Goal: Information Seeking & Learning: Learn about a topic

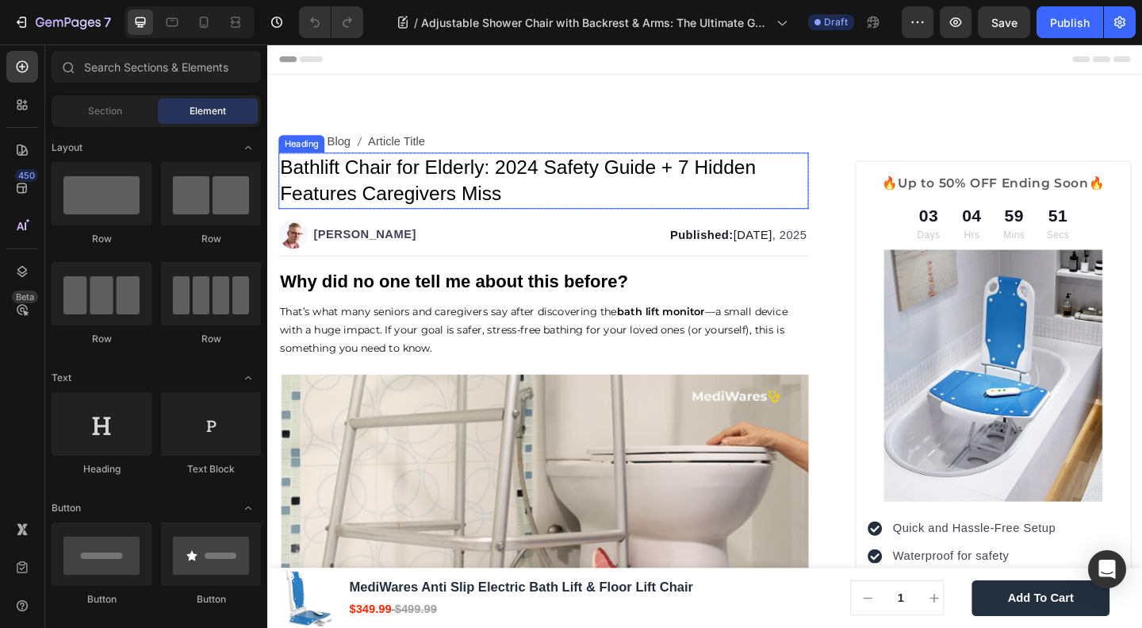
click at [416, 186] on span "Bathlift Chair for Elderly: 2024 Safety Guide + 7 Hidden Features Caregivers Mi…" at bounding box center [540, 192] width 518 height 52
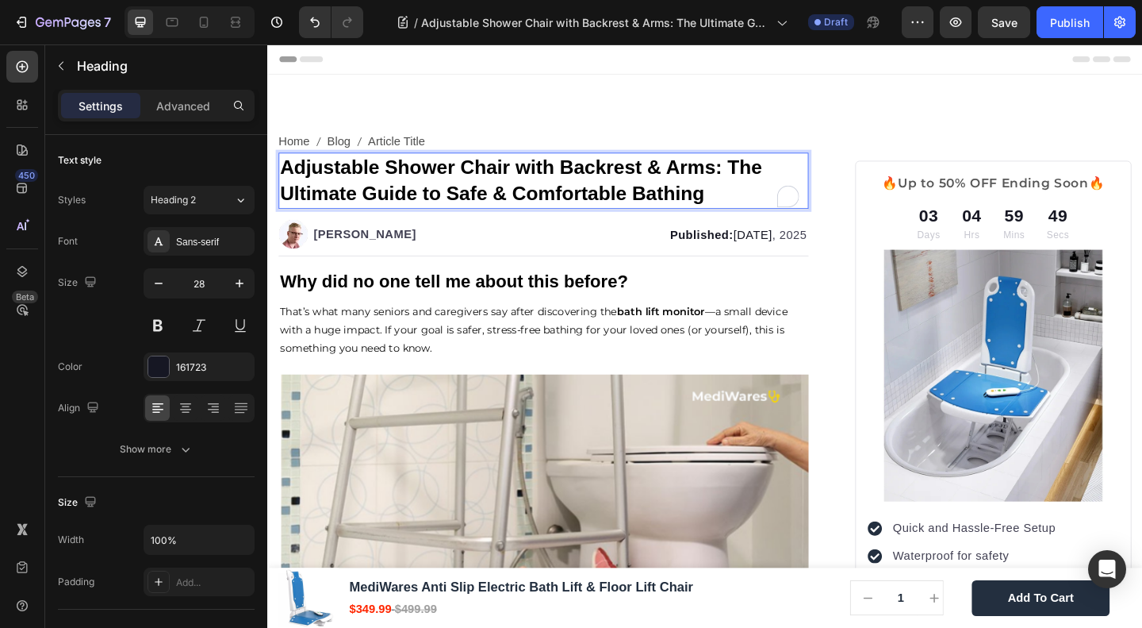
click at [416, 186] on strong "Adjustable Shower Chair with Backrest & Arms: The Ultimate Guide to Safe & Comf…" at bounding box center [543, 192] width 524 height 52
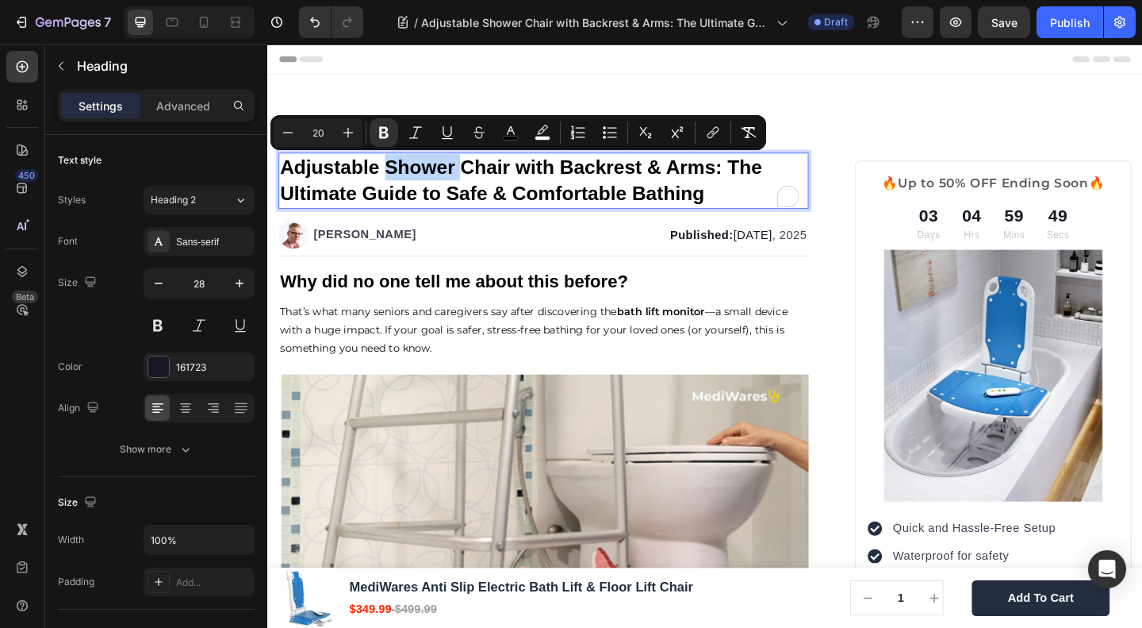
click at [416, 186] on strong "Adjustable Shower Chair with Backrest & Arms: The Ultimate Guide to Safe & Comf…" at bounding box center [543, 192] width 524 height 52
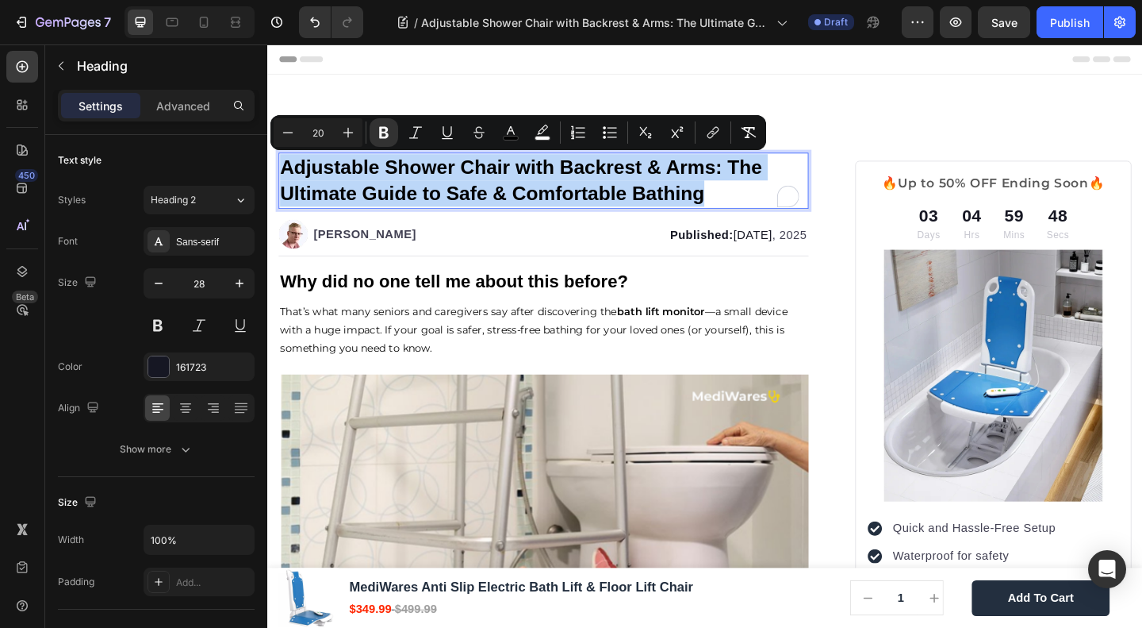
click at [416, 186] on strong "Adjustable Shower Chair with Backrest & Arms: The Ultimate Guide to Safe & Comf…" at bounding box center [543, 192] width 524 height 52
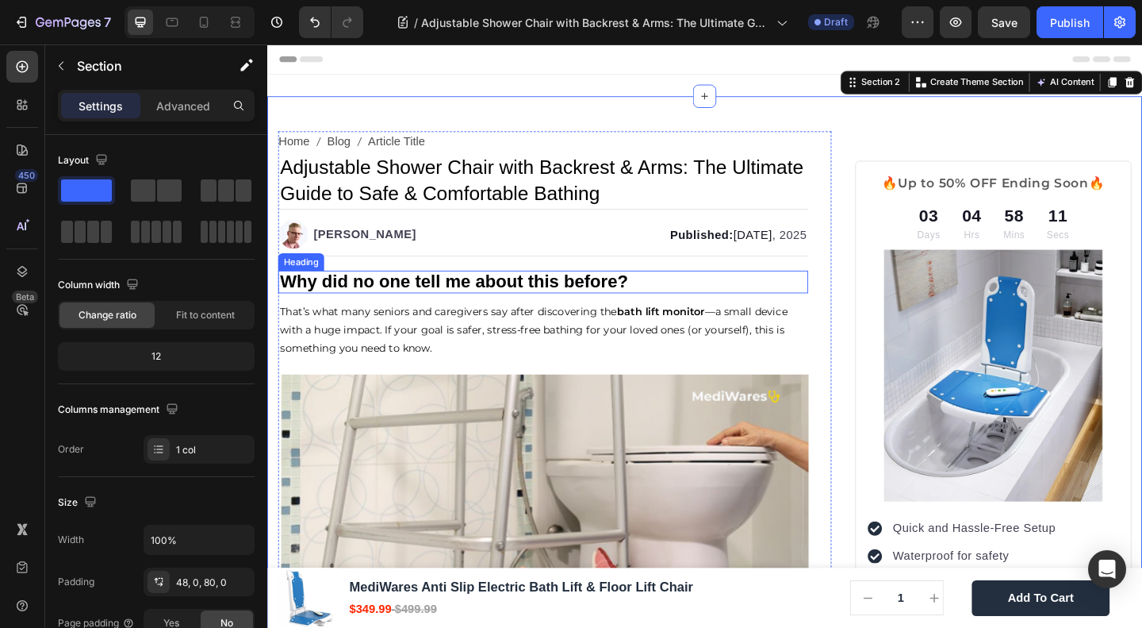
click at [376, 301] on strong "Why did no one tell me about this before?" at bounding box center [470, 301] width 378 height 21
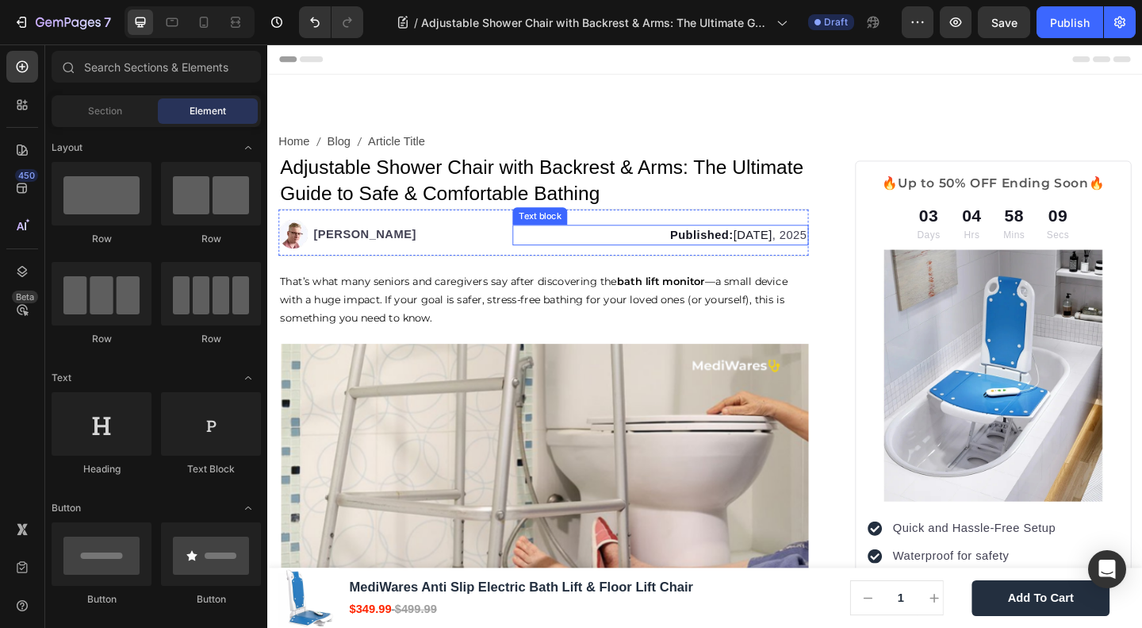
click at [792, 248] on span "Published: April 1" at bounding box center [760, 250] width 111 height 13
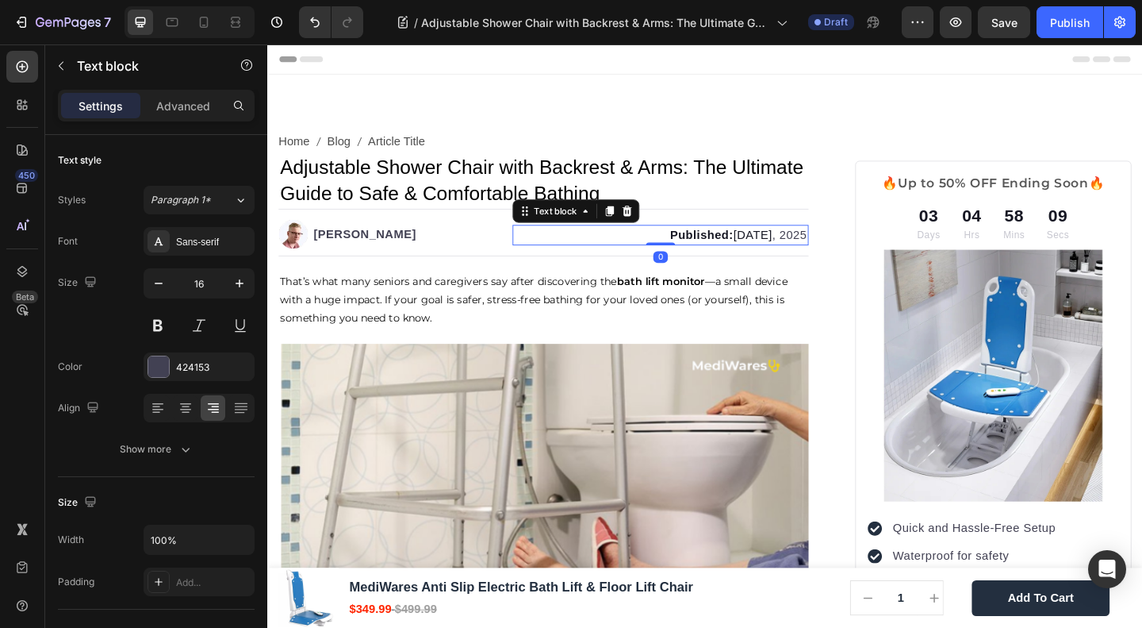
click at [806, 248] on span "Published: April 1" at bounding box center [760, 250] width 111 height 13
click at [793, 252] on span "Published: April 1" at bounding box center [760, 250] width 111 height 13
drag, startPoint x: 771, startPoint y: 251, endPoint x: 806, endPoint y: 251, distance: 34.9
click at [806, 251] on span "Published: April 1" at bounding box center [760, 250] width 111 height 13
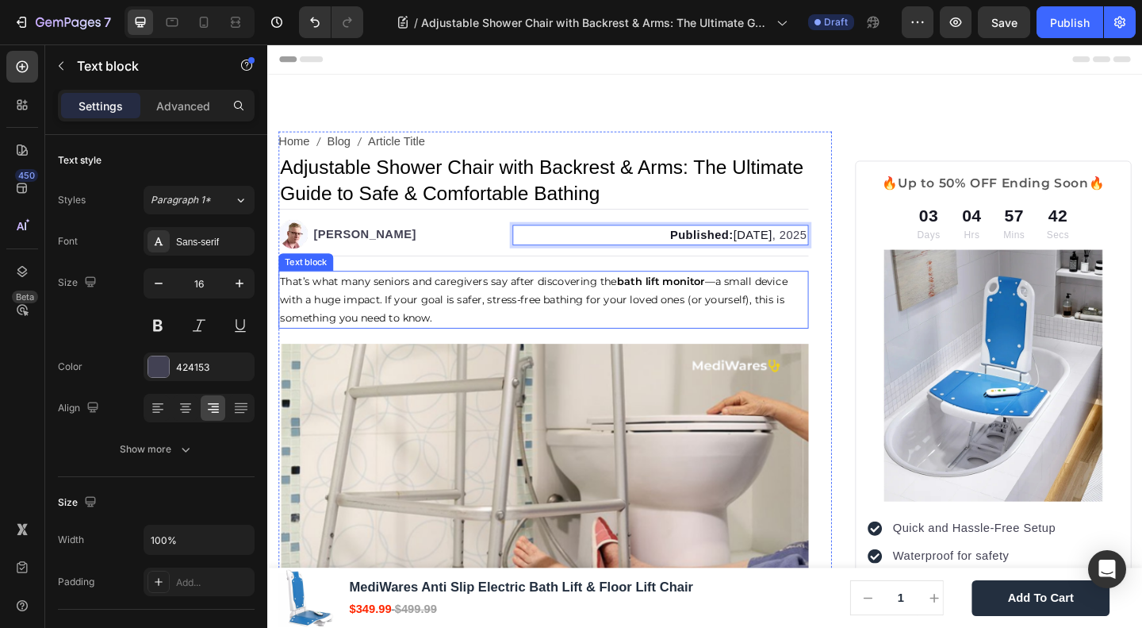
click at [654, 338] on p "That’s what many seniors and caregivers say after discovering the bath lift mon…" at bounding box center [568, 322] width 574 height 60
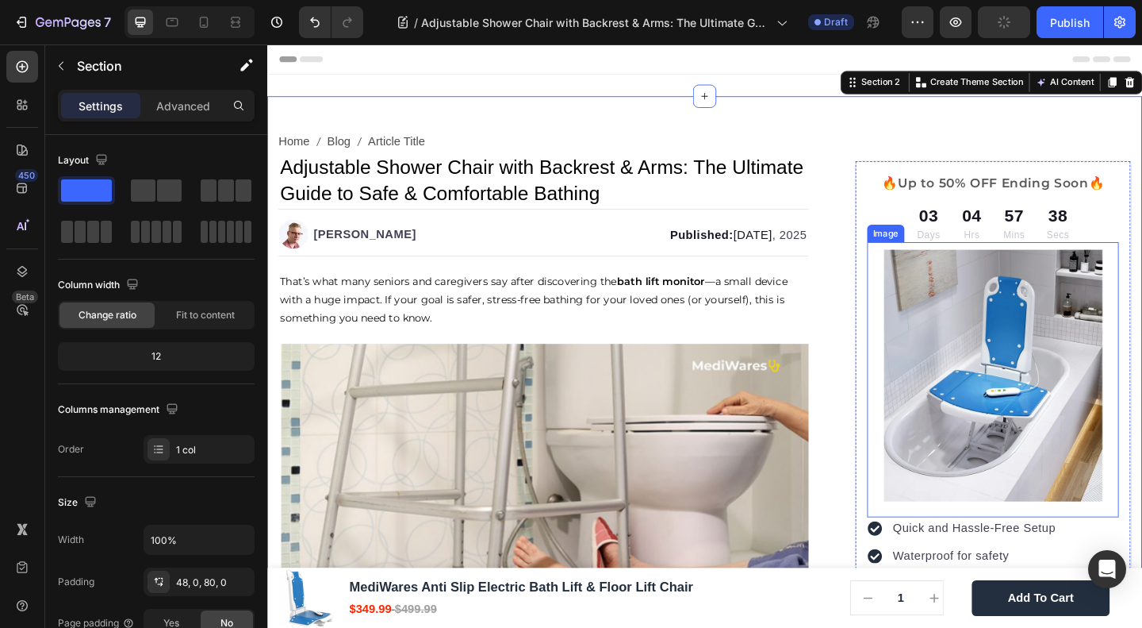
click at [1066, 340] on img at bounding box center [1057, 404] width 274 height 274
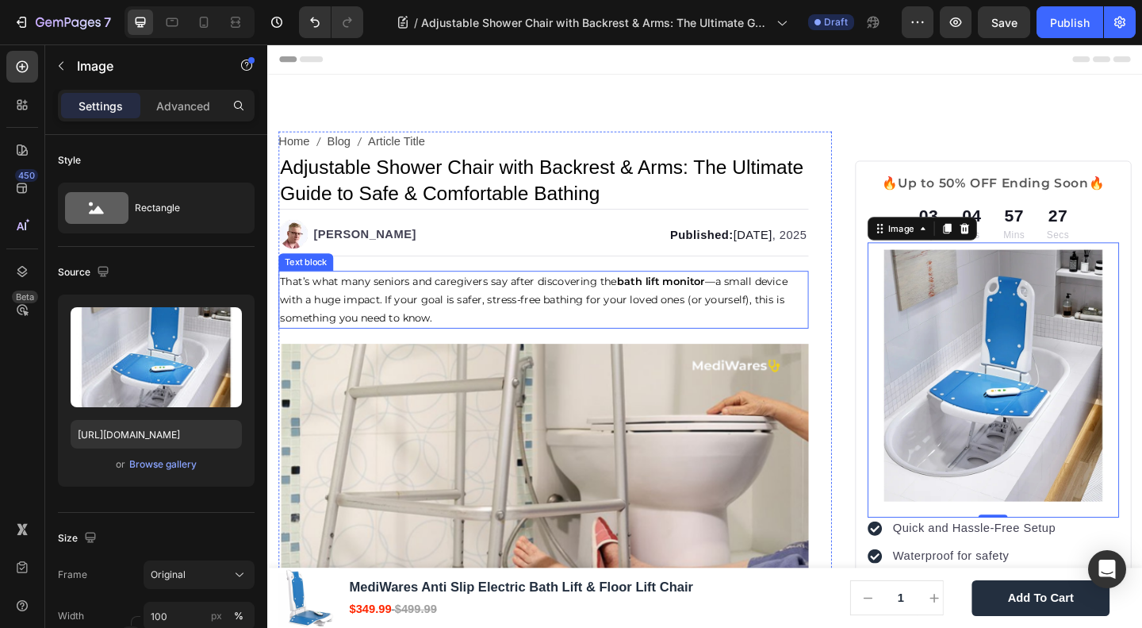
click at [442, 300] on span "That’s what many seniors and caregivers say after discovering the bath lift mon…" at bounding box center [557, 321] width 552 height 54
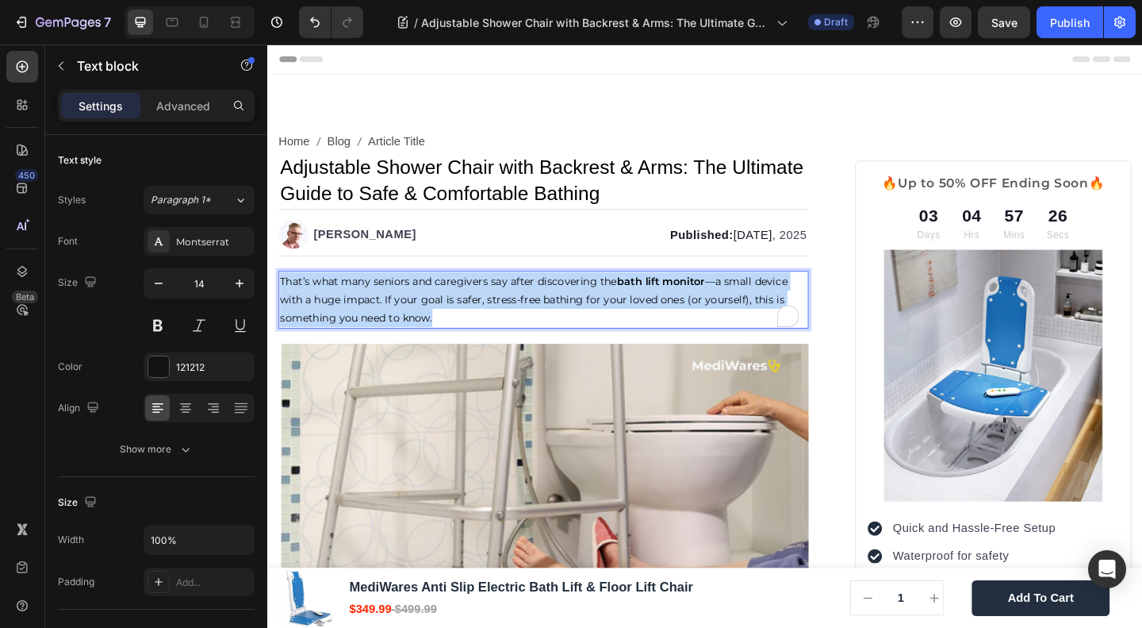
click at [442, 300] on span "That’s what many seniors and caregivers say after discovering the bath lift mon…" at bounding box center [557, 321] width 552 height 54
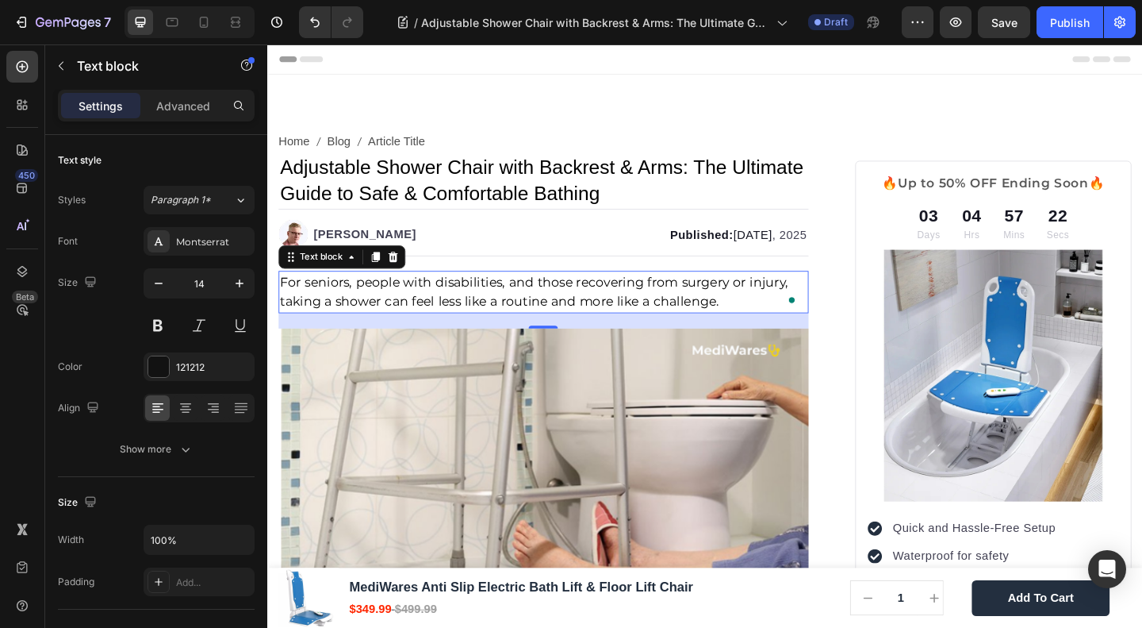
click at [957, 18] on div "7 Version history / Adjustable Shower Chair with Backrest & Arms: The Ultimate …" at bounding box center [571, 22] width 1142 height 45
click at [956, 25] on div "7 Version history / Adjustable Shower Chair with Backrest & Arms: The Ultimate …" at bounding box center [571, 22] width 1142 height 45
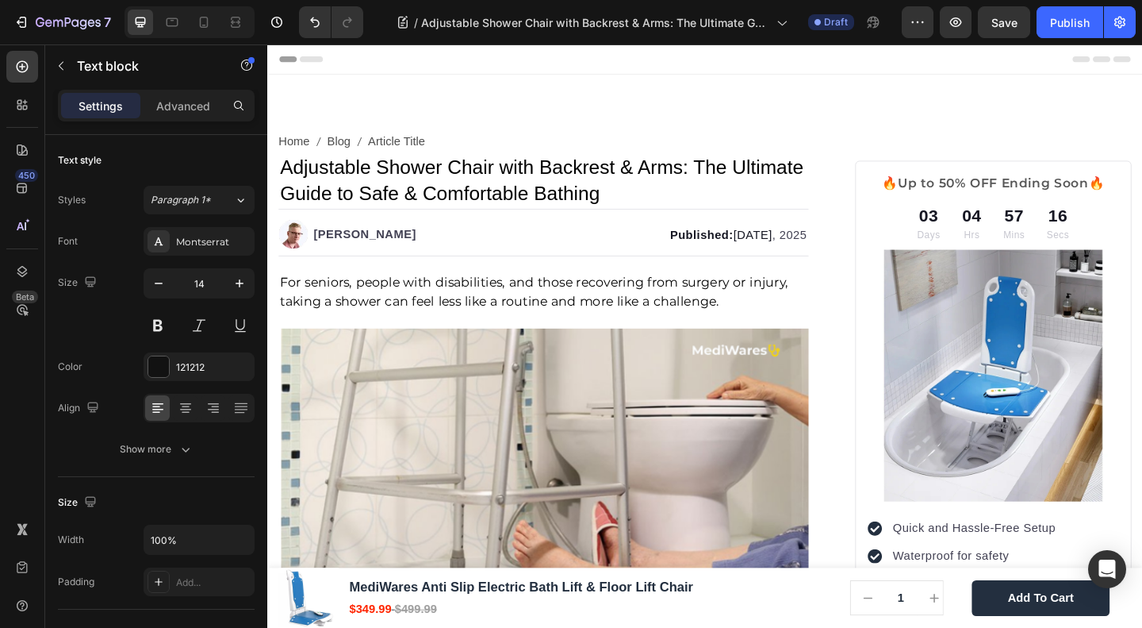
drag, startPoint x: 1220, startPoint y: 65, endPoint x: 1038, endPoint y: 53, distance: 182.1
click at [1038, 53] on div "Header" at bounding box center [743, 60] width 927 height 32
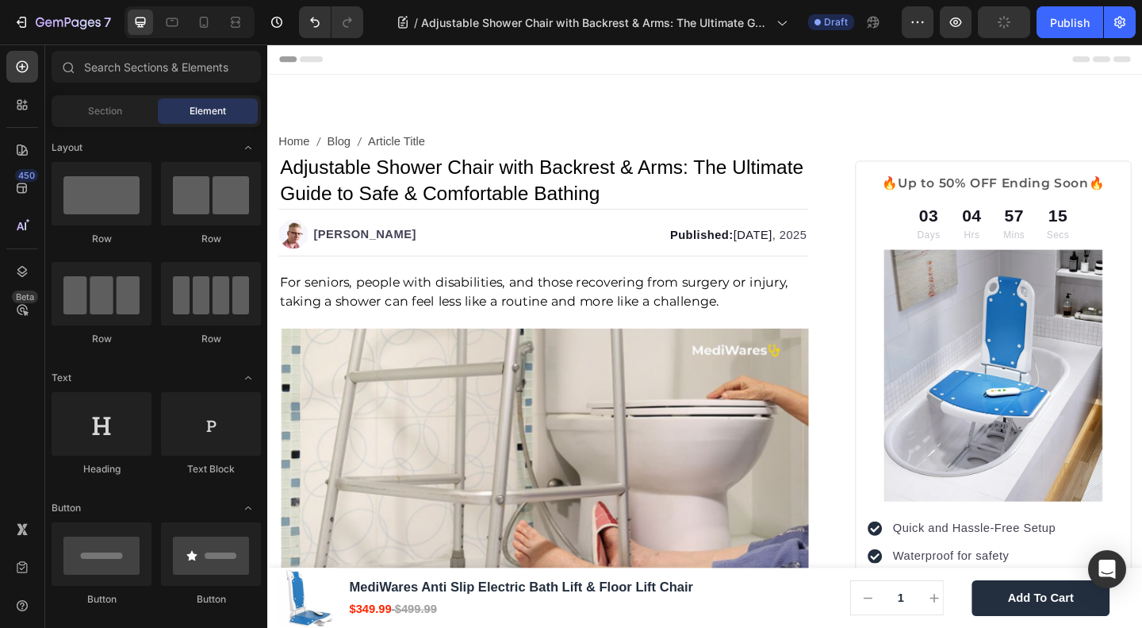
click at [955, 18] on div "7 Version history / Adjustable Shower Chair with Backrest & Arms: The Ultimate …" at bounding box center [571, 22] width 1142 height 45
click at [958, 17] on div "7 Version history / Adjustable Shower Chair with Backrest & Arms: The Ultimate …" at bounding box center [571, 22] width 1142 height 45
click at [958, 19] on div "7 Version history / Adjustable Shower Chair with Backrest & Arms: The Ultimate …" at bounding box center [571, 22] width 1142 height 45
click at [956, 16] on div "7 Version history / Adjustable Shower Chair with Backrest & Arms: The Ultimate …" at bounding box center [571, 22] width 1142 height 45
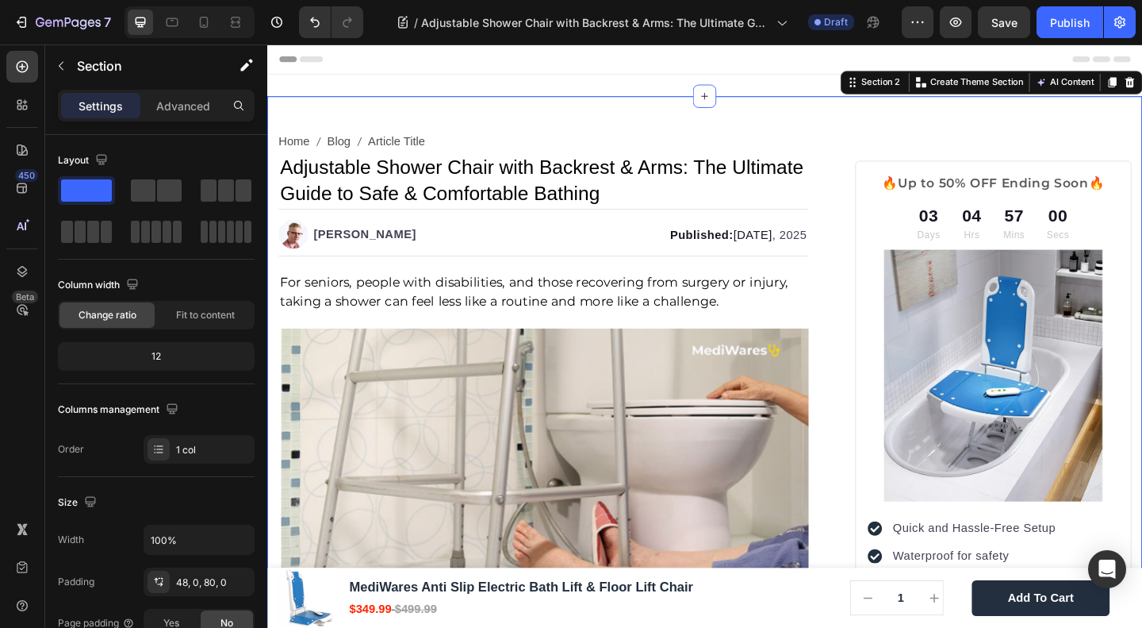
click at [957, 26] on div "7 Version history / Adjustable Shower Chair with Backrest & Arms: The Ultimate …" at bounding box center [571, 22] width 1142 height 45
click at [955, 11] on div "7 Version history / Adjustable Shower Chair with Backrest & Arms: The Ultimate …" at bounding box center [571, 22] width 1142 height 45
click at [61, 69] on icon "button" at bounding box center [61, 65] width 13 height 13
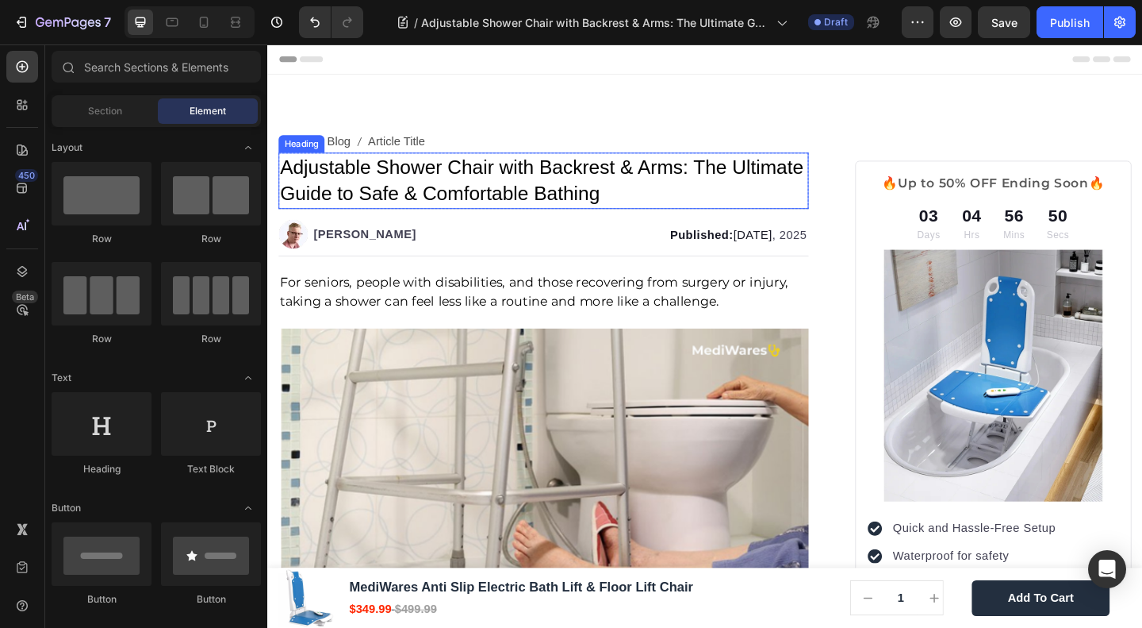
click at [477, 190] on p "⁠⁠⁠⁠⁠⁠⁠ Adjustable Shower Chair with Backrest & Arms: The Ultimate Guide to Saf…" at bounding box center [568, 192] width 574 height 58
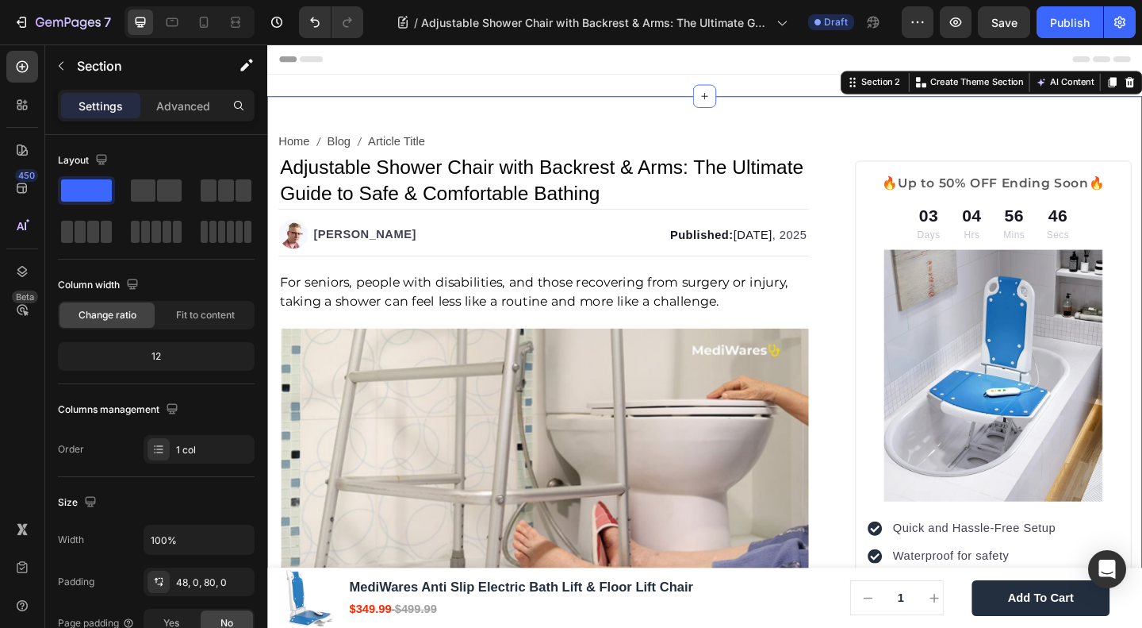
click at [963, 21] on div "7 Version history / Adjustable Shower Chair with Backrest & Arms: The Ultimate …" at bounding box center [571, 22] width 1142 height 45
click at [958, 21] on div "7 Version history / Adjustable Shower Chair with Backrest & Arms: The Ultimate …" at bounding box center [571, 22] width 1142 height 45
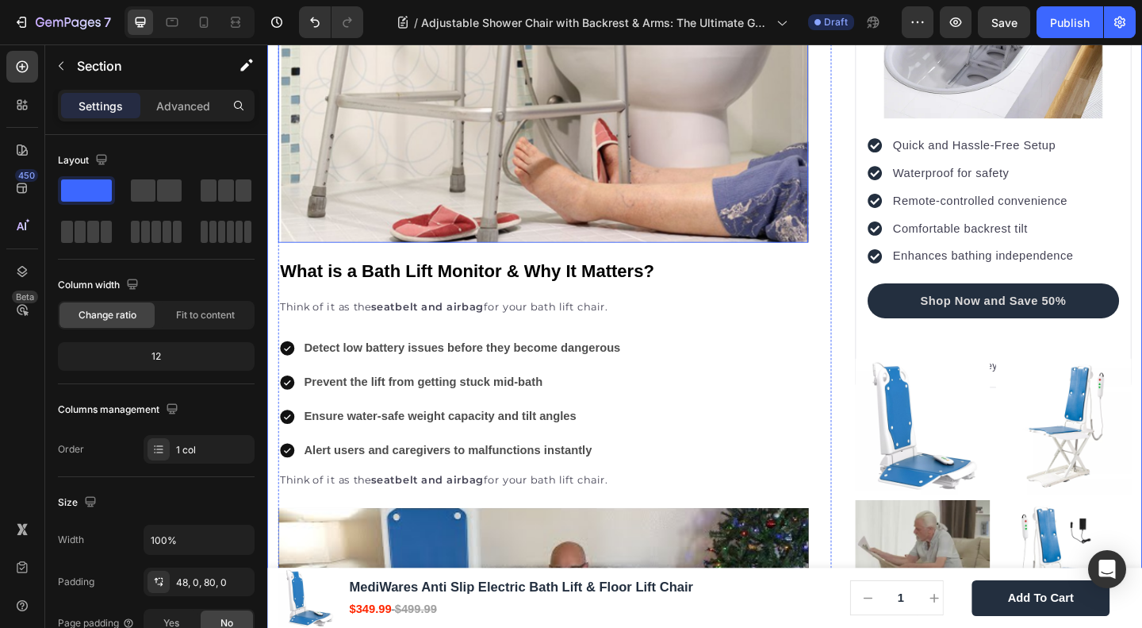
scroll to position [423, 0]
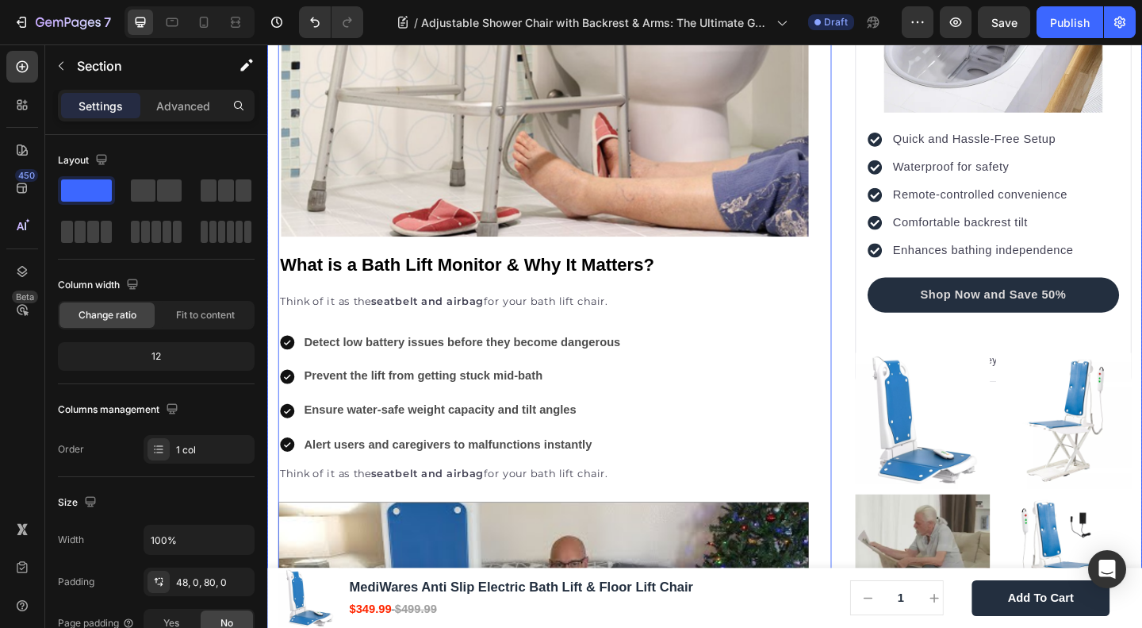
click at [476, 273] on strong "What is a Bath Lift Monitor & Why It Matters?" at bounding box center [484, 283] width 407 height 21
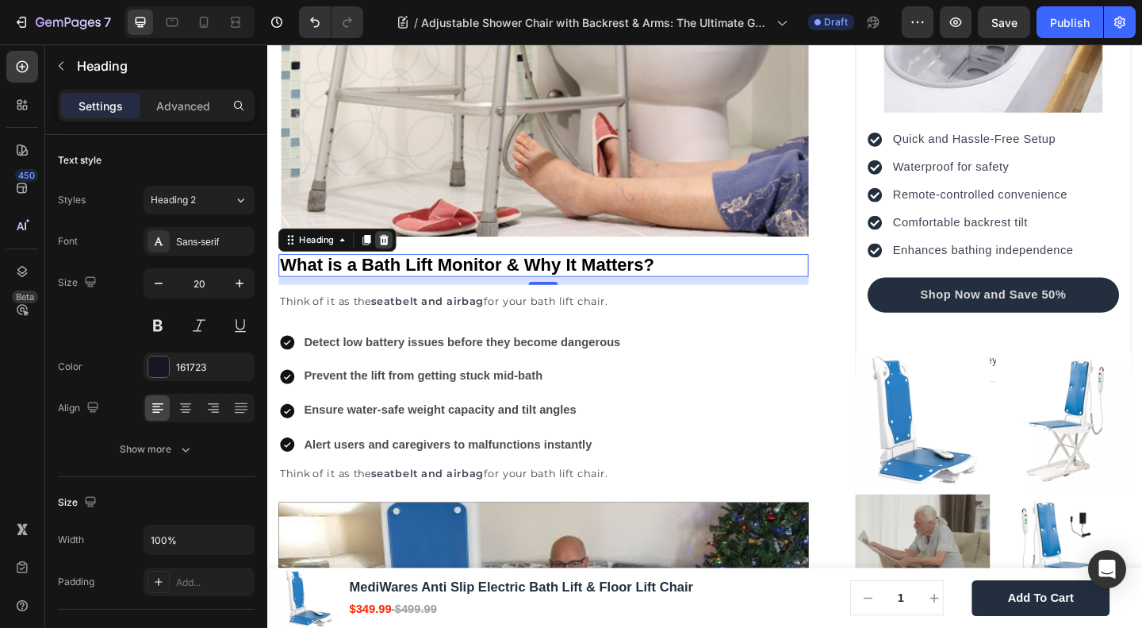
click at [395, 251] on icon at bounding box center [395, 256] width 10 height 11
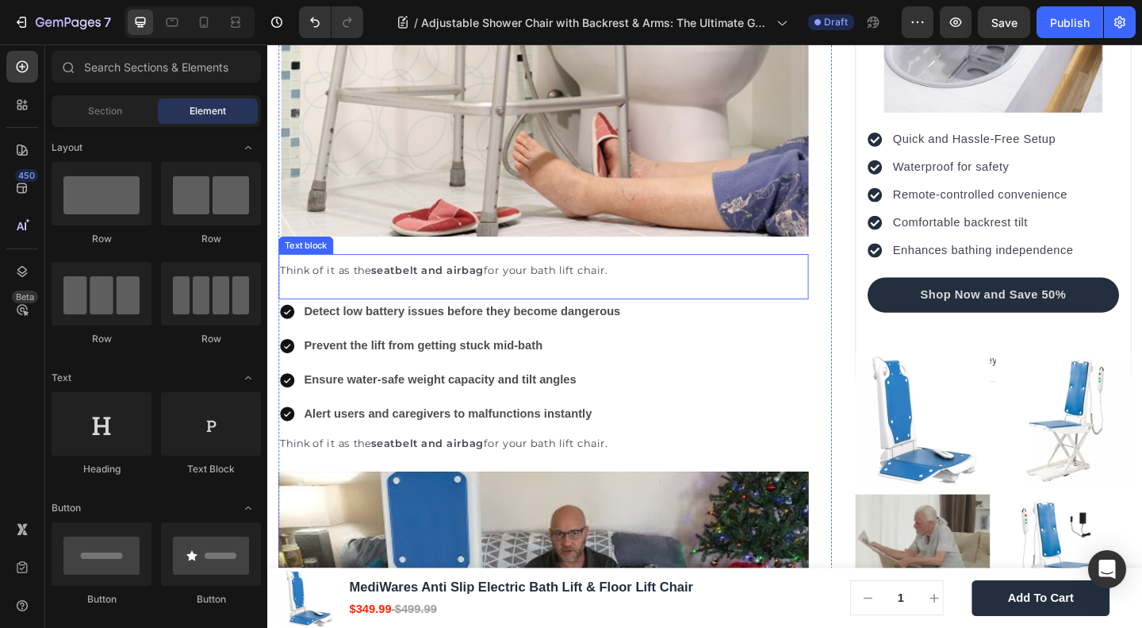
click at [361, 282] on p "Think of it as the seatbelt and airbag for your bath lift chair." at bounding box center [568, 290] width 574 height 20
click at [360, 282] on p "Think of it as the seatbelt and airbag for your bath lift chair." at bounding box center [568, 290] width 574 height 20
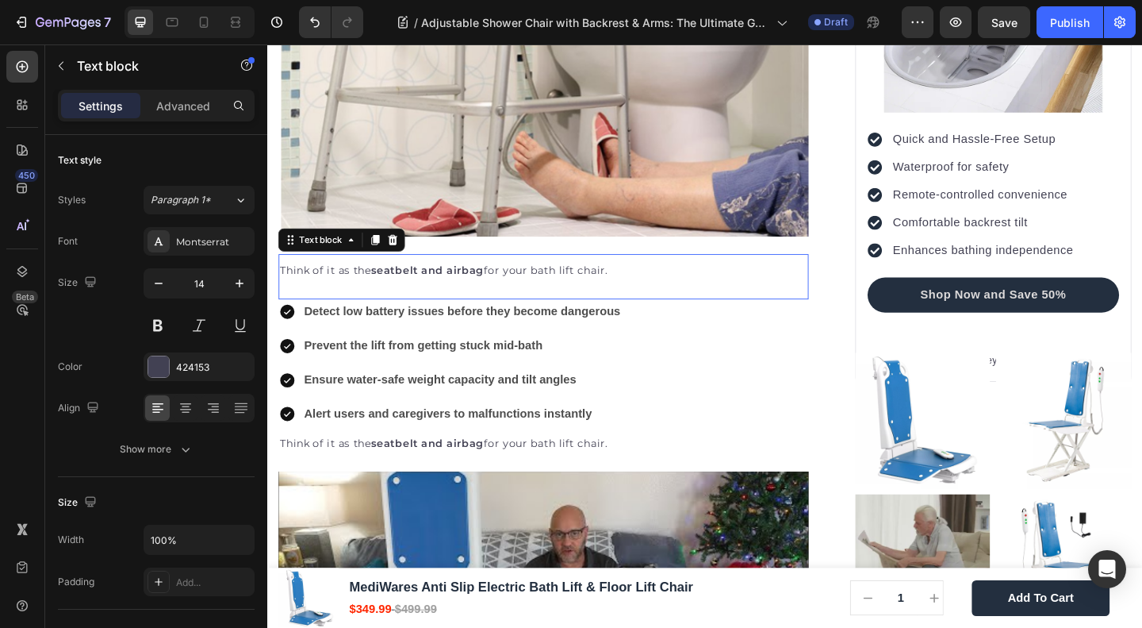
click at [360, 282] on p "Think of it as the seatbelt and airbag for your bath lift chair." at bounding box center [568, 290] width 574 height 20
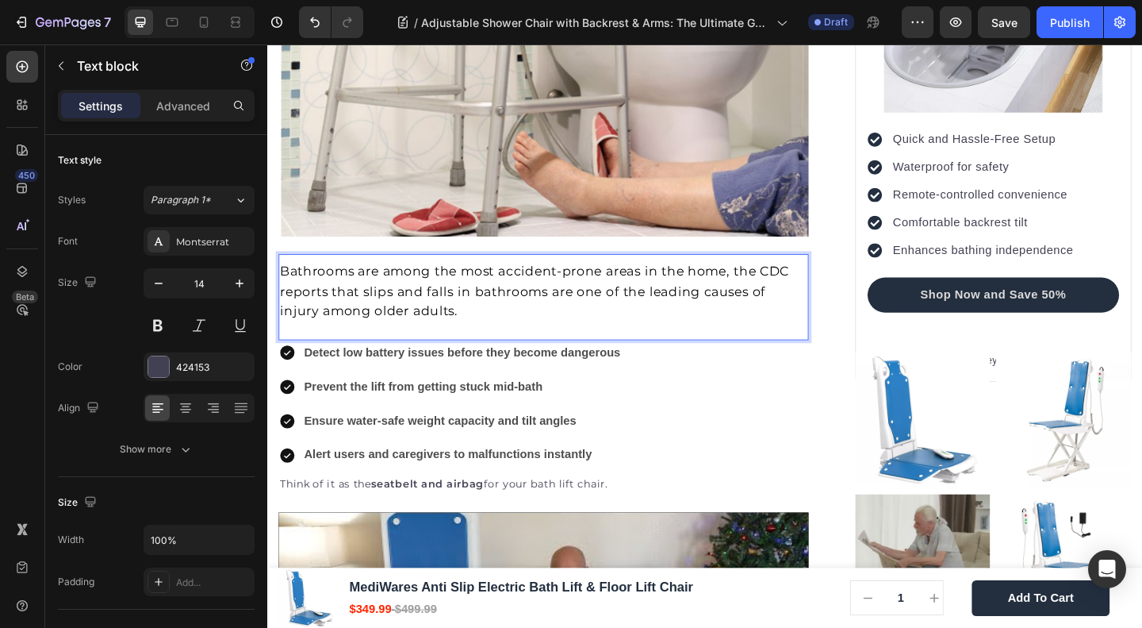
click at [371, 343] on div "Bathrooms are among the most accident-prone areas in the home, the CDC reports …" at bounding box center [567, 319] width 577 height 94
click at [451, 313] on p "Bathrooms are among the most accident-prone areas in the home, the CDC reports …" at bounding box center [568, 312] width 574 height 65
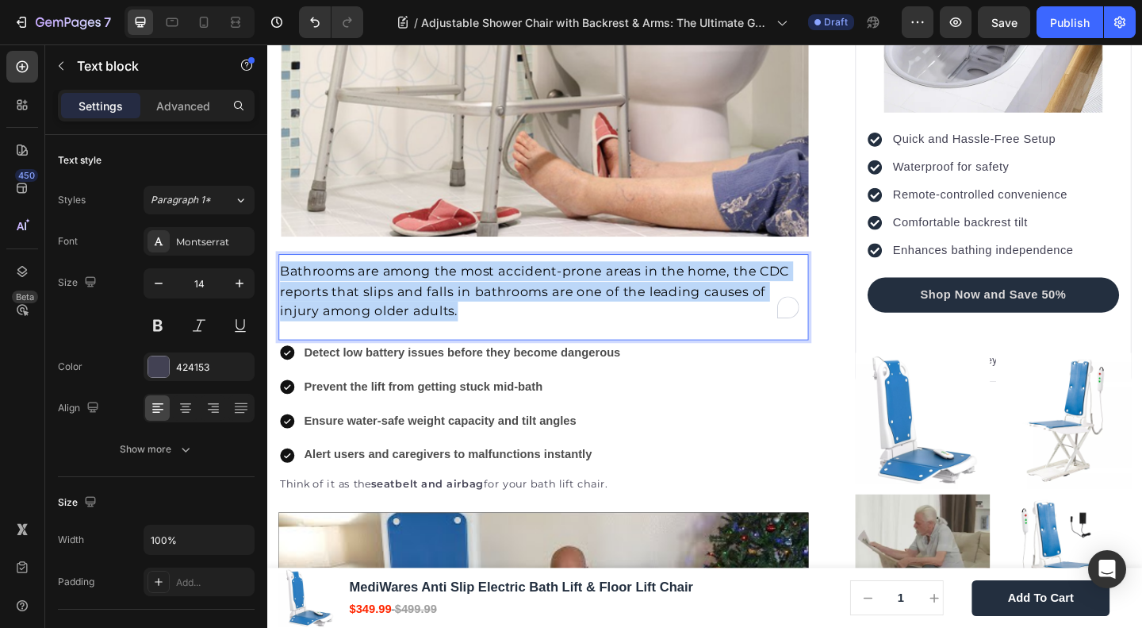
click at [451, 313] on p "Bathrooms are among the most accident-prone areas in the home, the CDC reports …" at bounding box center [568, 312] width 574 height 65
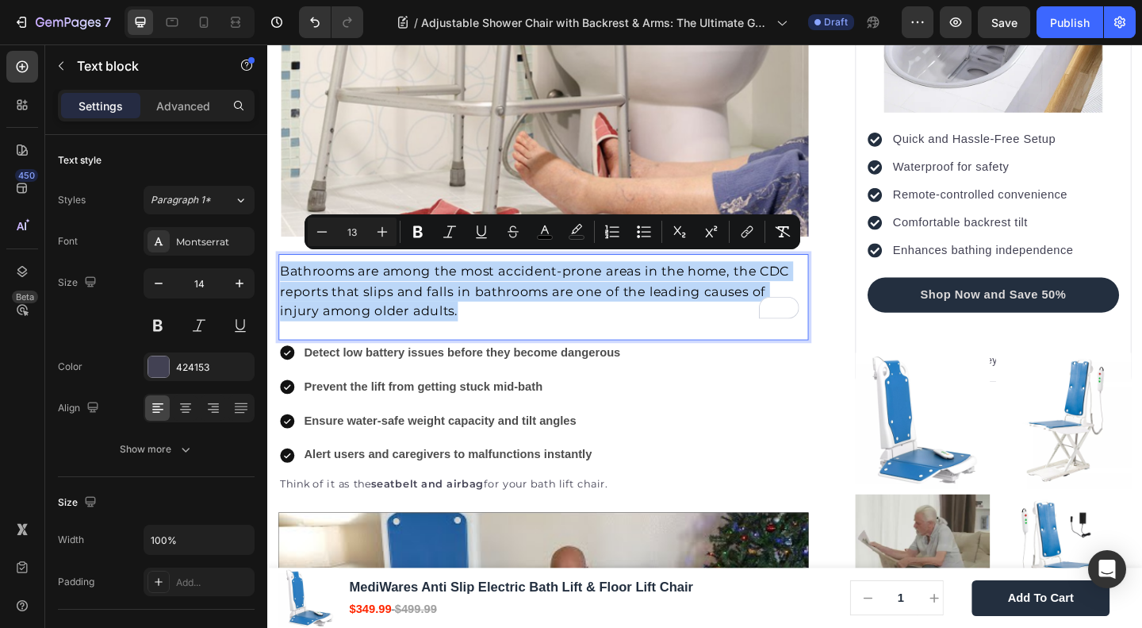
click at [493, 340] on div "Bathrooms are among the most accident-prone areas in the home, the CDC reports …" at bounding box center [567, 319] width 577 height 94
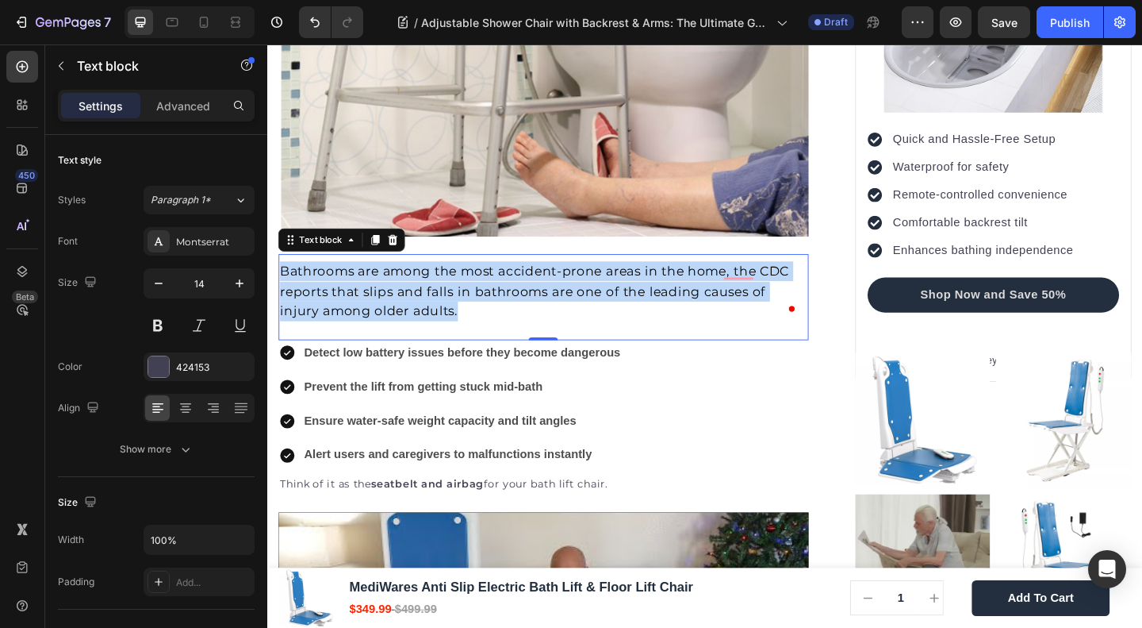
click at [492, 333] on p "Bathrooms are among the most accident-prone areas in the home, the CDC reports …" at bounding box center [568, 312] width 574 height 65
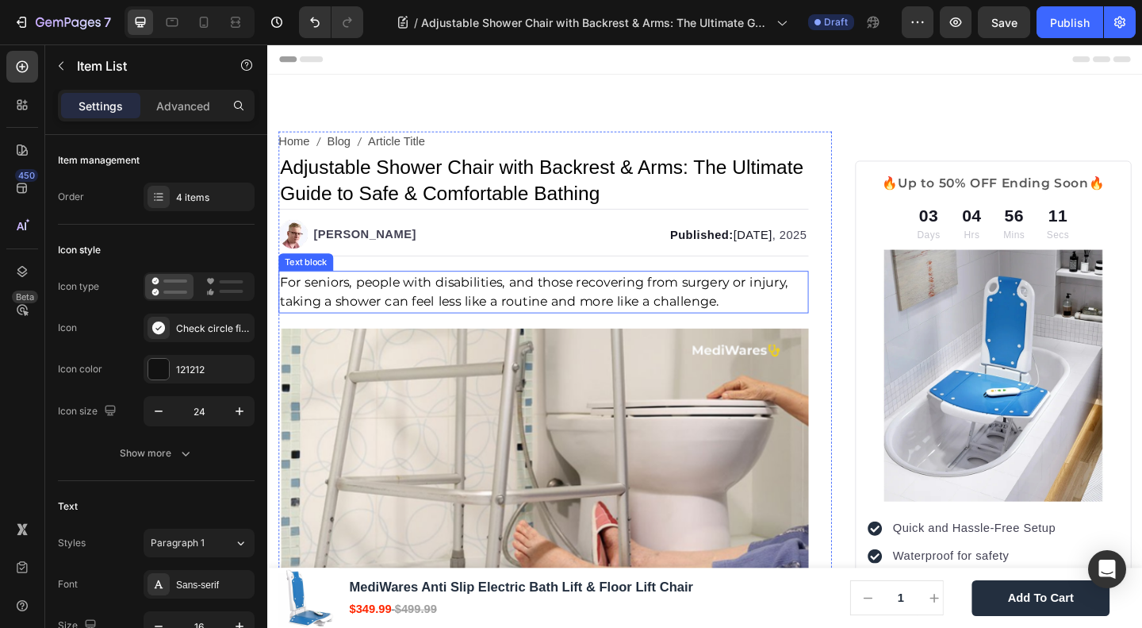
scroll to position [211, 0]
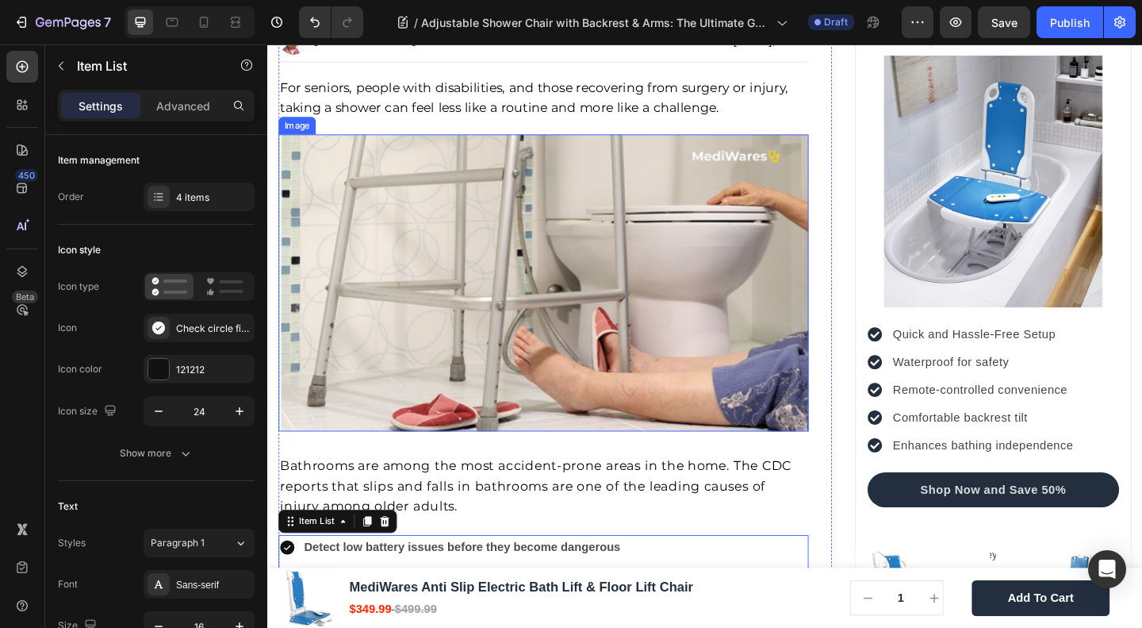
click at [594, 245] on img at bounding box center [567, 303] width 577 height 323
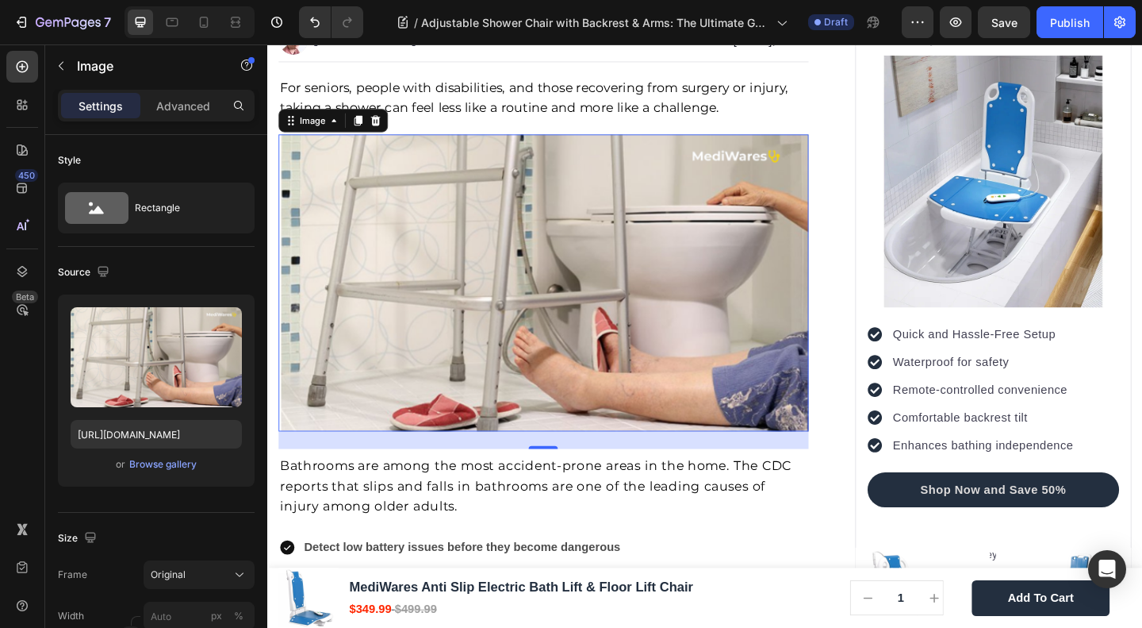
click at [643, 307] on img at bounding box center [567, 303] width 577 height 323
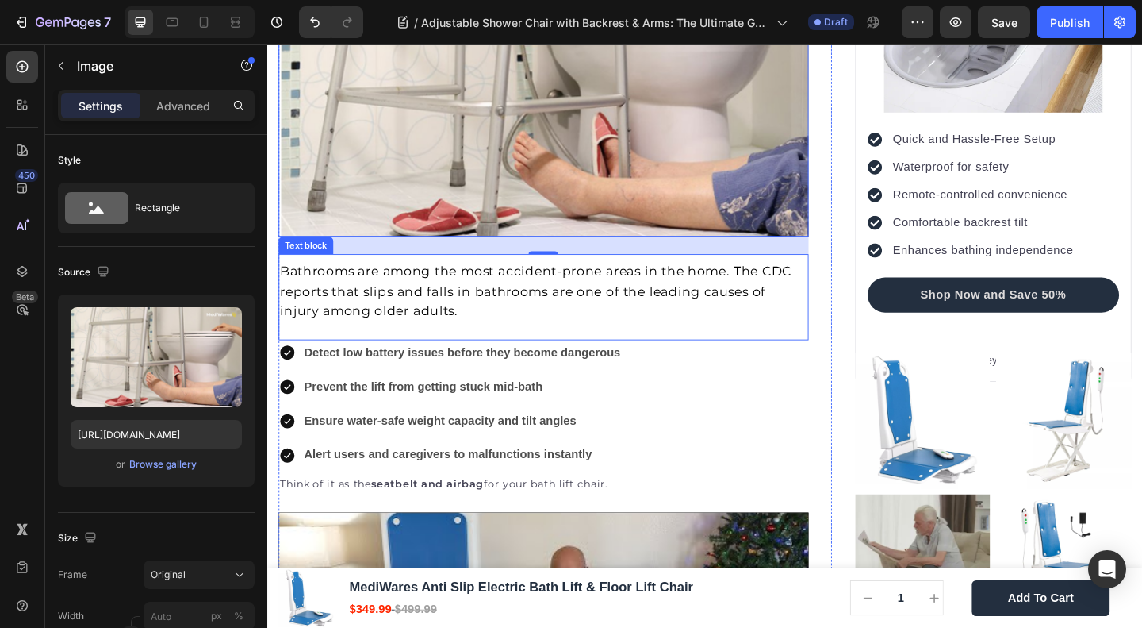
click at [566, 332] on p "Bathrooms are among the most accident-prone areas in the home. The CDC reports …" at bounding box center [568, 312] width 574 height 65
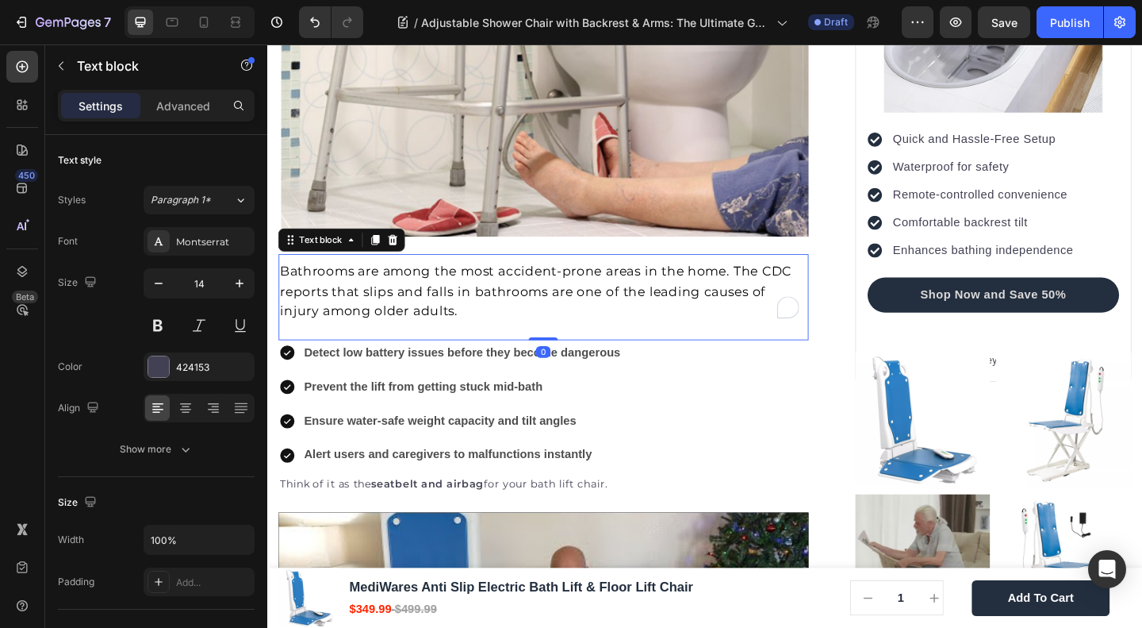
click at [314, 346] on div "Bathrooms are among the most accident-prone areas in the home. The CDC reports …" at bounding box center [567, 319] width 577 height 94
click at [954, 22] on div "7 Version history / Adjustable Shower Chair with Backrest & Arms: The Ultimate …" at bounding box center [571, 22] width 1142 height 45
drag, startPoint x: 955, startPoint y: 20, endPoint x: 971, endPoint y: 26, distance: 17.1
click at [971, 27] on div "7 Version history / Adjustable Shower Chair with Backrest & Arms: The Ultimate …" at bounding box center [571, 22] width 1142 height 45
click at [914, 21] on div "7 Version history / Adjustable Shower Chair with Backrest & Arms: The Ultimate …" at bounding box center [571, 22] width 1142 height 45
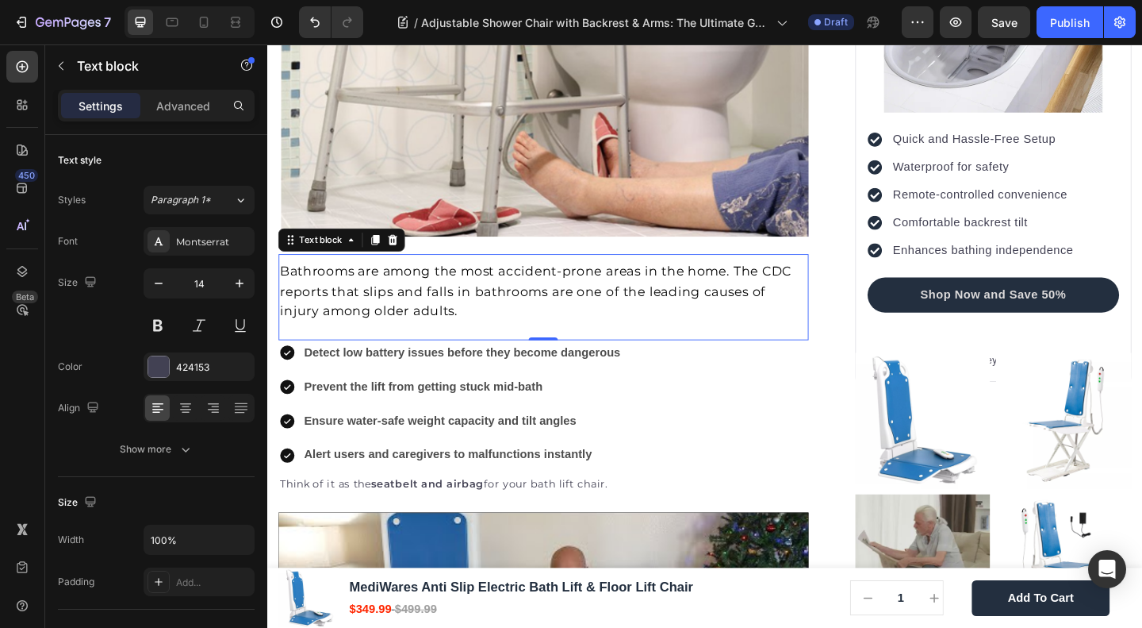
click at [921, 18] on div "7 Version history / Adjustable Shower Chair with Backrest & Arms: The Ultimate …" at bounding box center [571, 22] width 1142 height 45
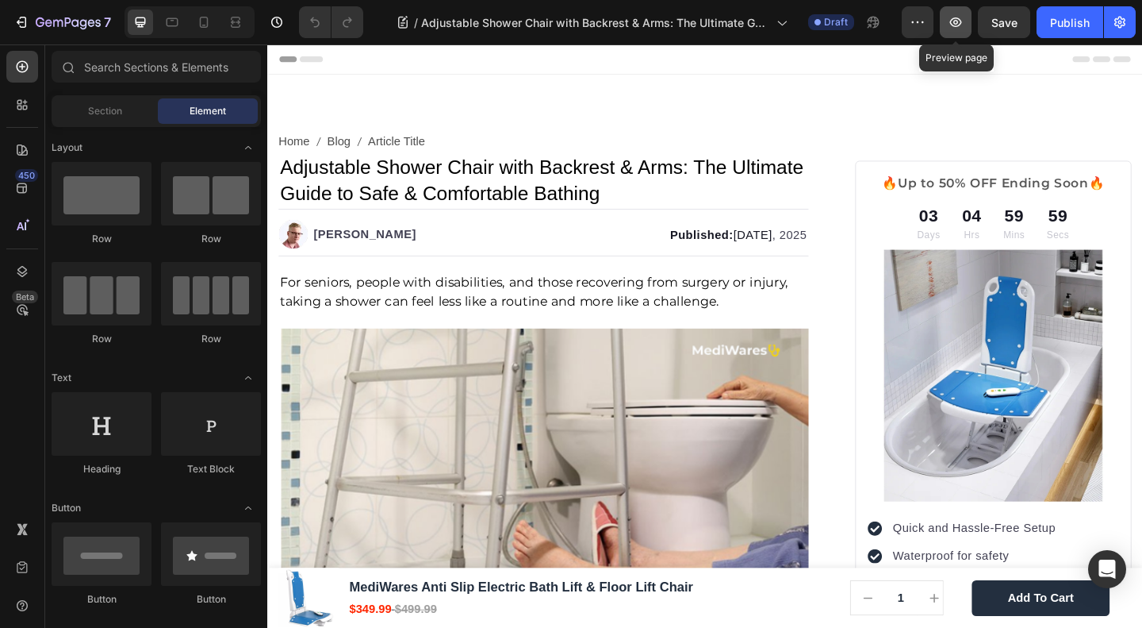
click at [958, 15] on icon "button" at bounding box center [956, 22] width 16 height 16
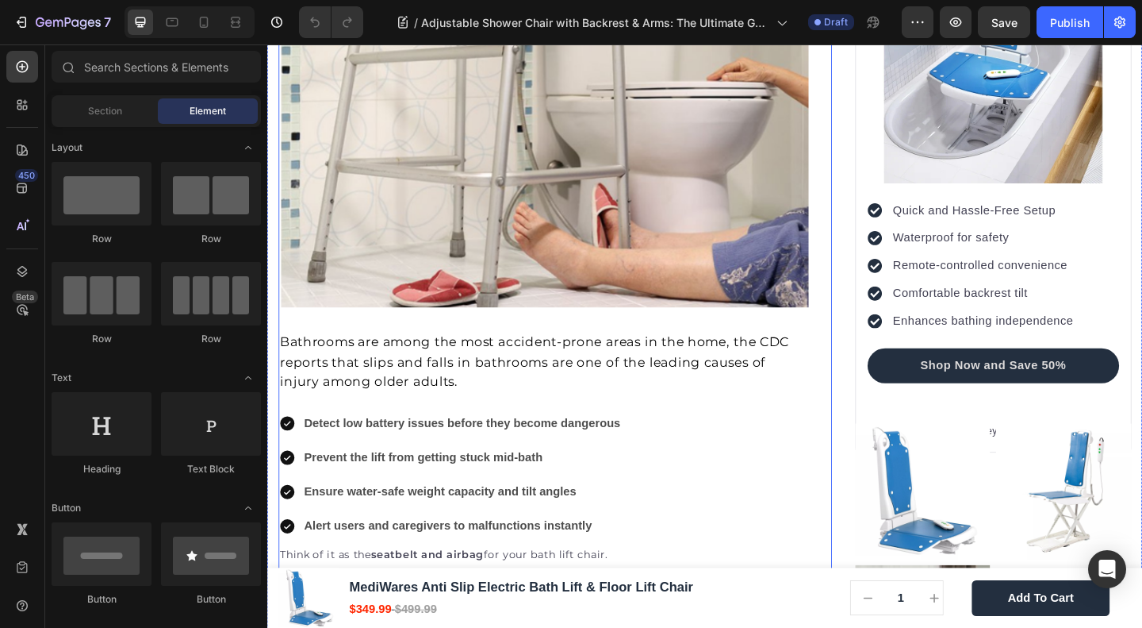
scroll to position [423, 0]
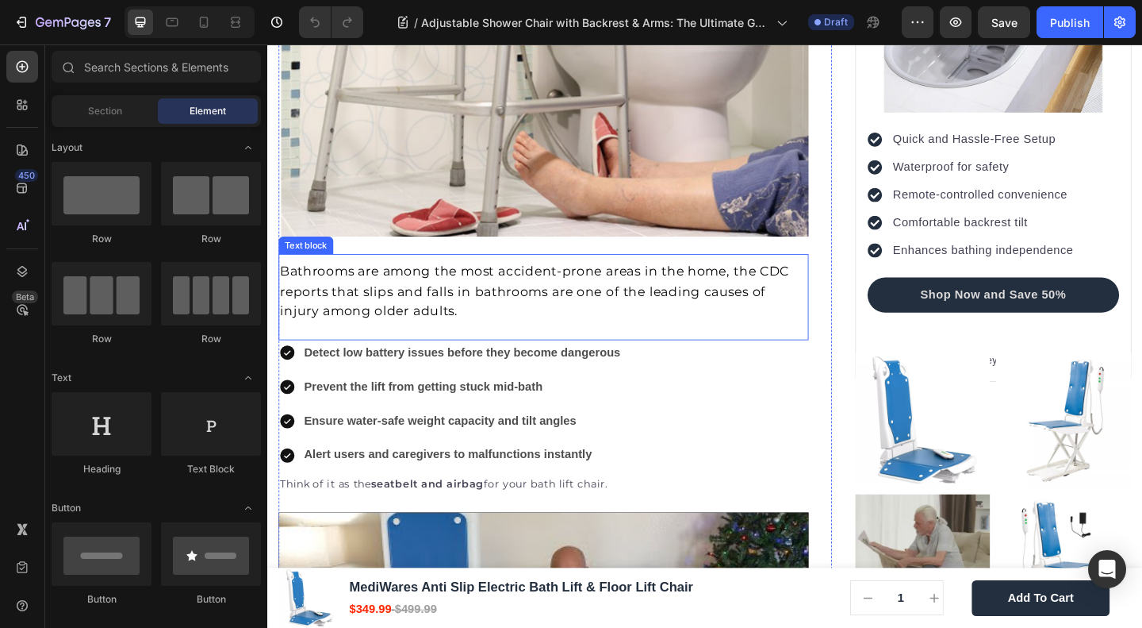
click at [459, 345] on div "Bathrooms are among the most accident-prone areas in the home, the CDC reports …" at bounding box center [567, 319] width 577 height 94
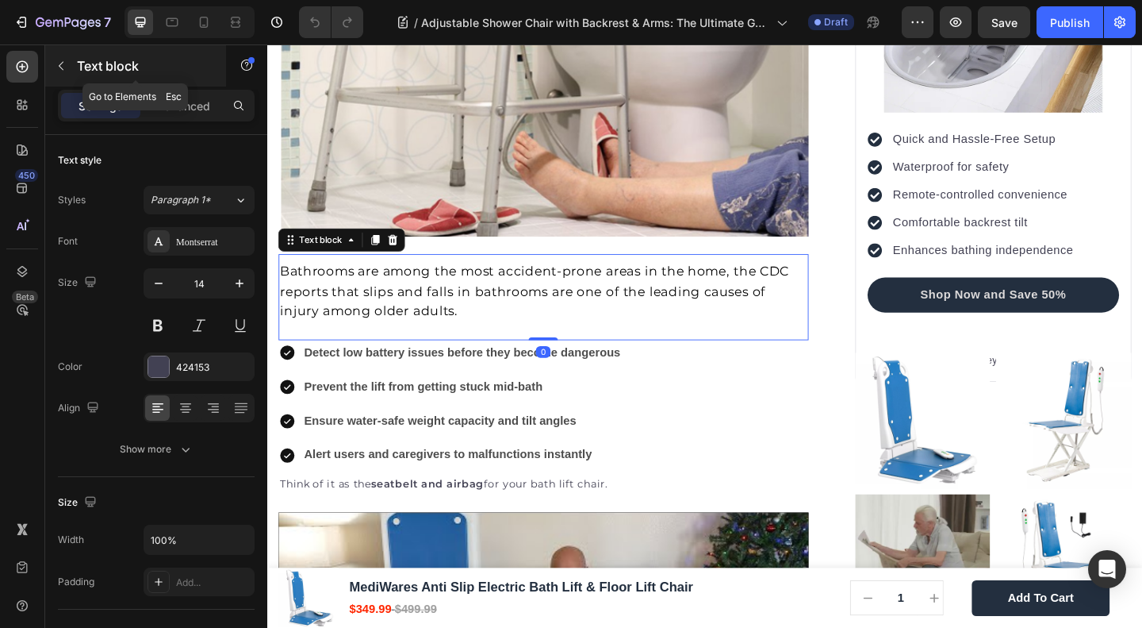
click at [57, 60] on icon "button" at bounding box center [61, 65] width 13 height 13
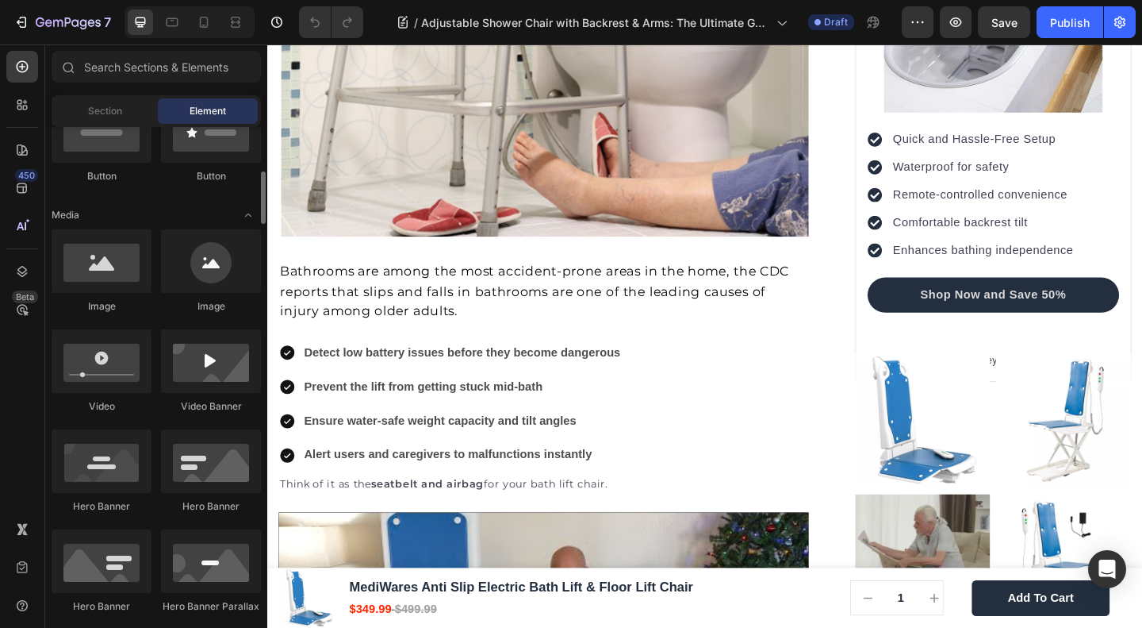
scroll to position [211, 0]
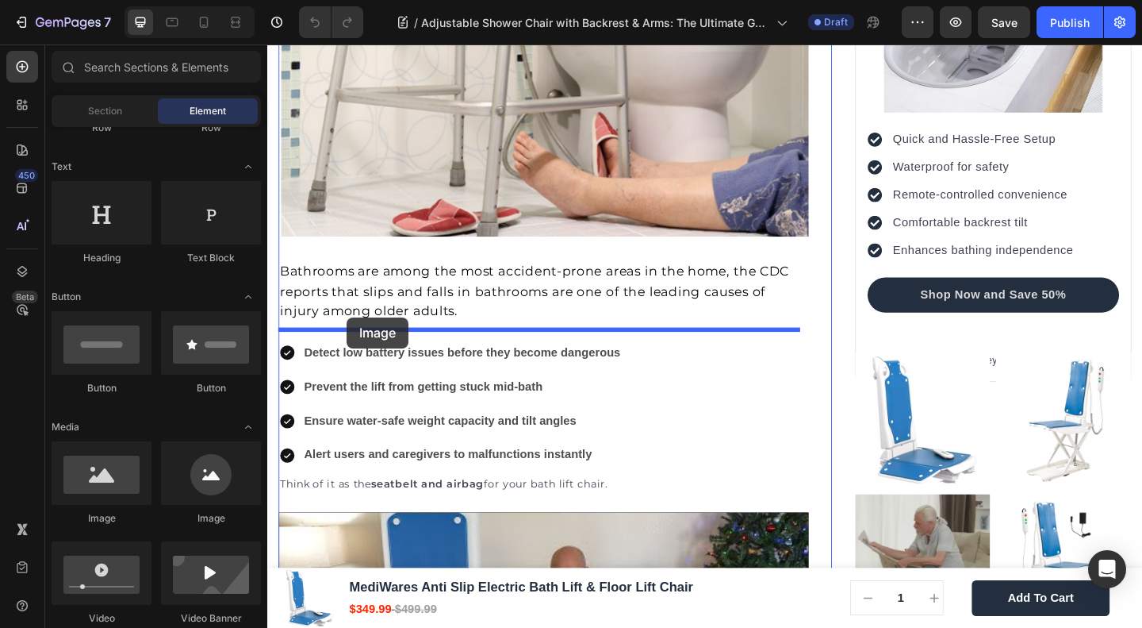
drag, startPoint x: 366, startPoint y: 520, endPoint x: 354, endPoint y: 341, distance: 178.9
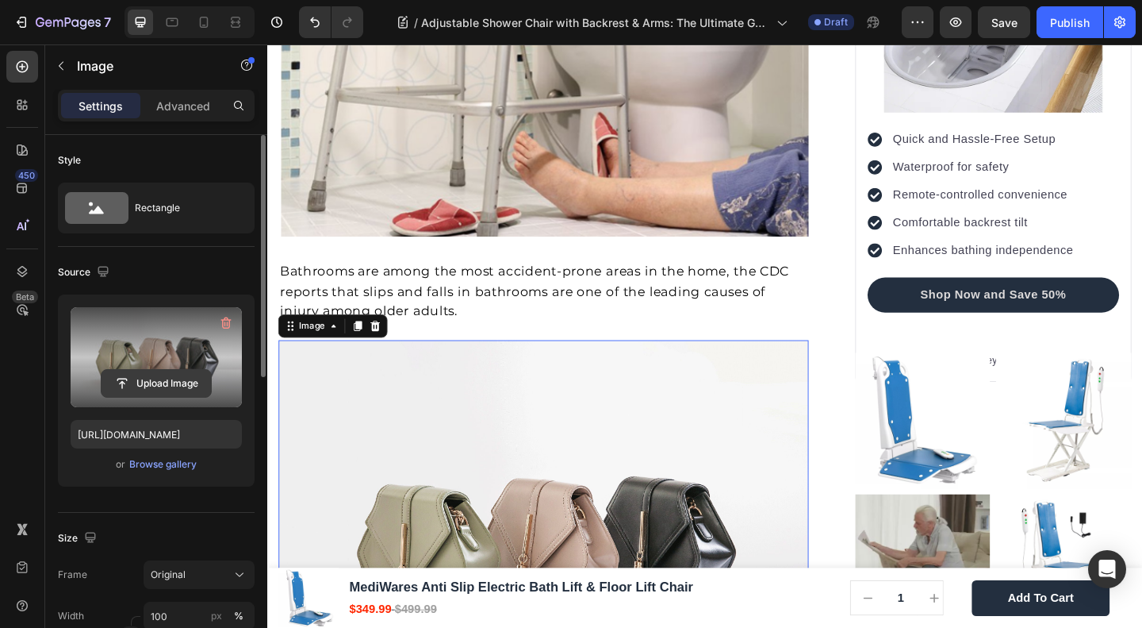
click at [167, 373] on input "file" at bounding box center [156, 383] width 109 height 27
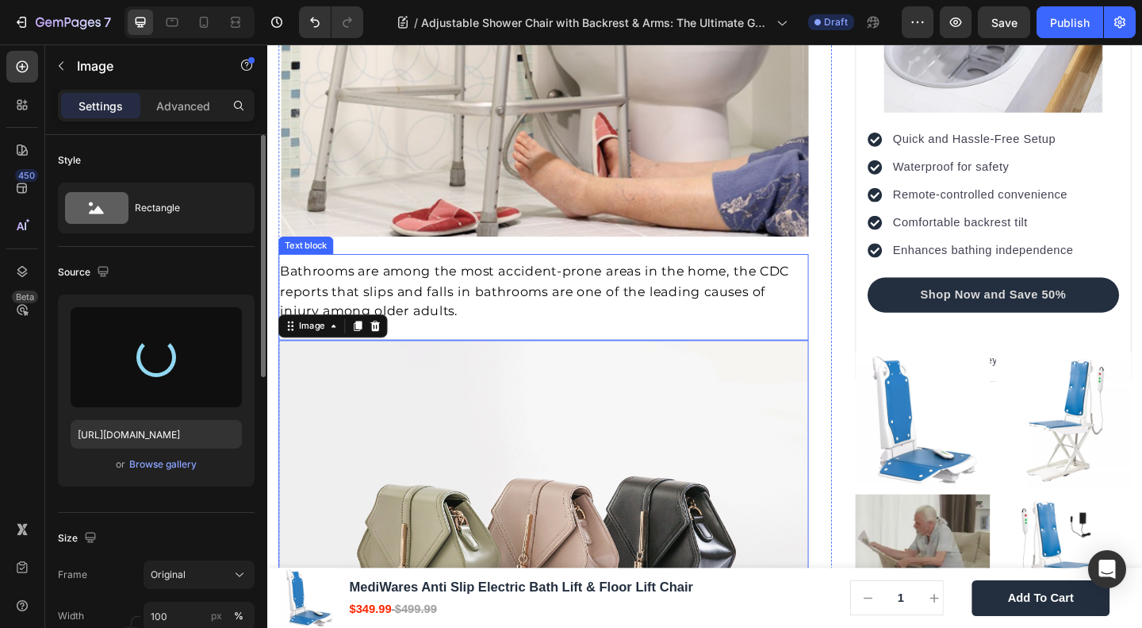
type input "https://cdn.shopify.com/s/files/1/0691/2760/2401/files/gempages_549128476653781…"
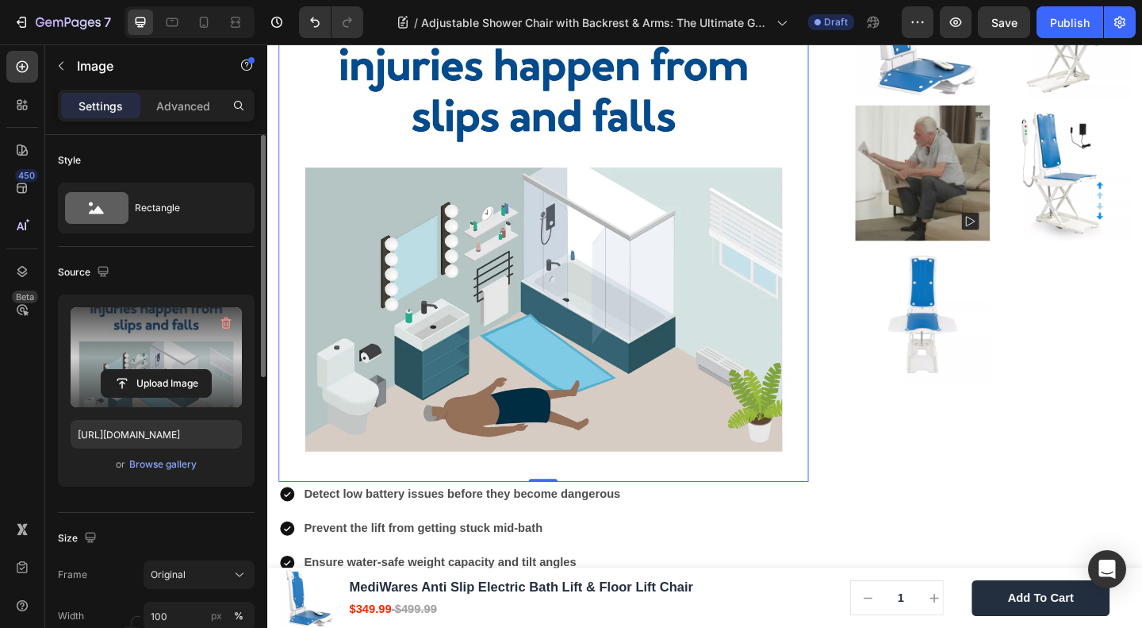
scroll to position [1057, 0]
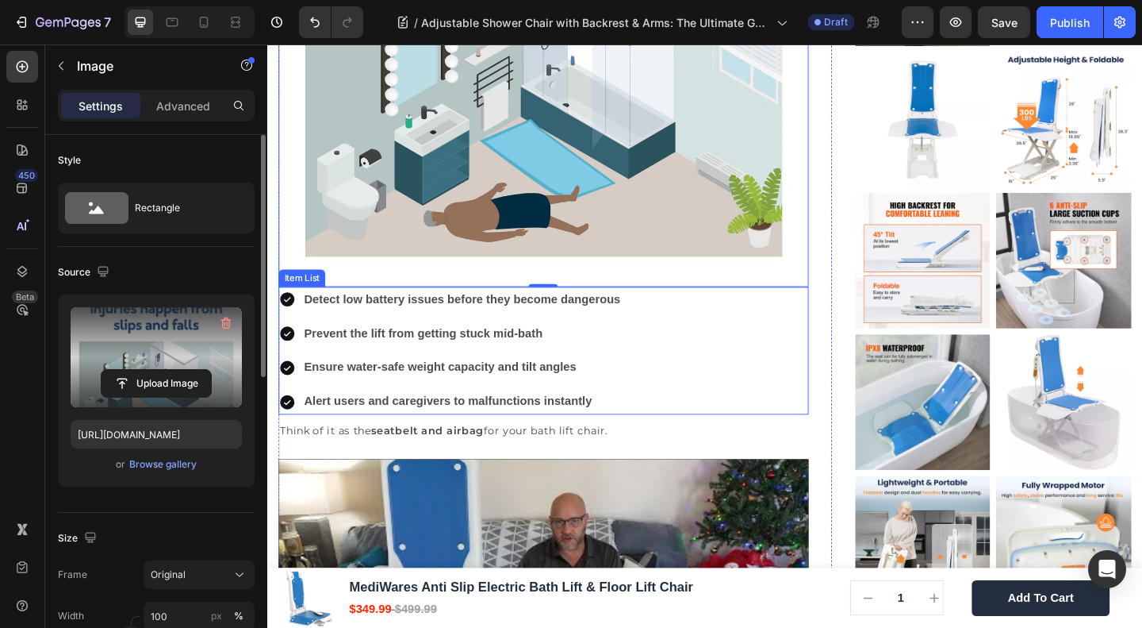
click at [677, 324] on div "Detect low battery issues before they become dangerous Prevent the lift from ge…" at bounding box center [567, 377] width 577 height 139
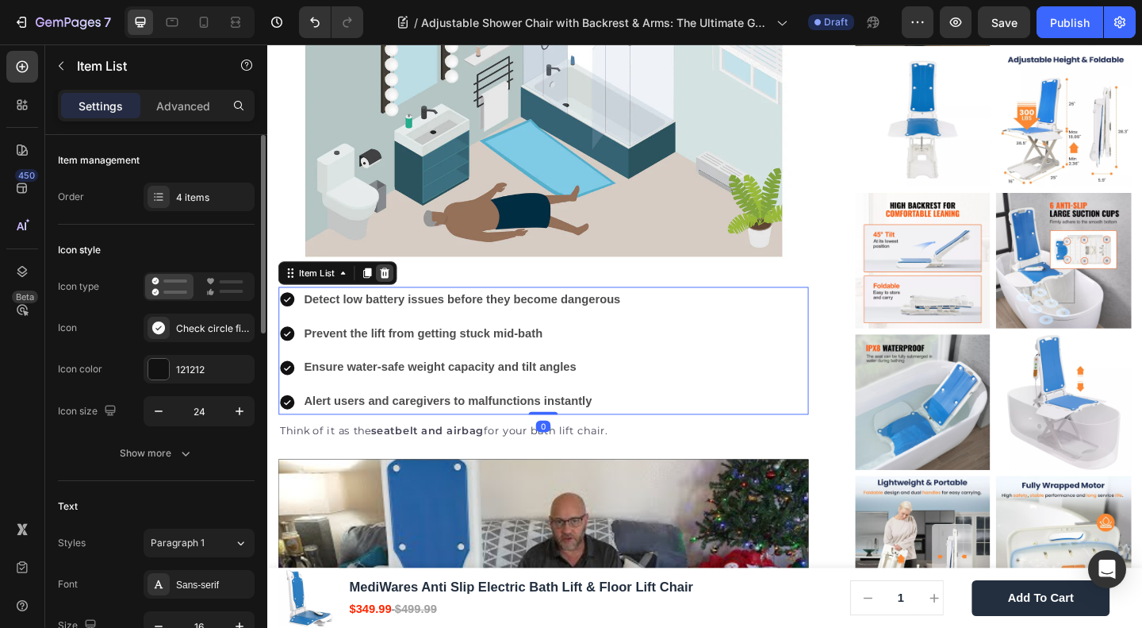
click at [396, 287] on icon at bounding box center [395, 292] width 10 height 11
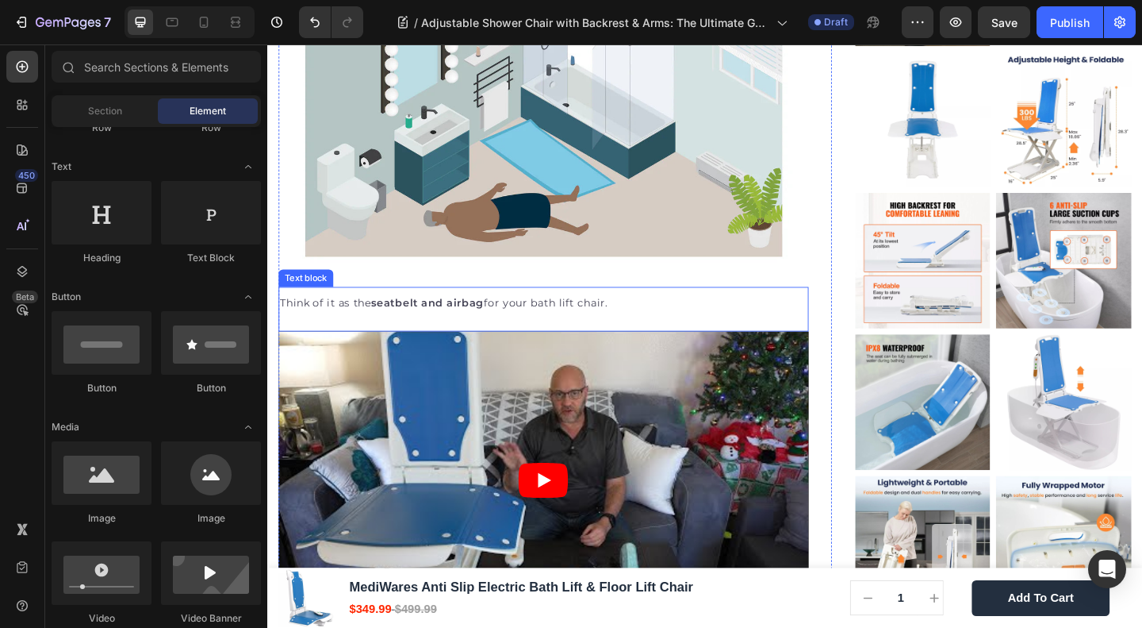
click at [415, 316] on p "Think of it as the seatbelt and airbag for your bath lift chair." at bounding box center [568, 326] width 574 height 20
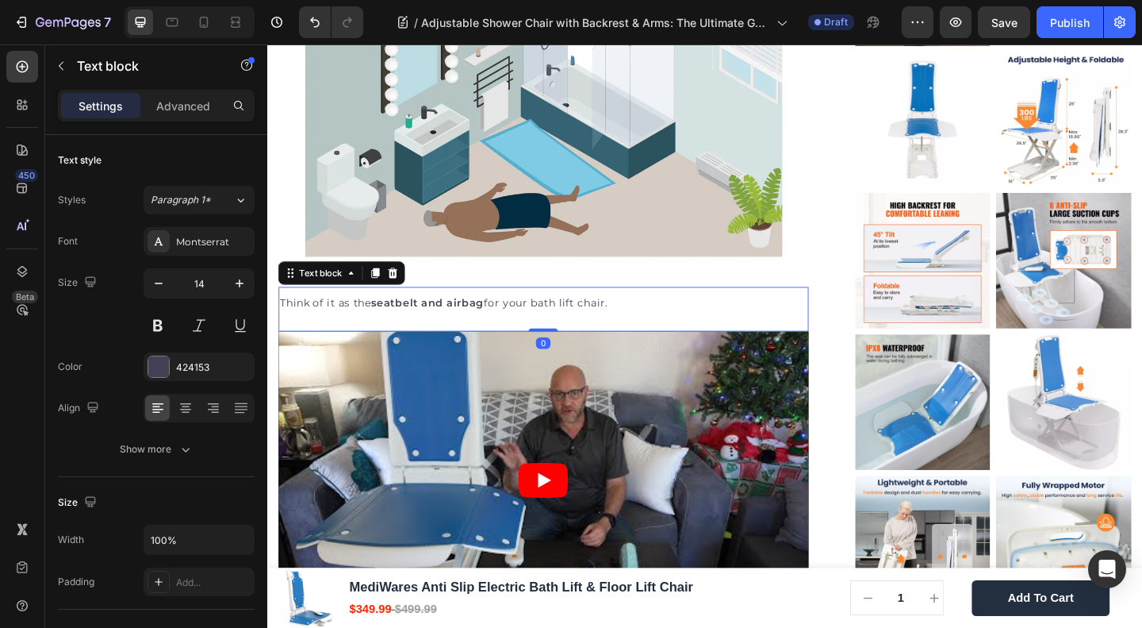
click at [415, 316] on p "Think of it as the seatbelt and airbag for your bath lift chair." at bounding box center [568, 326] width 574 height 20
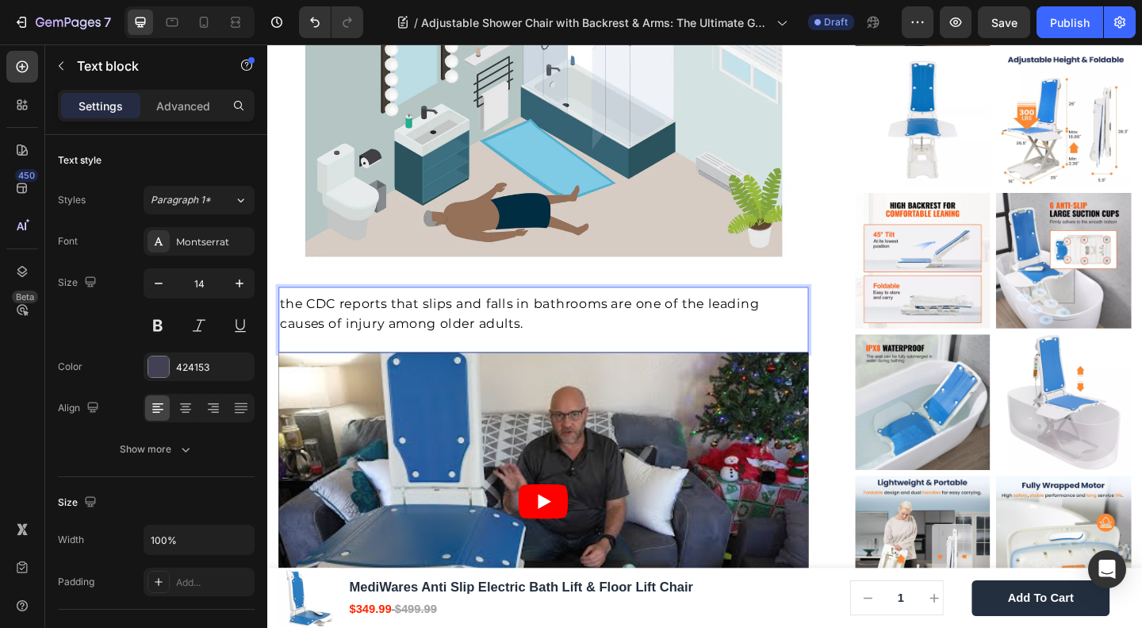
click at [353, 321] on span "the CDC reports that slips and falls in bathrooms are one of the leading causes…" at bounding box center [541, 336] width 521 height 38
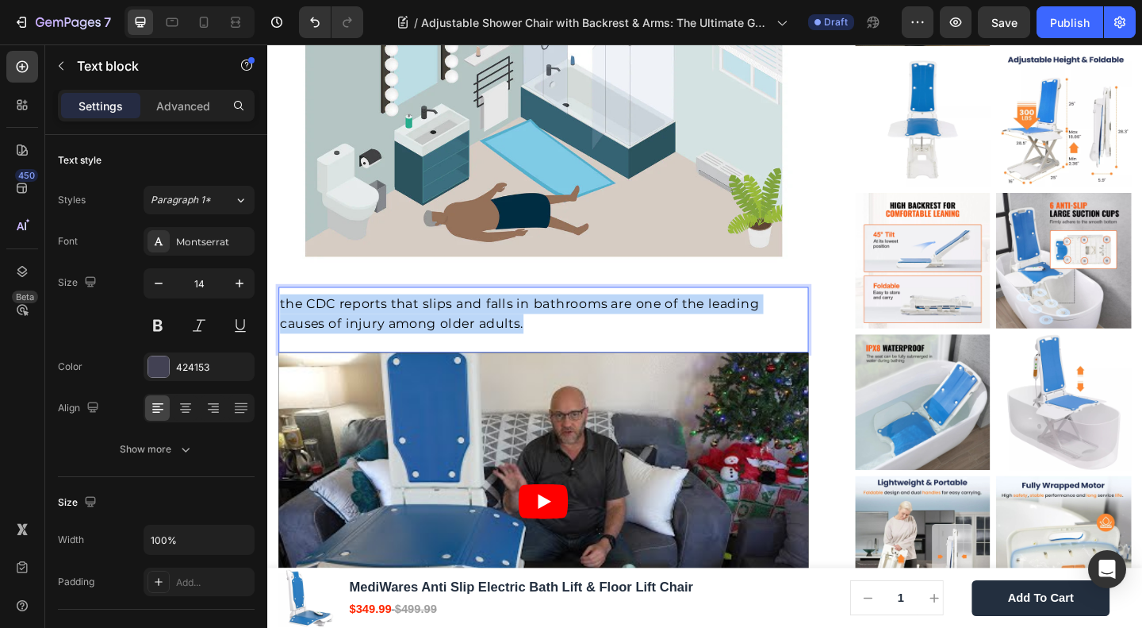
click at [353, 321] on span "the CDC reports that slips and falls in bathrooms are one of the leading causes…" at bounding box center [541, 336] width 521 height 38
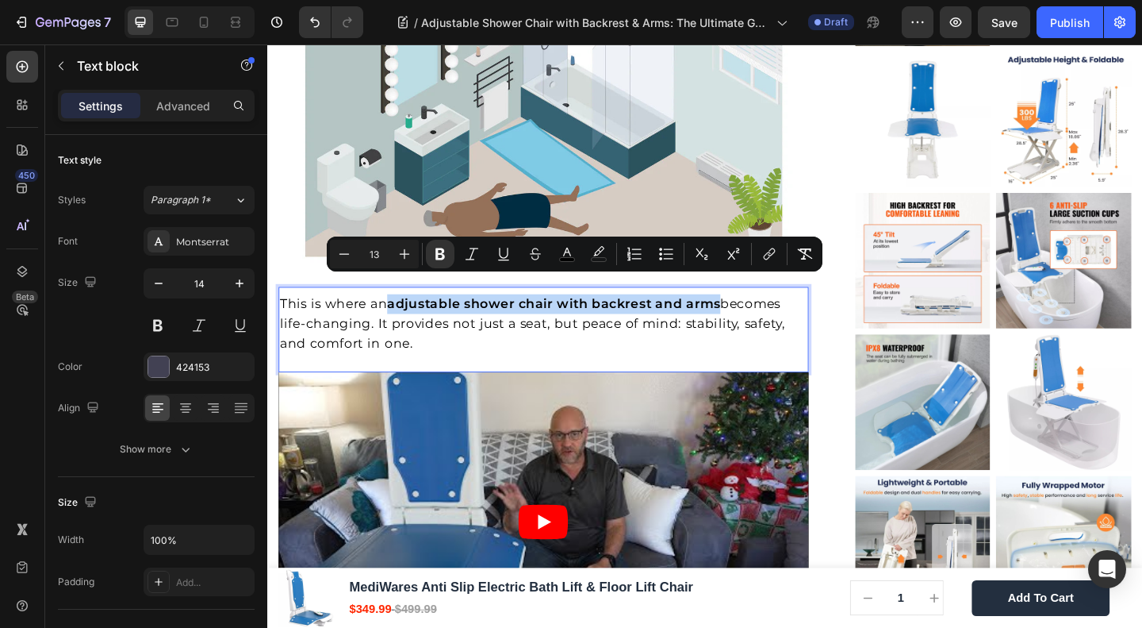
drag, startPoint x: 400, startPoint y: 305, endPoint x: 776, endPoint y: 322, distance: 376.4
click at [758, 317] on span "This is where an adjustable shower chair with backrest and arms becomes life-ch…" at bounding box center [556, 346] width 550 height 59
click at [766, 250] on icon "Editor contextual toolbar" at bounding box center [770, 254] width 16 height 16
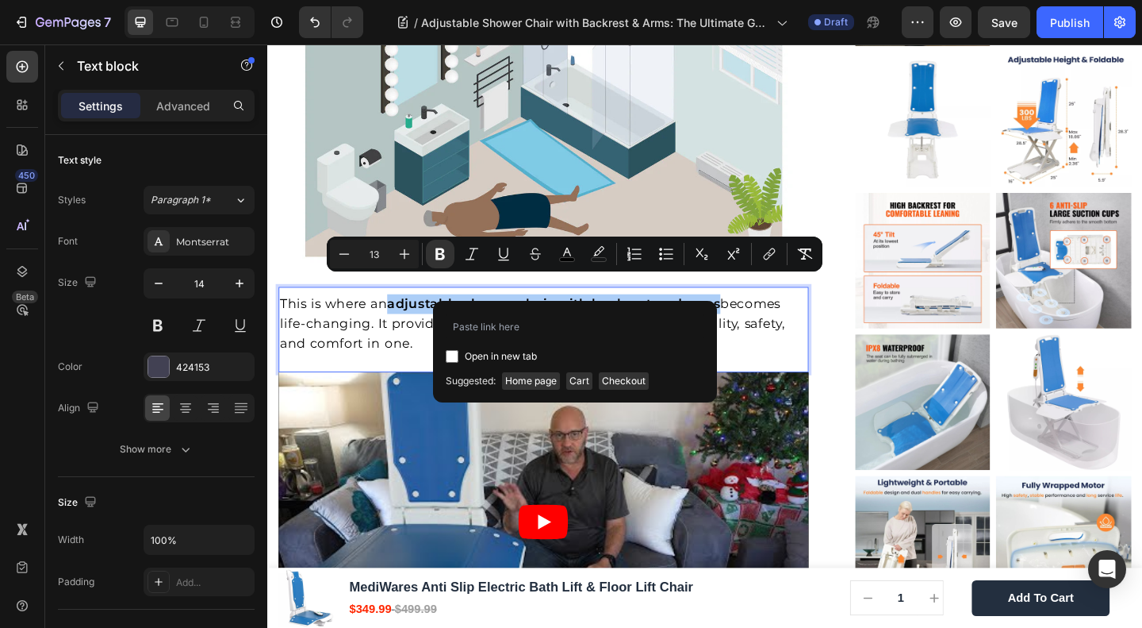
click at [492, 355] on span "Open in new tab" at bounding box center [501, 356] width 72 height 19
checkbox input "true"
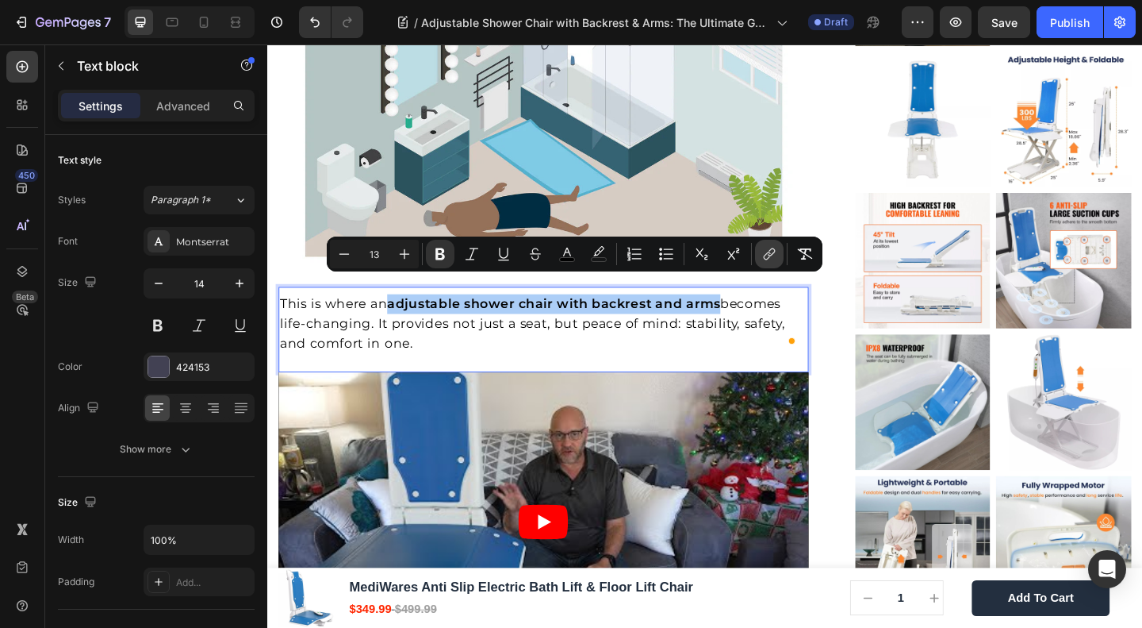
click at [770, 252] on icon "Editor contextual toolbar" at bounding box center [767, 256] width 7 height 8
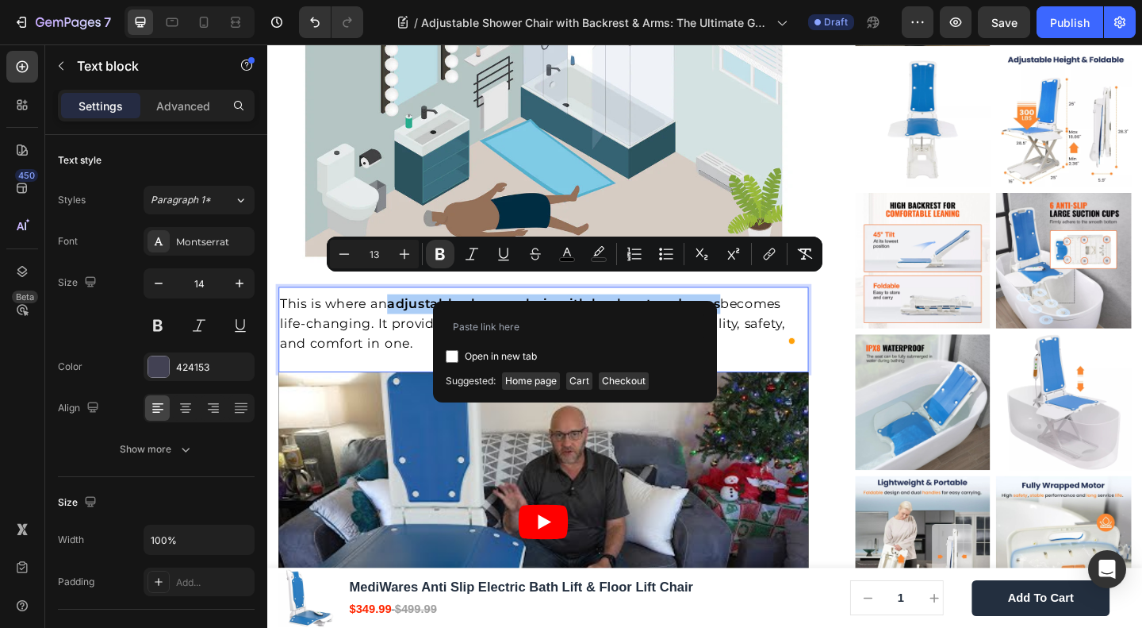
click at [487, 355] on span "Open in new tab" at bounding box center [501, 356] width 72 height 19
checkbox input "true"
click at [493, 328] on input "Editor contextual toolbar" at bounding box center [575, 325] width 259 height 25
paste input "https://mediwares.com/products/adjustable-shower-chair"
type input "https://mediwares.com/products/adjustable-shower-chair"
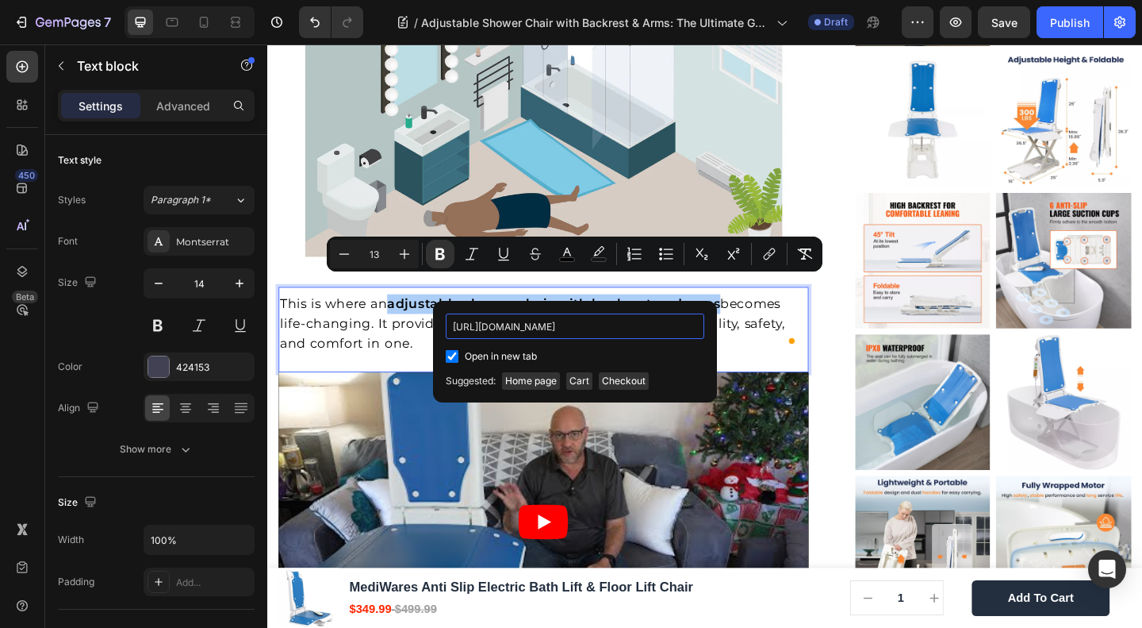
scroll to position [0, 82]
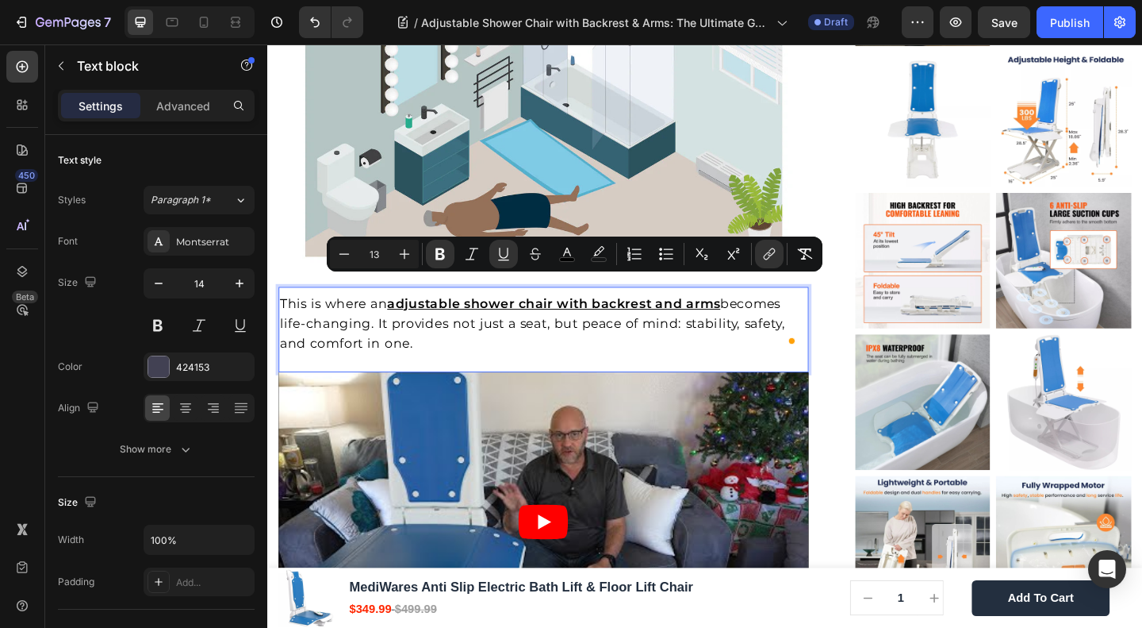
click at [558, 342] on p "This is where an adjustable shower chair with backrest and arms becomes life-ch…" at bounding box center [568, 348] width 574 height 65
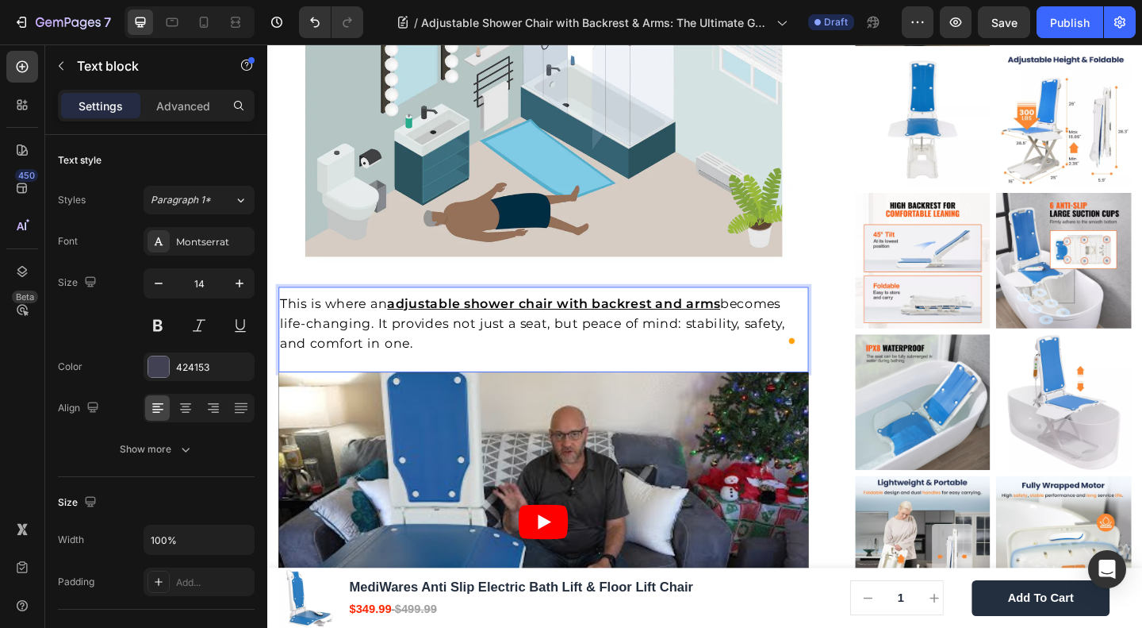
scroll to position [1269, 0]
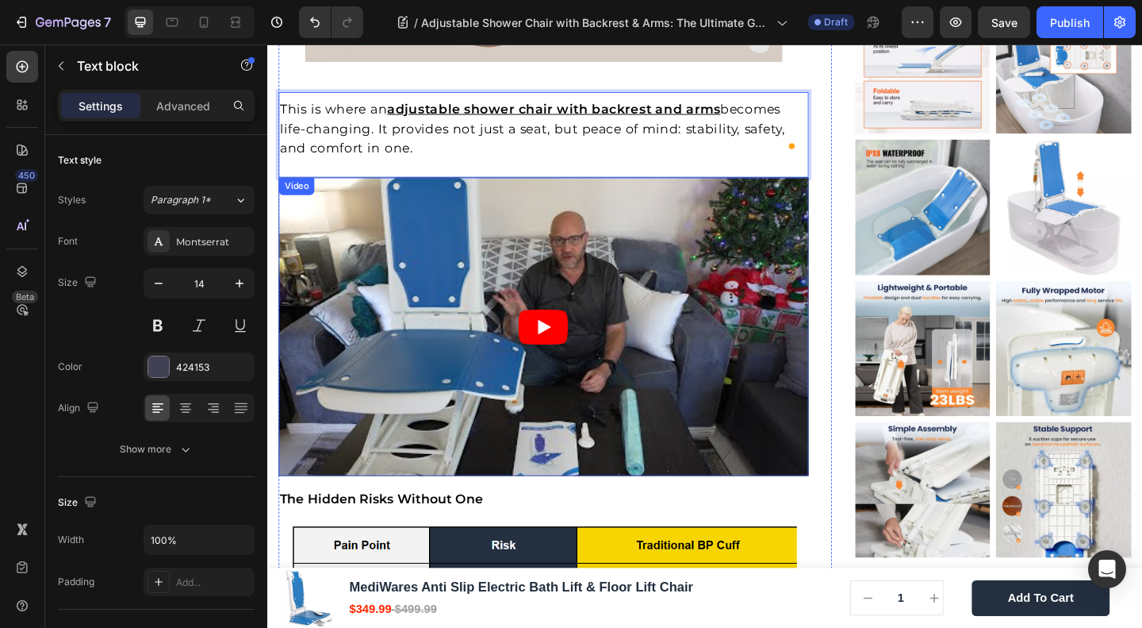
click at [639, 259] on article at bounding box center [567, 351] width 577 height 324
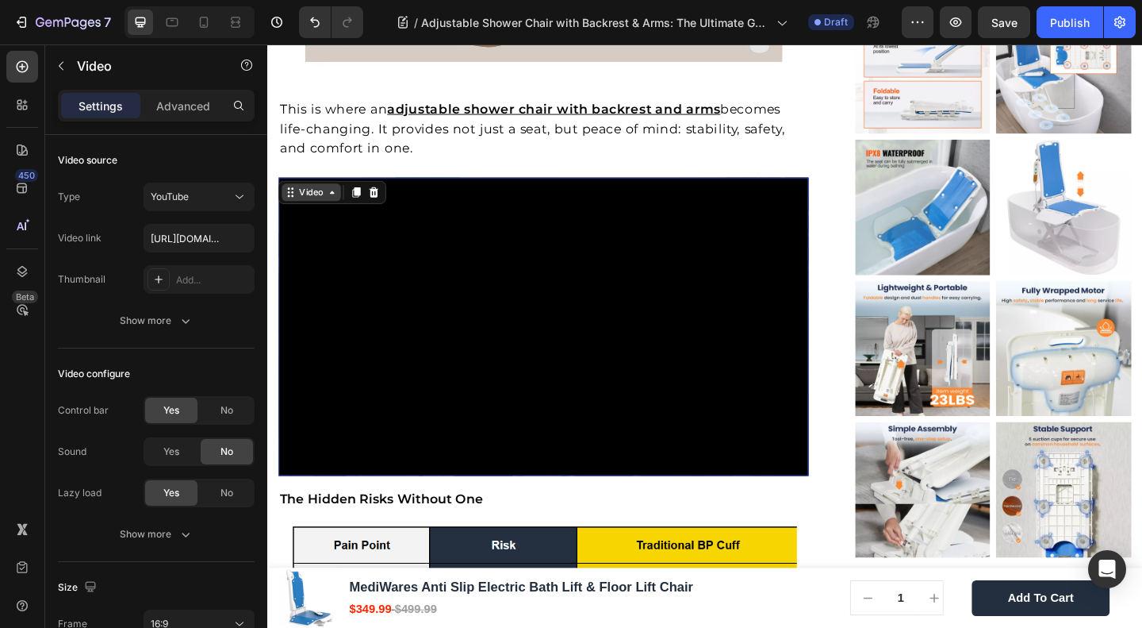
click at [295, 208] on icon at bounding box center [295, 209] width 2 height 2
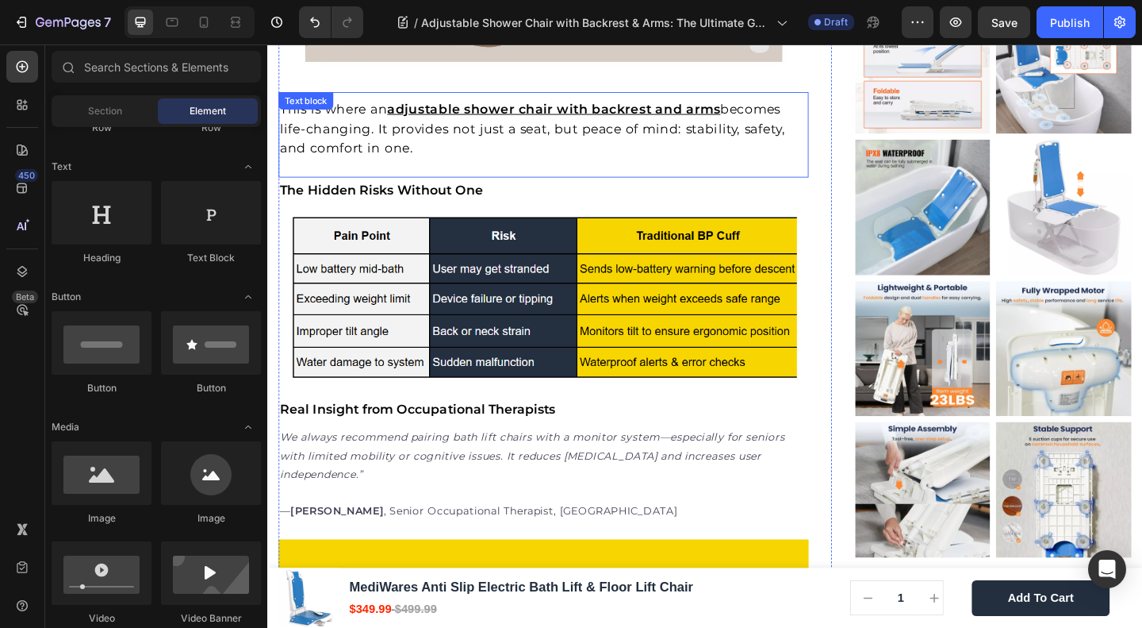
click at [447, 133] on p "This is where an adjustable shower chair with backrest and arms becomes life-ch…" at bounding box center [568, 136] width 574 height 65
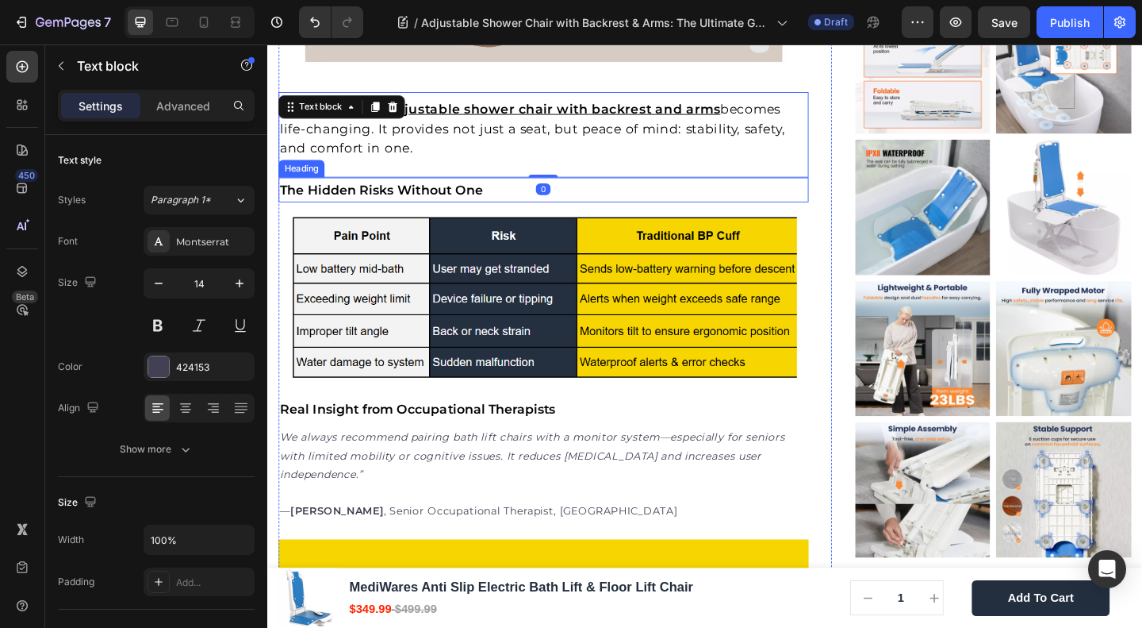
click at [470, 194] on strong "The Hidden Risks Without One" at bounding box center [391, 202] width 221 height 17
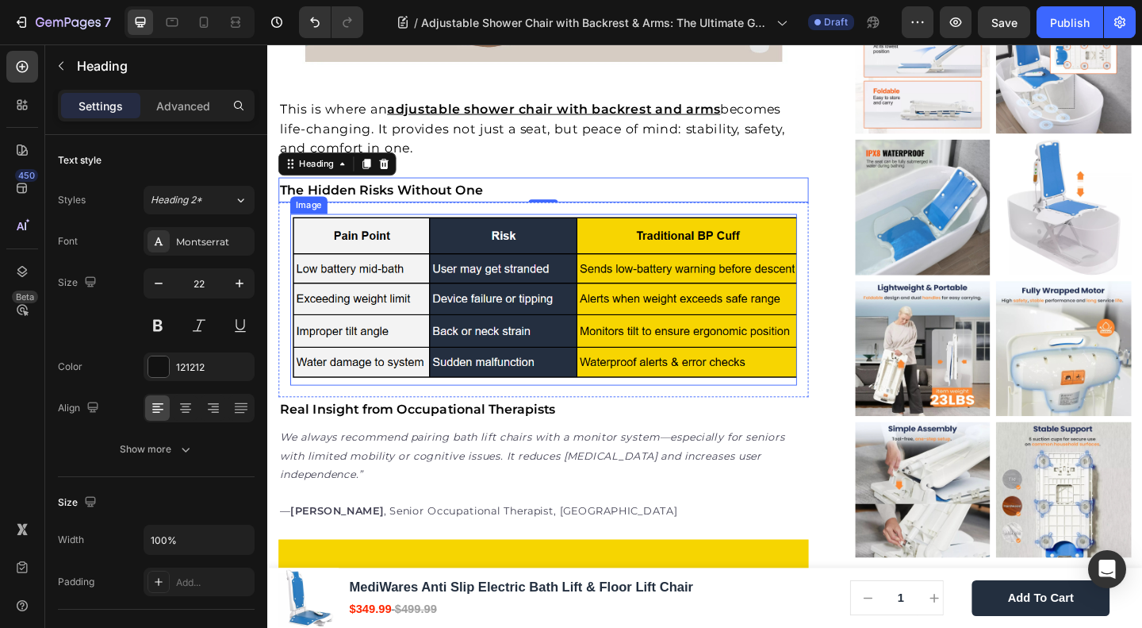
scroll to position [1057, 0]
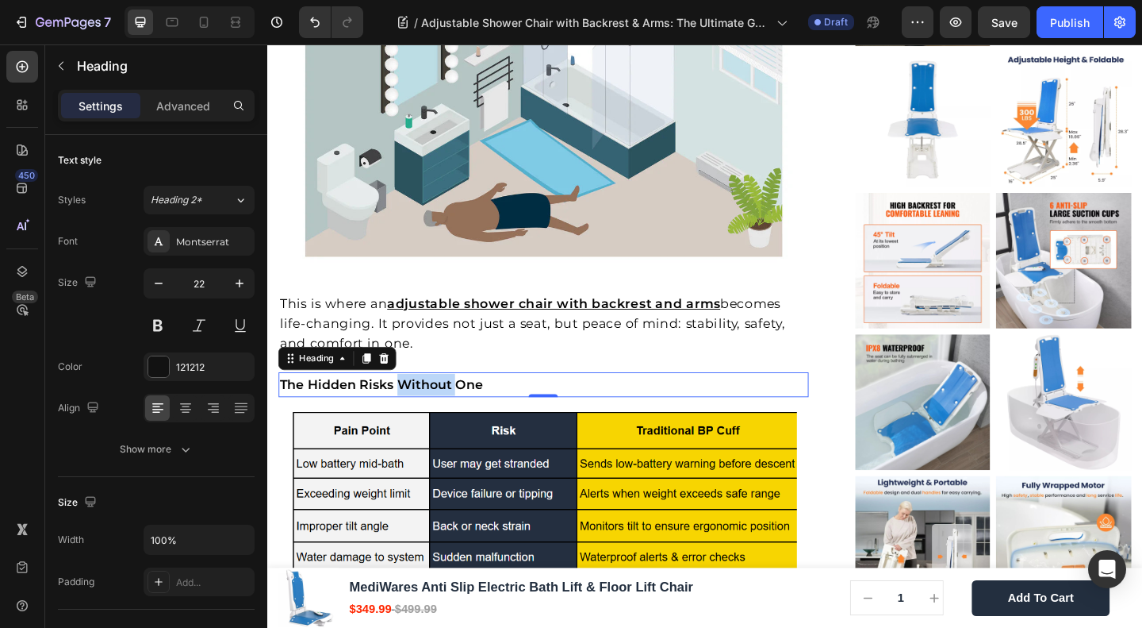
click at [430, 405] on strong "The Hidden Risks Without One" at bounding box center [391, 413] width 221 height 17
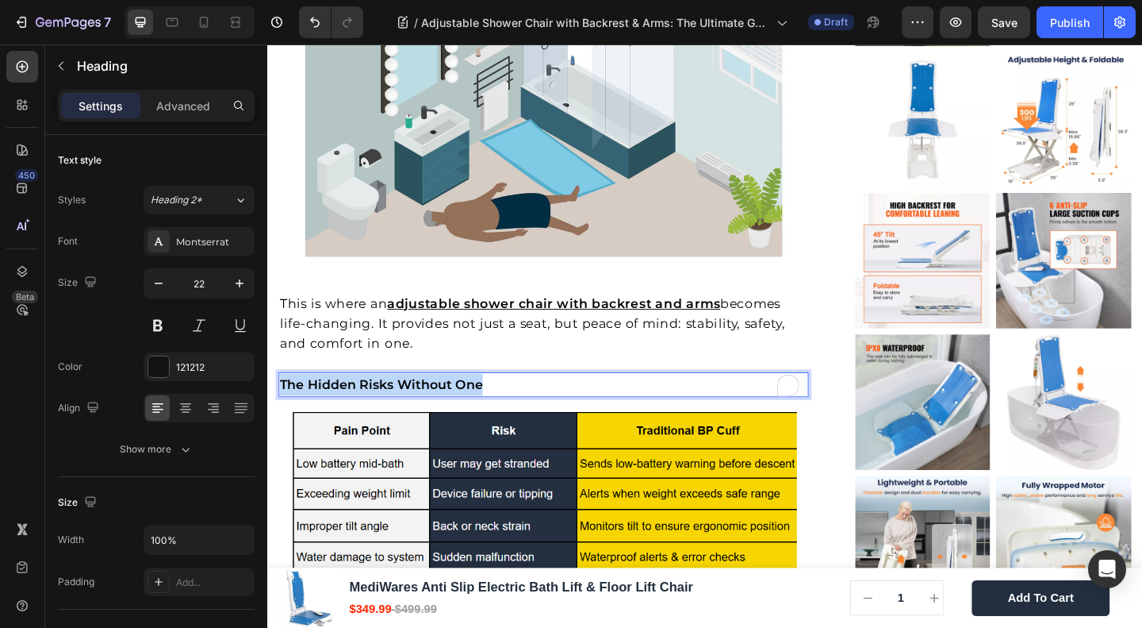
click at [430, 405] on strong "The Hidden Risks Without One" at bounding box center [391, 413] width 221 height 17
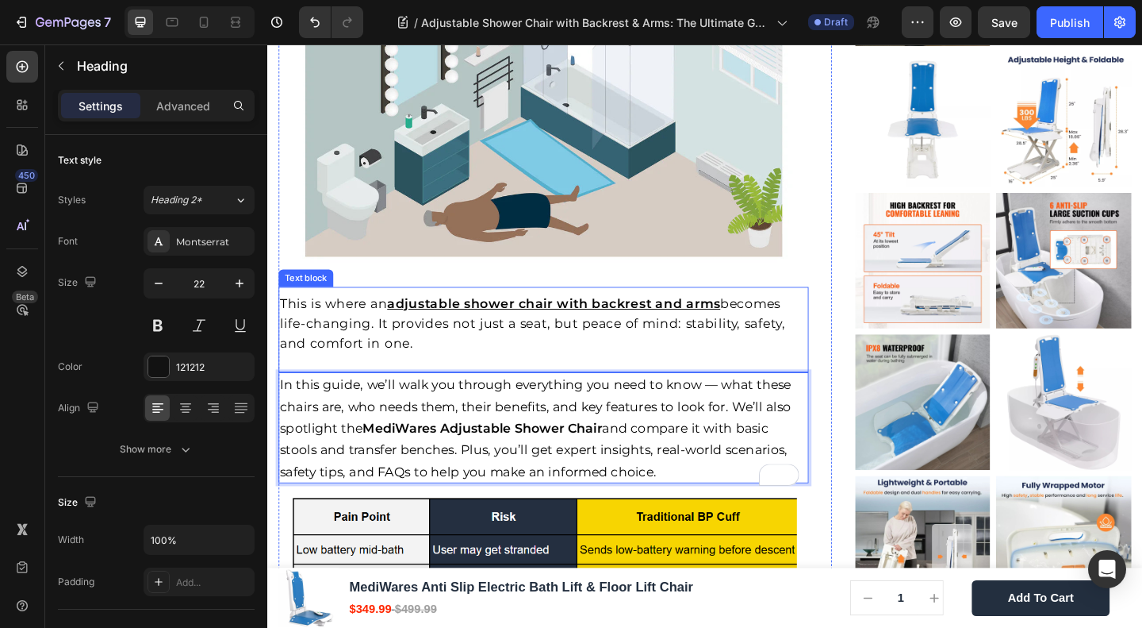
click at [370, 324] on span "becomes life-changing. It provides not just a seat, but peace of mind: stabilit…" at bounding box center [556, 346] width 550 height 59
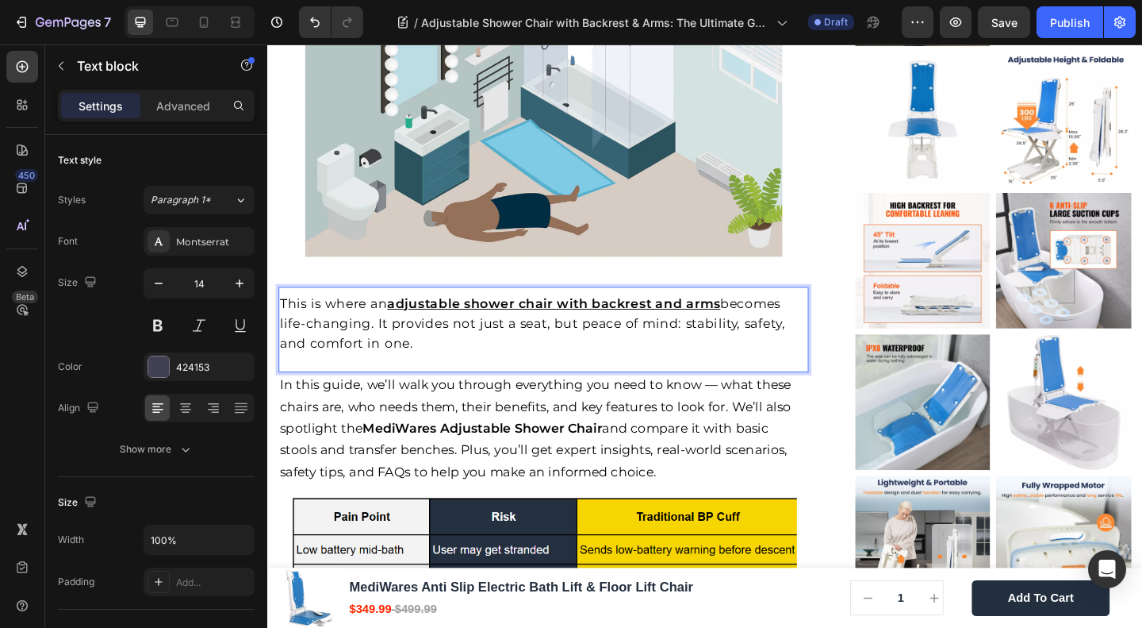
click at [370, 324] on span "becomes life-changing. It provides not just a seat, but peace of mind: stabilit…" at bounding box center [556, 346] width 550 height 59
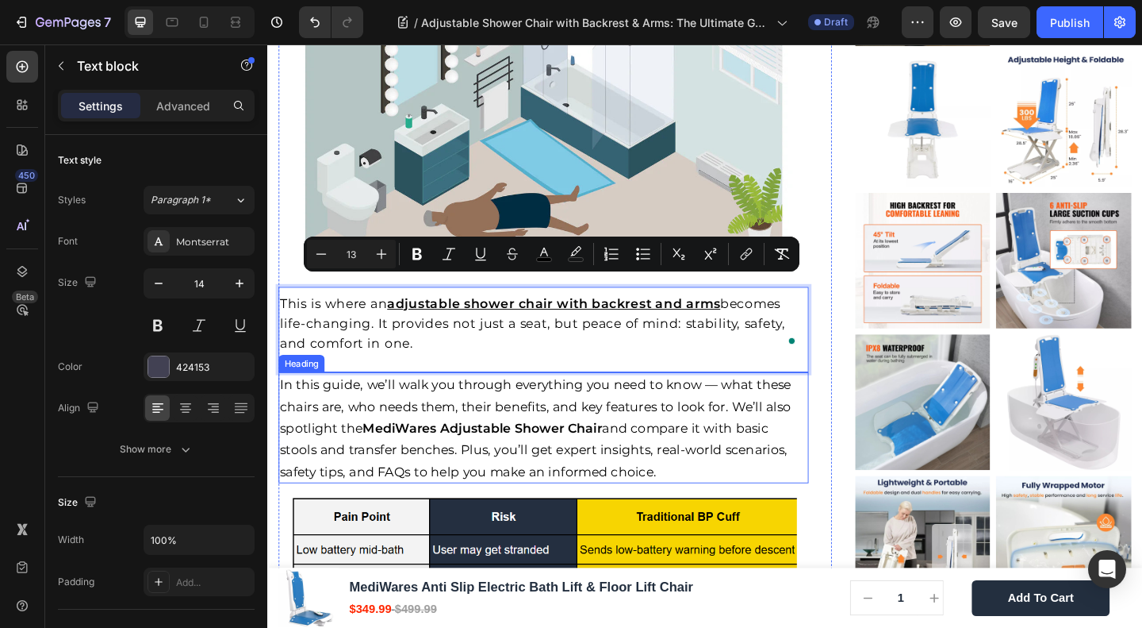
click at [407, 424] on span "In this guide, we’ll walk you through everything you need to know — what these …" at bounding box center [559, 460] width 556 height 110
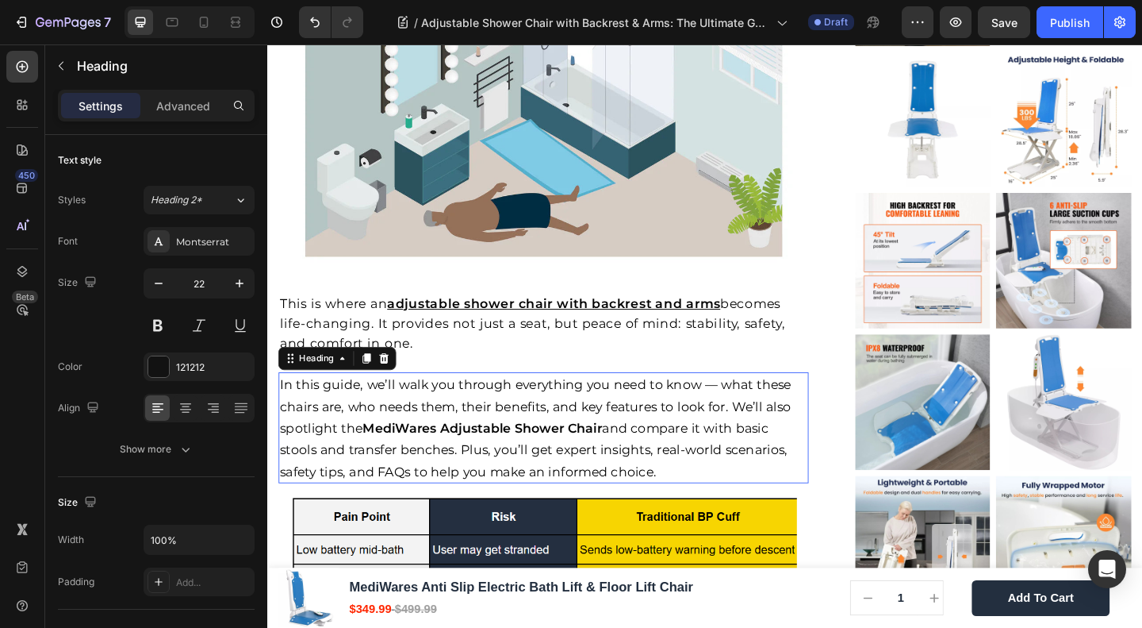
click at [407, 424] on span "In this guide, we’ll walk you through everything you need to know — what these …" at bounding box center [559, 460] width 556 height 110
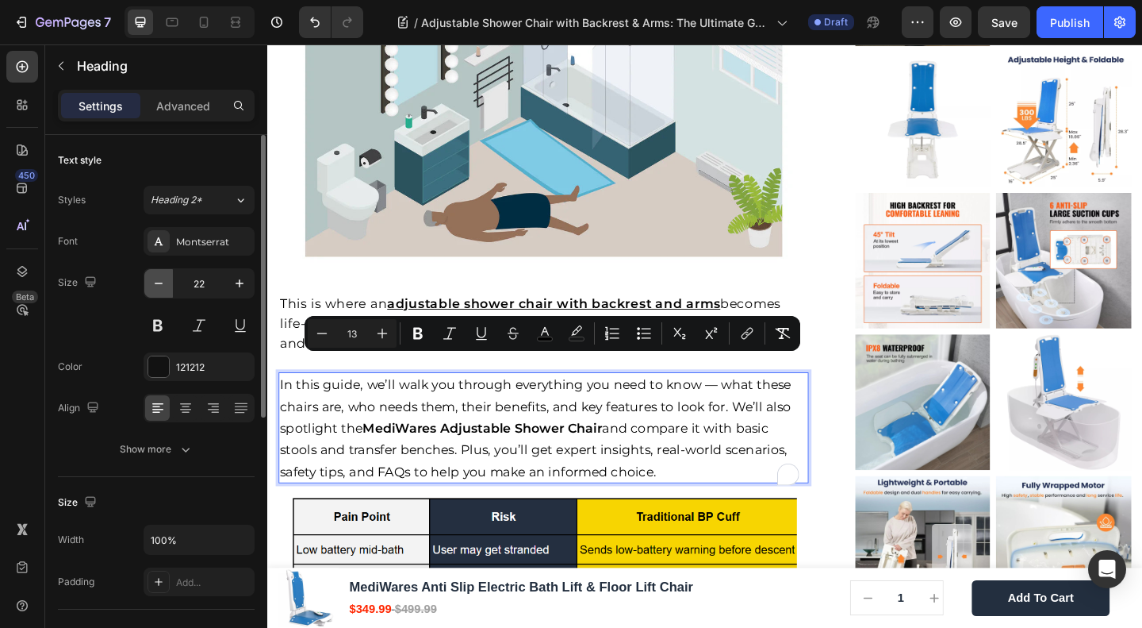
click at [160, 286] on icon "button" at bounding box center [159, 283] width 16 height 16
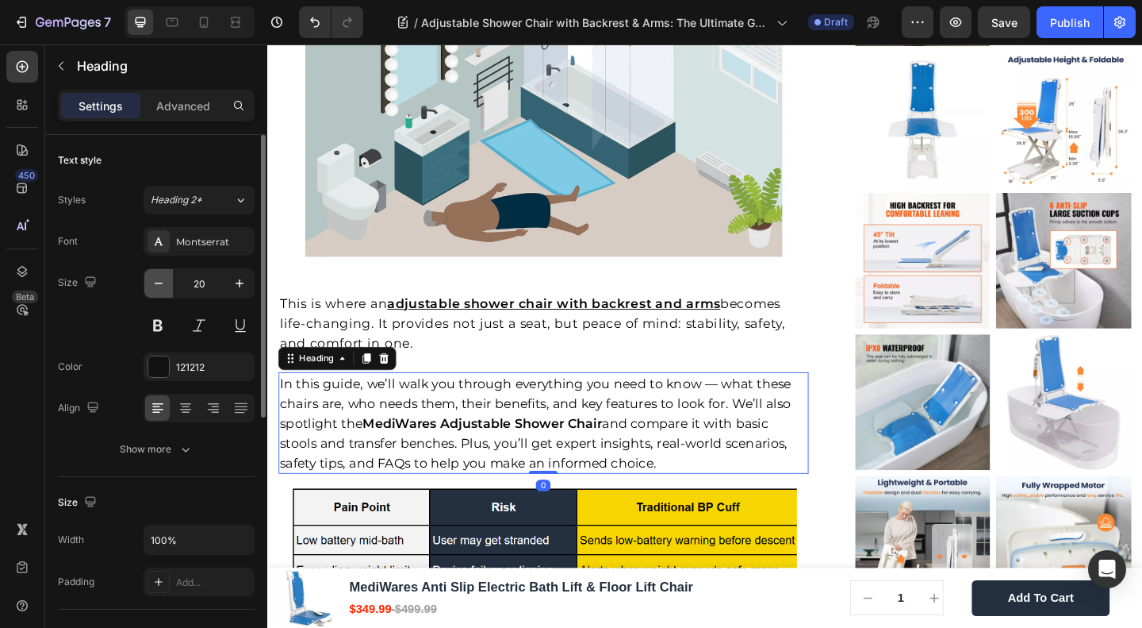
click at [160, 286] on icon "button" at bounding box center [159, 283] width 16 height 16
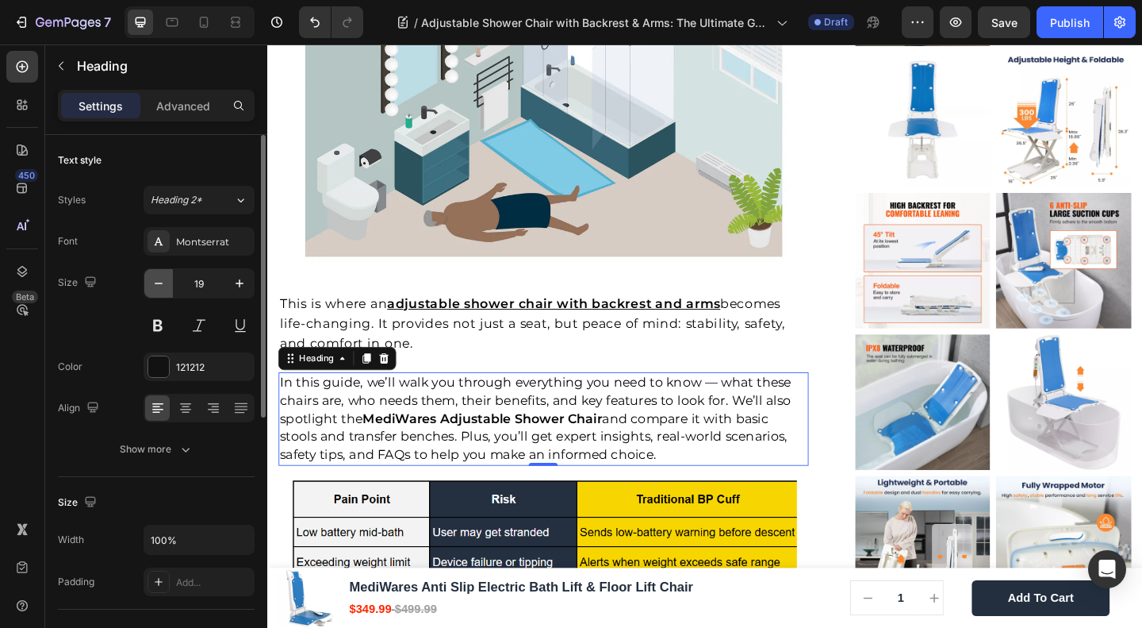
click at [160, 286] on icon "button" at bounding box center [159, 283] width 16 height 16
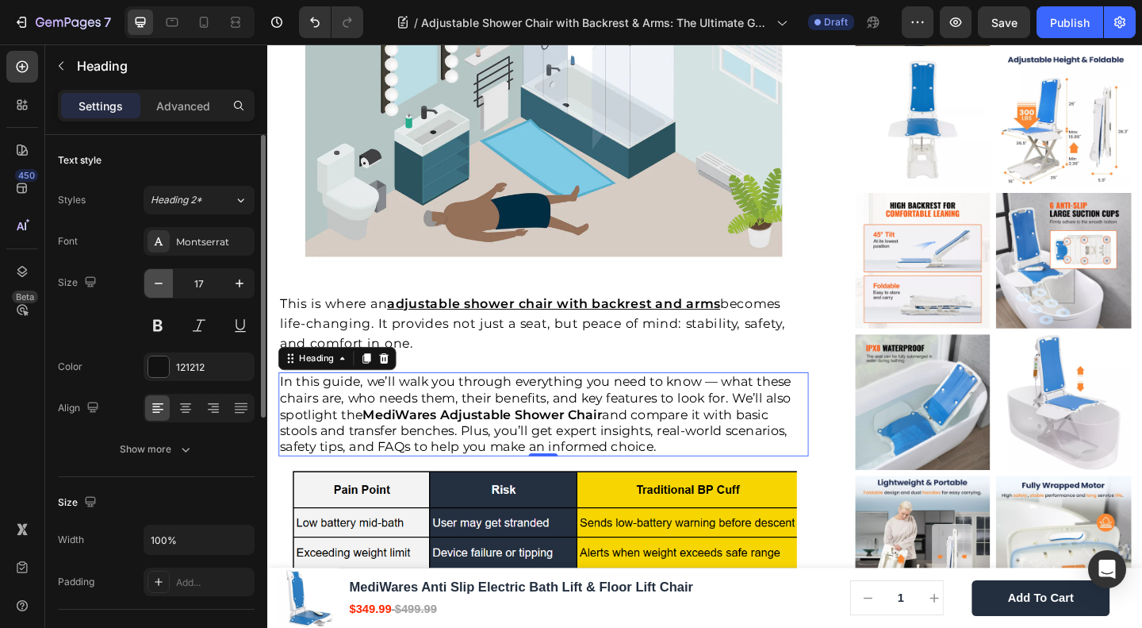
click at [160, 286] on icon "button" at bounding box center [159, 283] width 16 height 16
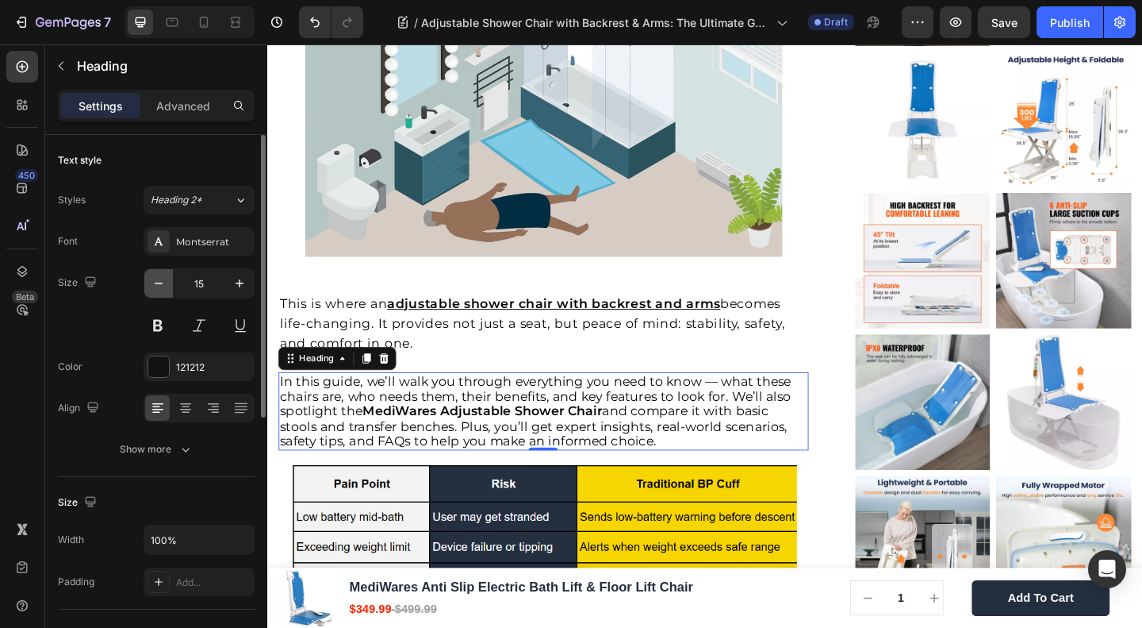
click at [160, 286] on icon "button" at bounding box center [159, 283] width 16 height 16
type input "14"
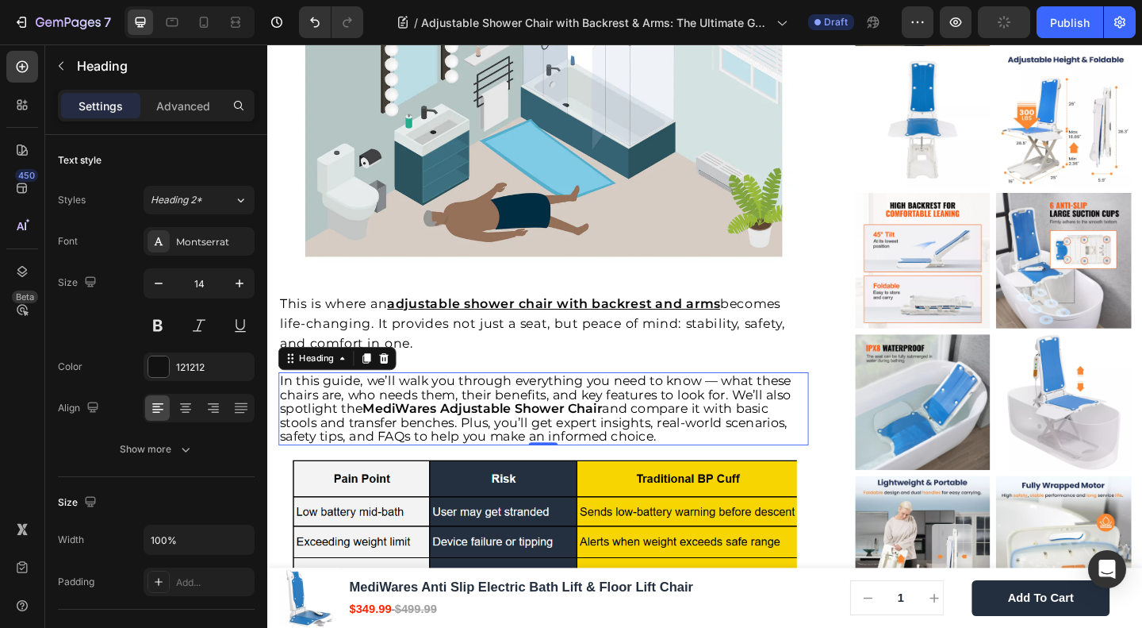
click at [427, 432] on strong "MediWares Adjustable Shower Chair" at bounding box center [500, 440] width 261 height 17
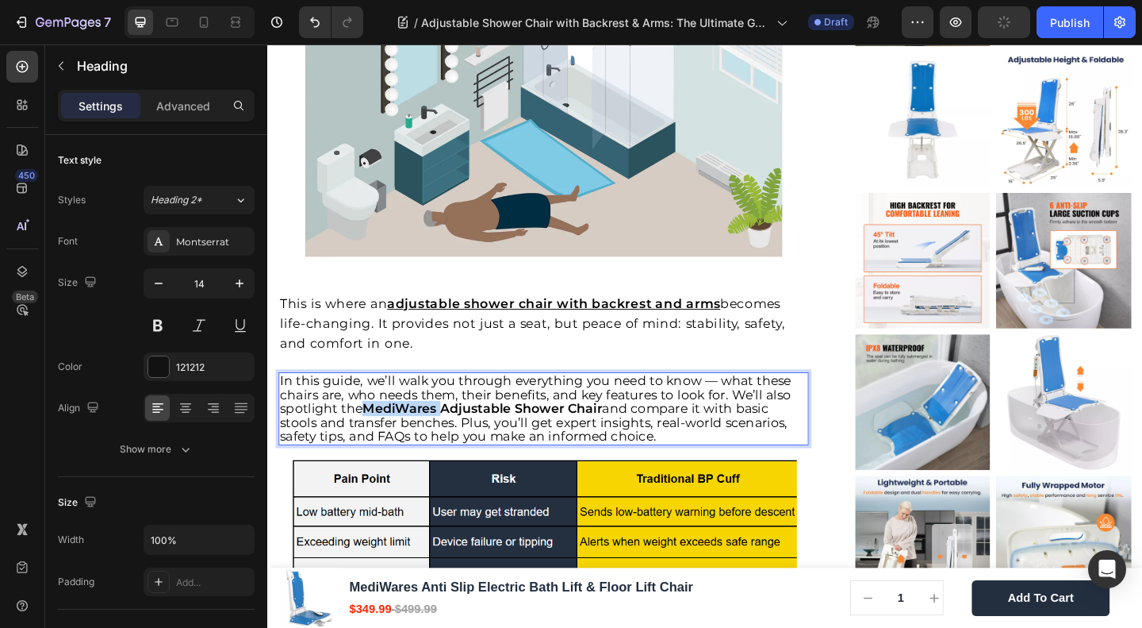
click at [427, 432] on strong "MediWares Adjustable Shower Chair" at bounding box center [500, 440] width 261 height 17
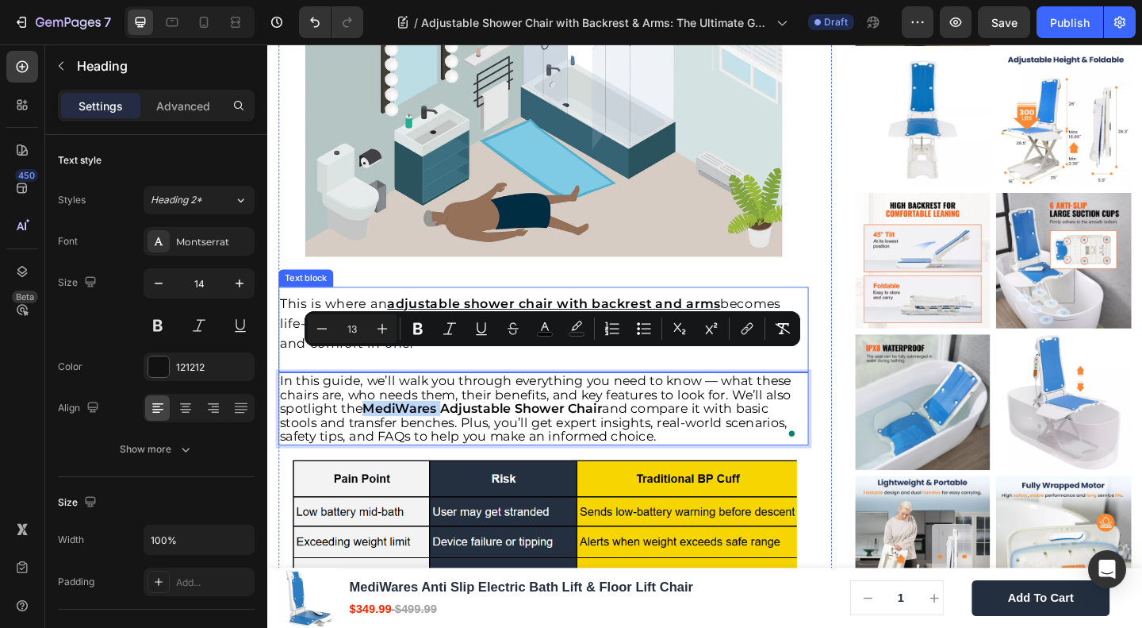
click at [355, 317] on span "This is where an" at bounding box center [339, 325] width 117 height 17
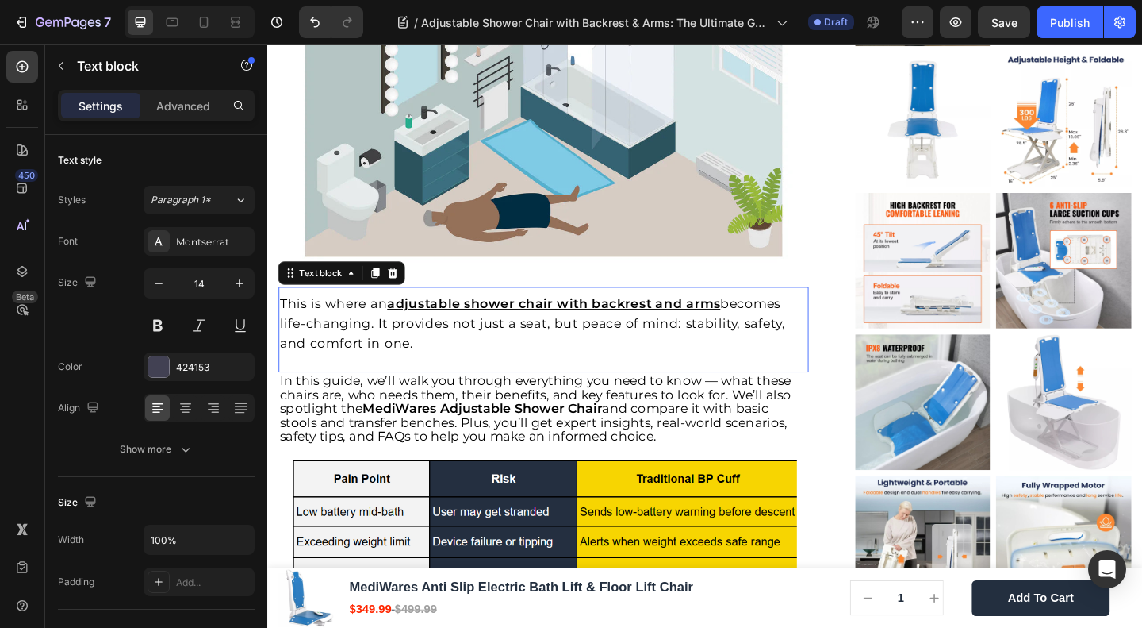
click at [355, 317] on span "This is where an" at bounding box center [339, 325] width 117 height 17
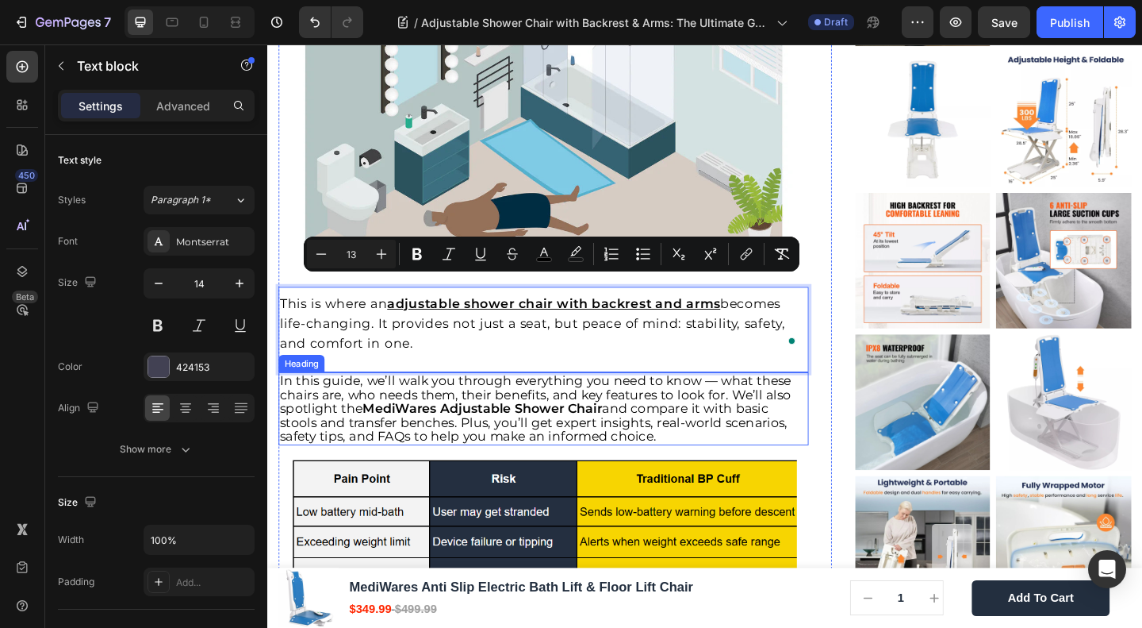
click at [386, 405] on span "In this guide, we’ll walk you through everything you need to know — what these …" at bounding box center [559, 440] width 556 height 78
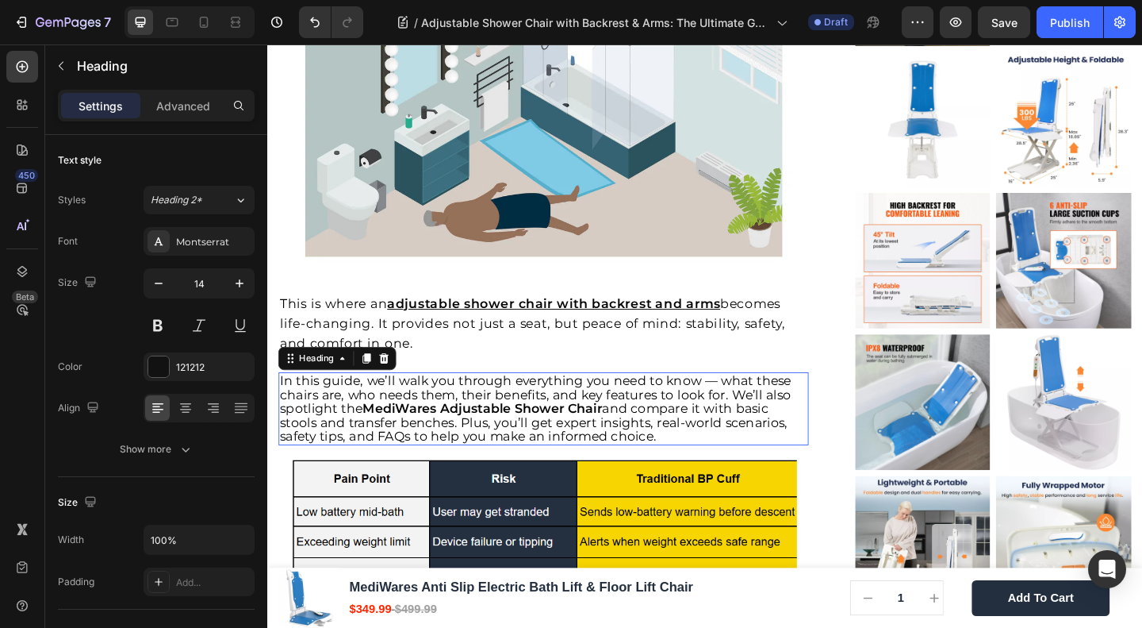
click at [386, 405] on span "In this guide, we’ll walk you through everything you need to know — what these …" at bounding box center [559, 440] width 556 height 78
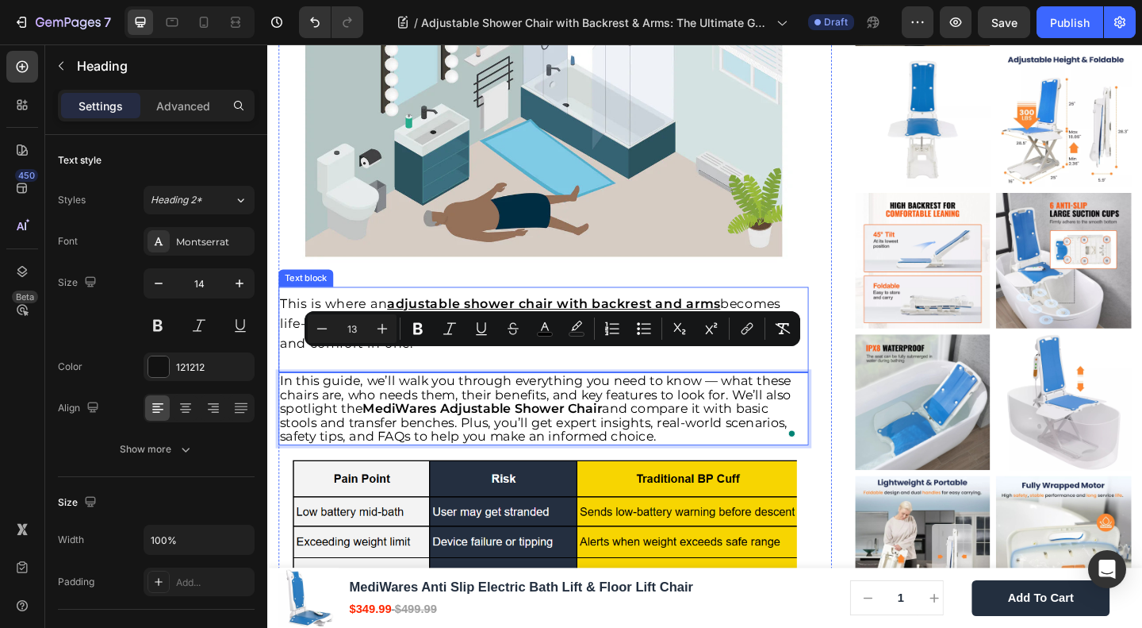
click at [652, 317] on u "adjustable shower chair with backrest and arms" at bounding box center [578, 325] width 363 height 17
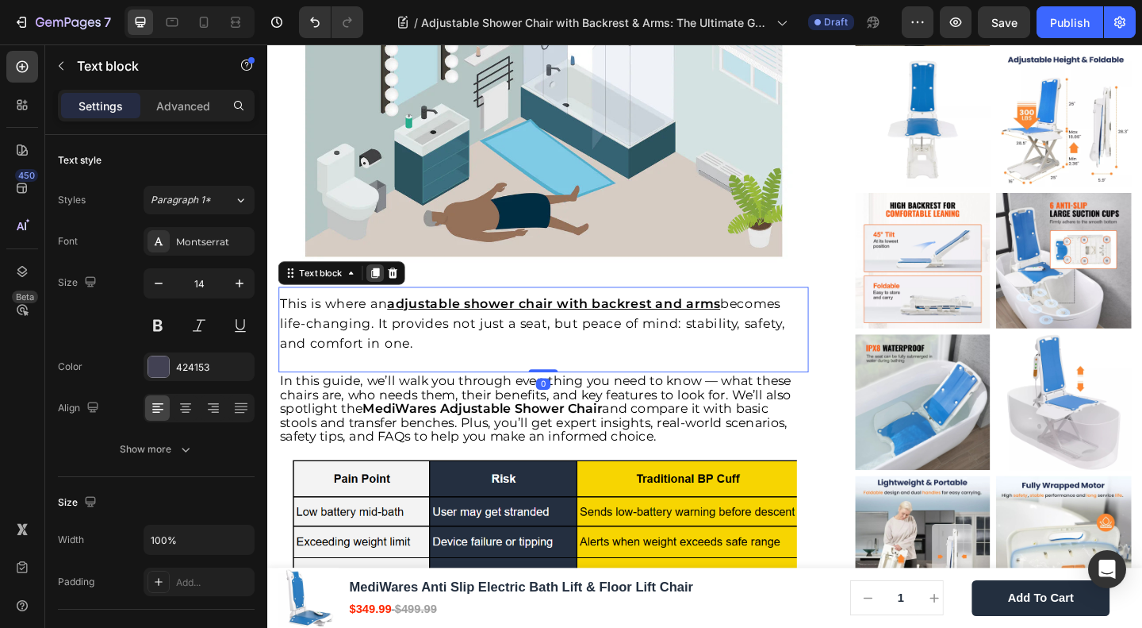
click at [383, 287] on icon at bounding box center [385, 292] width 9 height 11
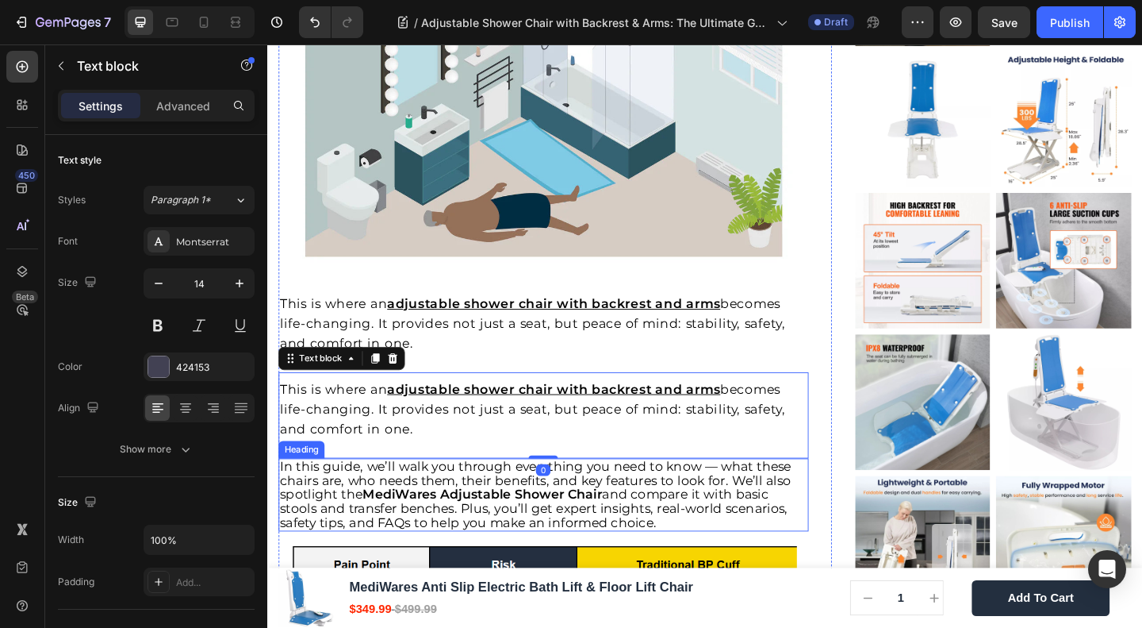
click at [421, 524] on strong "MediWares Adjustable Shower Chair" at bounding box center [500, 532] width 261 height 17
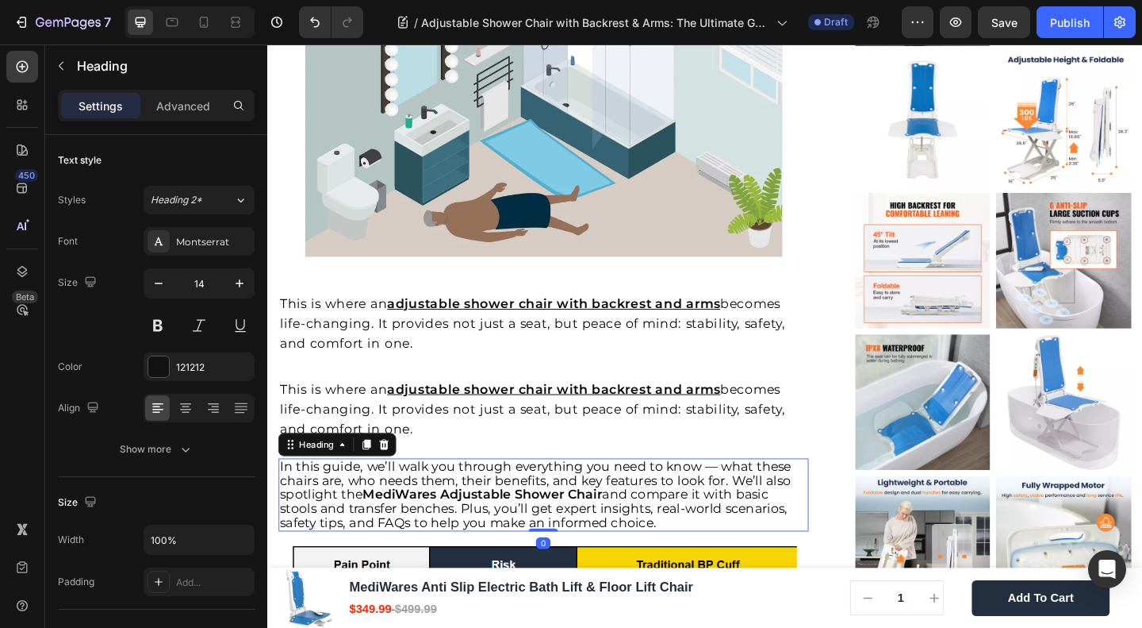
click at [421, 524] on strong "MediWares Adjustable Shower Chair" at bounding box center [500, 532] width 261 height 17
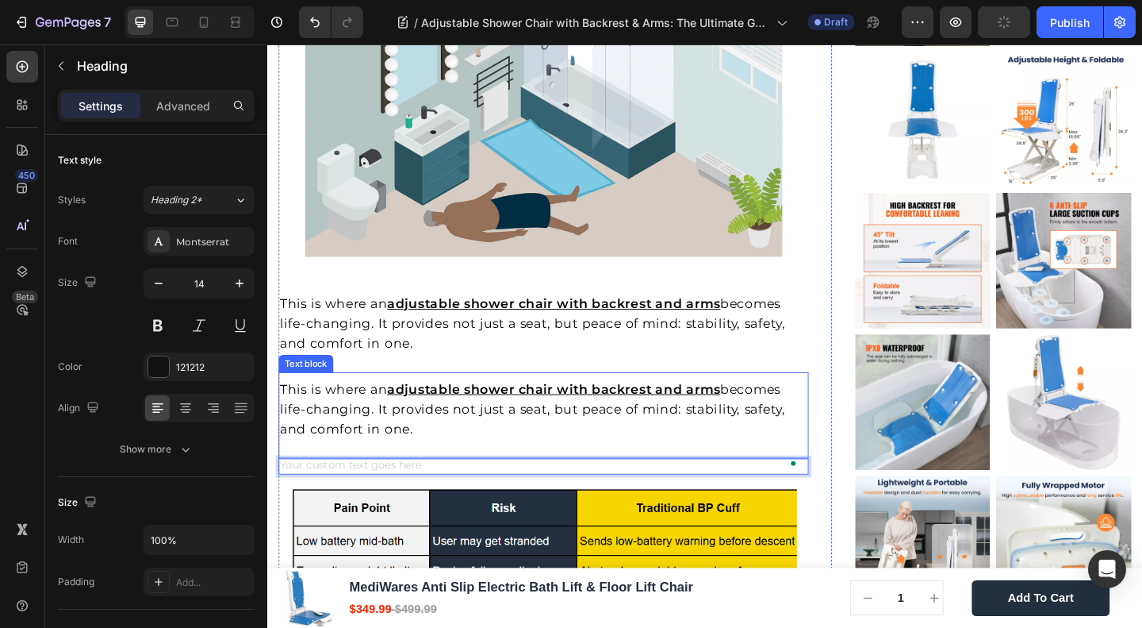
click at [419, 410] on span "becomes life-changing. It provides not just a seat, but peace of mind: stabilit…" at bounding box center [556, 439] width 550 height 59
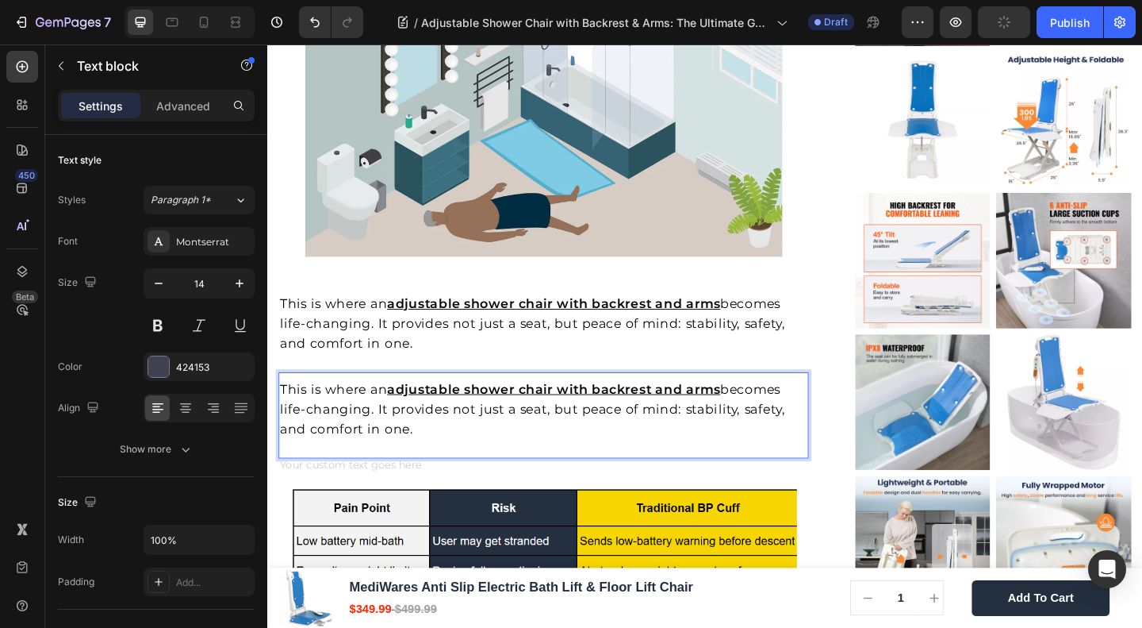
click at [419, 410] on span "becomes life-changing. It provides not just a seat, but peace of mind: stabilit…" at bounding box center [556, 439] width 550 height 59
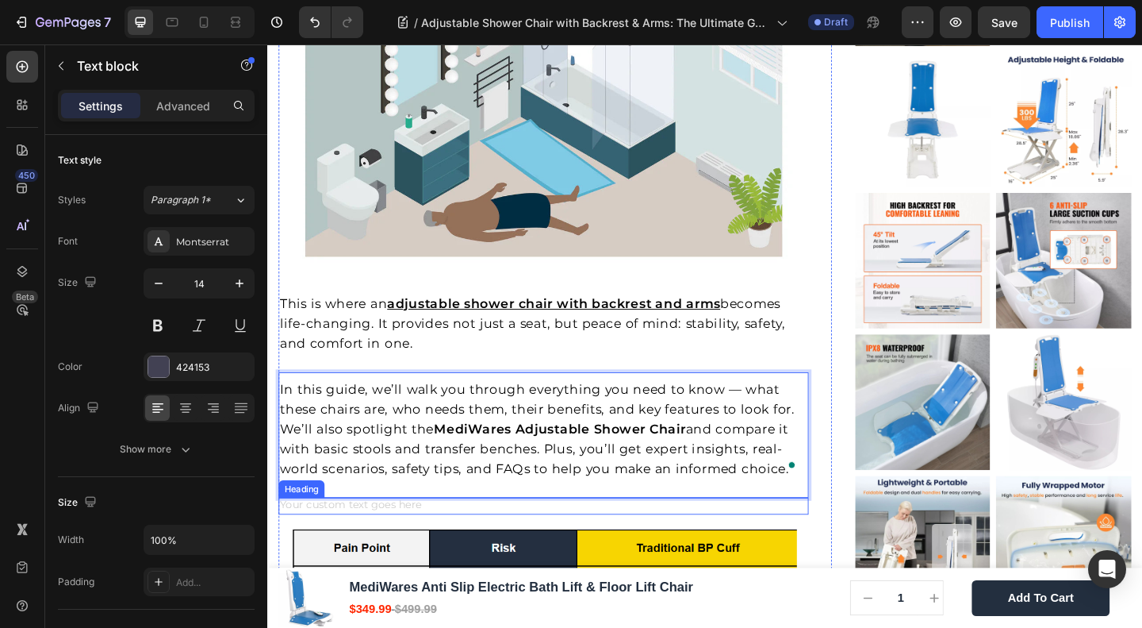
click at [366, 537] on h3 "To enrich screen reader interactions, please activate Accessibility in Grammarl…" at bounding box center [567, 545] width 577 height 17
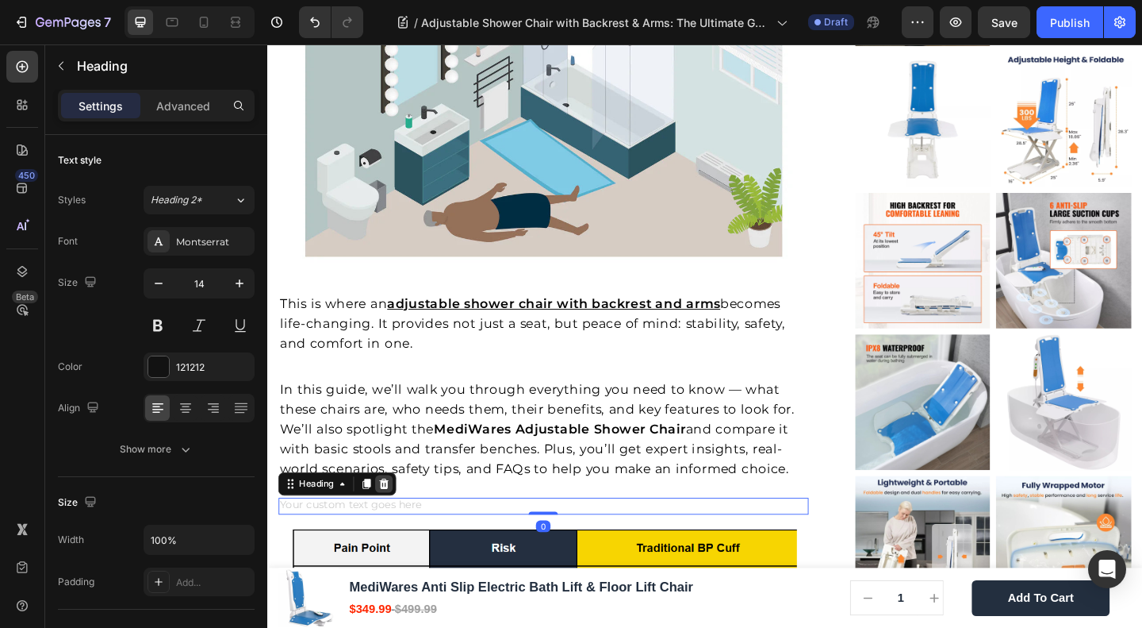
click at [398, 516] on icon at bounding box center [395, 521] width 10 height 11
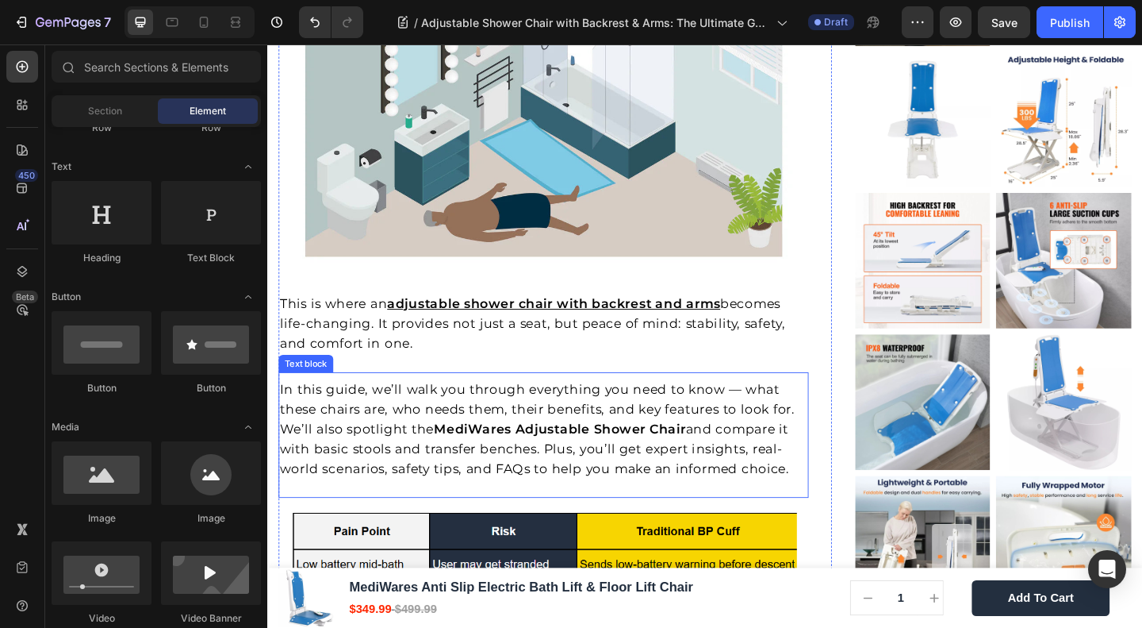
click at [401, 474] on span "In this guide, we’ll walk you through everything you need to know — what these …" at bounding box center [561, 461] width 561 height 103
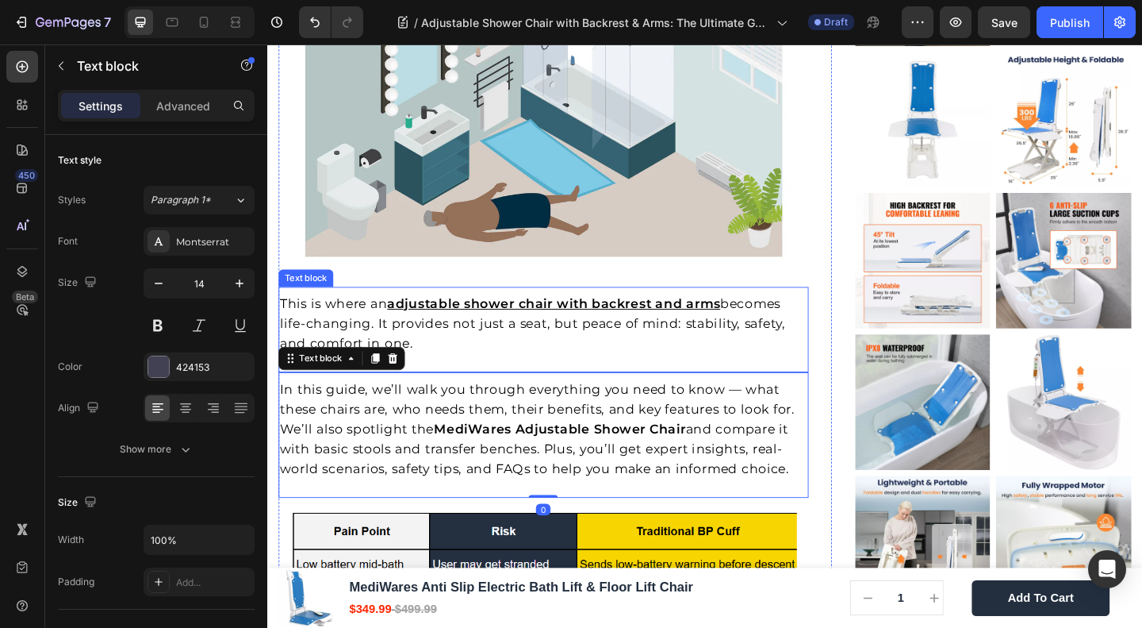
click at [467, 350] on p "This is where an adjustable shower chair with backrest and arms becomes life-ch…" at bounding box center [568, 348] width 574 height 65
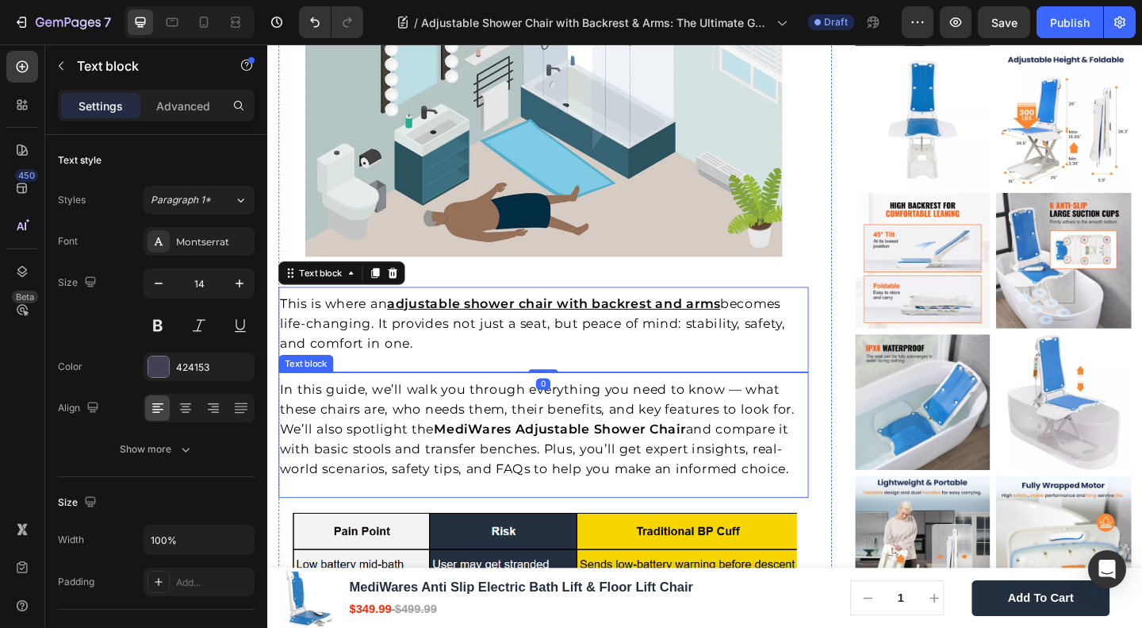
click at [398, 435] on span "In this guide, we’ll walk you through everything you need to know — what these …" at bounding box center [561, 461] width 561 height 103
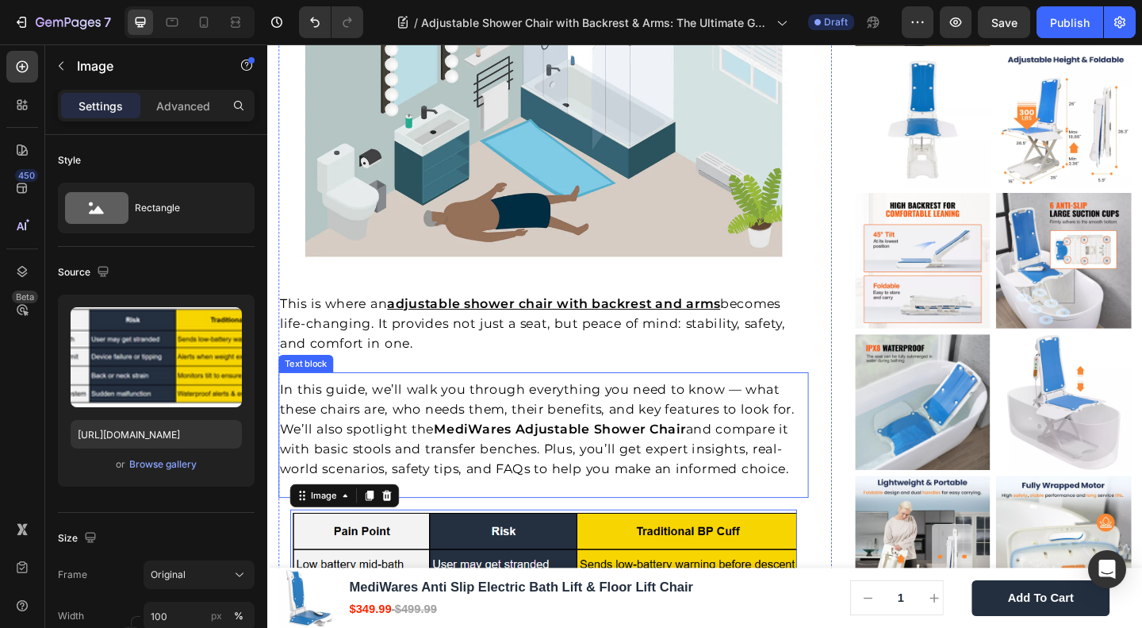
scroll to position [1269, 0]
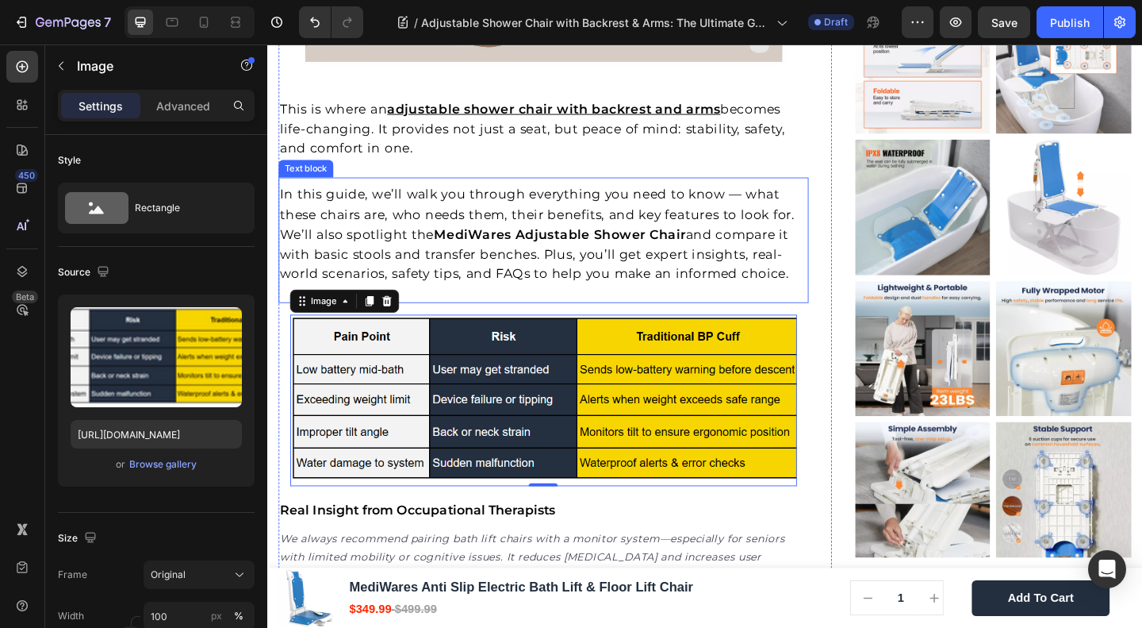
click at [509, 394] on img at bounding box center [567, 431] width 551 height 186
click at [469, 351] on img at bounding box center [567, 431] width 551 height 186
click at [393, 317] on icon at bounding box center [398, 322] width 10 height 11
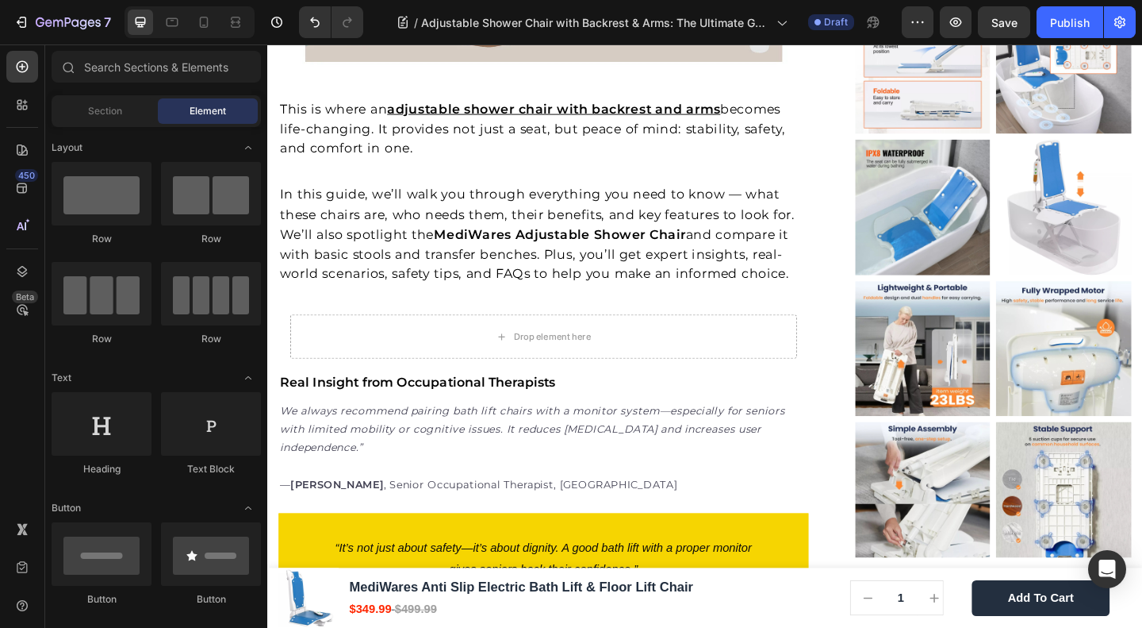
scroll to position [1269, 0]
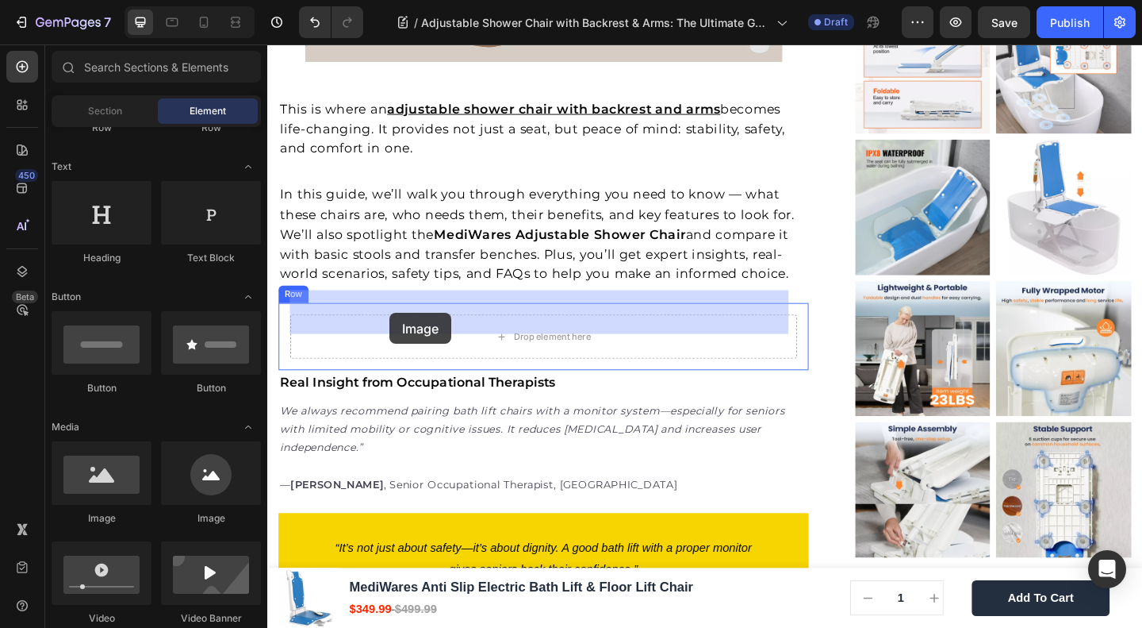
drag, startPoint x: 440, startPoint y: 464, endPoint x: 379, endPoint y: 339, distance: 139.4
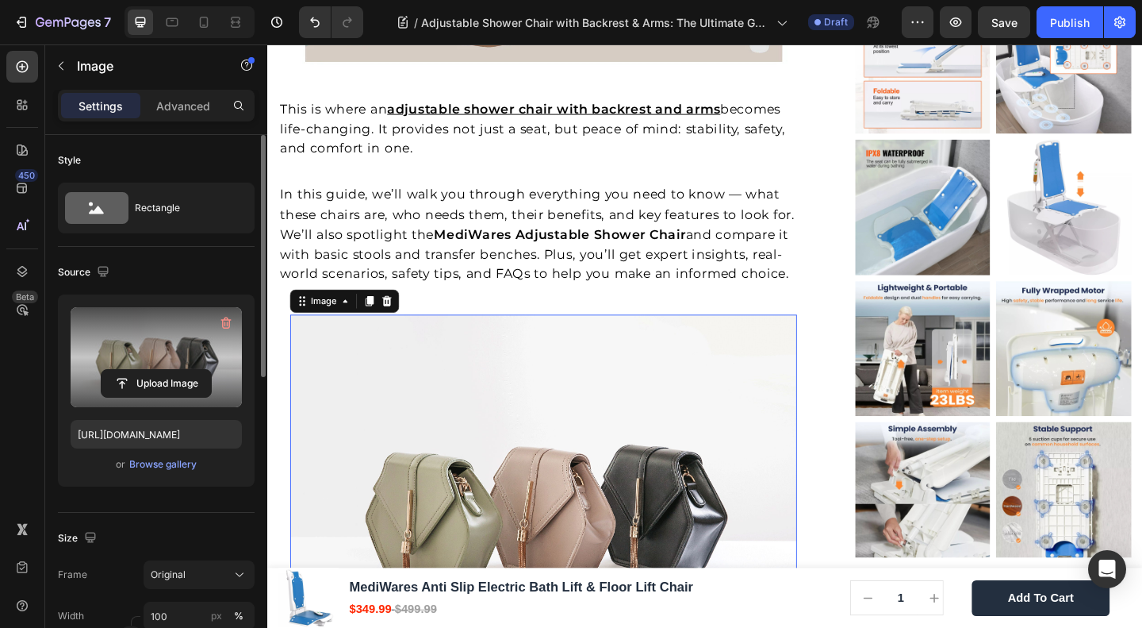
click at [176, 359] on label at bounding box center [156, 357] width 171 height 100
click at [176, 370] on input "file" at bounding box center [156, 383] width 109 height 27
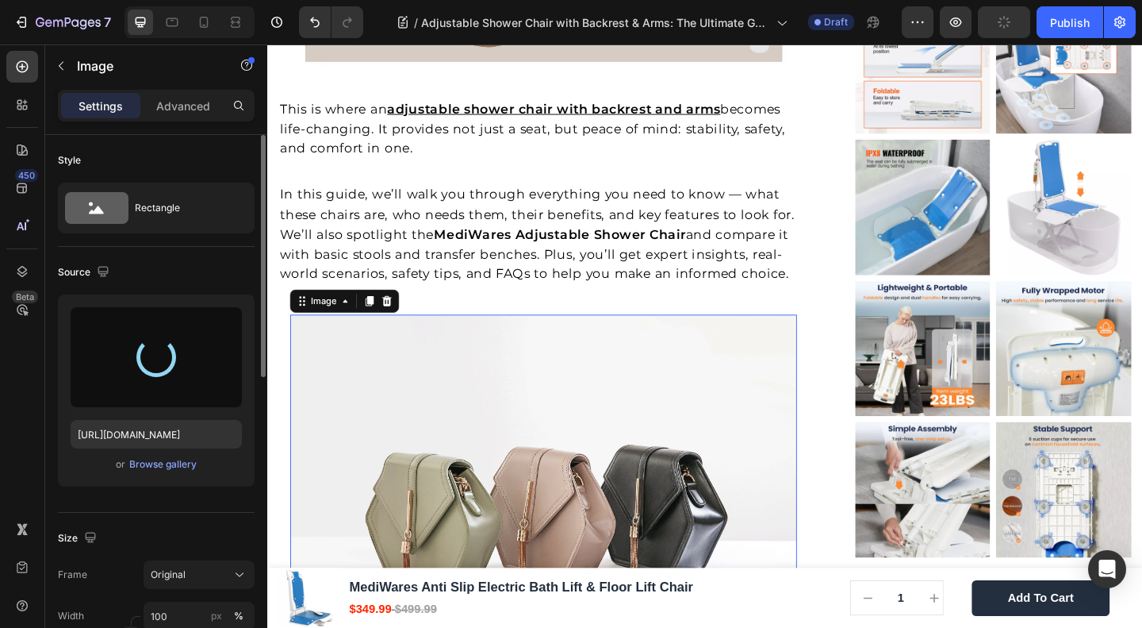
type input "[URL][DOMAIN_NAME]"
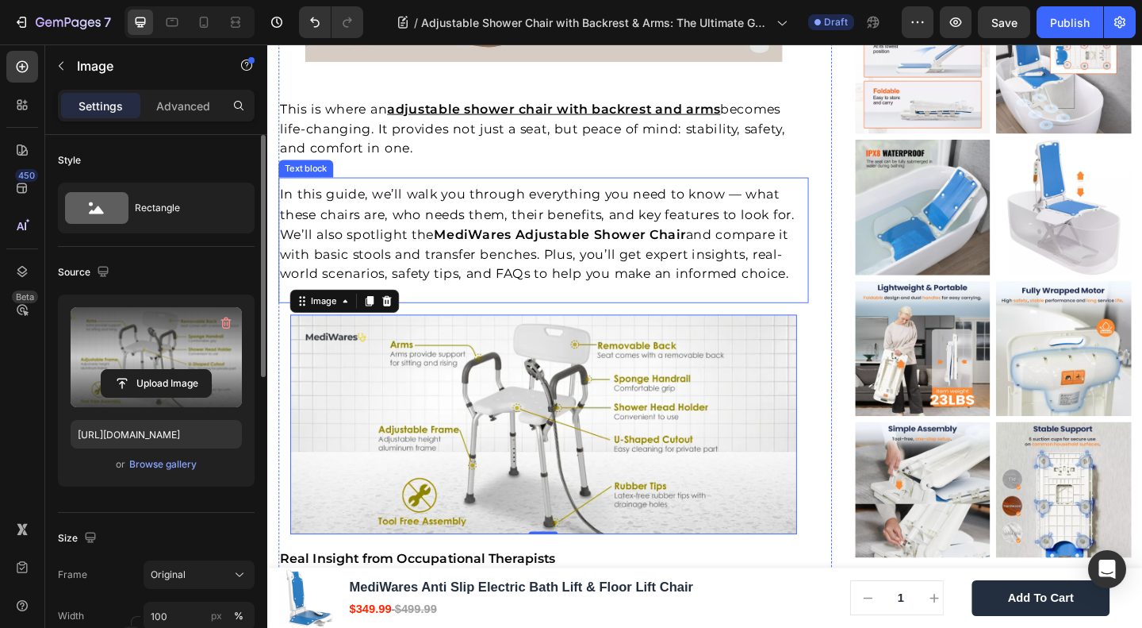
click at [750, 198] on span "In this guide, we’ll walk you through everything you need to know — what these …" at bounding box center [561, 249] width 561 height 103
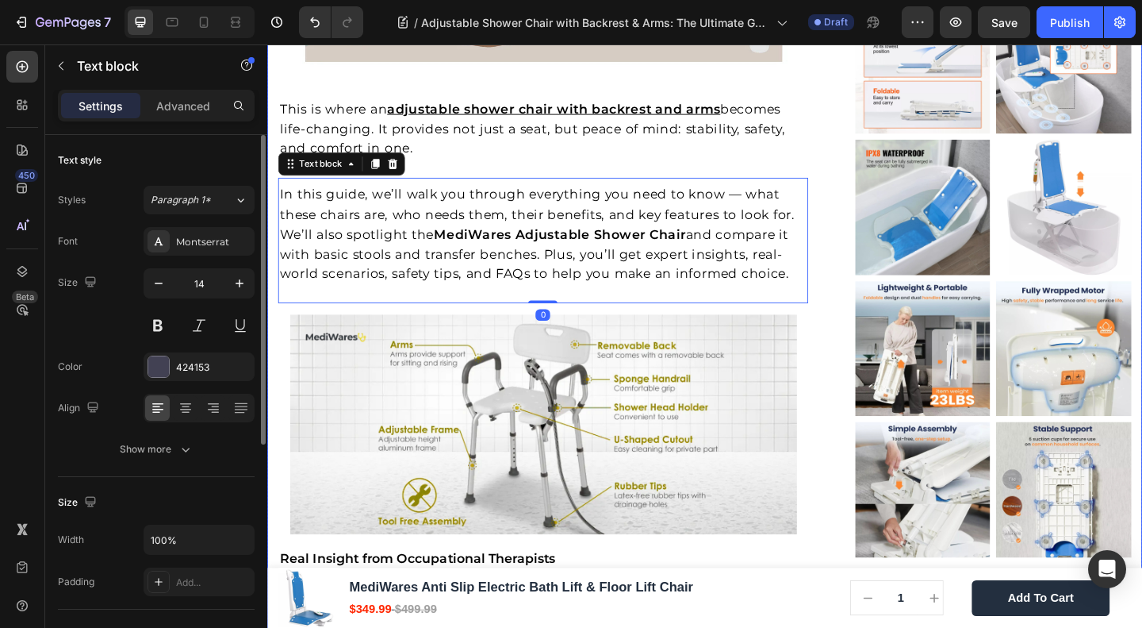
click at [877, 462] on div "Home Blog Article Title Breadcrumb Adjustable Shower Chair with Backrest & Arms…" at bounding box center [743, 530] width 952 height 3321
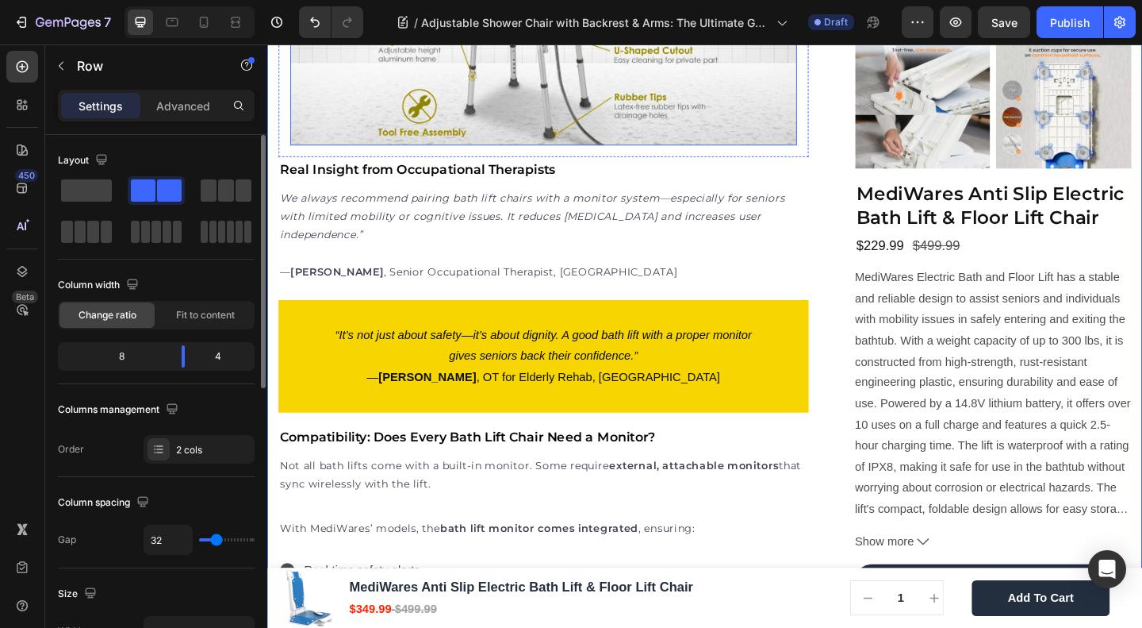
scroll to position [1480, 0]
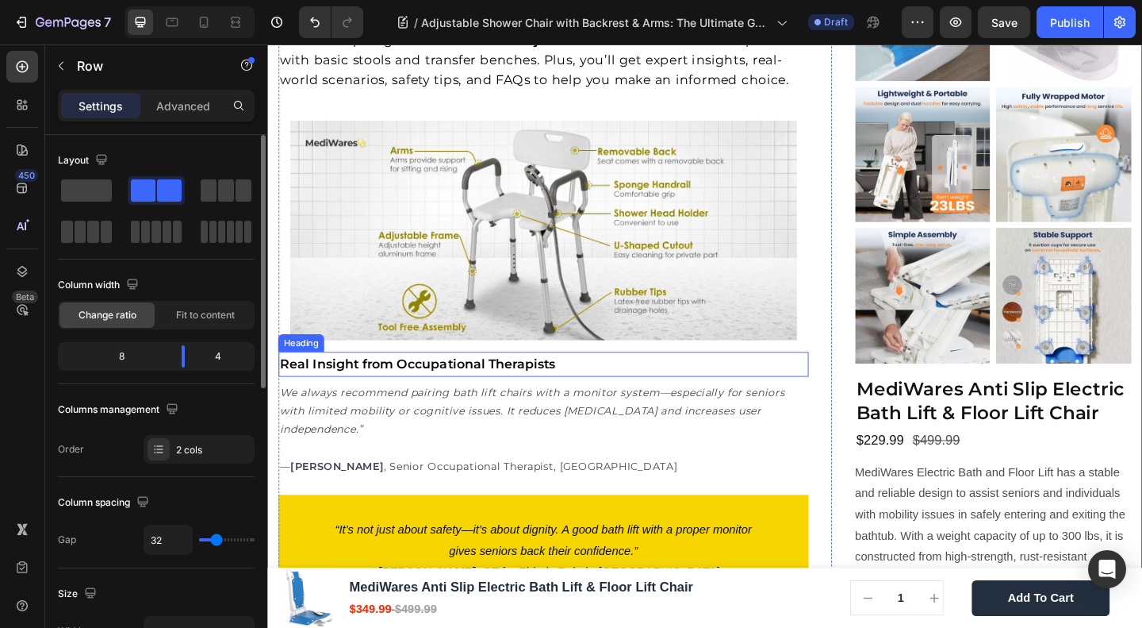
click at [421, 383] on strong "Real Insight from Occupational Therapists" at bounding box center [431, 391] width 300 height 17
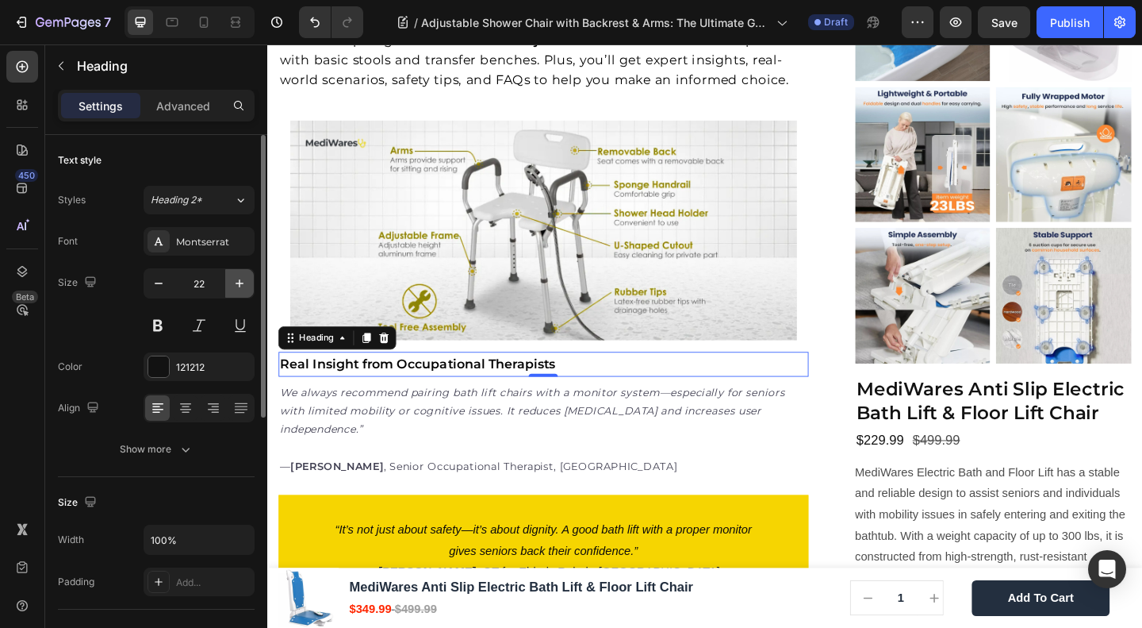
click at [240, 282] on icon "button" at bounding box center [240, 283] width 8 height 8
click at [168, 278] on button "button" at bounding box center [158, 283] width 29 height 29
type input "22"
click at [374, 383] on strong "Real Insight from Occupational Therapists" at bounding box center [431, 391] width 300 height 17
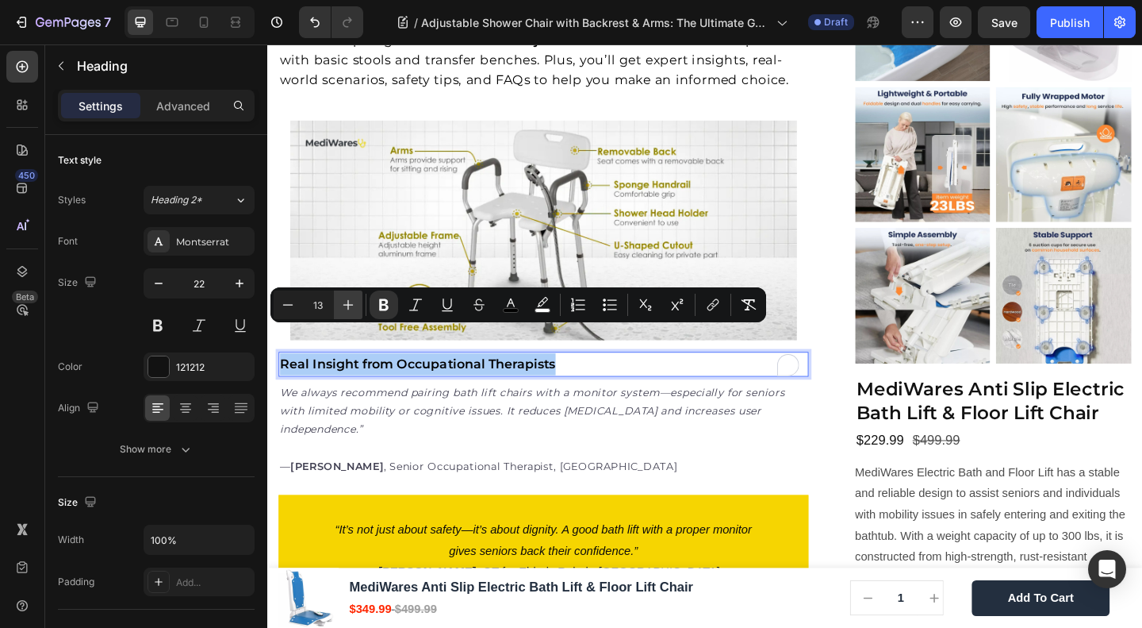
click at [355, 301] on icon "Editor contextual toolbar" at bounding box center [348, 305] width 16 height 16
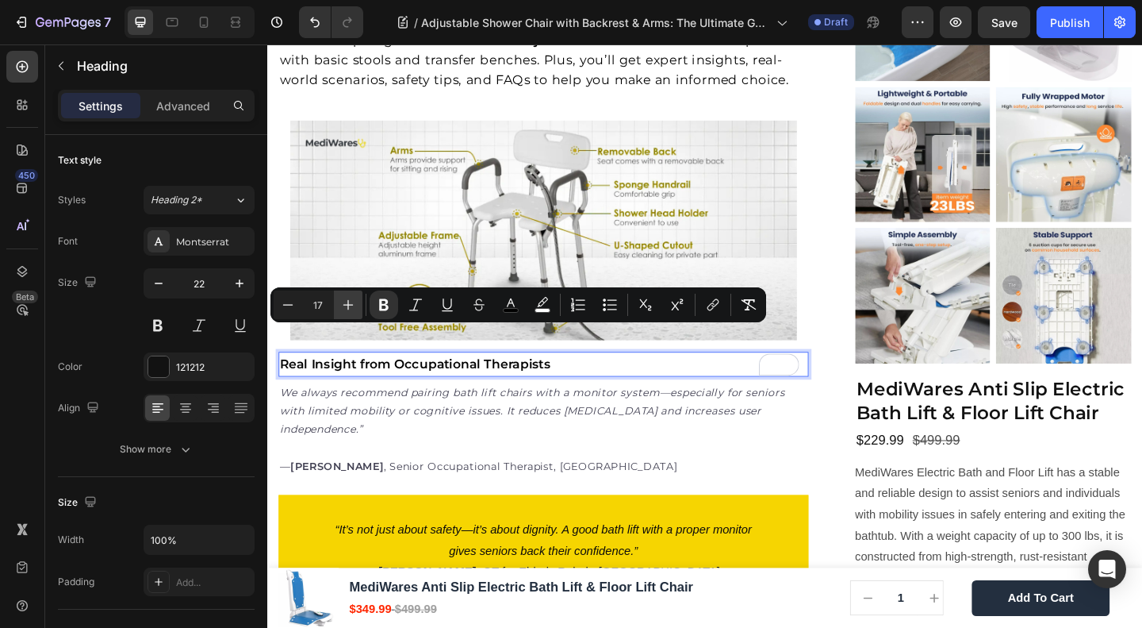
type input "18"
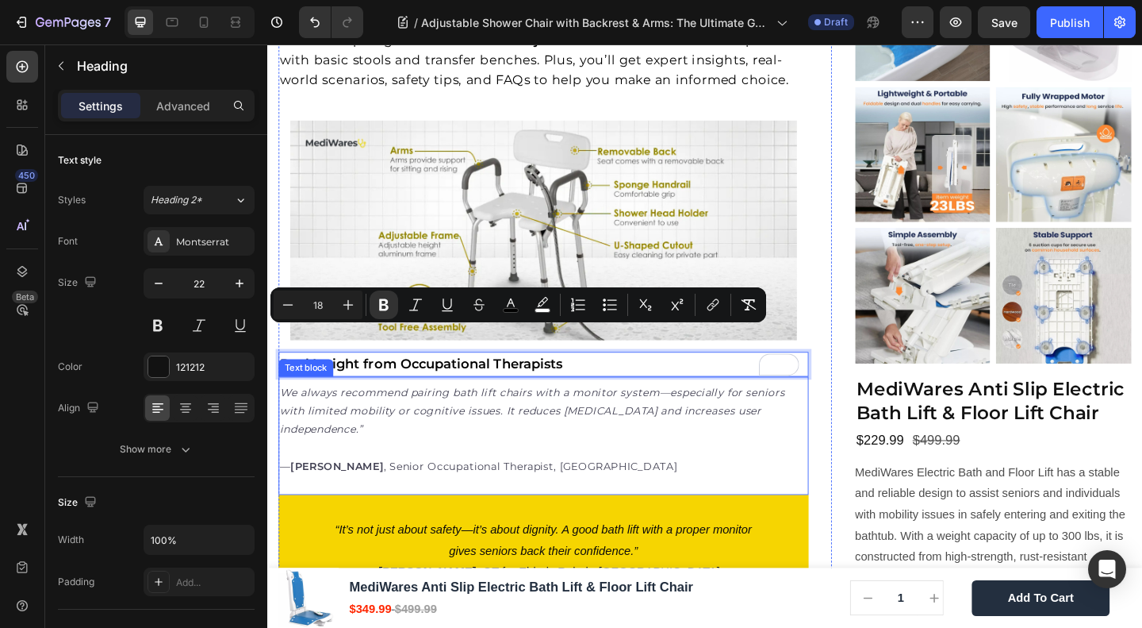
click at [454, 467] on p "We always recommend pairing bath lift chairs with a monitor system—especially f…" at bounding box center [568, 463] width 574 height 100
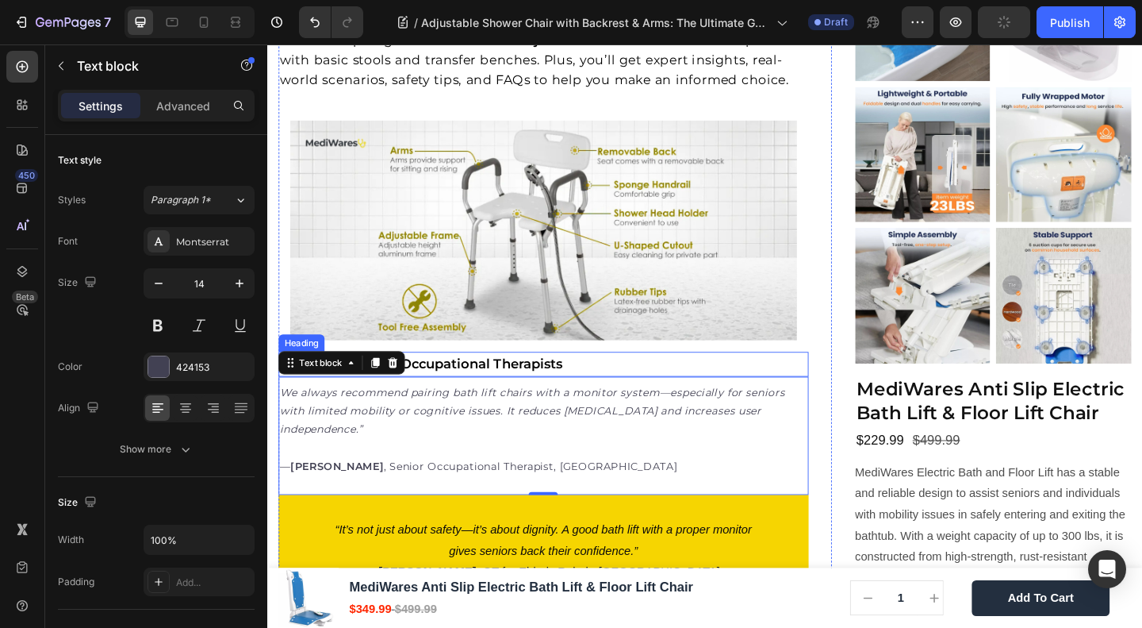
click at [461, 383] on strong "Real Insight from Occupational Therapists" at bounding box center [435, 391] width 308 height 17
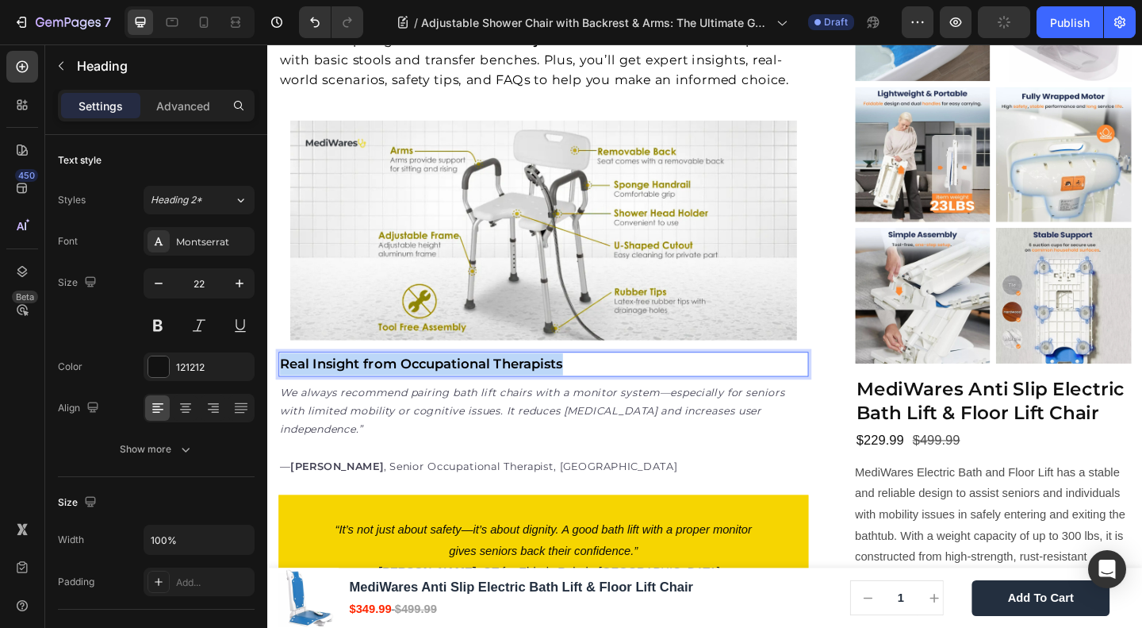
click at [461, 383] on strong "Real Insight from Occupational Therapists" at bounding box center [435, 391] width 308 height 17
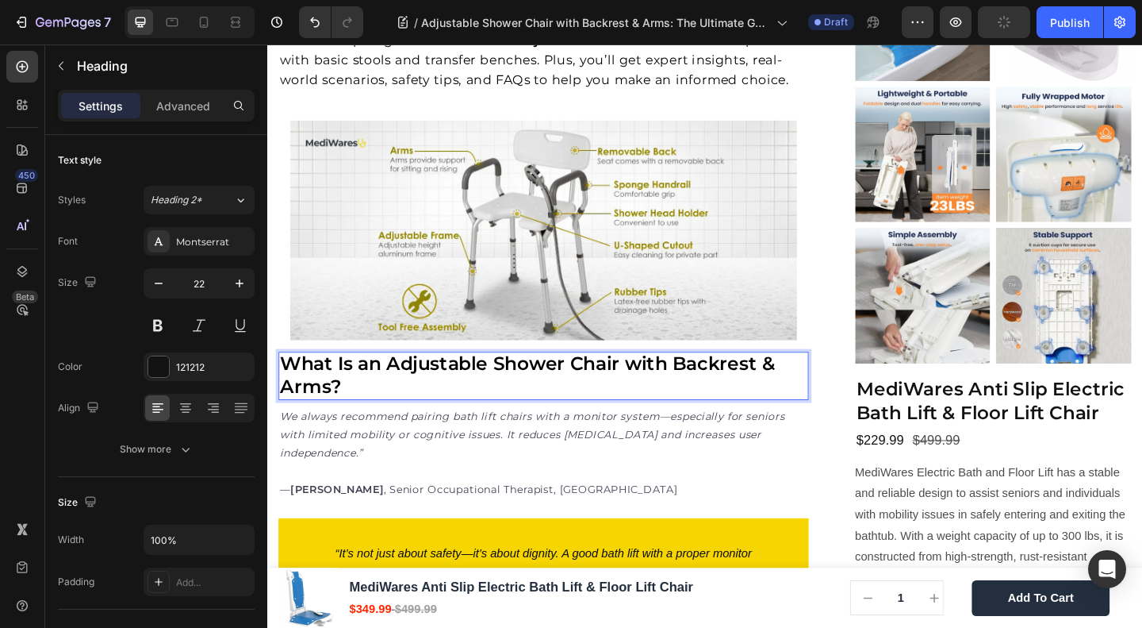
click at [448, 378] on strong "What Is an Adjustable Shower Chair with Backrest & Arms?" at bounding box center [550, 402] width 539 height 49
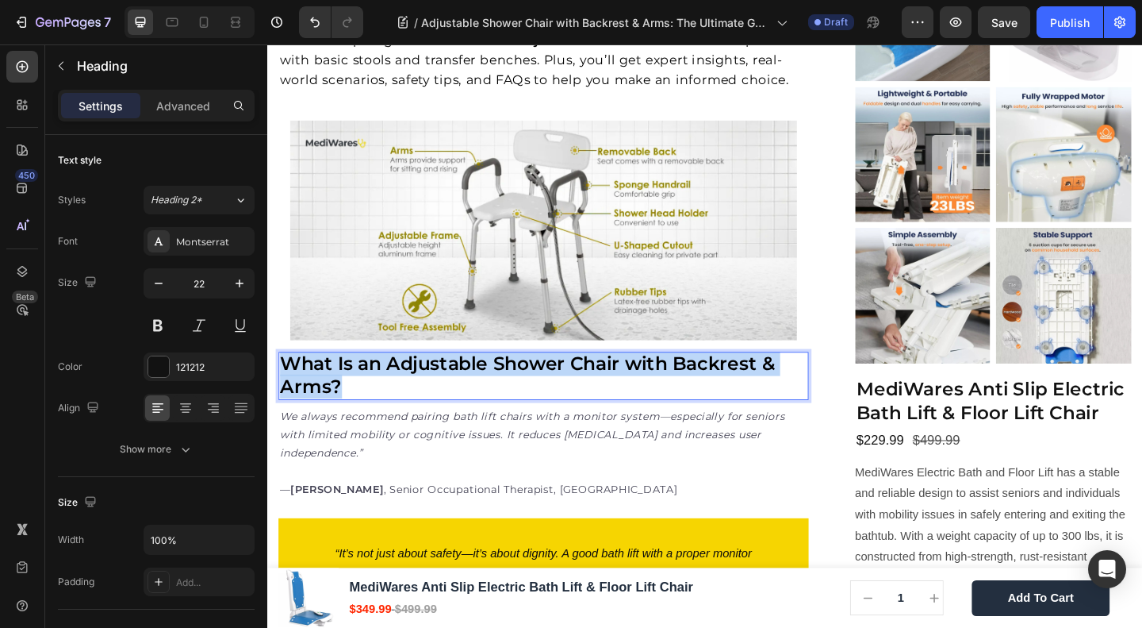
click at [448, 378] on strong "What Is an Adjustable Shower Chair with Backrest & Arms?" at bounding box center [550, 402] width 539 height 49
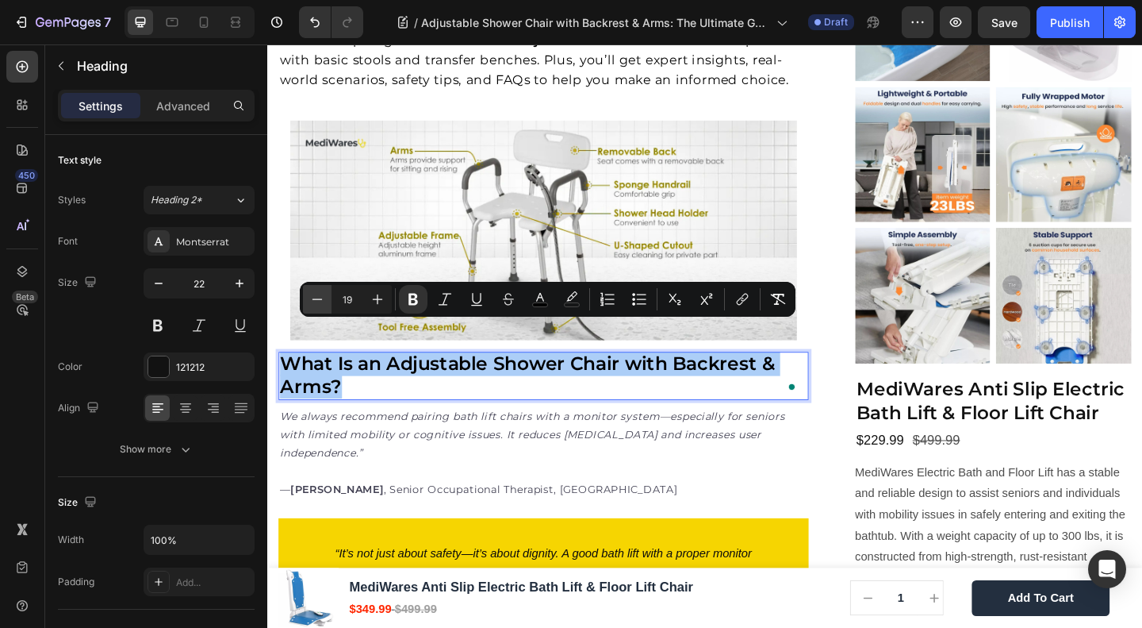
click at [322, 297] on icon "Editor contextual toolbar" at bounding box center [317, 299] width 16 height 16
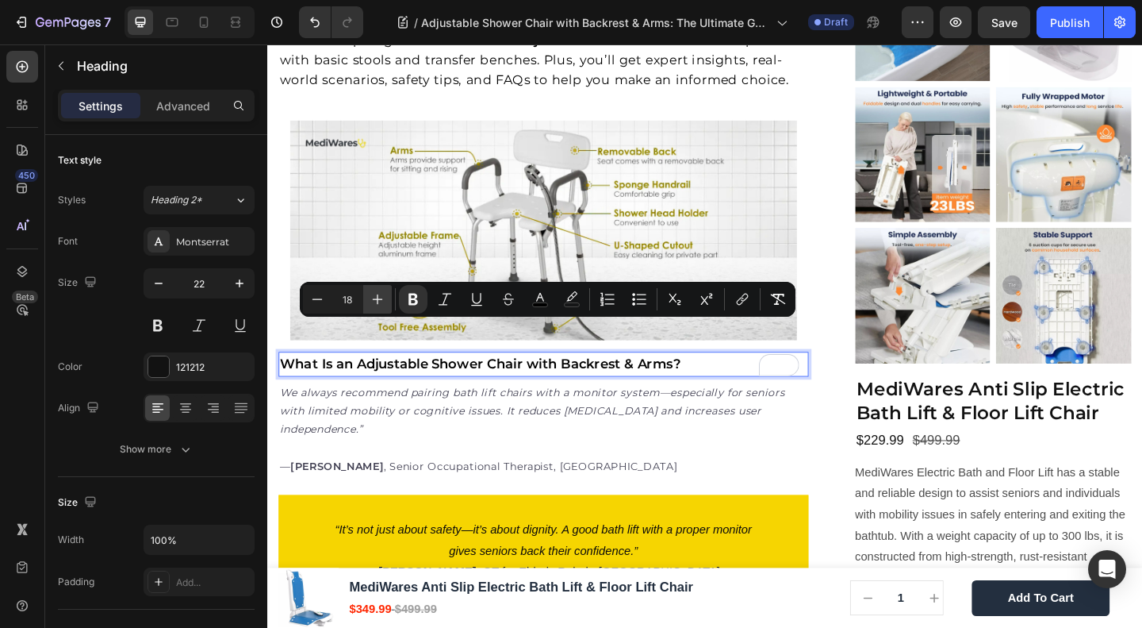
click at [380, 294] on icon "Editor contextual toolbar" at bounding box center [378, 299] width 16 height 16
click at [311, 301] on icon "Editor contextual toolbar" at bounding box center [317, 299] width 16 height 16
type input "18"
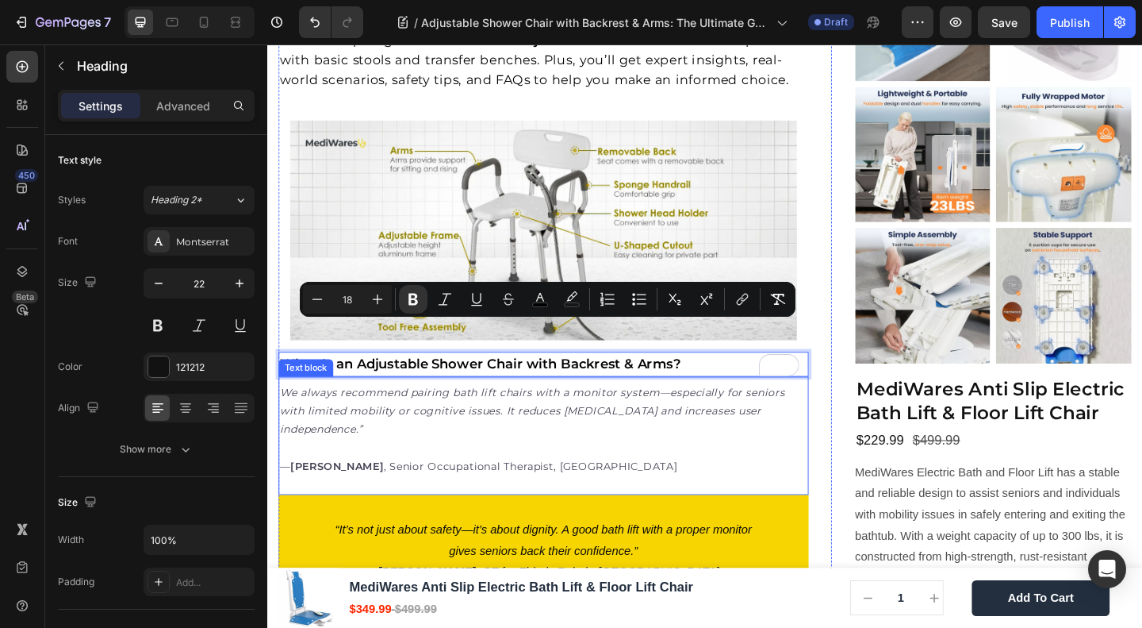
click at [383, 416] on icon "We always recommend pairing bath lift chairs with a monitor system—especially f…" at bounding box center [556, 443] width 550 height 54
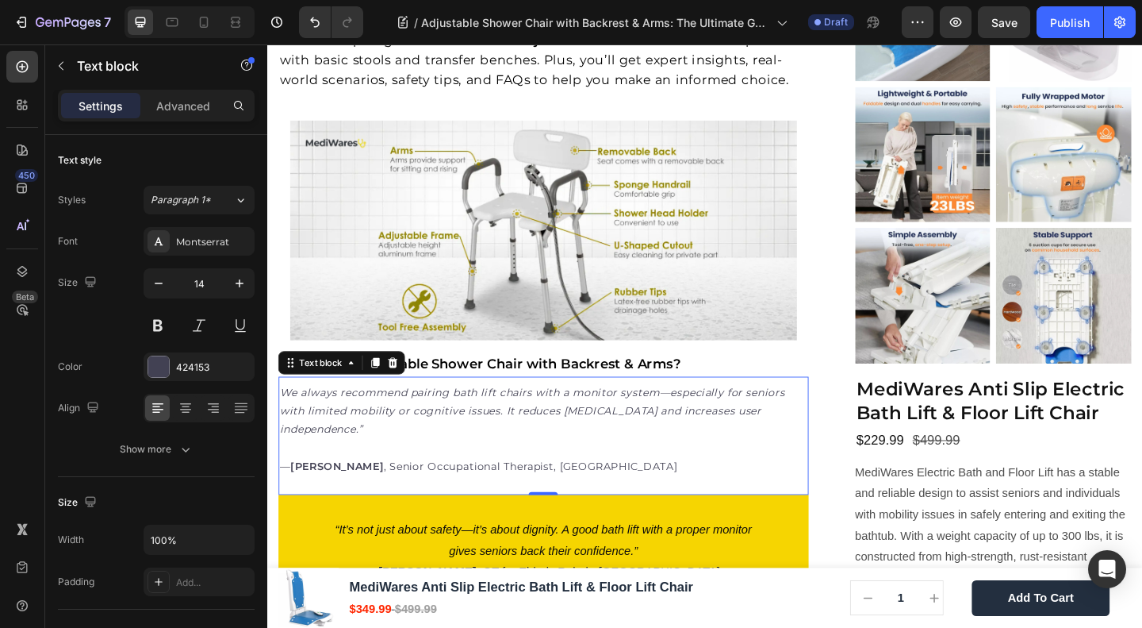
click at [396, 416] on icon "We always recommend pairing bath lift chairs with a monitor system—especially f…" at bounding box center [556, 443] width 550 height 54
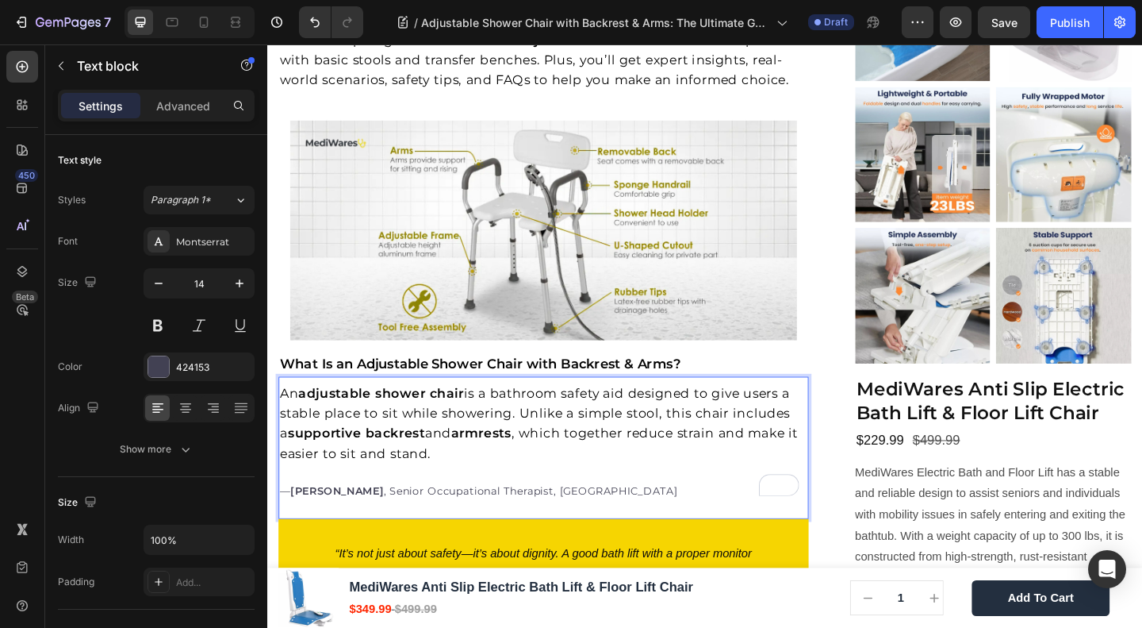
click at [586, 491] on p "An adjustable shower chair is a bathroom safety aid designed to give users a st…" at bounding box center [568, 476] width 574 height 126
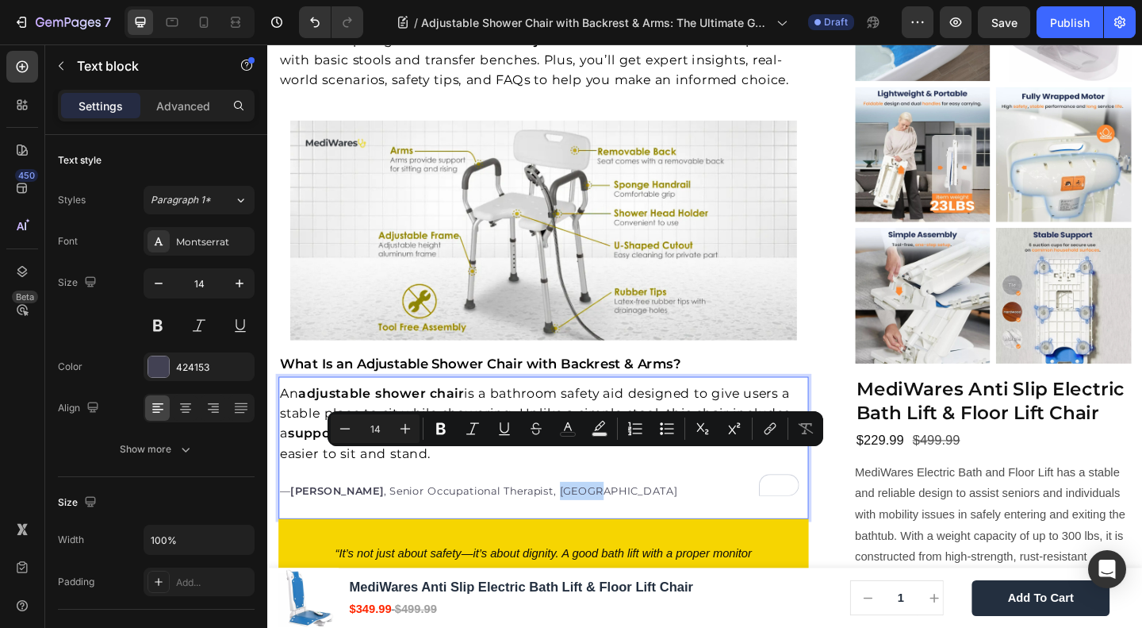
click at [585, 493] on p "An adjustable shower chair is a bathroom safety aid designed to give users a st…" at bounding box center [568, 476] width 574 height 126
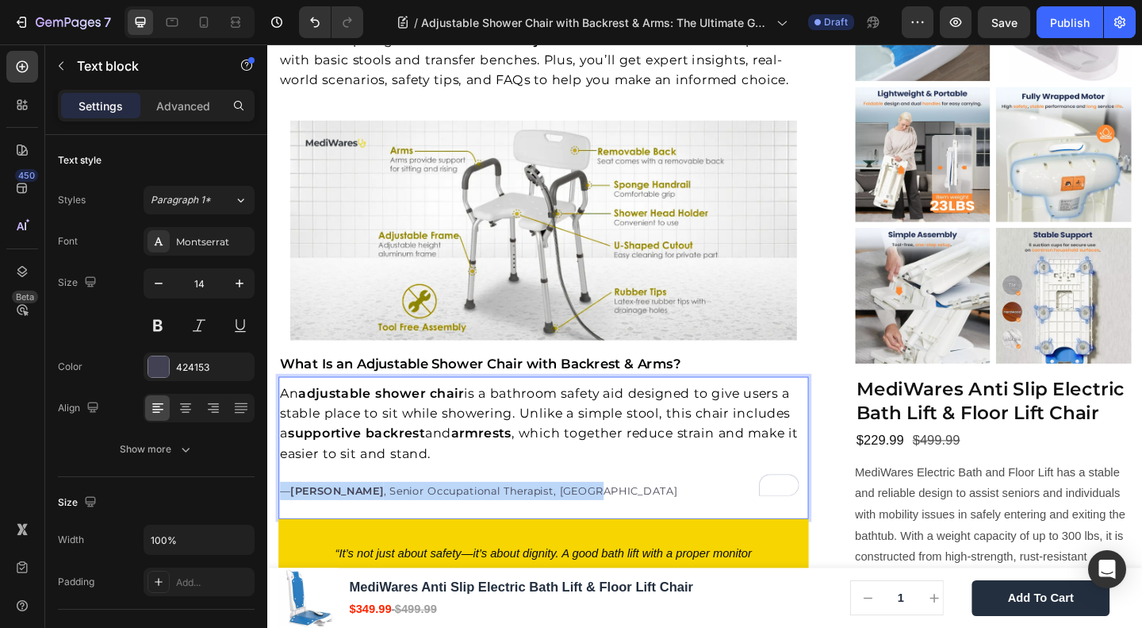
click at [585, 493] on p "An adjustable shower chair is a bathroom safety aid designed to give users a st…" at bounding box center [568, 476] width 574 height 126
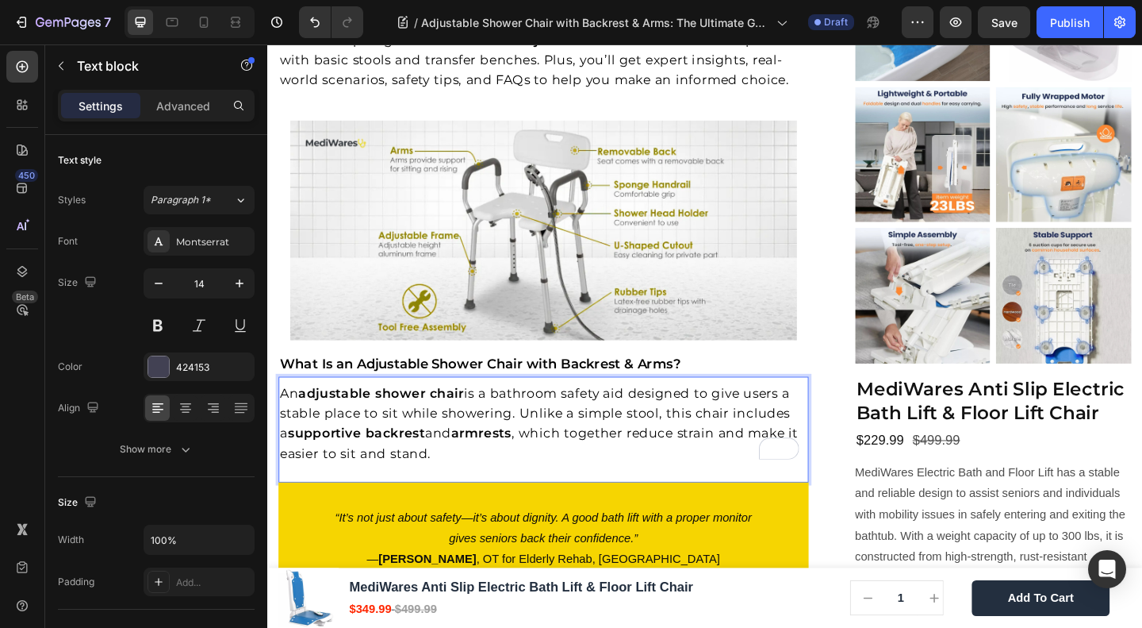
click at [295, 466] on div "An adjustable shower chair is a bathroom safety aid designed to give users a st…" at bounding box center [567, 462] width 577 height 115
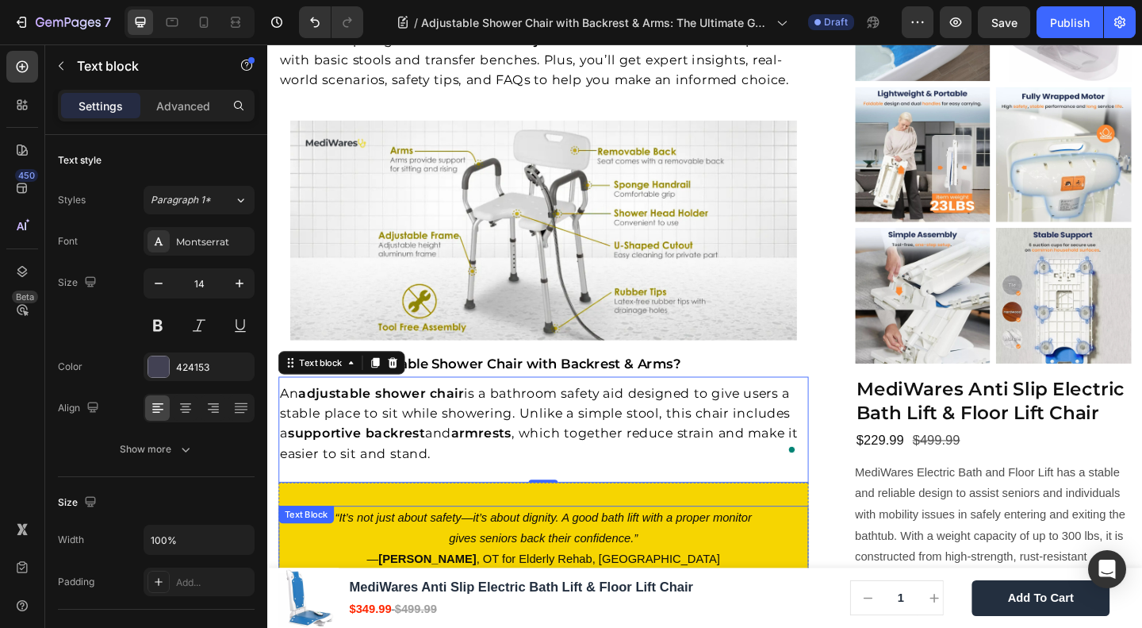
click at [573, 551] on icon "“It’s not just about safety—it’s about dignity. A good bath lift with a proper …" at bounding box center [568, 557] width 454 height 13
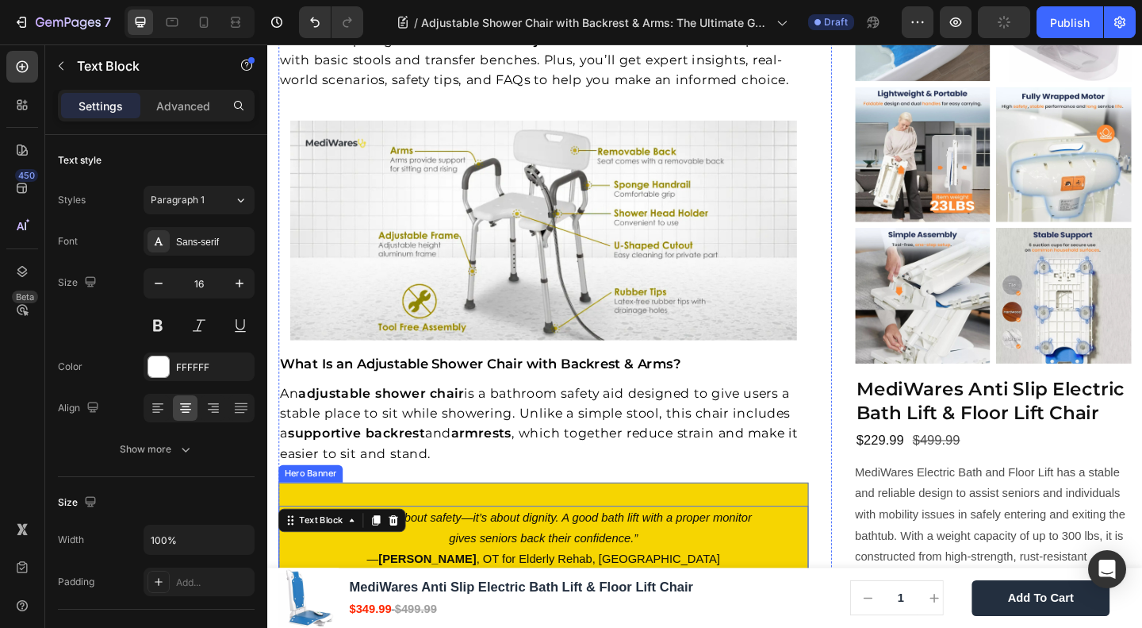
click at [480, 520] on div "“It’s not just about safety—it’s about dignity. A good bath lift with a proper …" at bounding box center [567, 581] width 577 height 122
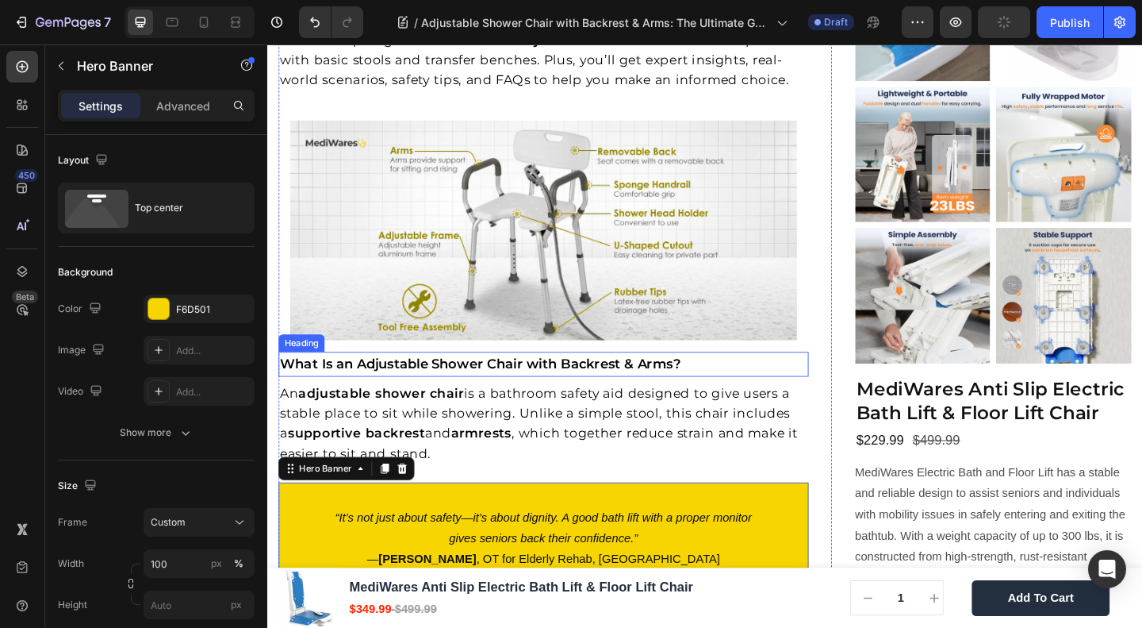
scroll to position [1692, 0]
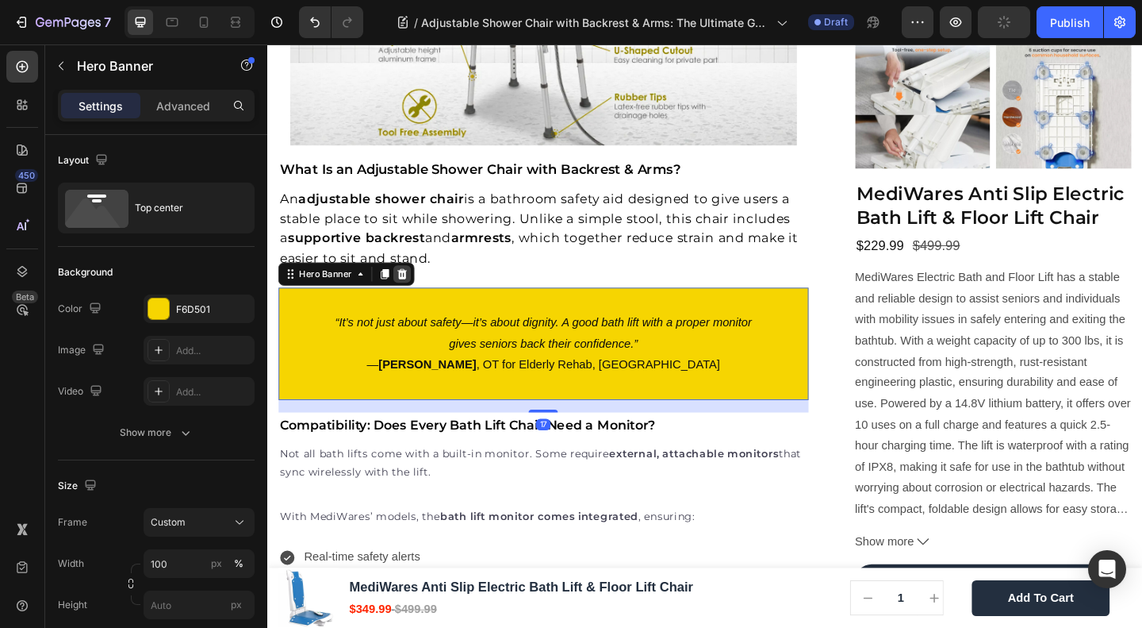
click at [413, 288] on icon at bounding box center [414, 293] width 10 height 11
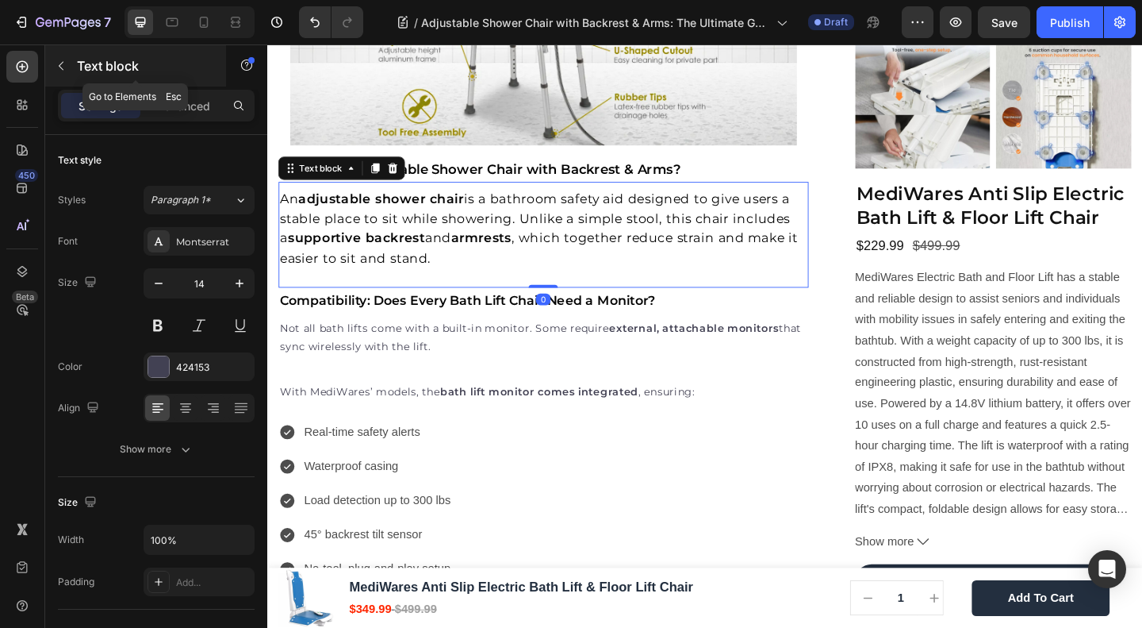
click at [60, 58] on button "button" at bounding box center [60, 65] width 25 height 25
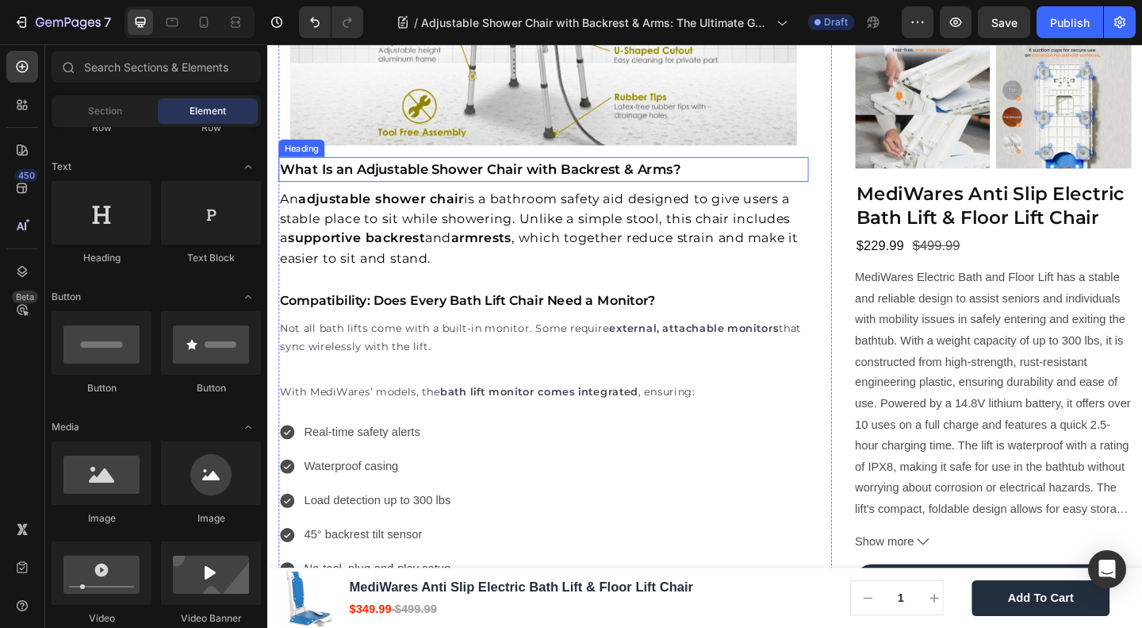
click at [491, 171] on strong "What Is an Adjustable Shower Chair with Backrest & Arms?" at bounding box center [499, 179] width 436 height 17
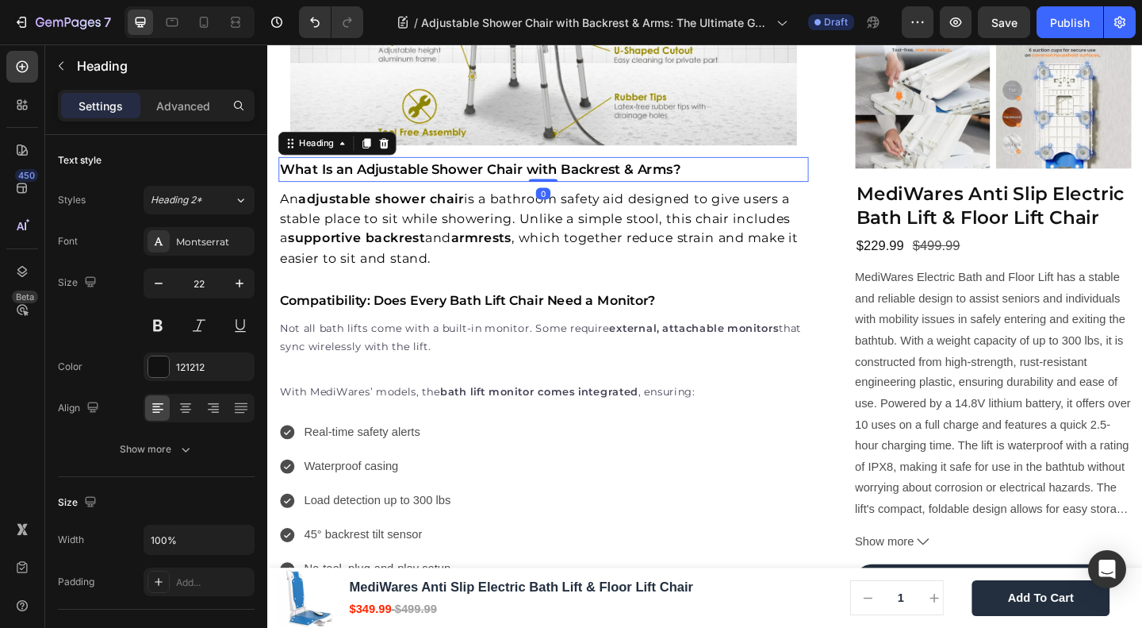
click at [491, 171] on strong "What Is an Adjustable Shower Chair with Backrest & Arms?" at bounding box center [499, 179] width 436 height 17
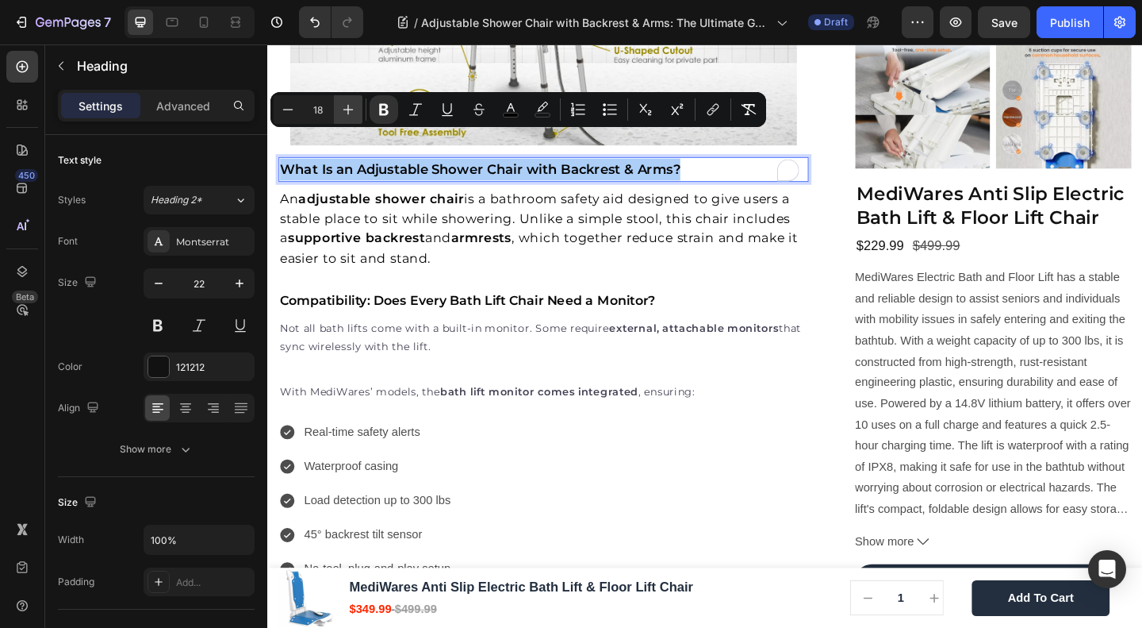
click at [345, 110] on icon "Editor contextual toolbar" at bounding box center [348, 110] width 16 height 16
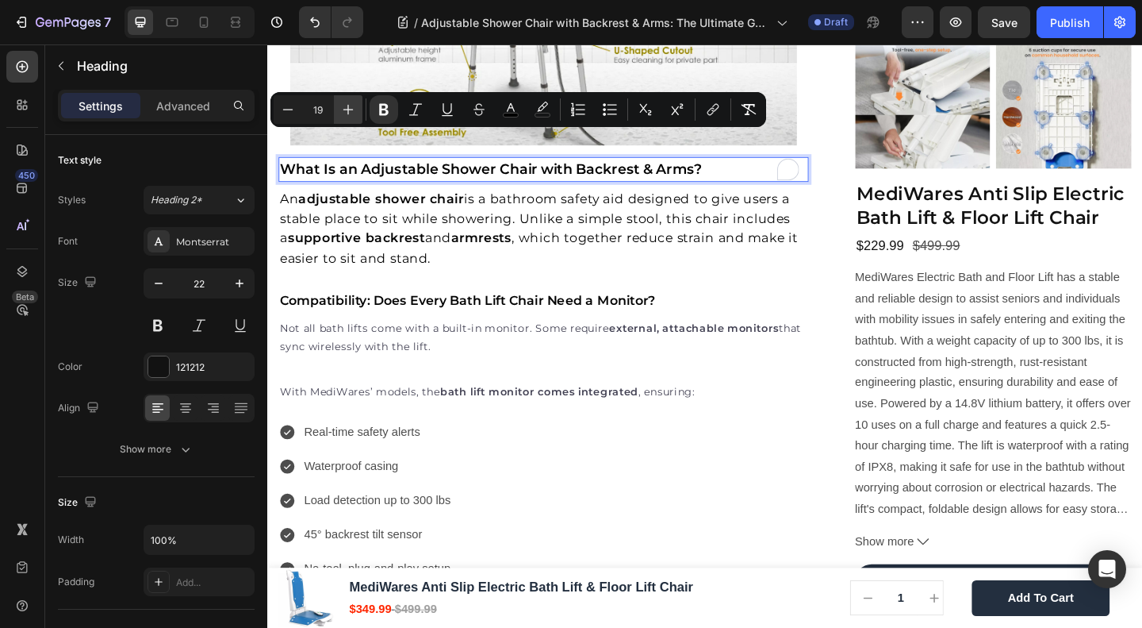
click at [345, 110] on icon "Editor contextual toolbar" at bounding box center [348, 110] width 16 height 16
type input "20"
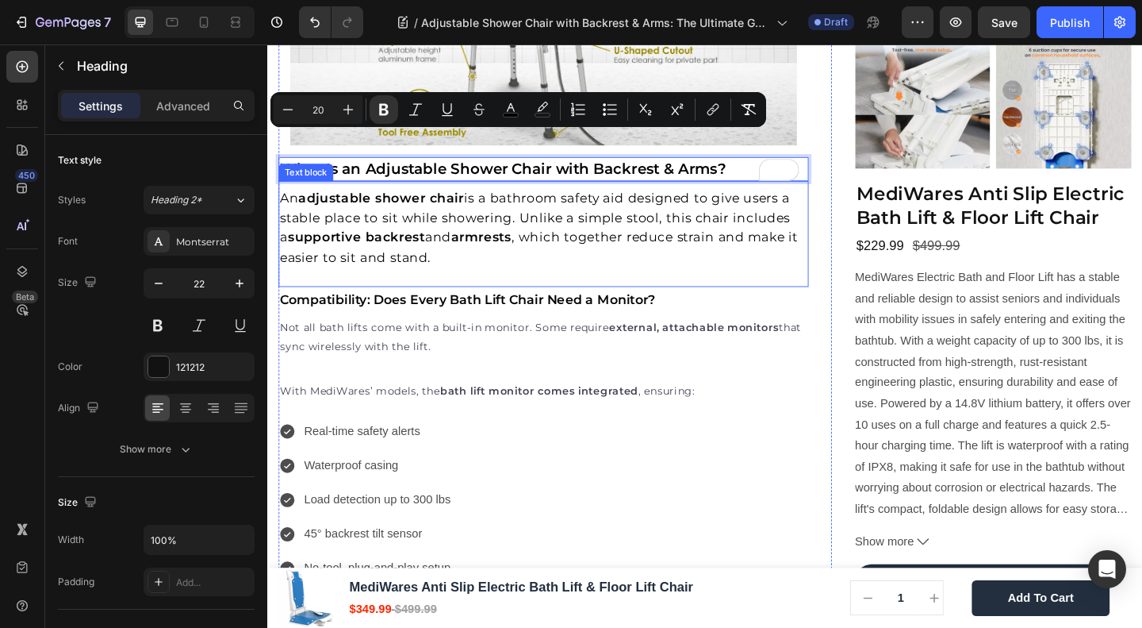
click at [475, 227] on span "An adjustable shower chair is a bathroom safety aid designed to give users a st…" at bounding box center [563, 243] width 564 height 82
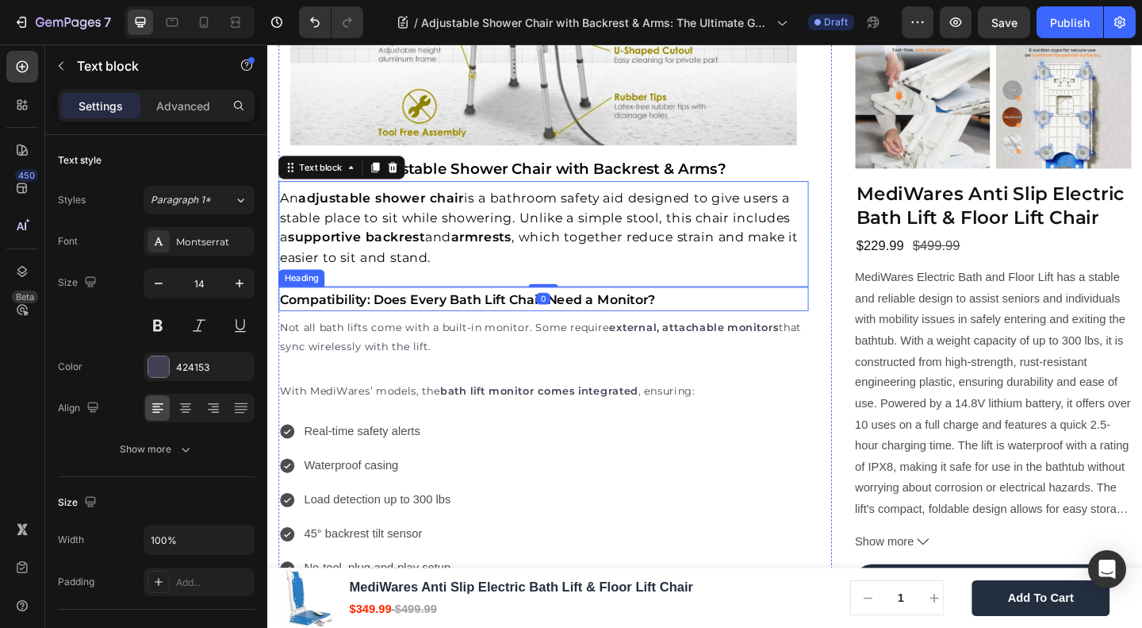
click at [577, 403] on div "With MediWares’ models, the bath lift monitor comes integrated , ensuring: Text…" at bounding box center [567, 427] width 577 height 48
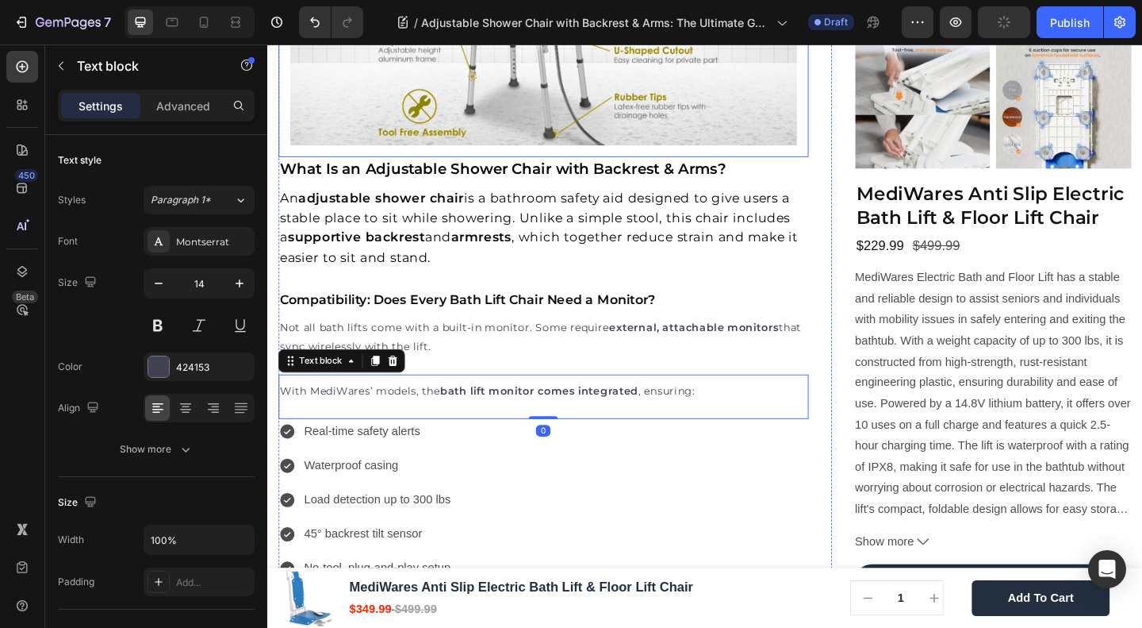
click at [515, 114] on img at bounding box center [567, 34] width 551 height 239
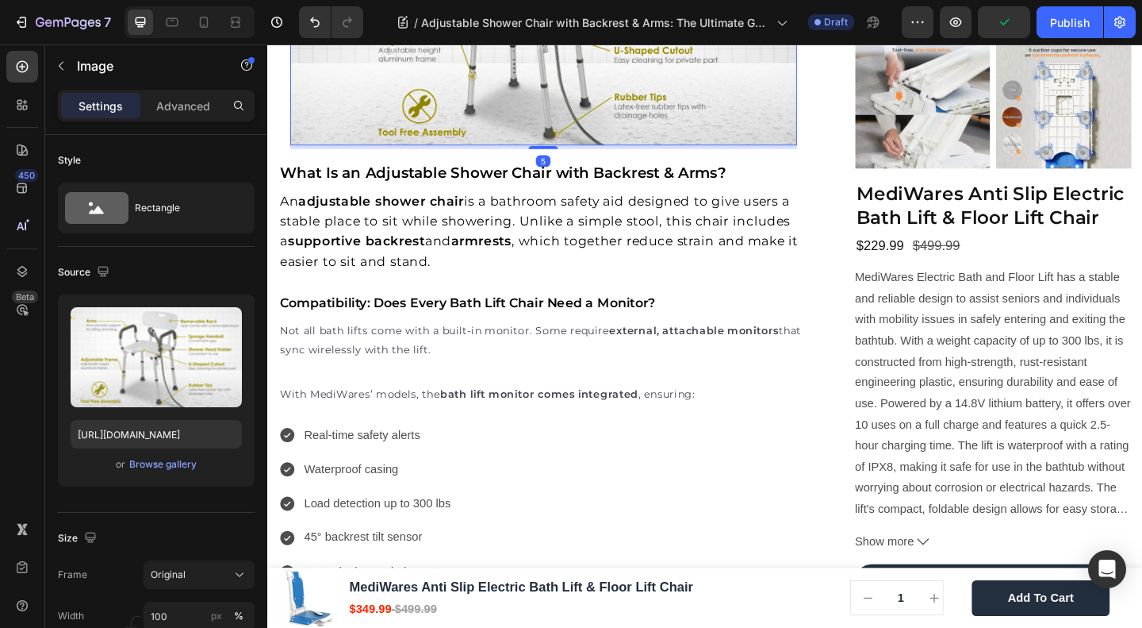
drag, startPoint x: 555, startPoint y: 121, endPoint x: 574, endPoint y: 303, distance: 183.5
click at [555, 155] on div at bounding box center [567, 156] width 32 height 3
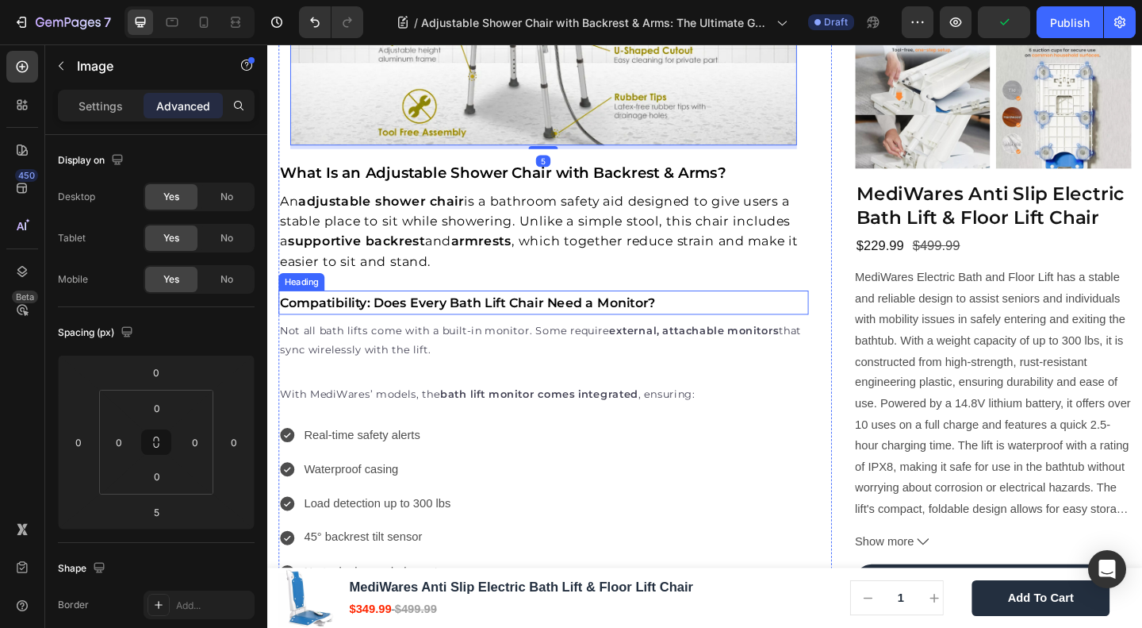
click at [574, 338] on div "Not all bath lifts come with a built-in monitor. Some require external, attacha…" at bounding box center [567, 372] width 577 height 68
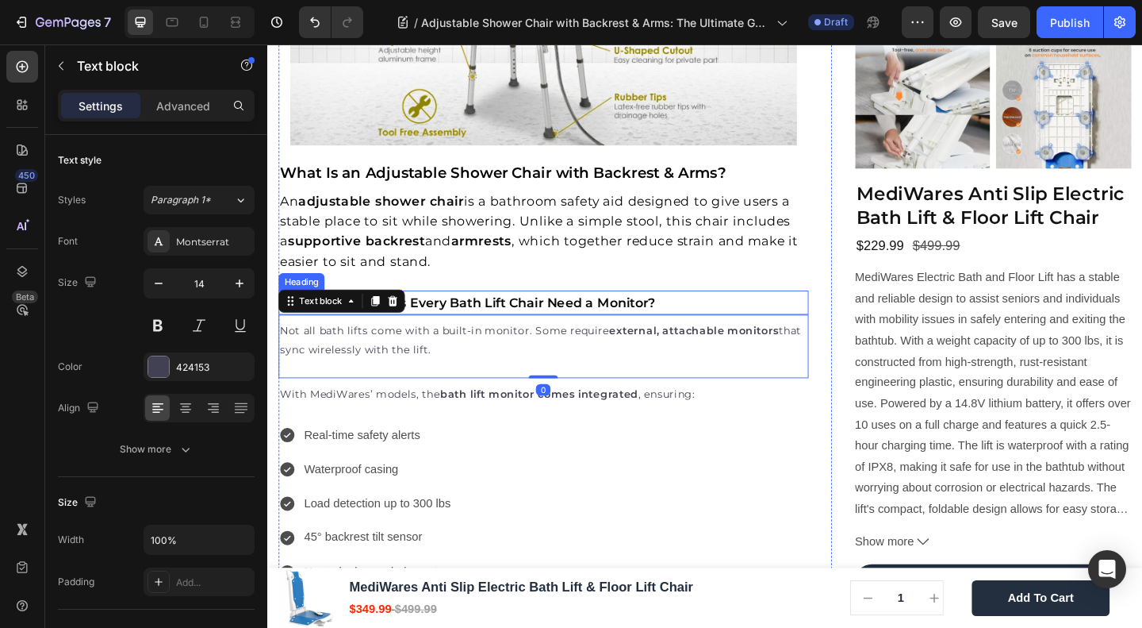
click at [459, 317] on strong "Compatibility: Does Every Bath Lift Chair Need a Monitor?" at bounding box center [485, 325] width 409 height 17
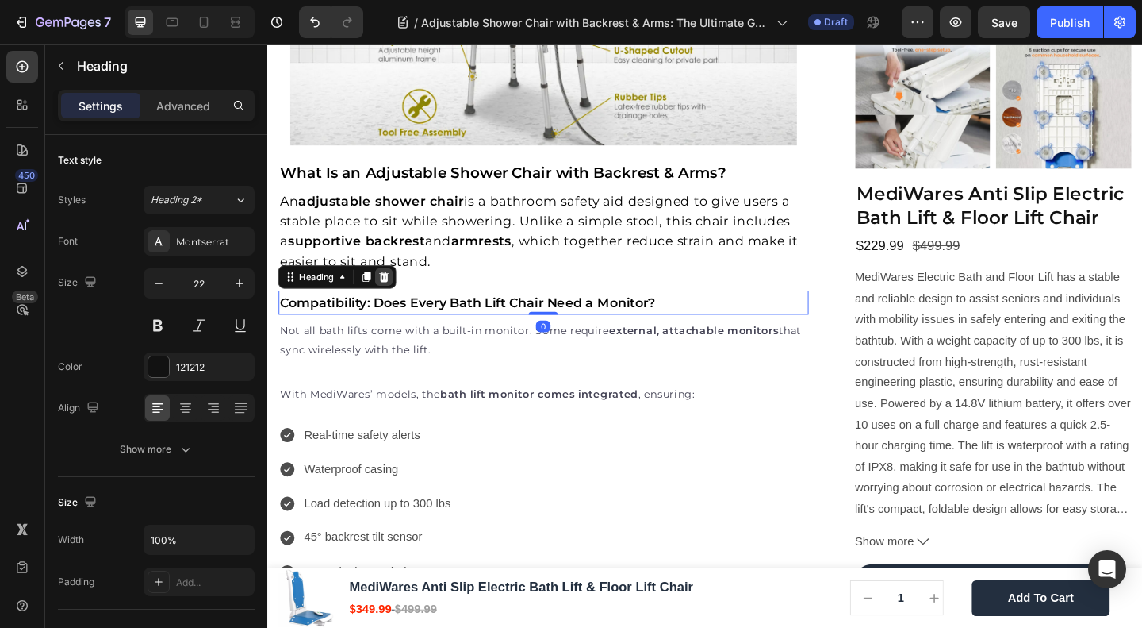
click at [396, 290] on icon at bounding box center [394, 296] width 13 height 13
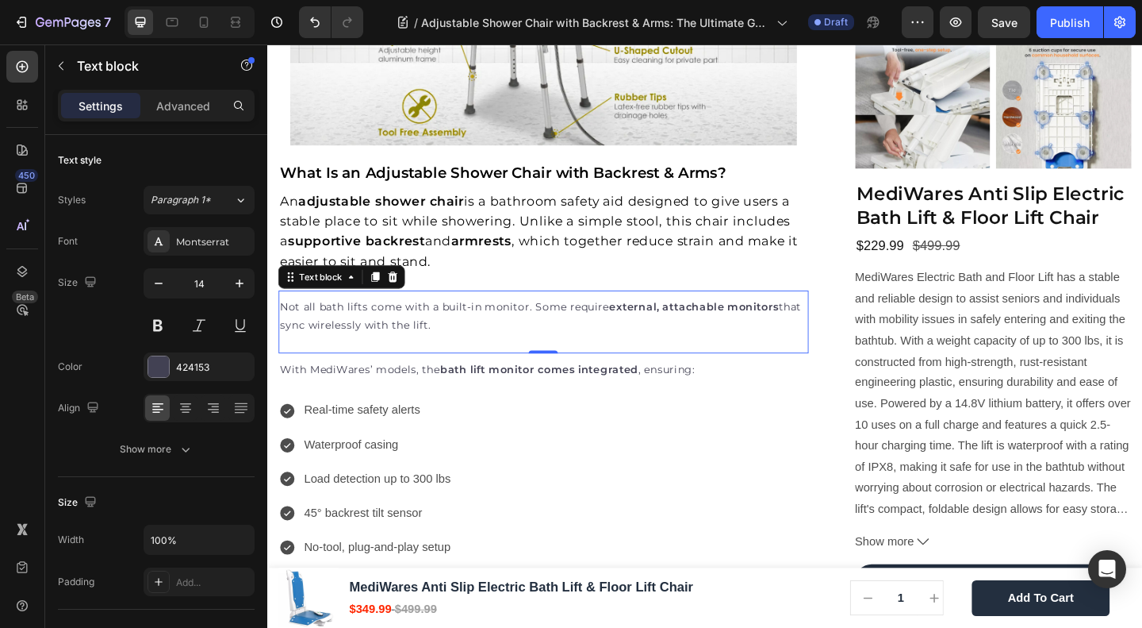
click at [393, 312] on div "Not all bath lifts come with a built-in monitor. Some require external, attacha…" at bounding box center [567, 346] width 577 height 68
click at [414, 320] on p "Not all bath lifts come with a built-in monitor. Some require external, attacha…" at bounding box center [568, 340] width 574 height 40
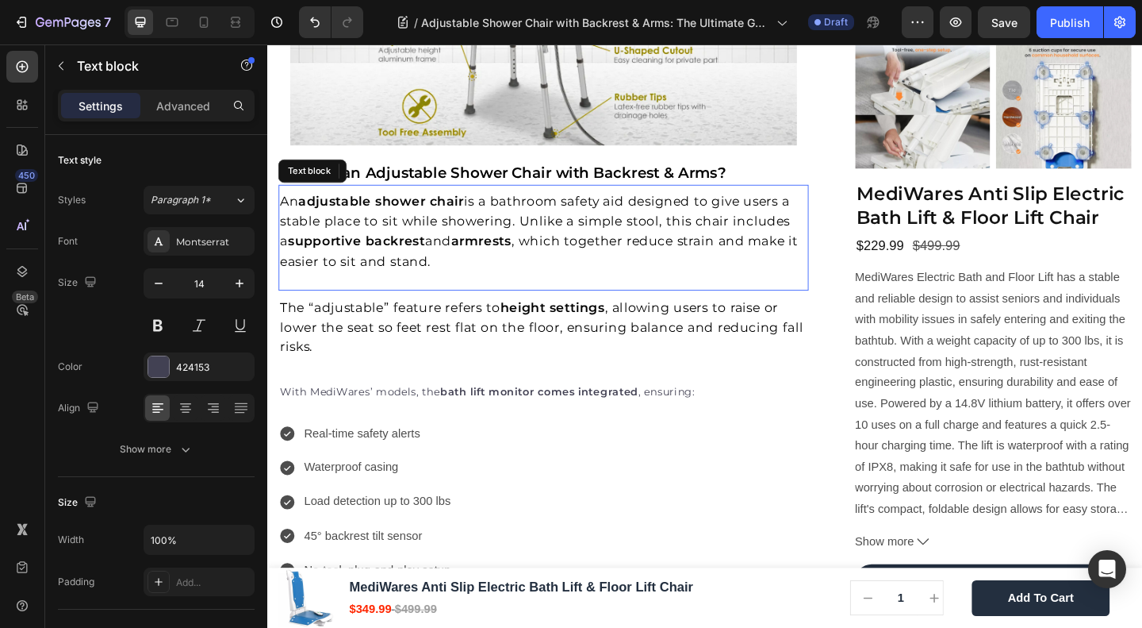
click at [424, 206] on span "An adjustable shower chair is a bathroom safety aid designed to give users a st…" at bounding box center [563, 247] width 564 height 82
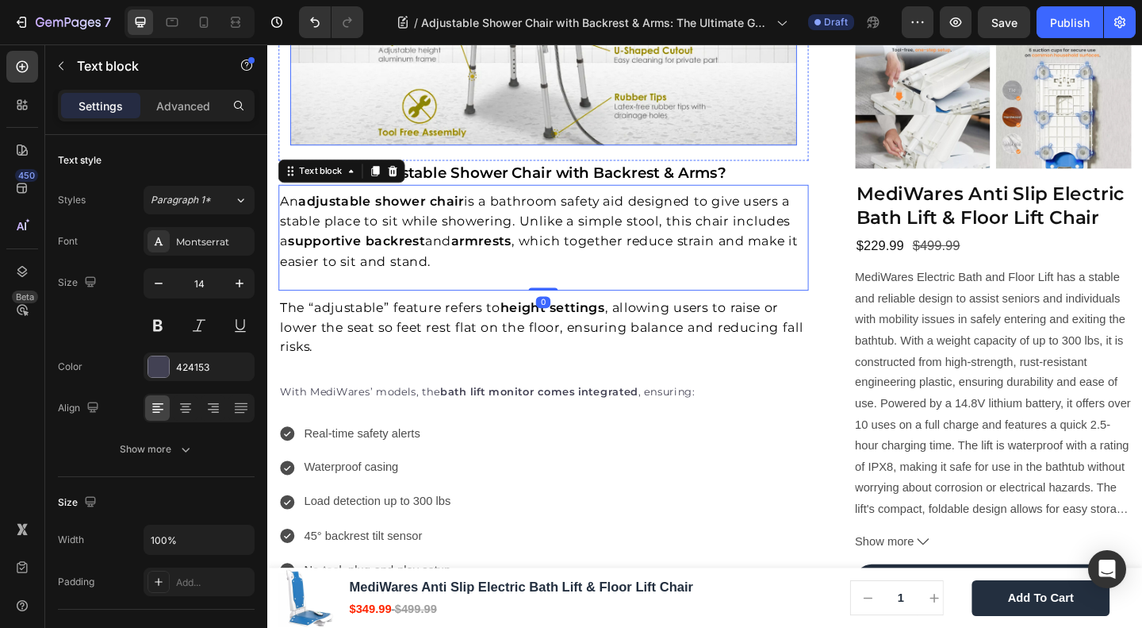
click at [401, 71] on img at bounding box center [567, 34] width 551 height 239
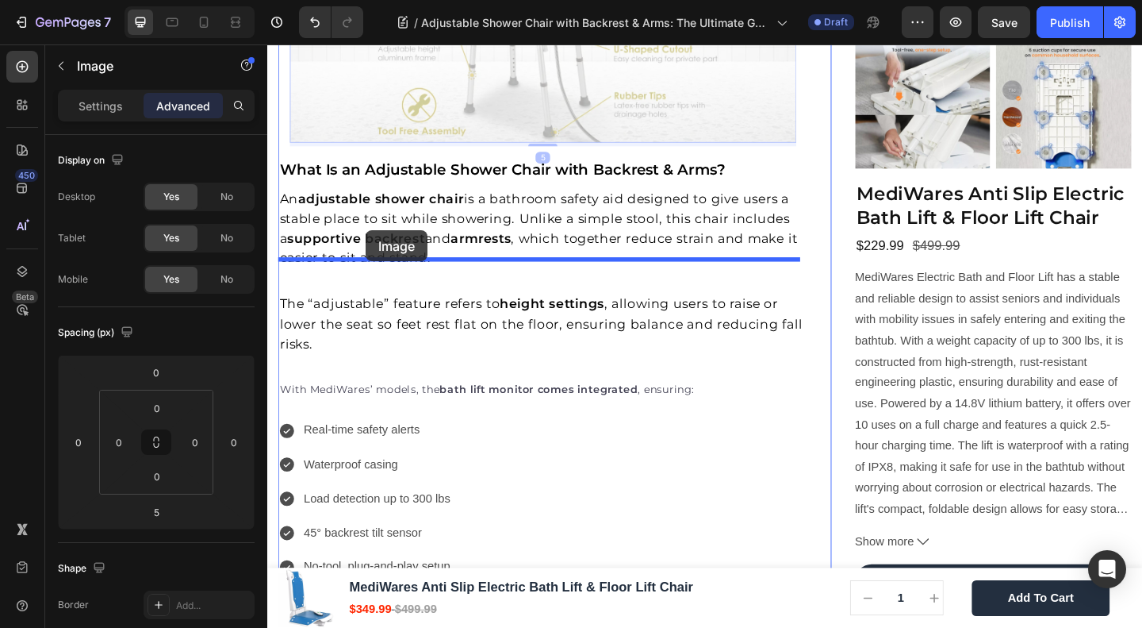
drag, startPoint x: 395, startPoint y: 85, endPoint x: 374, endPoint y: 247, distance: 163.1
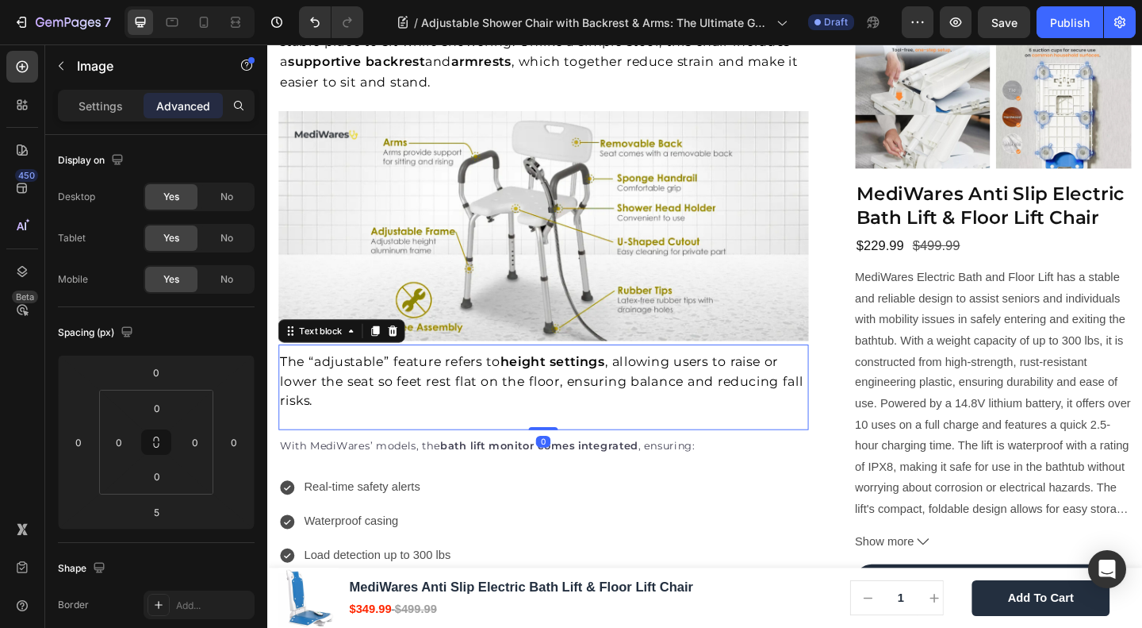
click at [457, 380] on span "The “adjustable” feature refers to height settings , allowing users to raise or…" at bounding box center [566, 409] width 570 height 59
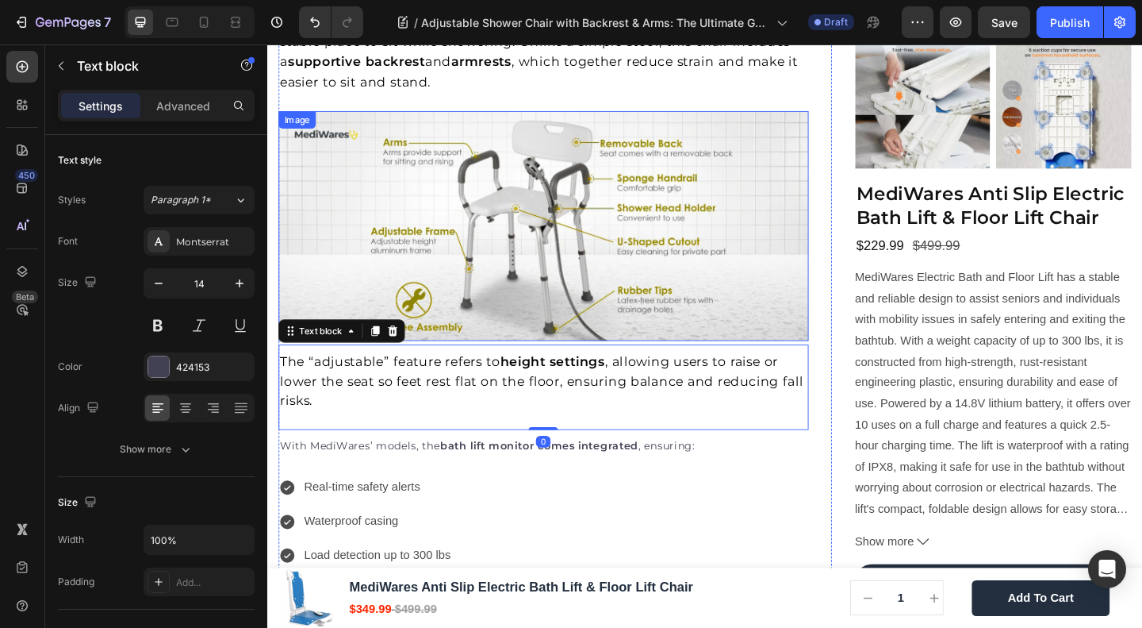
click at [571, 320] on img at bounding box center [567, 242] width 577 height 250
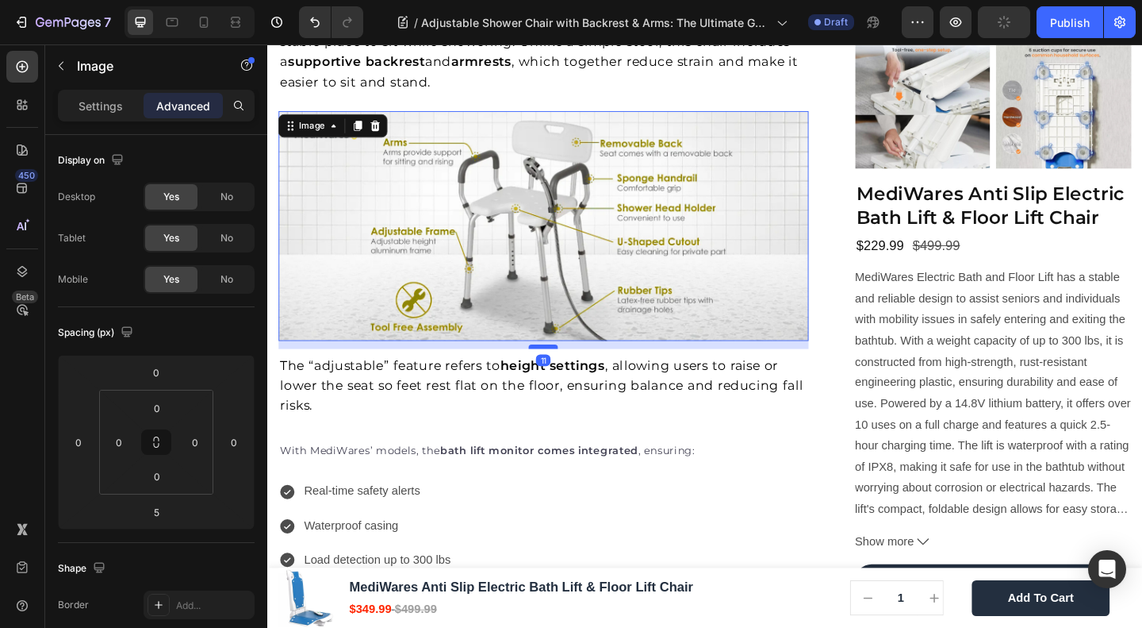
click at [567, 370] on div at bounding box center [567, 372] width 32 height 5
type input "12"
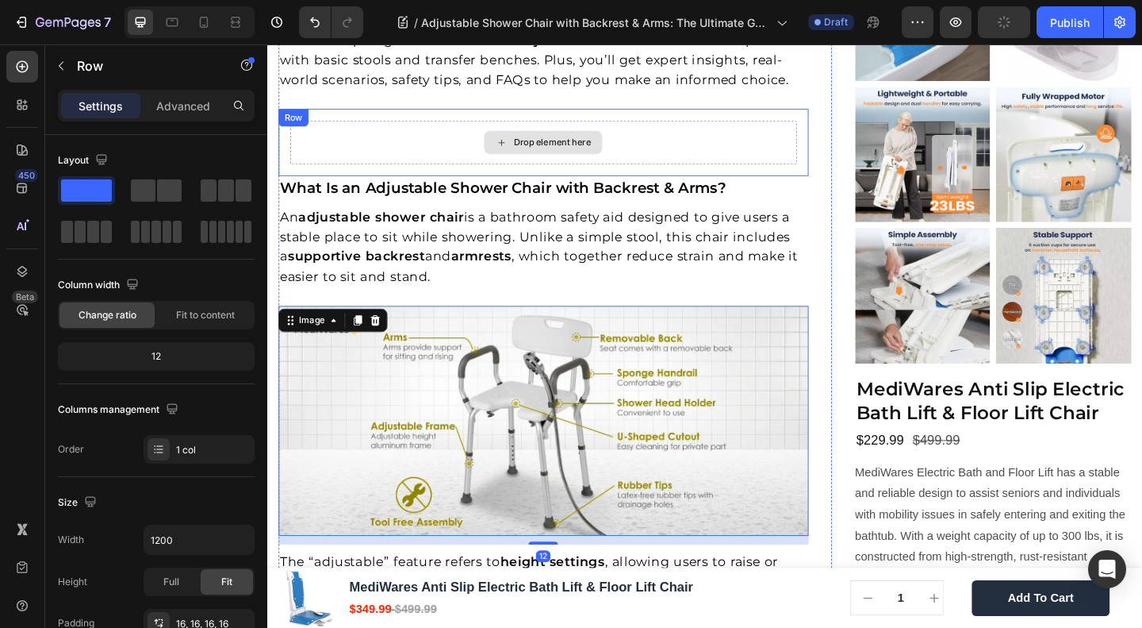
click at [409, 127] on div "Drop element here" at bounding box center [567, 151] width 551 height 48
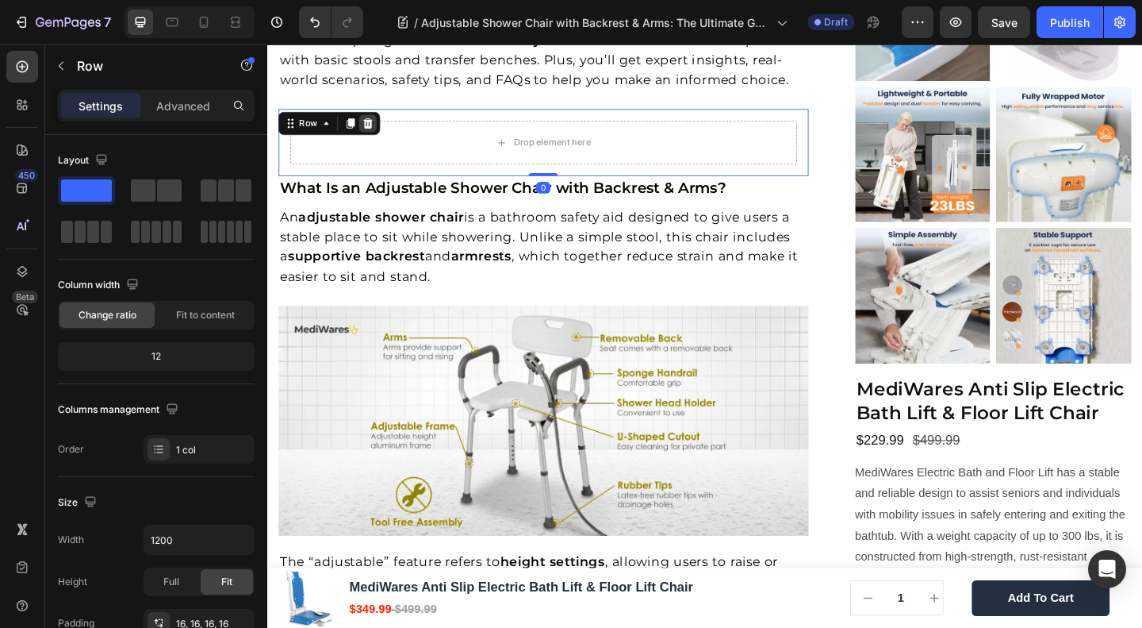
click at [378, 124] on icon at bounding box center [376, 130] width 13 height 13
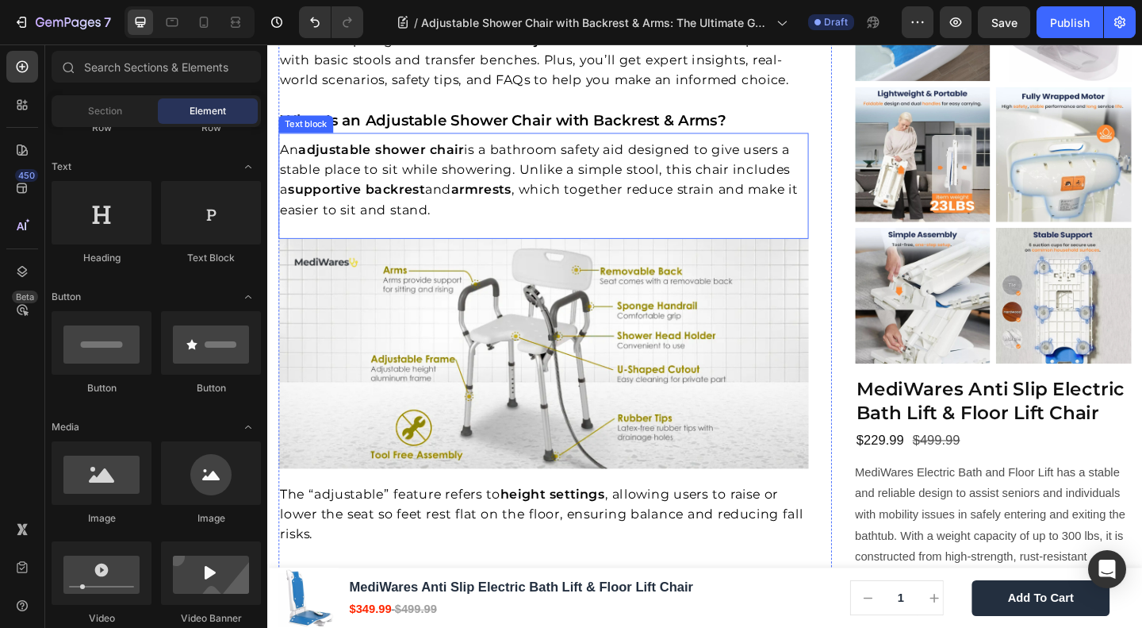
scroll to position [1269, 0]
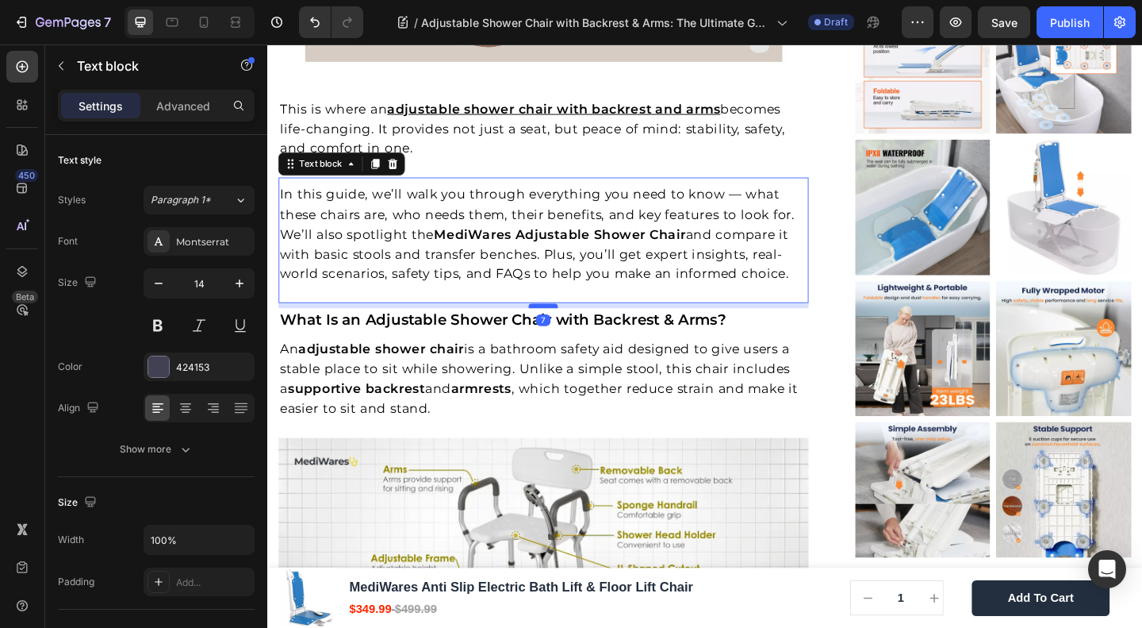
click at [553, 326] on div at bounding box center [567, 328] width 32 height 5
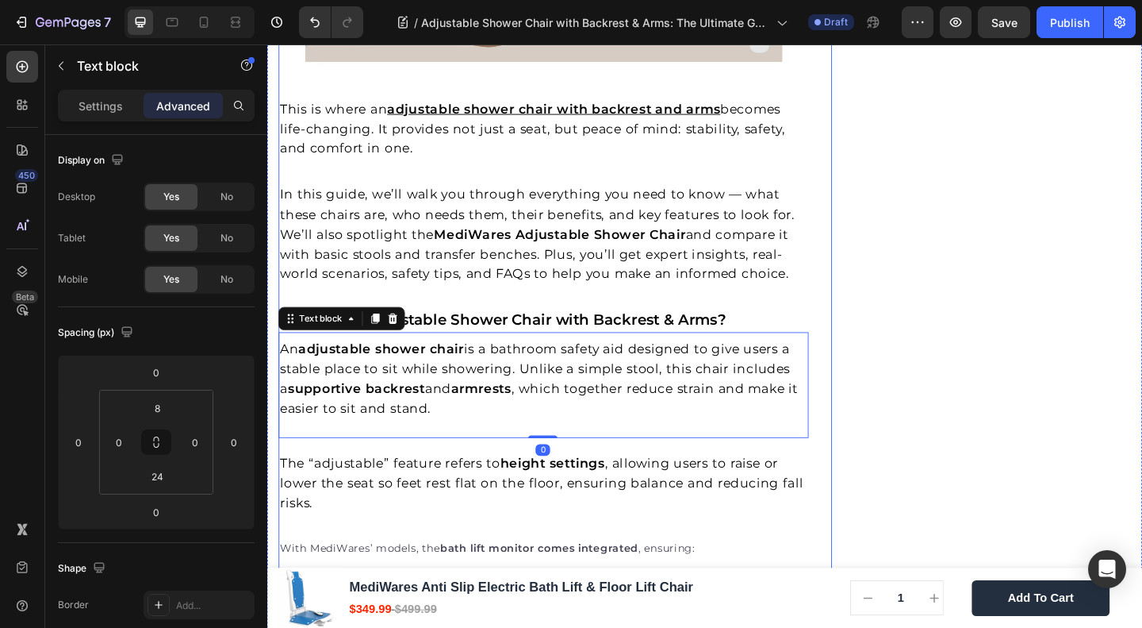
scroll to position [1269, 0]
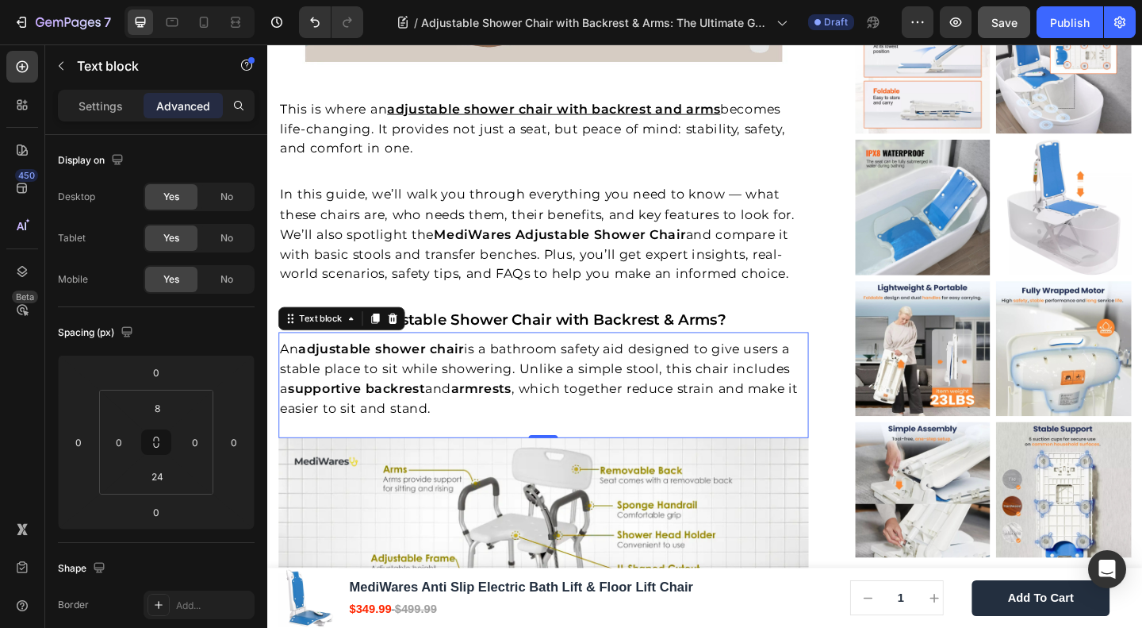
click at [1019, 20] on button "Save" at bounding box center [1004, 22] width 52 height 32
drag, startPoint x: 979, startPoint y: 40, endPoint x: 961, endPoint y: 16, distance: 30.6
click at [961, 16] on icon "button" at bounding box center [956, 22] width 16 height 16
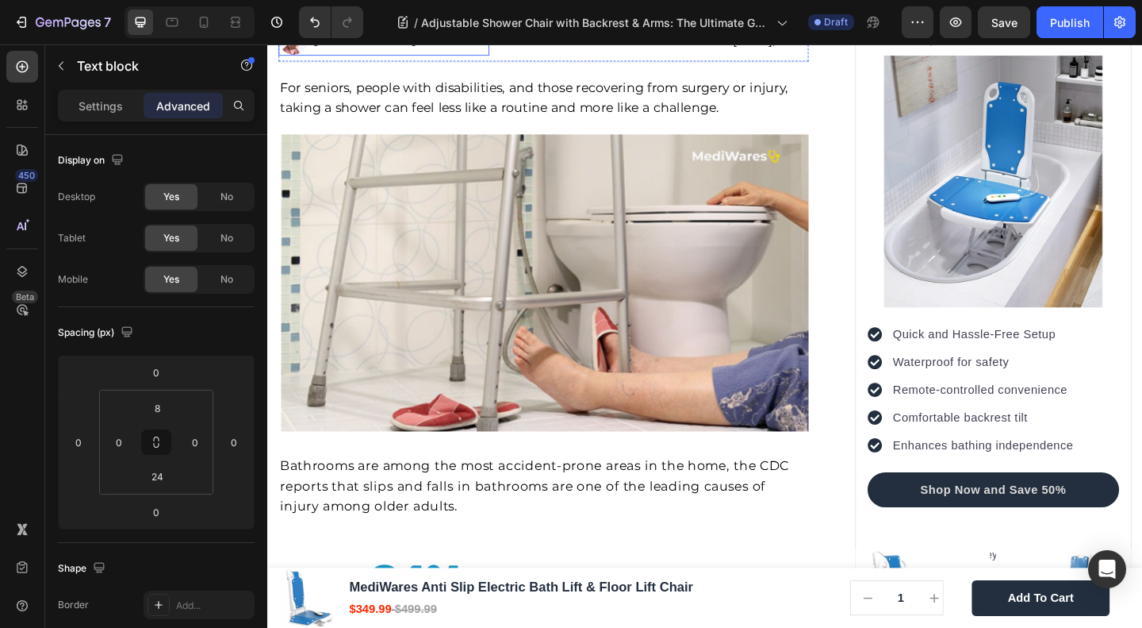
scroll to position [0, 0]
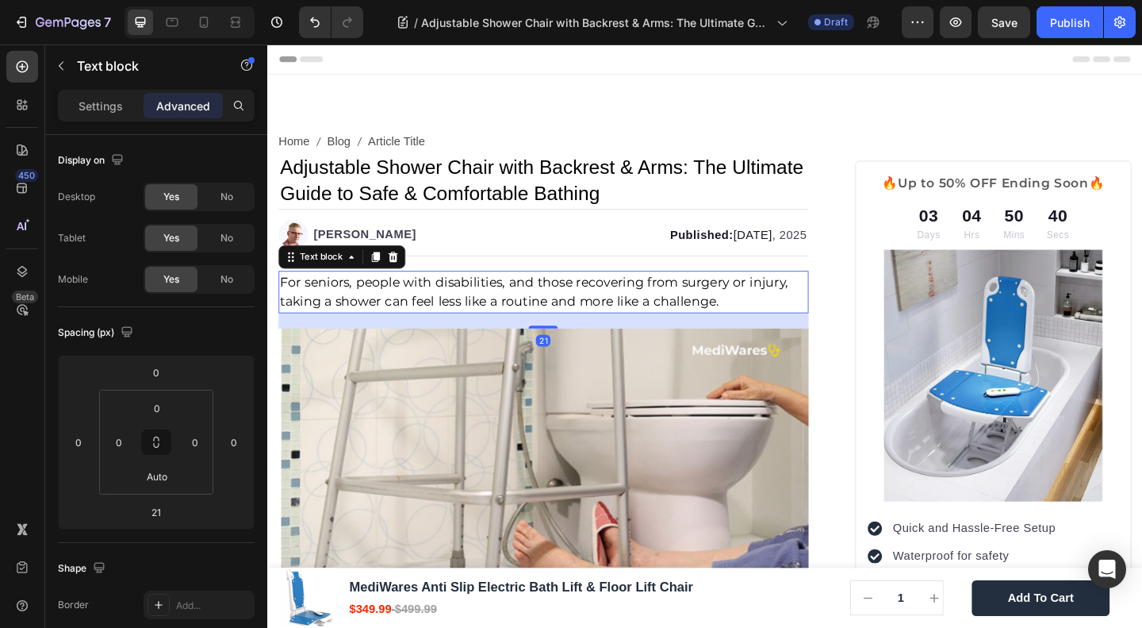
click at [469, 307] on span "For seniors, people with disabilities, and those recovering from surgery or inj…" at bounding box center [557, 313] width 553 height 38
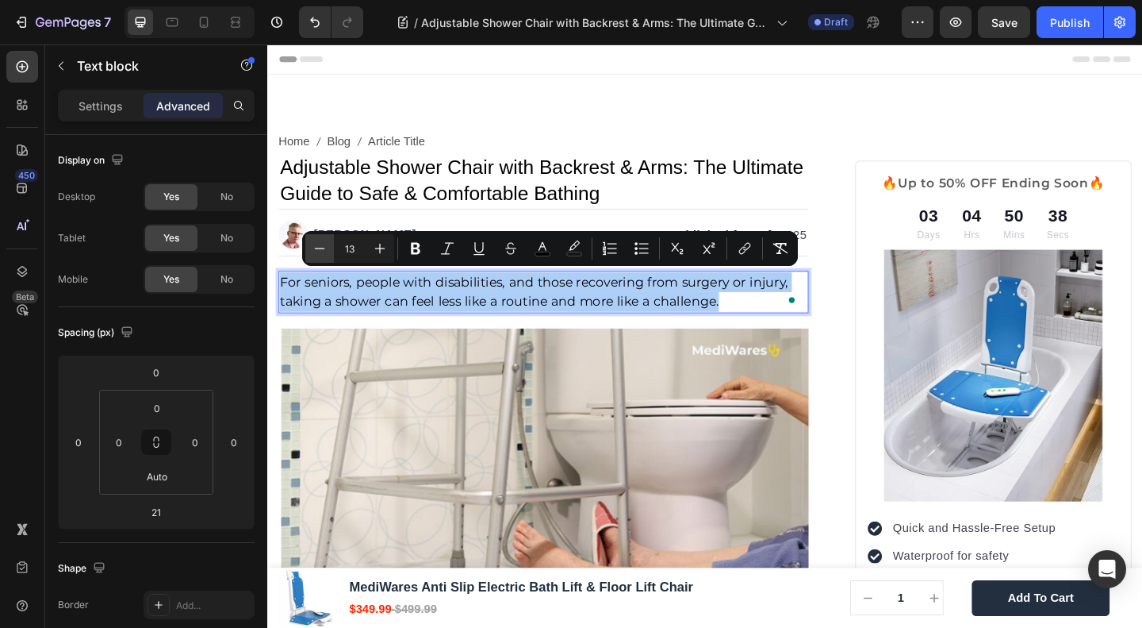
click at [320, 244] on icon "Editor contextual toolbar" at bounding box center [320, 248] width 16 height 16
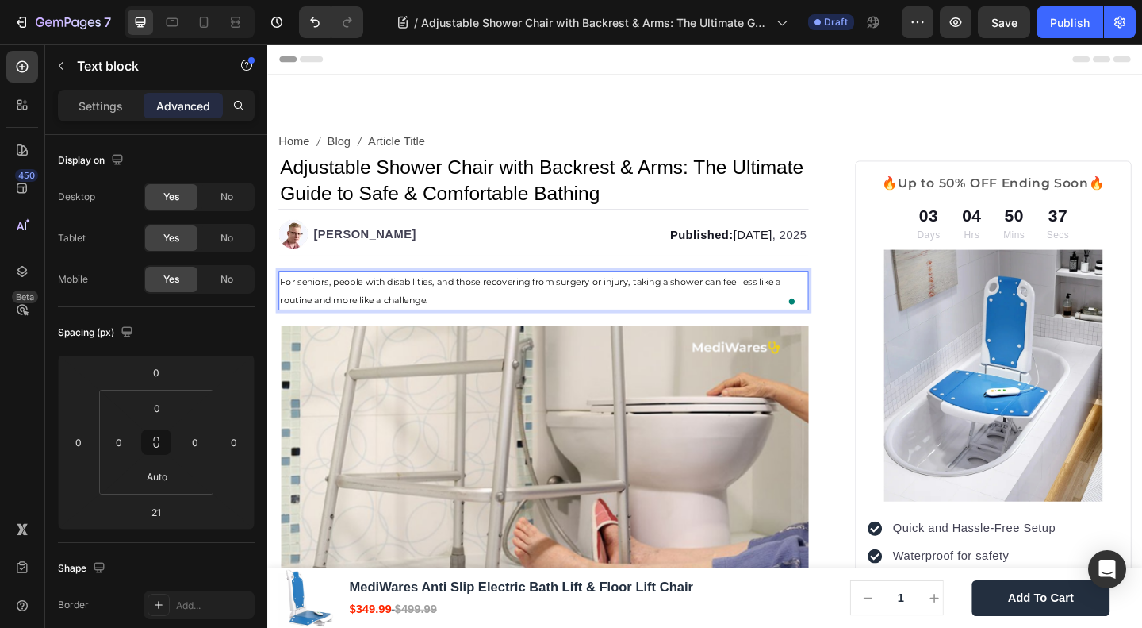
click at [326, 305] on span "For seniors, people with disabilities, and those recovering from surgery or inj…" at bounding box center [553, 312] width 545 height 32
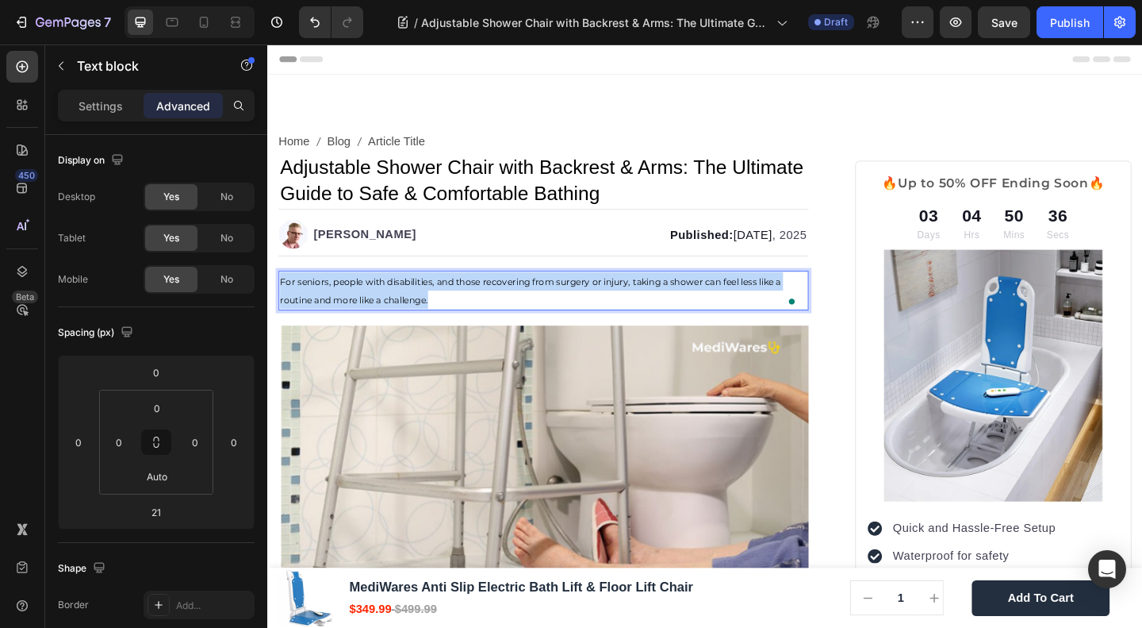
click at [326, 305] on span "For seniors, people with disabilities, and those recovering from surgery or inj…" at bounding box center [553, 312] width 545 height 32
click at [382, 306] on span "For seniors, people with disabilities, and those recovering from surgery or inj…" at bounding box center [553, 312] width 545 height 32
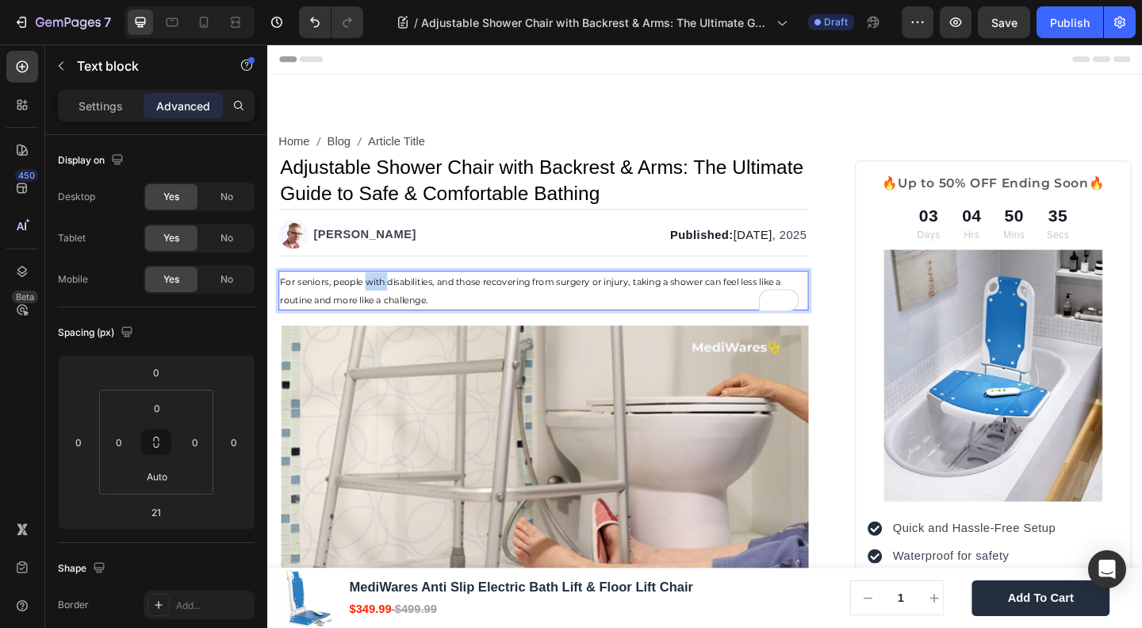
click at [382, 306] on span "For seniors, people with disabilities, and those recovering from surgery or inj…" at bounding box center [553, 312] width 545 height 32
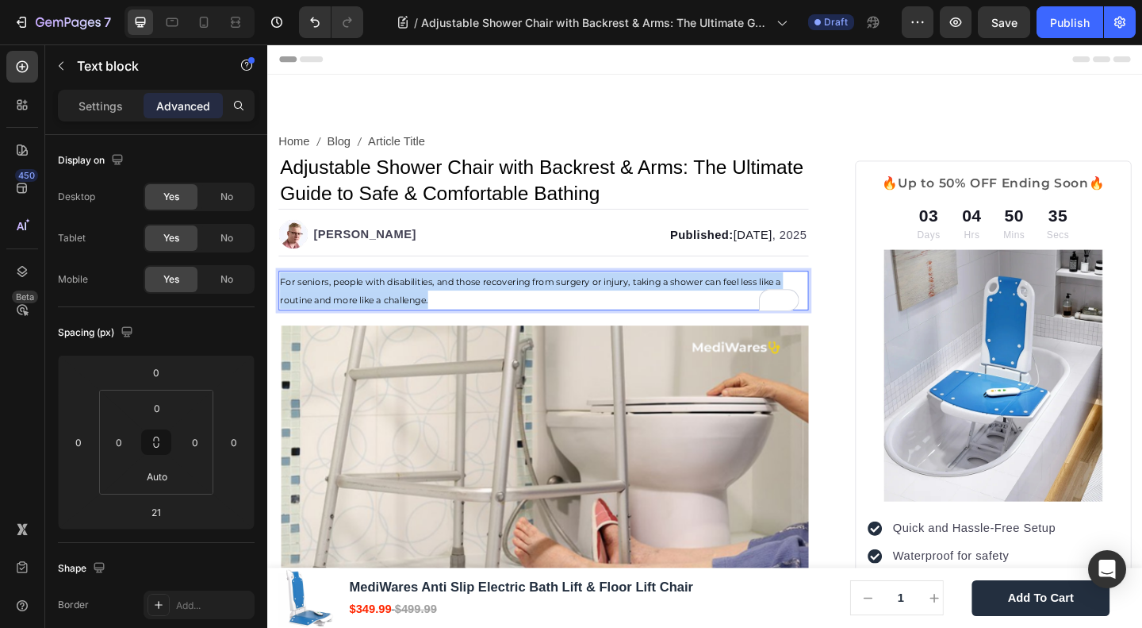
click at [382, 306] on span "For seniors, people with disabilities, and those recovering from surgery or inj…" at bounding box center [553, 312] width 545 height 32
click at [445, 321] on p "For seniors, people with disabilities, and those recovering from surgery or inj…" at bounding box center [568, 312] width 574 height 40
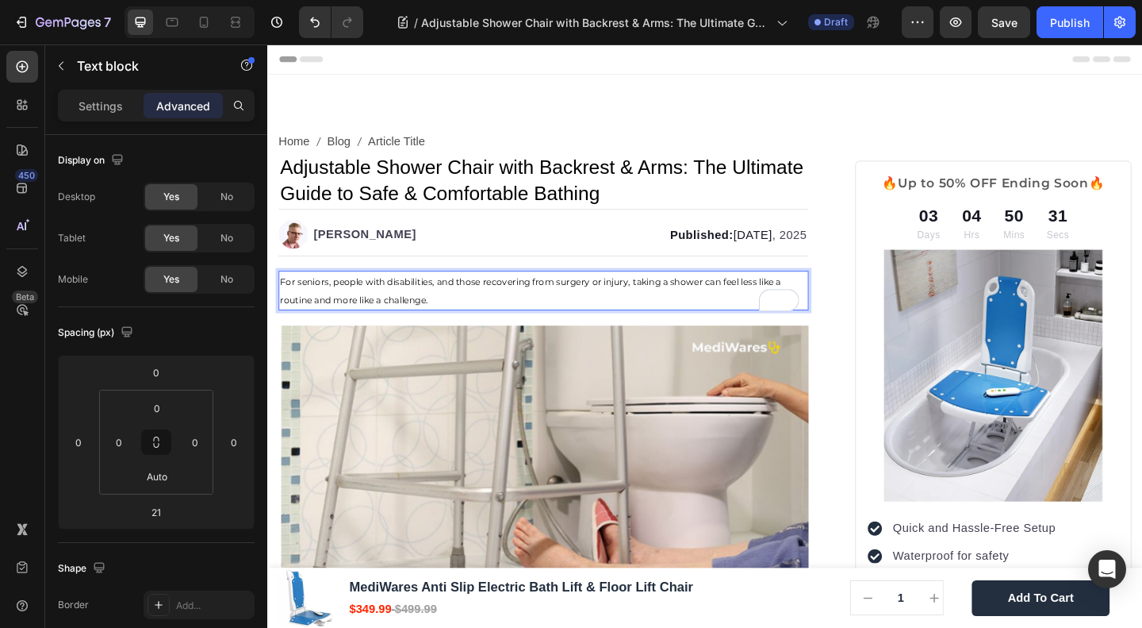
click at [445, 321] on p "For seniors, people with disabilities, and those recovering from surgery or inj…" at bounding box center [568, 312] width 574 height 40
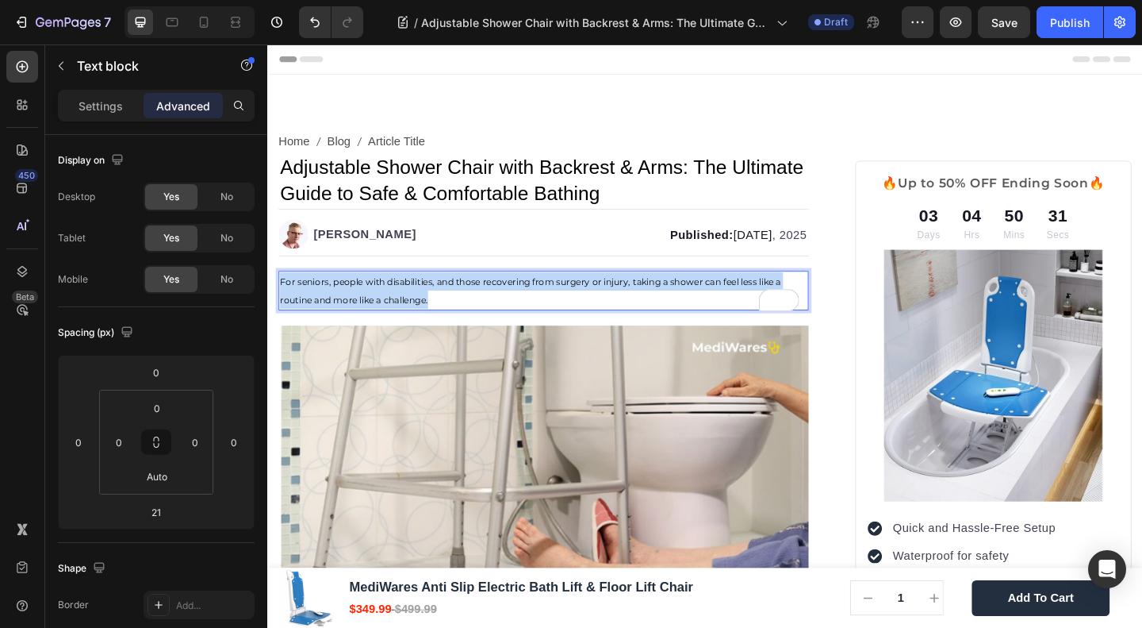
click at [445, 321] on p "For seniors, people with disabilities, and those recovering from surgery or inj…" at bounding box center [568, 312] width 574 height 40
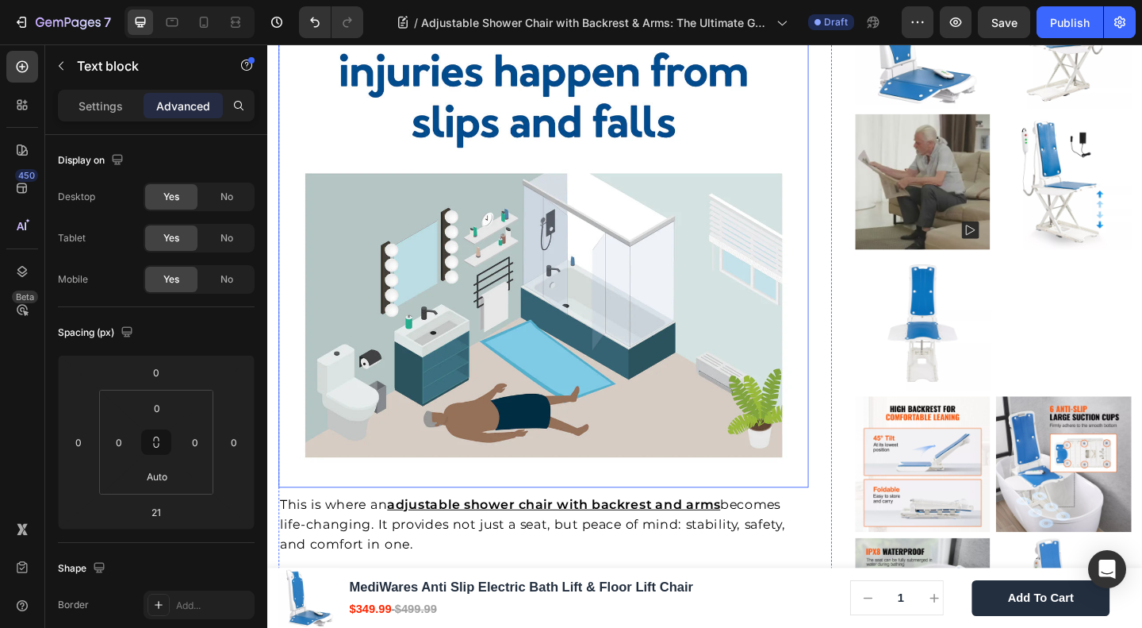
scroll to position [423, 0]
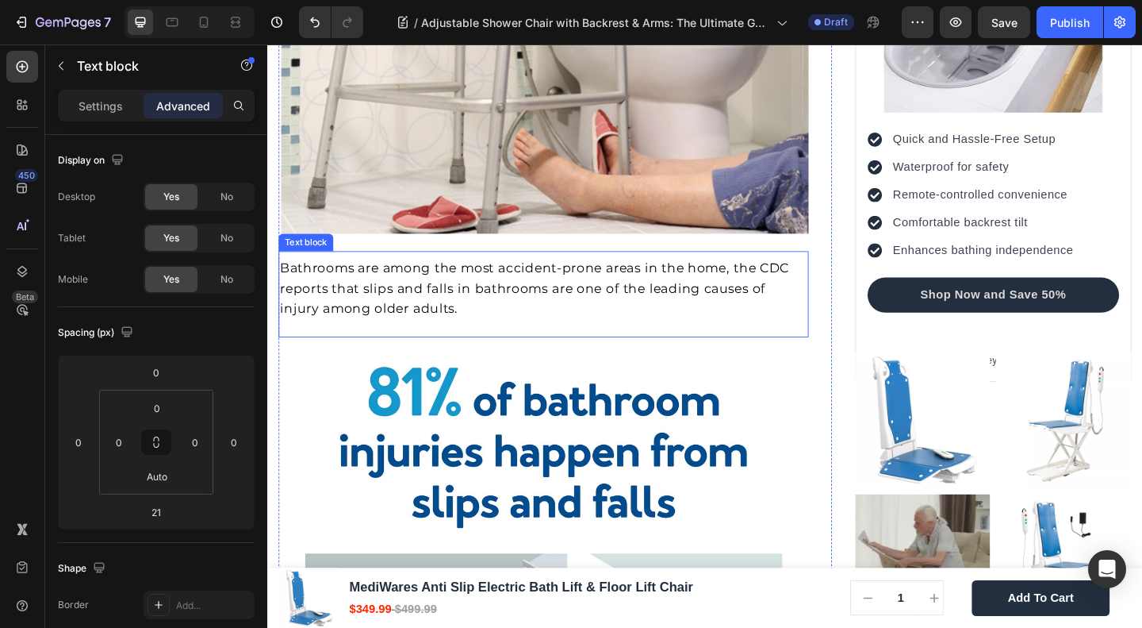
click at [436, 324] on span "Bathrooms are among the most accident-prone areas in the home, the CDC reports …" at bounding box center [558, 307] width 554 height 59
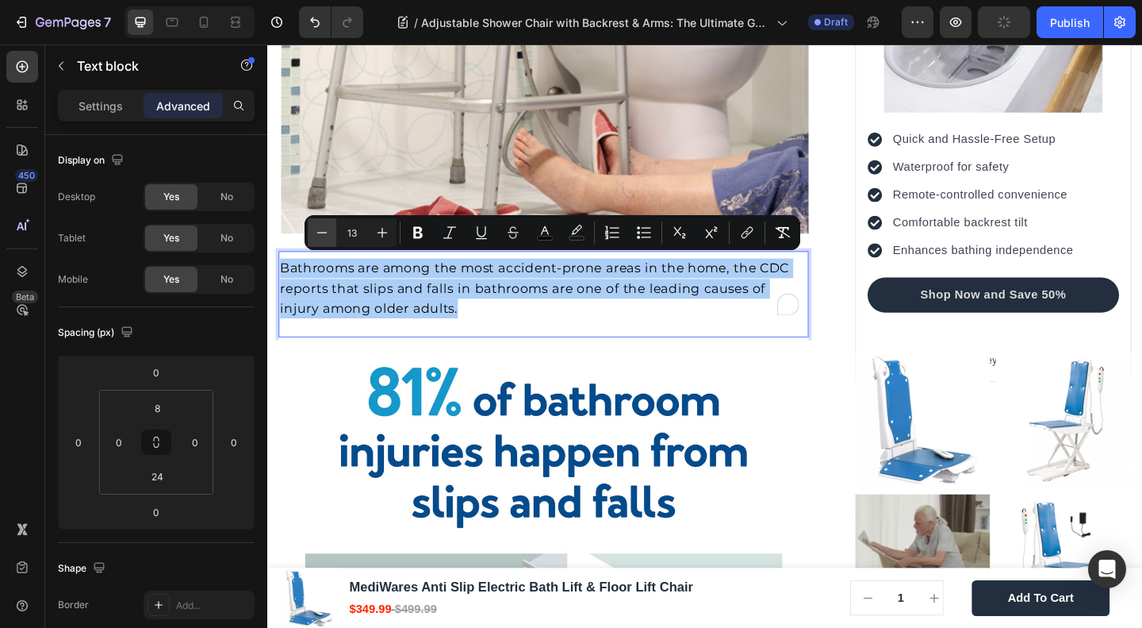
click at [328, 236] on icon "Editor contextual toolbar" at bounding box center [322, 233] width 16 height 16
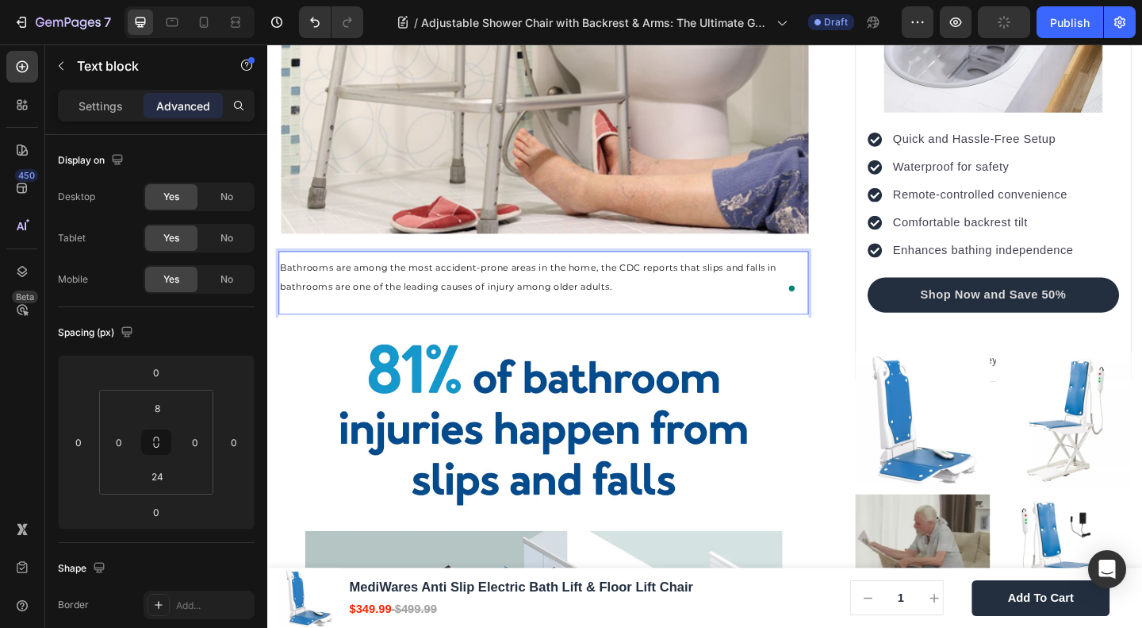
click at [378, 298] on p "Bathrooms are among the most accident-prone areas in the home, the CDC reports …" at bounding box center [568, 297] width 574 height 40
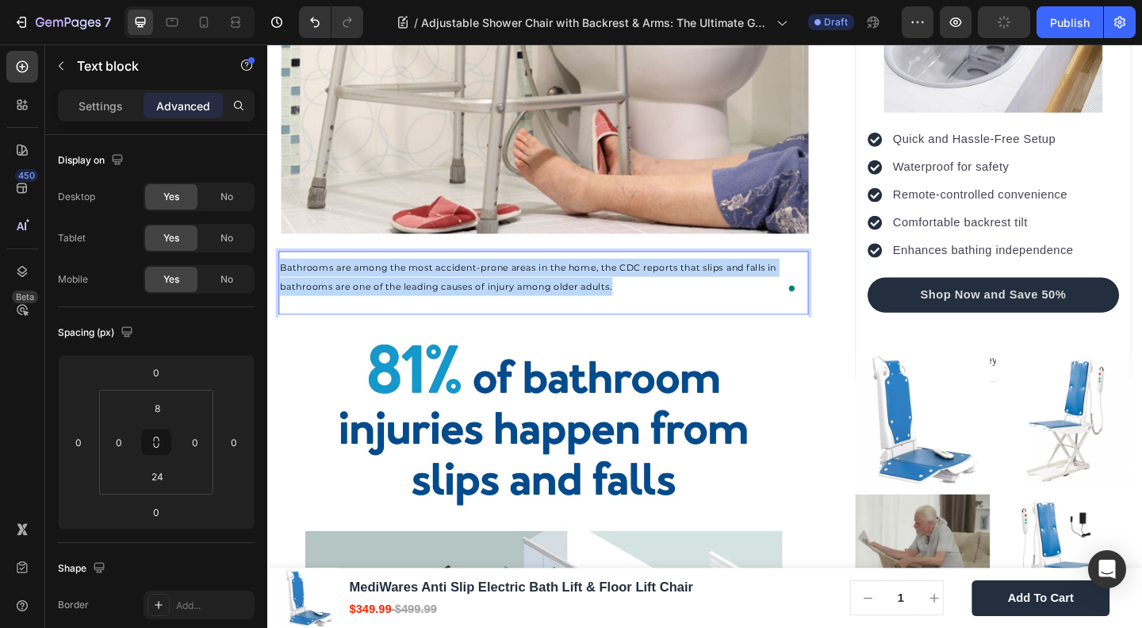
click at [378, 298] on p "Bathrooms are among the most accident-prone areas in the home, the CDC reports …" at bounding box center [568, 297] width 574 height 40
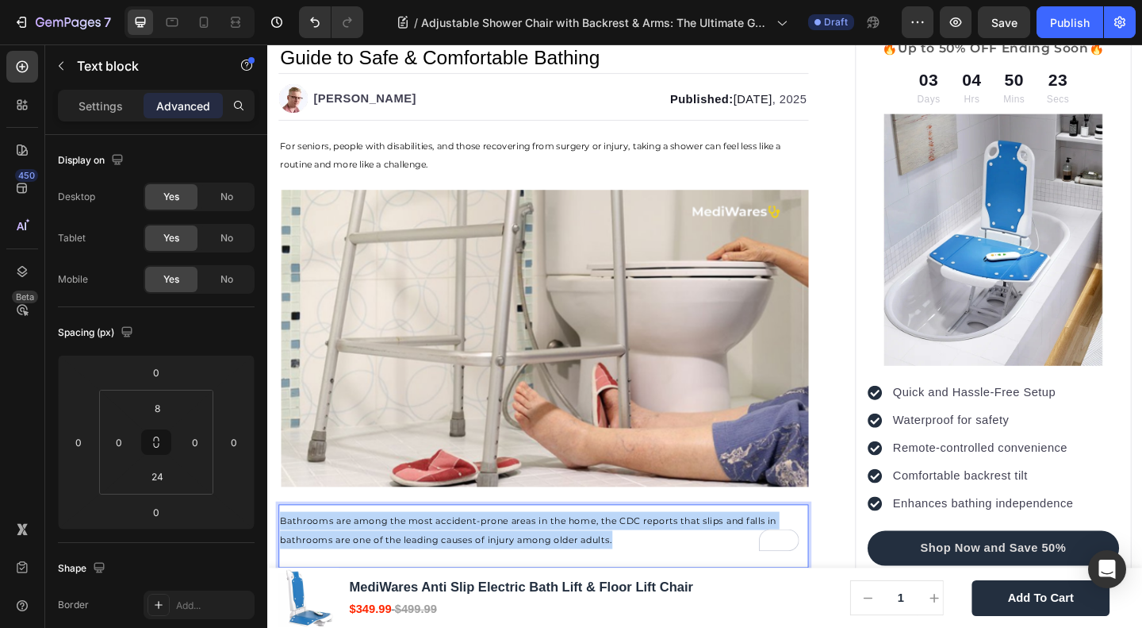
scroll to position [0, 0]
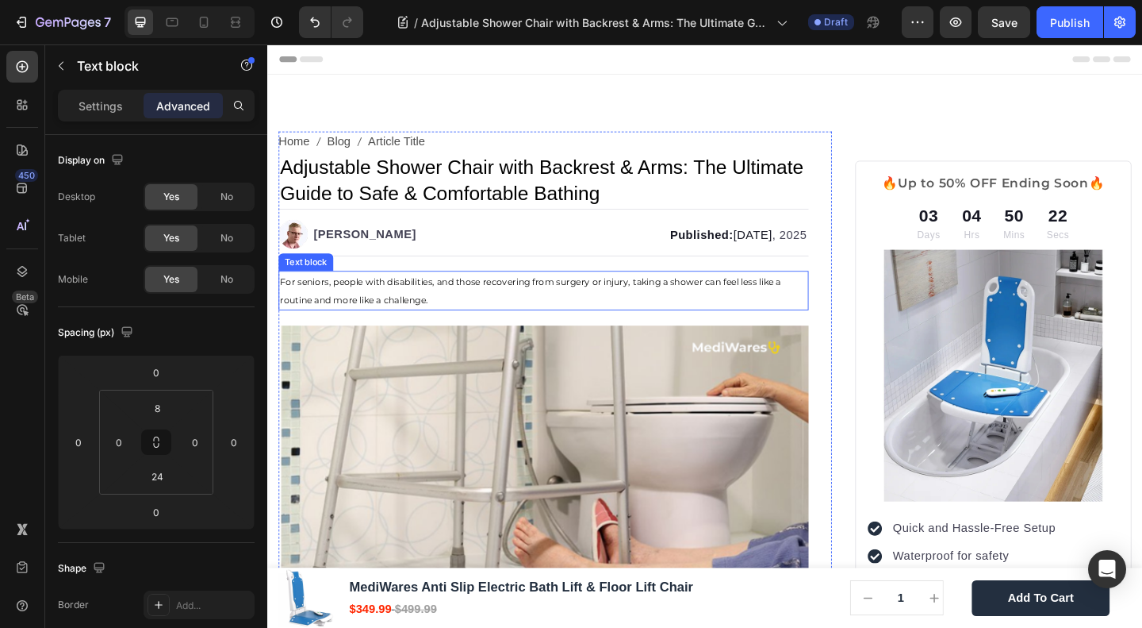
click at [416, 317] on span "For seniors, people with disabilities, and those recovering from surgery or inj…" at bounding box center [553, 312] width 545 height 32
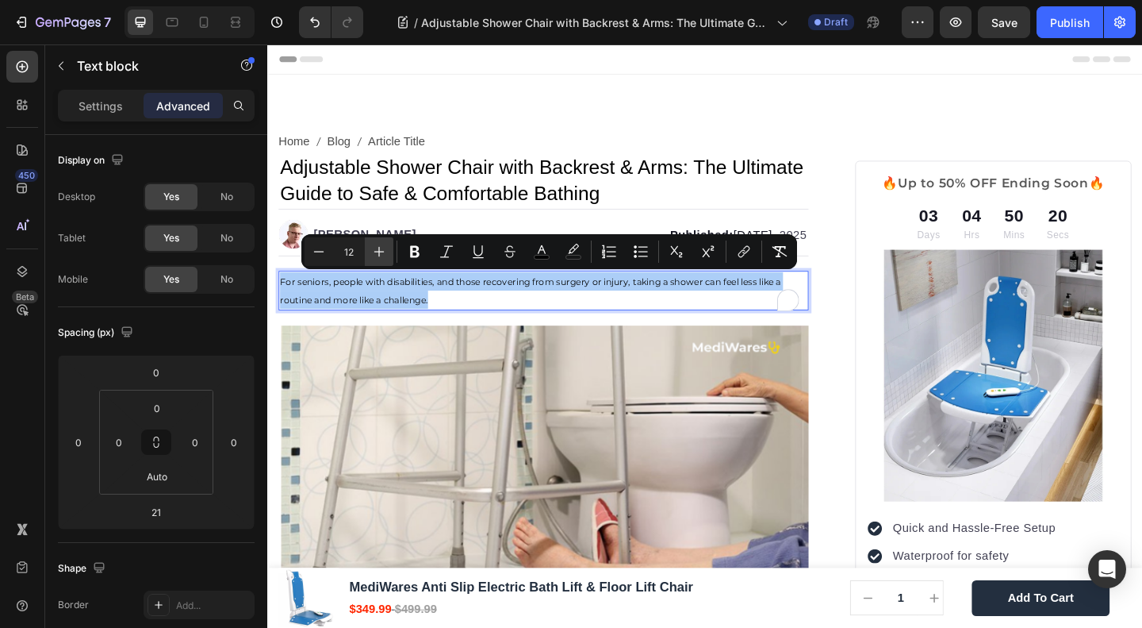
click at [373, 244] on icon "Editor contextual toolbar" at bounding box center [379, 252] width 16 height 16
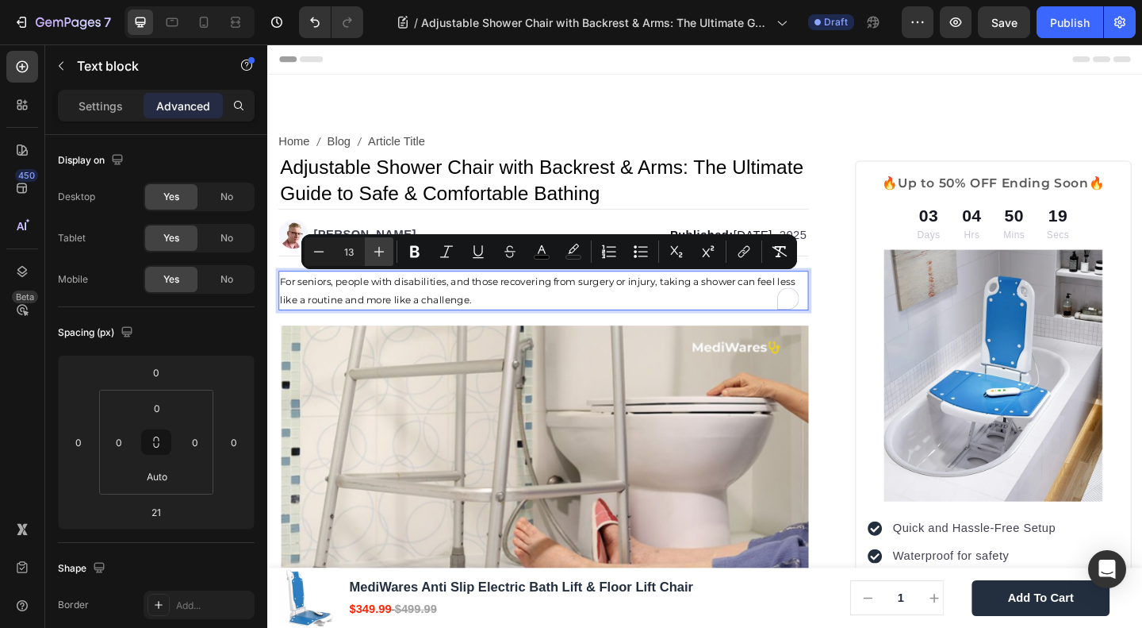
click at [373, 244] on icon "Editor contextual toolbar" at bounding box center [379, 252] width 16 height 16
type input "15"
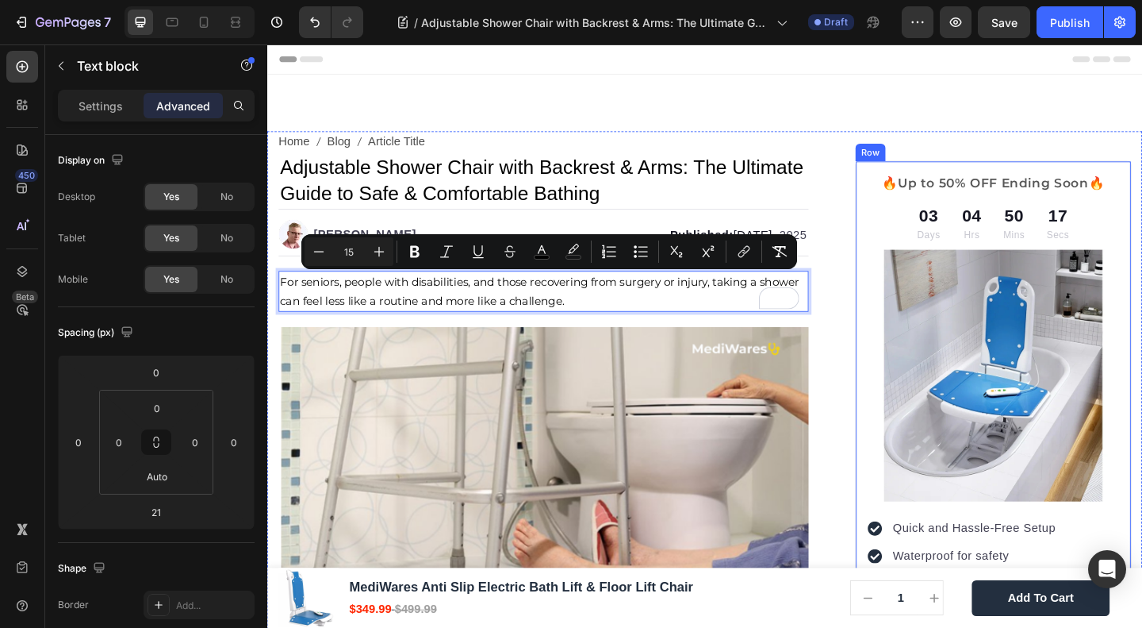
click at [911, 206] on div "🔥Up to 50% OFF Ending Soon🔥 Text block 03 Days 04 Hrs 50 Mins 17 Secs Countdown…" at bounding box center [1057, 502] width 301 height 663
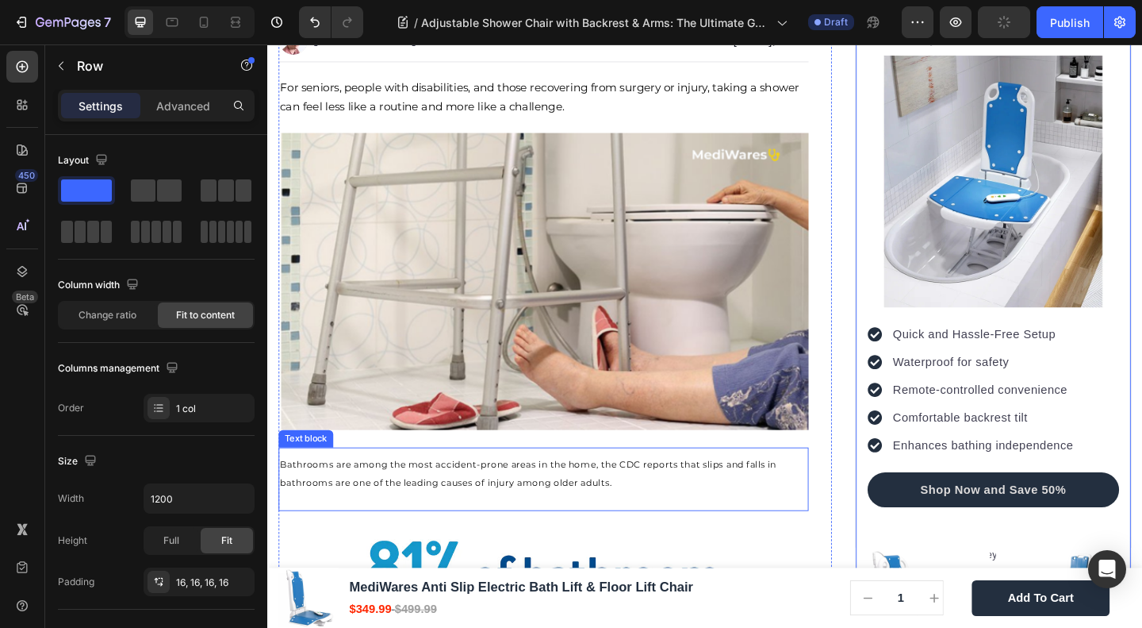
scroll to position [423, 0]
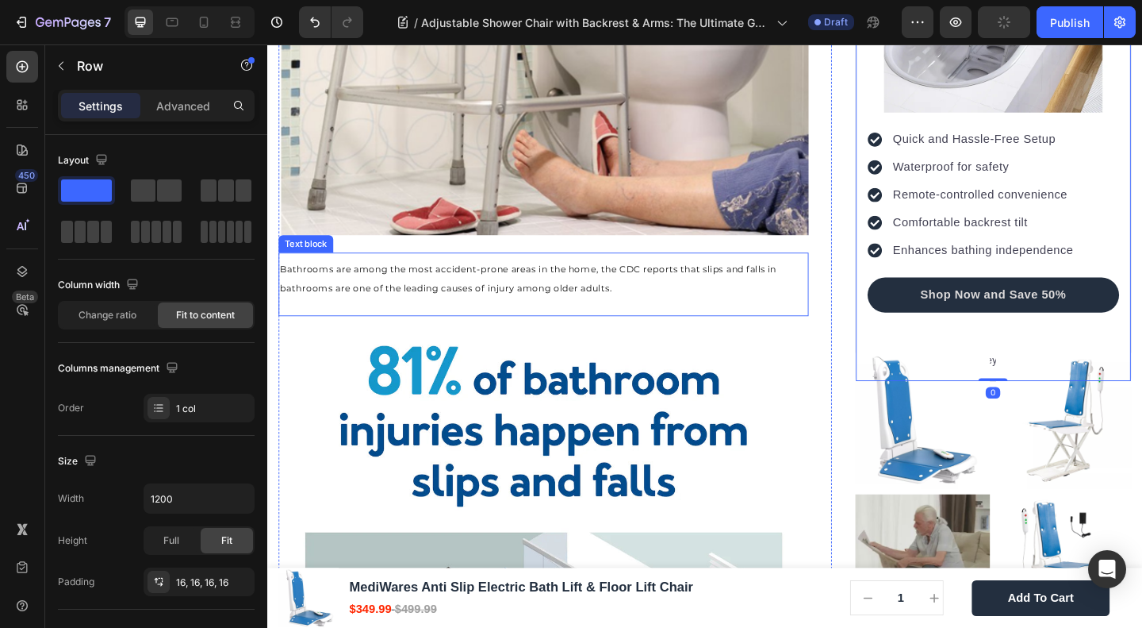
click at [455, 328] on div "Bathrooms are among the most accident-prone areas in the home, the CDC reports …" at bounding box center [567, 305] width 577 height 68
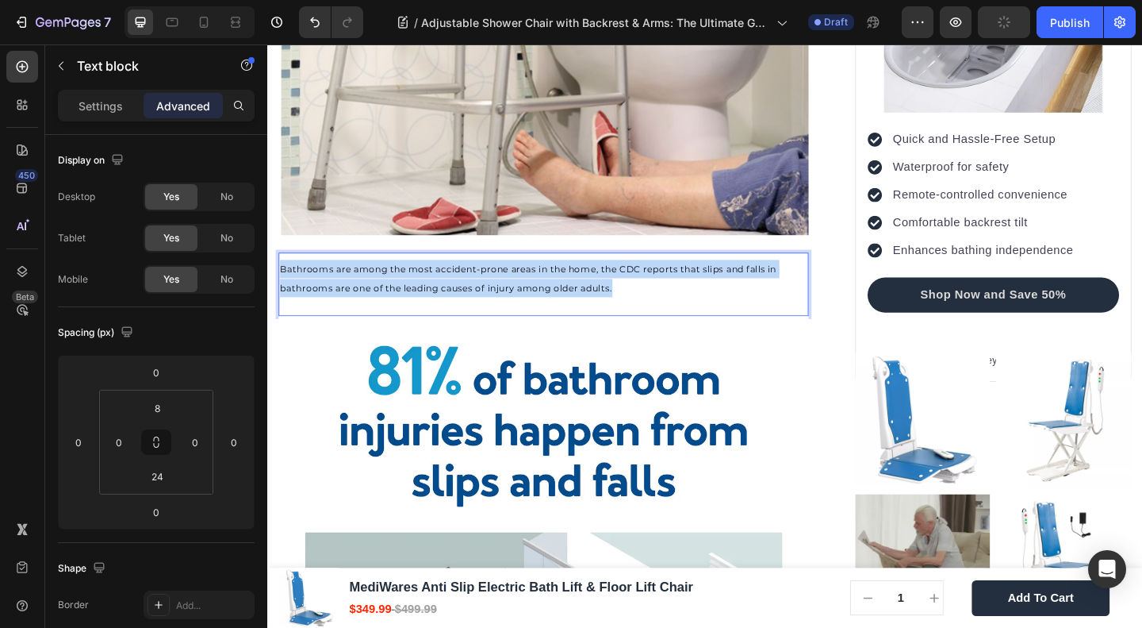
click at [436, 294] on p "Bathrooms are among the most accident-prone areas in the home, the CDC reports …" at bounding box center [568, 298] width 574 height 40
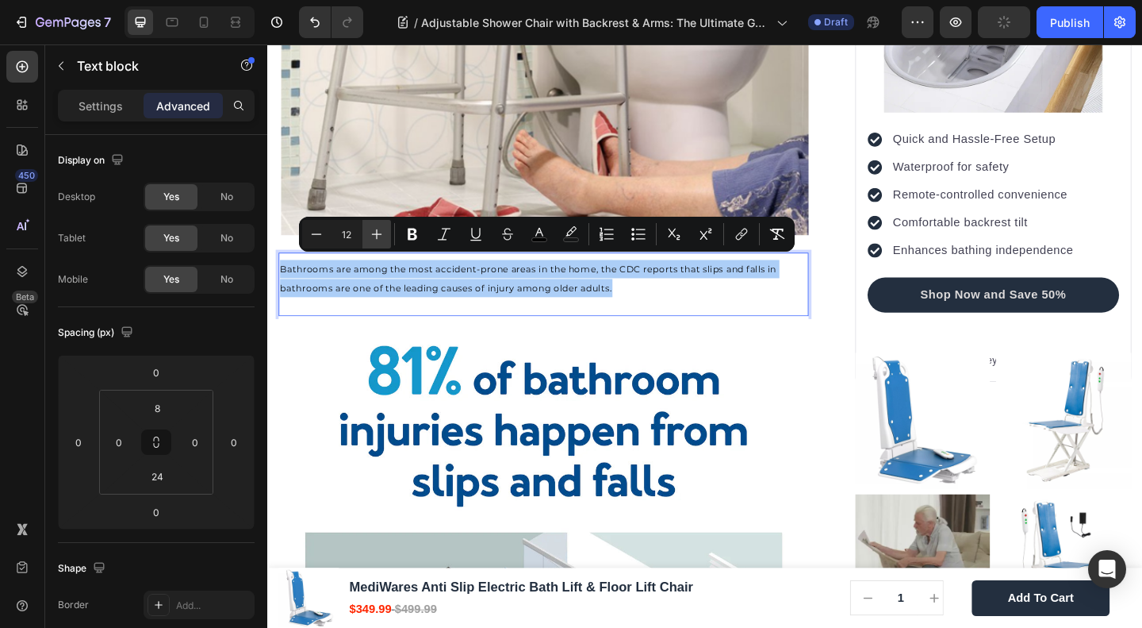
click at [373, 227] on icon "Editor contextual toolbar" at bounding box center [377, 234] width 16 height 16
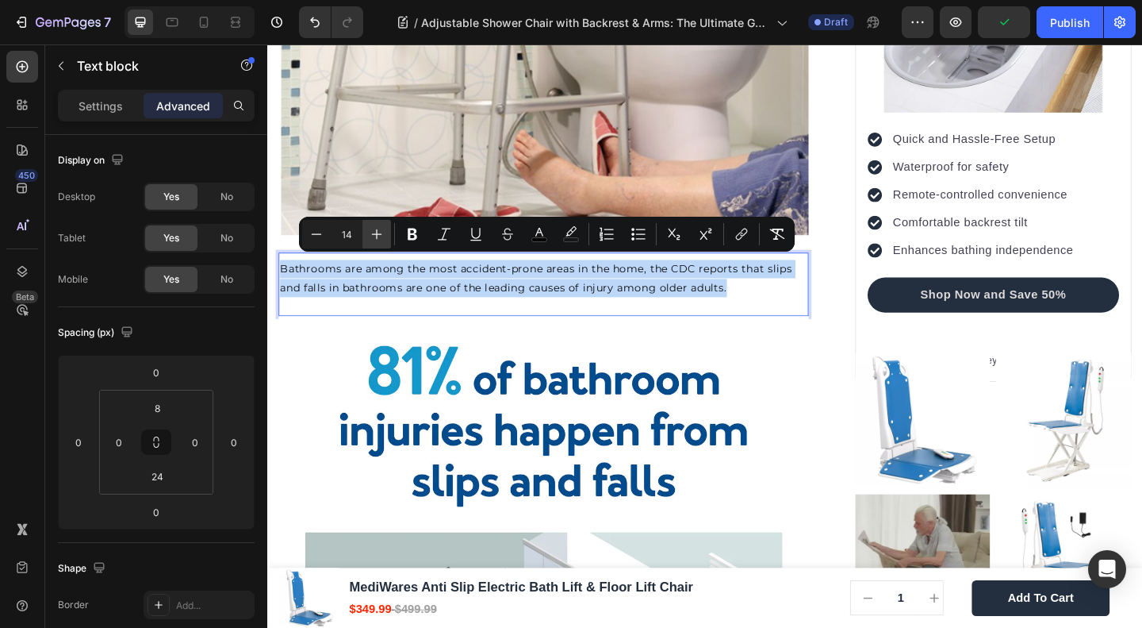
type input "15"
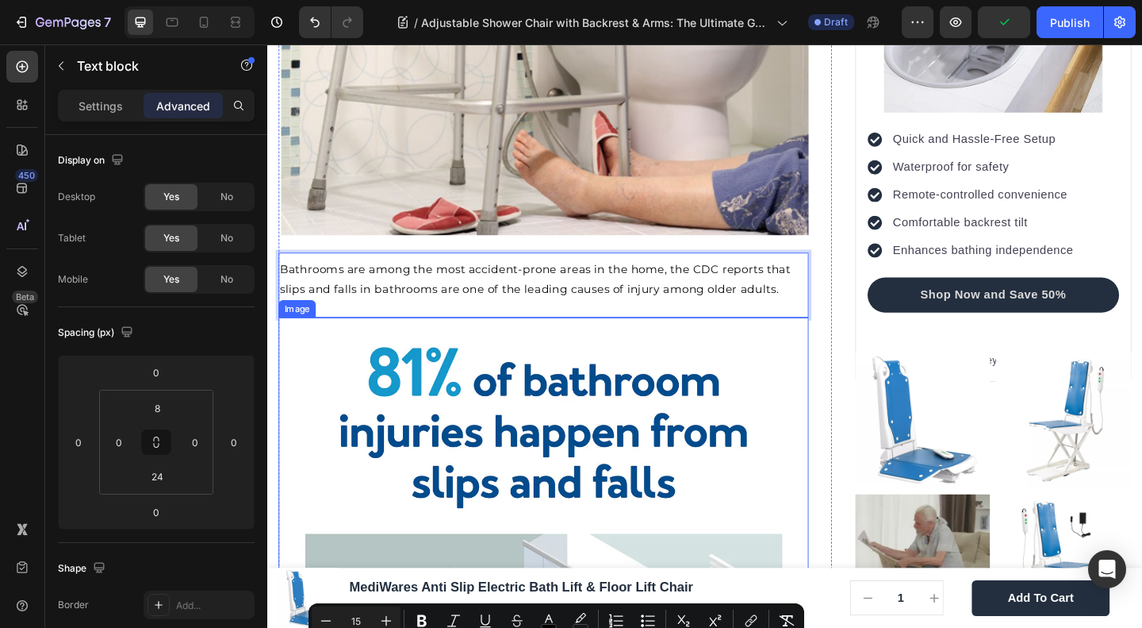
scroll to position [0, 0]
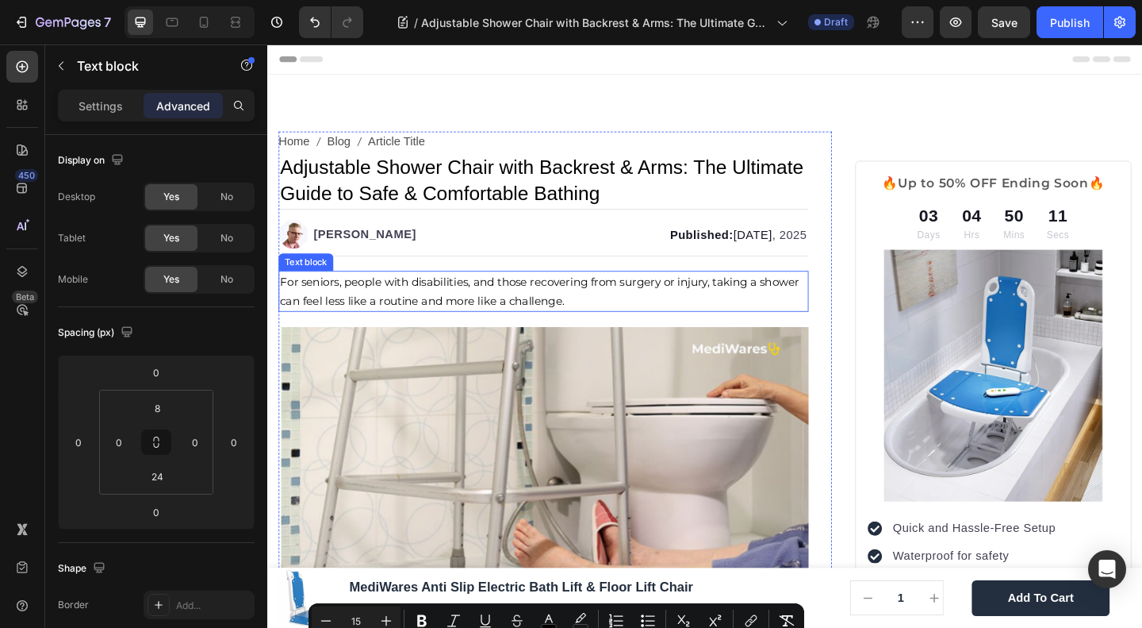
click at [428, 300] on span "For seniors, people with disabilities, and those recovering from surgery or inj…" at bounding box center [563, 312] width 565 height 36
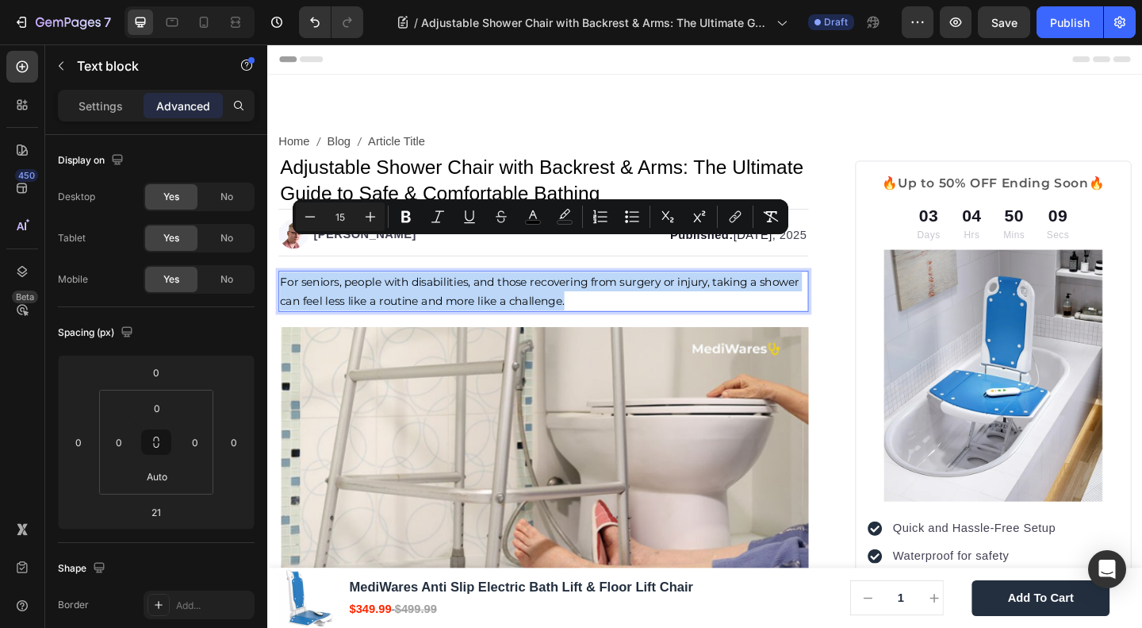
scroll to position [211, 0]
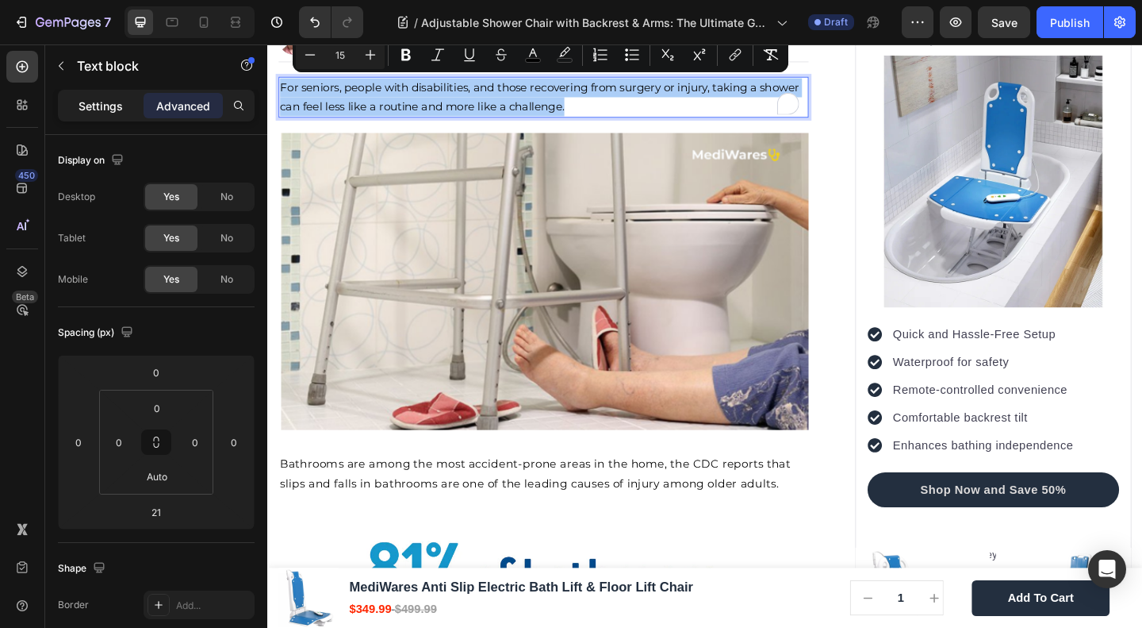
click at [75, 102] on div "Settings" at bounding box center [100, 105] width 79 height 25
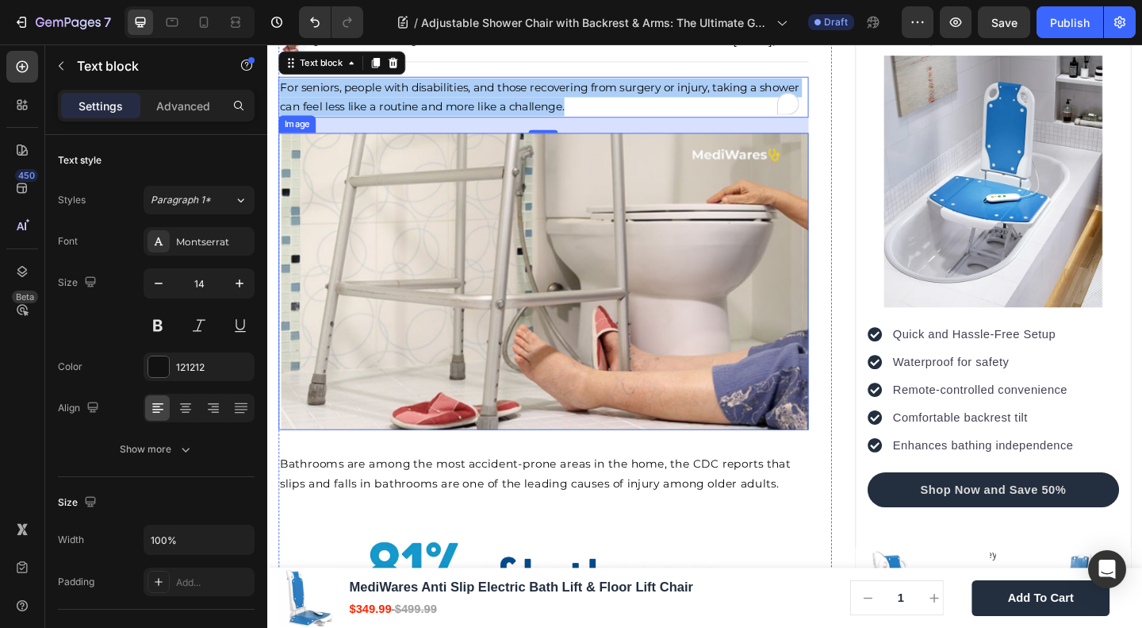
scroll to position [423, 0]
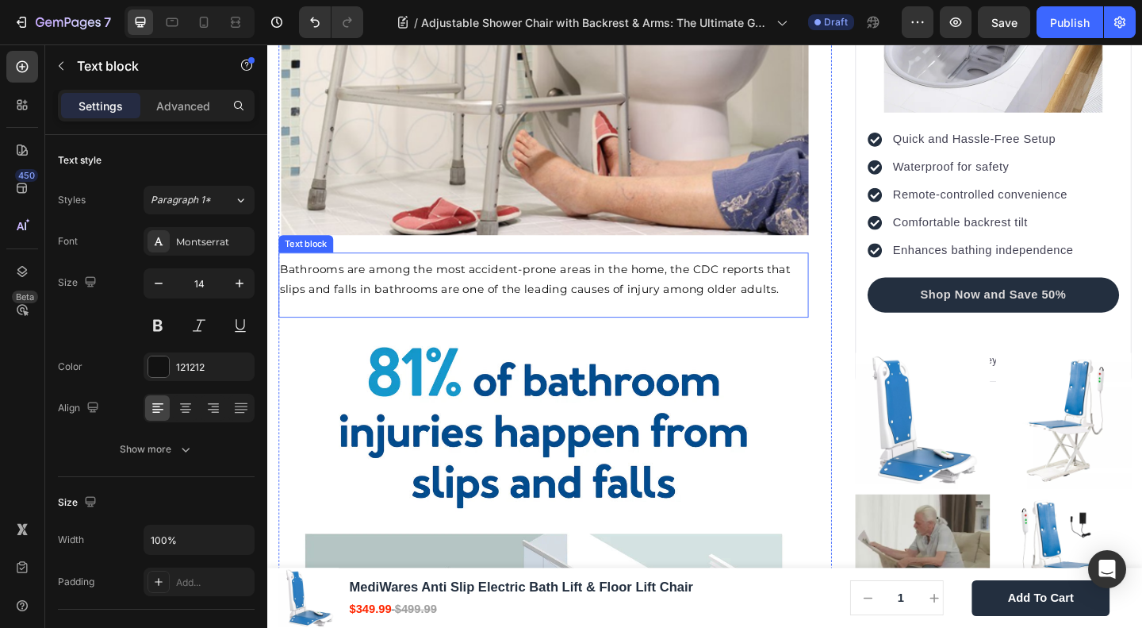
click at [429, 297] on span "Bathrooms are among the most accident-prone areas in the home, the CDC reports …" at bounding box center [559, 299] width 556 height 36
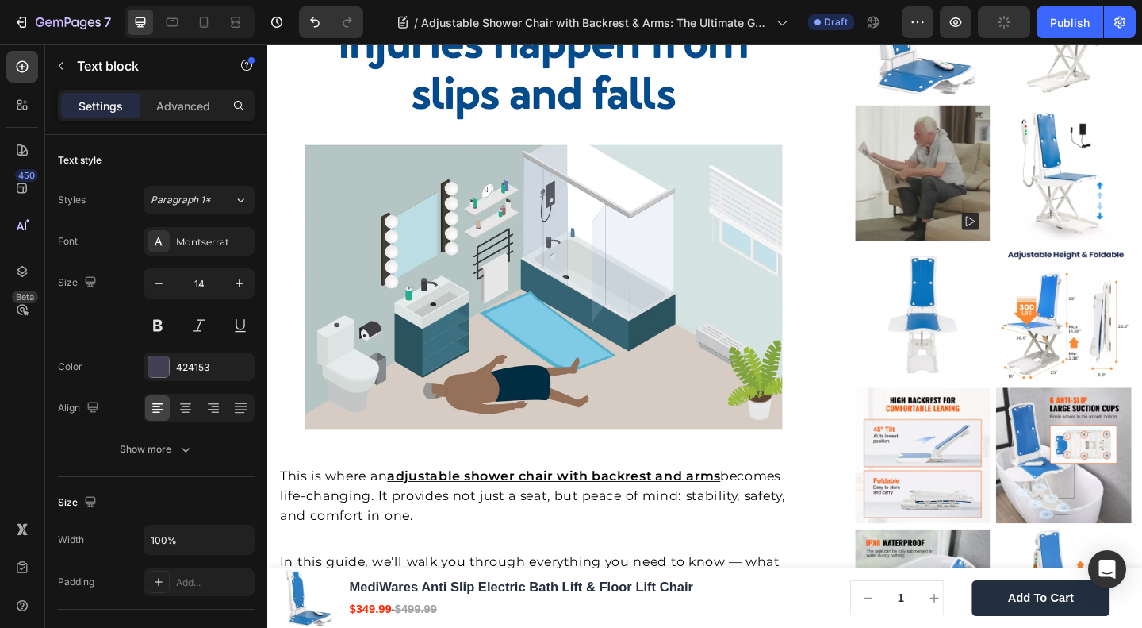
scroll to position [1057, 0]
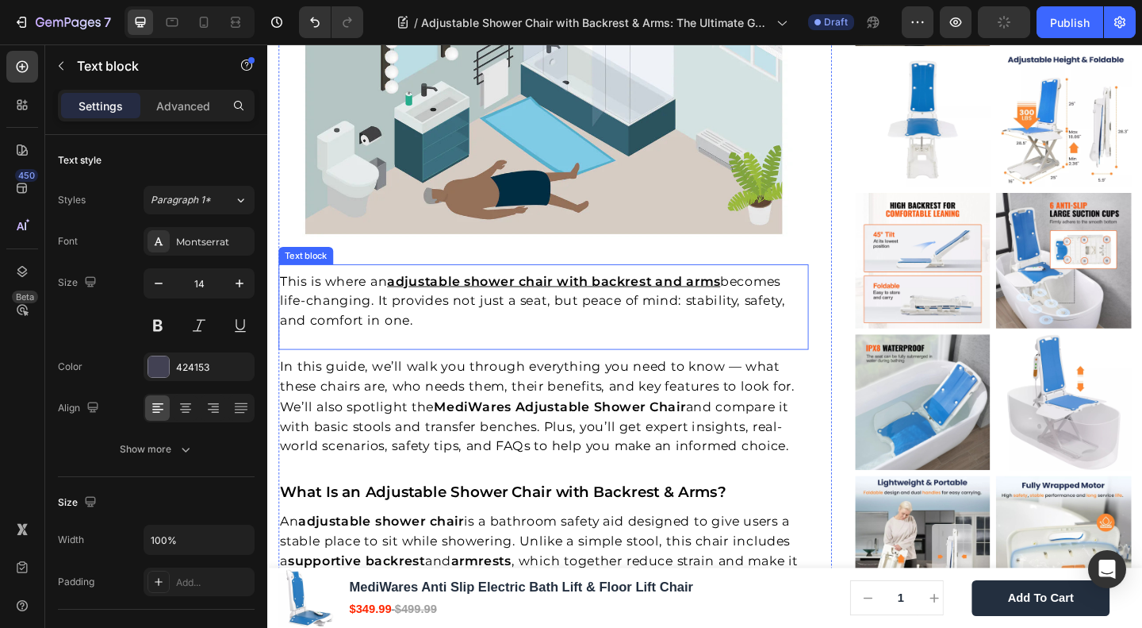
click at [377, 301] on span "becomes life-changing. It provides not just a seat, but peace of mind: stabilit…" at bounding box center [556, 322] width 550 height 59
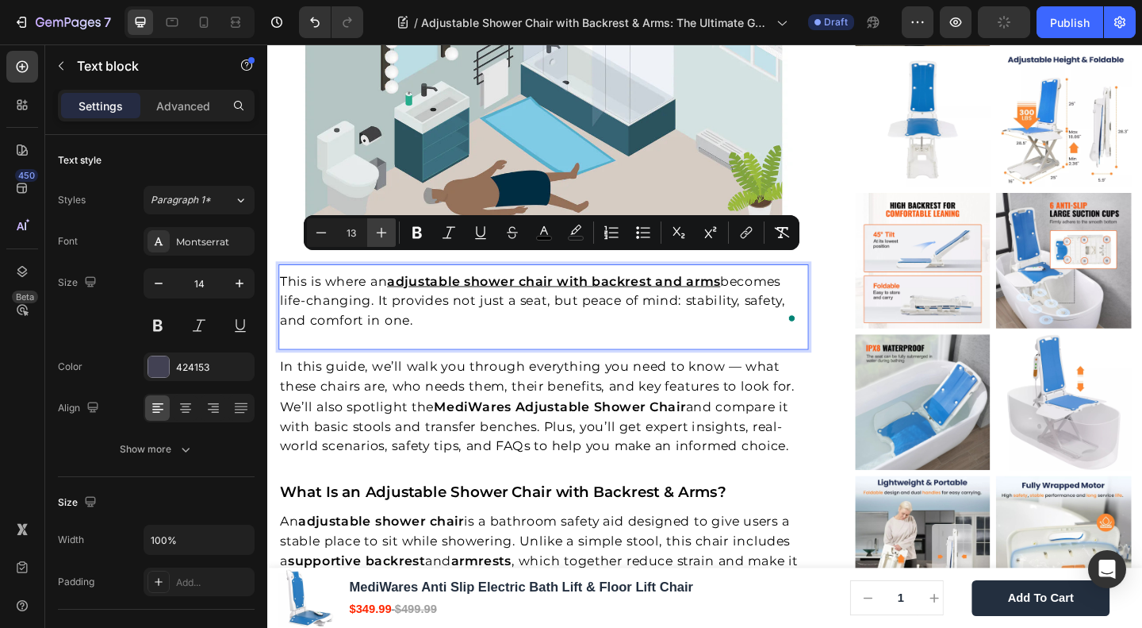
click at [376, 226] on icon "Editor contextual toolbar" at bounding box center [382, 233] width 16 height 16
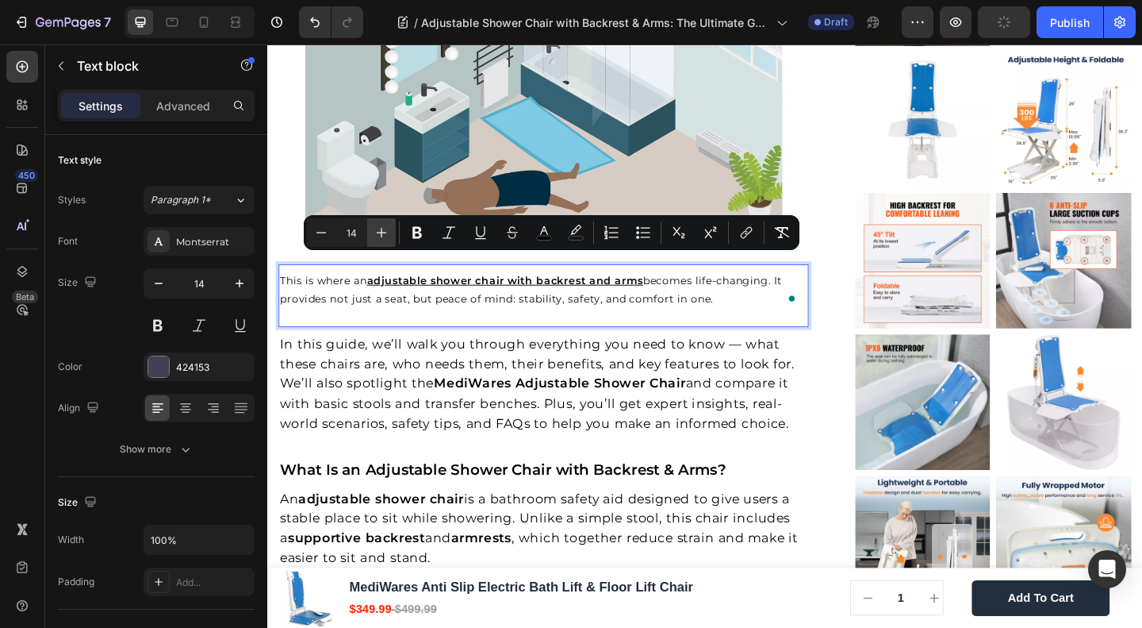
click at [376, 226] on icon "Editor contextual toolbar" at bounding box center [382, 233] width 16 height 16
type input "15"
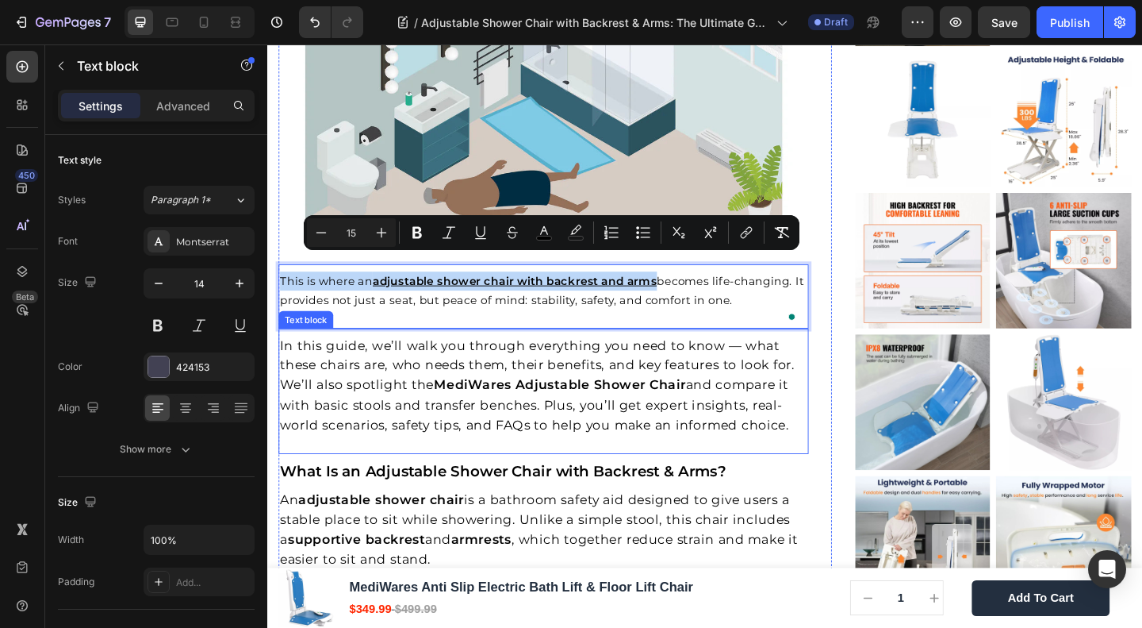
click at [374, 386] on span "In this guide, we’ll walk you through everything you need to know — what these …" at bounding box center [561, 414] width 561 height 103
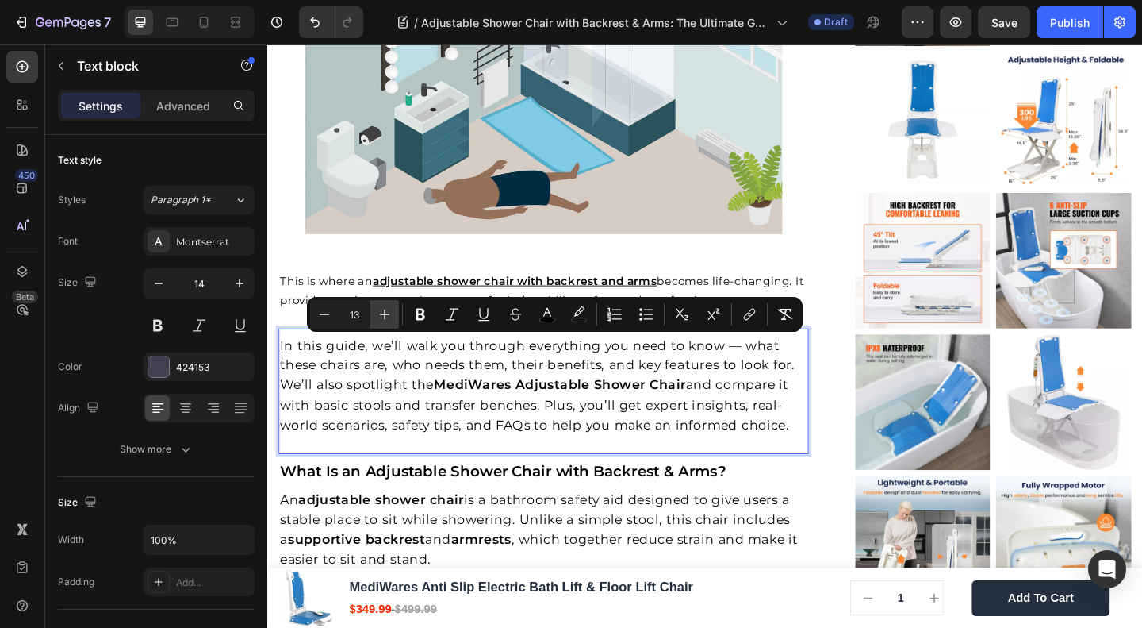
click at [374, 313] on button "Plus" at bounding box center [384, 314] width 29 height 29
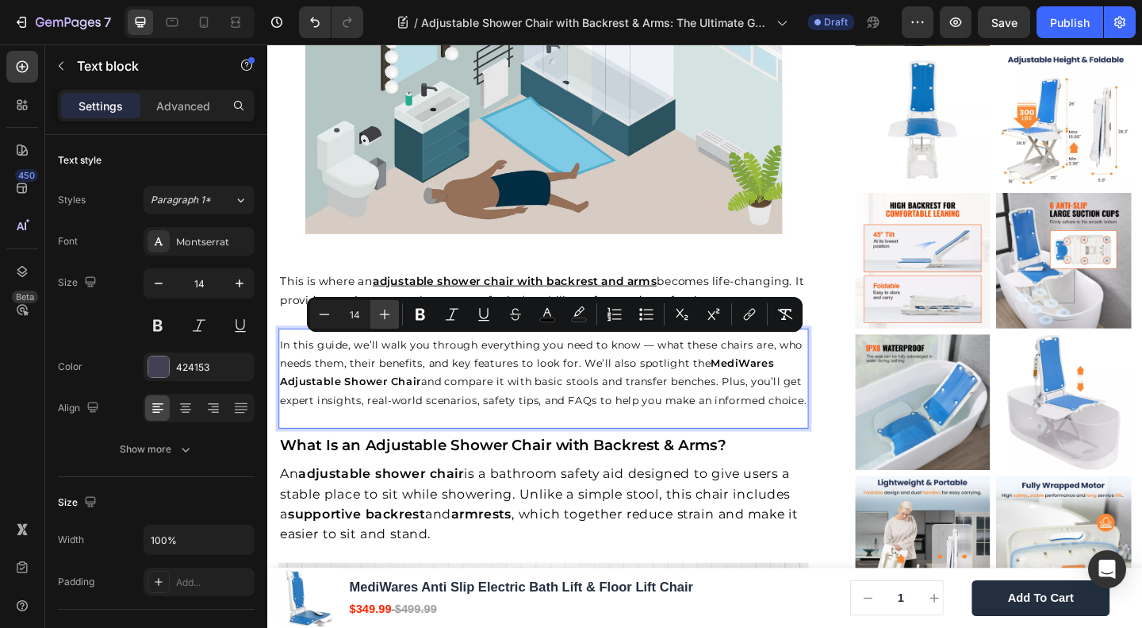
click at [374, 313] on button "Plus" at bounding box center [384, 314] width 29 height 29
type input "15"
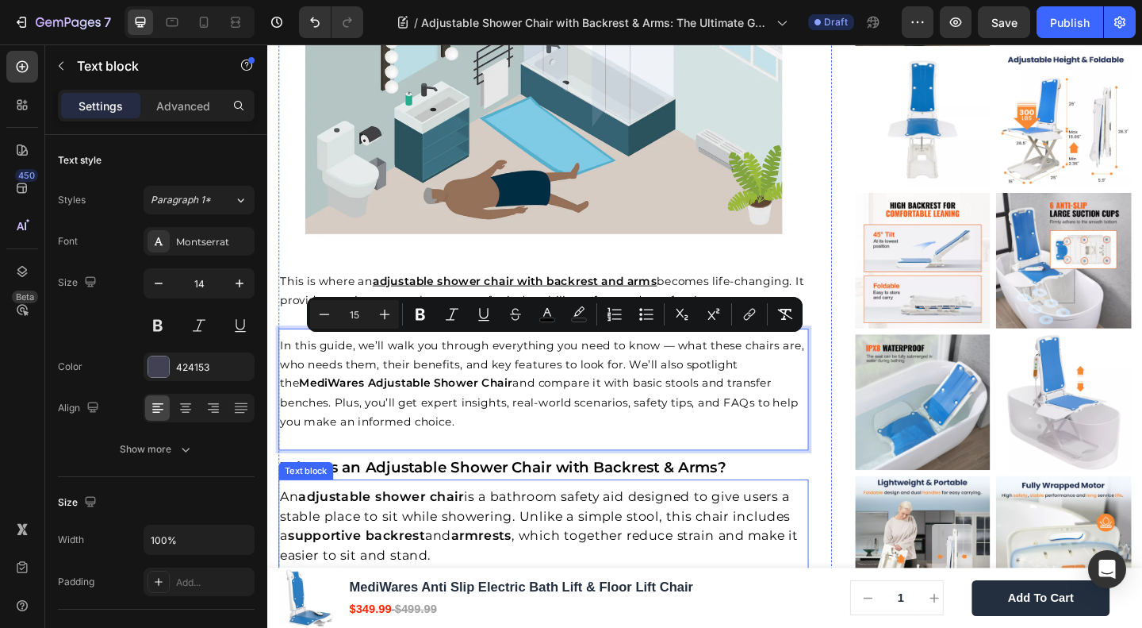
click at [490, 529] on span "An adjustable shower chair is a bathroom safety aid designed to give users a st…" at bounding box center [563, 568] width 564 height 82
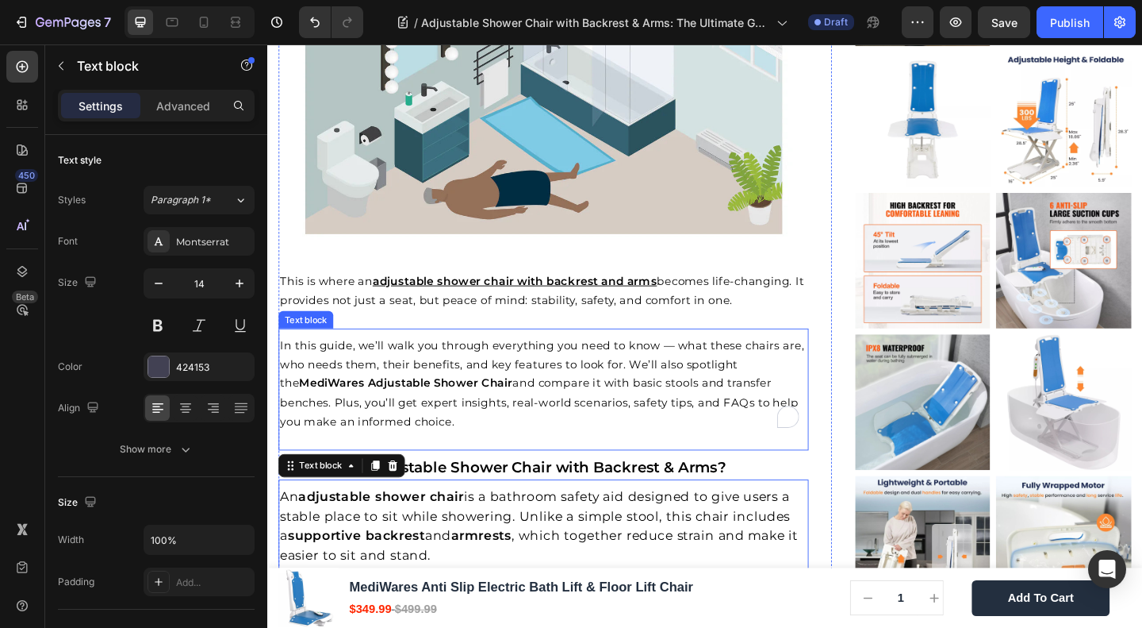
scroll to position [1269, 0]
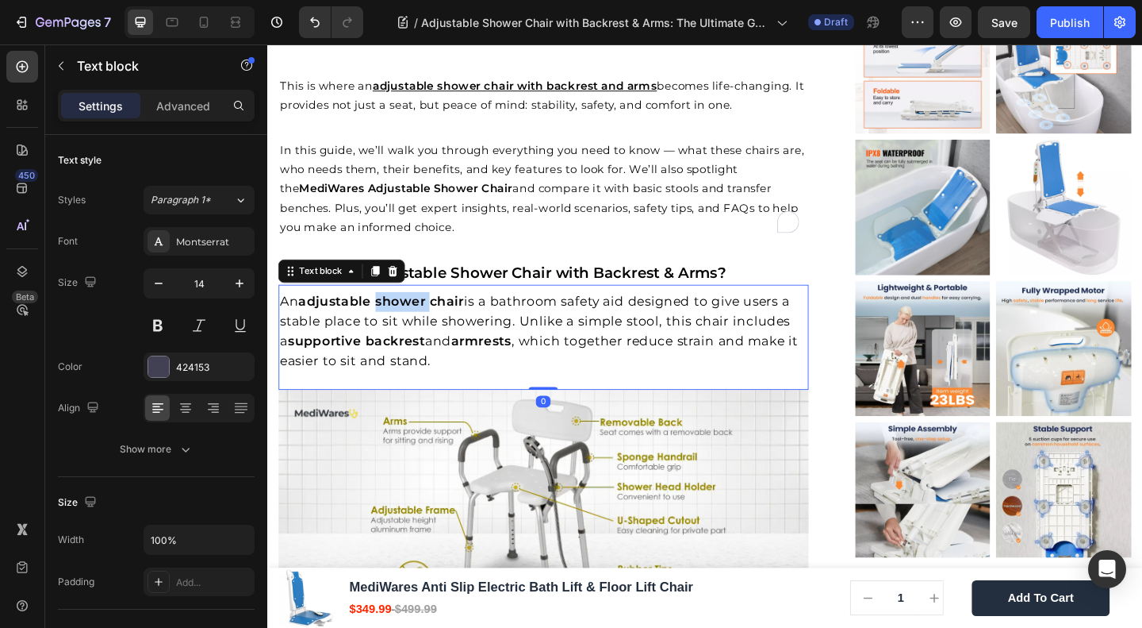
click at [433, 317] on strong "adjustable shower chair" at bounding box center [391, 323] width 181 height 17
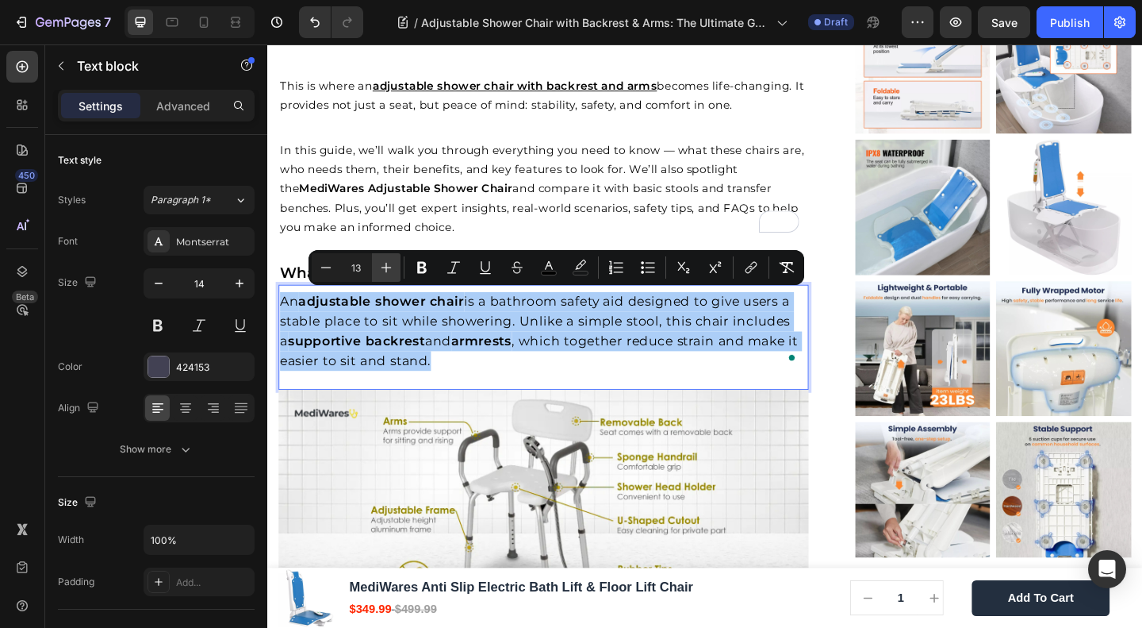
click at [381, 263] on icon "Editor contextual toolbar" at bounding box center [386, 267] width 16 height 16
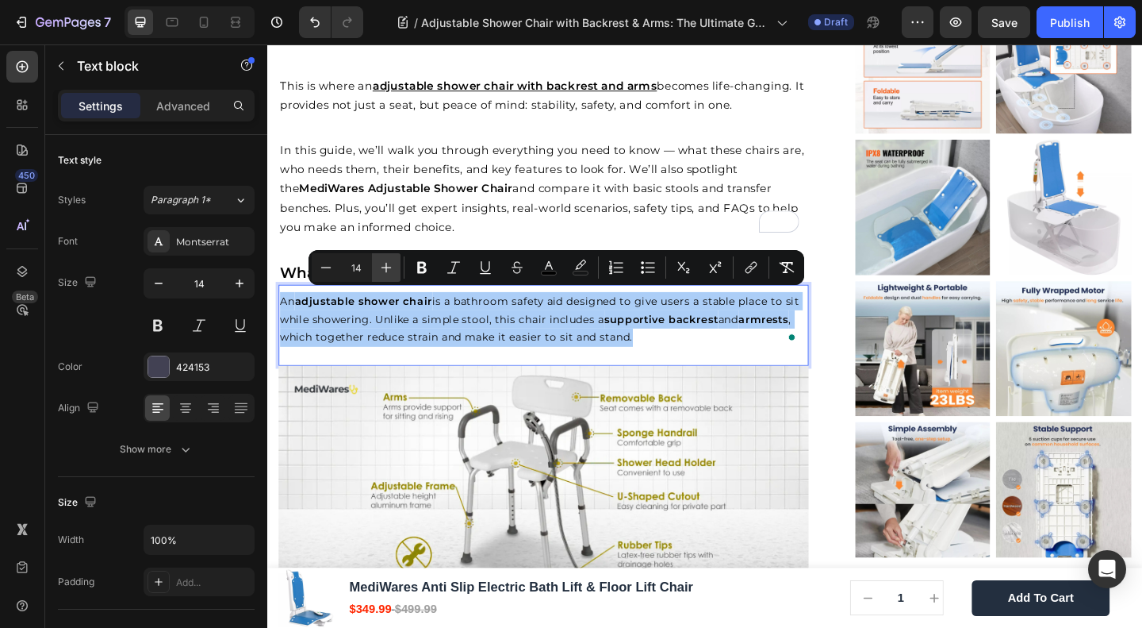
click at [381, 263] on icon "Editor contextual toolbar" at bounding box center [386, 267] width 16 height 16
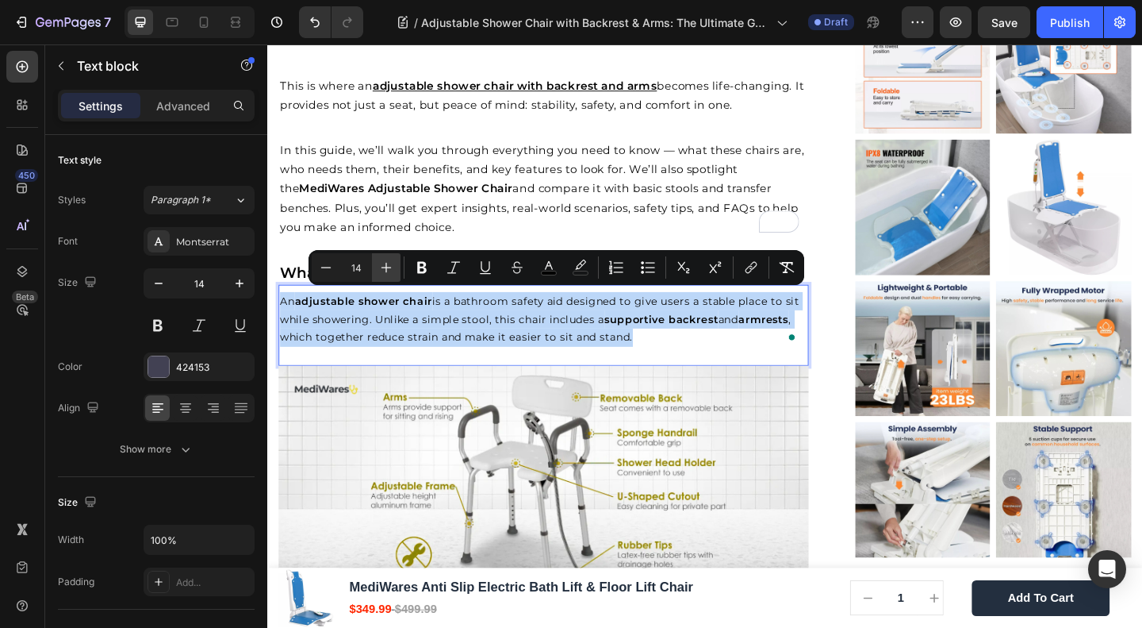
type input "15"
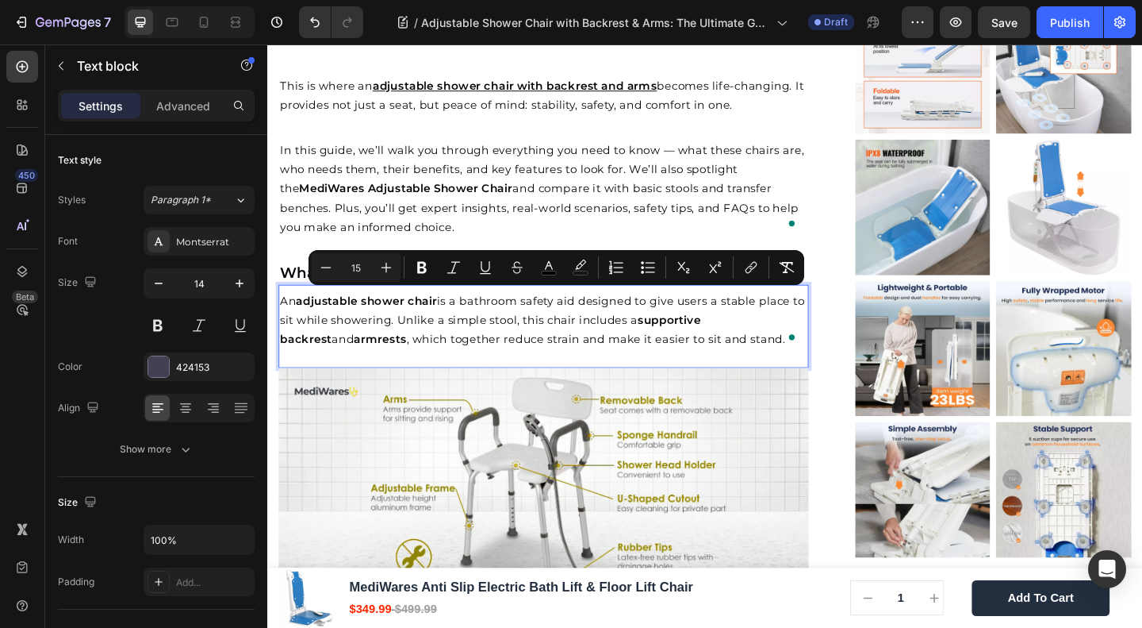
click at [576, 186] on span "In this guide, we’ll walk you through everything you need to know — what these …" at bounding box center [566, 201] width 570 height 98
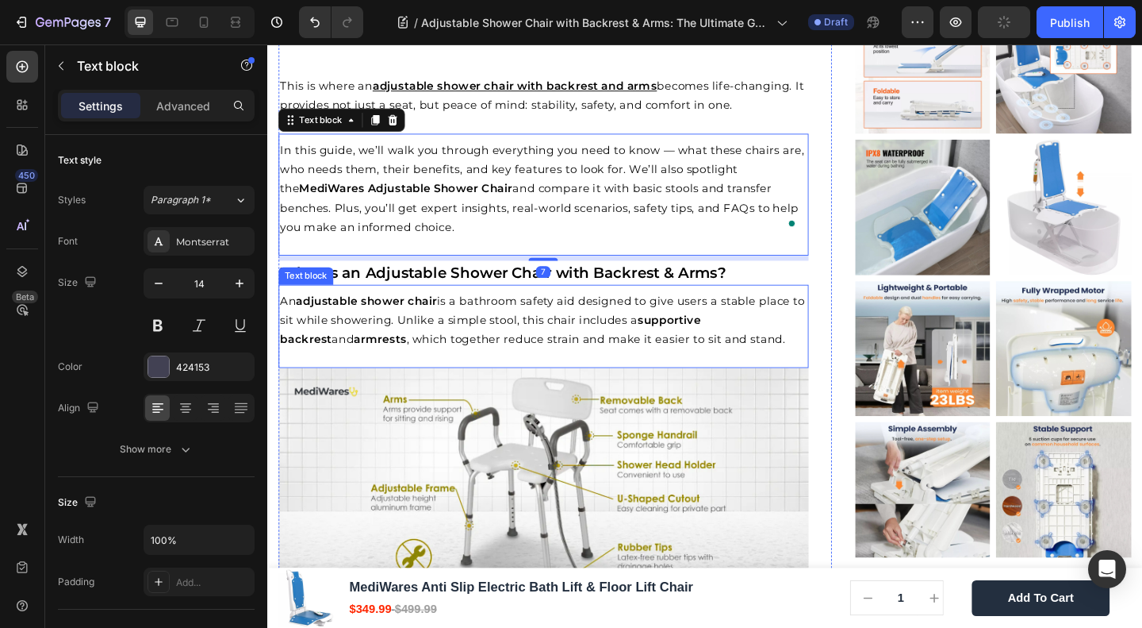
click at [539, 380] on div "An adjustable shower chair is a bathroom safety aid designed to give users a st…" at bounding box center [567, 350] width 577 height 91
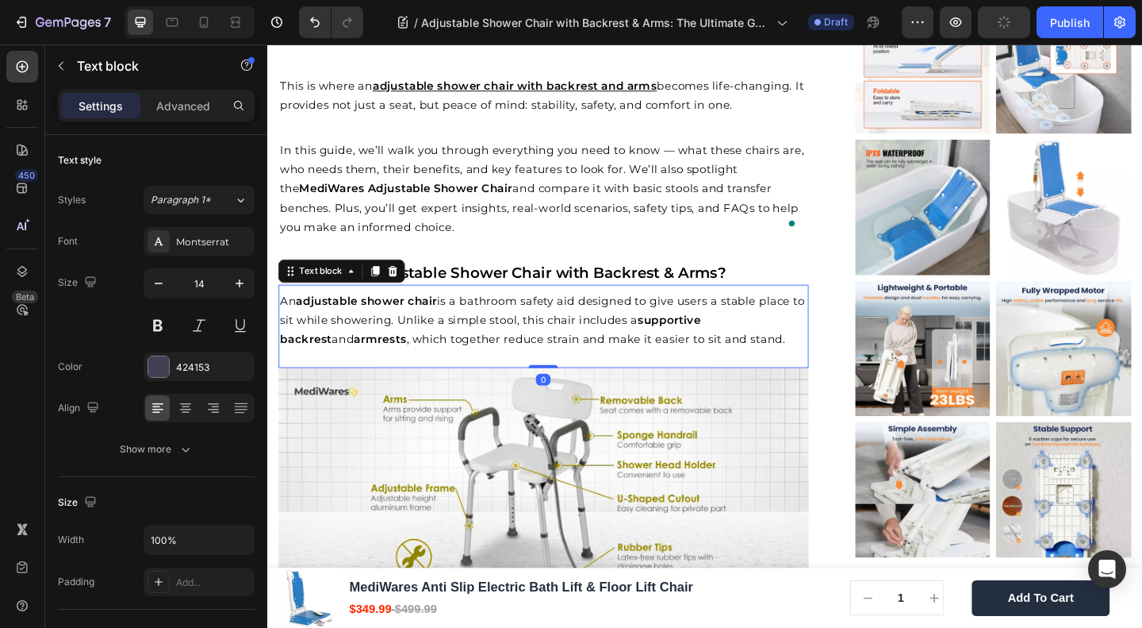
click at [575, 182] on span "In this guide, we’ll walk you through everything you need to know — what these …" at bounding box center [566, 201] width 570 height 98
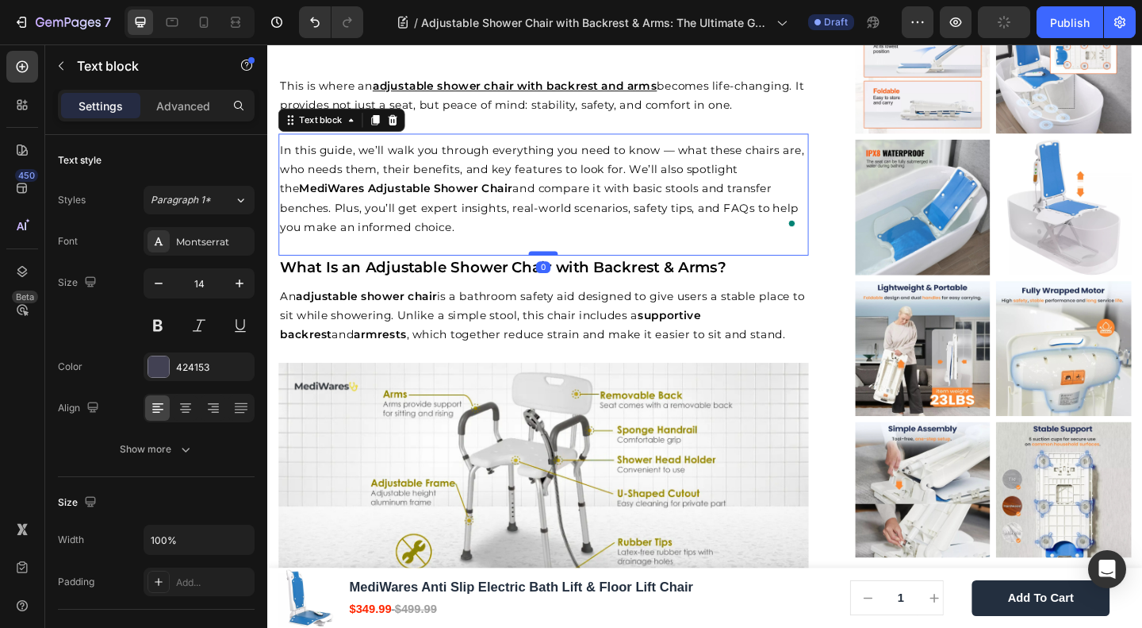
drag, startPoint x: 555, startPoint y: 274, endPoint x: 554, endPoint y: 266, distance: 8.0
click at [554, 269] on div at bounding box center [567, 271] width 32 height 5
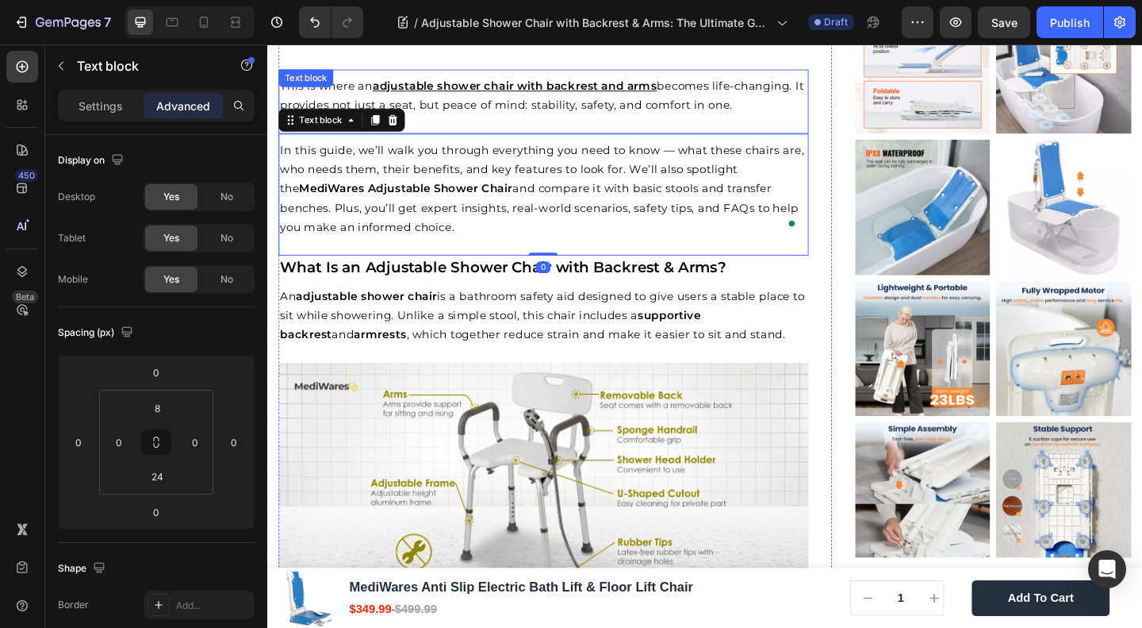
click at [603, 121] on p "This is where an adjustable shower chair with backrest and arms becomes life-ch…" at bounding box center [568, 99] width 574 height 41
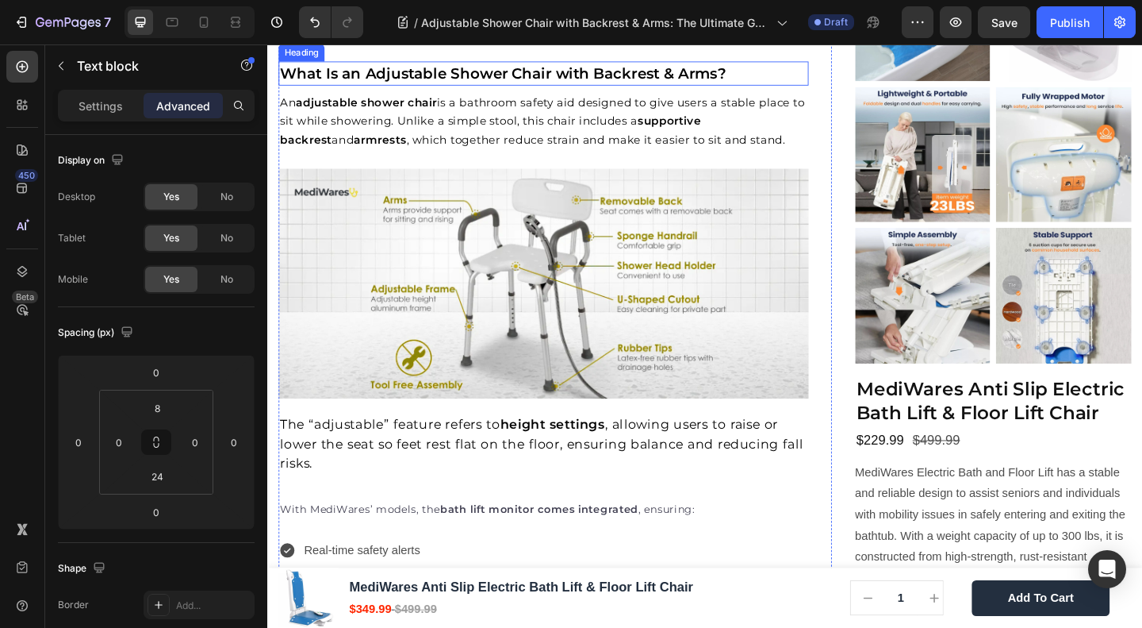
scroll to position [1692, 0]
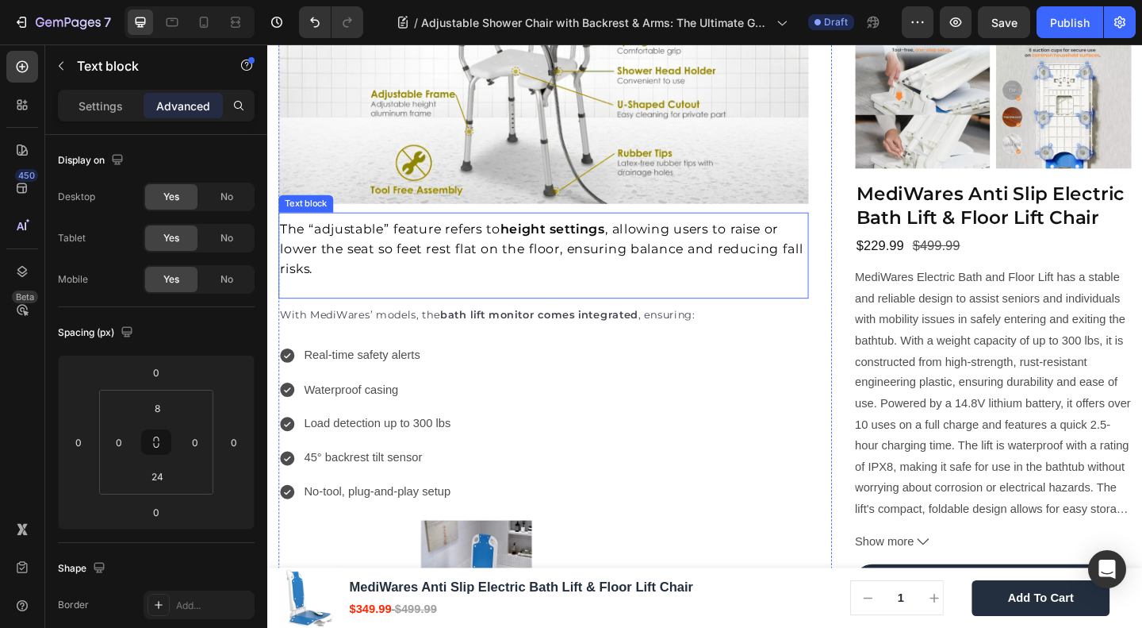
click at [423, 240] on span "The “adjustable” feature refers to height settings , allowing users to raise or…" at bounding box center [566, 265] width 570 height 59
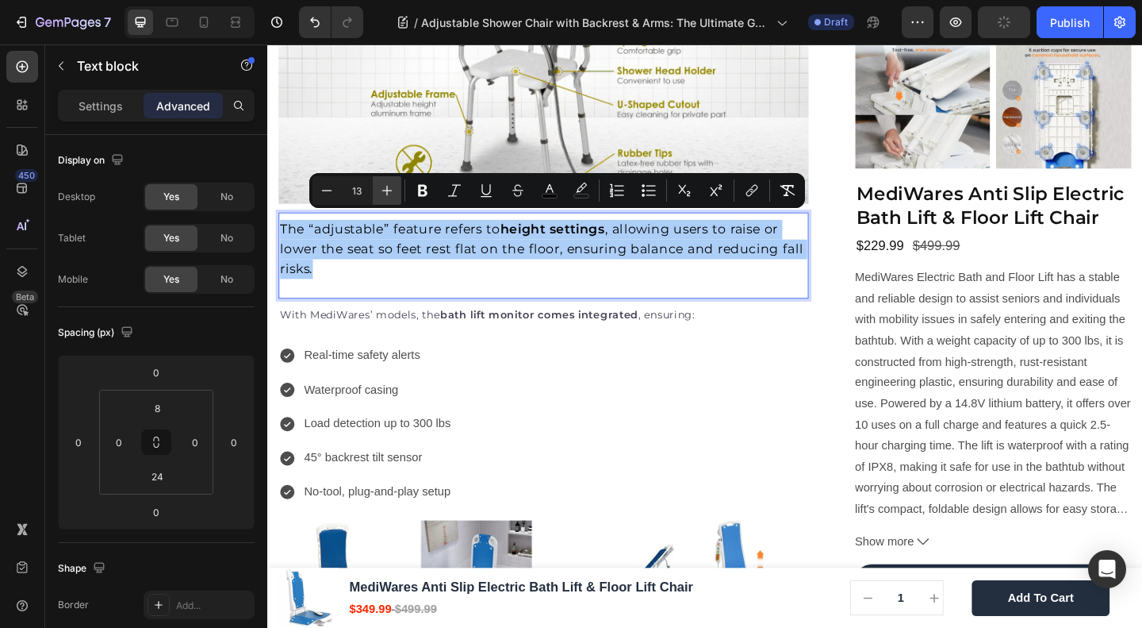
click at [387, 185] on icon "Editor contextual toolbar" at bounding box center [387, 190] width 16 height 16
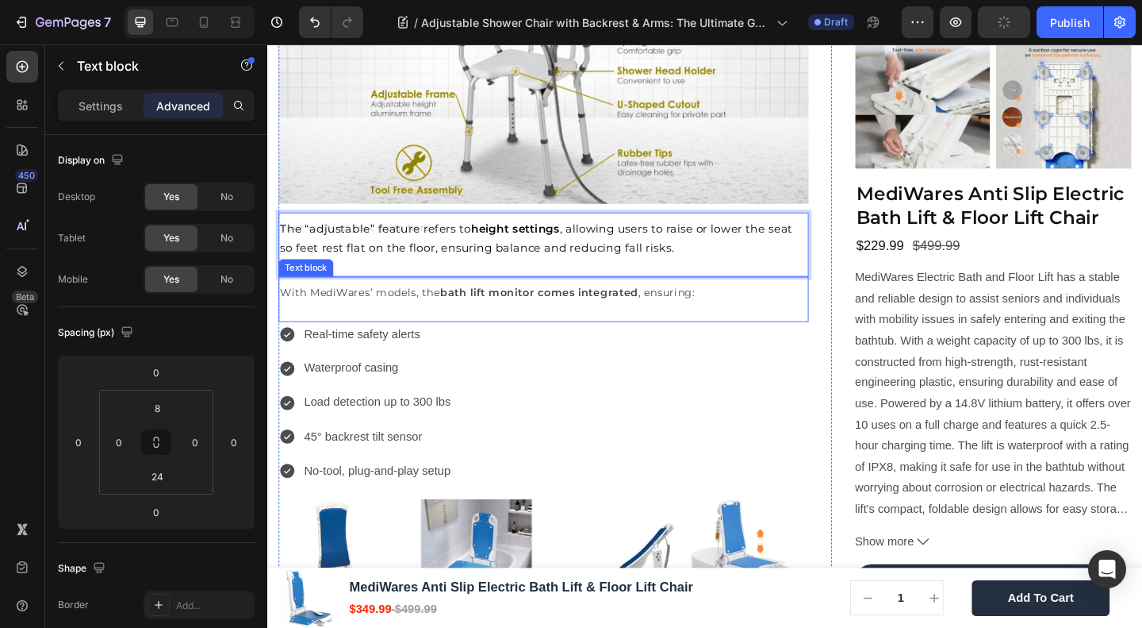
click at [351, 305] on p "With MediWares’ models, the bath lift monitor comes integrated , ensuring:" at bounding box center [568, 315] width 574 height 20
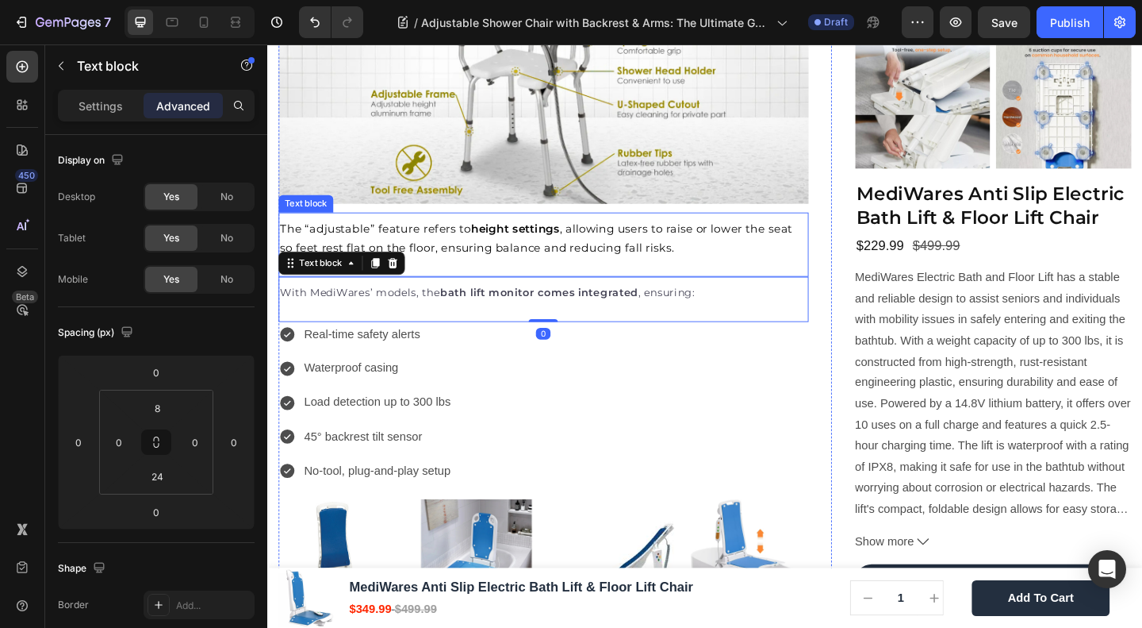
click at [460, 251] on span "The “adjustable” feature refers to height settings , allowing users to raise or…" at bounding box center [560, 255] width 558 height 36
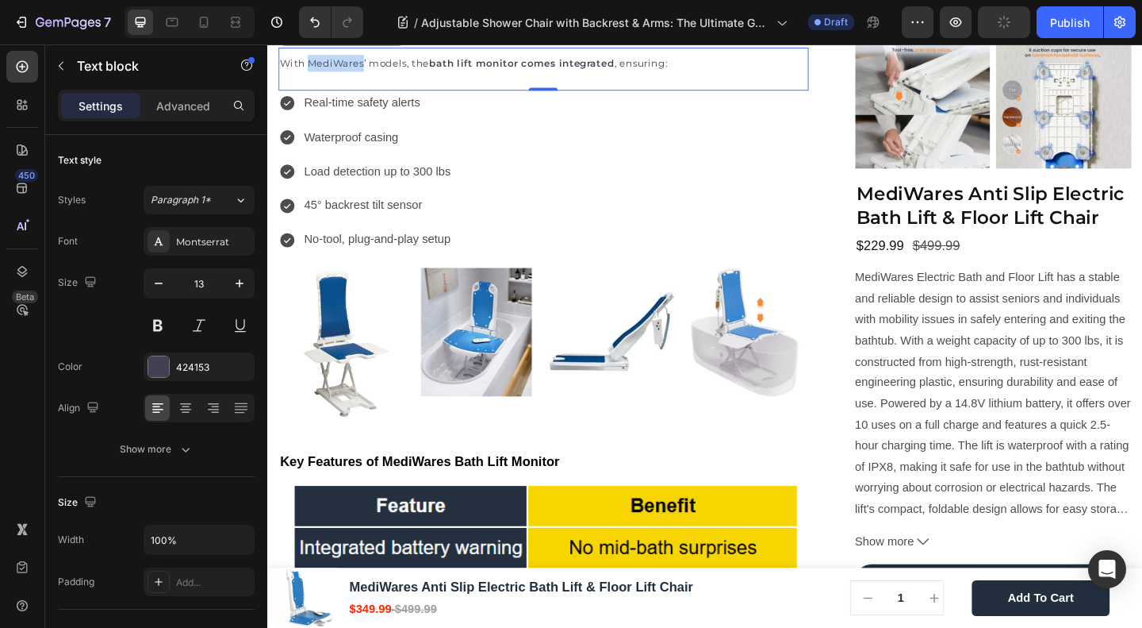
click at [350, 74] on p "With MediWares’ models, the bath lift monitor comes integrated , ensuring:" at bounding box center [568, 65] width 574 height 18
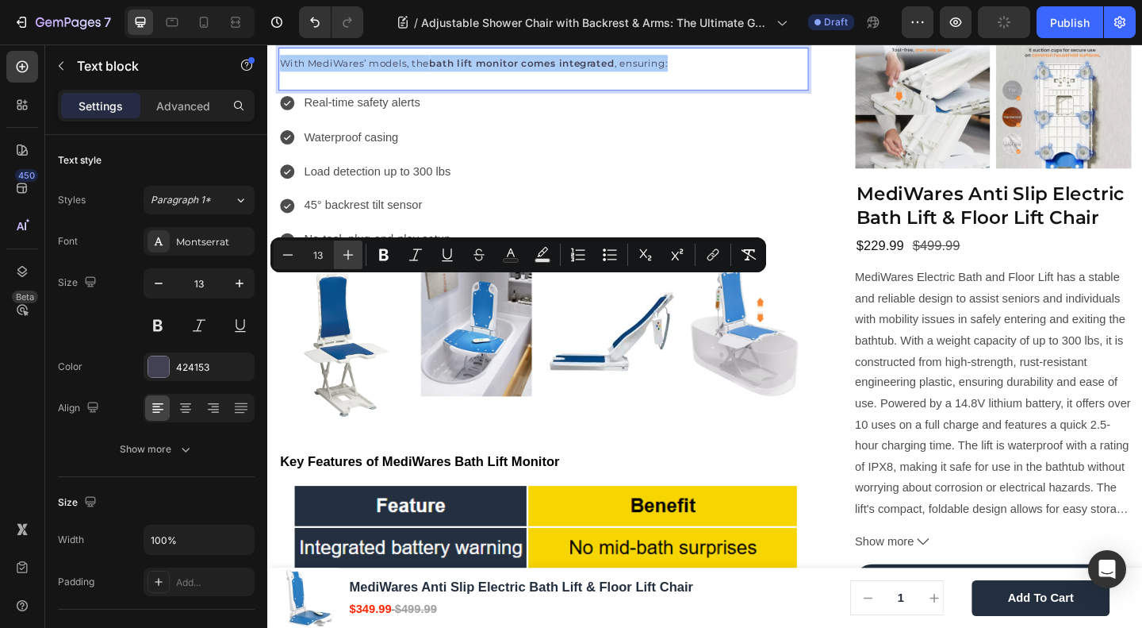
click at [340, 255] on button "Plus" at bounding box center [348, 254] width 29 height 29
type input "15"
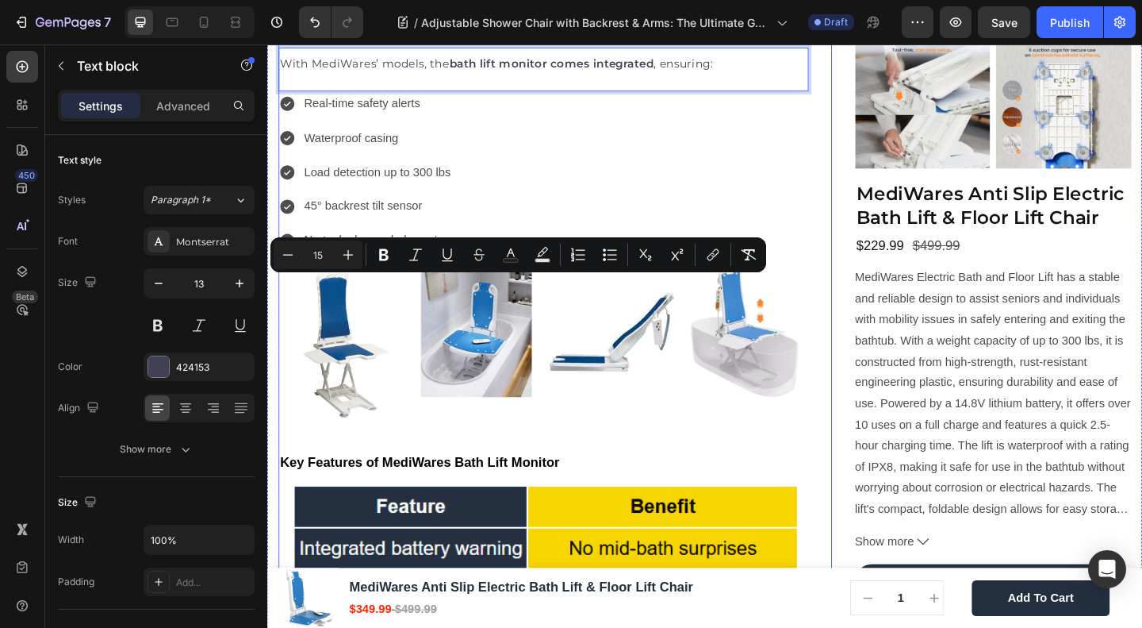
click at [385, 211] on div "Home Blog Article Title Breadcrumb Adjustable Shower Chair with Backrest & Arms…" at bounding box center [567, 2] width 577 height 3111
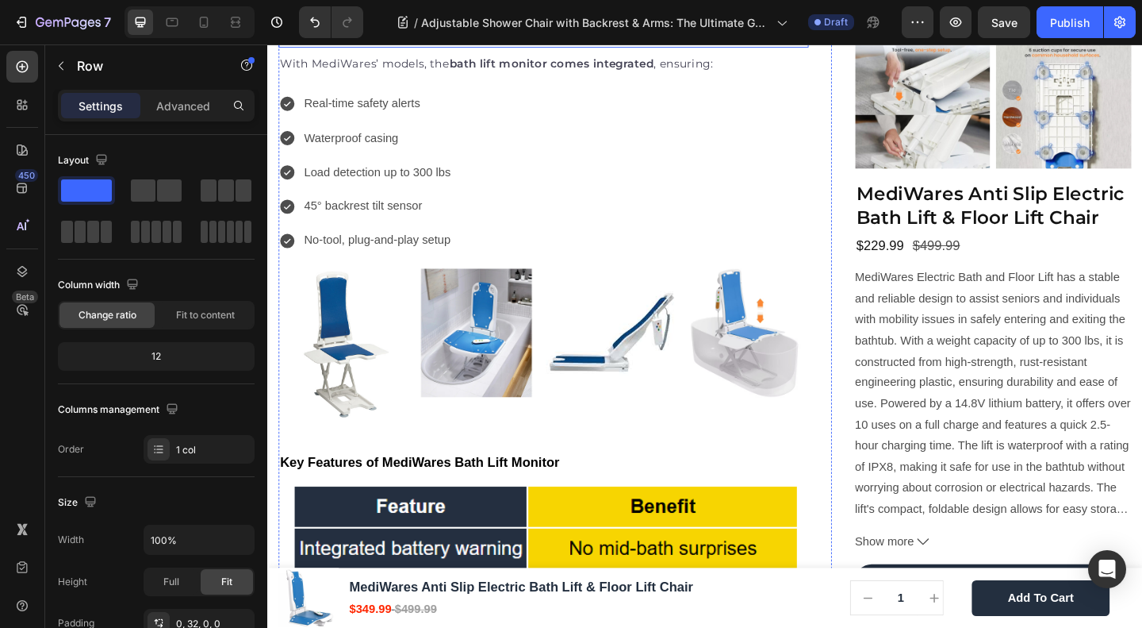
click at [365, 47] on div "The “adjustable” feature refers to height settings , allowing users to raise or…" at bounding box center [567, 12] width 577 height 70
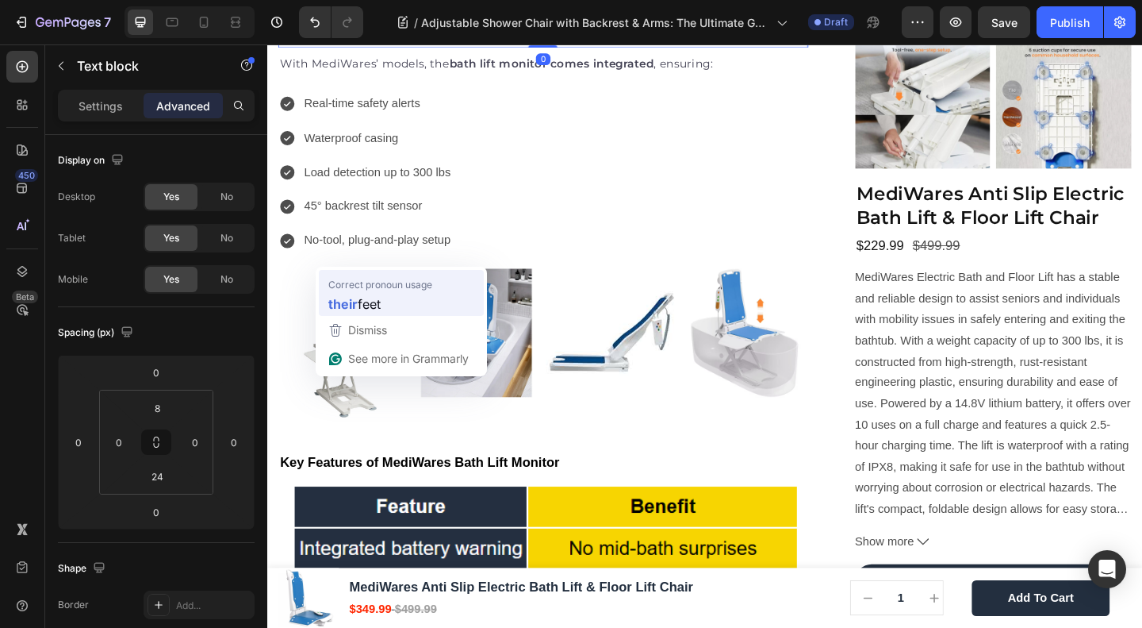
click at [349, 278] on span "Correct pronoun usage" at bounding box center [380, 284] width 104 height 16
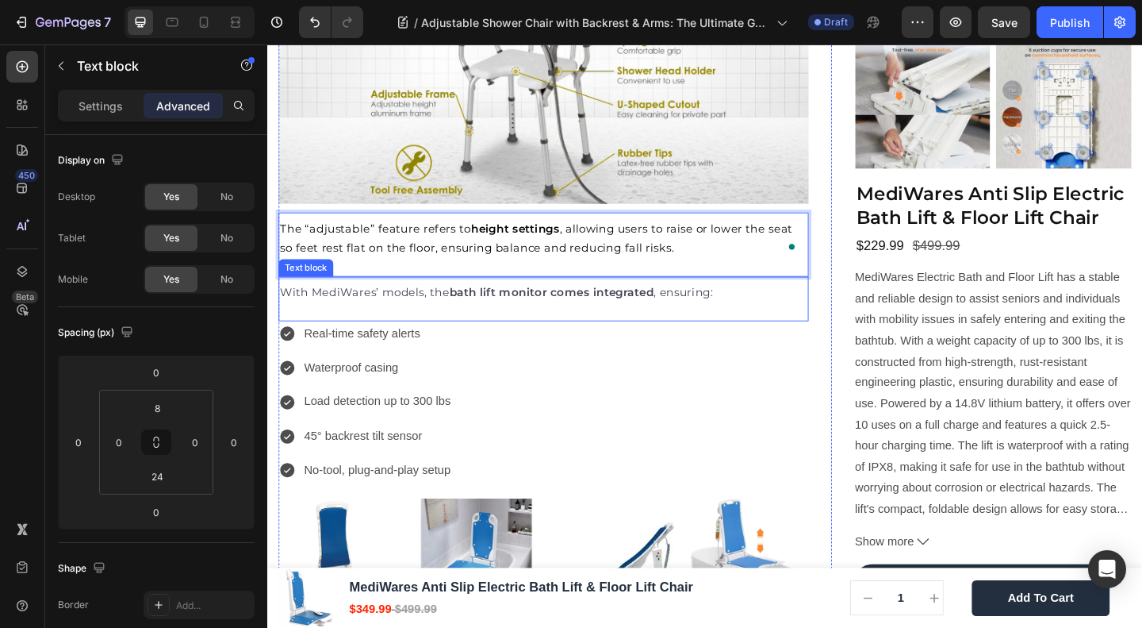
click at [392, 308] on span "With MediWares’ models, the bath lift monitor comes integrated , ensuring:" at bounding box center [516, 313] width 471 height 15
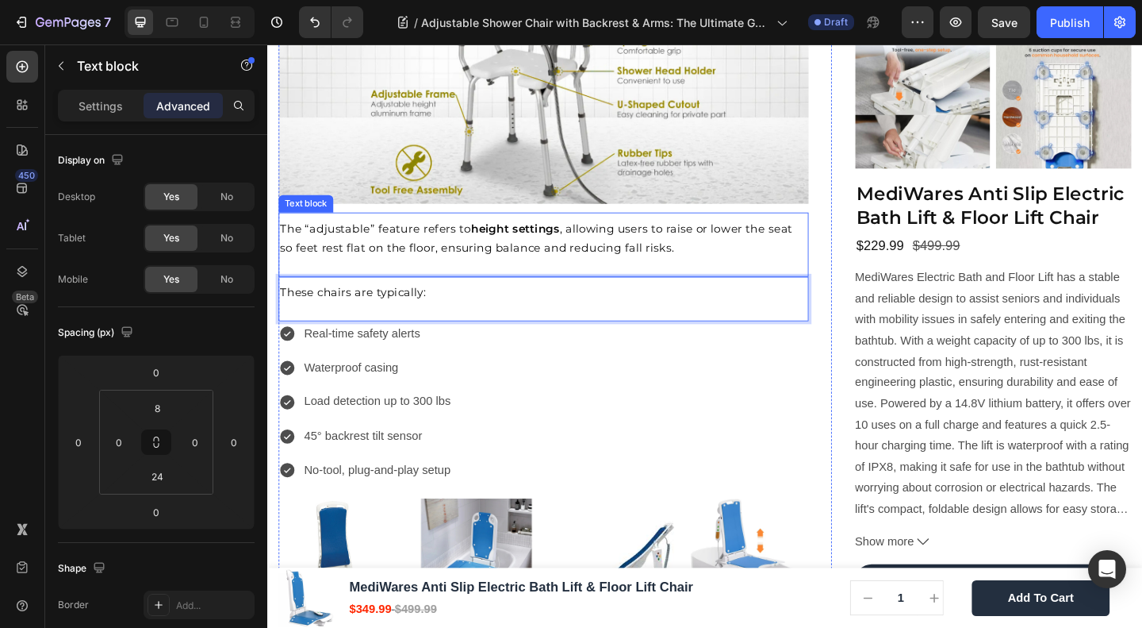
click at [331, 255] on span "The “adjustable” feature refers to height settings , allowing users to raise or…" at bounding box center [560, 255] width 558 height 36
click at [411, 306] on span "These chairs are typically:" at bounding box center [360, 313] width 159 height 15
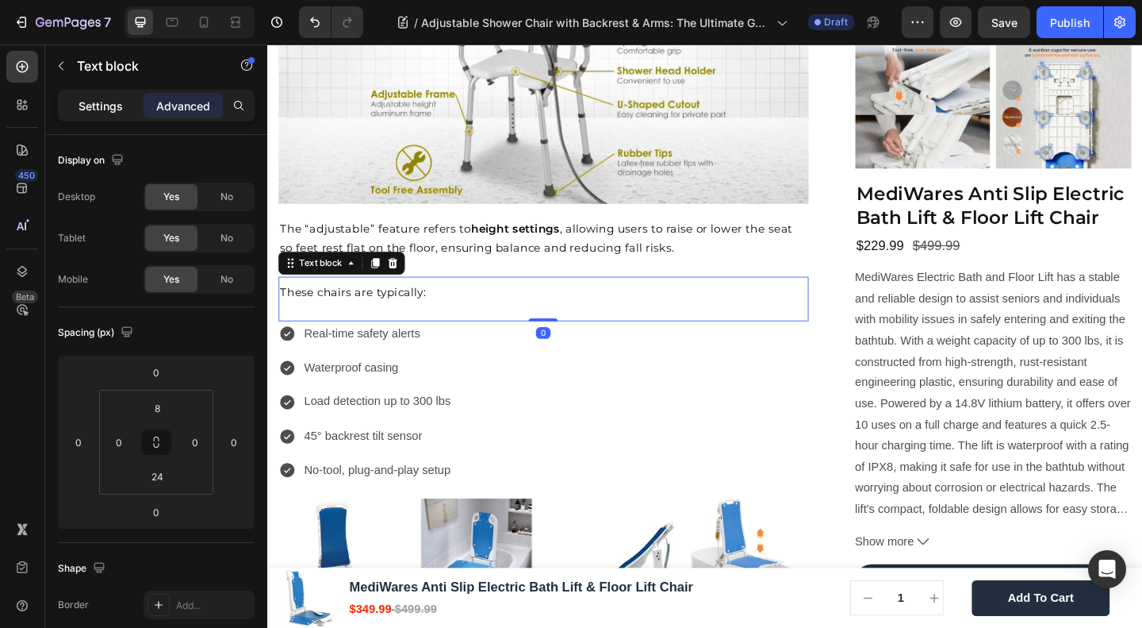
click at [98, 102] on p "Settings" at bounding box center [101, 106] width 44 height 17
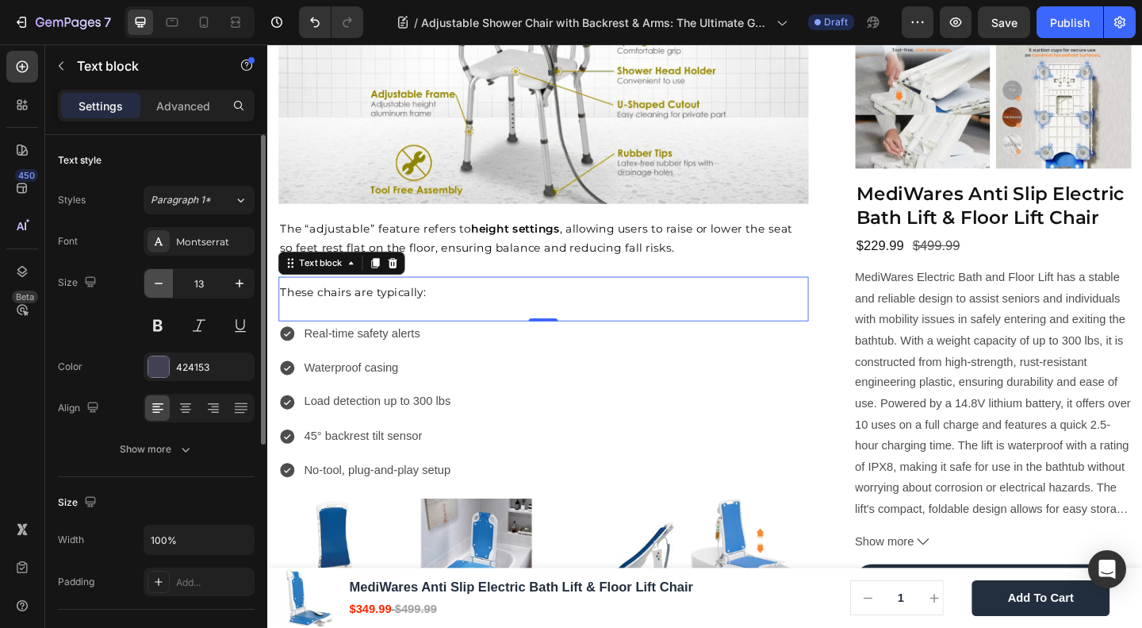
click at [162, 284] on icon "button" at bounding box center [159, 283] width 16 height 16
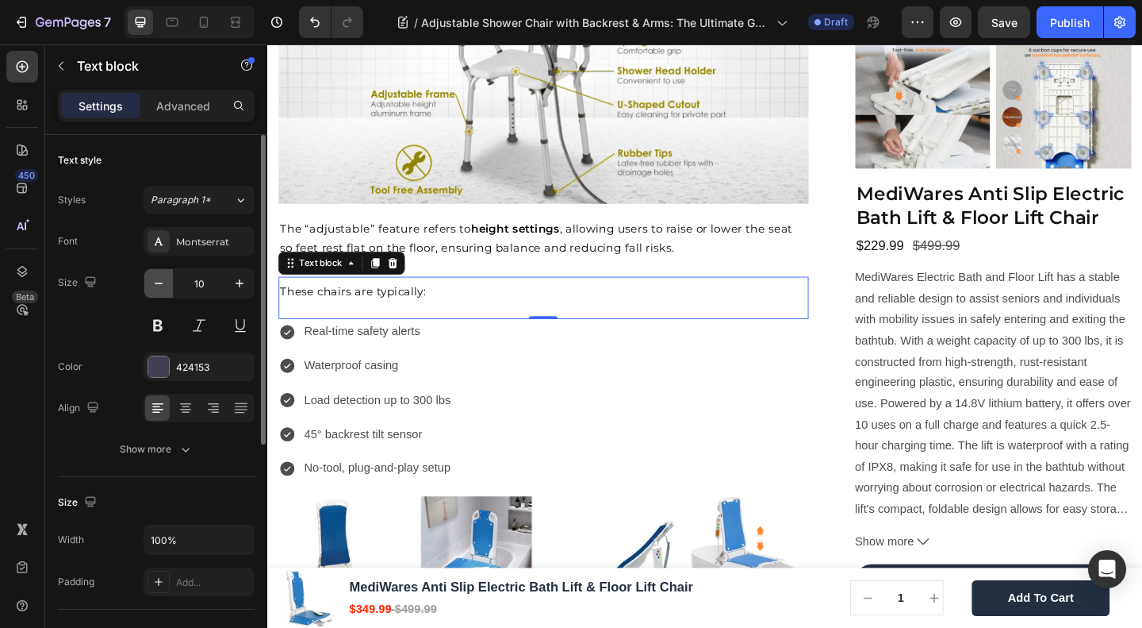
click at [162, 284] on icon "button" at bounding box center [159, 283] width 16 height 16
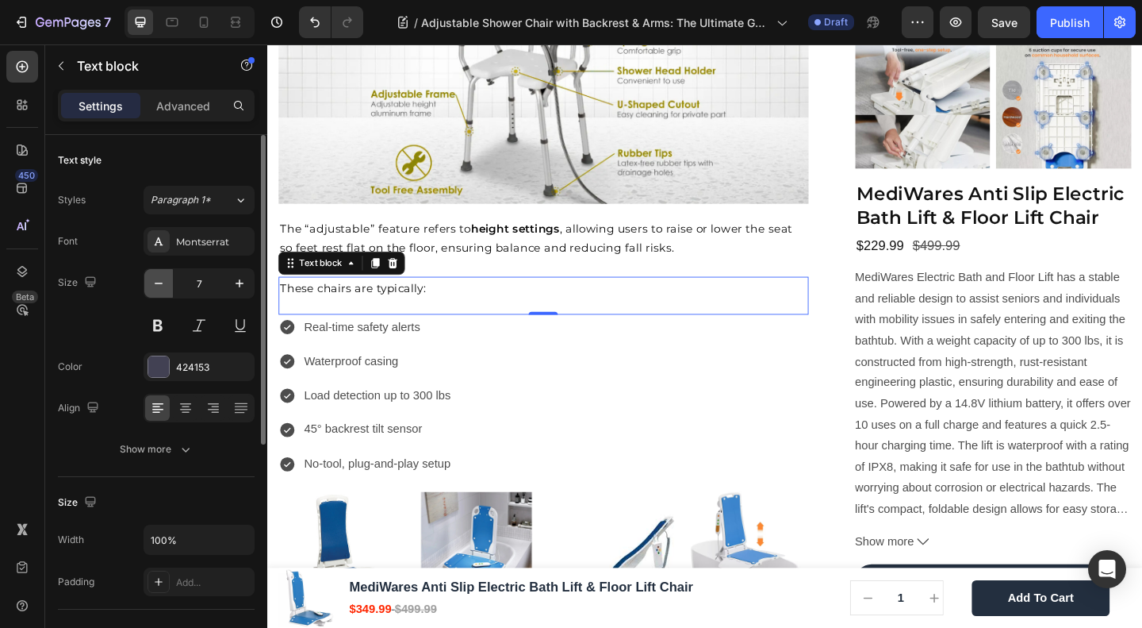
click at [162, 284] on icon "button" at bounding box center [159, 283] width 16 height 16
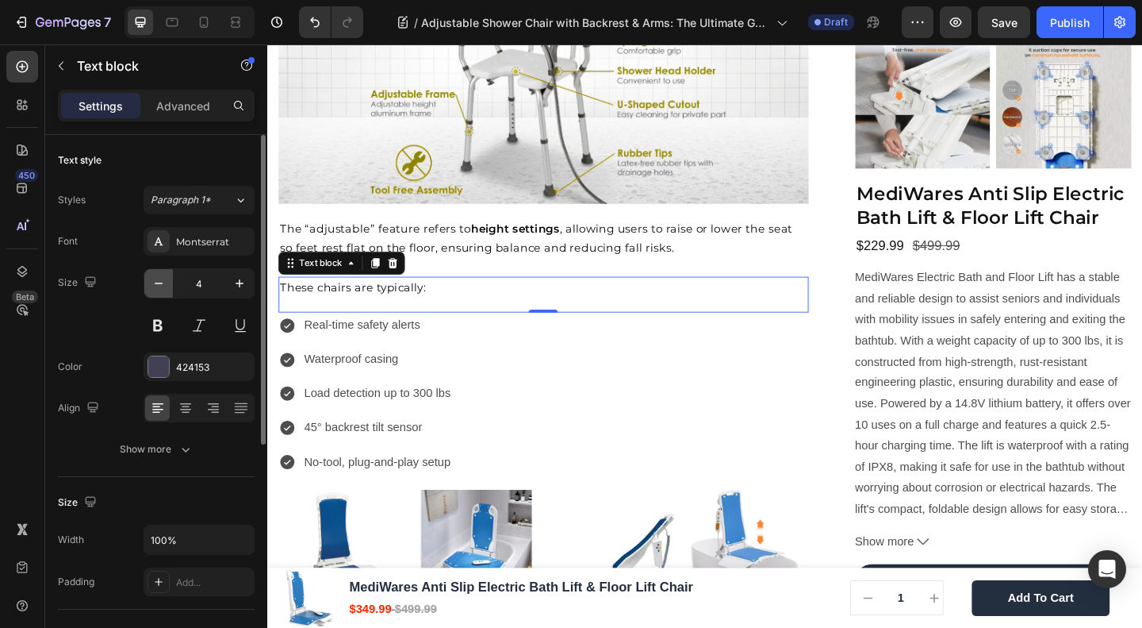
click at [162, 284] on icon "button" at bounding box center [159, 283] width 16 height 16
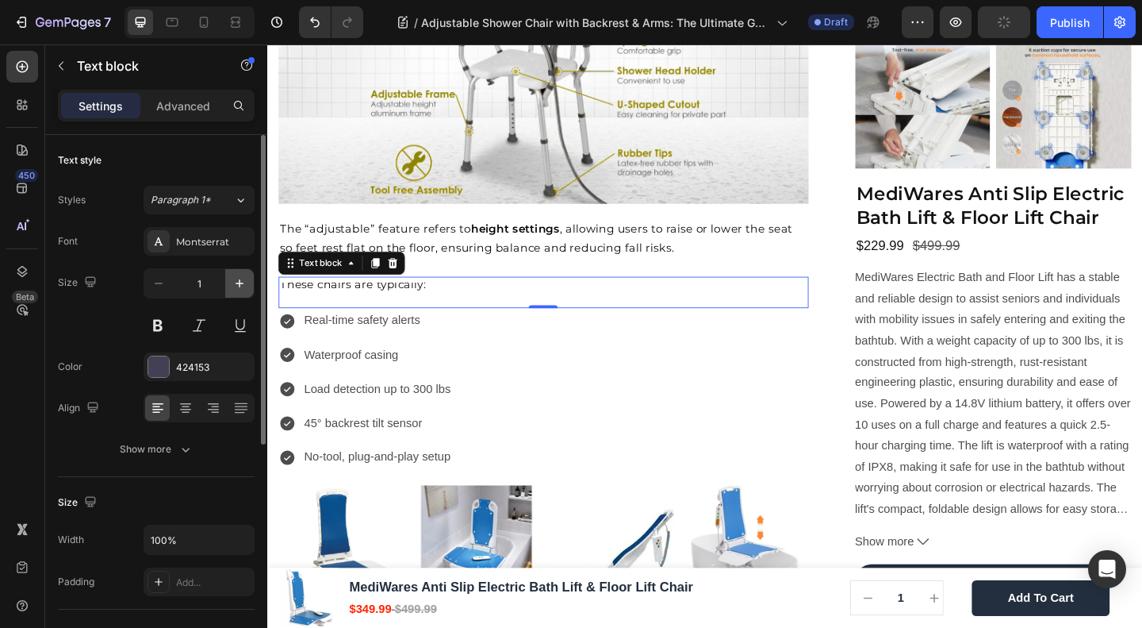
click at [243, 278] on icon "button" at bounding box center [240, 283] width 16 height 16
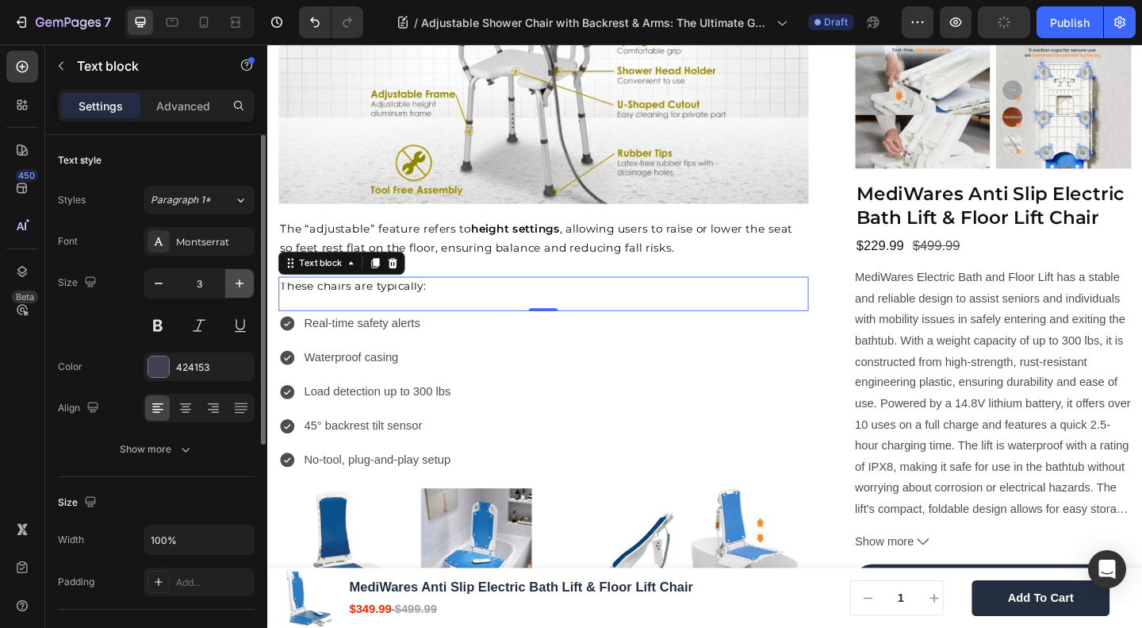
click at [243, 278] on icon "button" at bounding box center [240, 283] width 16 height 16
type input "6"
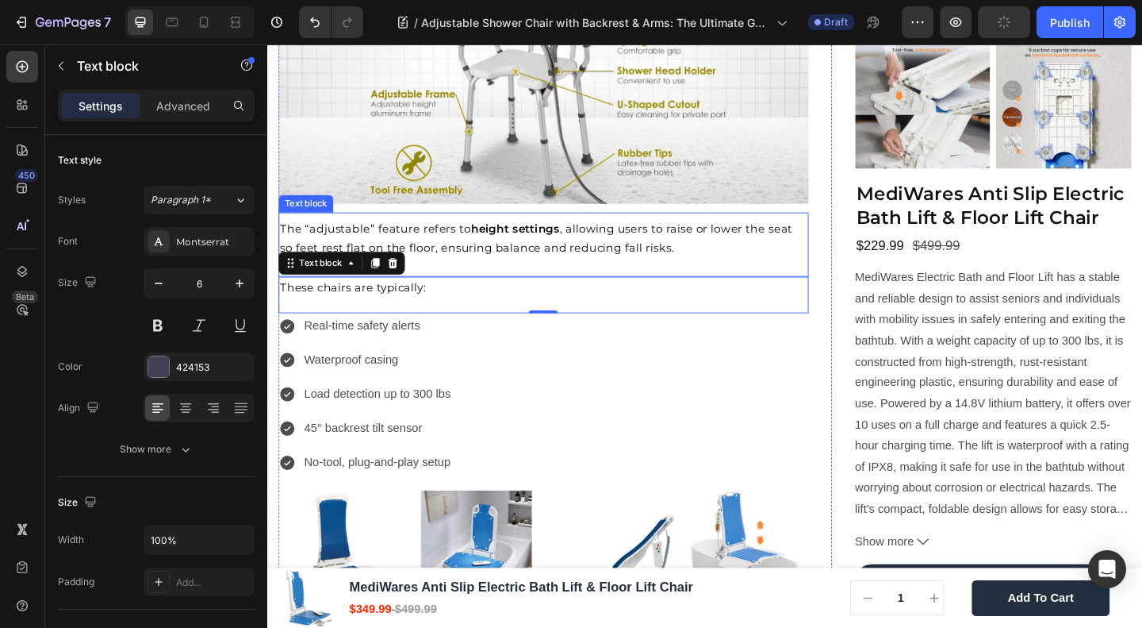
click at [656, 248] on p "The “adjustable” feature refers to height settings , allowing users to raise or…" at bounding box center [568, 255] width 574 height 41
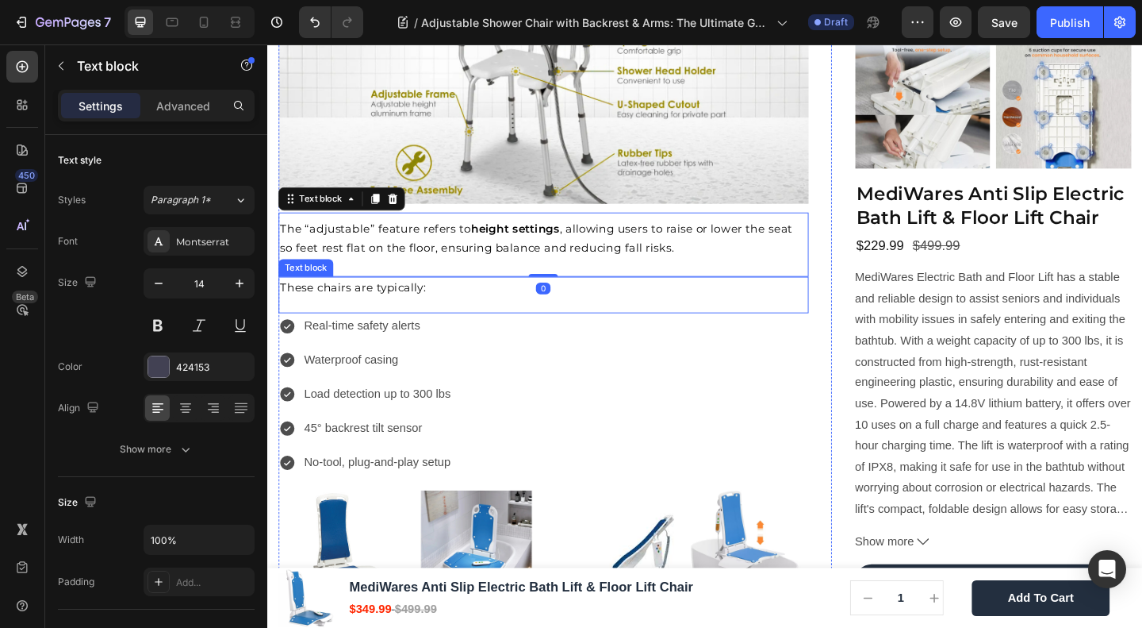
click at [466, 305] on p "These chairs are typically:" at bounding box center [568, 310] width 574 height 11
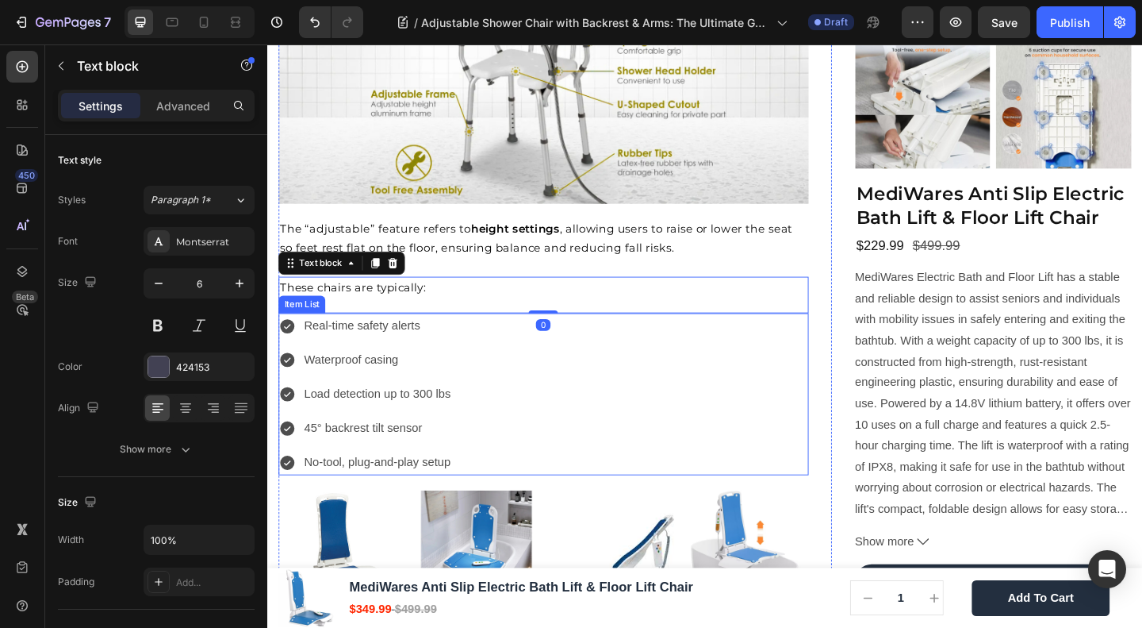
click at [467, 337] on div "Real-time safety alerts" at bounding box center [387, 350] width 164 height 28
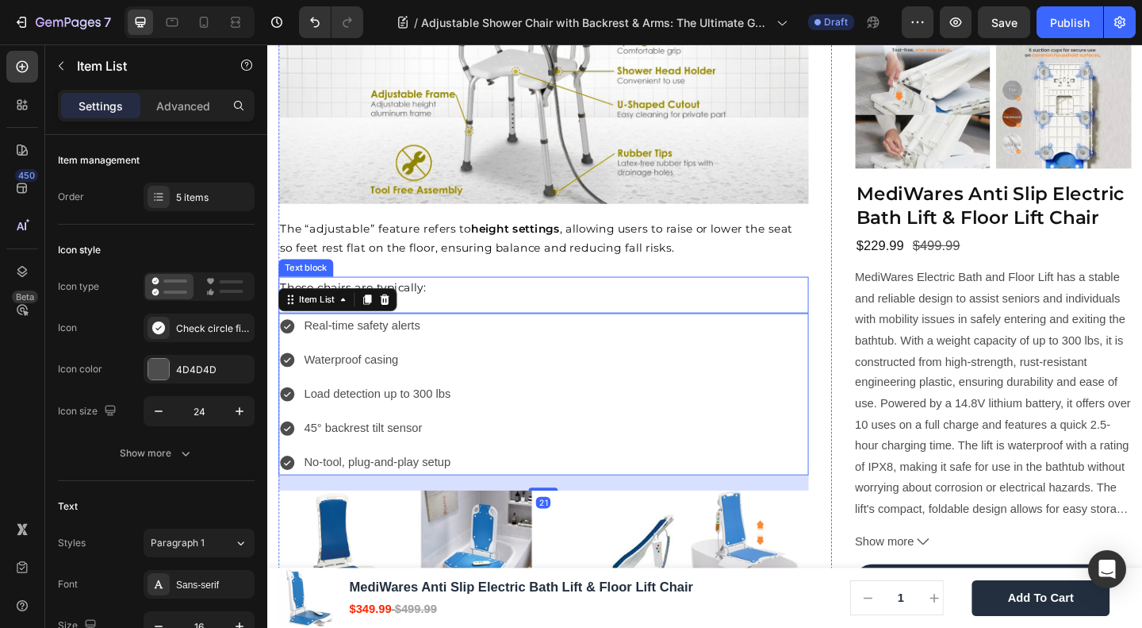
click at [424, 308] on div "These chairs are typically:" at bounding box center [567, 310] width 577 height 14
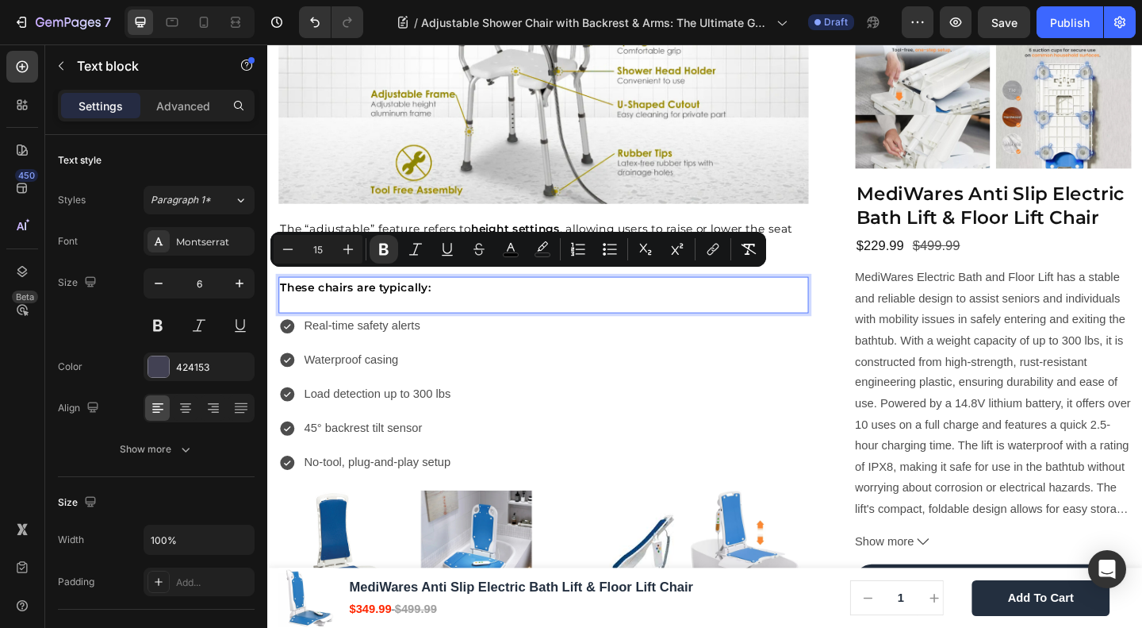
click at [532, 235] on p "The “adjustable” feature refers to height settings , allowing users to raise or…" at bounding box center [568, 255] width 574 height 41
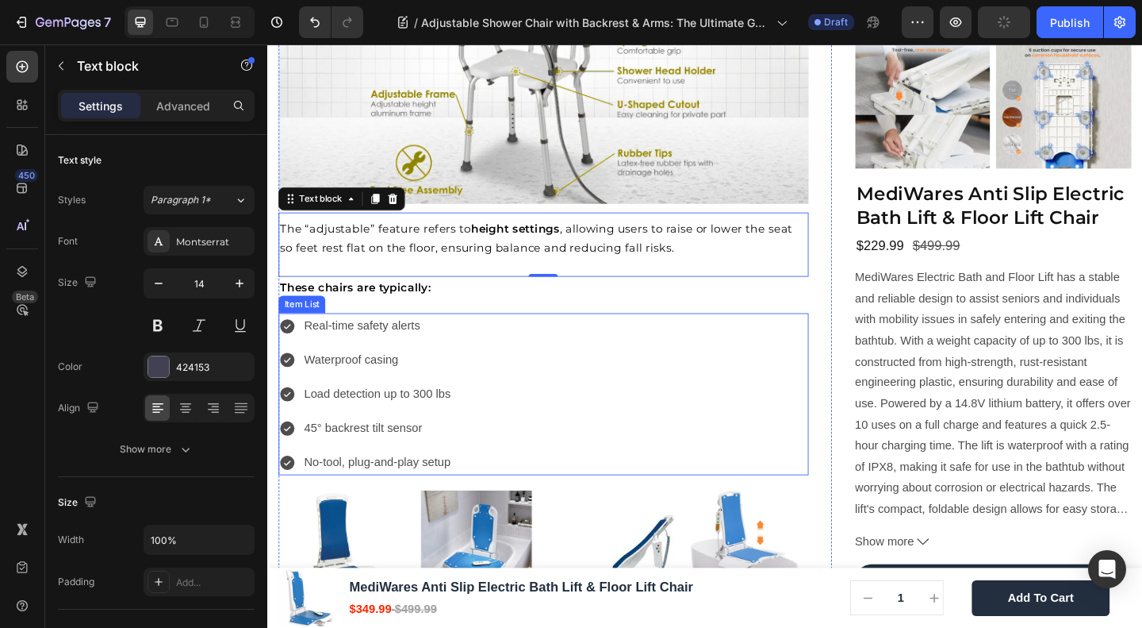
click at [356, 339] on p "Real-time safety alerts" at bounding box center [386, 350] width 159 height 23
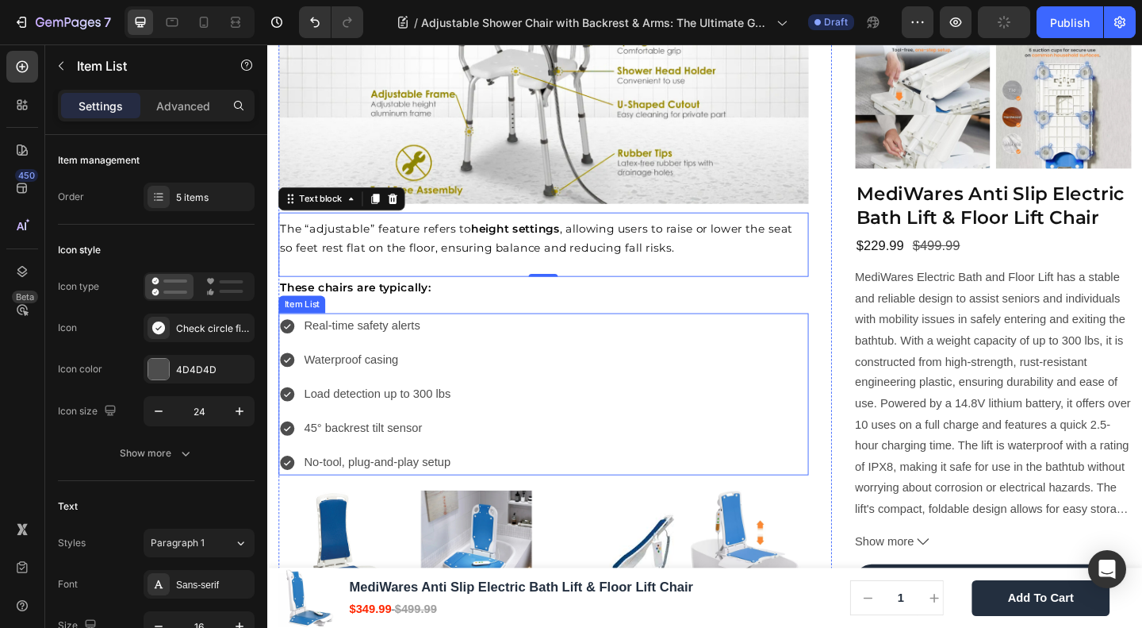
click at [356, 339] on p "Real-time safety alerts" at bounding box center [386, 350] width 159 height 23
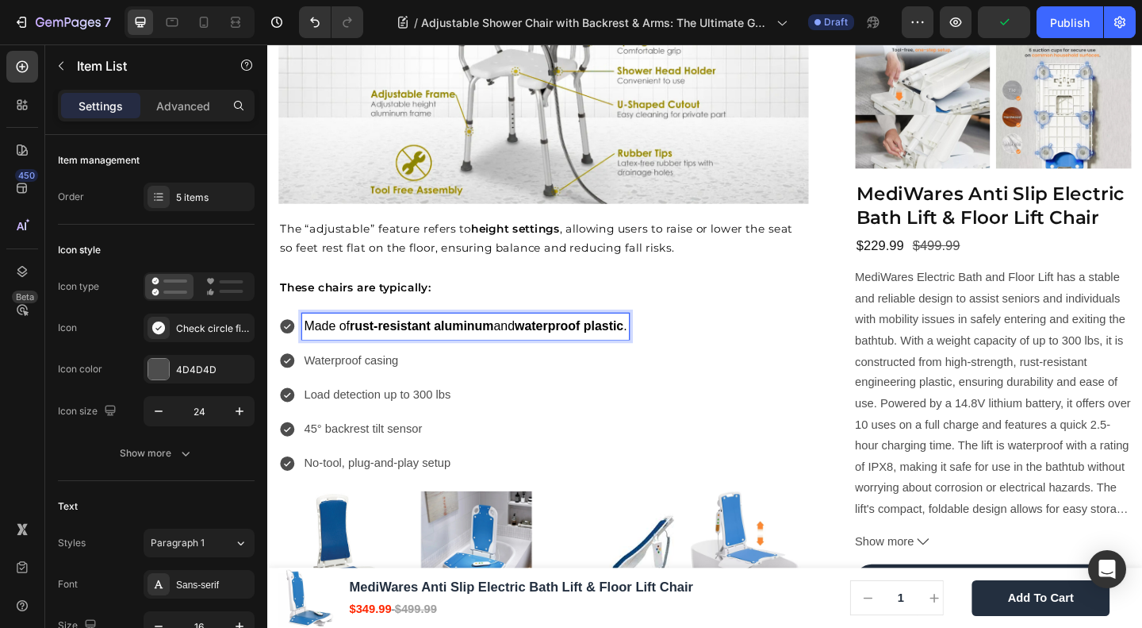
click at [371, 342] on strong "rust-resistant aluminum" at bounding box center [435, 350] width 156 height 16
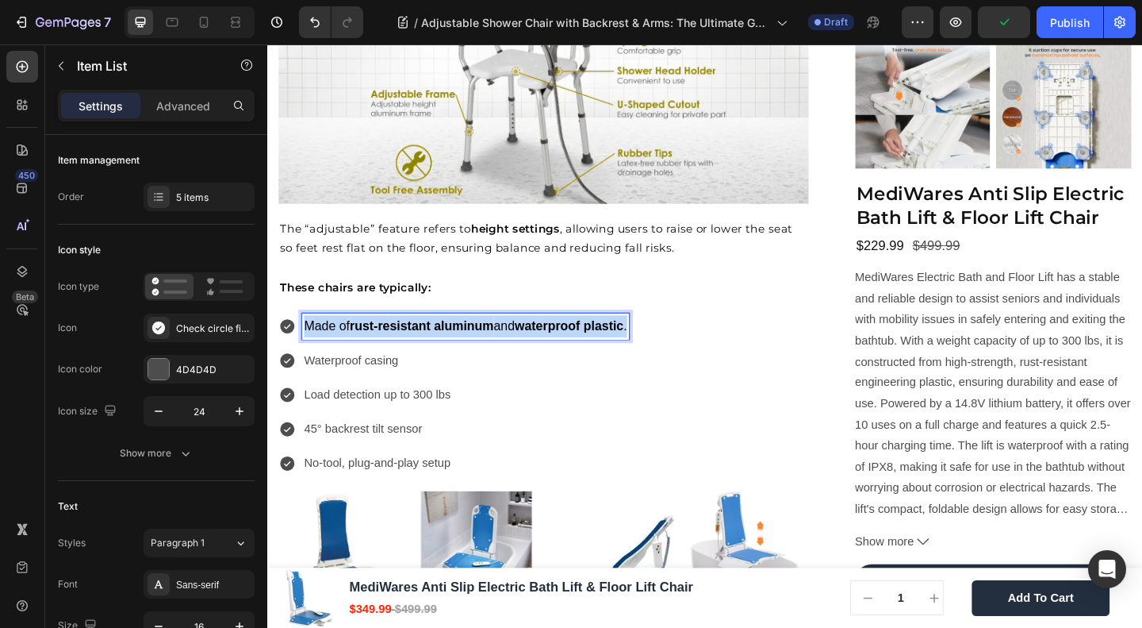
click at [371, 342] on strong "rust-resistant aluminum" at bounding box center [435, 350] width 156 height 16
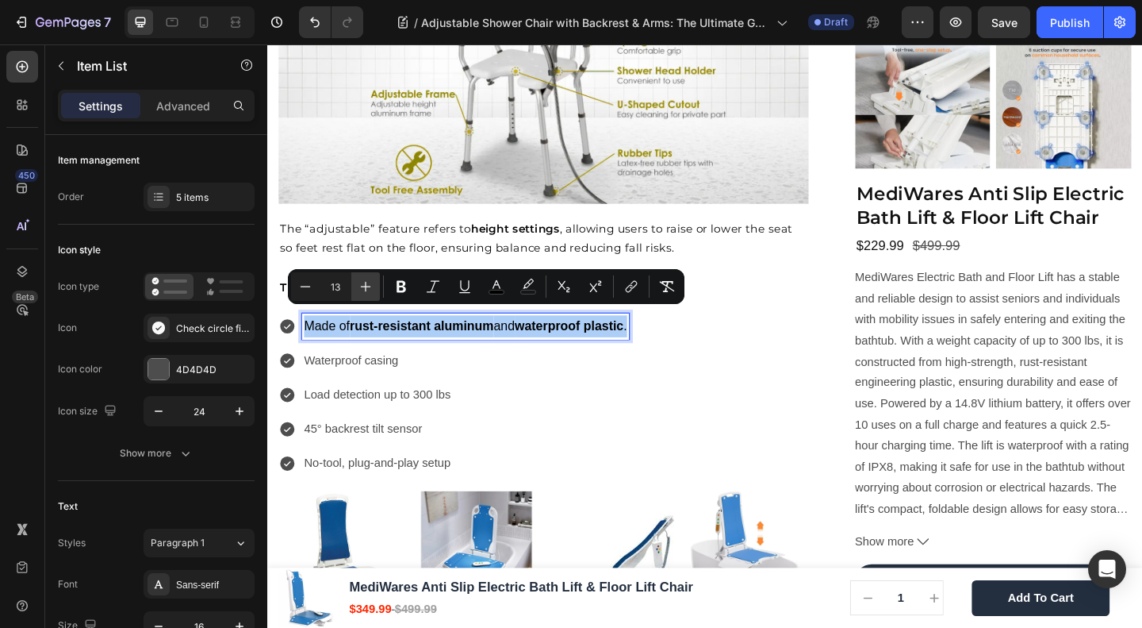
click at [368, 285] on icon "Editor contextual toolbar" at bounding box center [366, 286] width 16 height 16
type input "15"
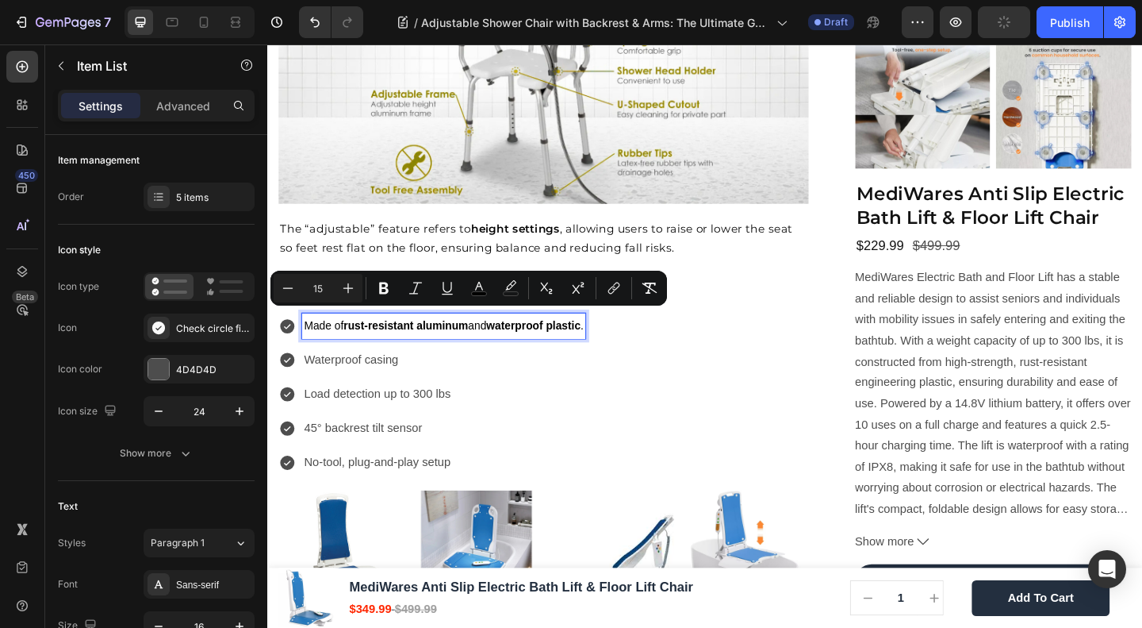
click at [354, 384] on p "Waterproof casing" at bounding box center [459, 387] width 304 height 23
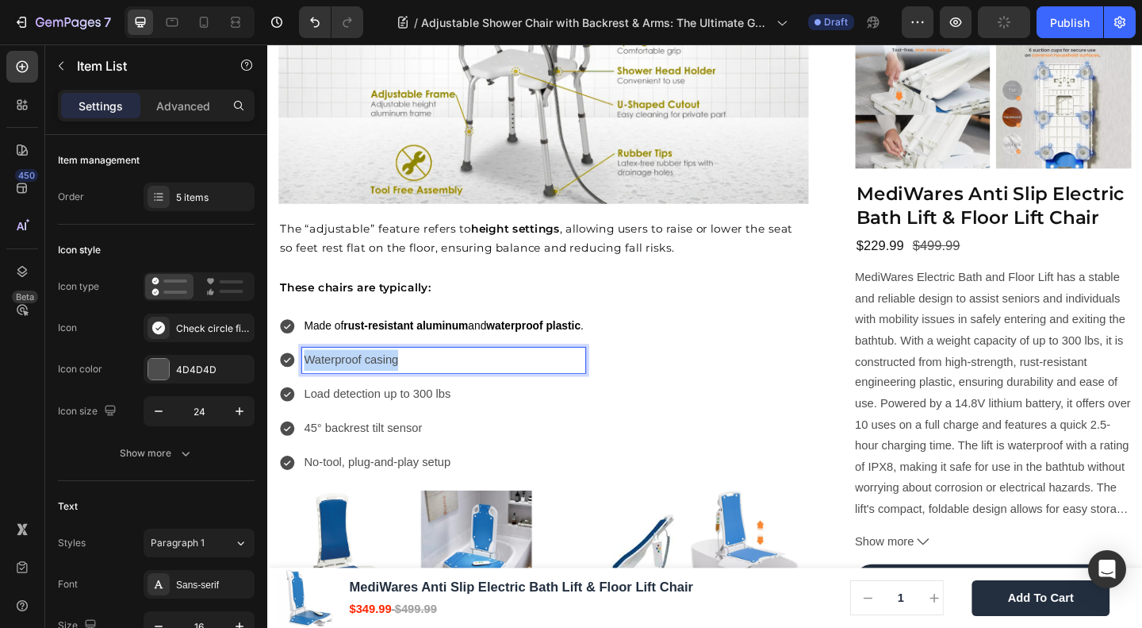
click at [354, 384] on p "Waterproof casing" at bounding box center [459, 387] width 304 height 23
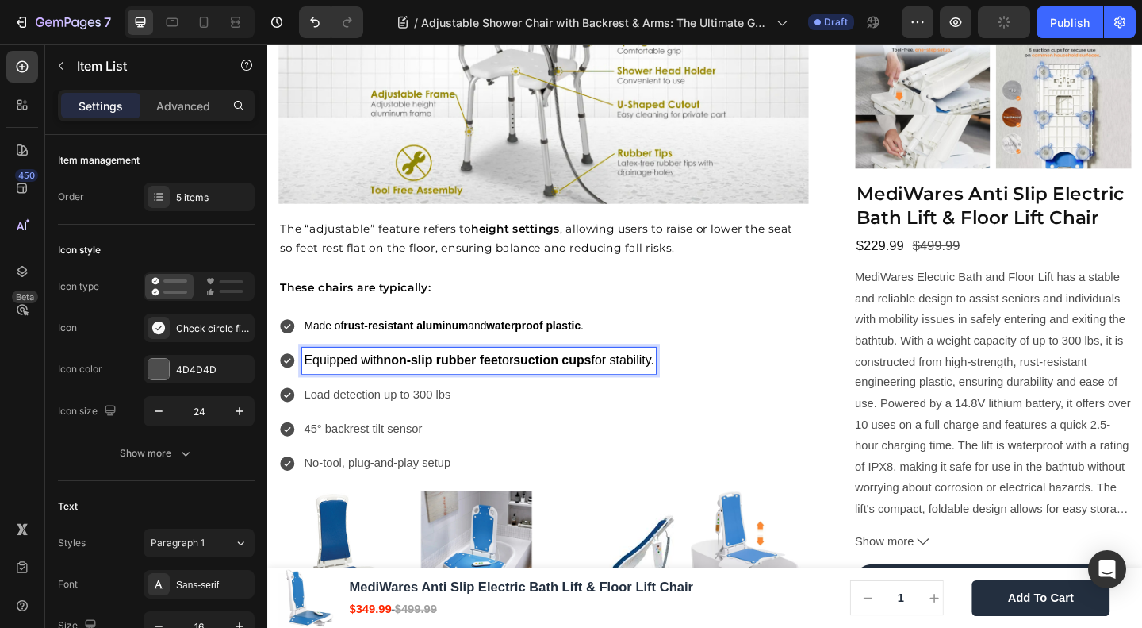
click at [354, 383] on span "Equipped with non-slip rubber feet or suction cups for stability." at bounding box center [497, 387] width 381 height 16
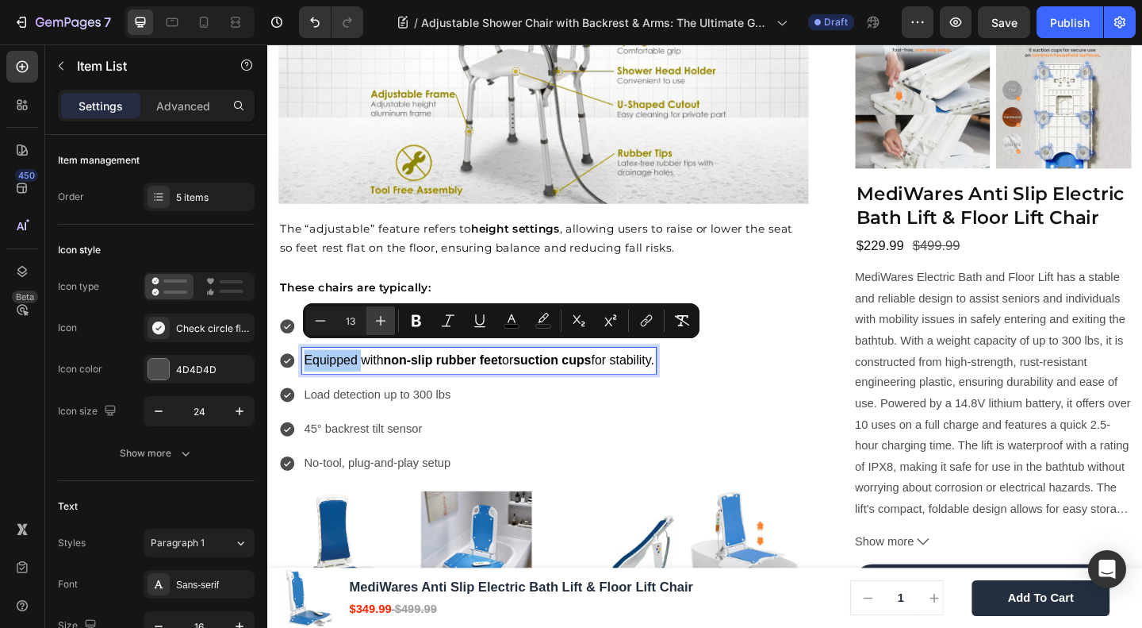
click at [382, 315] on icon "Editor contextual toolbar" at bounding box center [381, 321] width 16 height 16
type input "15"
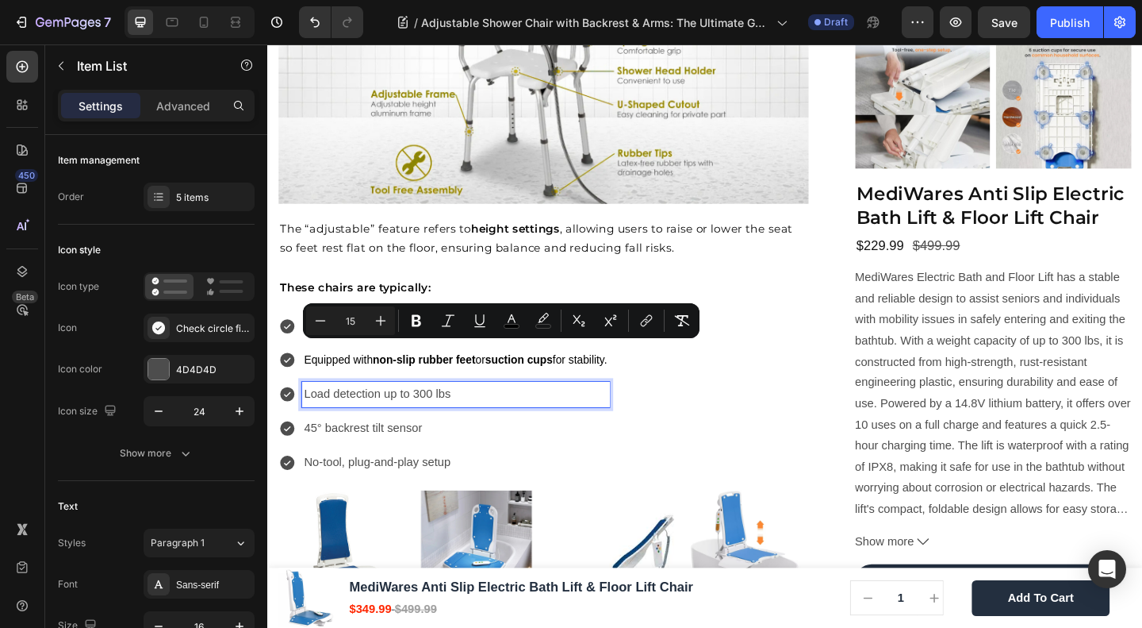
click at [387, 420] on p "Load detection up to 300 lbs" at bounding box center [472, 424] width 330 height 23
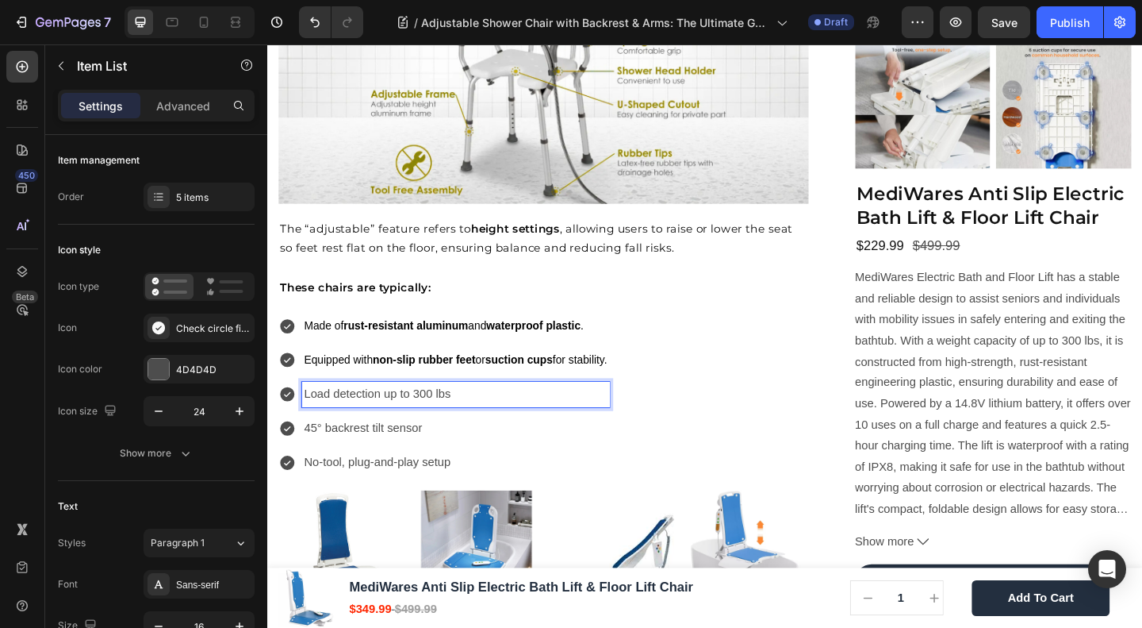
click at [383, 413] on p "Load detection up to 300 lbs" at bounding box center [472, 424] width 330 height 23
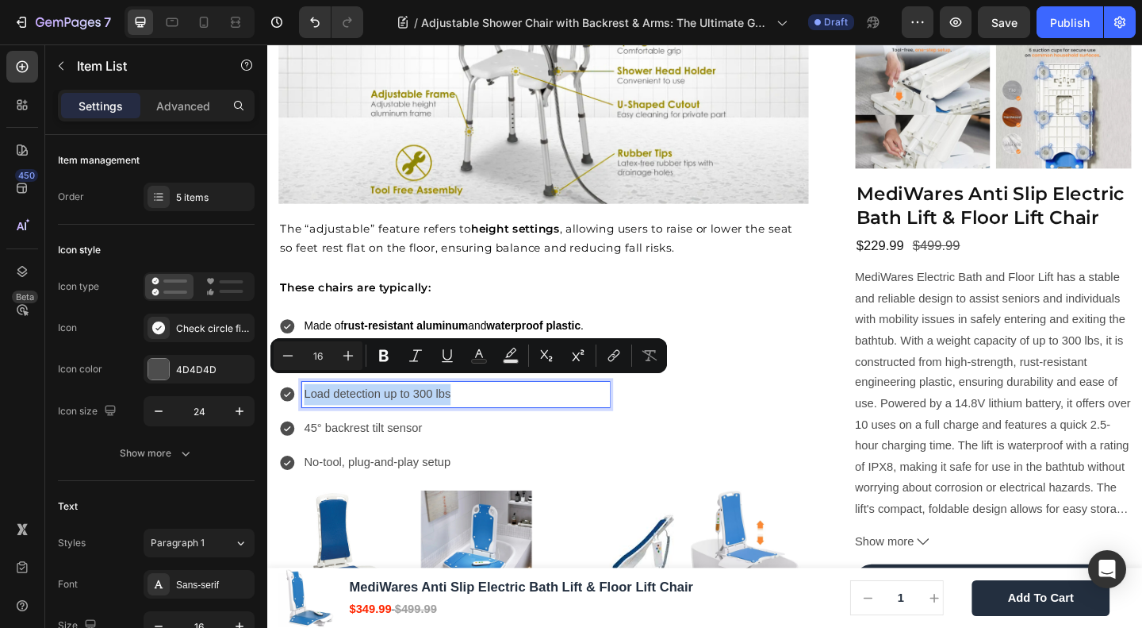
type input "13"
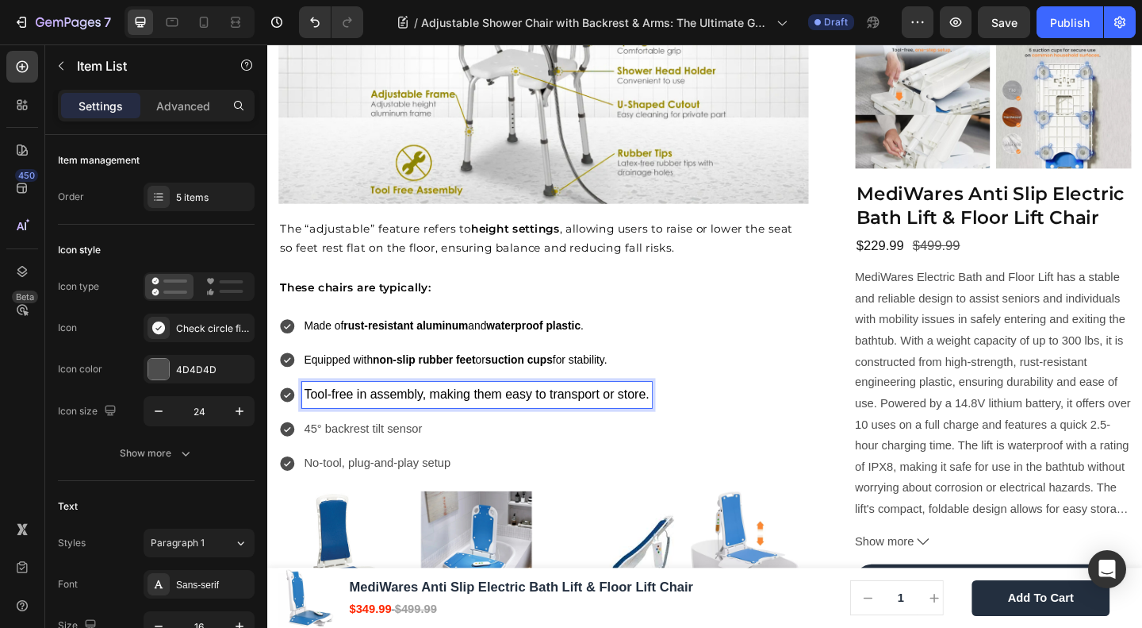
click at [378, 398] on div "Made of rust-resistant aluminum and waterproof plastic . Equipped with non-slip…" at bounding box center [482, 424] width 406 height 177
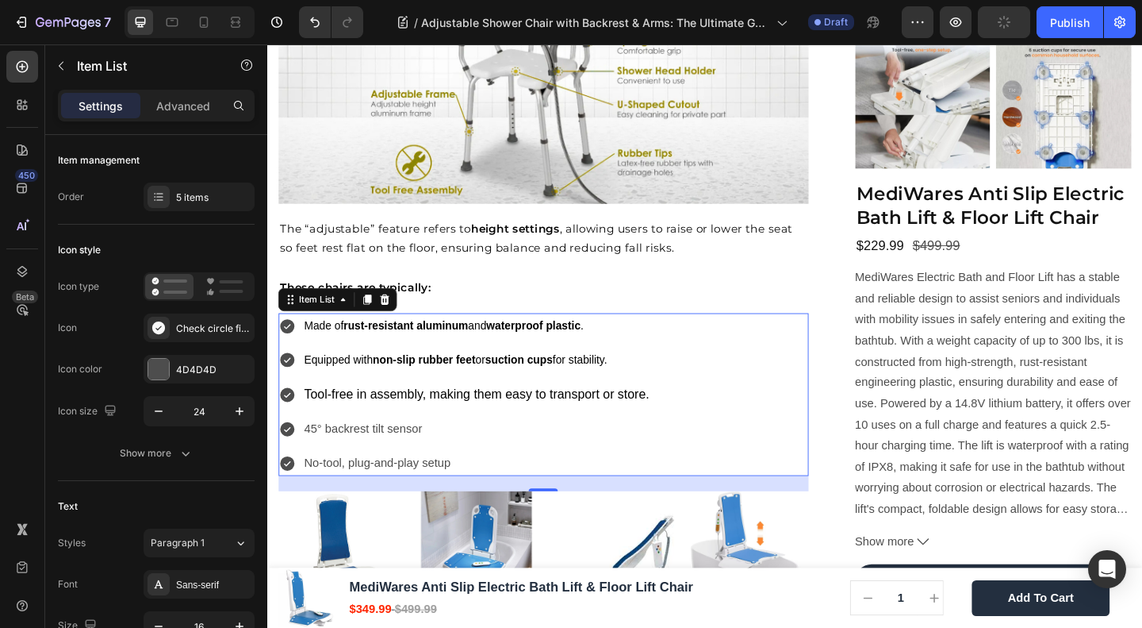
click at [377, 416] on span "Tool-free in assembly, making them easy to transport or store." at bounding box center [495, 424] width 376 height 16
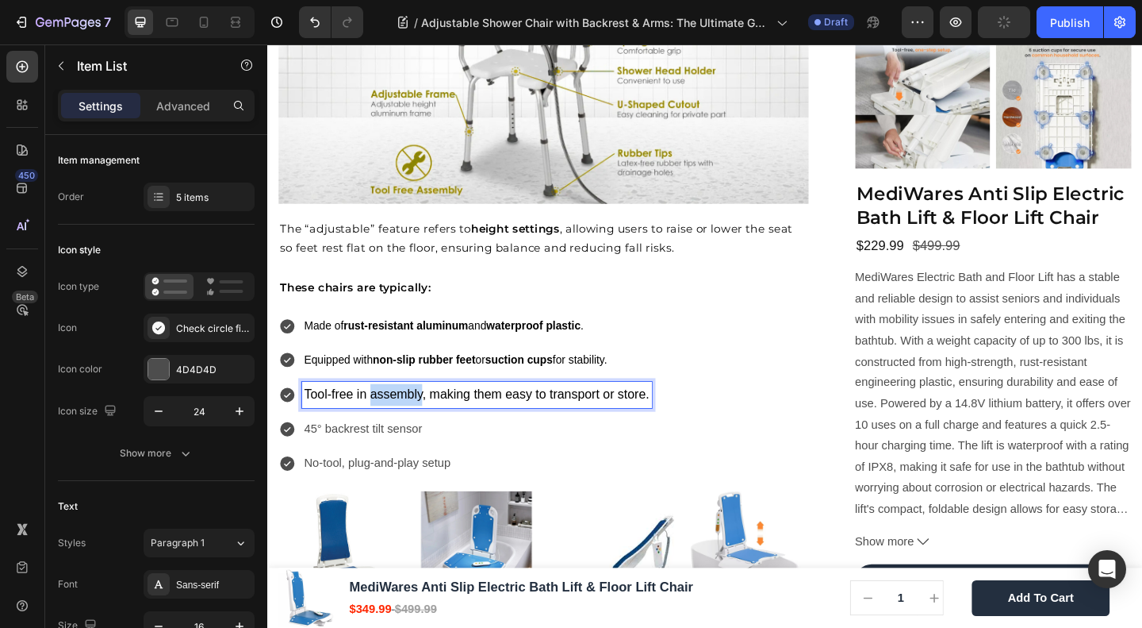
click at [377, 416] on span "Tool-free in assembly, making them easy to transport or store." at bounding box center [495, 424] width 376 height 16
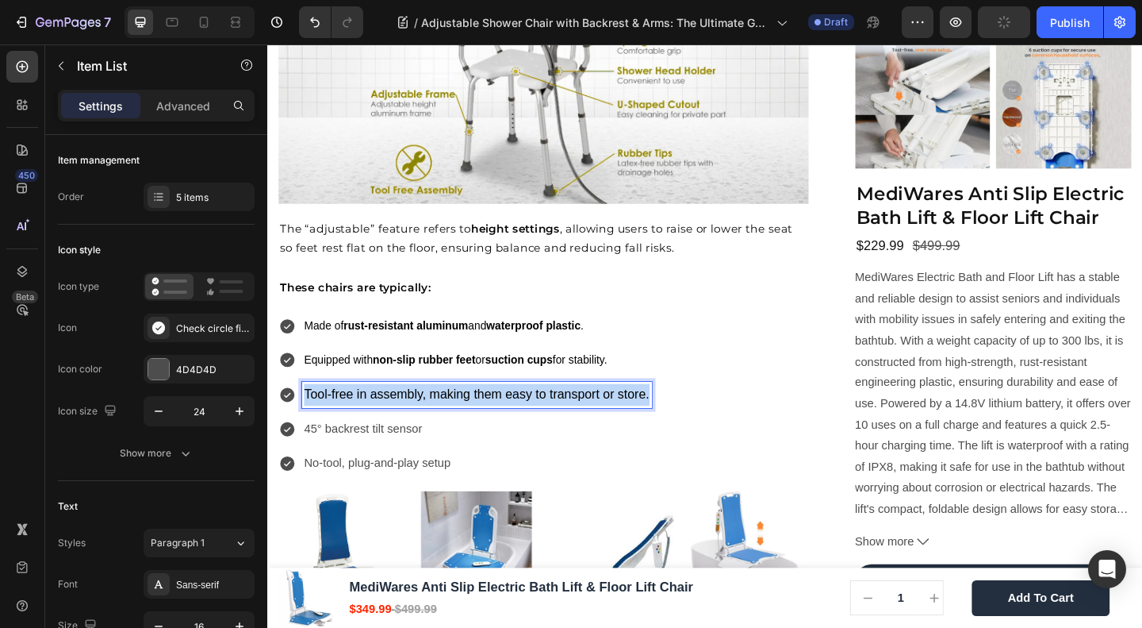
click at [377, 416] on span "Tool-free in assembly, making them easy to transport or store." at bounding box center [495, 424] width 376 height 16
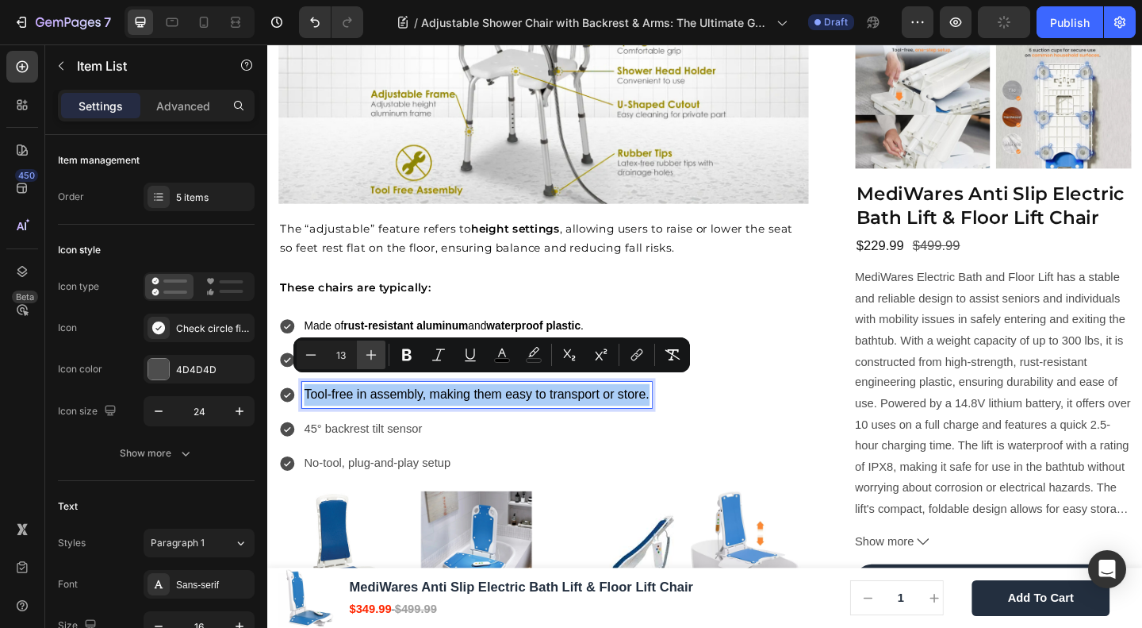
click at [362, 351] on button "Plus" at bounding box center [371, 354] width 29 height 29
type input "15"
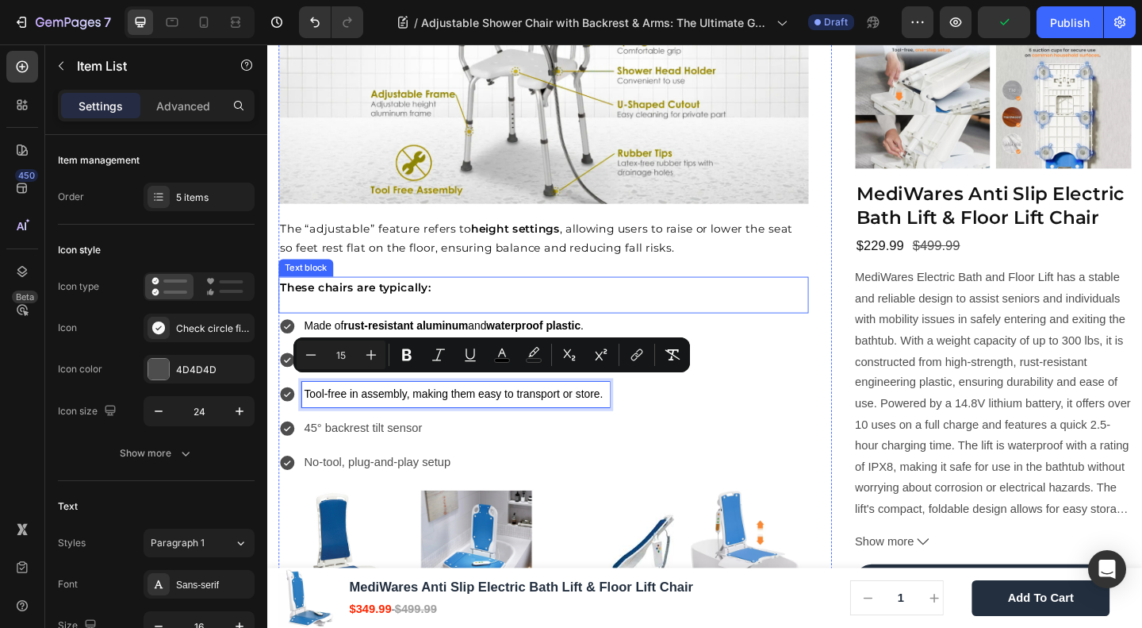
click at [613, 297] on div "These chairs are typically: Text block" at bounding box center [567, 317] width 577 height 40
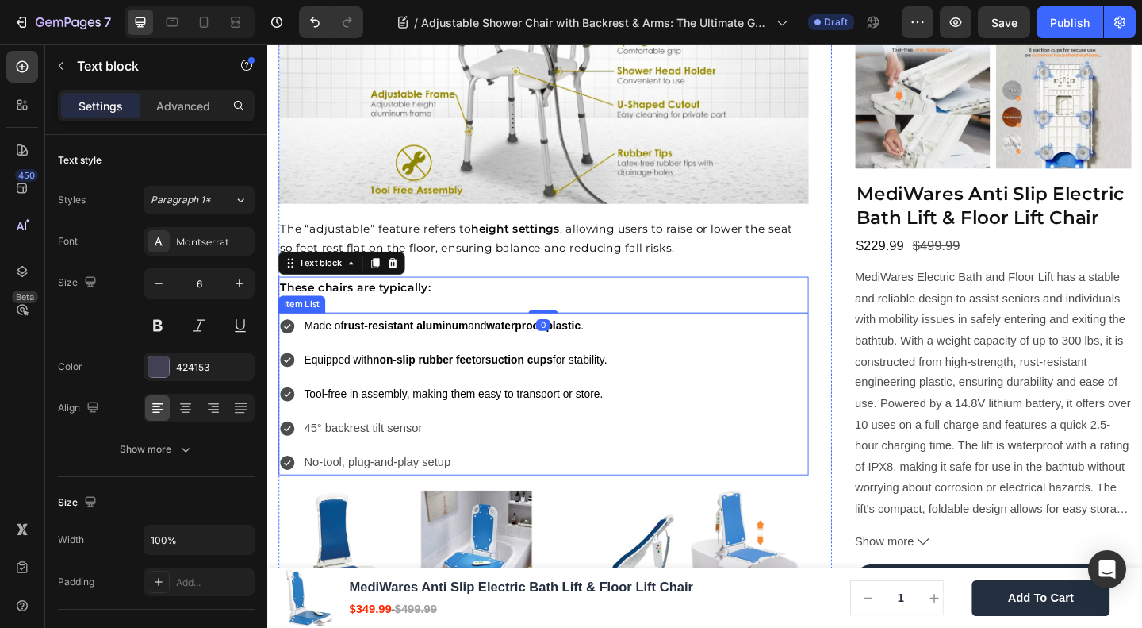
click at [413, 451] on p "45° backrest tilt sensor" at bounding box center [472, 462] width 330 height 23
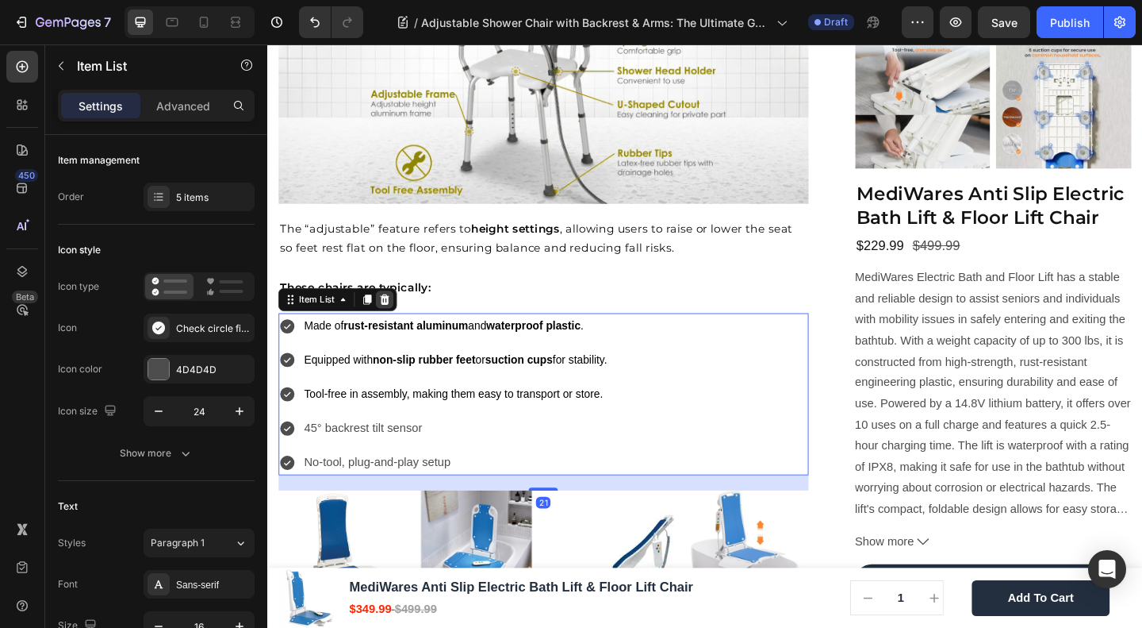
click at [396, 315] on icon at bounding box center [395, 321] width 13 height 13
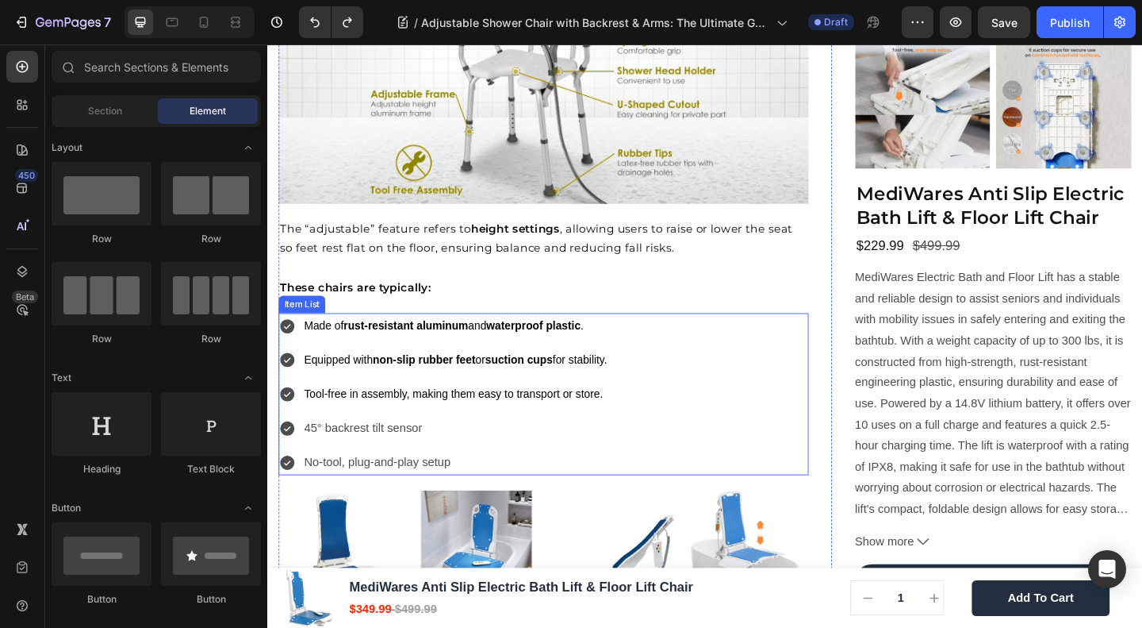
click at [386, 460] on p "45° backrest tilt sensor" at bounding box center [472, 462] width 330 height 23
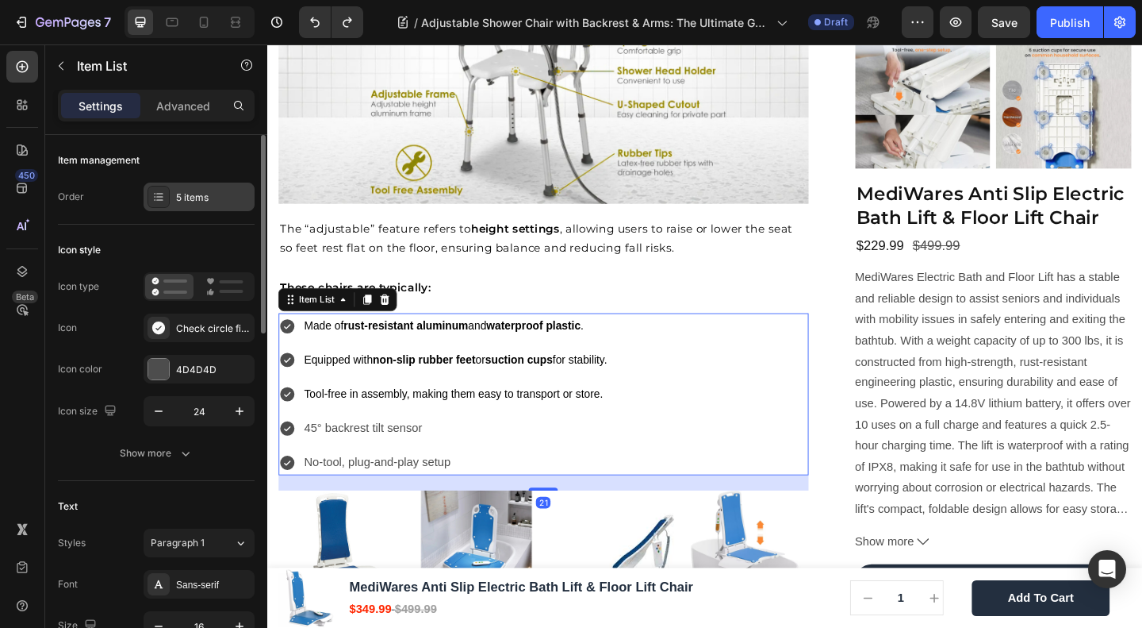
click at [187, 186] on div "5 items" at bounding box center [199, 196] width 111 height 29
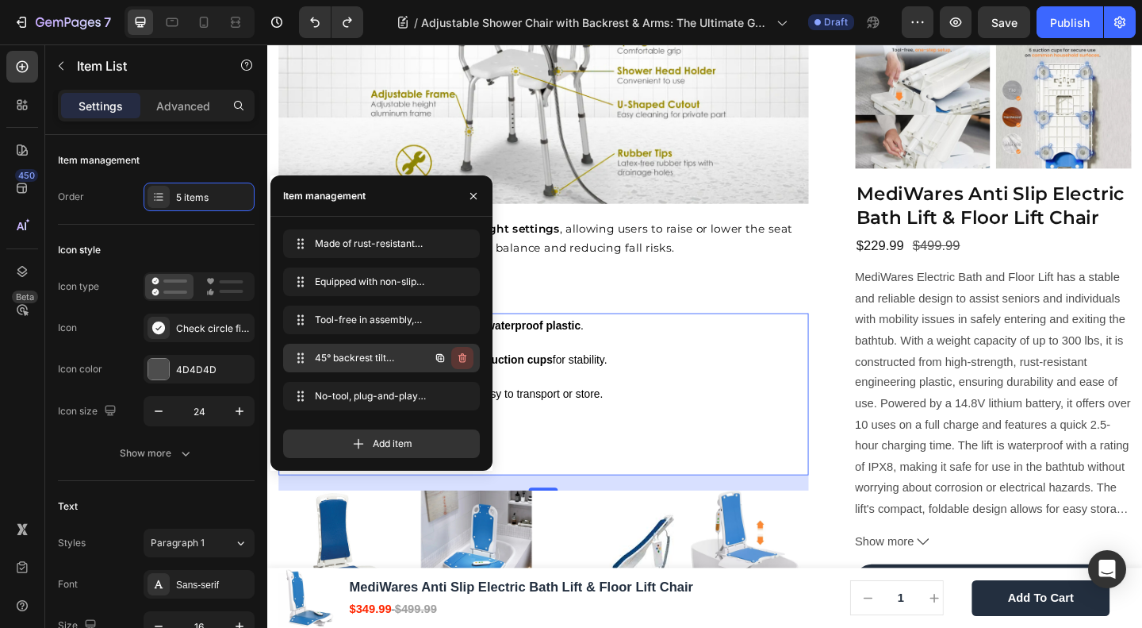
click at [465, 355] on icon "button" at bounding box center [463, 358] width 8 height 10
click at [462, 355] on div "Delete" at bounding box center [451, 358] width 29 height 14
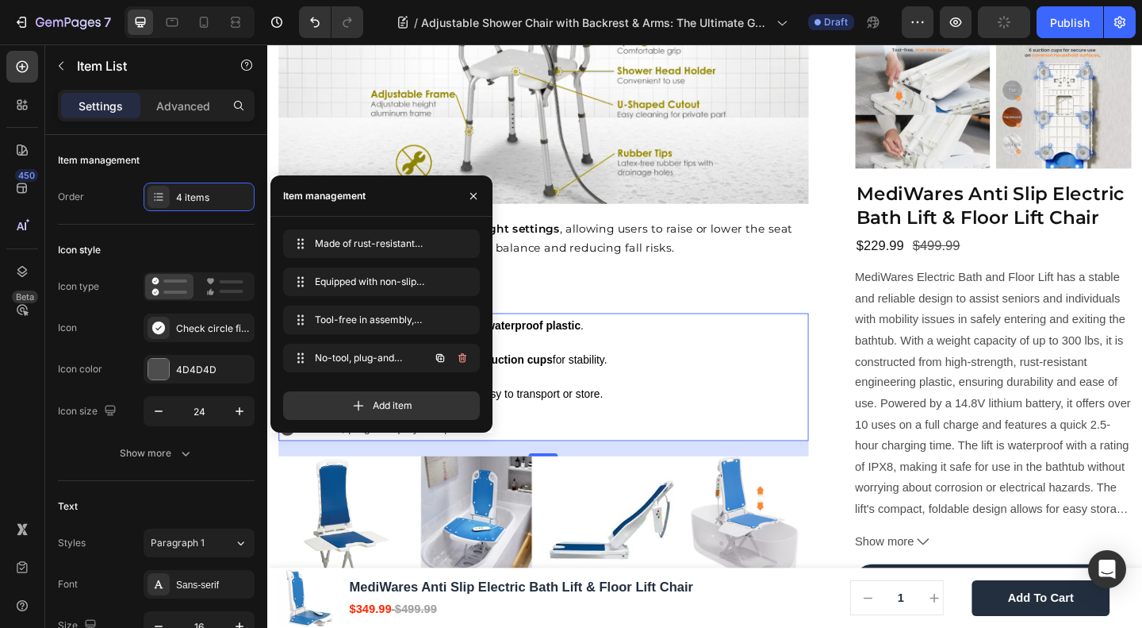
click at [462, 355] on icon "button" at bounding box center [463, 358] width 8 height 10
click at [462, 355] on div "Delete" at bounding box center [451, 358] width 29 height 14
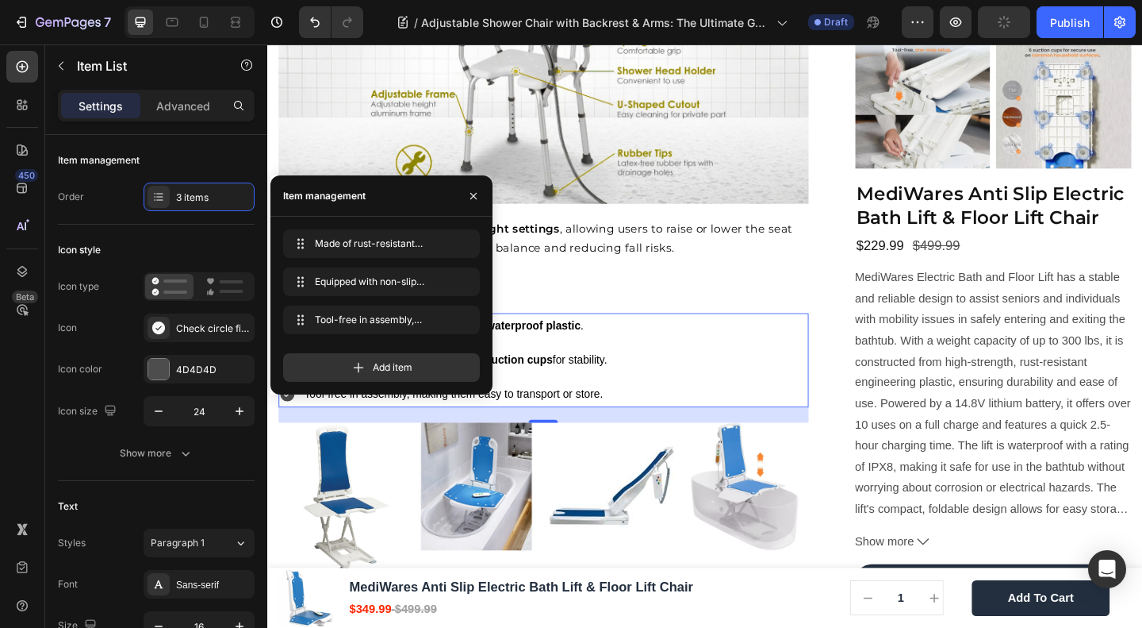
click at [752, 278] on div "The “adjustable” feature refers to height settings , allowing users to raise or…" at bounding box center [567, 262] width 577 height 70
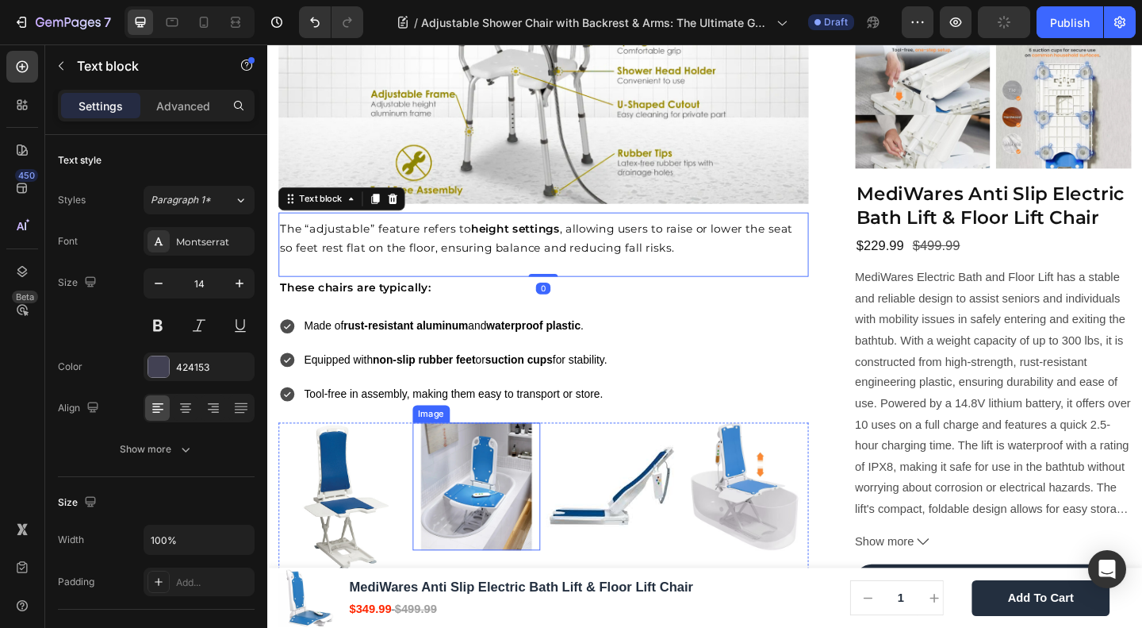
click at [479, 462] on img at bounding box center [495, 525] width 140 height 140
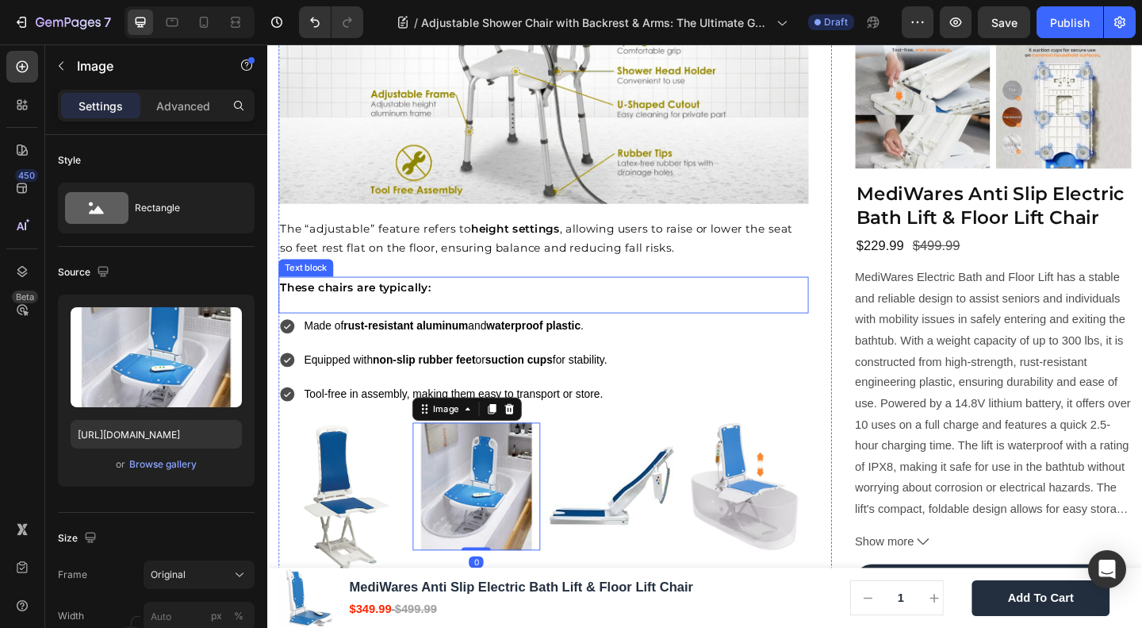
scroll to position [1904, 0]
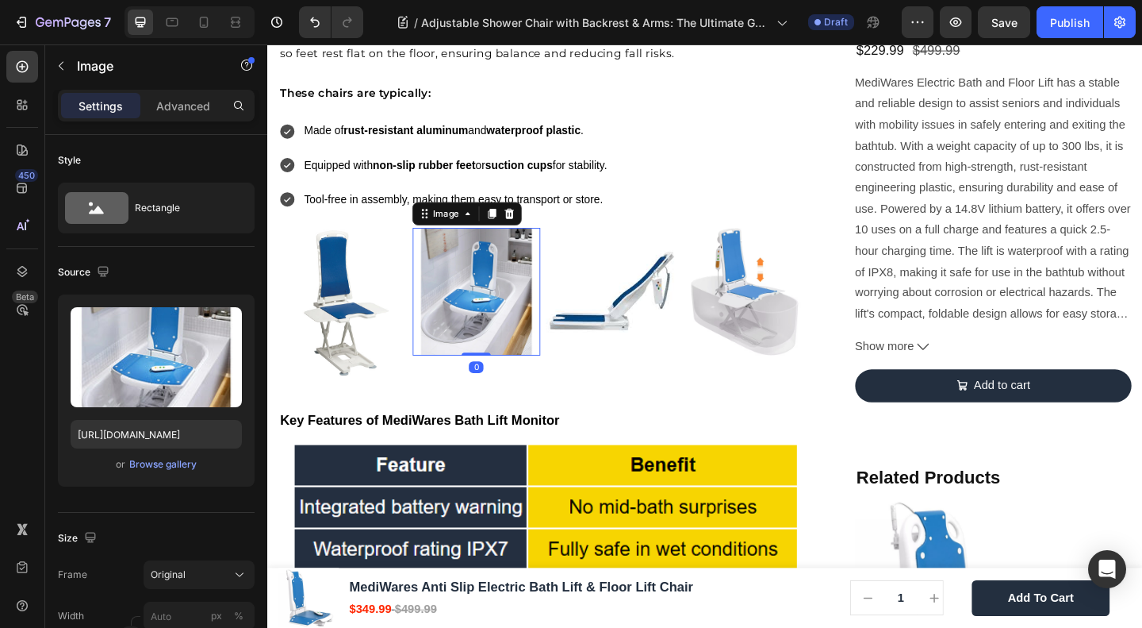
click at [390, 325] on img at bounding box center [349, 326] width 140 height 164
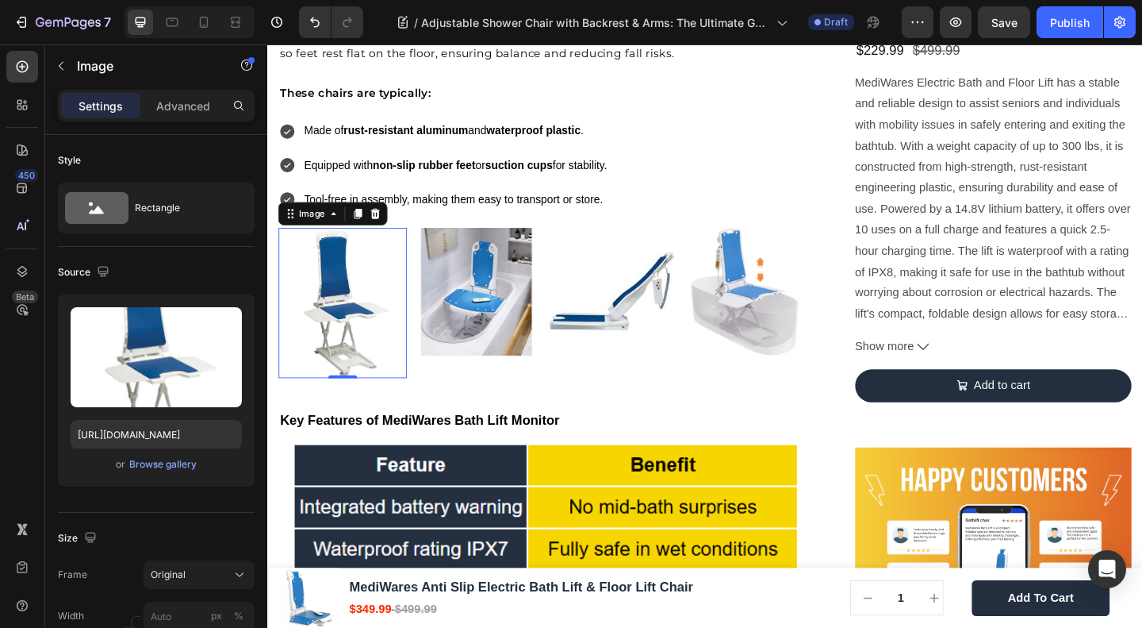
click at [378, 288] on img at bounding box center [349, 326] width 140 height 164
drag, startPoint x: 388, startPoint y: 215, endPoint x: 336, endPoint y: 230, distance: 54.5
click at [363, 216] on div "Image" at bounding box center [338, 228] width 119 height 25
click at [381, 223] on icon at bounding box center [385, 228] width 10 height 11
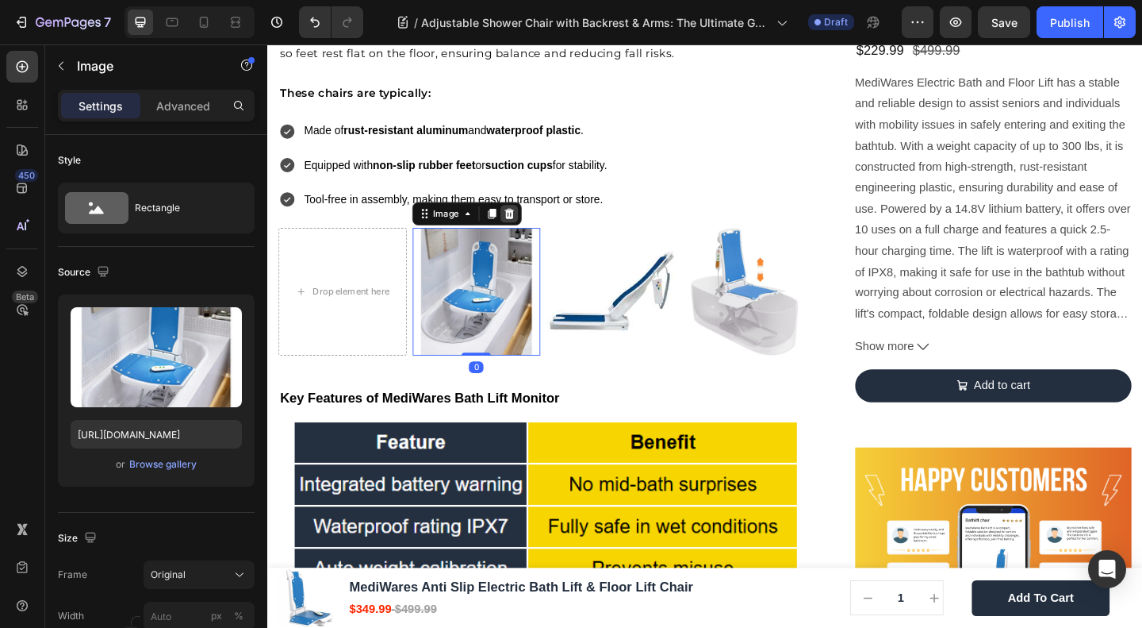
click at [524, 222] on icon at bounding box center [530, 228] width 13 height 13
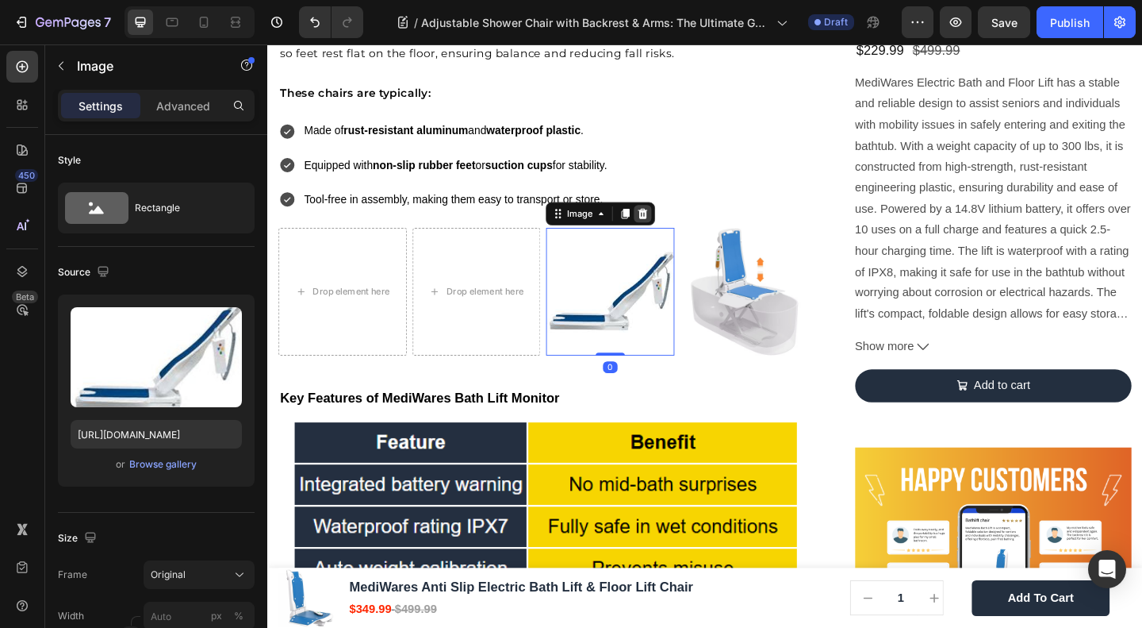
click at [670, 222] on icon at bounding box center [676, 228] width 13 height 13
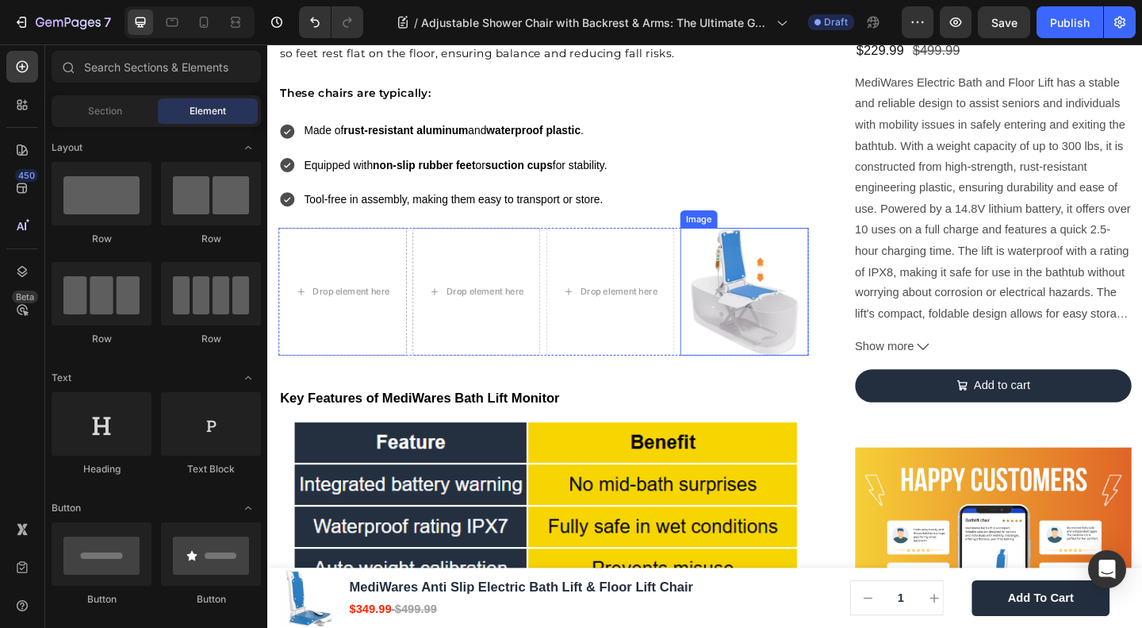
click at [778, 307] on img at bounding box center [786, 314] width 140 height 140
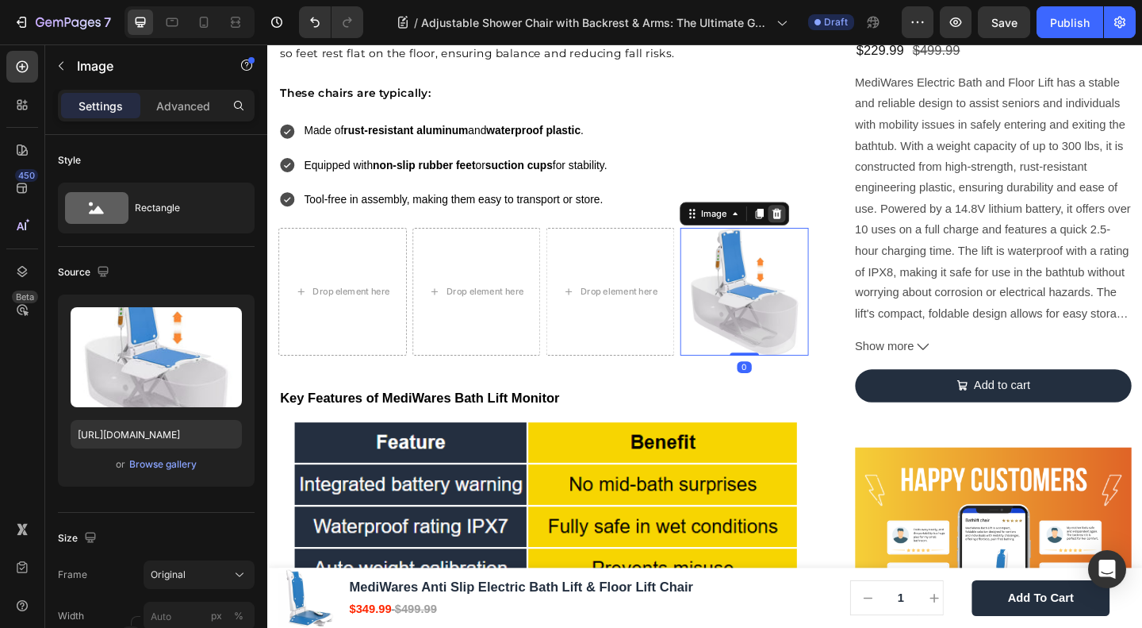
click at [816, 223] on icon at bounding box center [821, 228] width 10 height 11
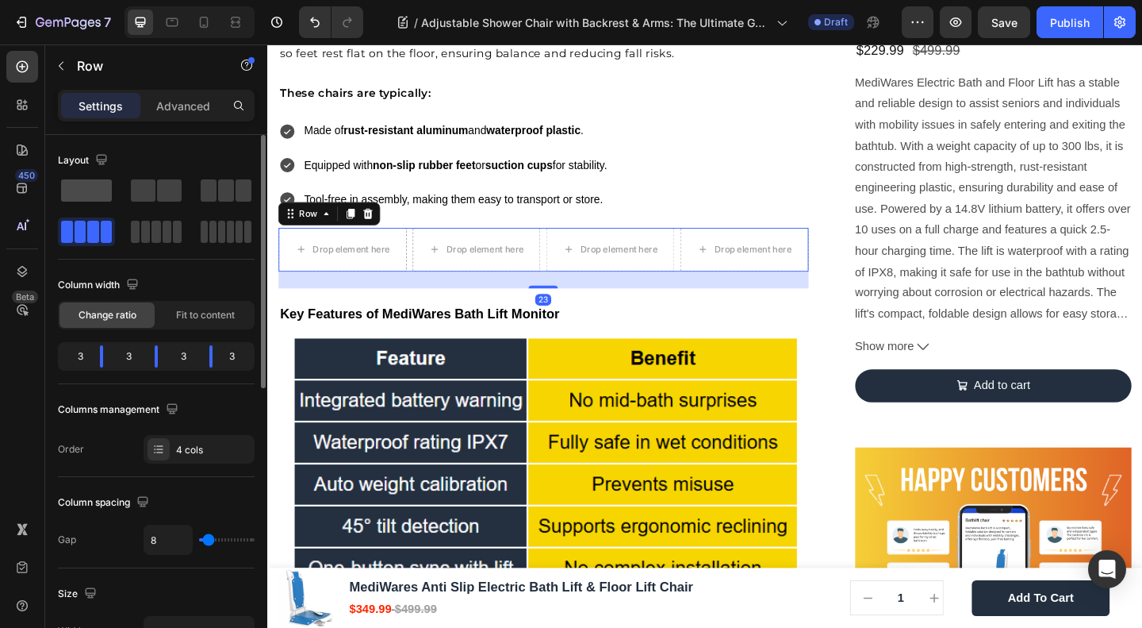
click at [94, 194] on span at bounding box center [86, 190] width 51 height 22
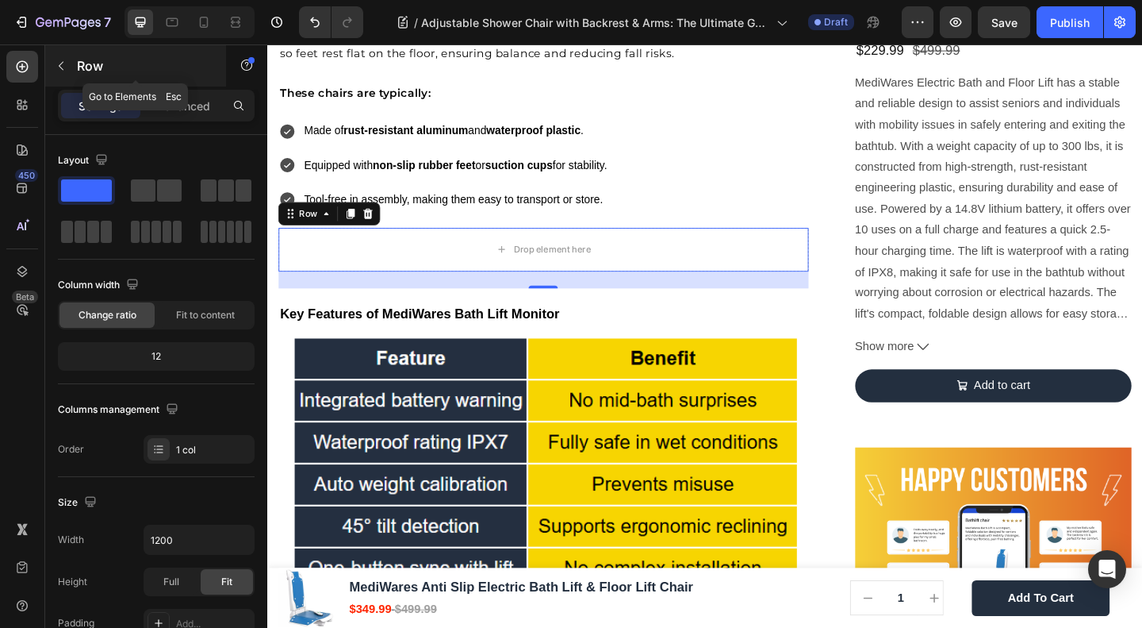
click at [60, 59] on icon "button" at bounding box center [61, 65] width 13 height 13
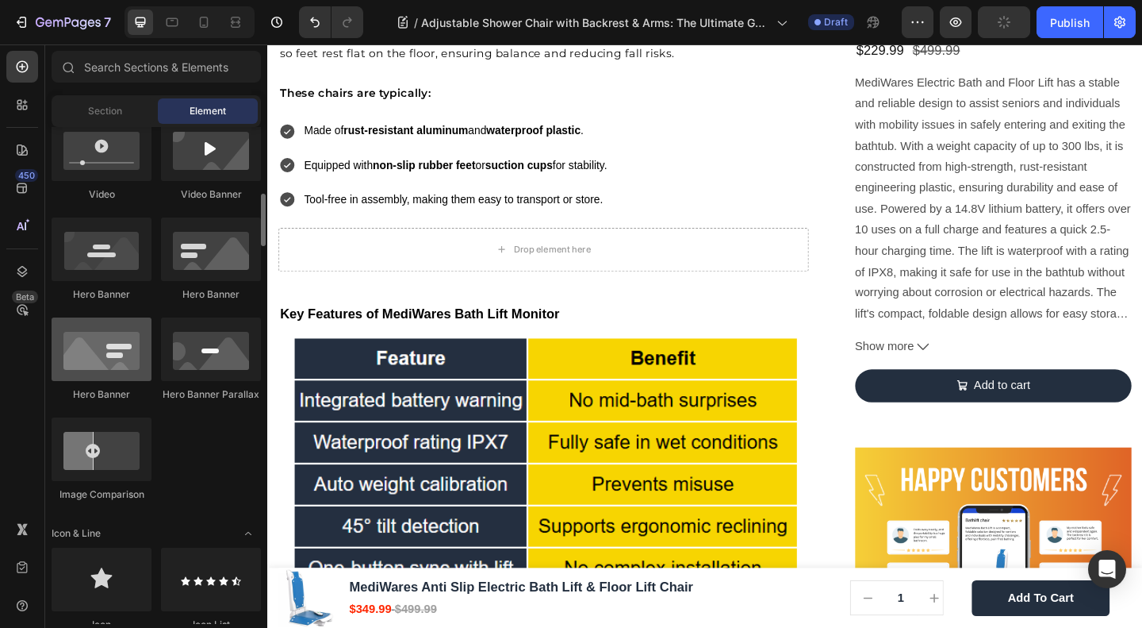
scroll to position [423, 0]
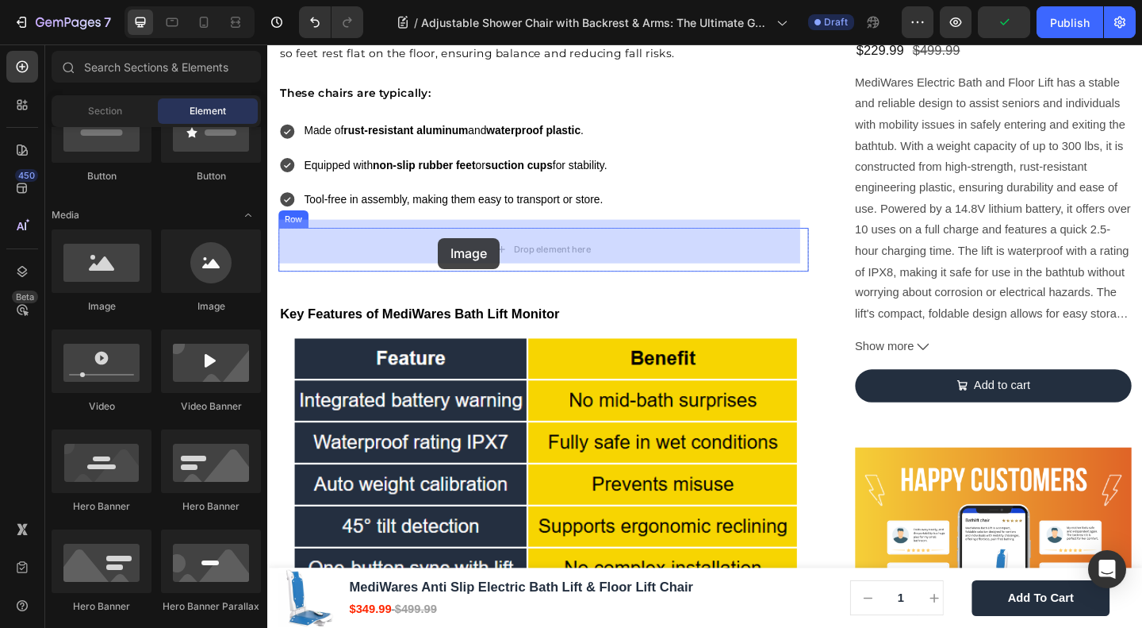
drag, startPoint x: 365, startPoint y: 326, endPoint x: 453, endPoint y: 255, distance: 113.4
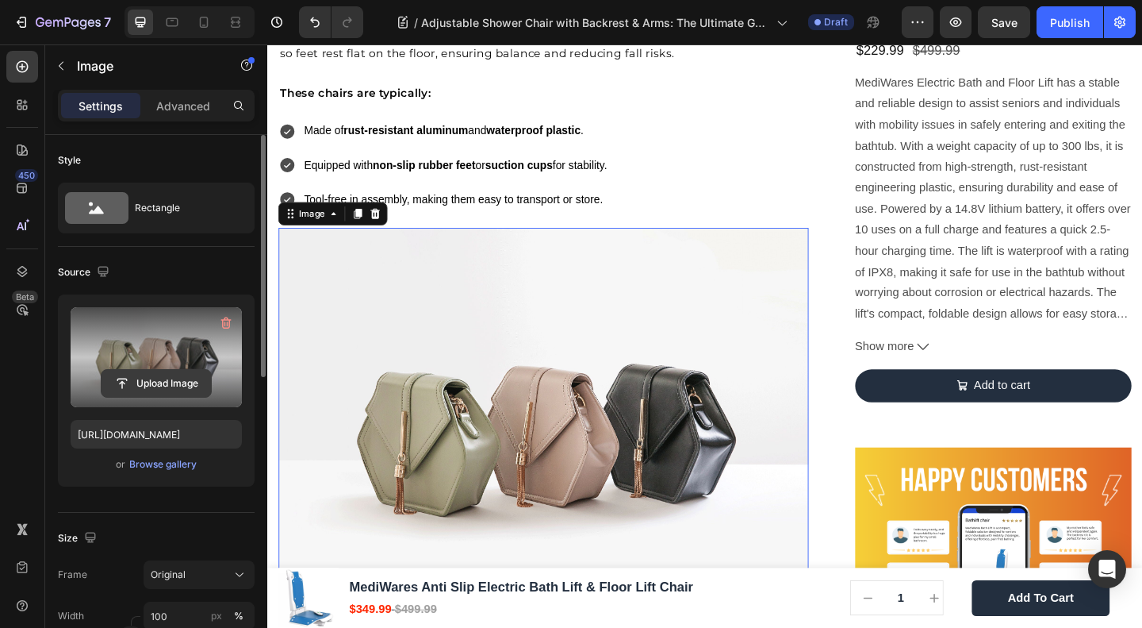
click at [141, 380] on input "file" at bounding box center [156, 383] width 109 height 27
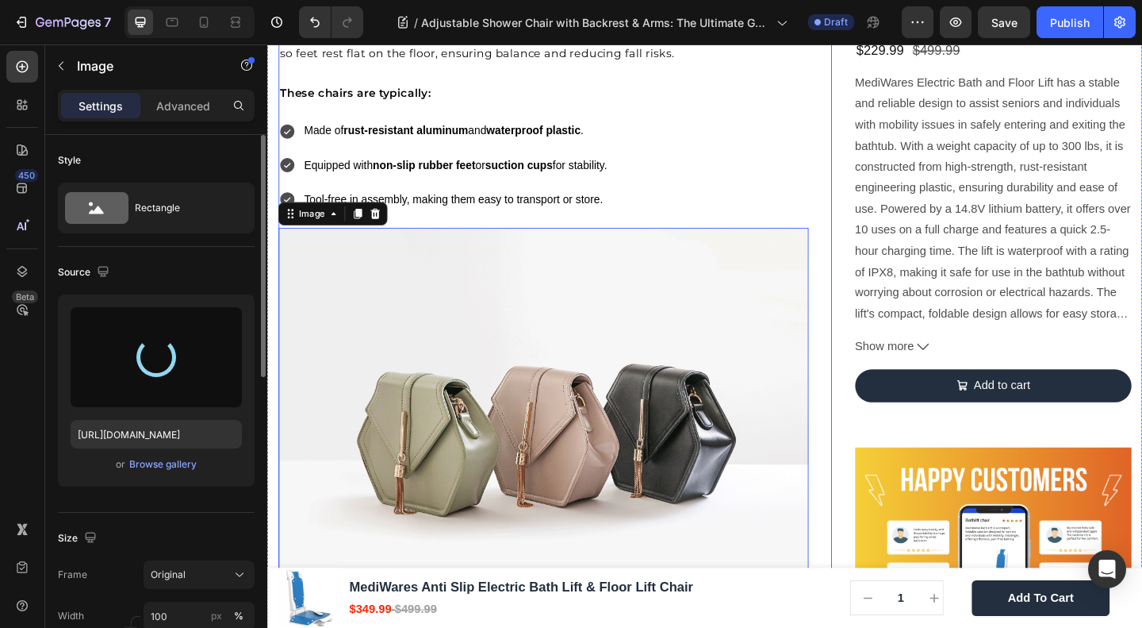
type input "https://cdn.shopify.com/s/files/1/0691/2760/2401/files/gempages_549128476653781…"
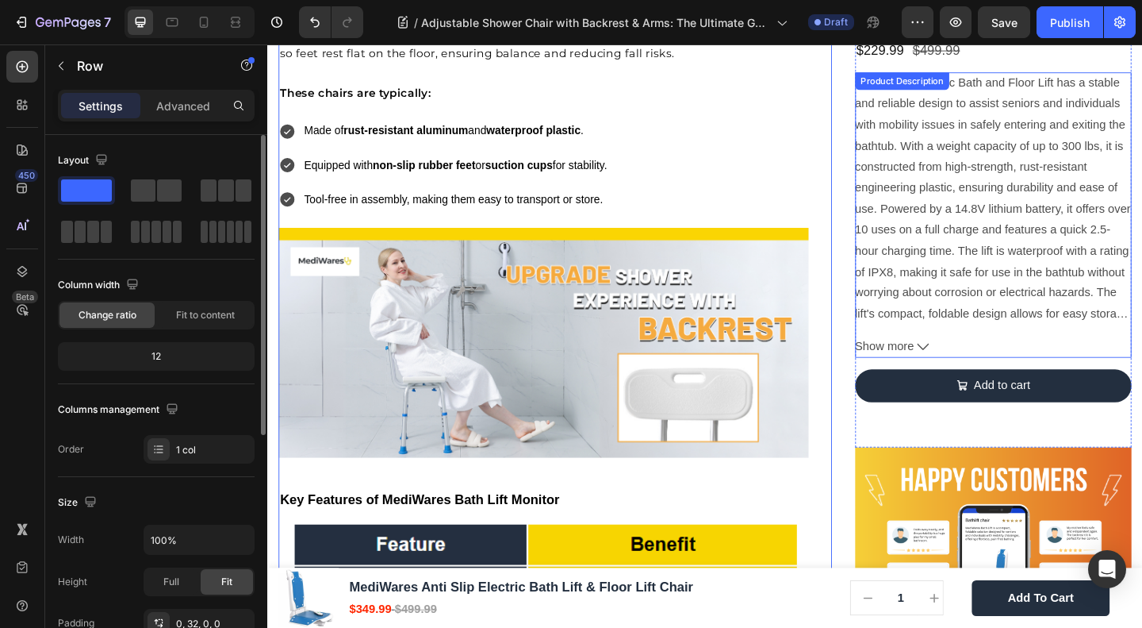
click at [923, 311] on p "MediWares Electric Bath and Floor Lift has a stable and reliable design to assi…" at bounding box center [1057, 234] width 300 height 310
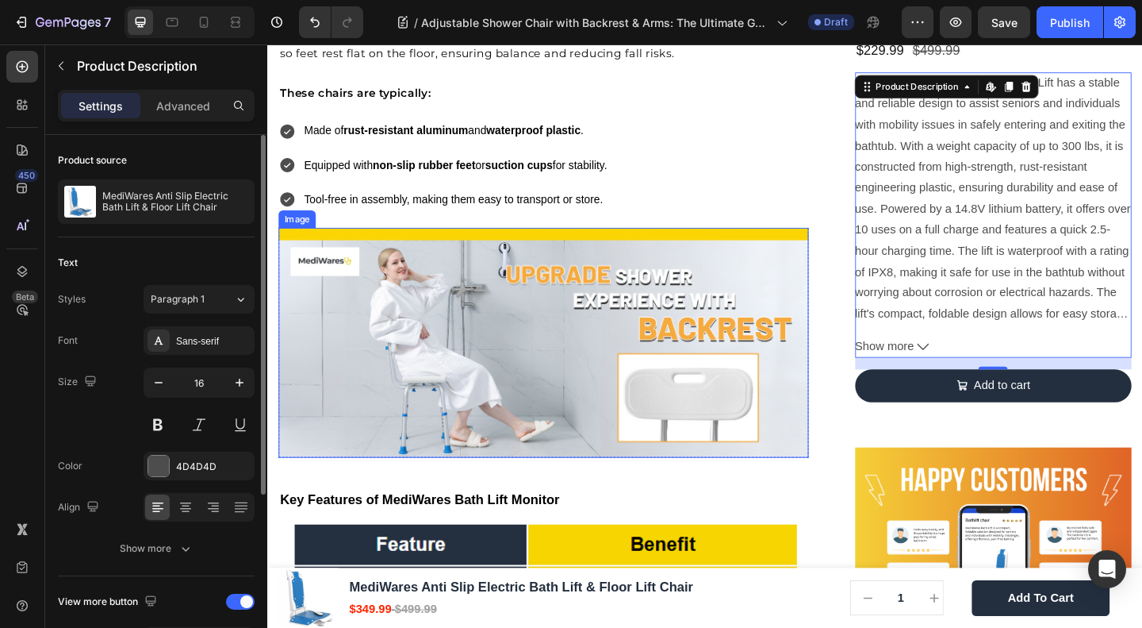
scroll to position [2115, 0]
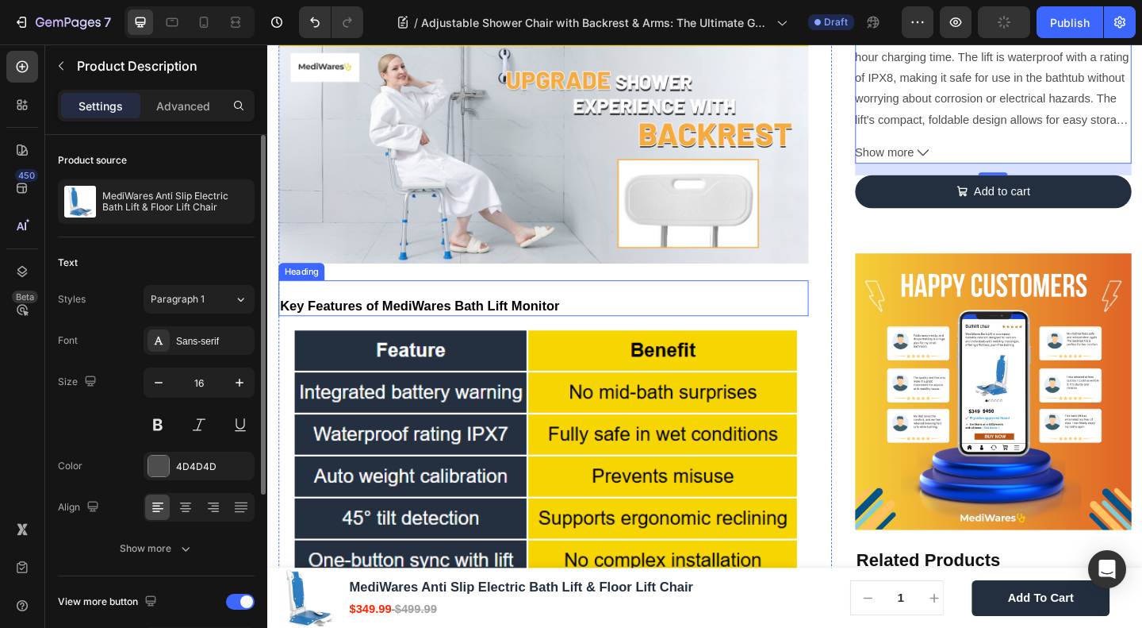
click at [498, 320] on strong "Key Features of MediWares Bath Lift Monitor" at bounding box center [433, 328] width 304 height 16
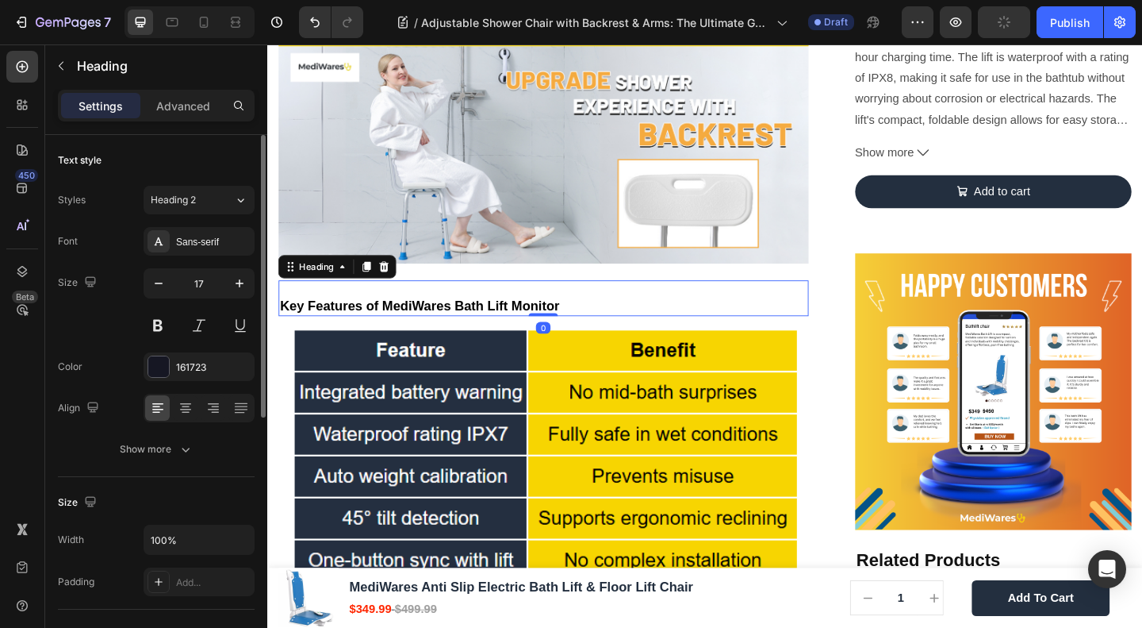
click at [515, 255] on img at bounding box center [567, 158] width 577 height 250
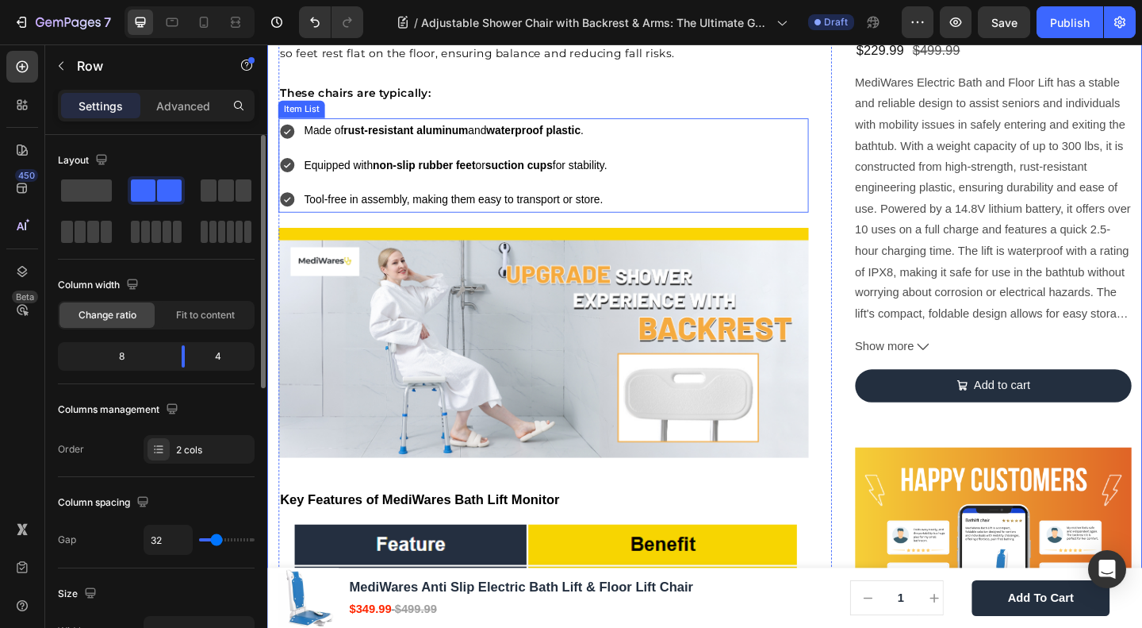
scroll to position [1692, 0]
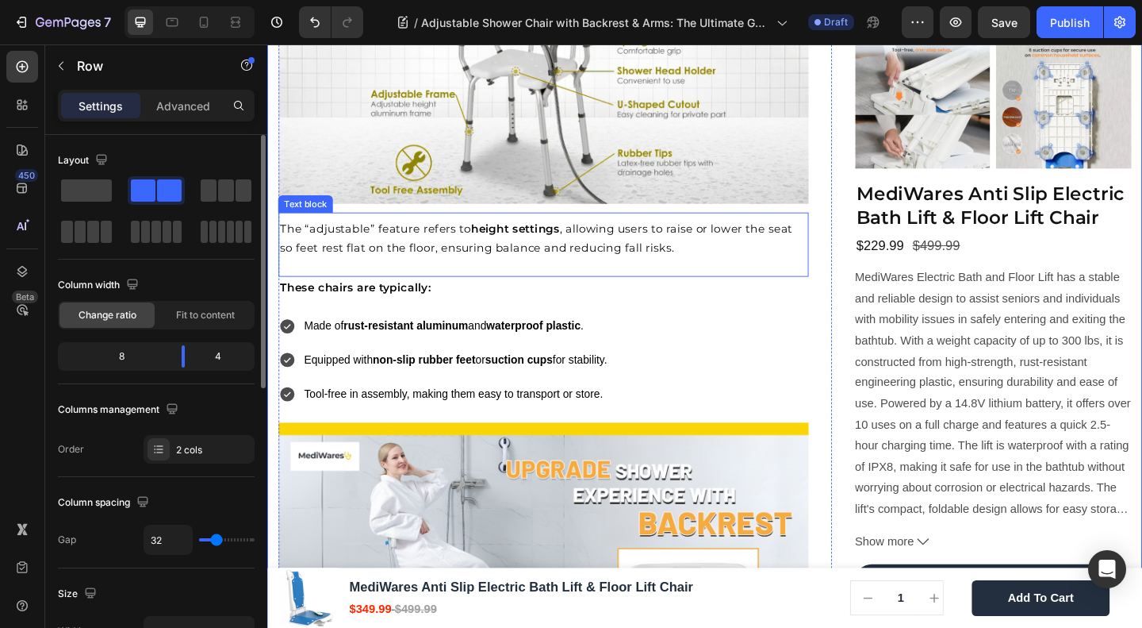
click at [414, 248] on span "The “adjustable” feature refers to height settings , allowing users to raise or…" at bounding box center [560, 255] width 558 height 36
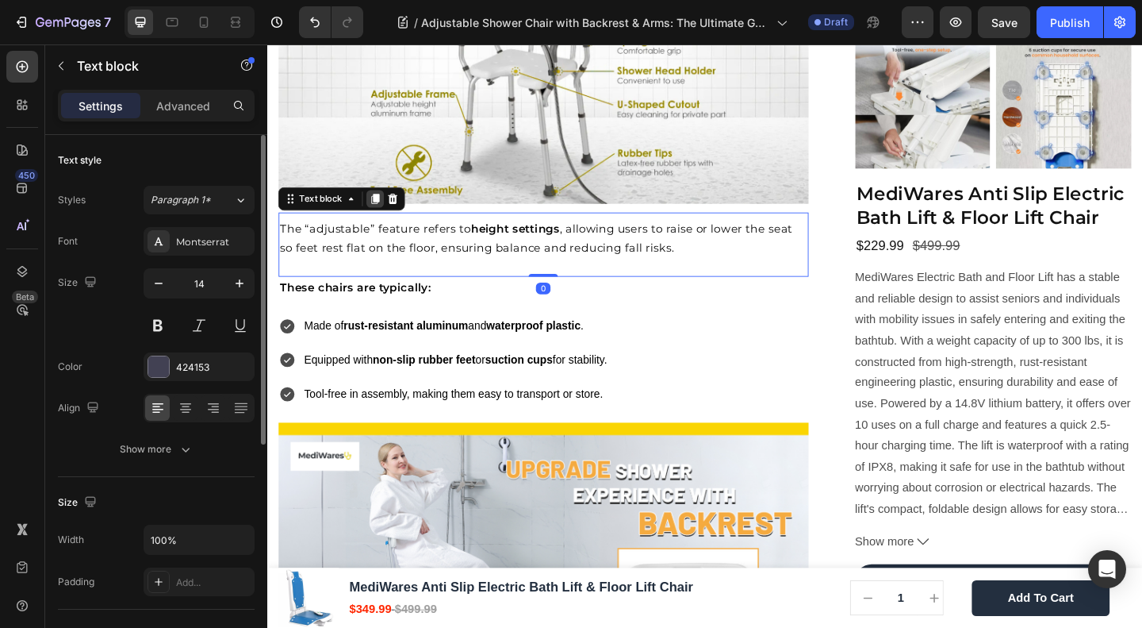
click at [383, 206] on icon at bounding box center [385, 211] width 9 height 11
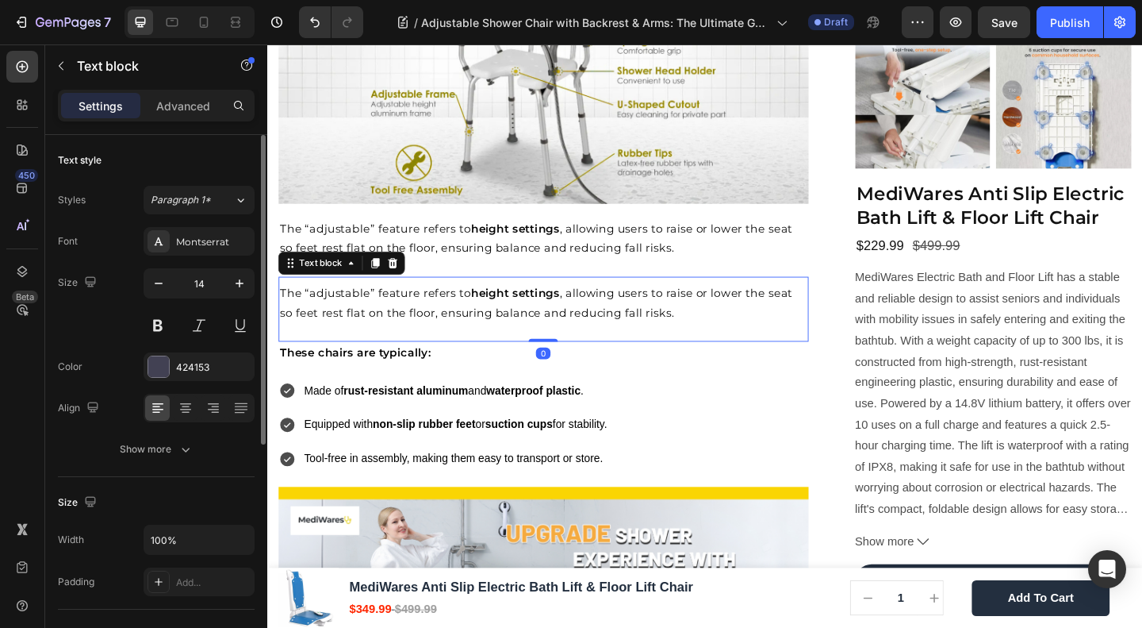
click at [370, 316] on p "The “adjustable” feature refers to height settings , allowing users to raise or…" at bounding box center [568, 325] width 574 height 41
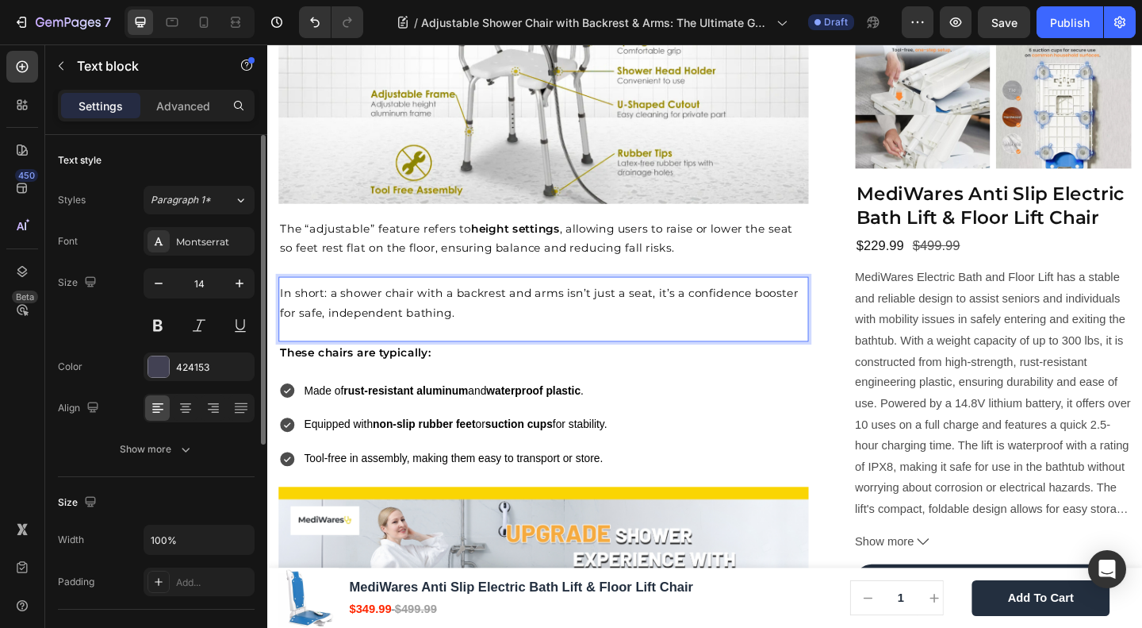
click at [336, 320] on span "In short: a shower chair with a backrest and arms isn’t just a seat, it’s a con…" at bounding box center [563, 325] width 564 height 36
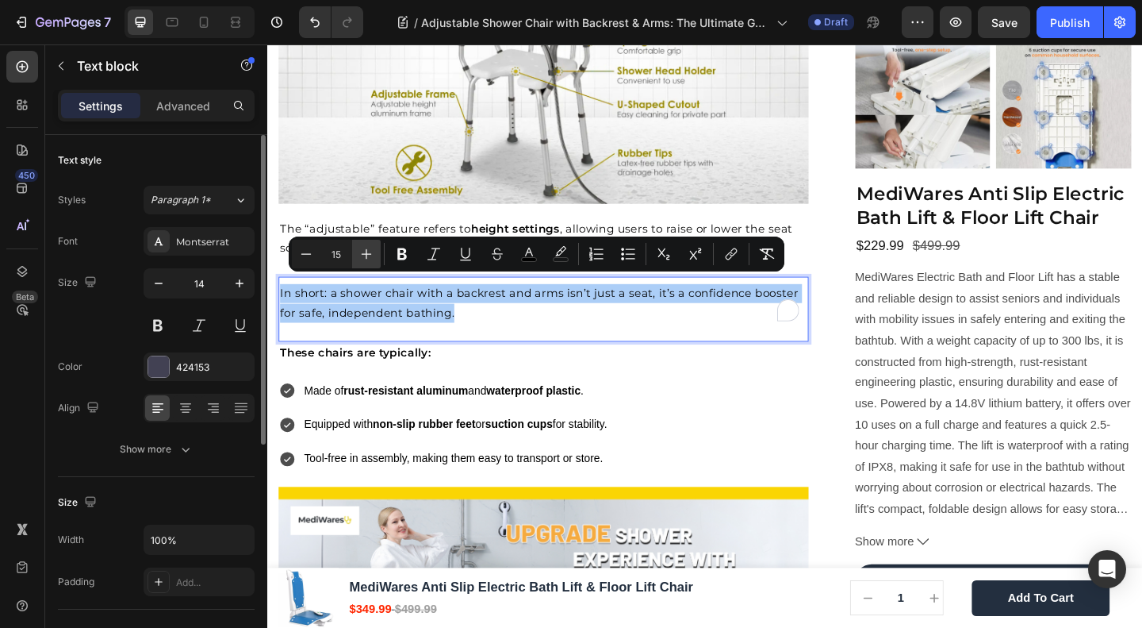
click at [362, 248] on icon "Editor contextual toolbar" at bounding box center [367, 254] width 16 height 16
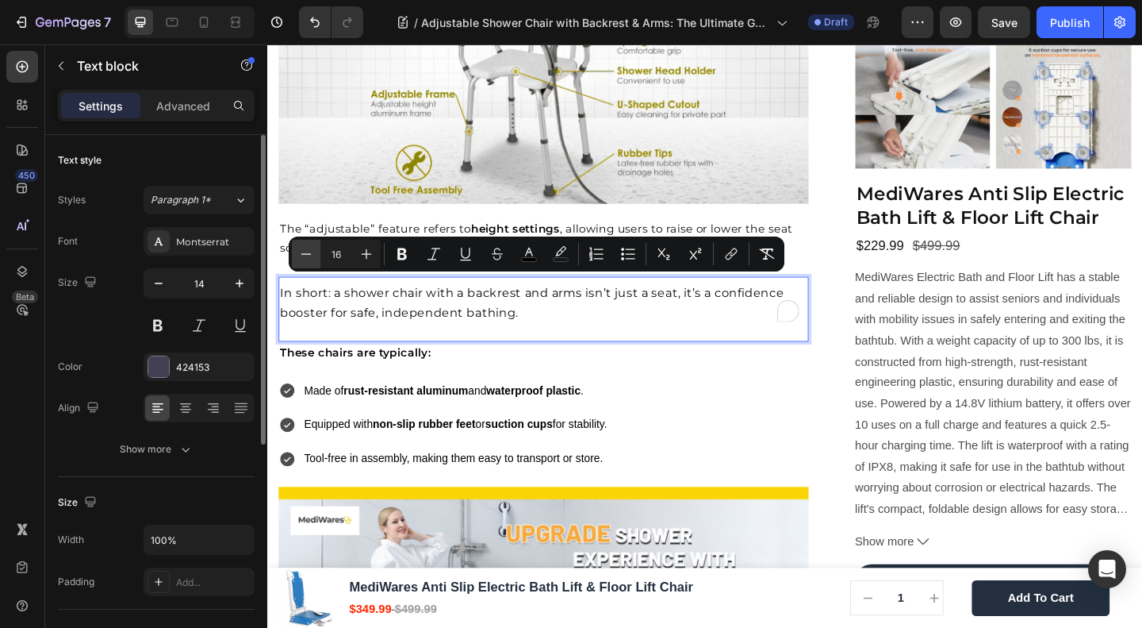
click at [304, 254] on icon "Editor contextual toolbar" at bounding box center [306, 253] width 10 height 1
type input "15"
click at [447, 167] on img at bounding box center [567, 92] width 577 height 250
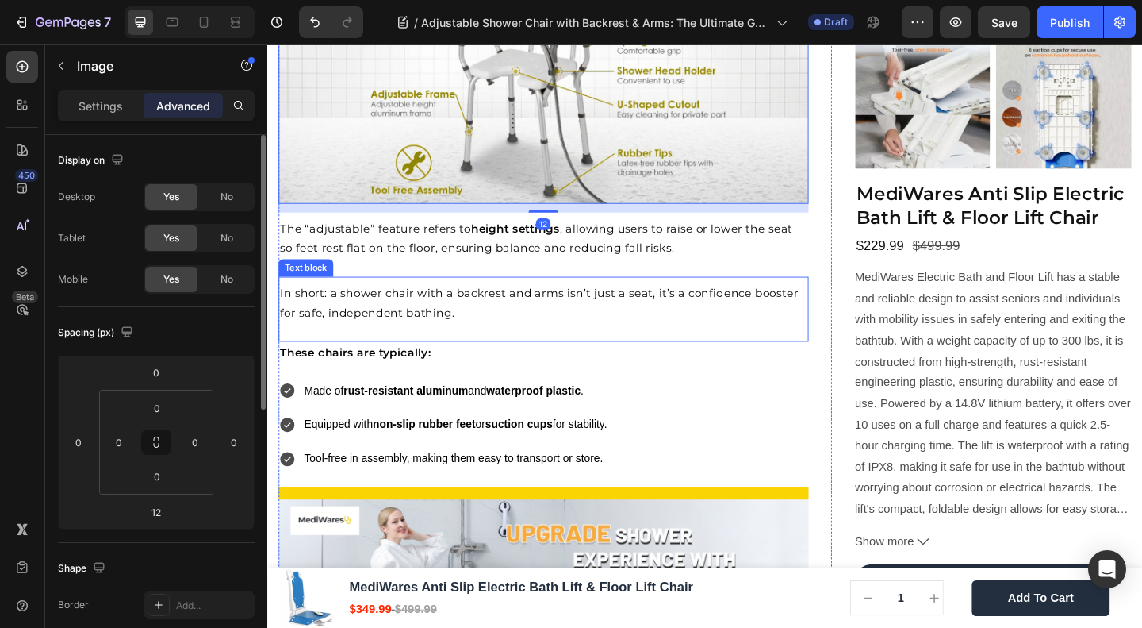
click at [424, 307] on span "In short: a shower chair with a backrest and arms isn’t just a seat, it’s a con…" at bounding box center [563, 325] width 564 height 36
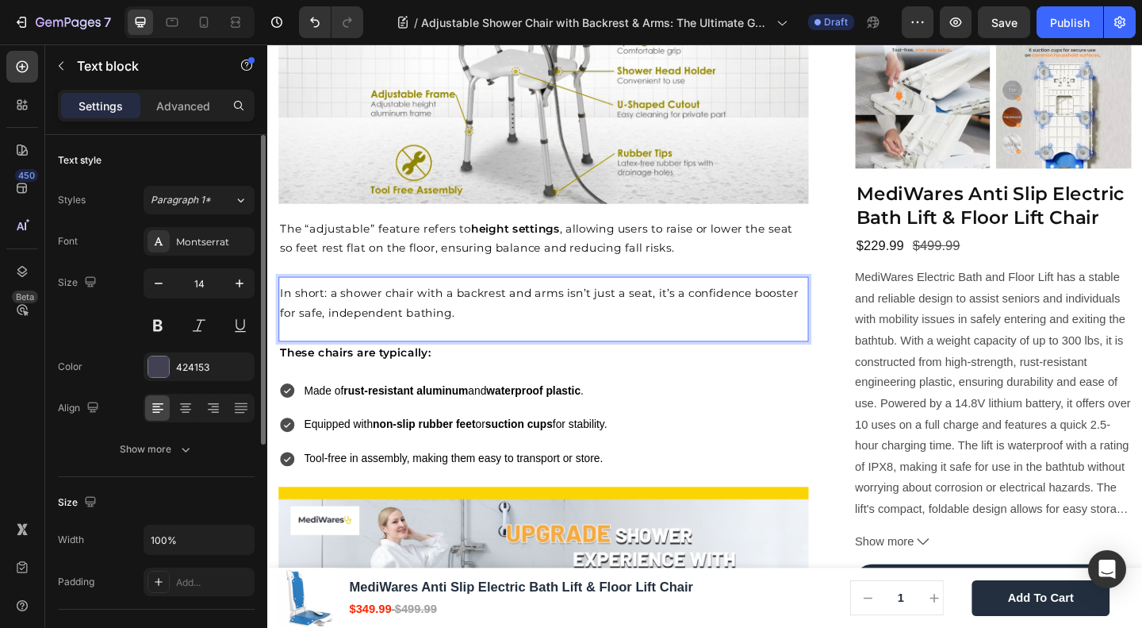
click at [346, 350] on div "In short: a shower chair with a backrest and arms isn’t just a seat, it’s a con…" at bounding box center [567, 332] width 577 height 70
click at [410, 314] on p "In short: a shower chair with a backrest and arms isn’t just a seat, it’s a con…" at bounding box center [568, 325] width 574 height 41
click at [500, 263] on span "The “adjustable” feature refers to height settings , allowing users to raise or…" at bounding box center [560, 255] width 558 height 36
click at [424, 331] on span "In short: a shower chair with a backrest and arms isn’t just a seat, it’s a con…" at bounding box center [563, 325] width 564 height 36
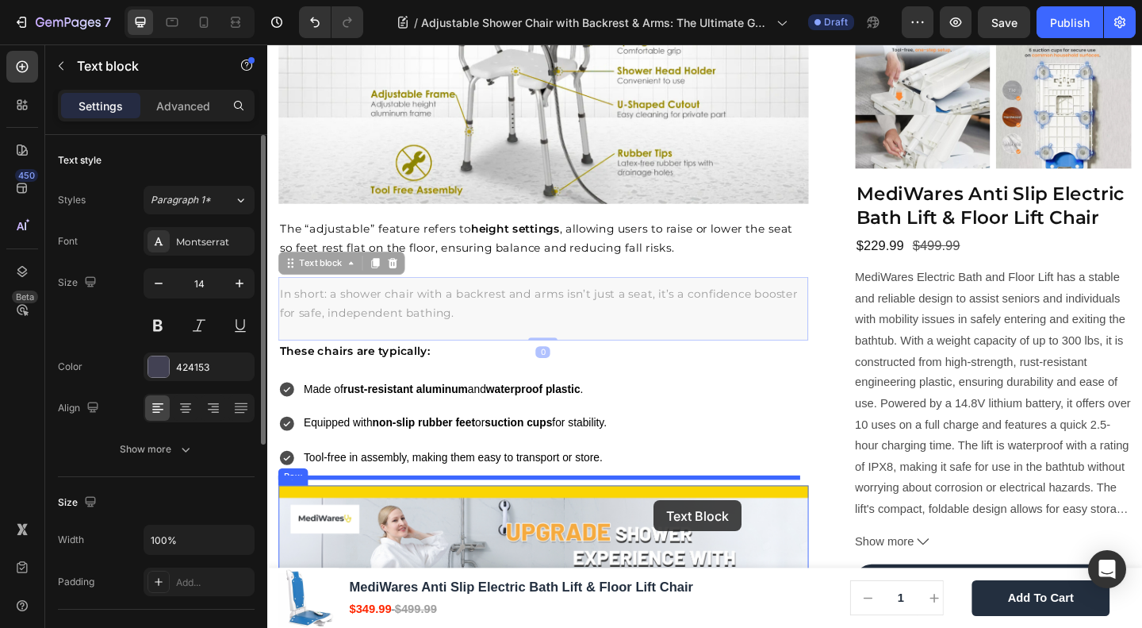
drag, startPoint x: 341, startPoint y: 274, endPoint x: 688, endPoint y: 540, distance: 437.3
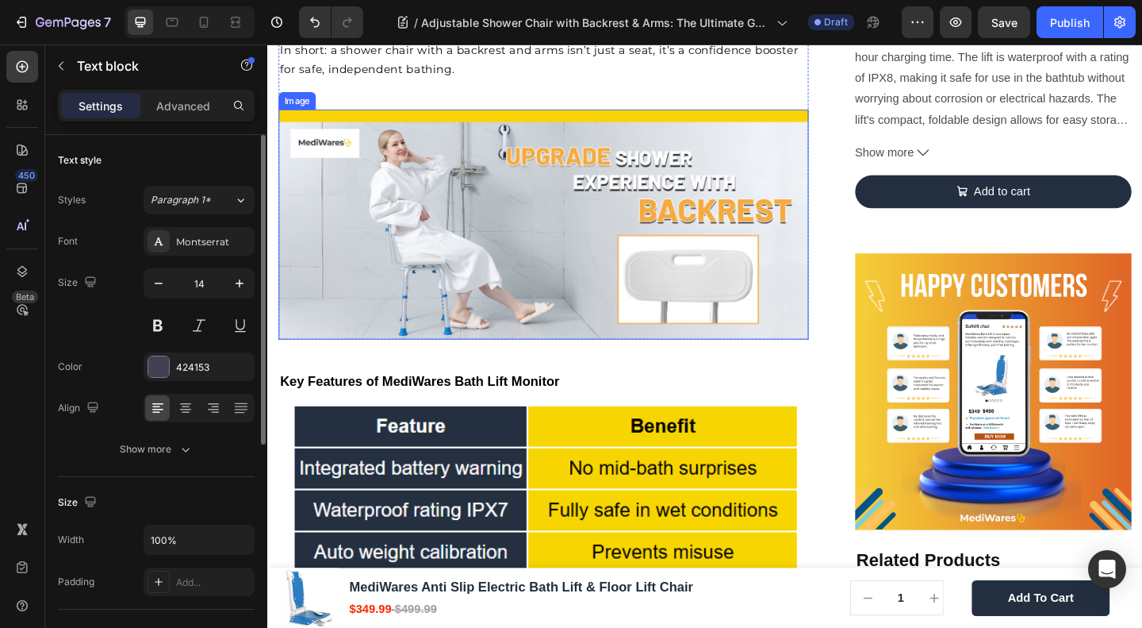
scroll to position [1904, 0]
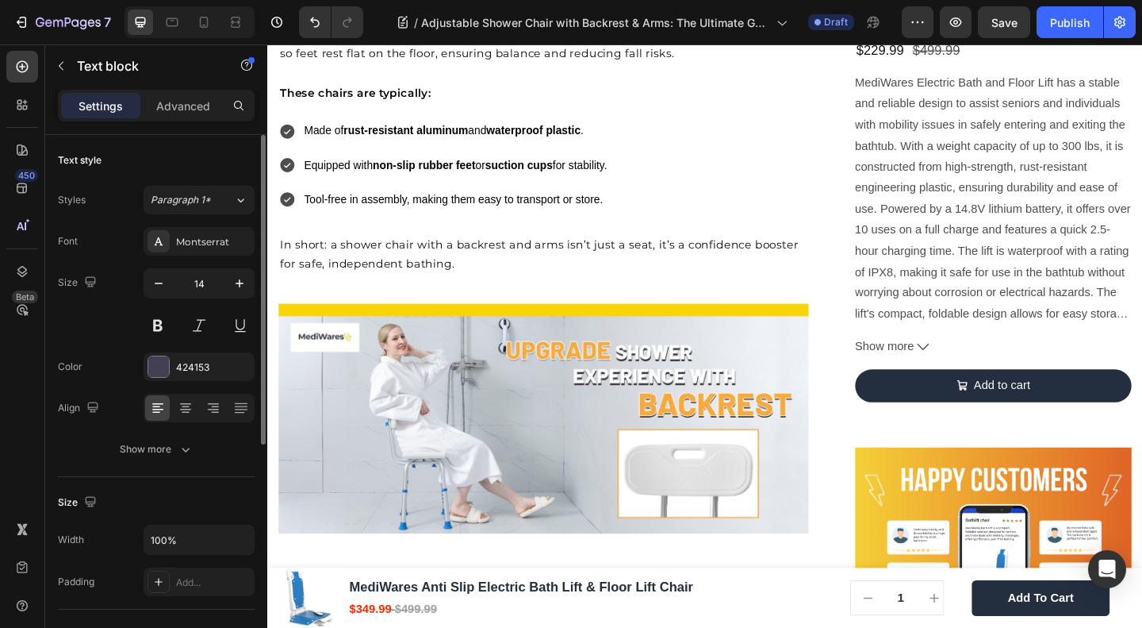
click at [348, 251] on p "In short: a shower chair with a backrest and arms isn’t just a seat, it’s a con…" at bounding box center [568, 271] width 574 height 41
click at [329, 256] on span "In short: a shower chair with a backrest and arms isn’t just a seat, it’s a con…" at bounding box center [563, 272] width 564 height 36
click at [770, 146] on div "Made of rust-resistant aluminum and waterproof plastic . Equipped with non-slip…" at bounding box center [567, 176] width 577 height 102
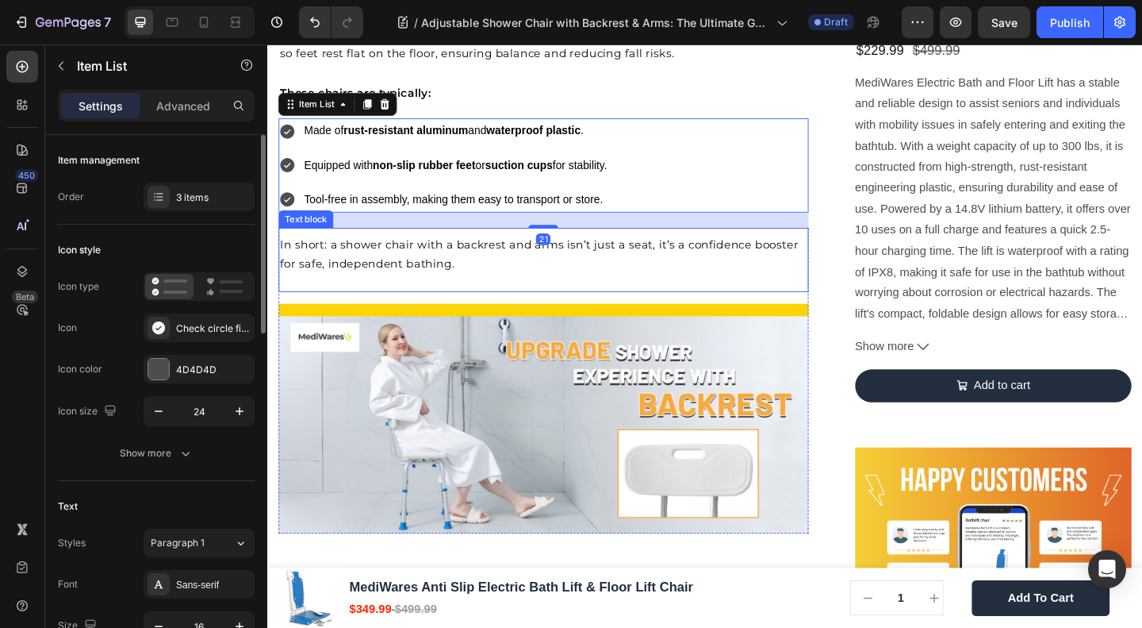
click at [586, 254] on span "In short: a shower chair with a backrest and arms isn’t just a seat, it’s a con…" at bounding box center [563, 272] width 564 height 36
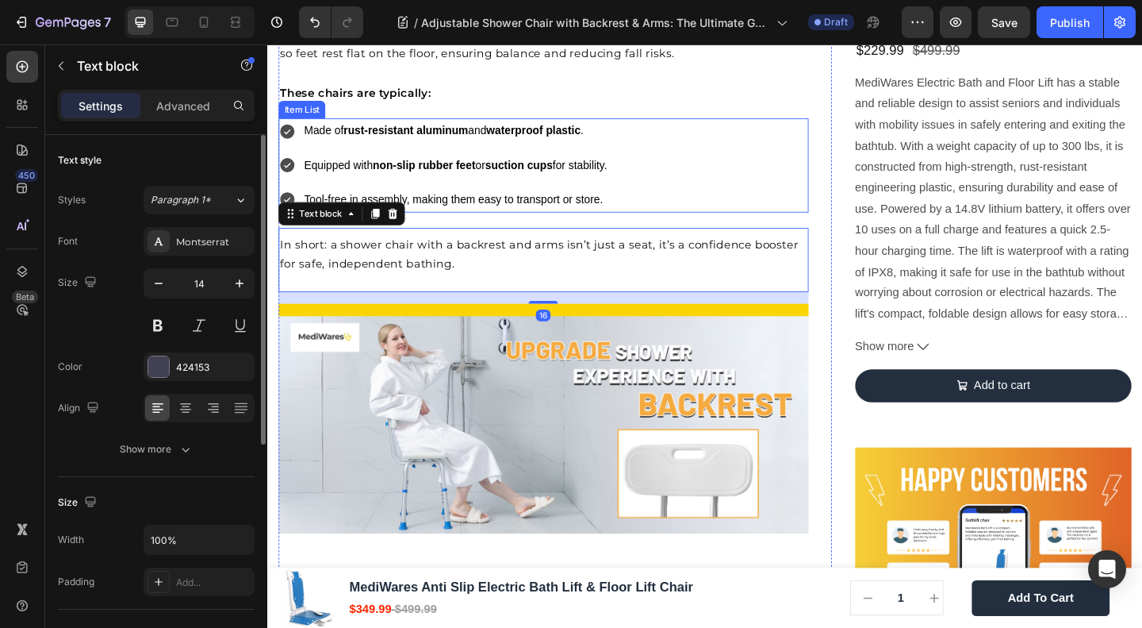
click at [578, 205] on span "Tool-free in assembly, making them easy to transport or store." at bounding box center [469, 211] width 325 height 13
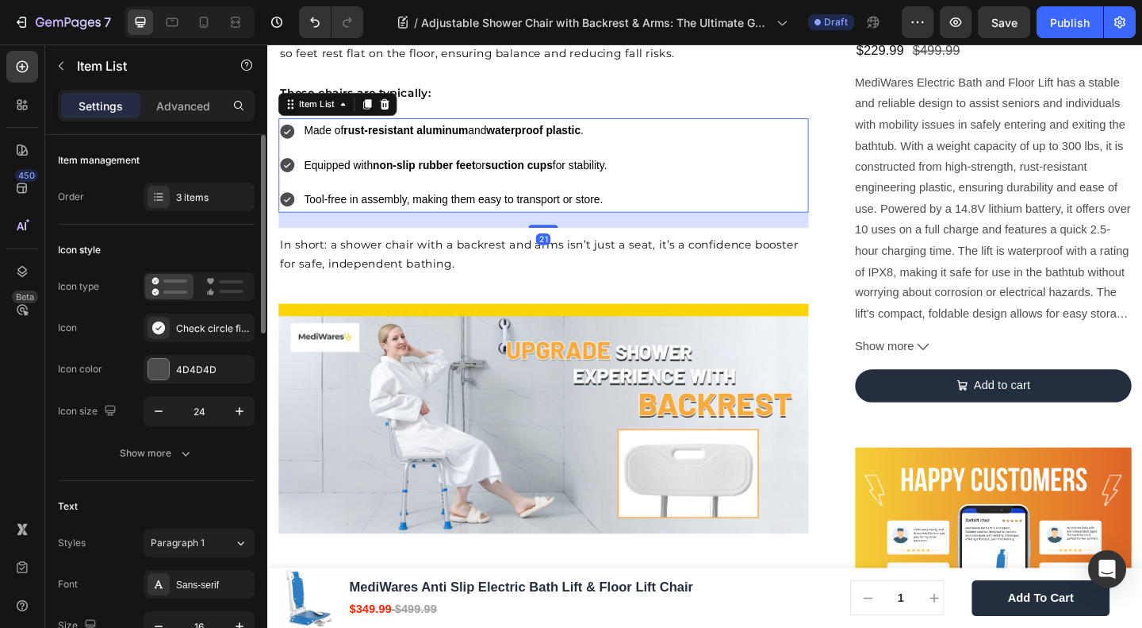
click at [566, 227] on div "21" at bounding box center [567, 235] width 577 height 17
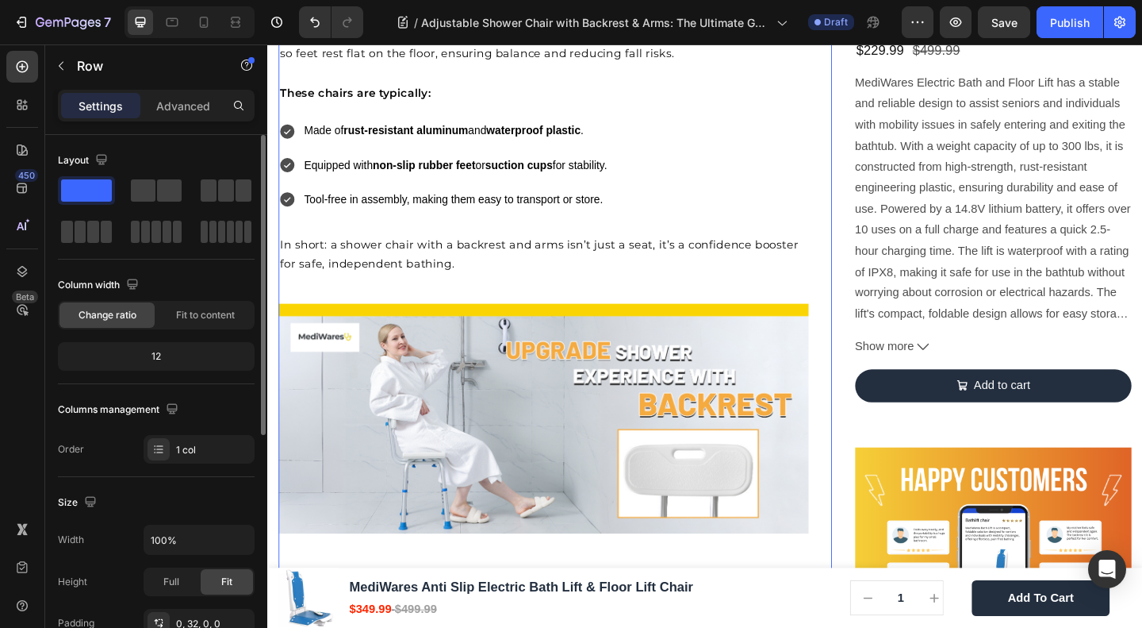
click at [595, 208] on span "Tool-free in assembly, making them easy to transport or store." at bounding box center [469, 211] width 325 height 13
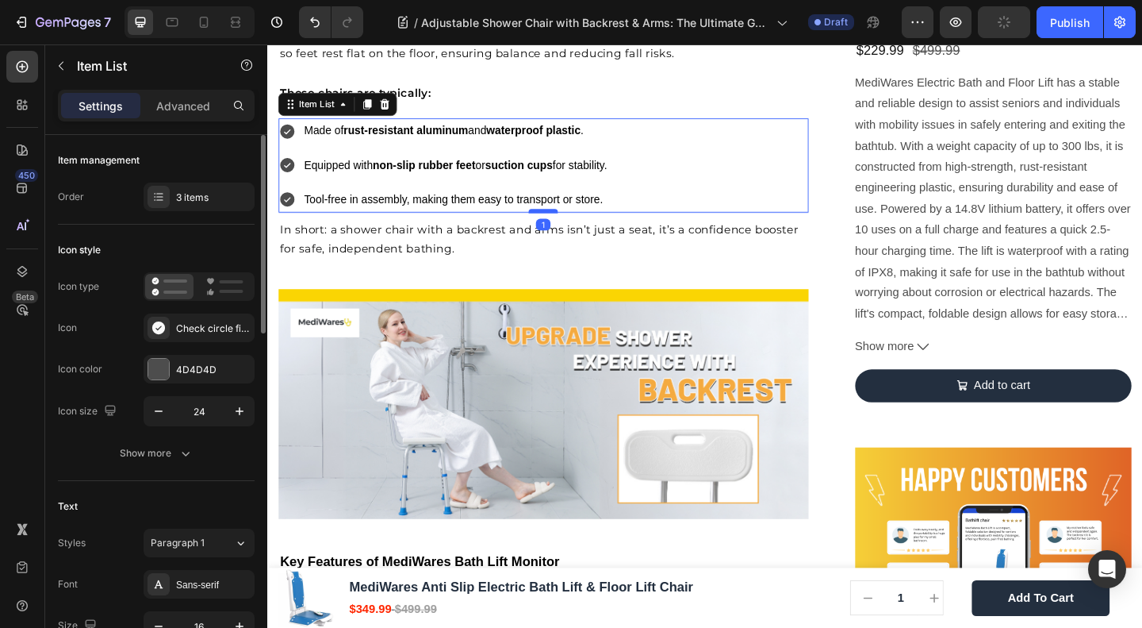
drag, startPoint x: 560, startPoint y: 232, endPoint x: 558, endPoint y: 217, distance: 15.9
click at [558, 223] on div at bounding box center [567, 225] width 32 height 5
type input "100%"
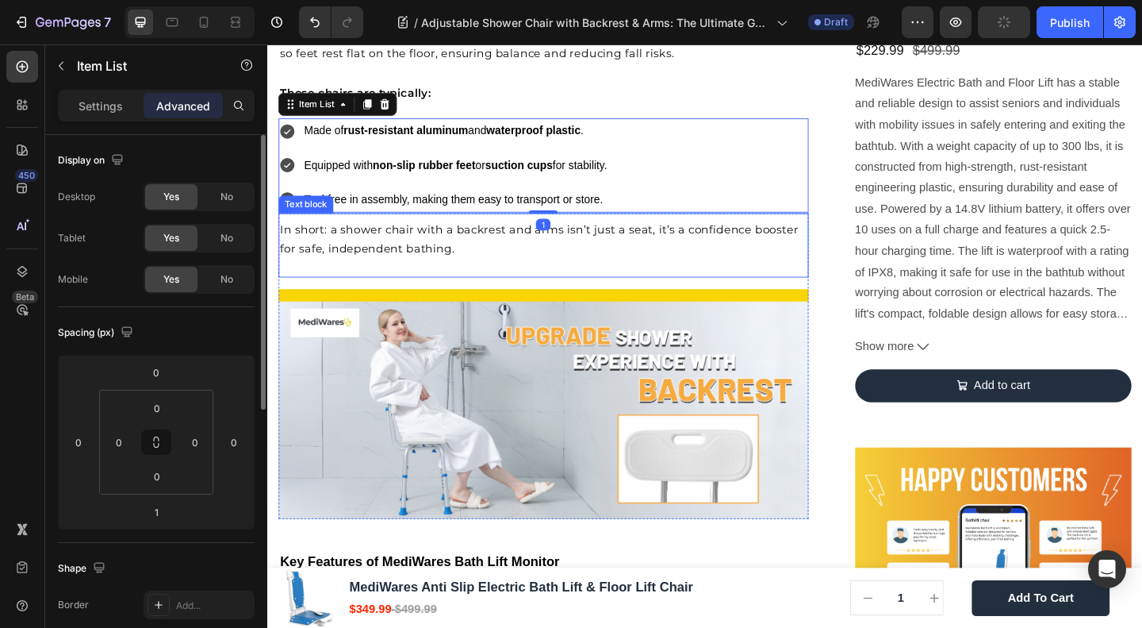
click at [432, 248] on p "In short: a shower chair with a backrest and arms isn’t just a seat, it’s a con…" at bounding box center [568, 256] width 574 height 41
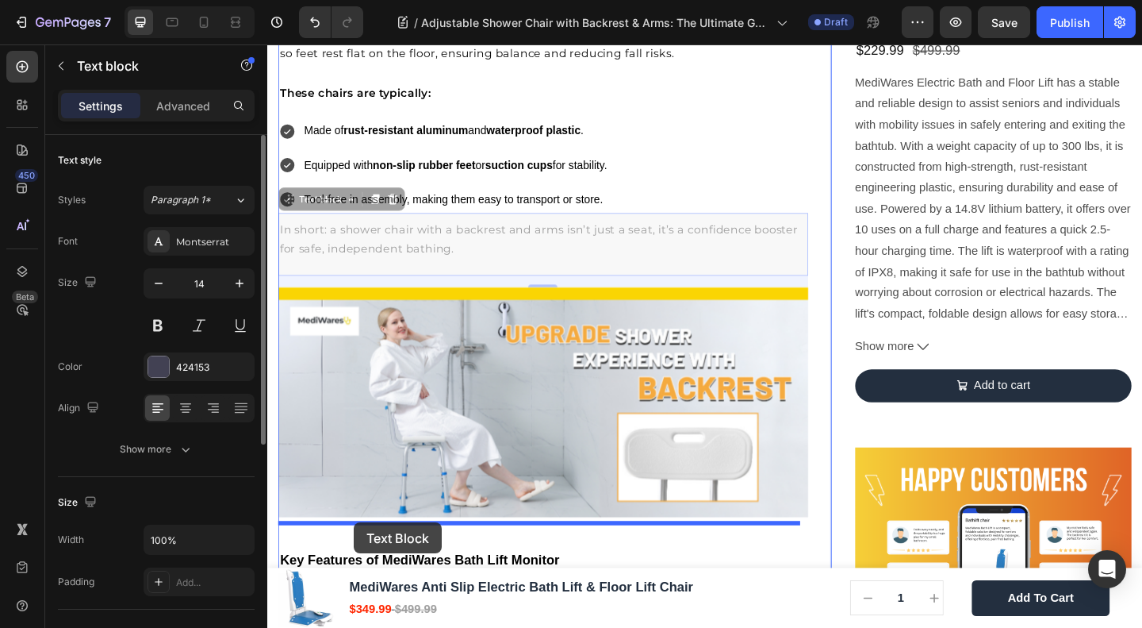
drag, startPoint x: 326, startPoint y: 202, endPoint x: 362, endPoint y: 564, distance: 363.5
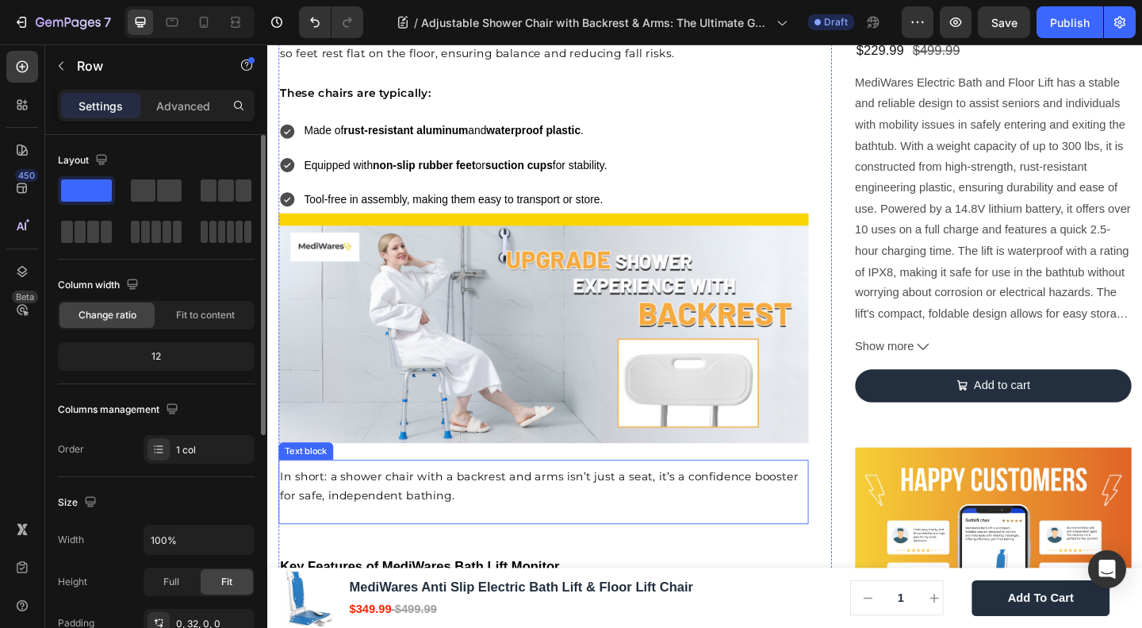
click at [387, 527] on span "In short: a shower chair with a backrest and arms isn’t just a seat, it’s a con…" at bounding box center [563, 524] width 564 height 36
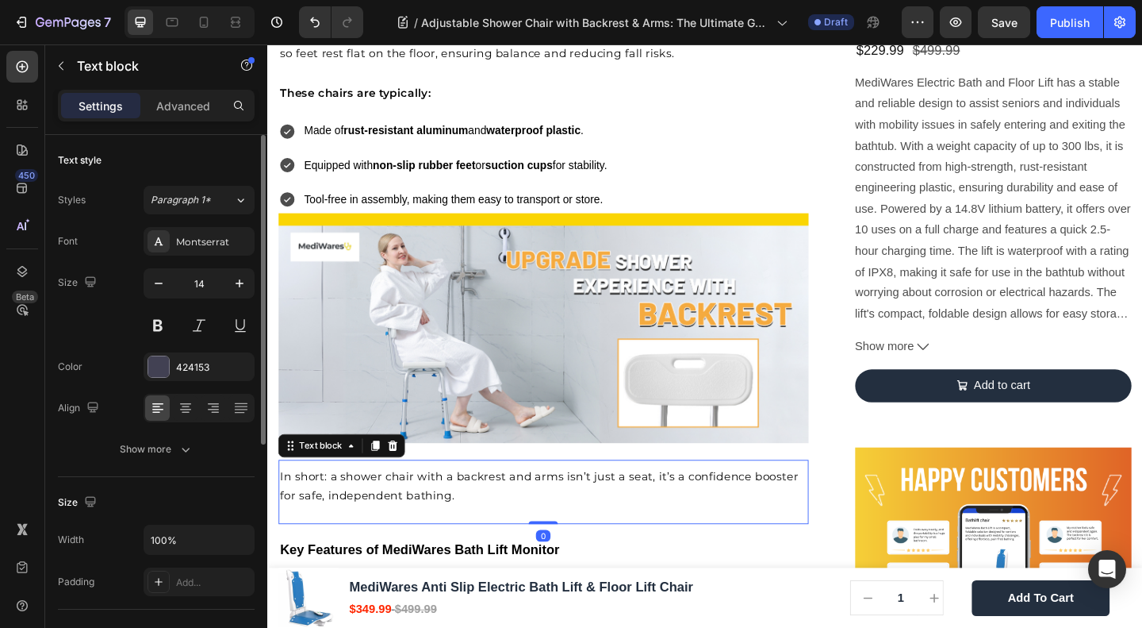
drag, startPoint x: 555, startPoint y: 569, endPoint x: 556, endPoint y: 526, distance: 42.8
click at [556, 526] on div "In short: a shower chair with a backrest and arms isn’t just a seat, it’s a con…" at bounding box center [567, 531] width 577 height 70
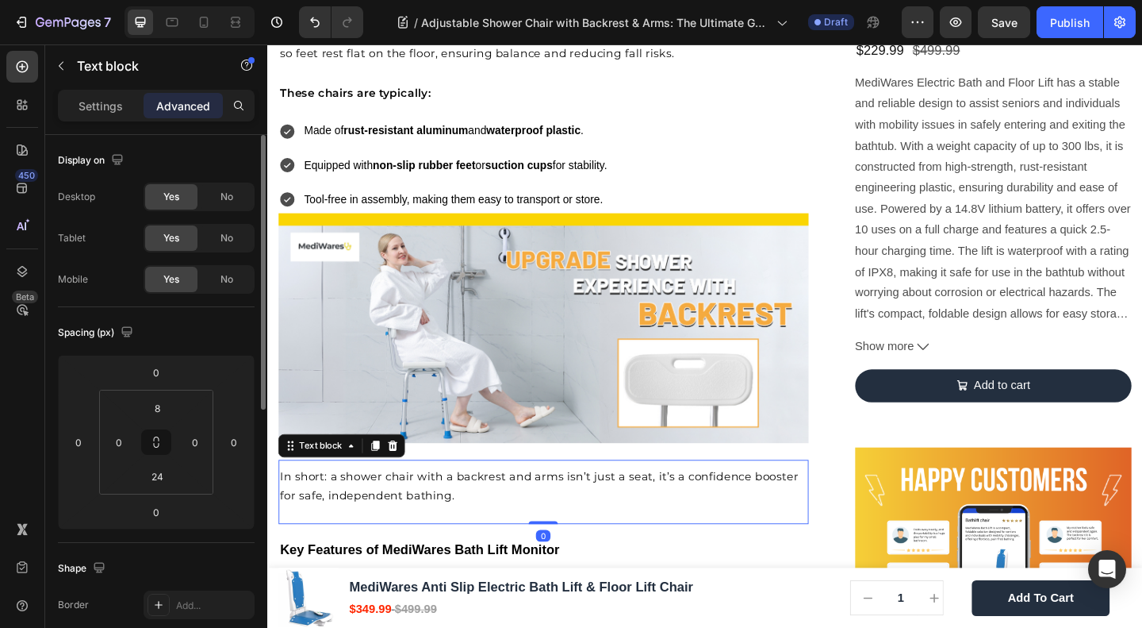
click at [410, 536] on div "In short: a shower chair with a backrest and arms isn’t just a seat, it’s a con…" at bounding box center [567, 531] width 577 height 70
click at [448, 536] on div "In short: a shower chair with a backrest and arms isn’t just a seat, it’s a con…" at bounding box center [567, 531] width 577 height 70
click at [95, 107] on p "Settings" at bounding box center [101, 106] width 44 height 17
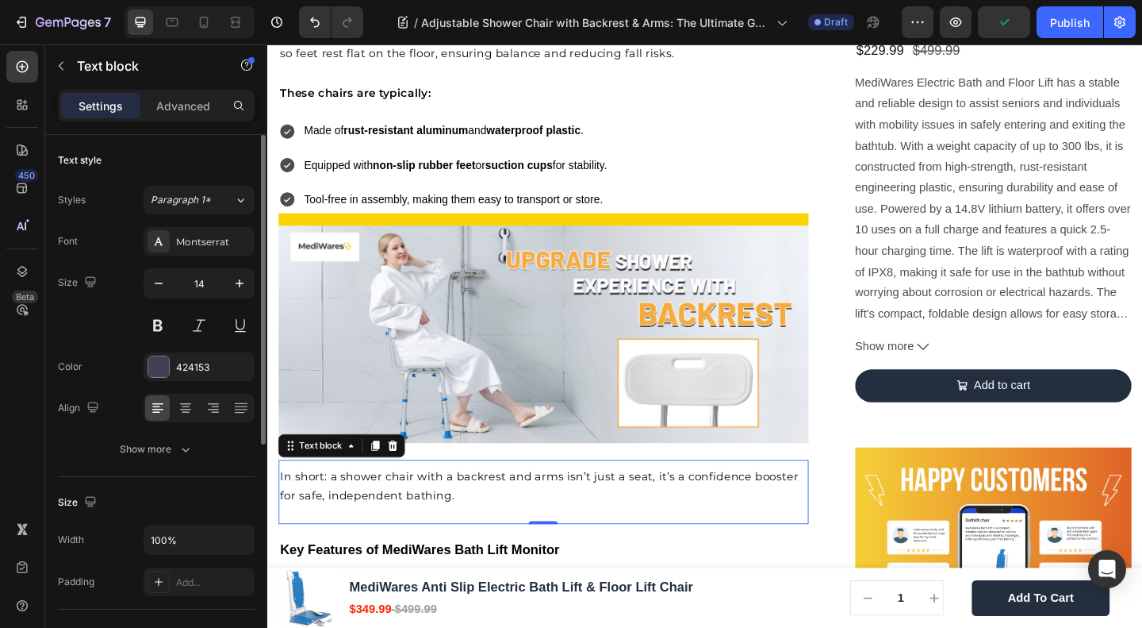
click at [393, 529] on p "In short: a shower chair with a backrest and arms isn’t just a seat, it’s a con…" at bounding box center [568, 524] width 574 height 41
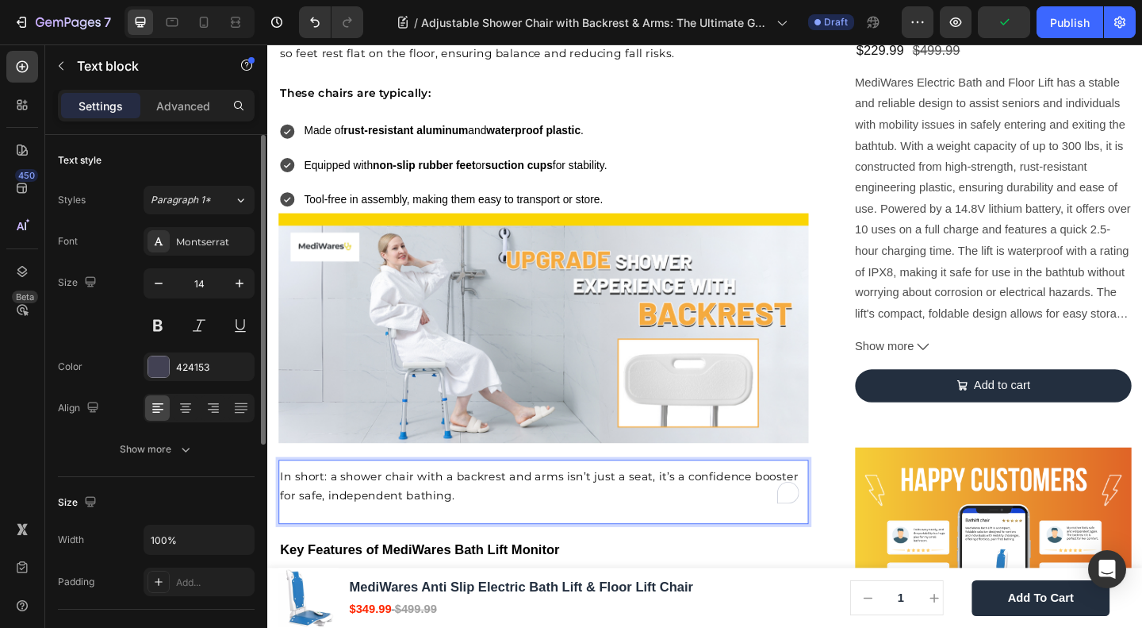
click at [393, 529] on p "In short: a shower chair with a backrest and arms isn’t just a seat, it’s a con…" at bounding box center [568, 524] width 574 height 41
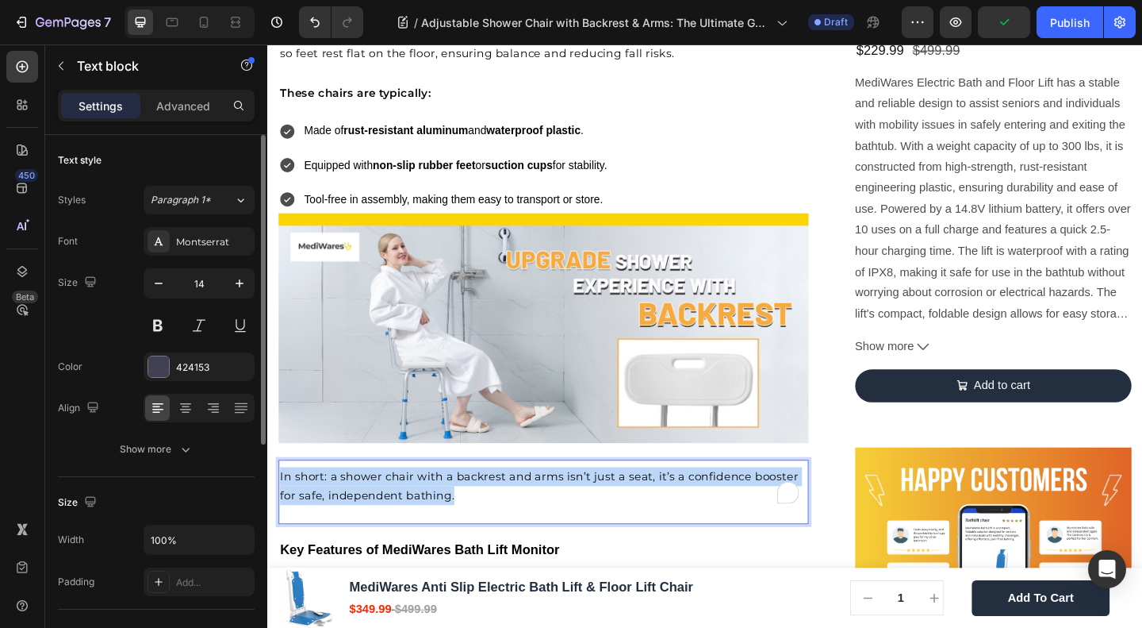
click at [393, 529] on p "In short: a shower chair with a backrest and arms isn’t just a seat, it’s a con…" at bounding box center [568, 524] width 574 height 41
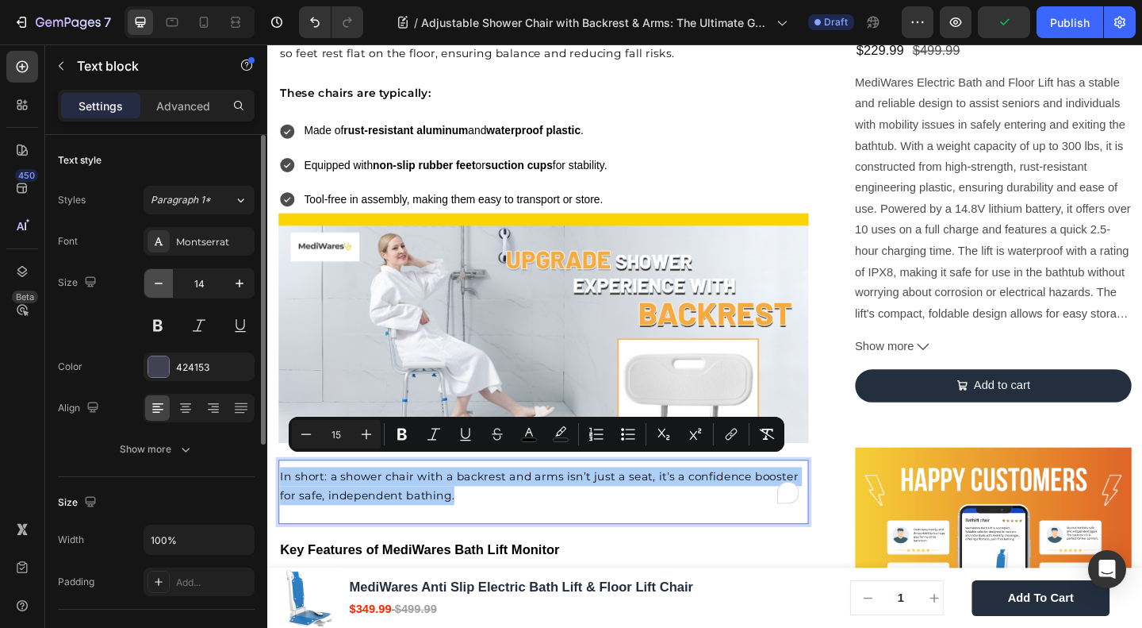
click at [149, 280] on button "button" at bounding box center [158, 283] width 29 height 29
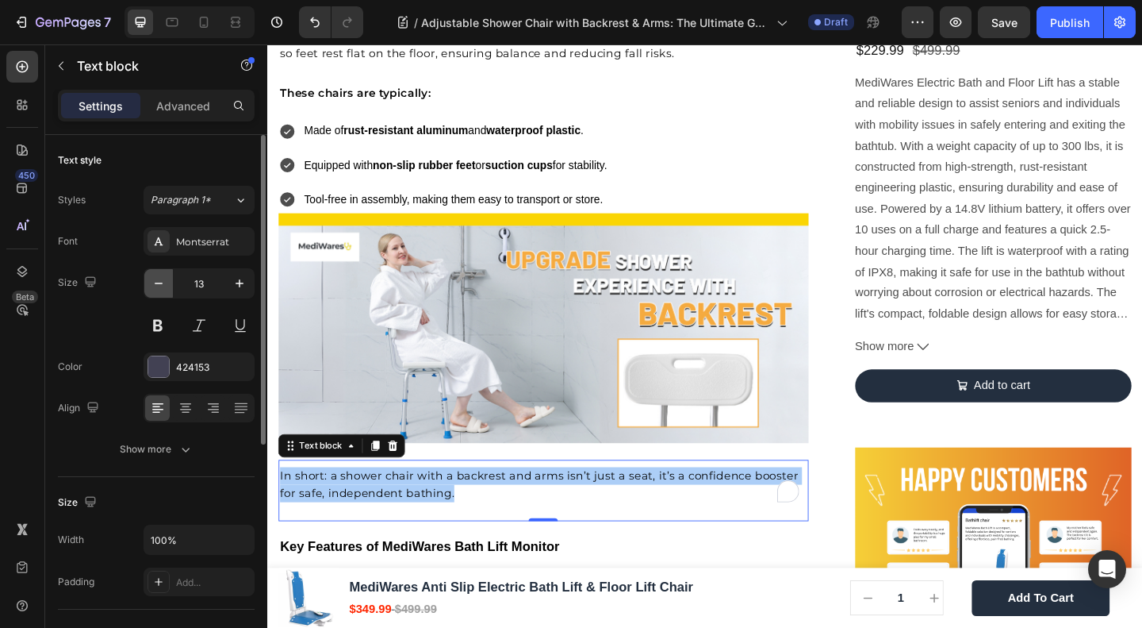
click at [149, 280] on button "button" at bounding box center [158, 283] width 29 height 29
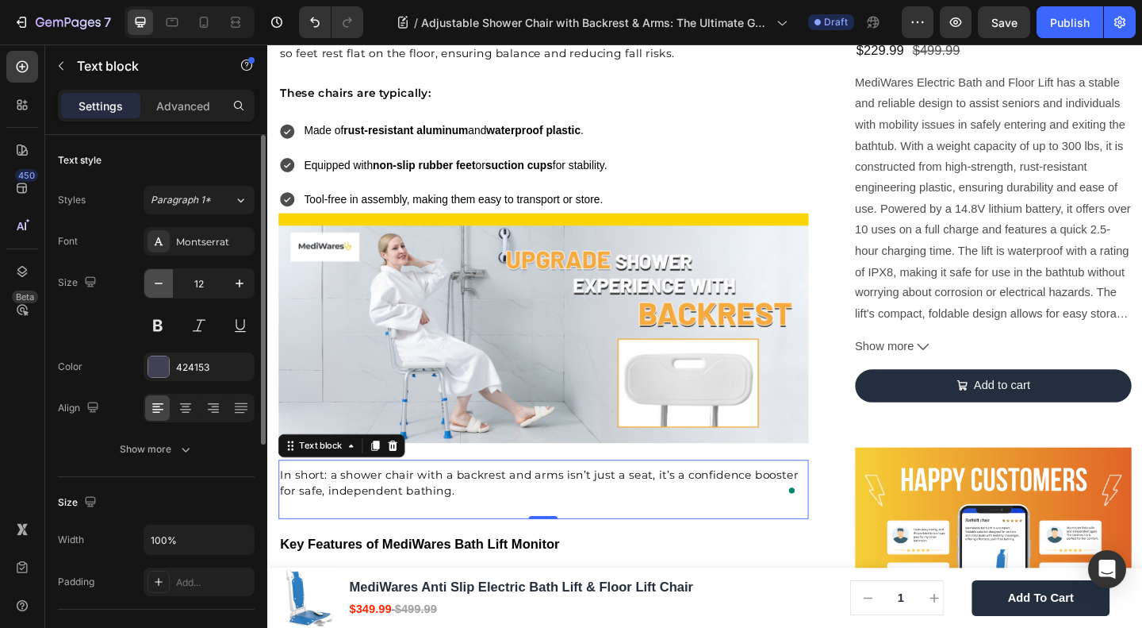
type input "11"
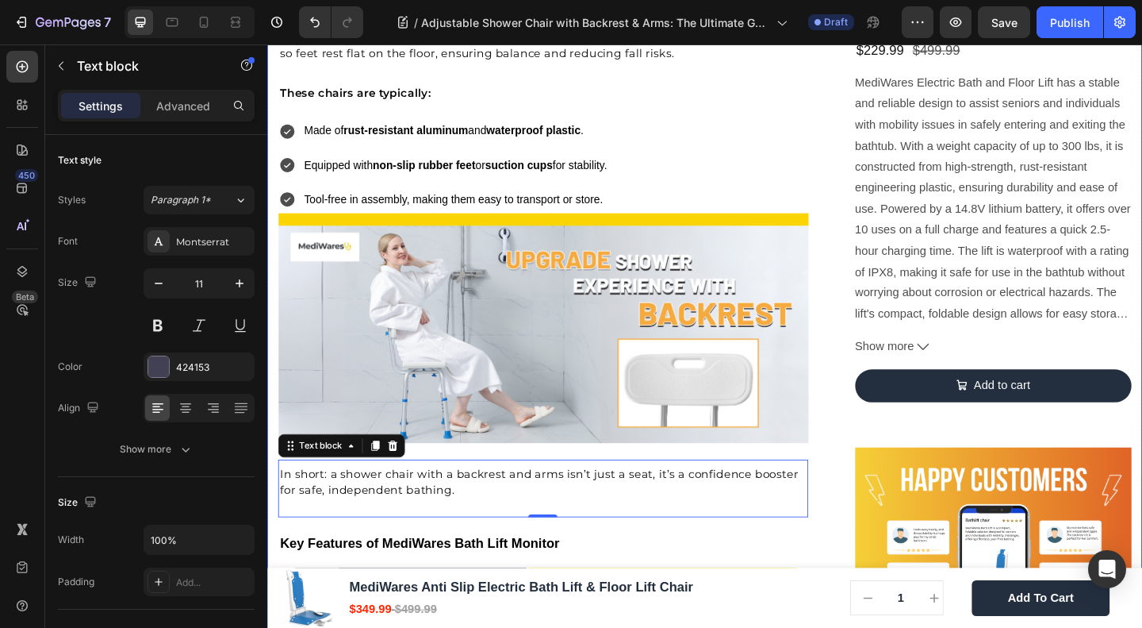
click at [845, 340] on img at bounding box center [567, 353] width 577 height 250
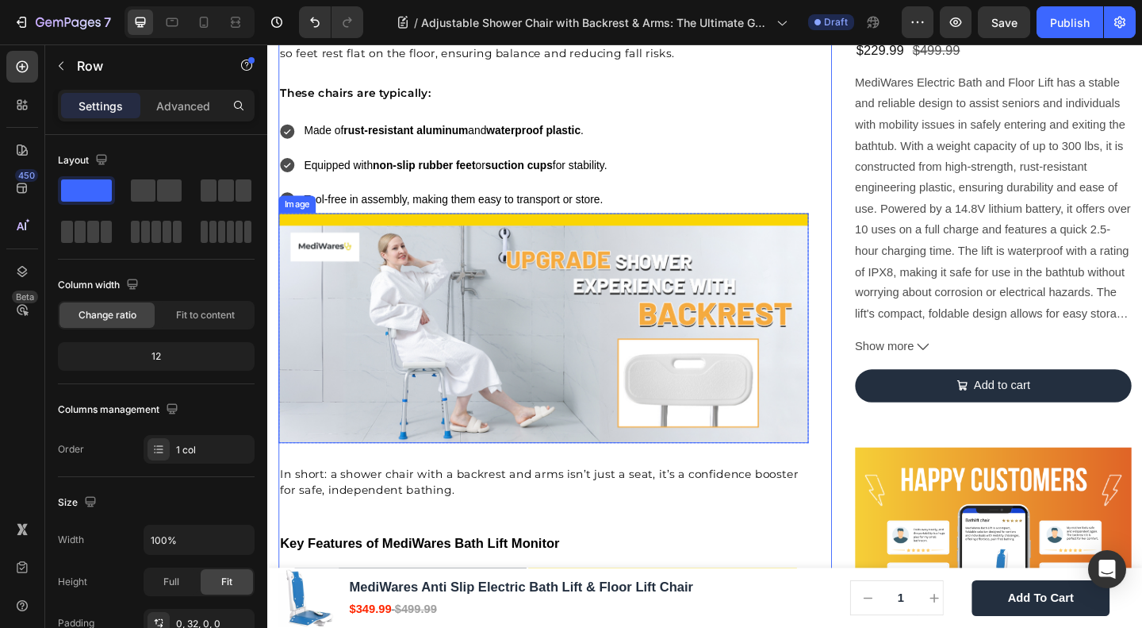
scroll to position [1692, 0]
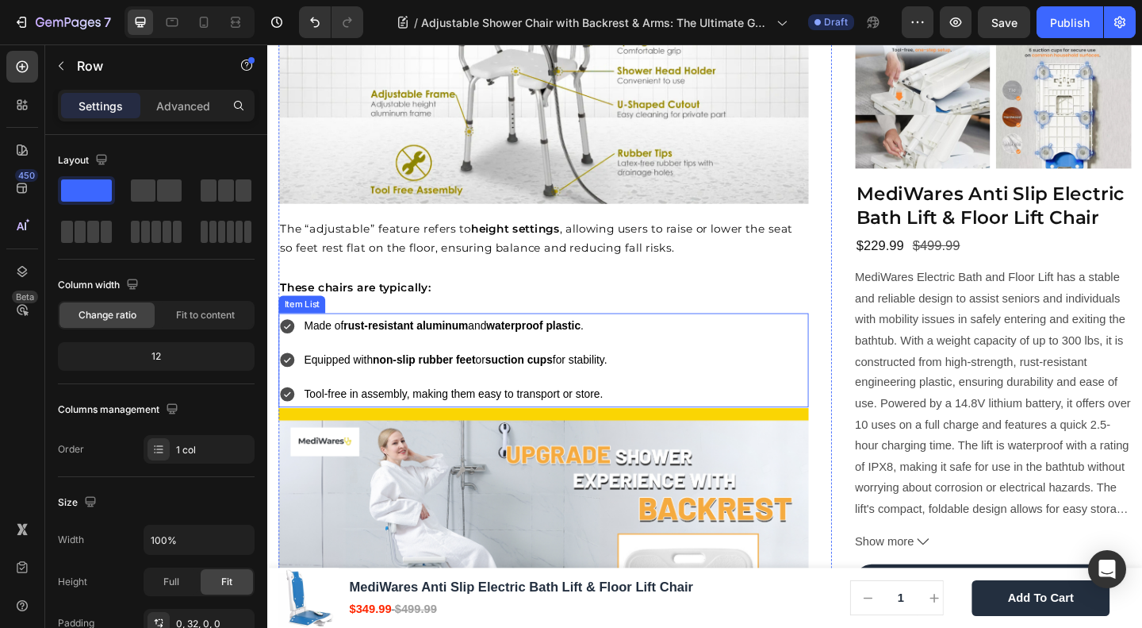
click at [534, 339] on p "Made of rust-resistant aluminum and waterproof plastic ." at bounding box center [472, 350] width 330 height 23
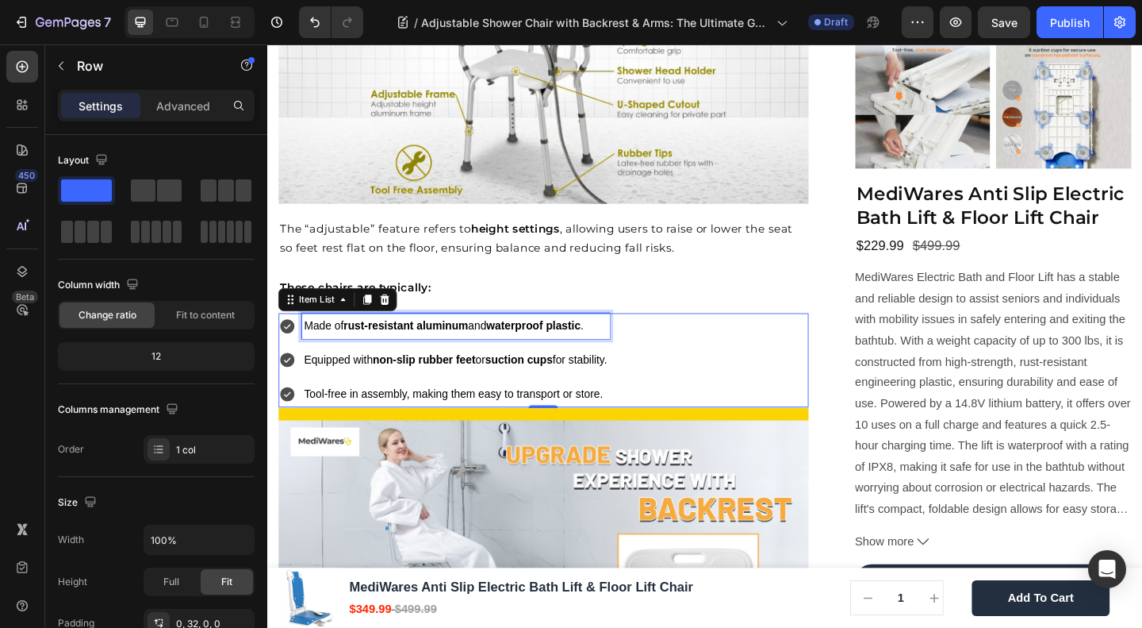
click at [534, 339] on p "Made of rust-resistant aluminum and waterproof plastic ." at bounding box center [472, 350] width 330 height 23
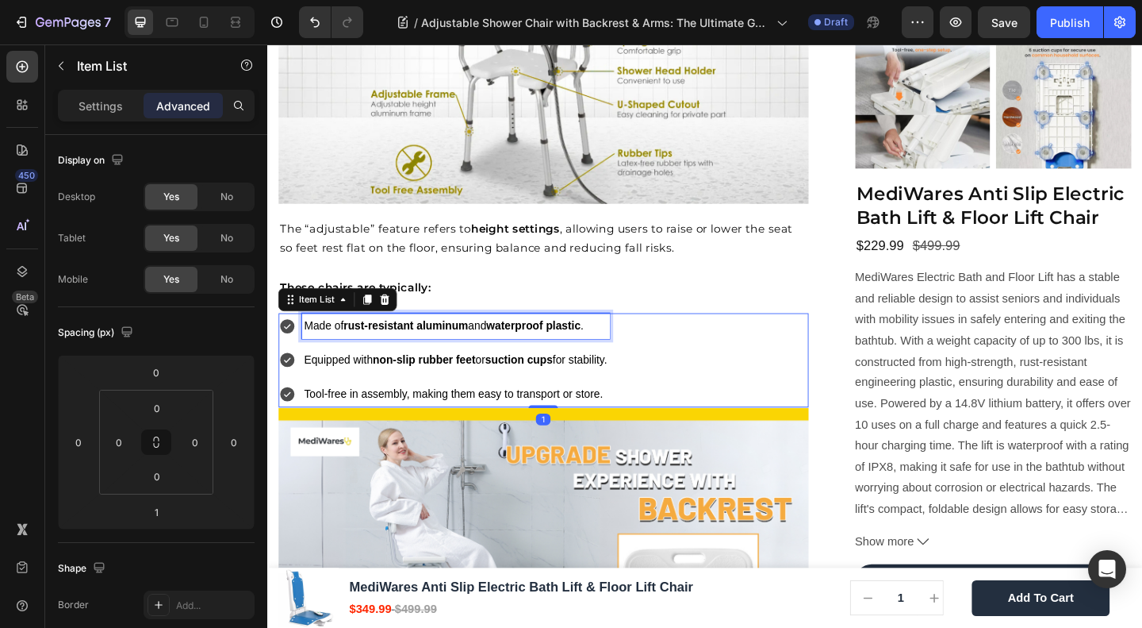
click at [534, 339] on p "Made of rust-resistant aluminum and waterproof plastic ." at bounding box center [472, 350] width 330 height 23
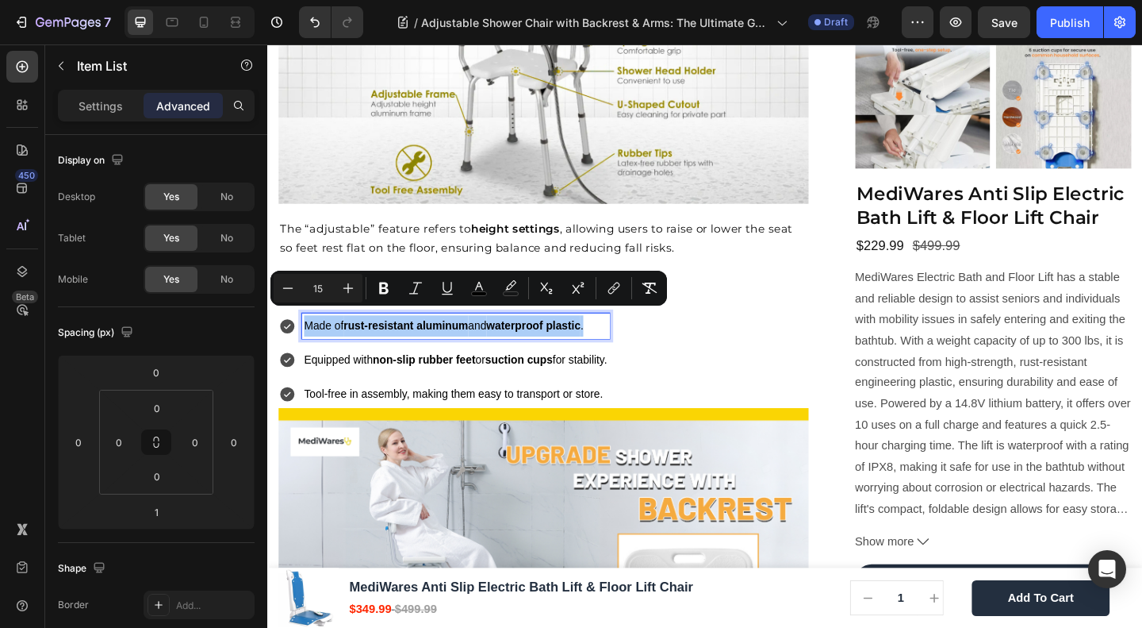
click at [108, 96] on div "Settings" at bounding box center [100, 105] width 79 height 25
type input "8"
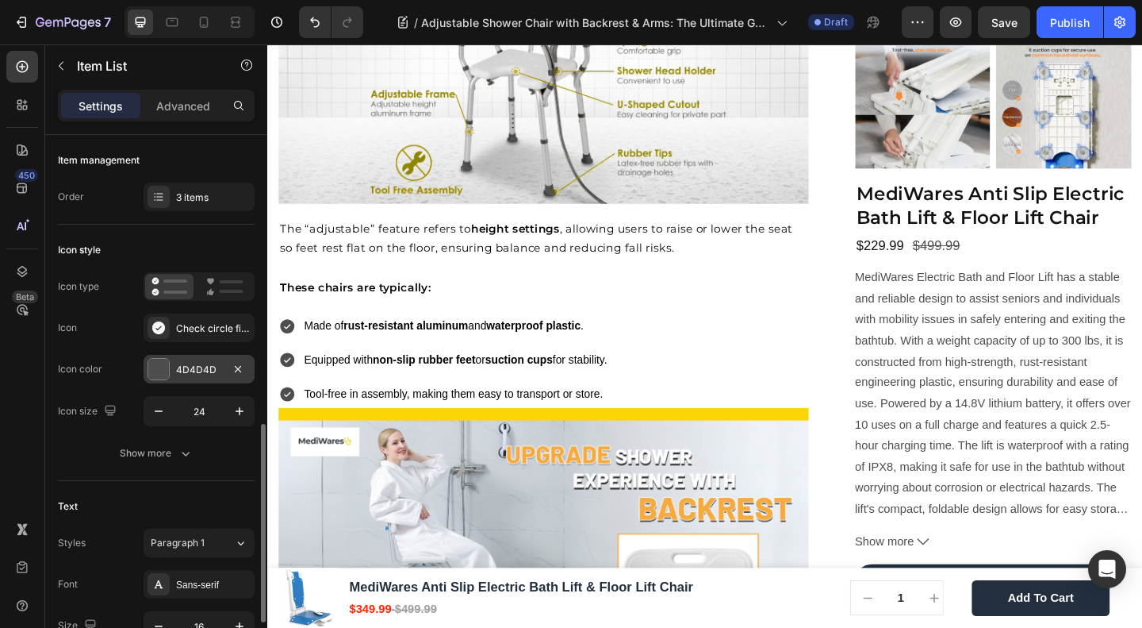
scroll to position [211, 0]
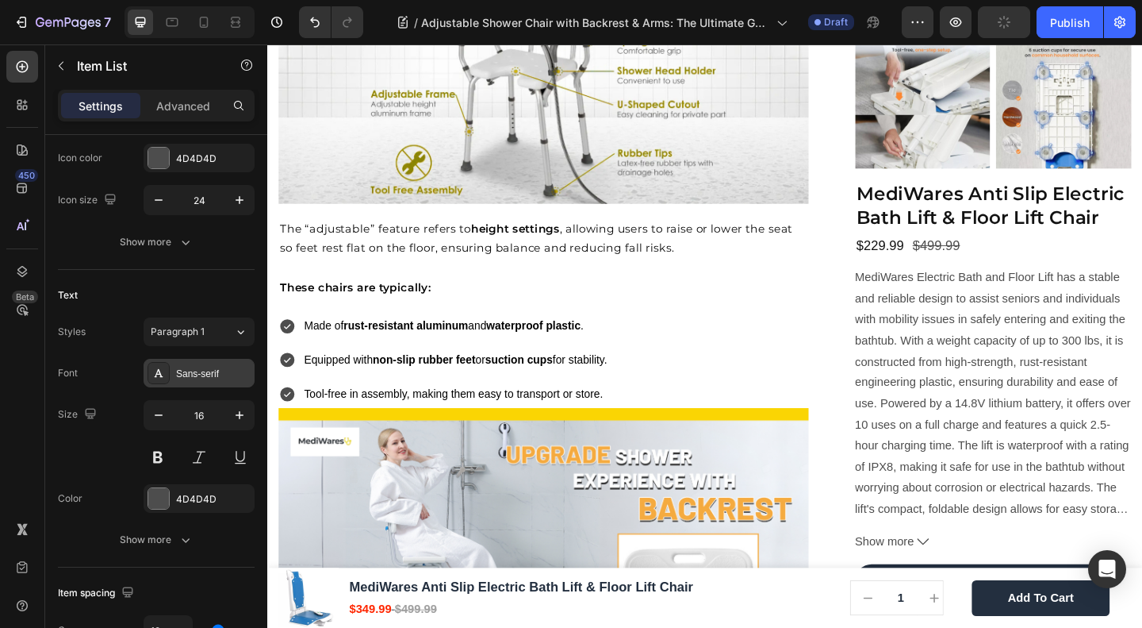
click at [207, 367] on div "Sans-serif" at bounding box center [213, 374] width 75 height 14
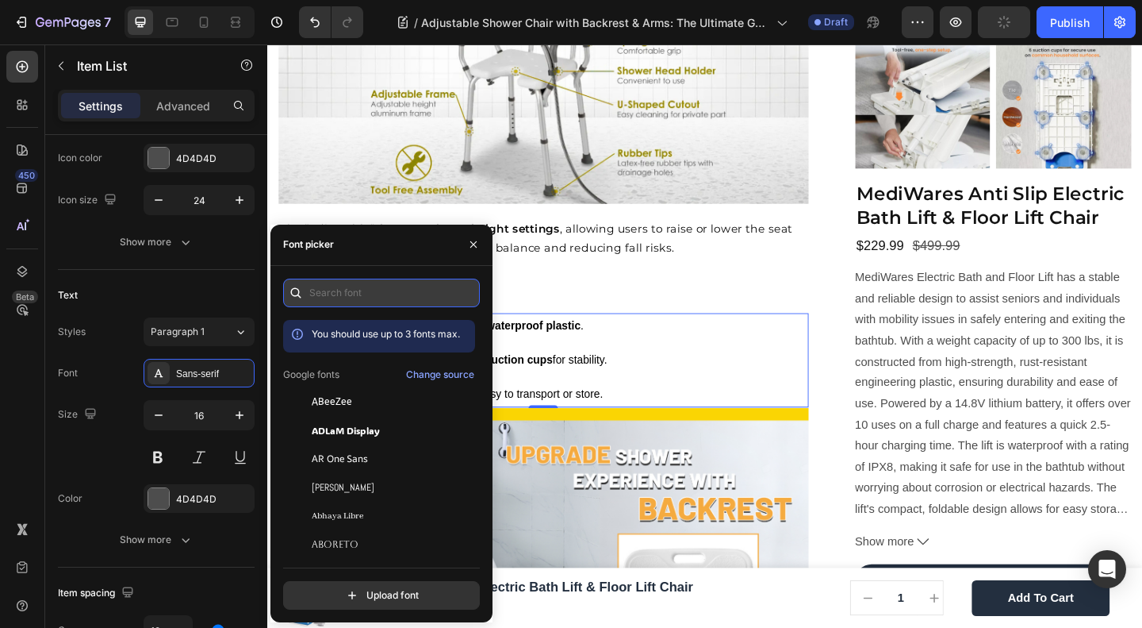
click at [346, 293] on input "text" at bounding box center [381, 292] width 197 height 29
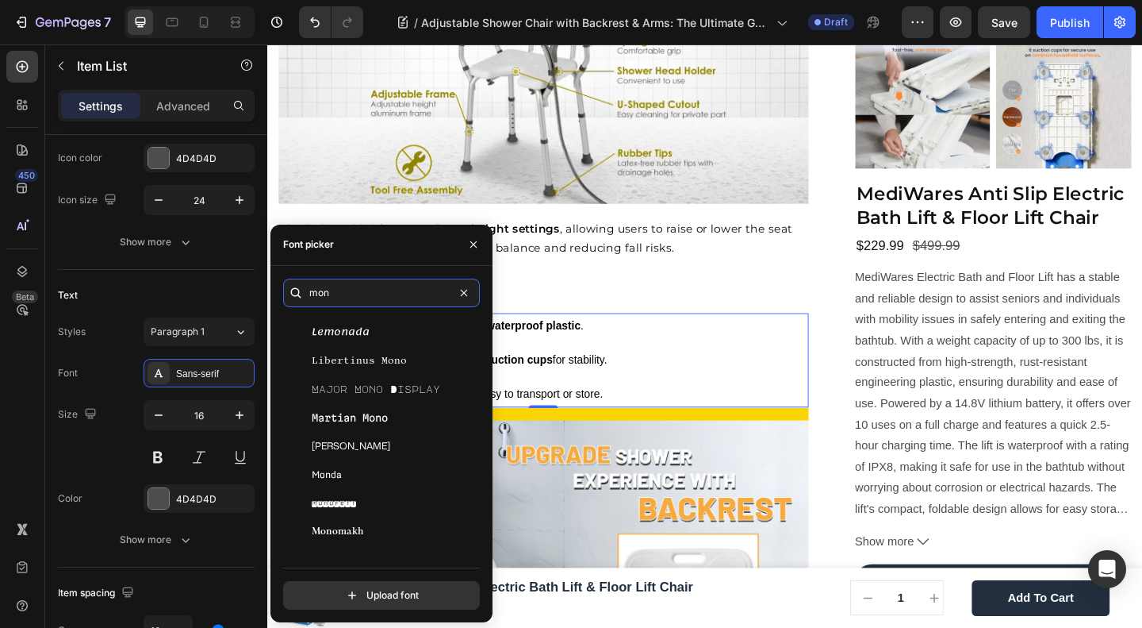
scroll to position [846, 0]
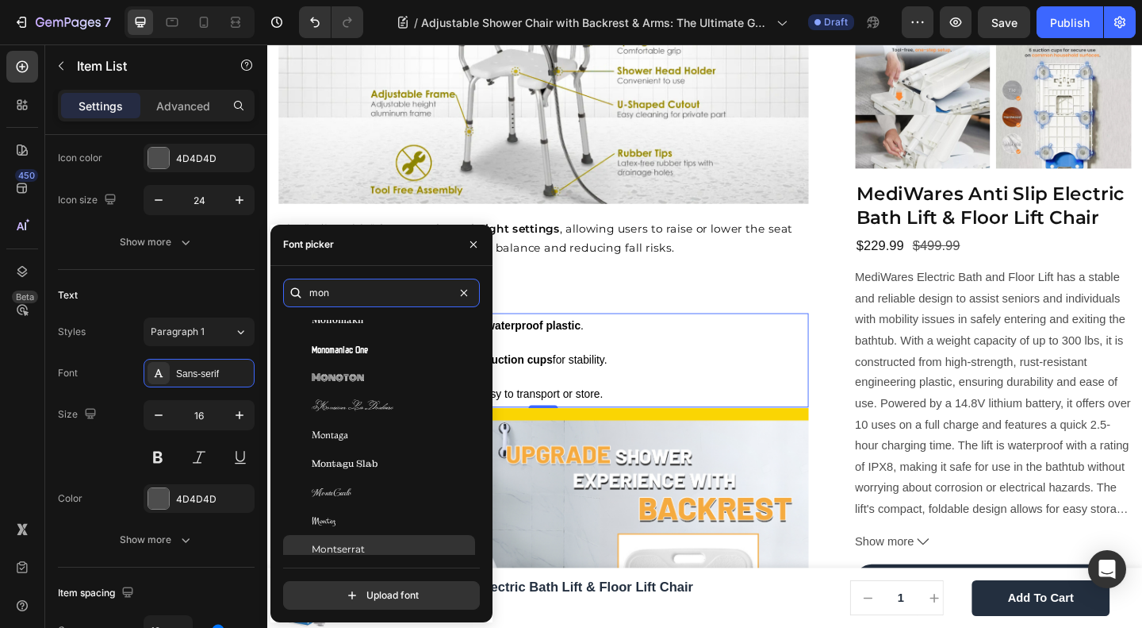
type input "mon"
click at [367, 547] on div "Montserrat" at bounding box center [392, 549] width 160 height 14
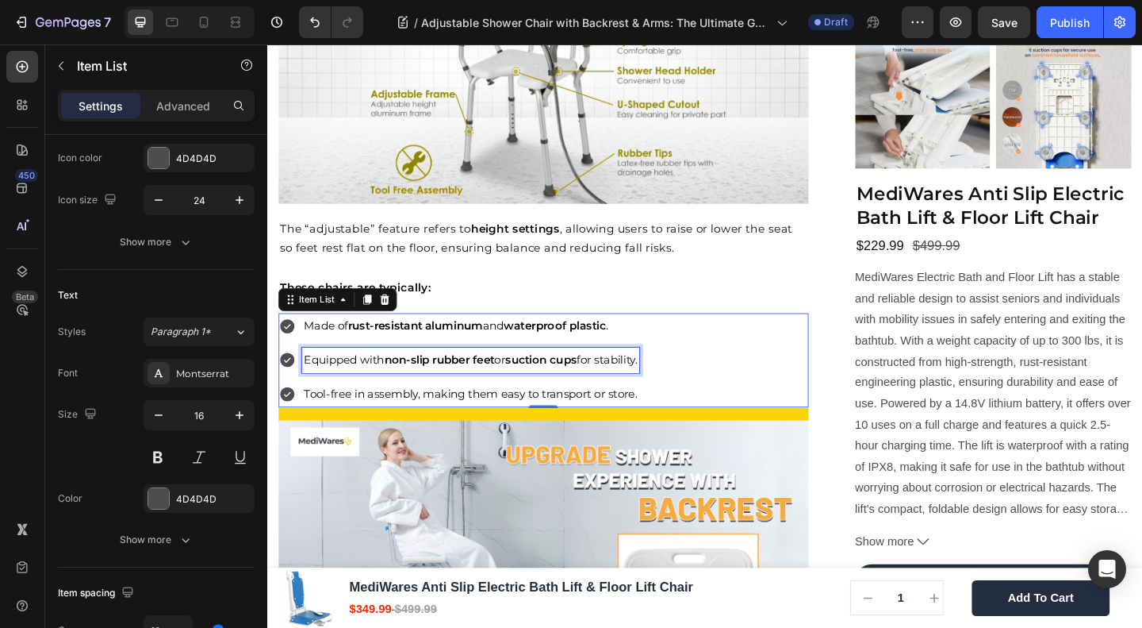
click at [643, 379] on span "Equipped with non-slip rubber feet or suction cups for stability." at bounding box center [488, 386] width 363 height 15
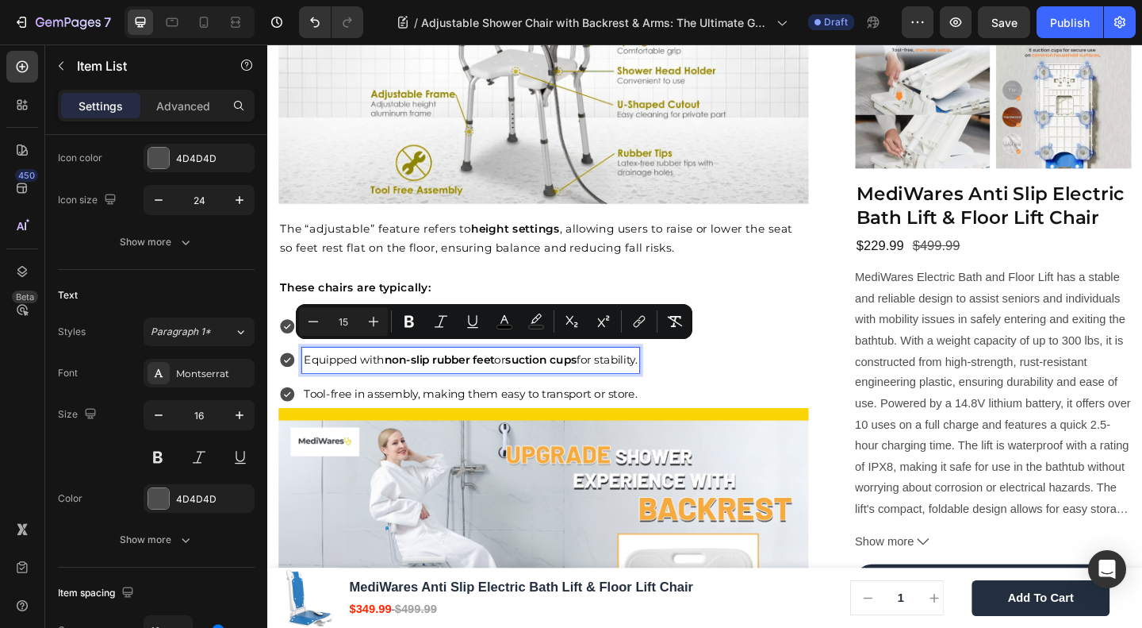
click at [420, 416] on span "Tool-free in assembly, making them easy to transport or store." at bounding box center [488, 423] width 363 height 15
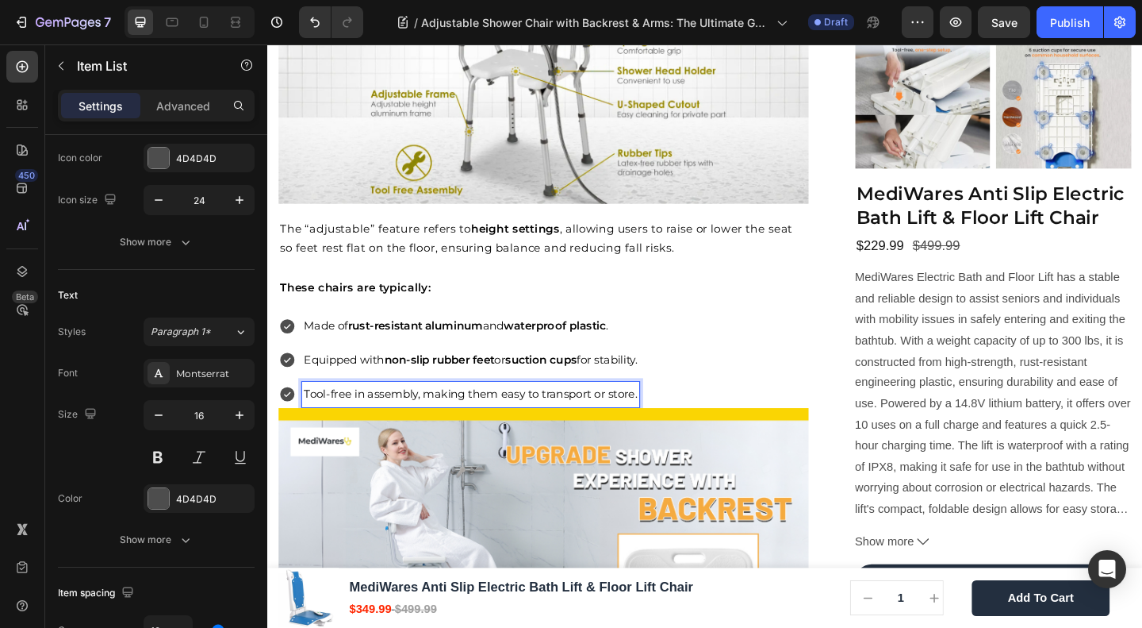
click at [833, 390] on div "Made of rust-resistant aluminum and waterproof plastic . Equipped with non-slip…" at bounding box center [567, 387] width 577 height 102
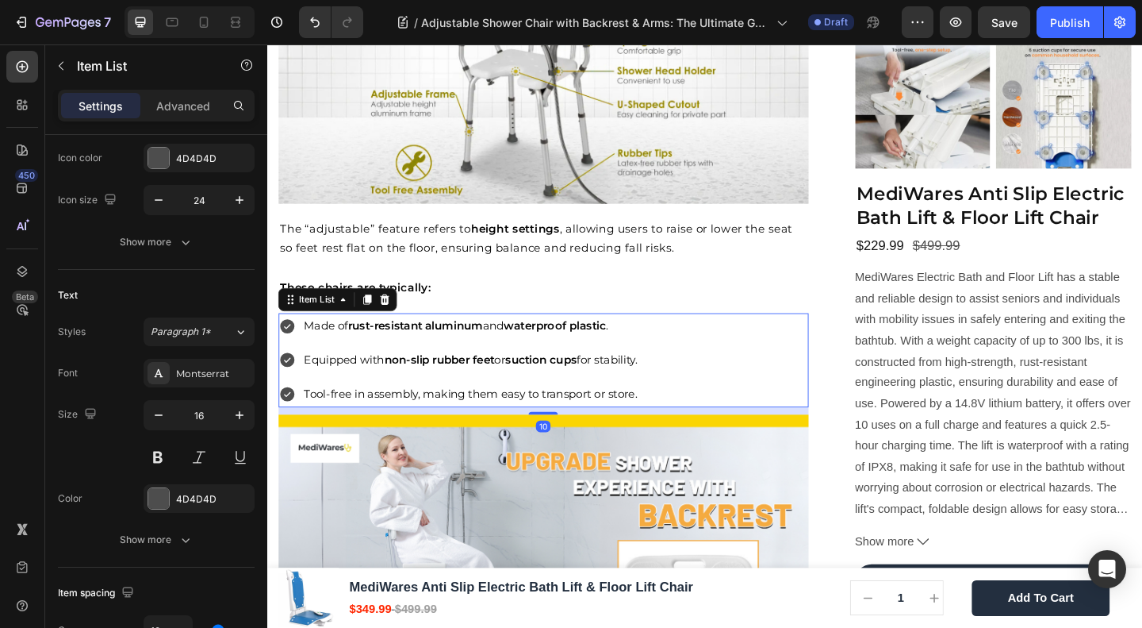
drag, startPoint x: 563, startPoint y: 428, endPoint x: 780, endPoint y: 413, distance: 217.0
click at [562, 443] on div at bounding box center [567, 444] width 32 height 3
type input "100%"
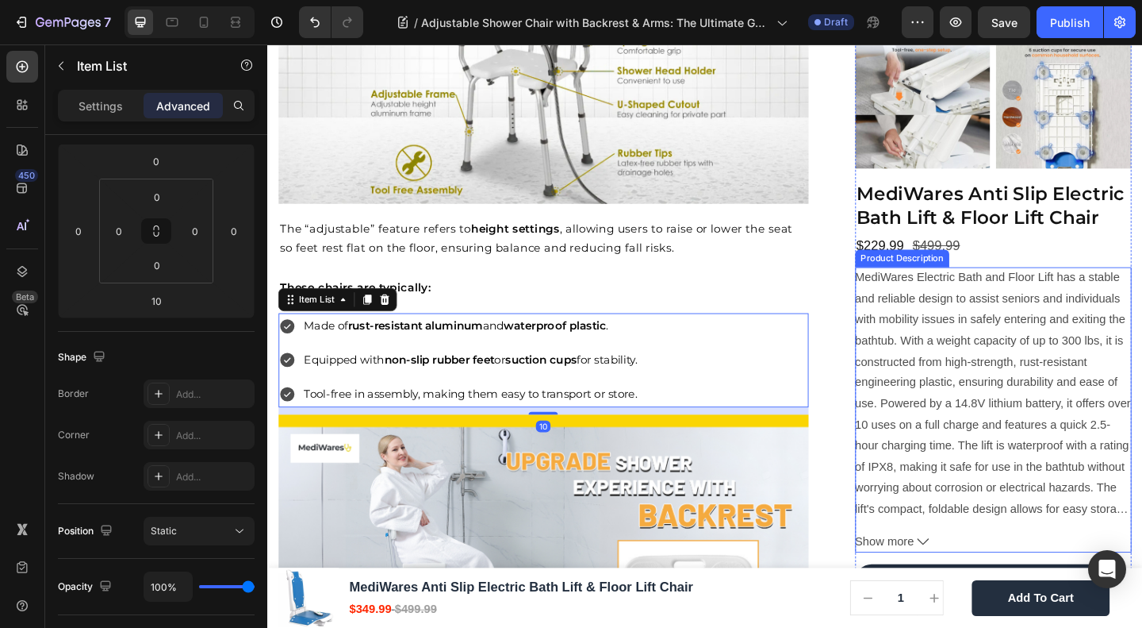
click at [880, 393] on div "Home Blog Article Title Breadcrumb Adjustable Shower Chair with Backrest & Arms…" at bounding box center [743, 156] width 952 height 3419
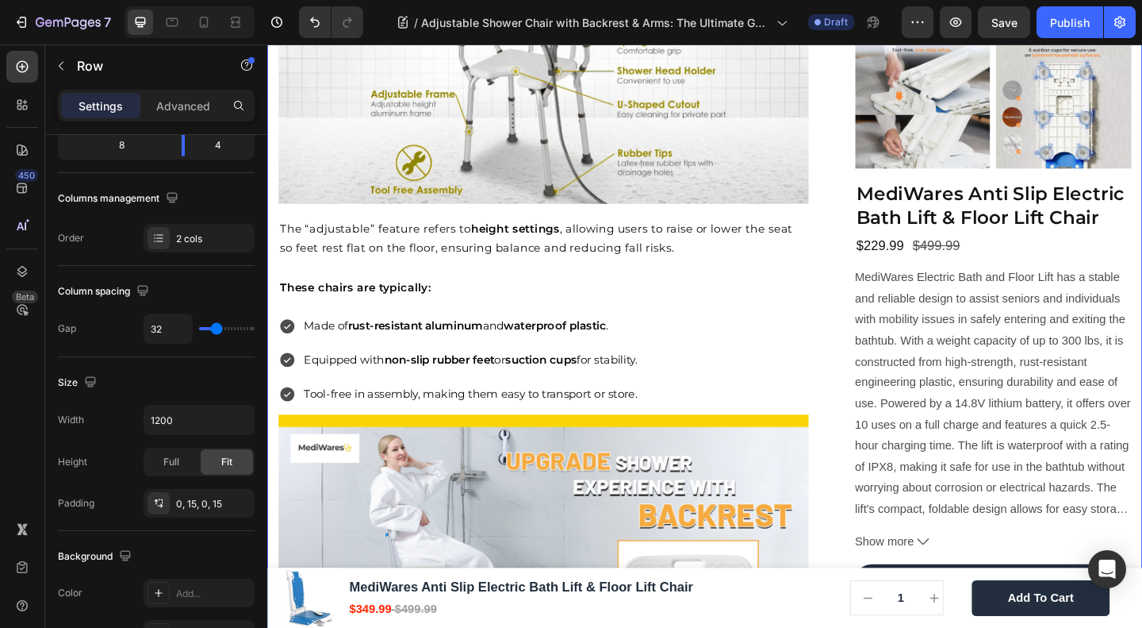
scroll to position [0, 0]
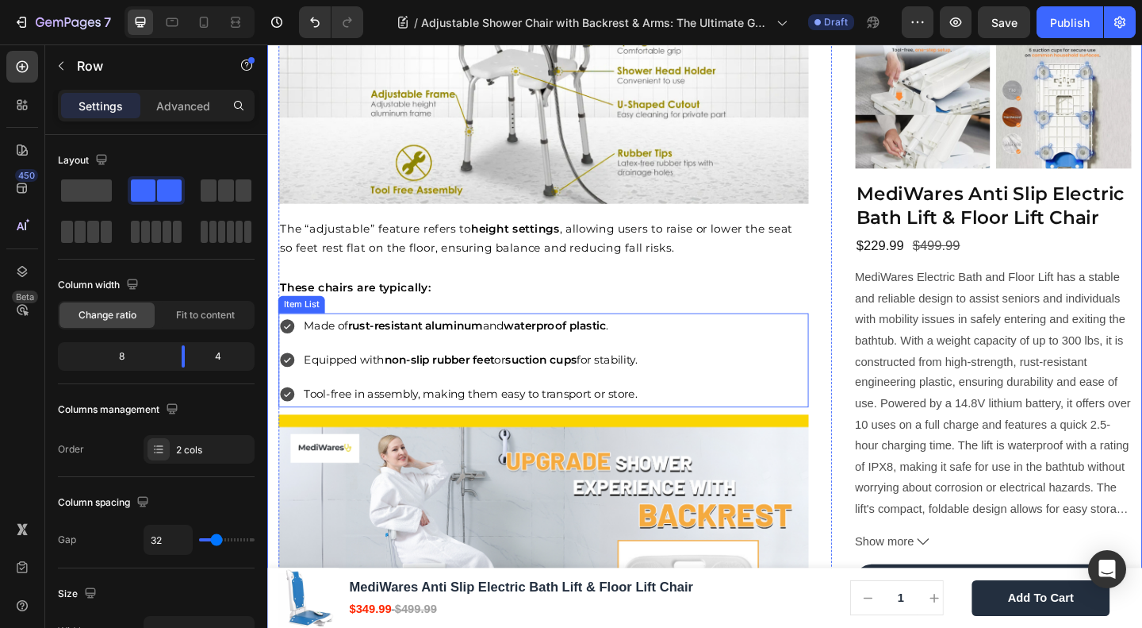
click at [289, 343] on icon at bounding box center [289, 351] width 16 height 16
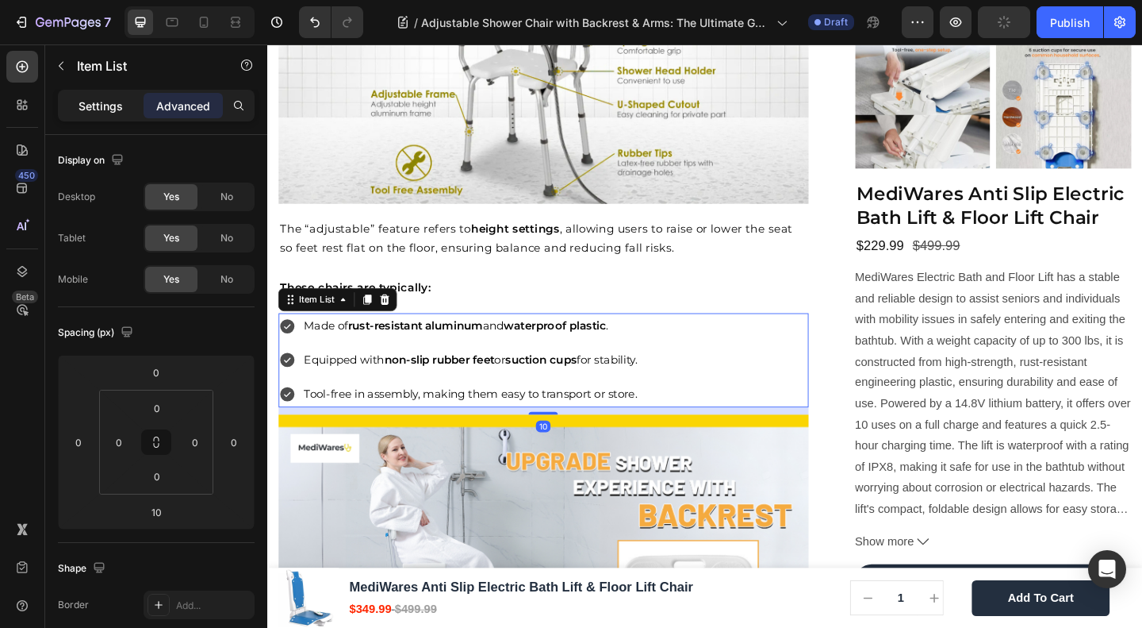
click at [78, 101] on div "Settings" at bounding box center [100, 105] width 79 height 25
type input "8"
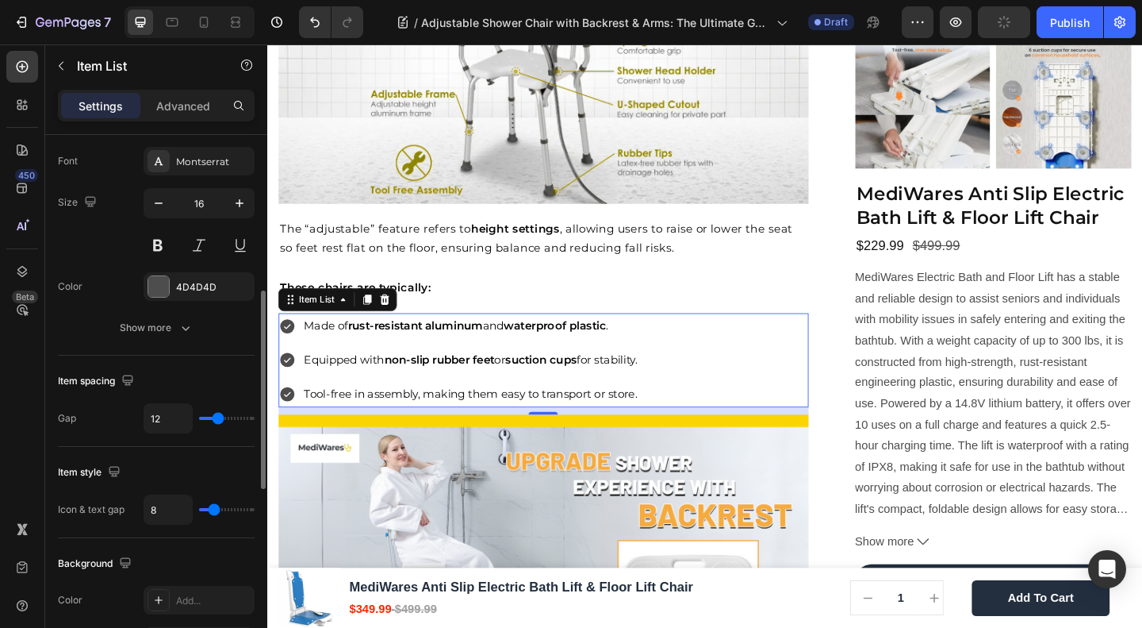
scroll to position [211, 0]
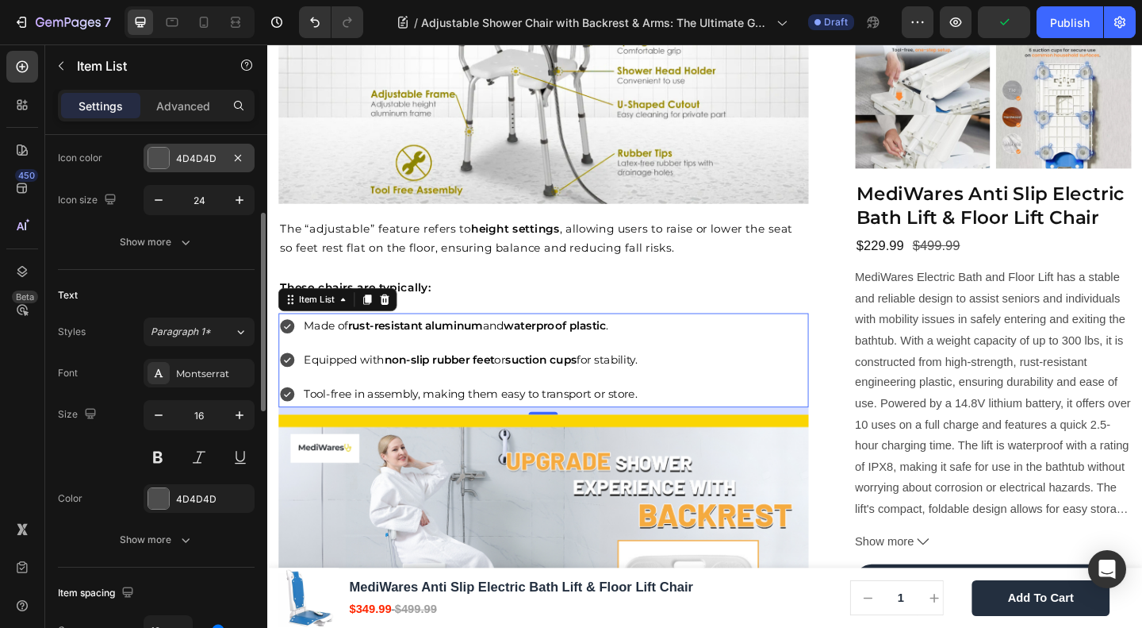
click at [162, 159] on div at bounding box center [158, 158] width 21 height 21
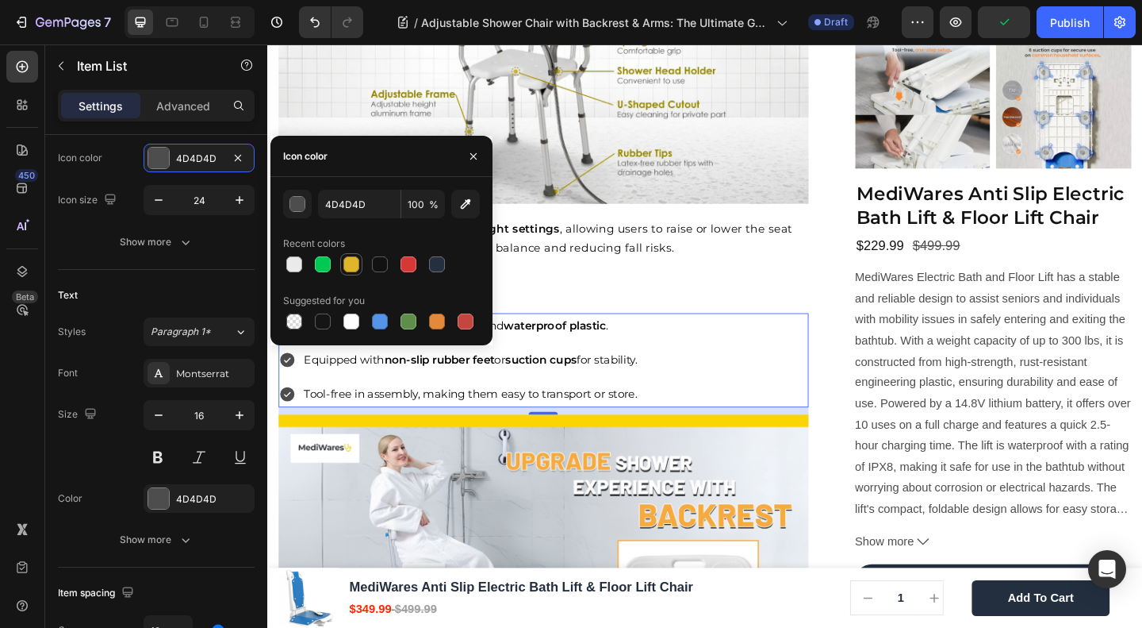
click at [345, 267] on div at bounding box center [352, 264] width 16 height 16
type input "DFB52C"
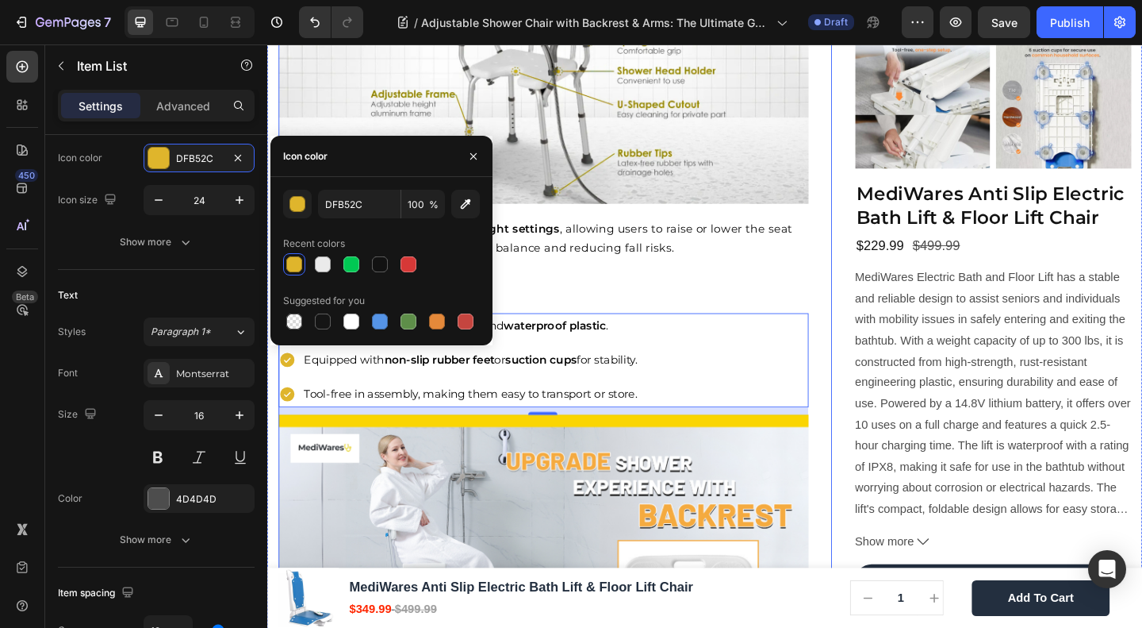
click at [863, 347] on div "Home Blog Article Title Breadcrumb Adjustable Shower Chair with Backrest & Arms…" at bounding box center [580, 156] width 602 height 3419
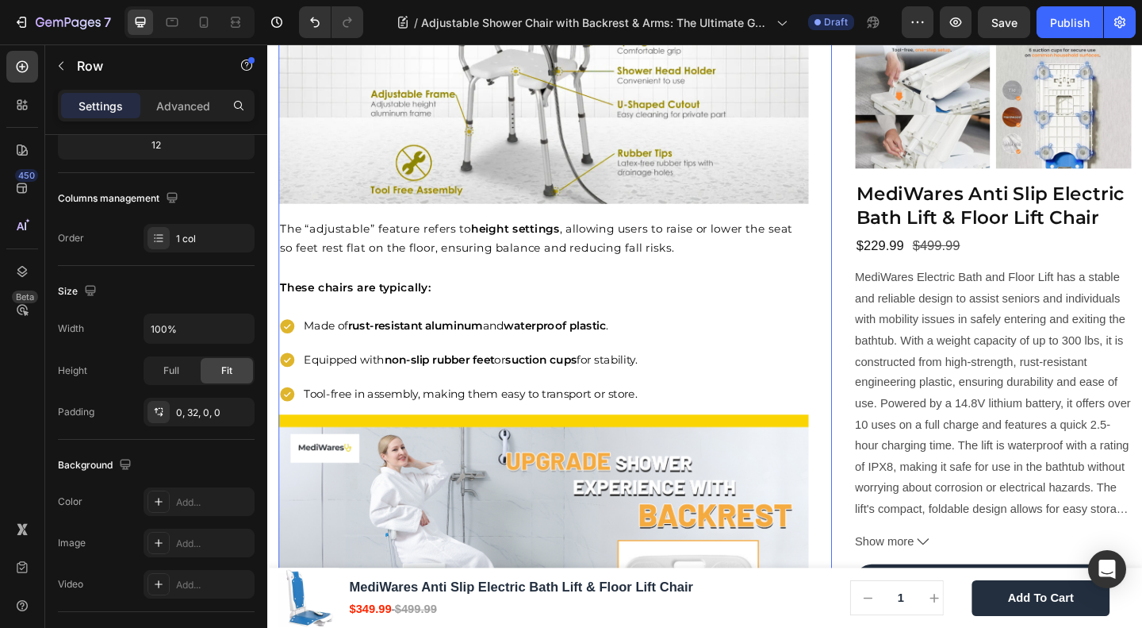
scroll to position [0, 0]
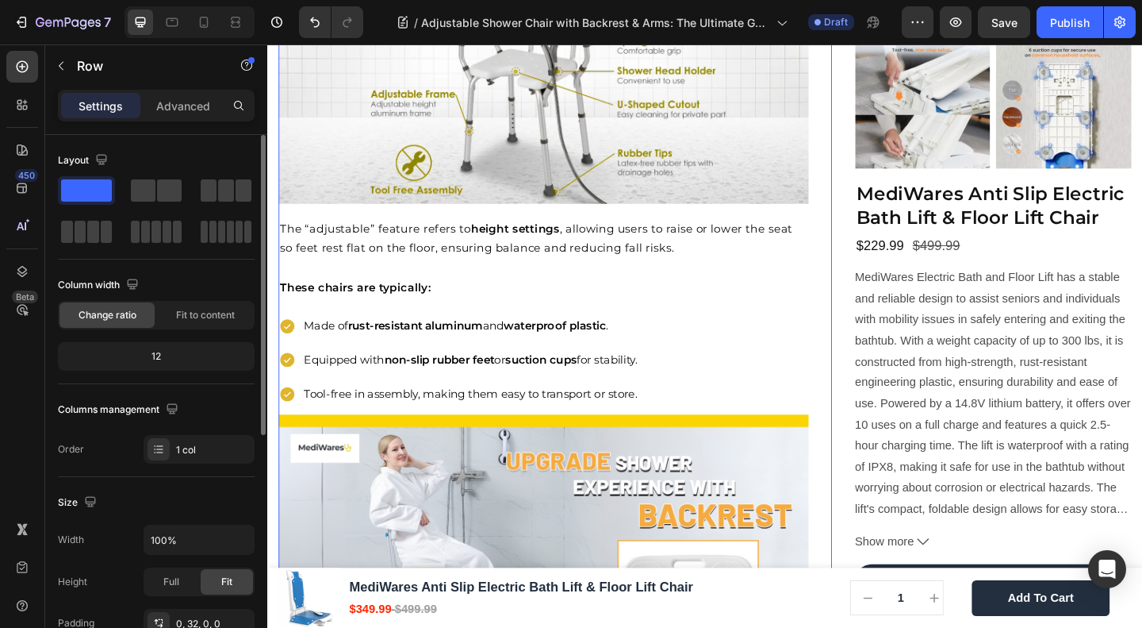
click at [863, 347] on div "Home Blog Article Title Breadcrumb Adjustable Shower Chair with Backrest & Arms…" at bounding box center [580, 156] width 602 height 3419
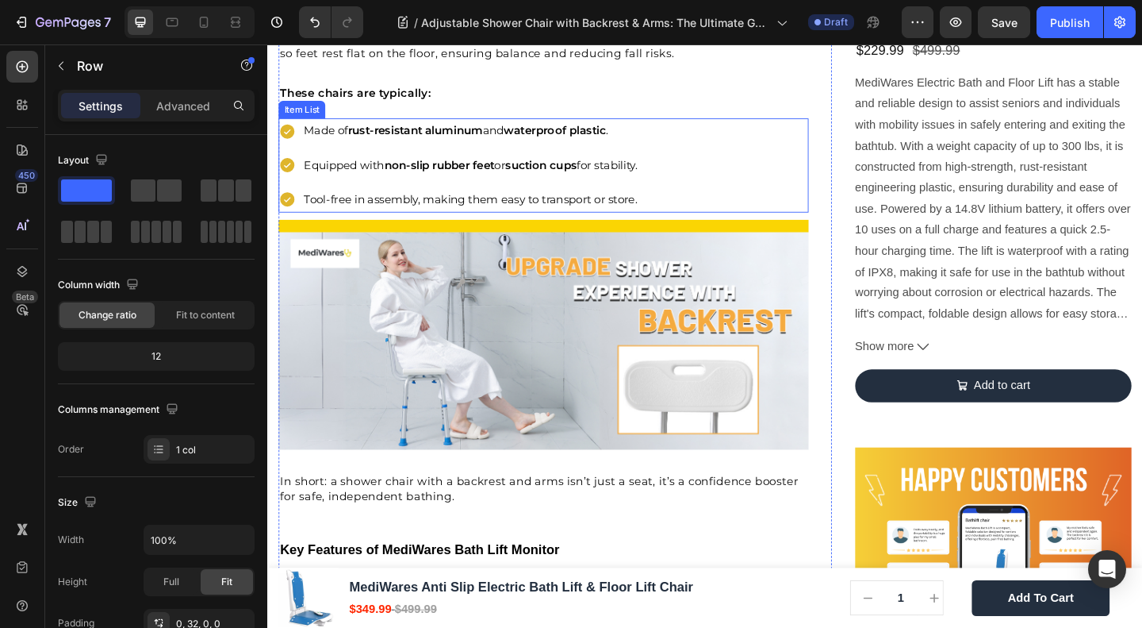
scroll to position [2115, 0]
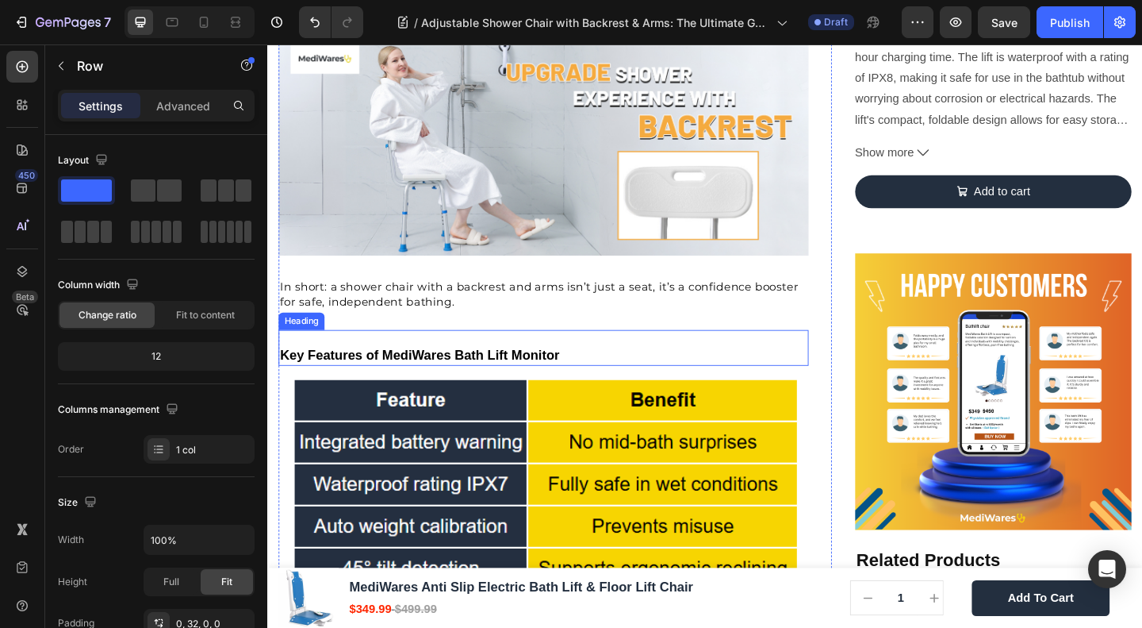
click at [520, 334] on div "In short: a shower chair with a backrest and arms isn’t just a seat, it’s a con…" at bounding box center [567, 323] width 577 height 63
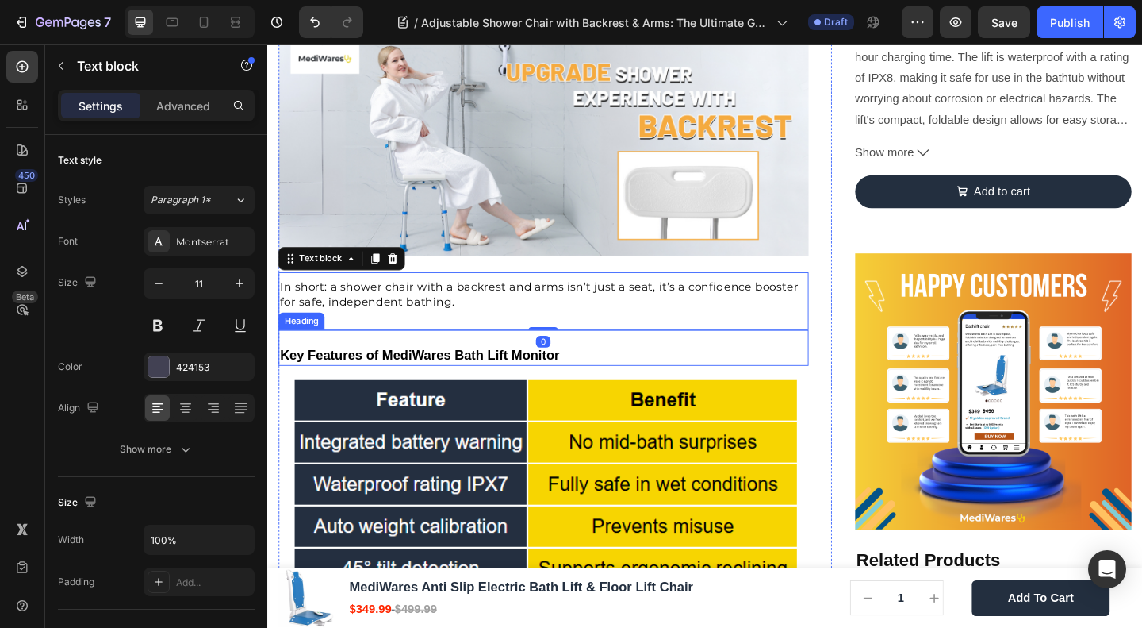
click at [489, 374] on strong "Key Features of MediWares Bath Lift Monitor" at bounding box center [433, 382] width 304 height 16
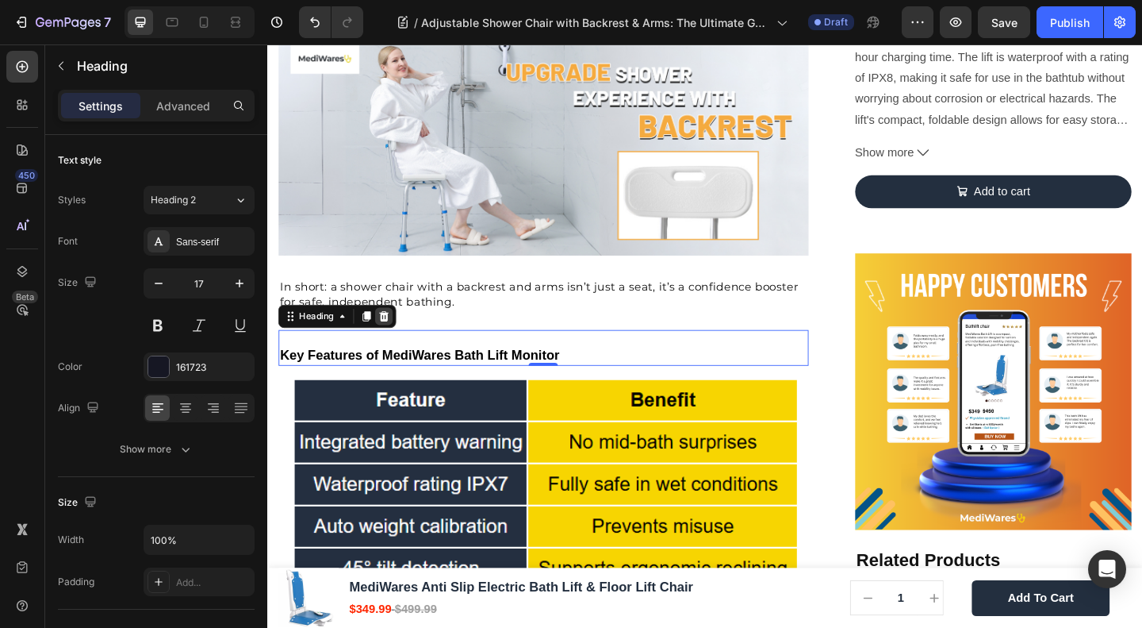
click at [391, 333] on icon at bounding box center [394, 339] width 13 height 13
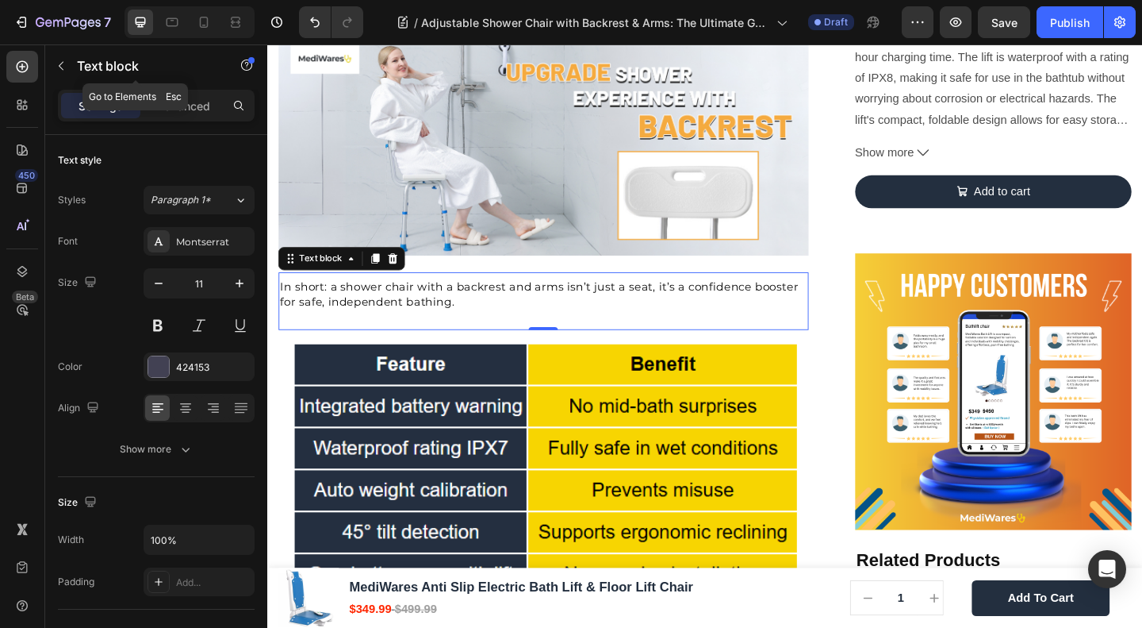
click at [65, 63] on icon "button" at bounding box center [61, 65] width 13 height 13
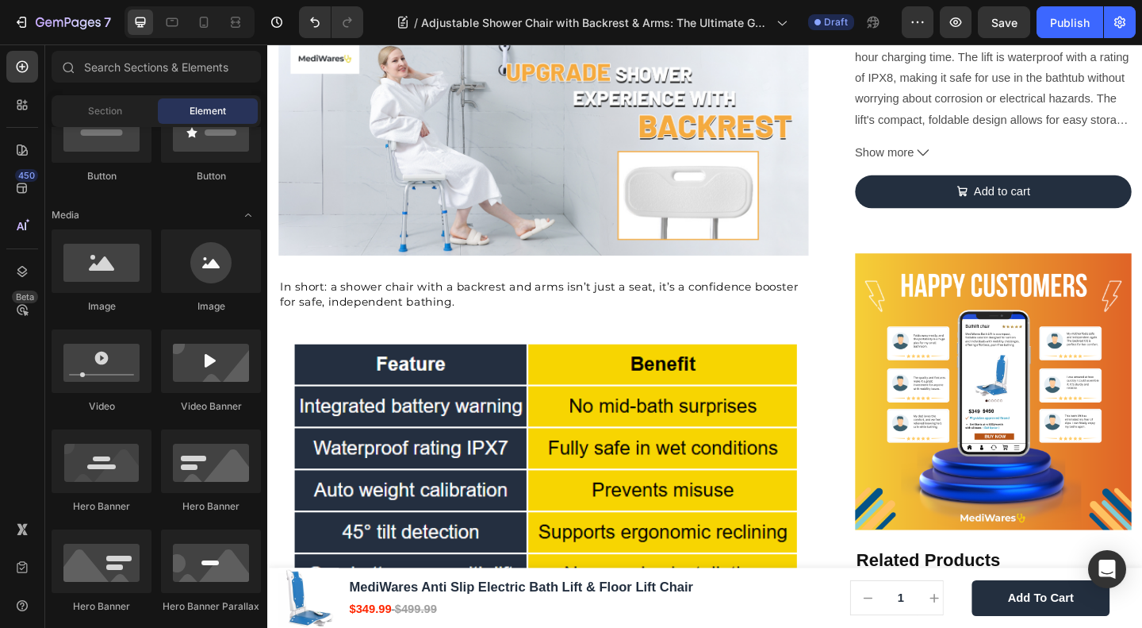
scroll to position [0, 0]
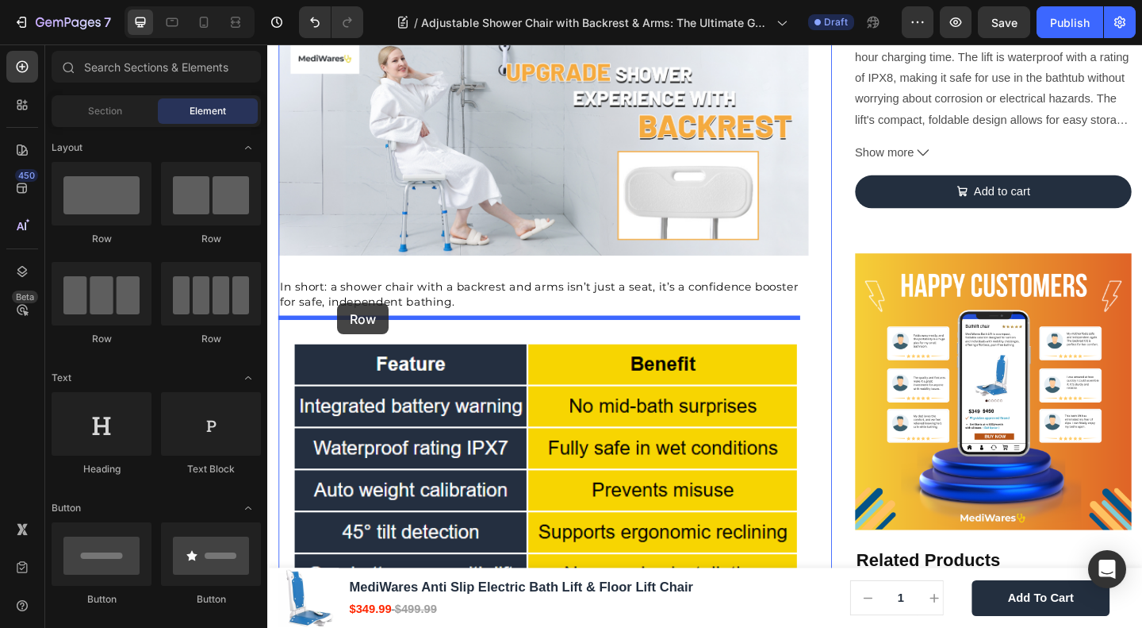
drag, startPoint x: 363, startPoint y: 256, endPoint x: 344, endPoint y: 326, distance: 72.4
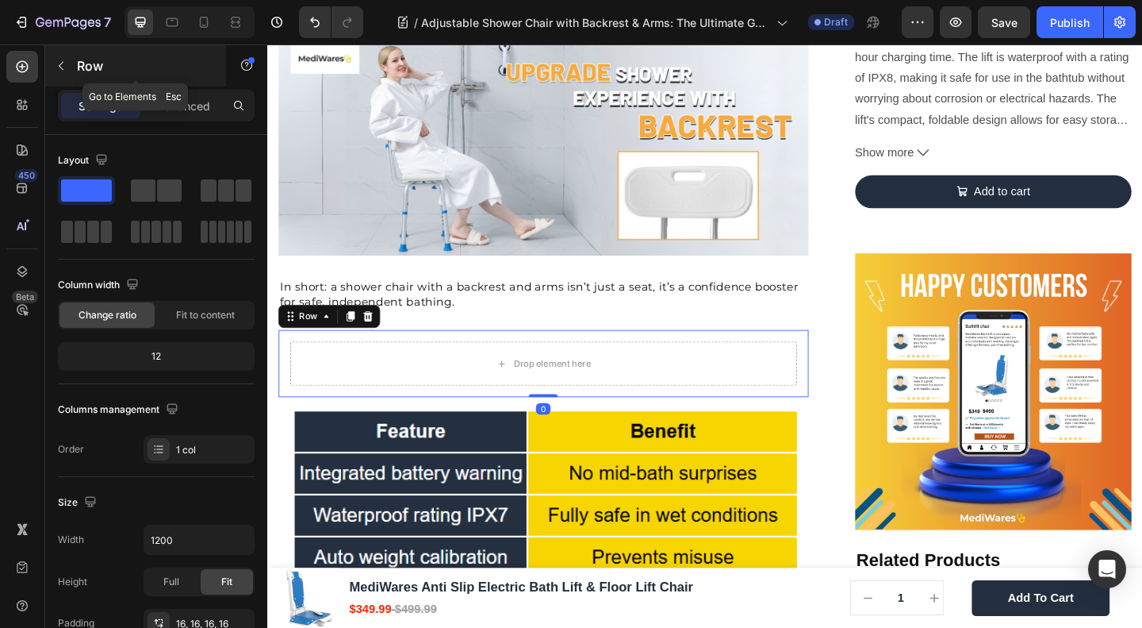
click at [63, 67] on icon "button" at bounding box center [61, 65] width 13 height 13
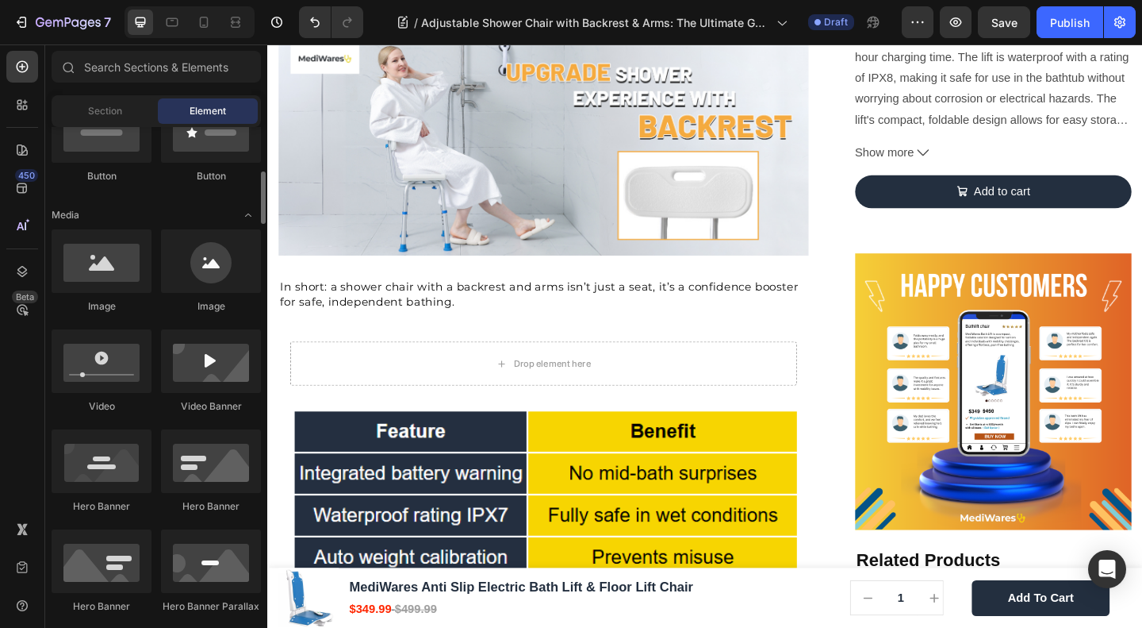
scroll to position [211, 0]
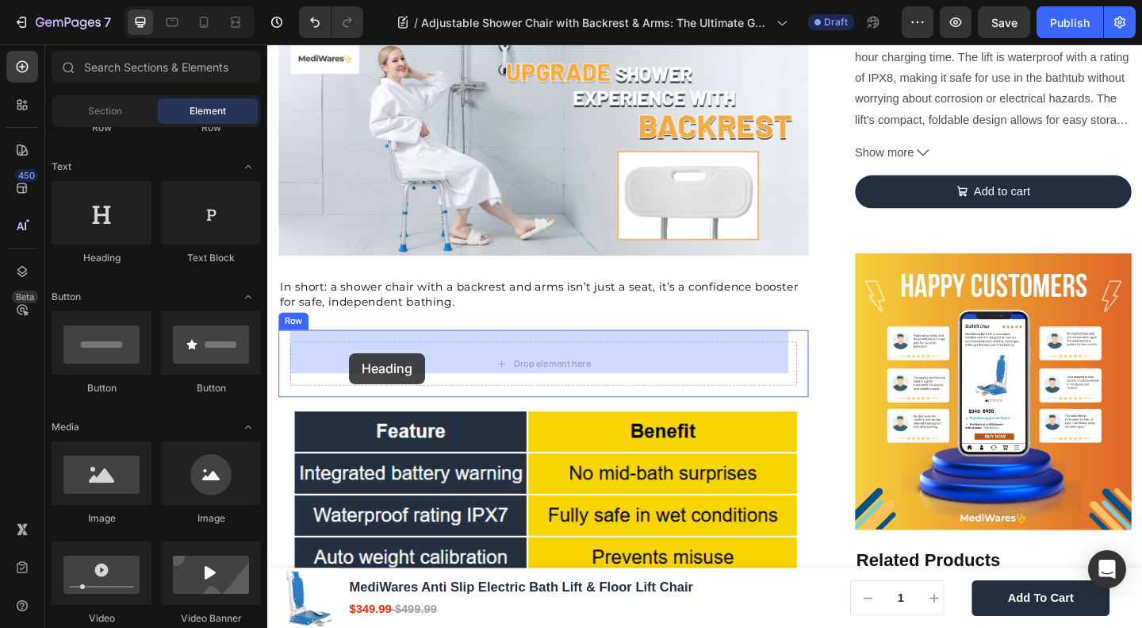
drag, startPoint x: 375, startPoint y: 259, endPoint x: 356, endPoint y: 380, distance: 122.9
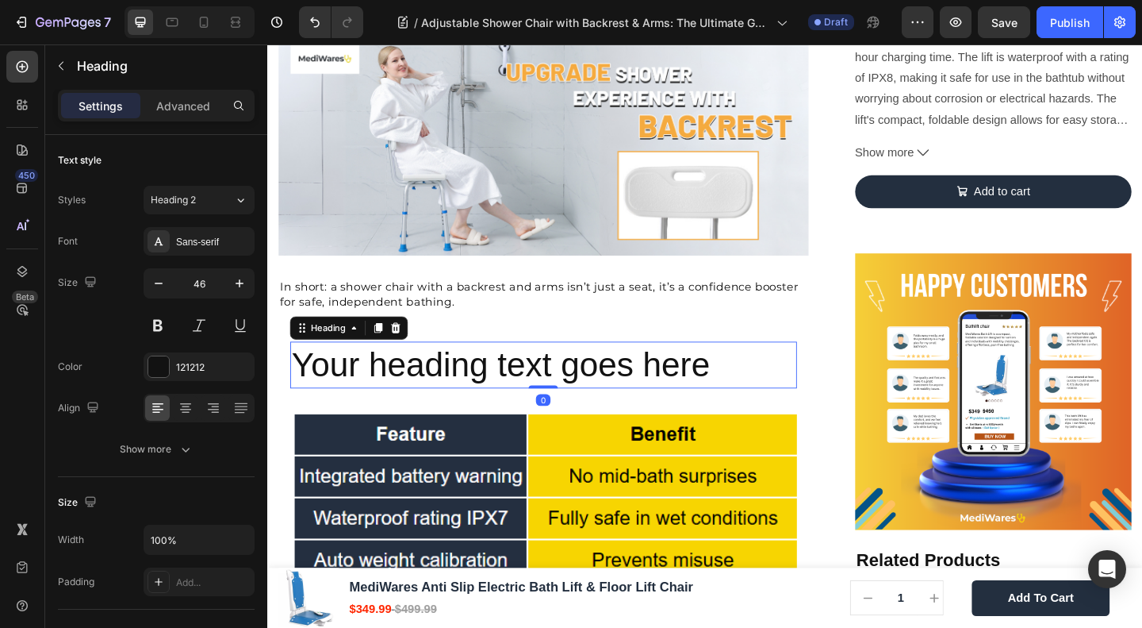
click at [421, 388] on h2 "Your heading text goes here" at bounding box center [567, 392] width 551 height 51
click at [421, 388] on p "Your heading text goes here" at bounding box center [568, 393] width 548 height 48
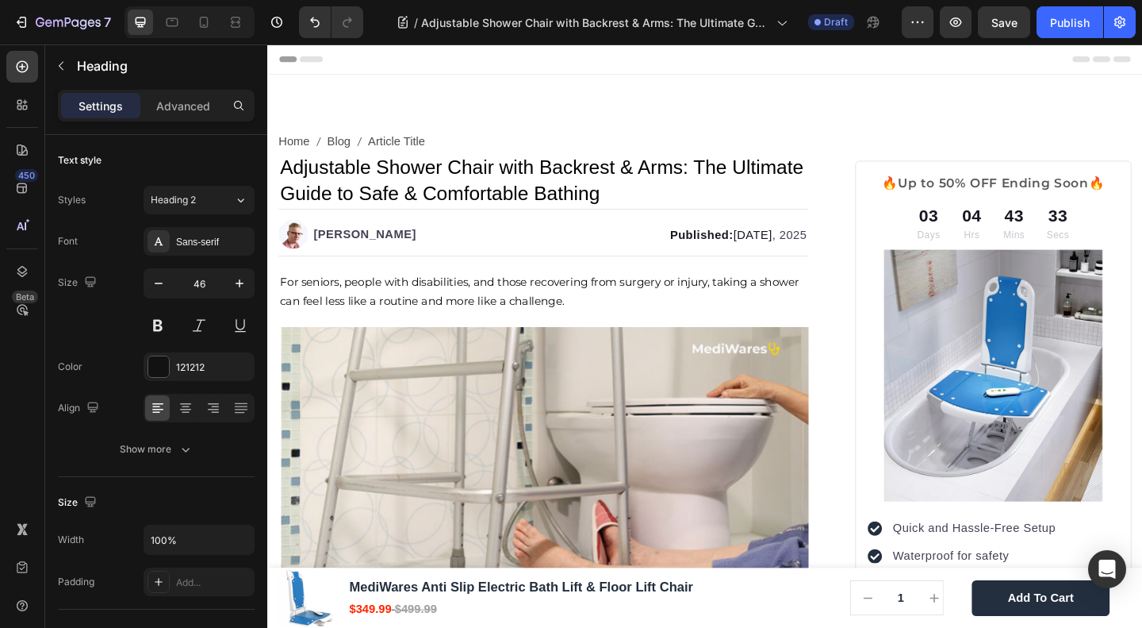
scroll to position [2115, 0]
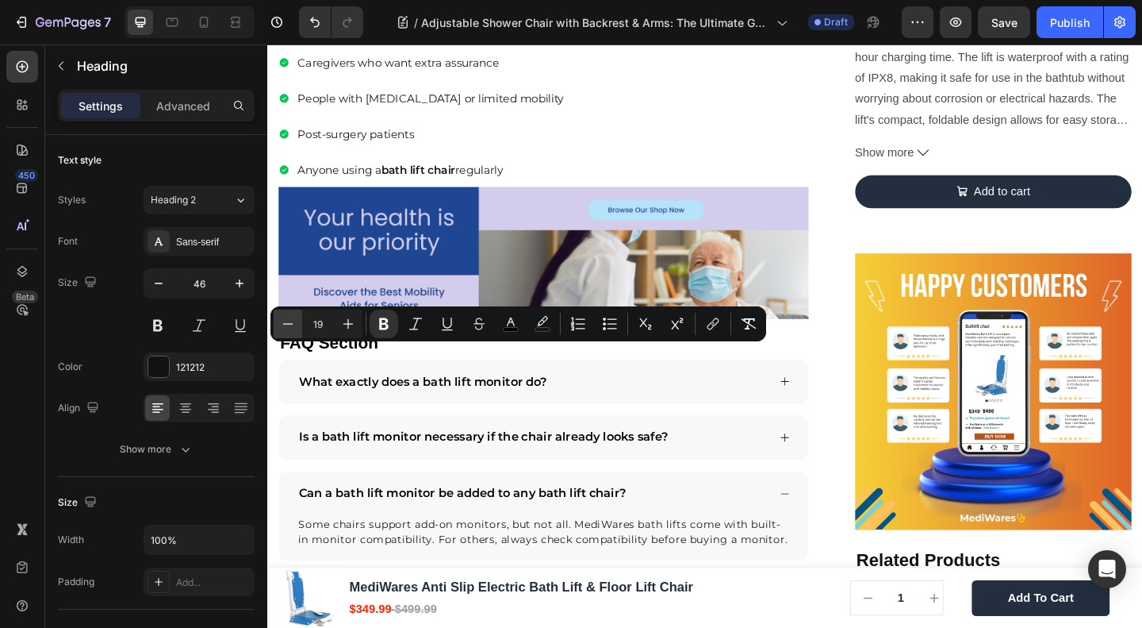
click at [286, 315] on button "Minus" at bounding box center [288, 323] width 29 height 29
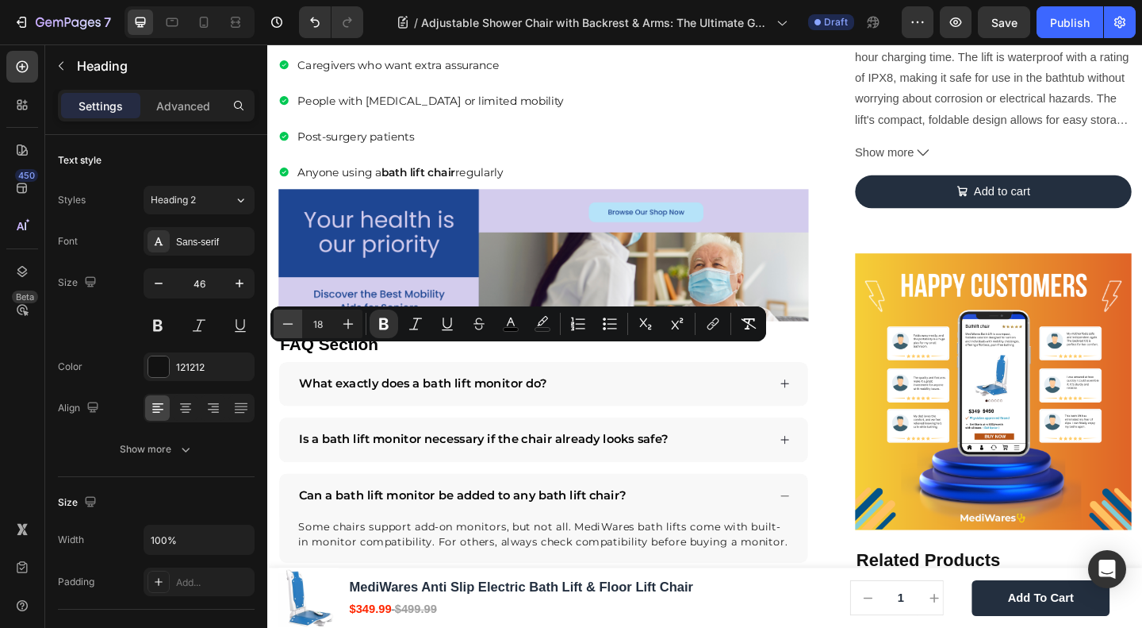
click at [286, 315] on button "Minus" at bounding box center [288, 323] width 29 height 29
click at [344, 323] on icon "Editor contextual toolbar" at bounding box center [349, 324] width 10 height 10
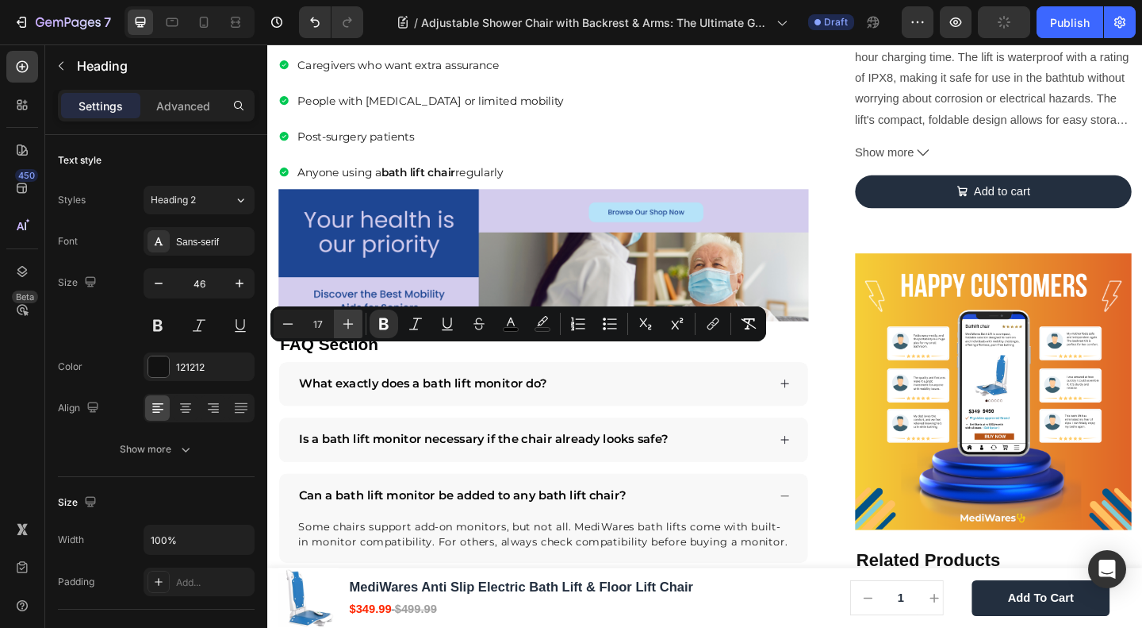
click at [344, 323] on icon "Editor contextual toolbar" at bounding box center [349, 324] width 10 height 10
type input "18"
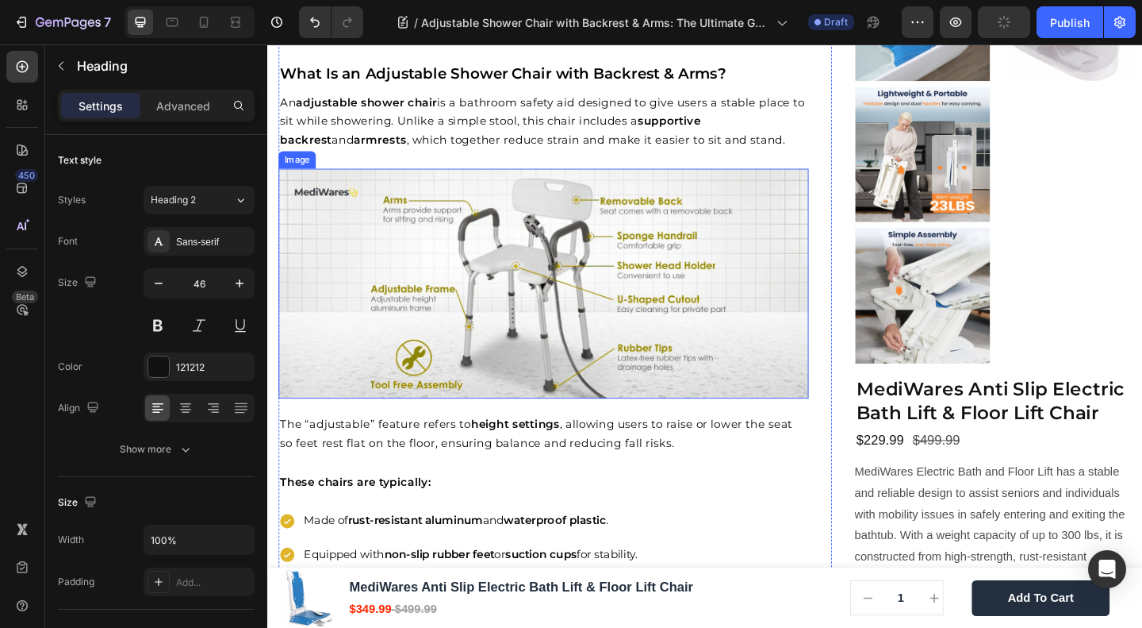
scroll to position [1269, 0]
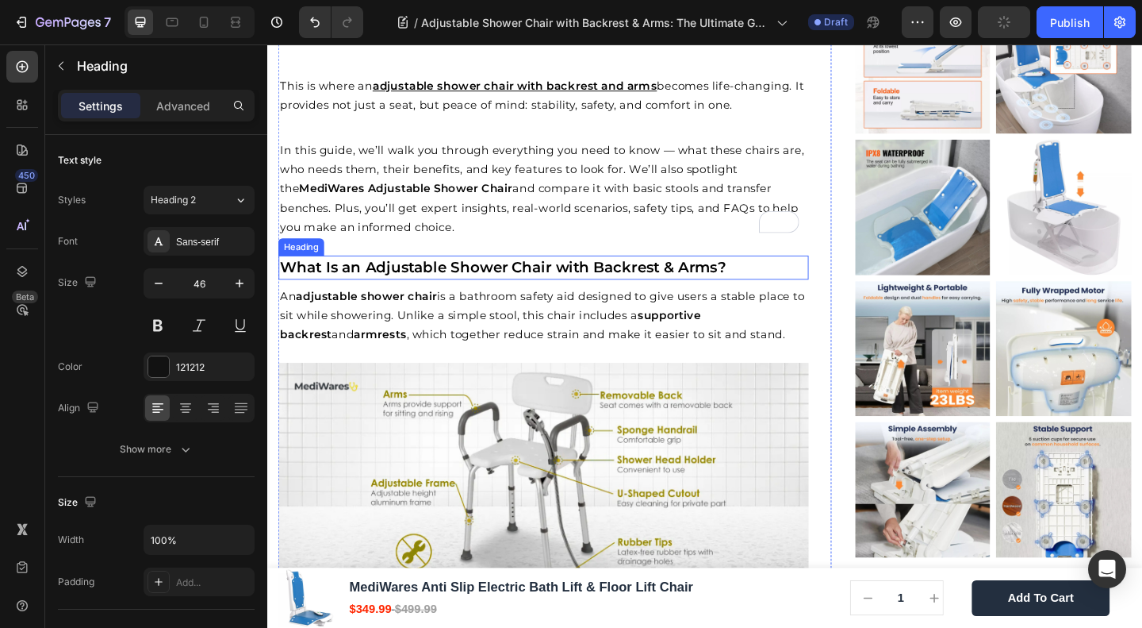
click at [403, 281] on strong "What Is an Adjustable Shower Chair with Backrest & Arms?" at bounding box center [524, 286] width 486 height 19
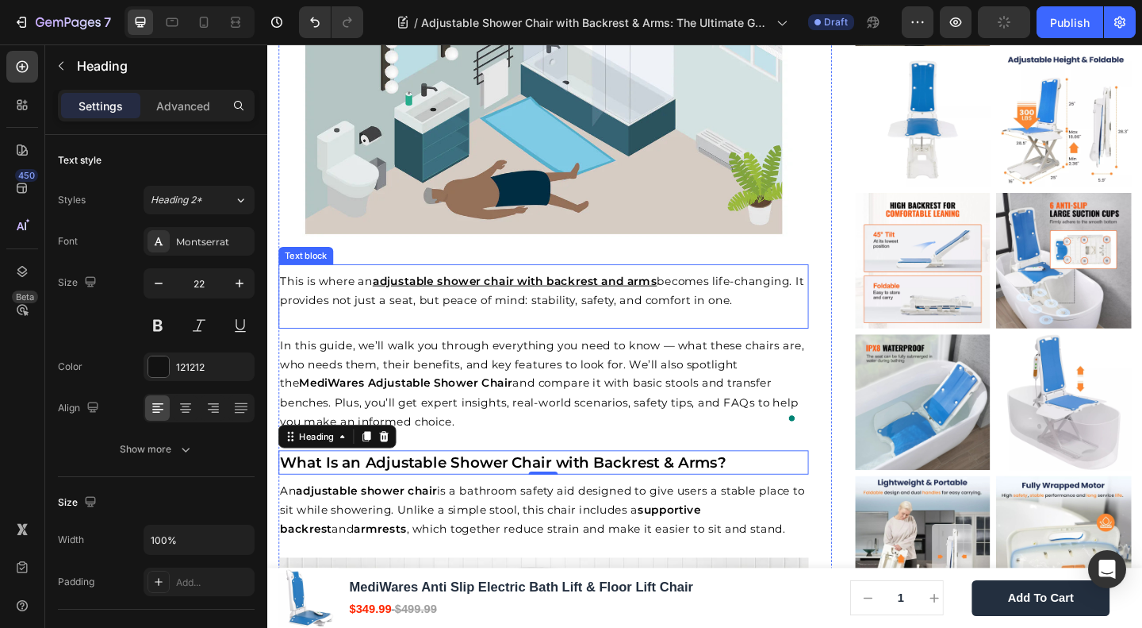
scroll to position [1480, 0]
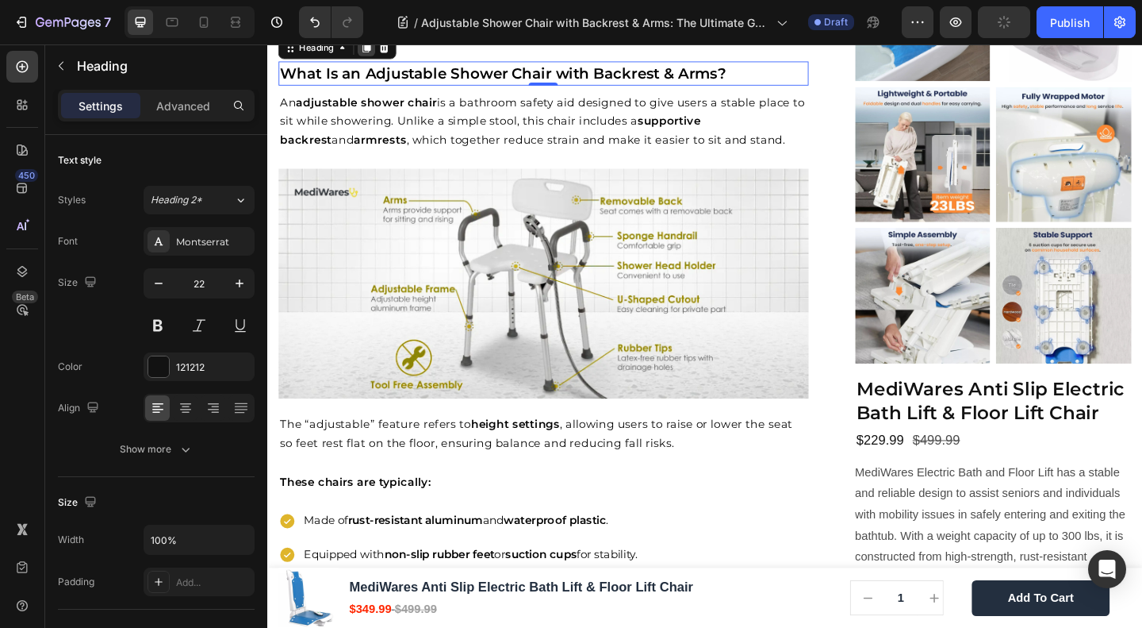
click at [377, 47] on icon at bounding box center [375, 47] width 9 height 11
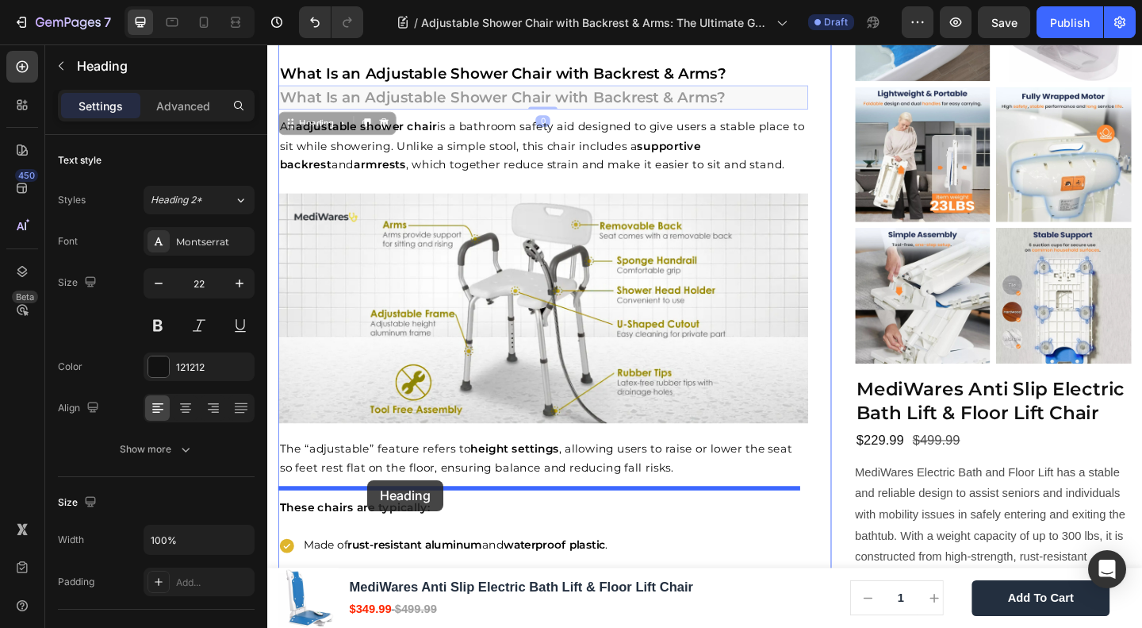
drag, startPoint x: 324, startPoint y: 129, endPoint x: 376, endPoint y: 518, distance: 392.1
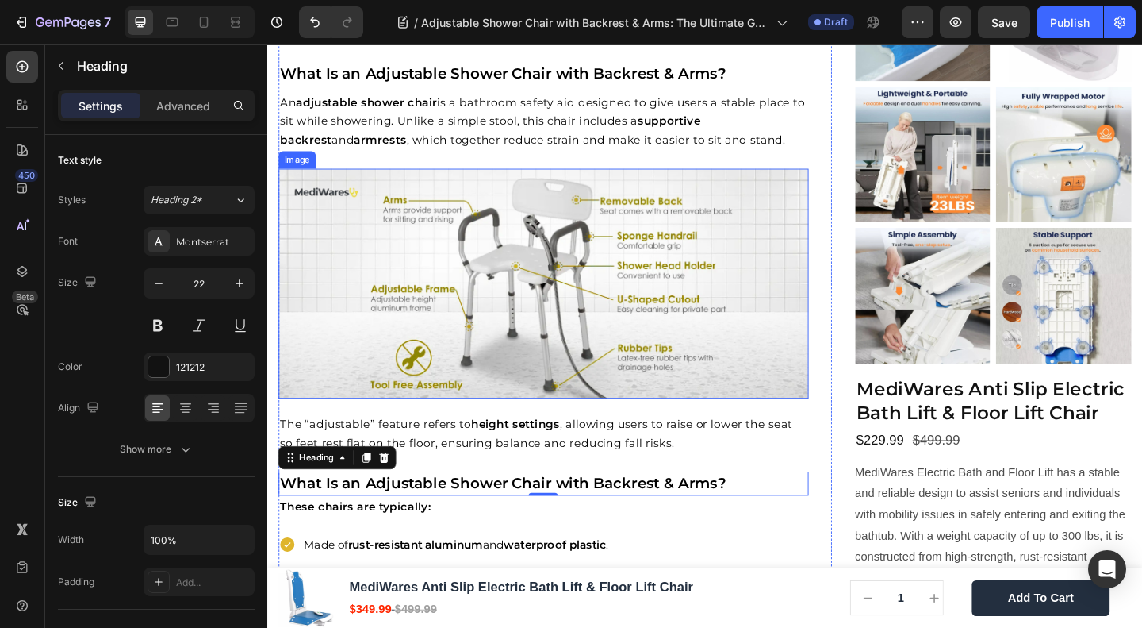
scroll to position [1904, 0]
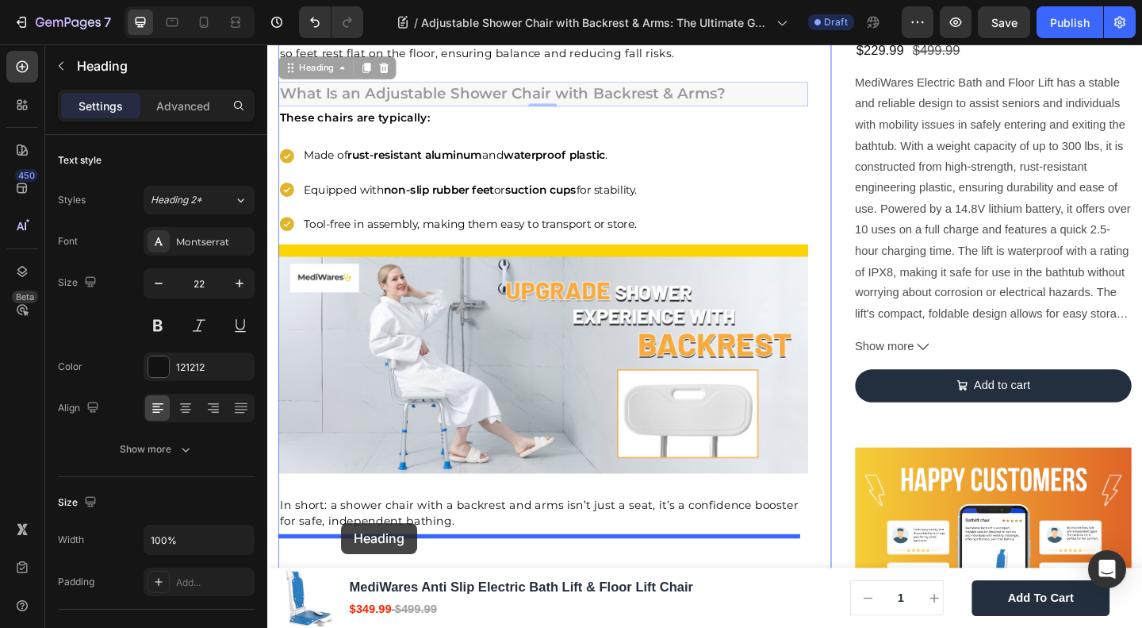
drag, startPoint x: 328, startPoint y: 62, endPoint x: 347, endPoint y: 565, distance: 503.3
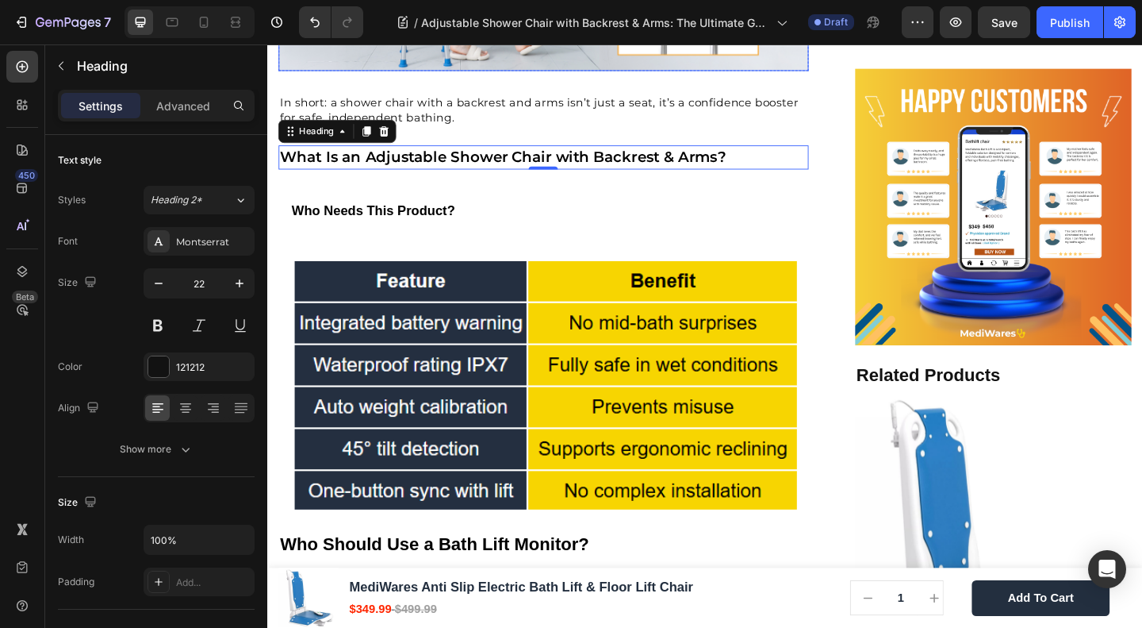
scroll to position [2327, 0]
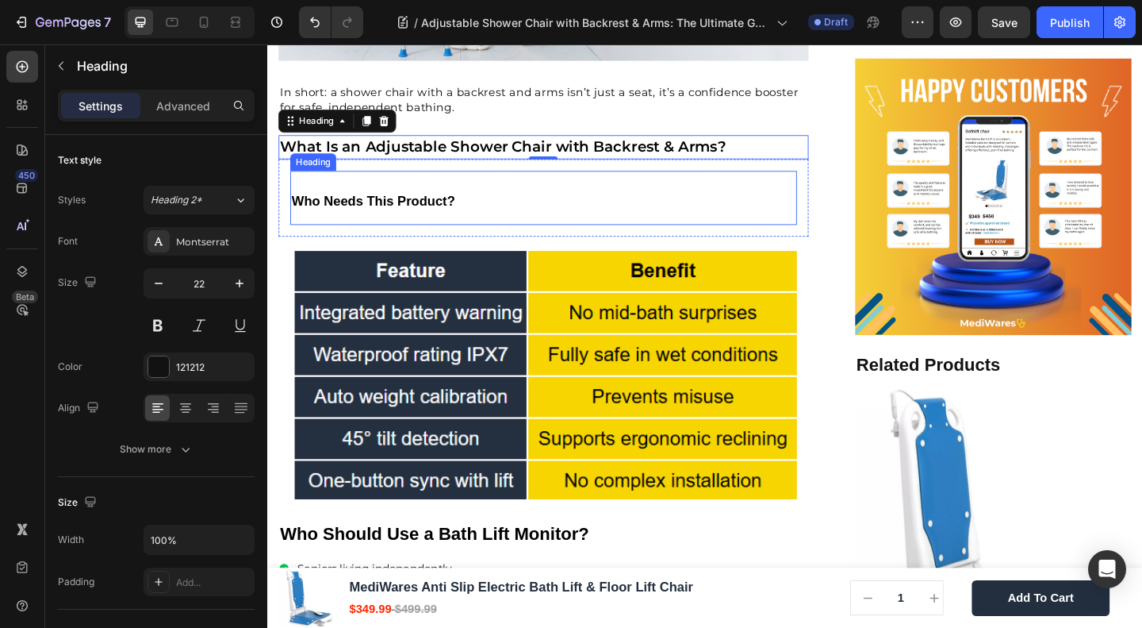
click at [365, 206] on strong "Who Needs This Product?" at bounding box center [383, 214] width 178 height 16
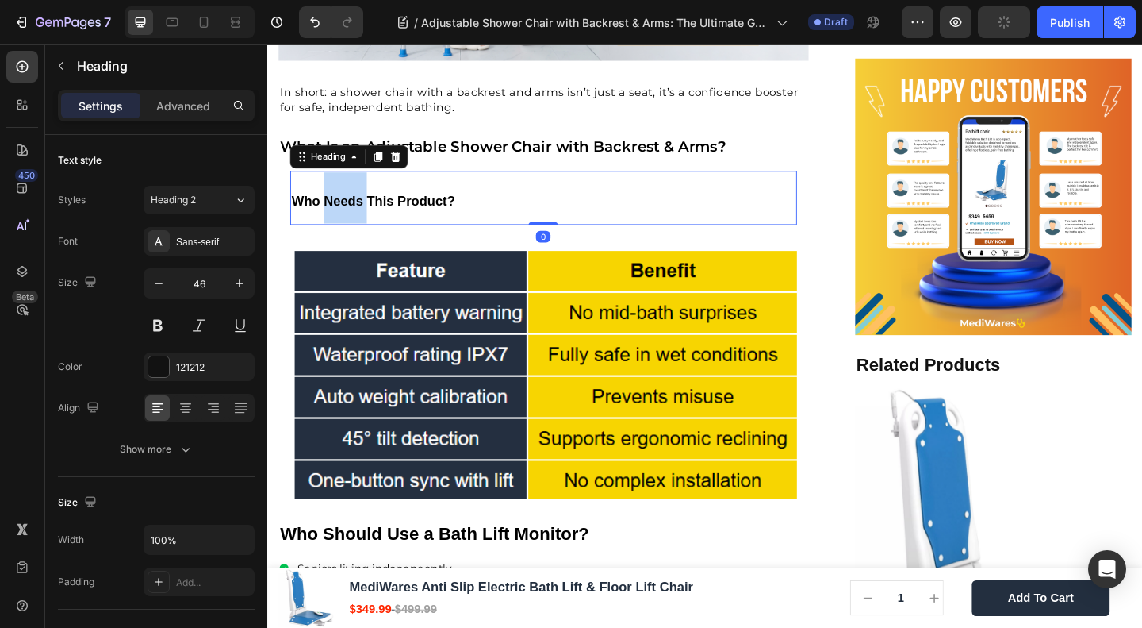
click at [365, 206] on strong "Who Needs This Product?" at bounding box center [383, 214] width 178 height 16
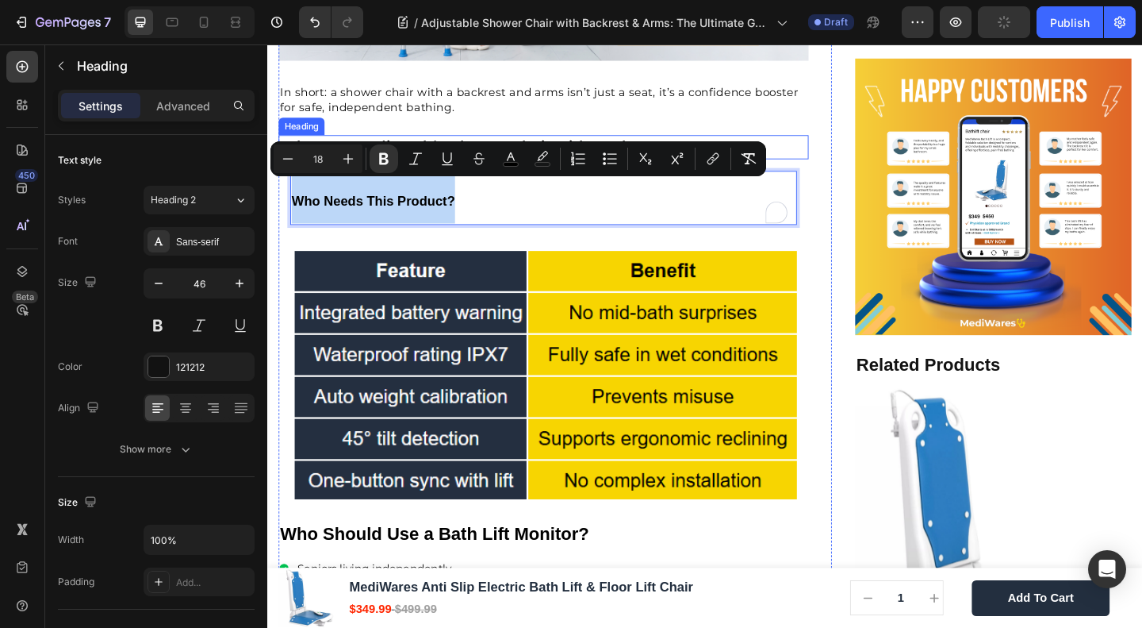
click at [409, 146] on strong "What Is an Adjustable Shower Chair with Backrest & Arms?" at bounding box center [524, 155] width 486 height 19
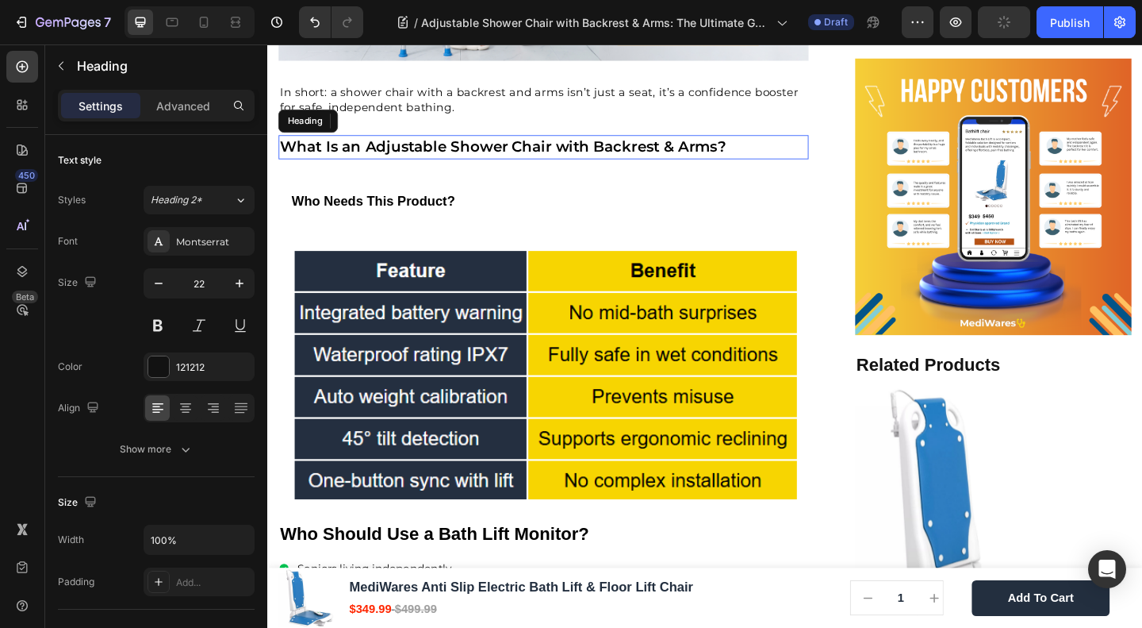
click at [409, 146] on strong "What Is an Adjustable Shower Chair with Backrest & Arms?" at bounding box center [524, 155] width 486 height 19
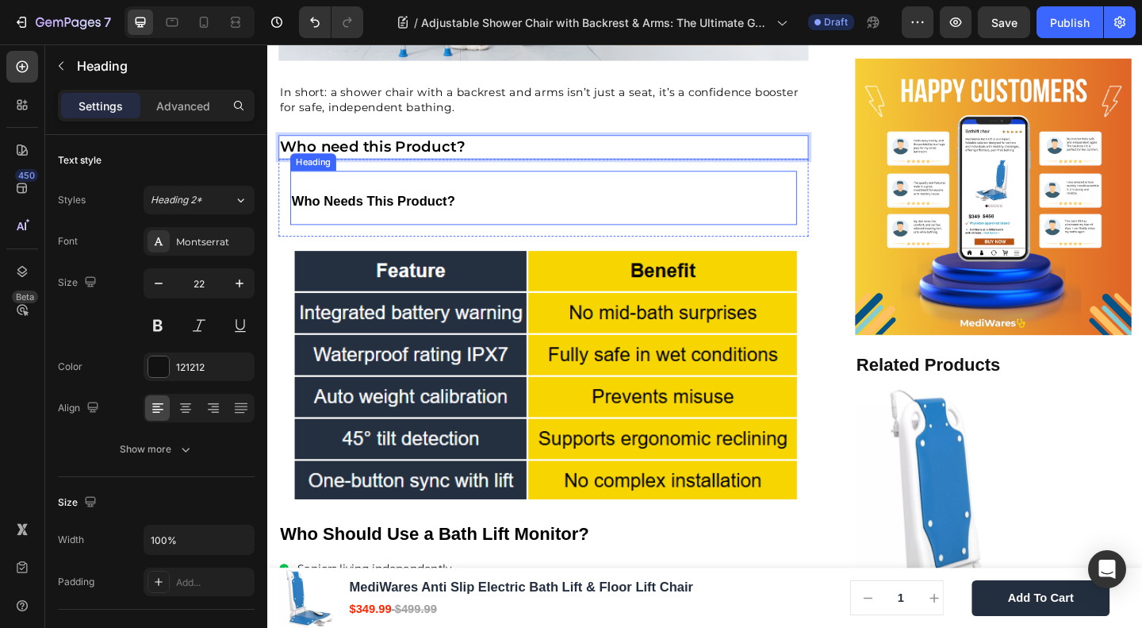
click at [430, 206] on strong "Who Needs This Product?" at bounding box center [383, 214] width 178 height 16
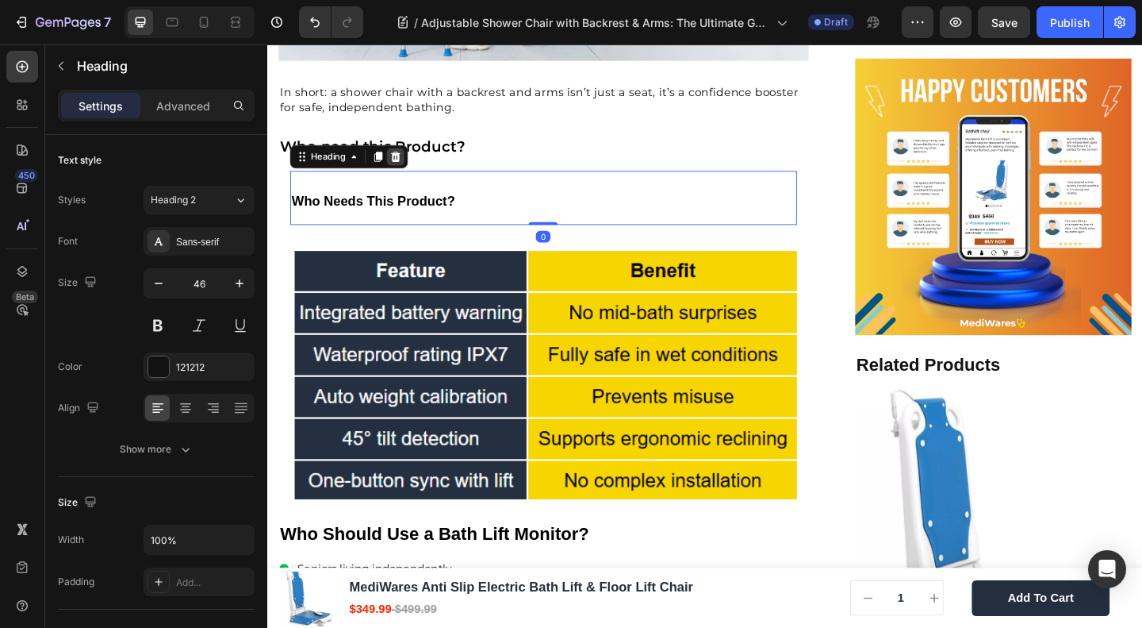
click at [405, 157] on div at bounding box center [406, 166] width 19 height 19
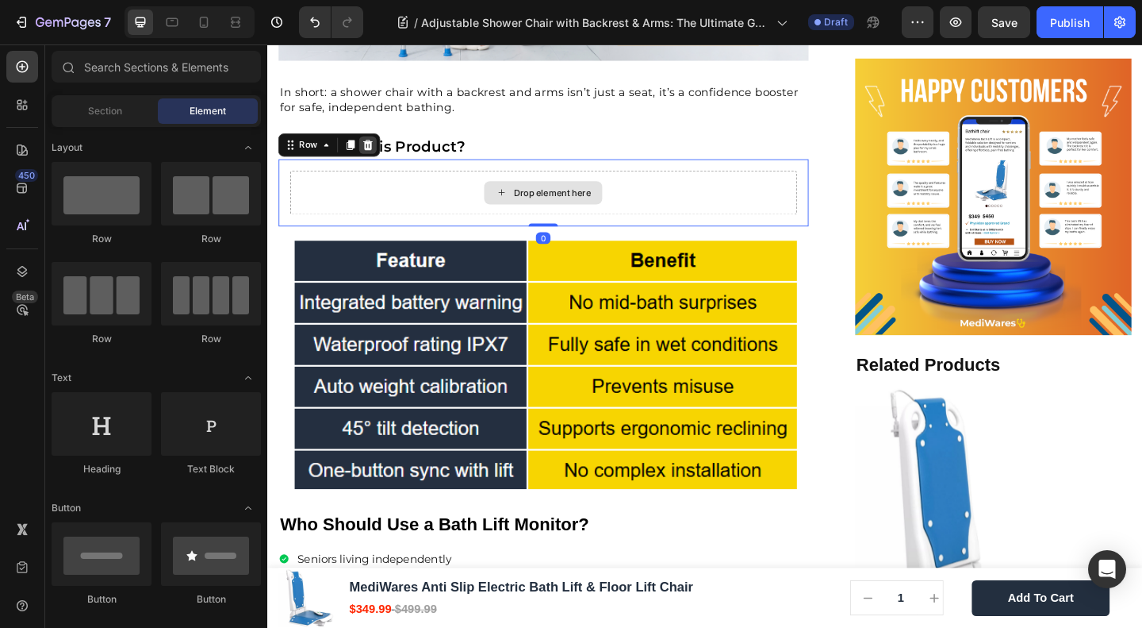
click at [379, 148] on icon at bounding box center [377, 153] width 10 height 11
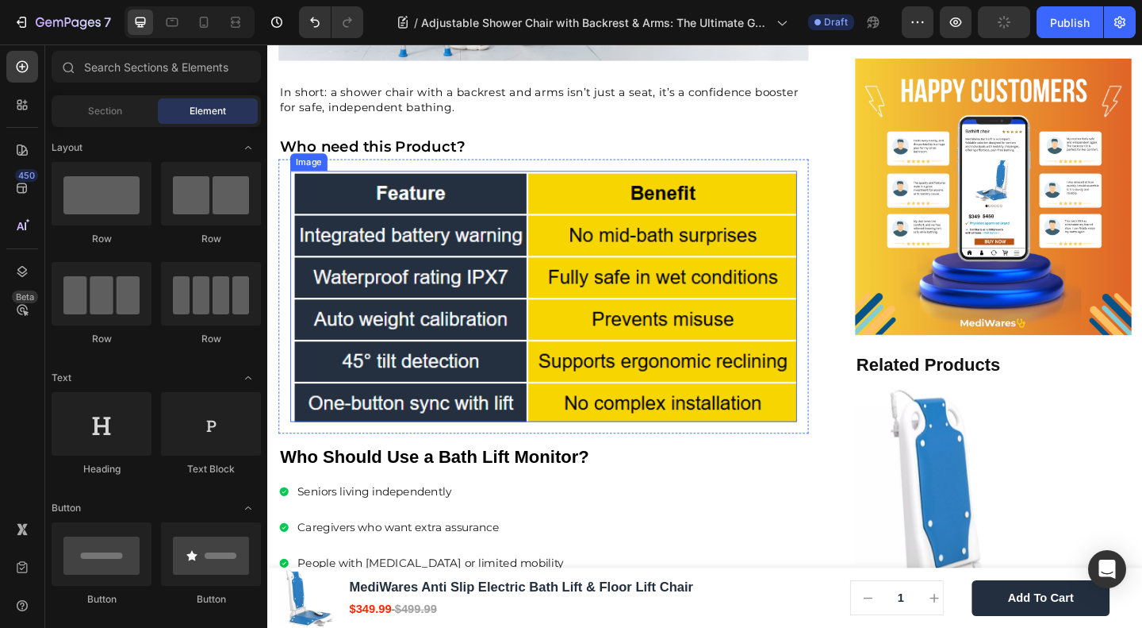
click at [482, 182] on img at bounding box center [567, 318] width 551 height 273
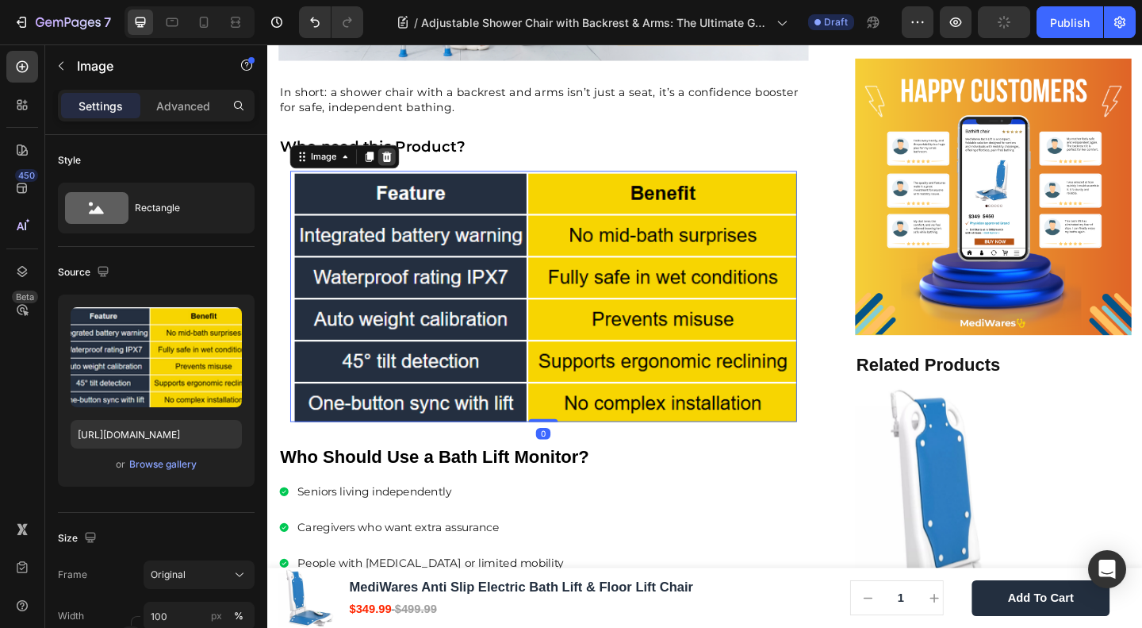
click at [400, 161] on icon at bounding box center [398, 166] width 10 height 11
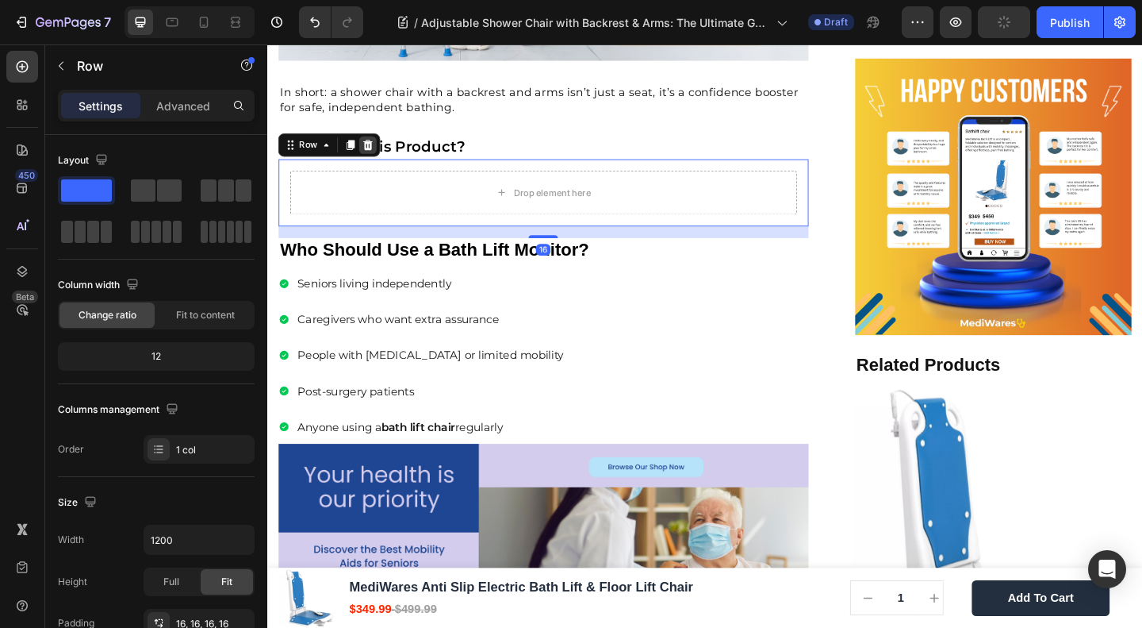
click at [380, 148] on icon at bounding box center [376, 154] width 13 height 13
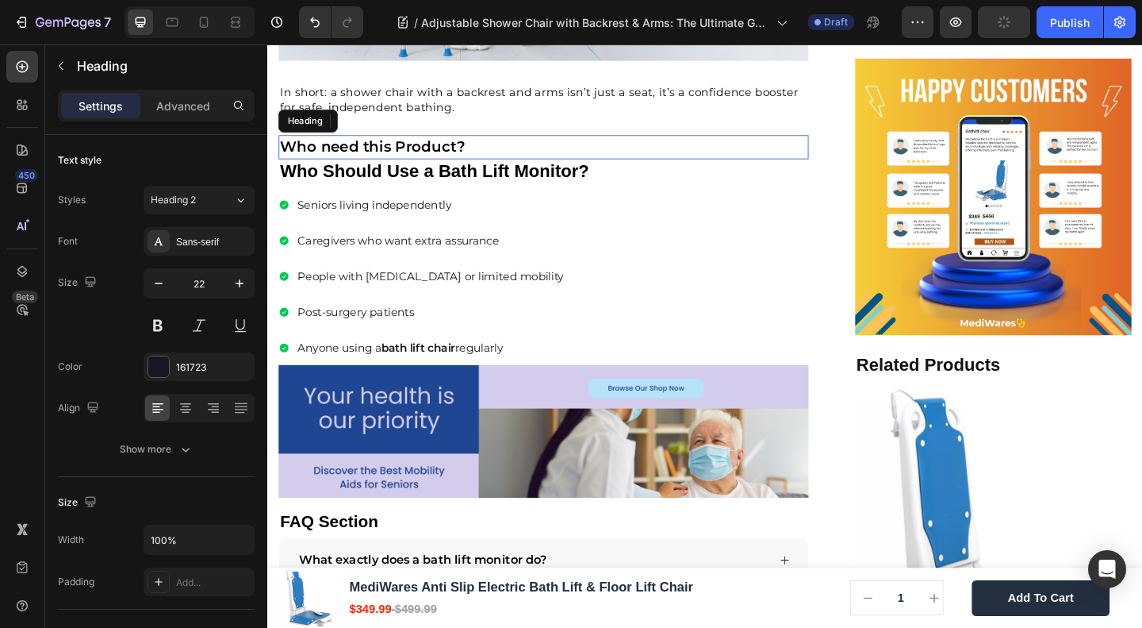
click at [462, 146] on strong "Who need this Product?" at bounding box center [382, 155] width 202 height 19
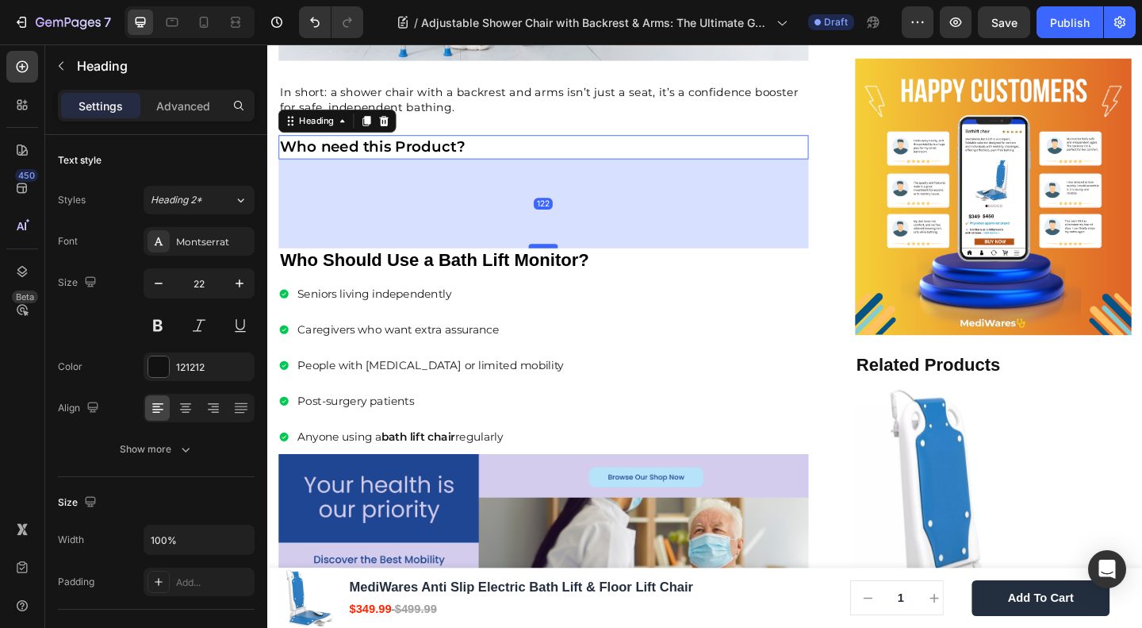
drag, startPoint x: 565, startPoint y: 153, endPoint x: 573, endPoint y: 250, distance: 97.1
click at [573, 261] on div at bounding box center [567, 263] width 32 height 5
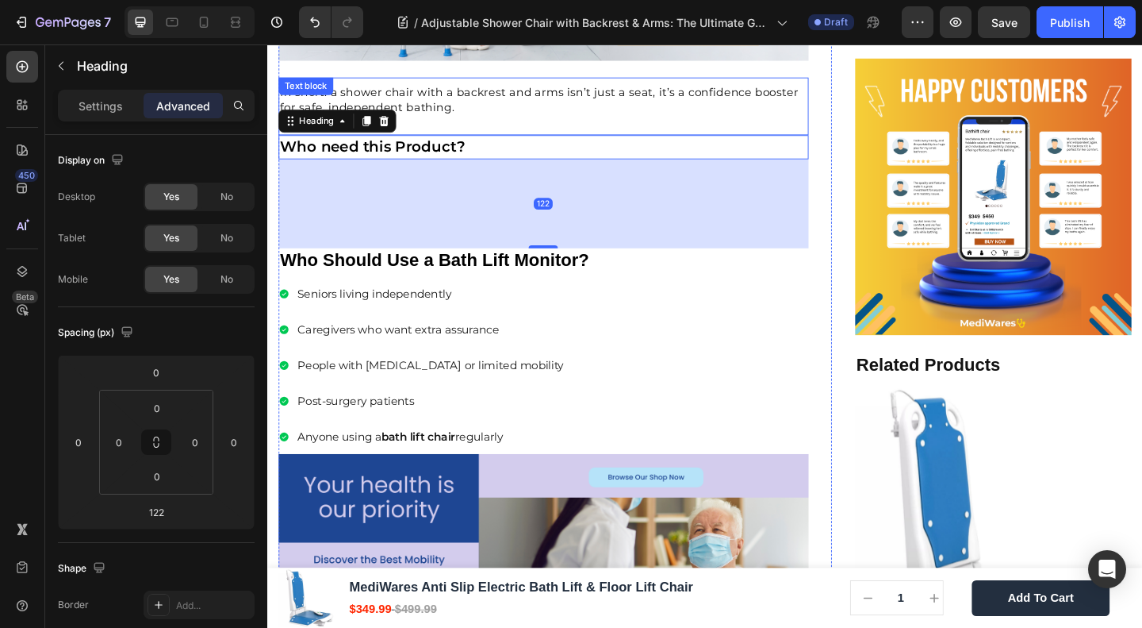
click at [639, 88] on span "In short: a shower chair with a backrest and arms isn’t just a seat, it’s a con…" at bounding box center [563, 104] width 564 height 33
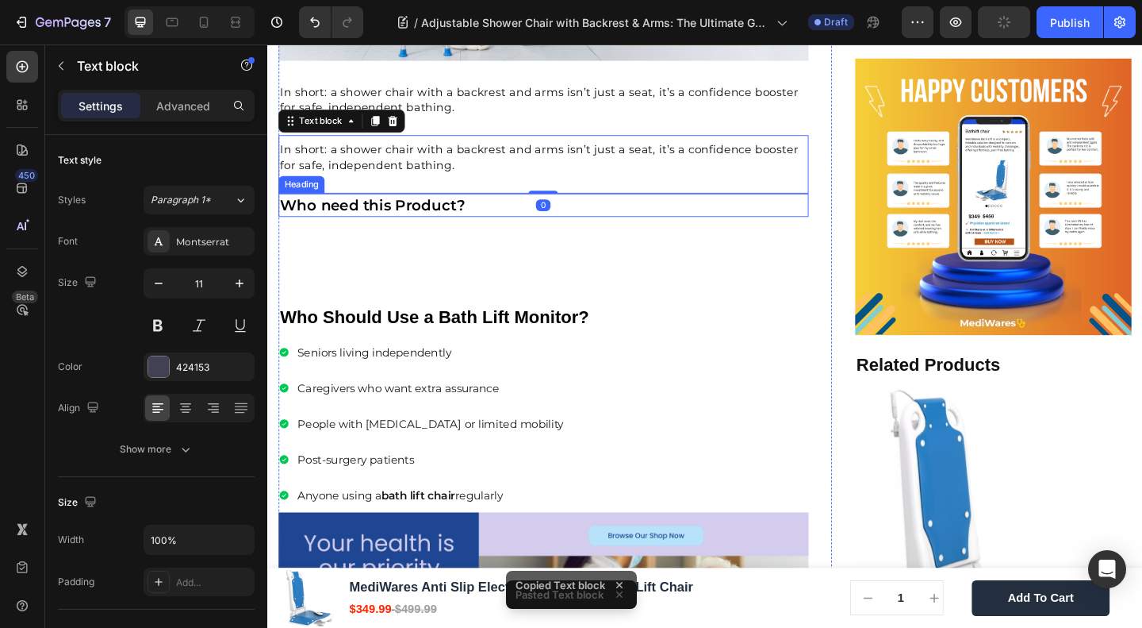
click at [390, 209] on strong "Who need this Product?" at bounding box center [382, 218] width 202 height 19
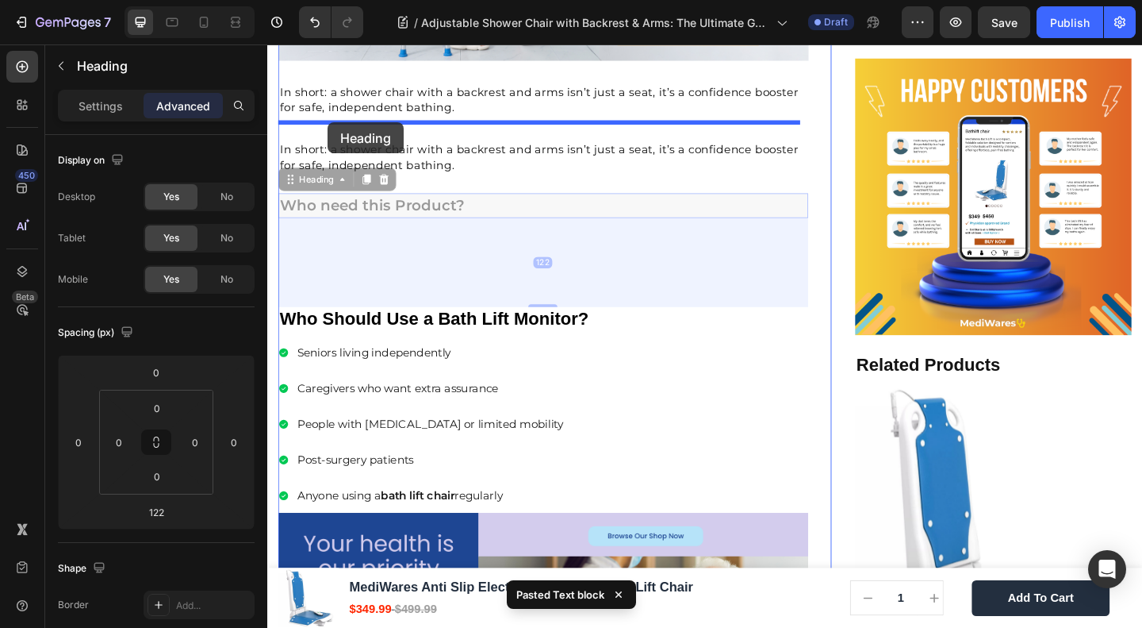
drag, startPoint x: 326, startPoint y: 178, endPoint x: 333, endPoint y: 129, distance: 49.7
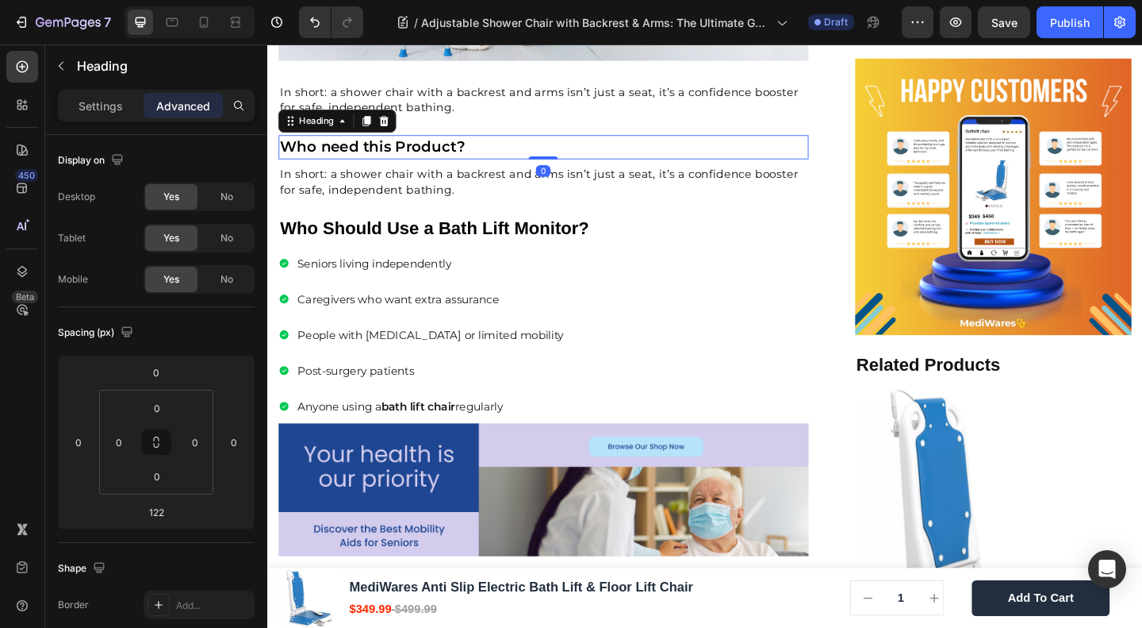
drag, startPoint x: 566, startPoint y: 251, endPoint x: 543, endPoint y: 141, distance: 111.9
click at [543, 143] on div "⁠⁠⁠⁠⁠⁠⁠ Who need this Product? Heading 0" at bounding box center [567, 156] width 577 height 26
type input "0"
click at [558, 217] on div "In short: a shower chair with a backrest and arms isn’t just a seat, it’s a con…" at bounding box center [567, 200] width 577 height 63
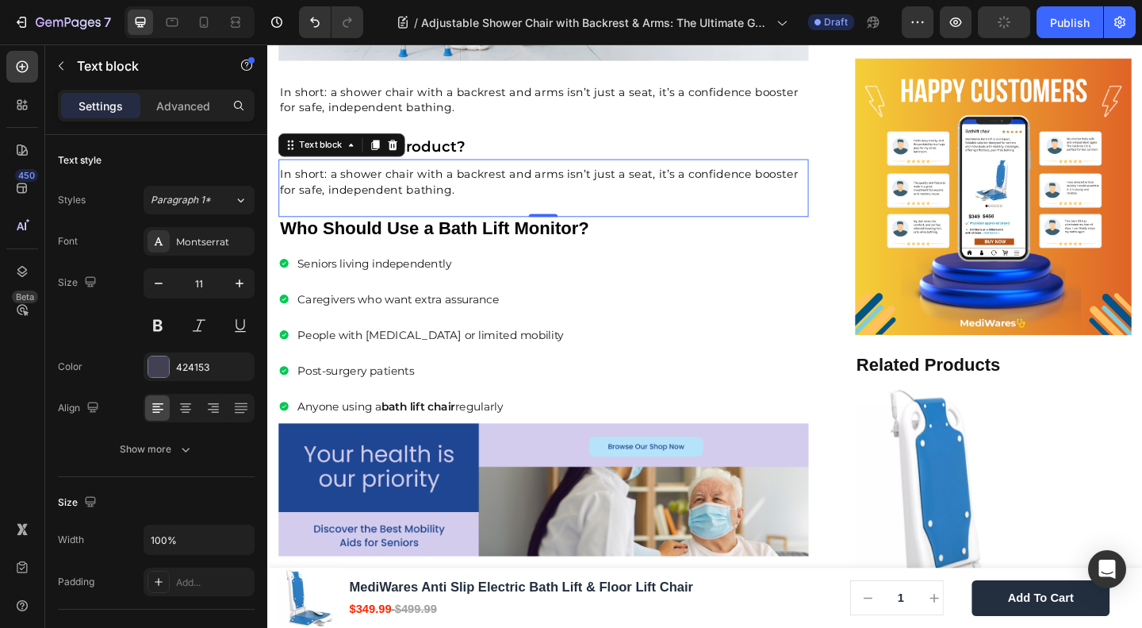
click at [438, 181] on span "In short: a shower chair with a backrest and arms isn’t just a seat, it’s a con…" at bounding box center [563, 193] width 564 height 33
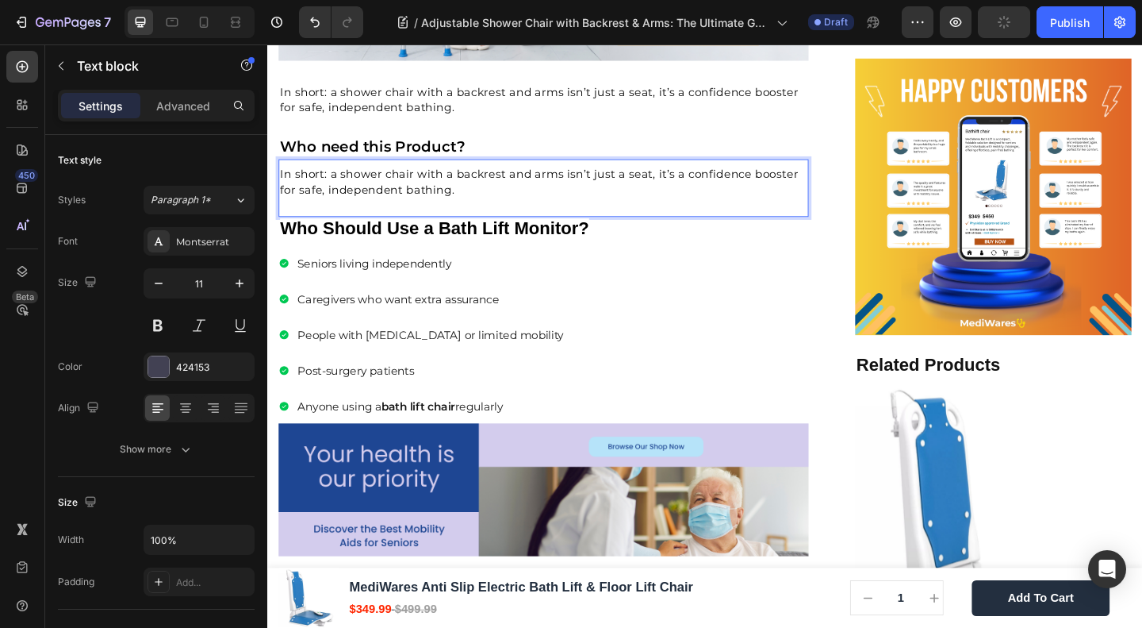
click at [438, 181] on span "In short: a shower chair with a backrest and arms isn’t just a seat, it’s a con…" at bounding box center [563, 193] width 564 height 33
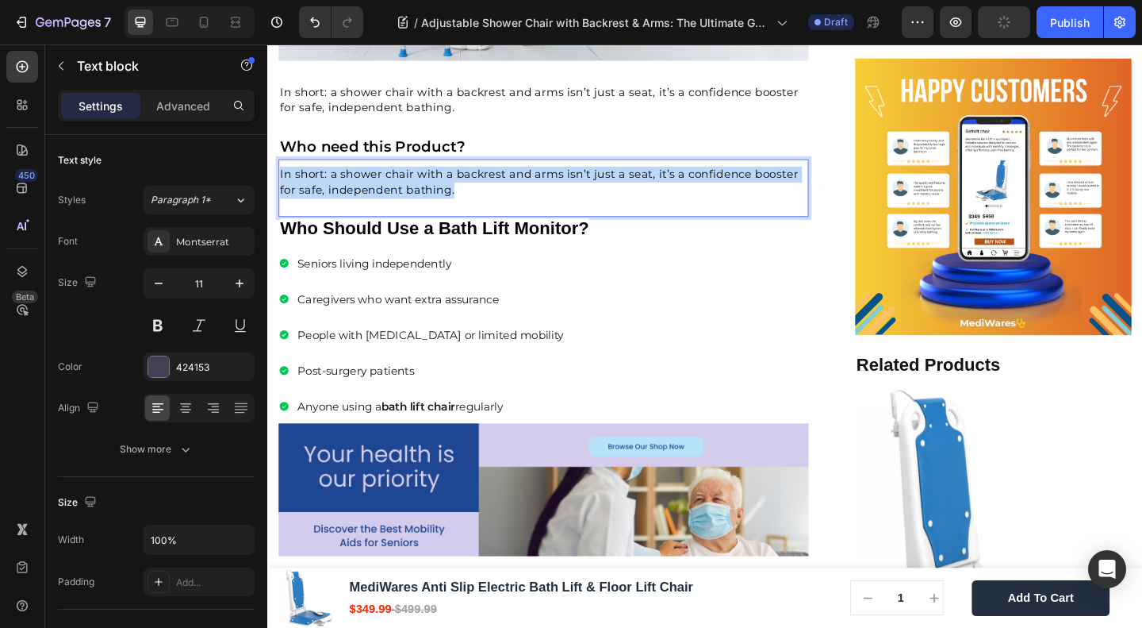
click at [438, 181] on span "In short: a shower chair with a backrest and arms isn’t just a seat, it’s a con…" at bounding box center [563, 193] width 564 height 33
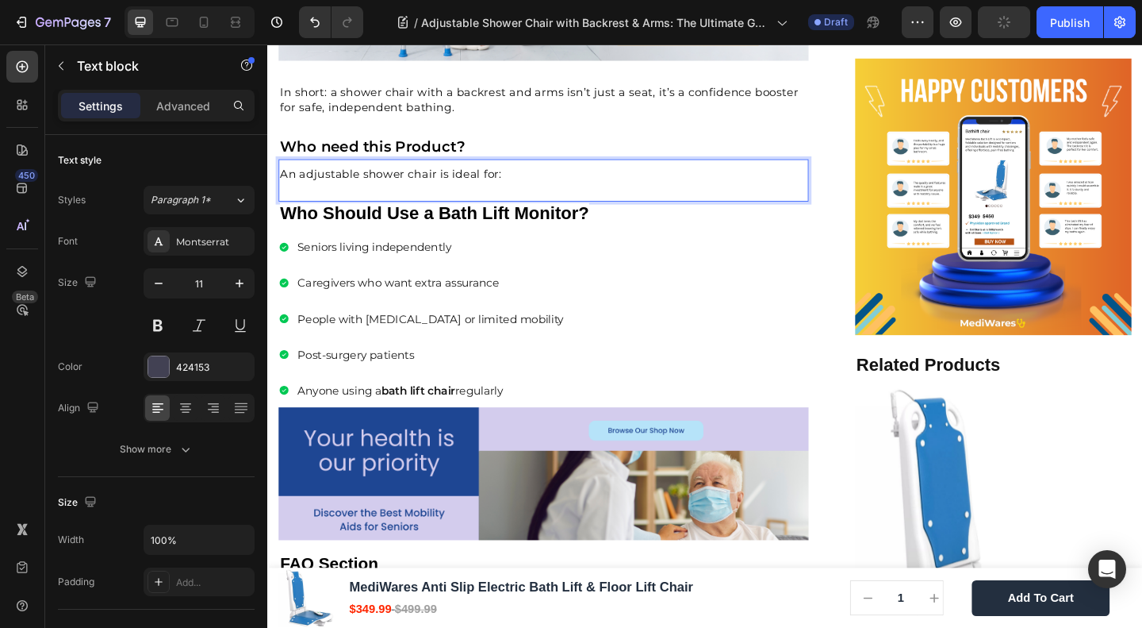
click at [524, 177] on p "An adjustable shower chair is ideal for:" at bounding box center [568, 185] width 574 height 17
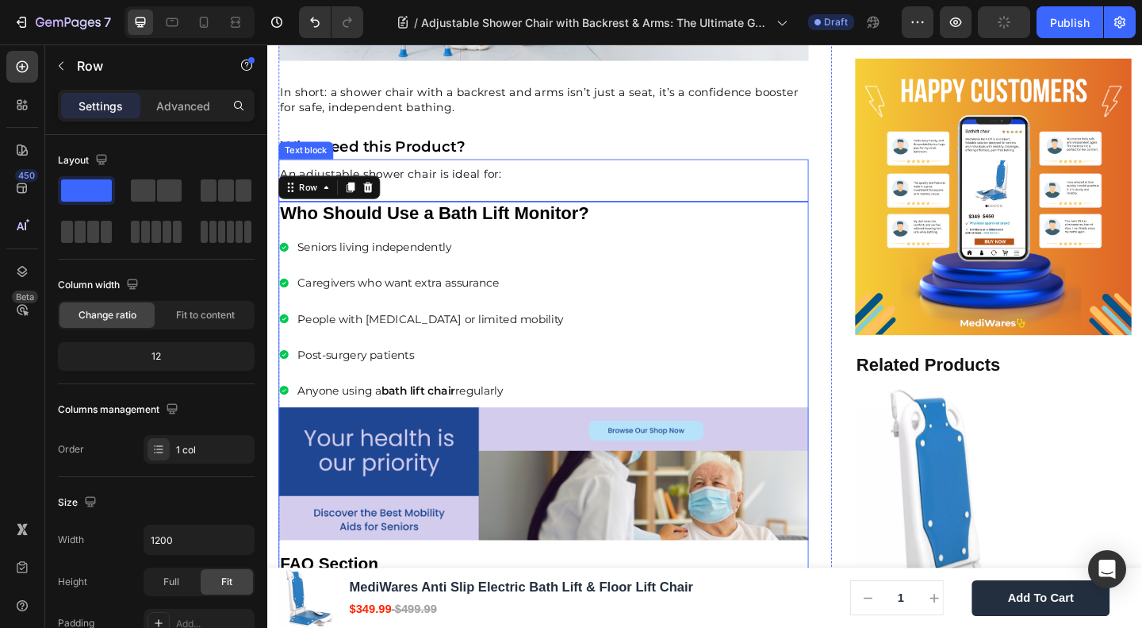
click at [501, 177] on span "An adjustable shower chair is ideal for:" at bounding box center [401, 184] width 241 height 15
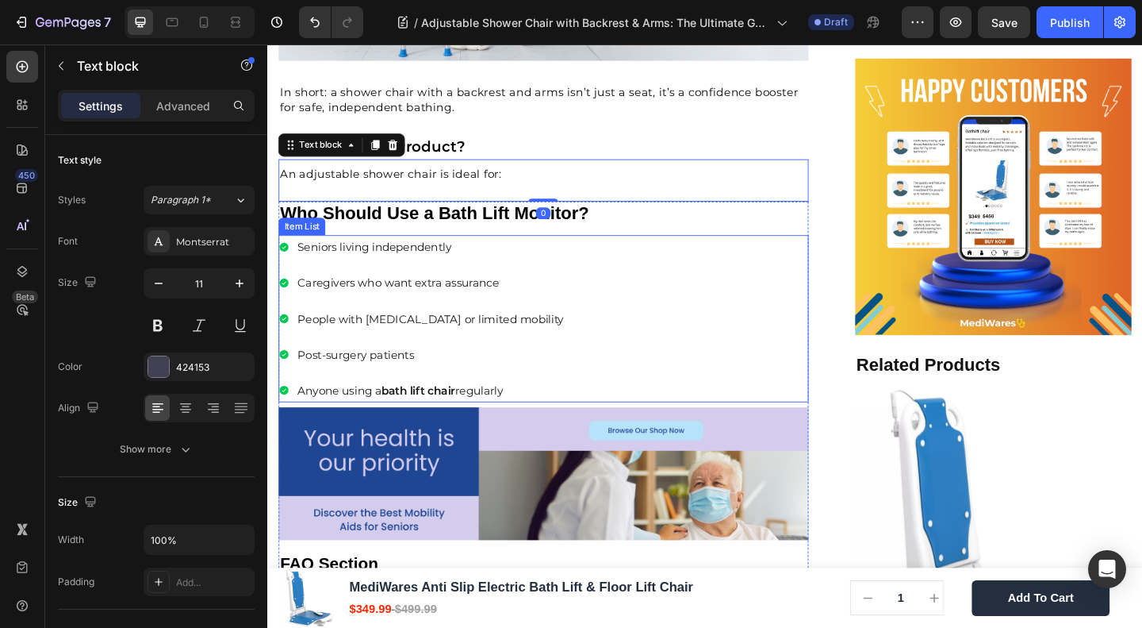
click at [582, 274] on div "Seniors living independently Caregivers who want extra assurance People with ar…" at bounding box center [567, 342] width 577 height 182
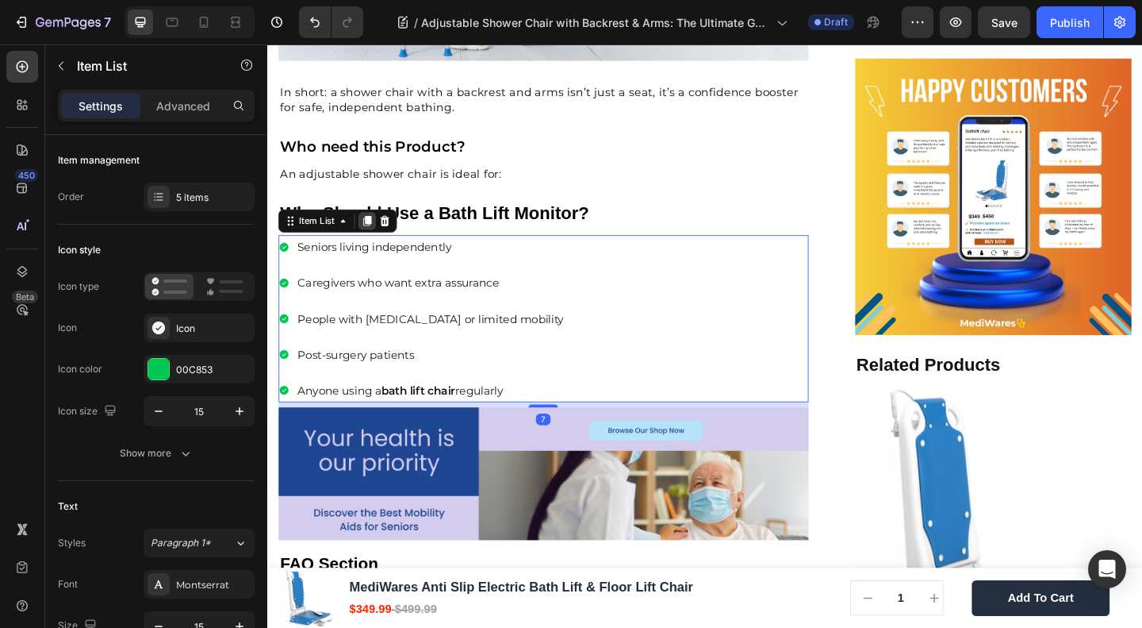
click at [379, 231] on icon at bounding box center [376, 236] width 9 height 11
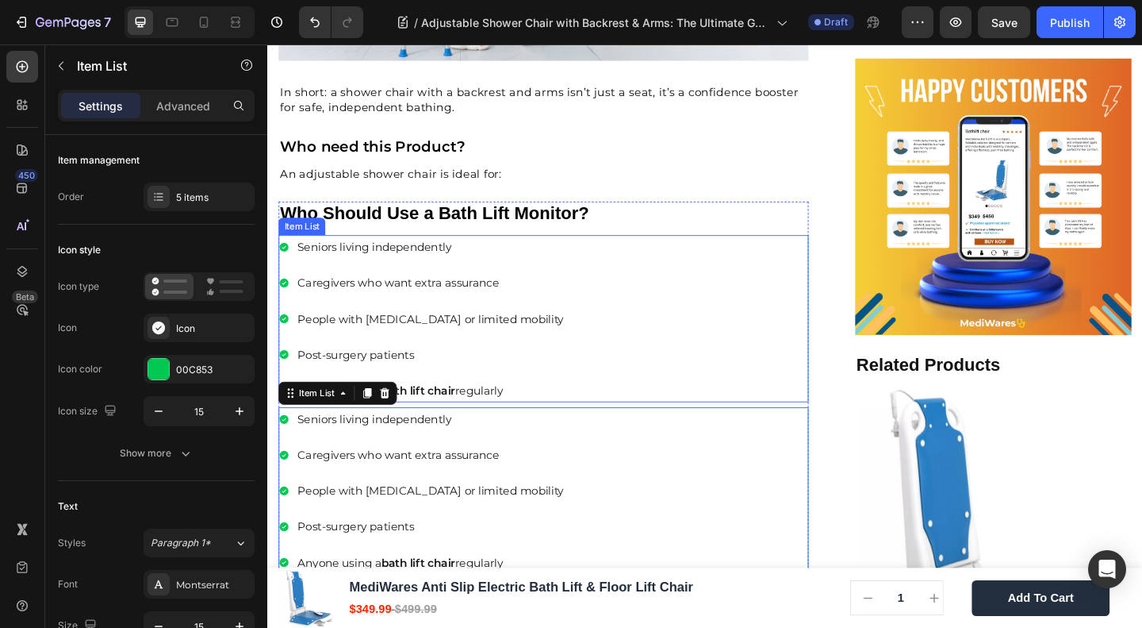
click at [669, 251] on div "Seniors living independently Caregivers who want extra assurance People with ar…" at bounding box center [567, 342] width 577 height 182
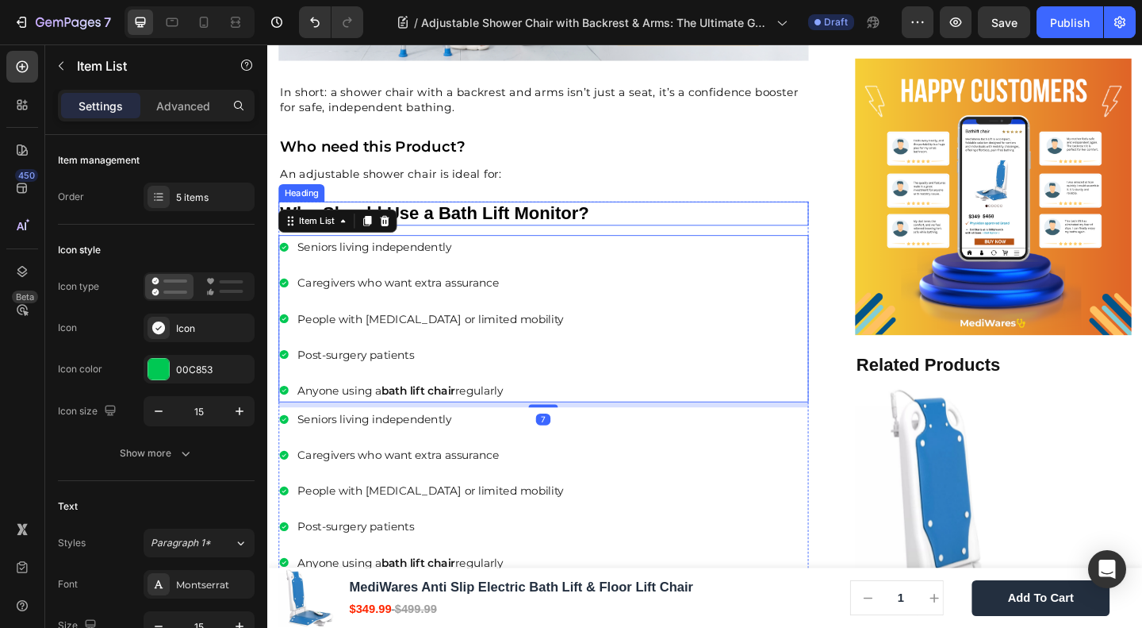
click at [765, 177] on p "An adjustable shower chair is ideal for:" at bounding box center [568, 185] width 574 height 17
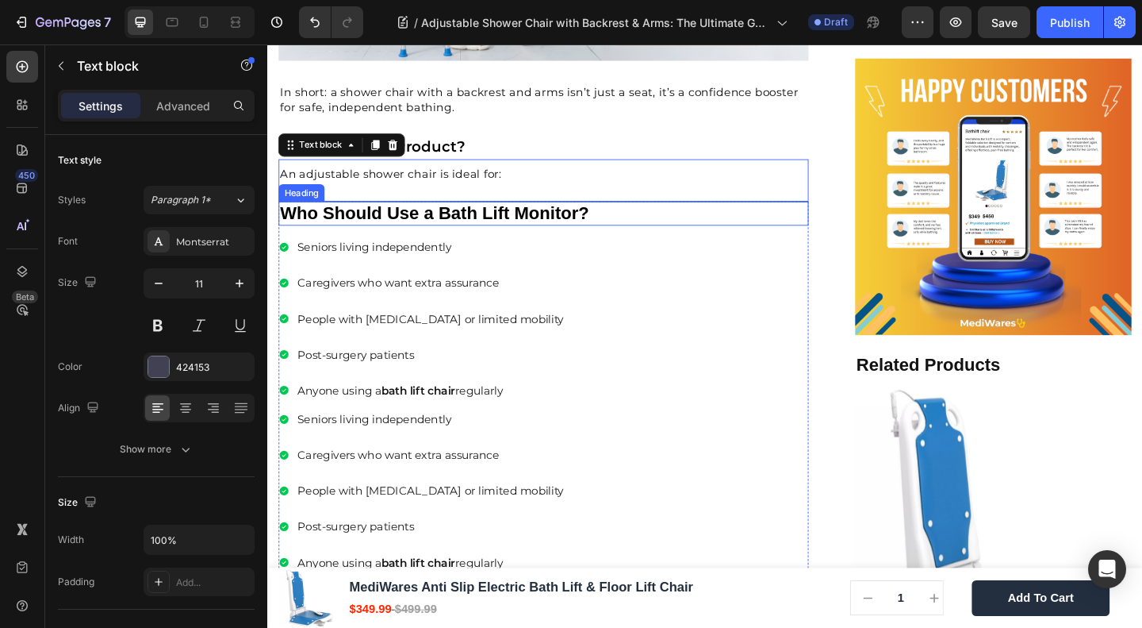
click at [673, 278] on div "Seniors living independently Caregivers who want extra assurance People with ar…" at bounding box center [567, 342] width 577 height 182
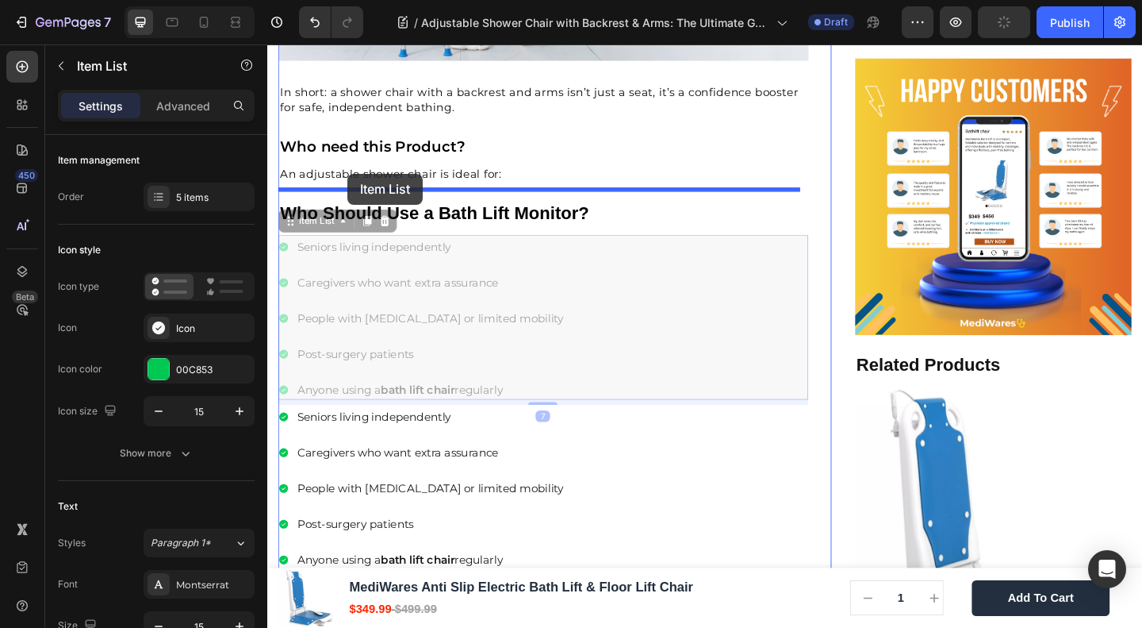
drag, startPoint x: 325, startPoint y: 227, endPoint x: 355, endPoint y: 185, distance: 51.3
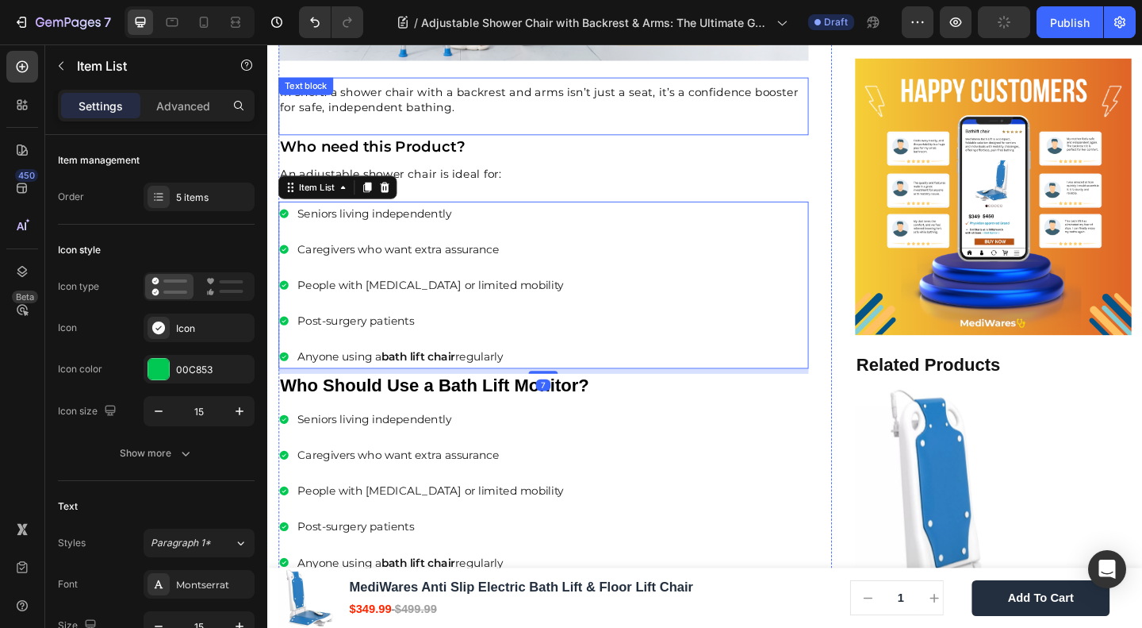
click at [697, 121] on div "In short: a shower chair with a backrest and arms isn’t just a seat, it’s a con…" at bounding box center [567, 111] width 577 height 63
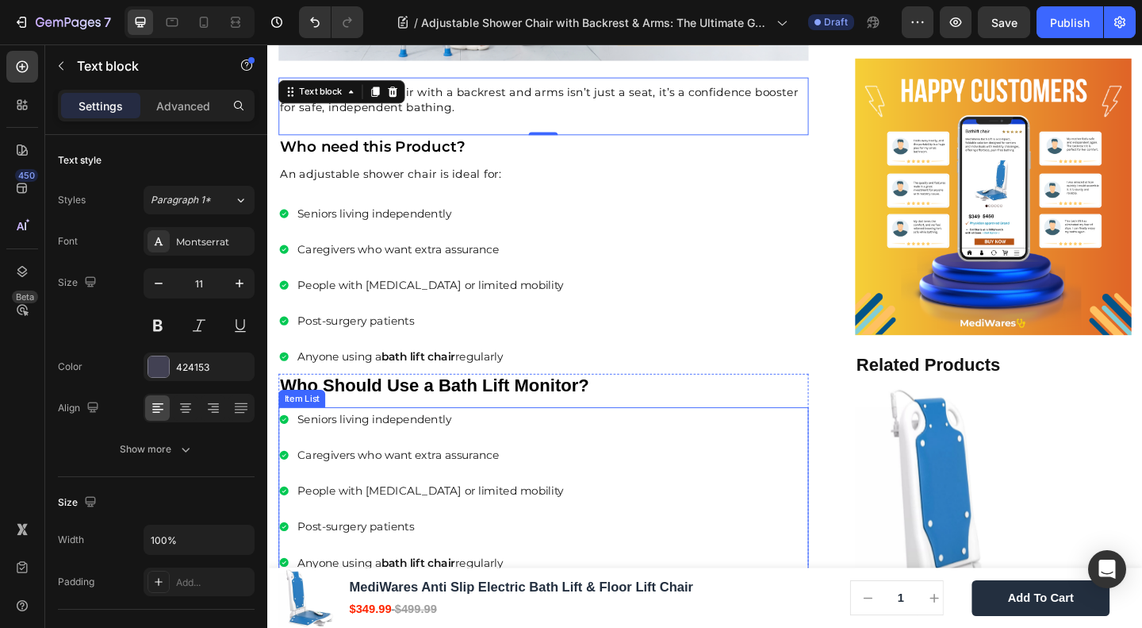
click at [557, 366] on div "Seniors living independently Caregivers who want extra assurance People with ar…" at bounding box center [567, 306] width 577 height 182
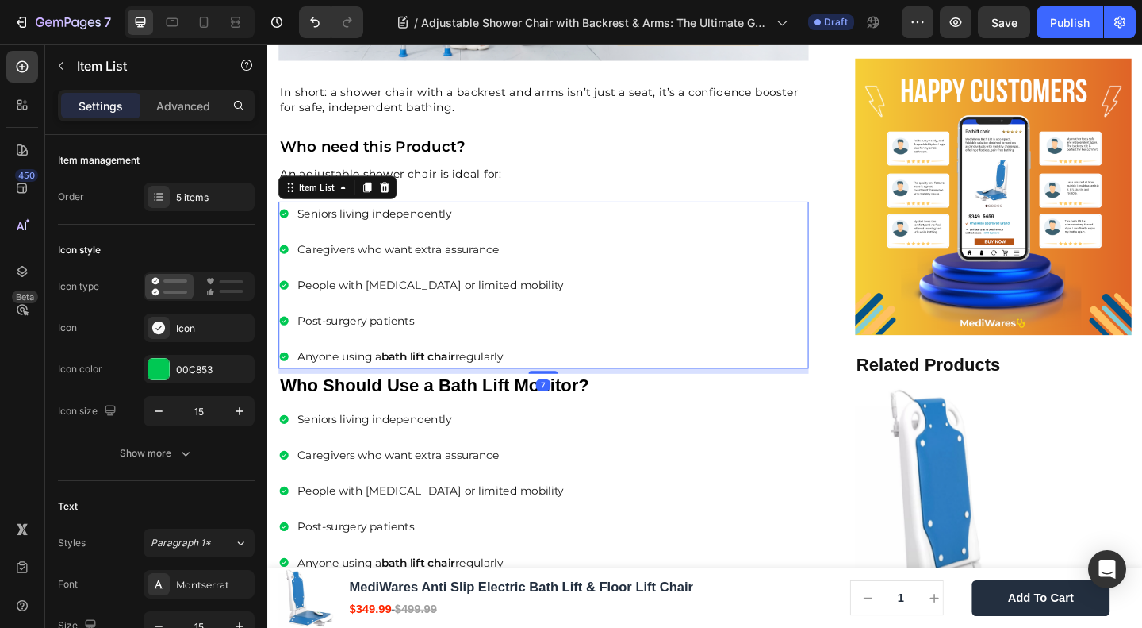
click at [601, 370] on div "Seniors living independently Caregivers who want extra assurance People with ar…" at bounding box center [567, 306] width 577 height 182
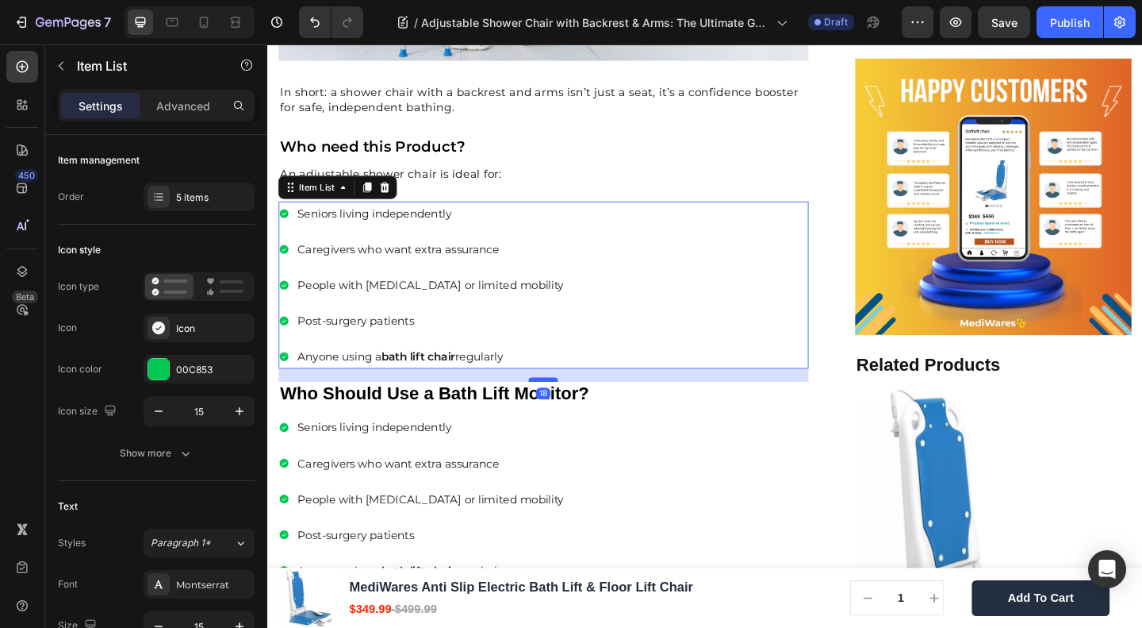
click at [563, 406] on div at bounding box center [567, 408] width 32 height 5
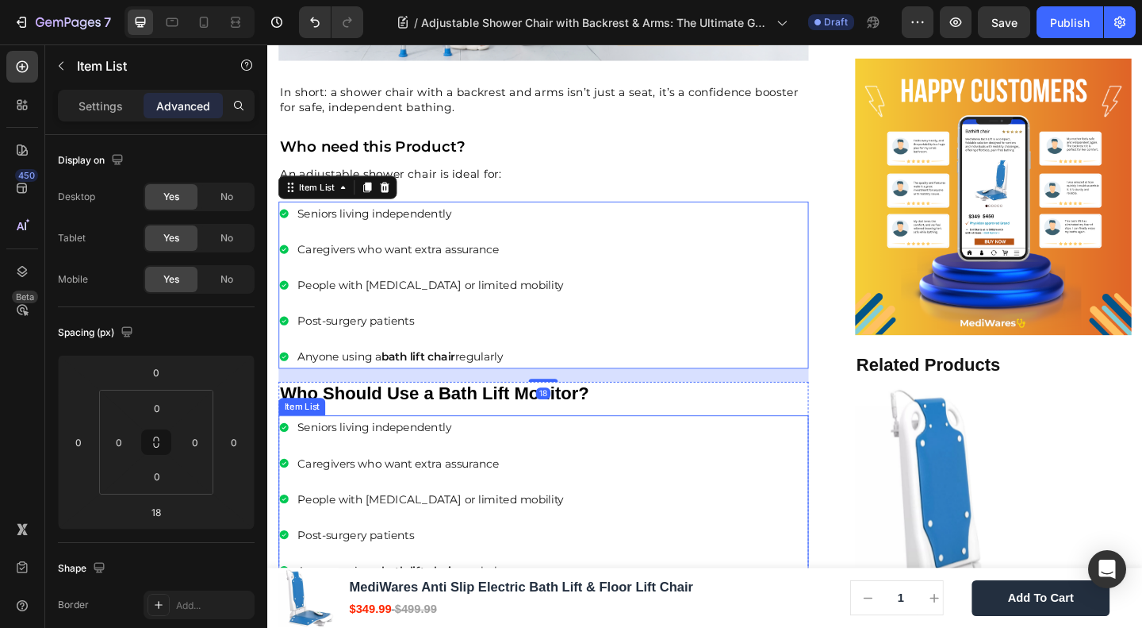
click at [790, 447] on div "Seniors living independently Caregivers who want extra assurance People with ar…" at bounding box center [567, 538] width 577 height 182
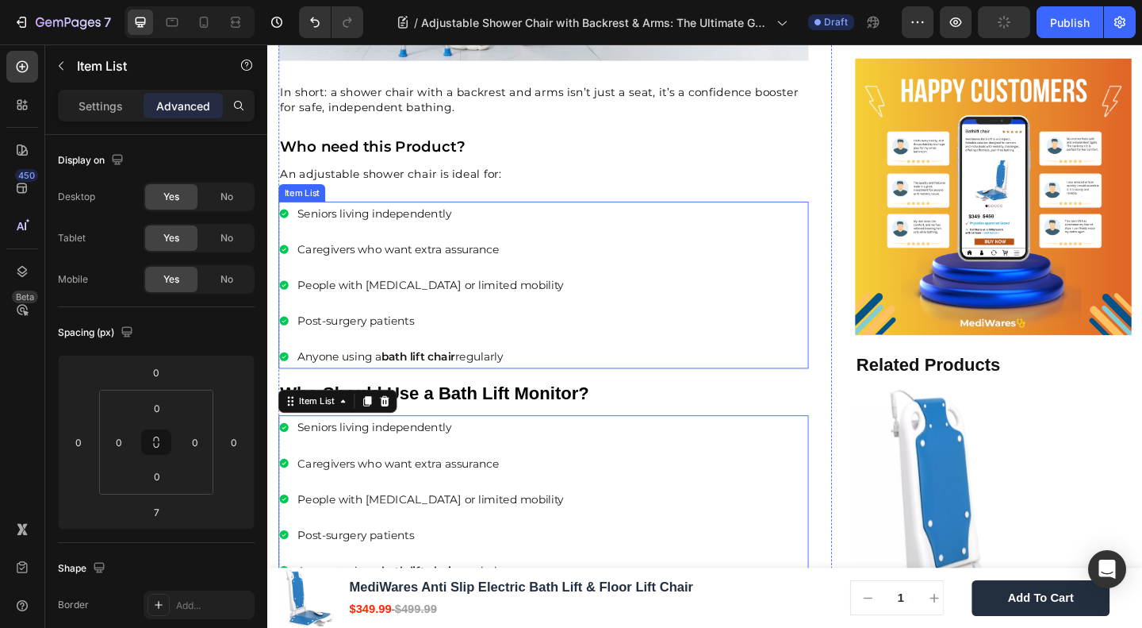
click at [353, 219] on p "Seniors living independently" at bounding box center [445, 227] width 290 height 21
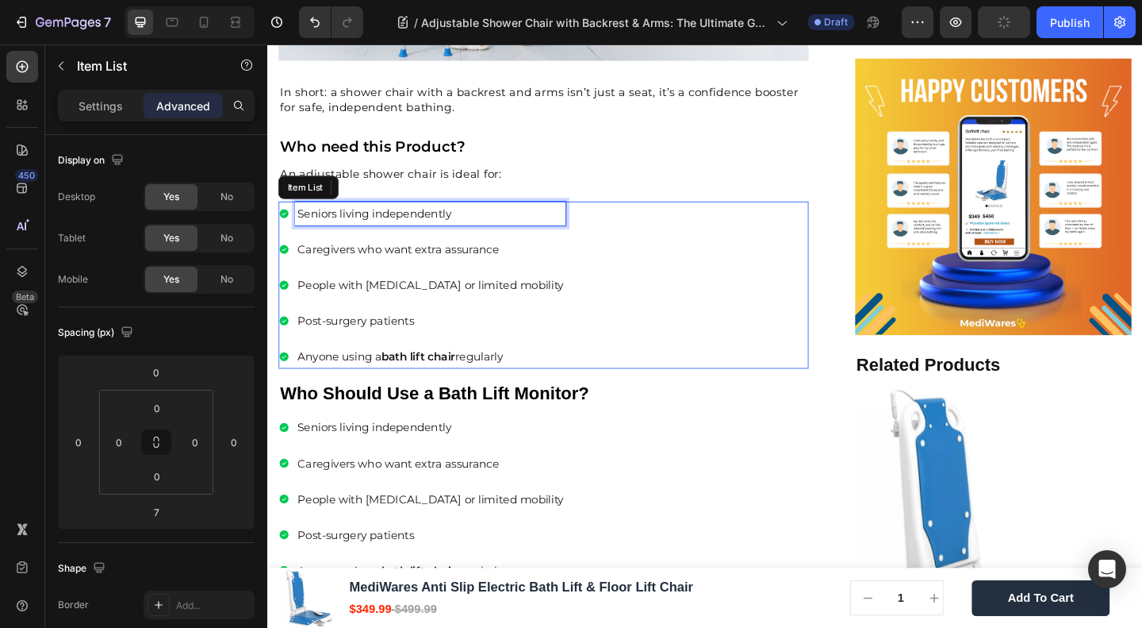
click at [353, 219] on p "Seniors living independently" at bounding box center [445, 227] width 290 height 21
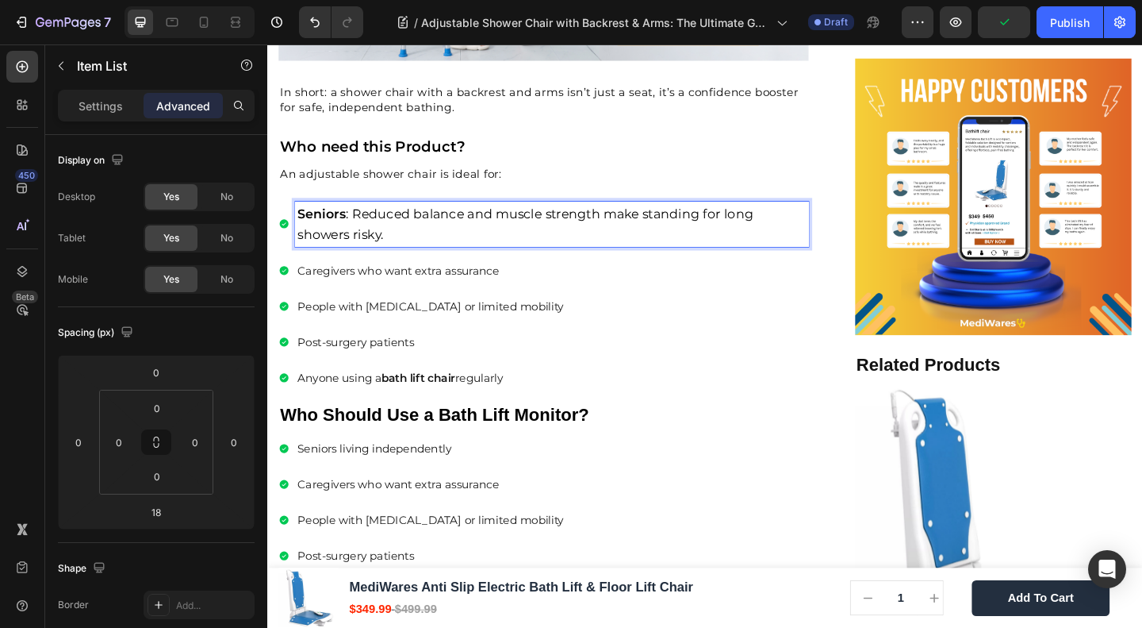
click at [357, 220] on span "Seniors : Reduced balance and muscle strength make standing for long showers ri…" at bounding box center [548, 239] width 496 height 39
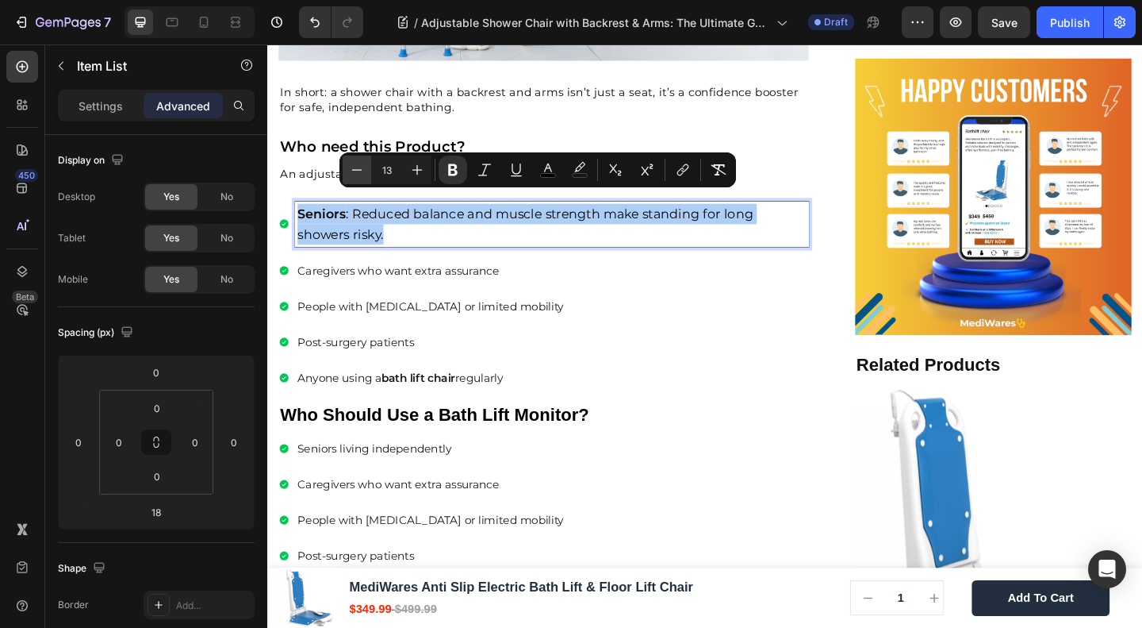
click at [357, 163] on icon "Editor contextual toolbar" at bounding box center [357, 170] width 16 height 16
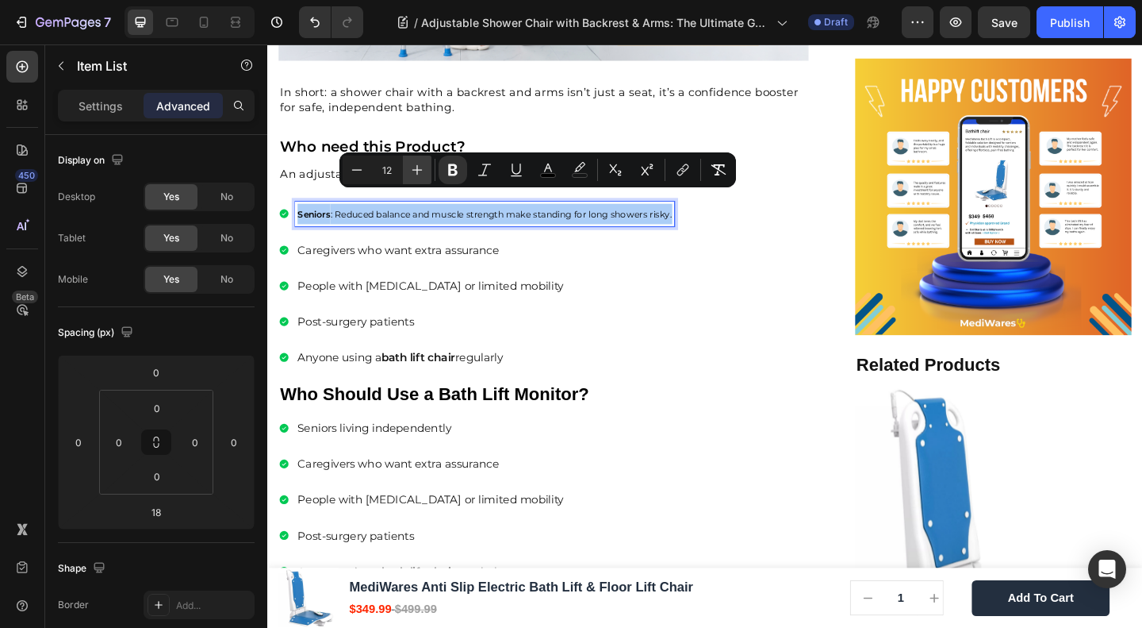
click at [409, 174] on icon "Editor contextual toolbar" at bounding box center [417, 170] width 16 height 16
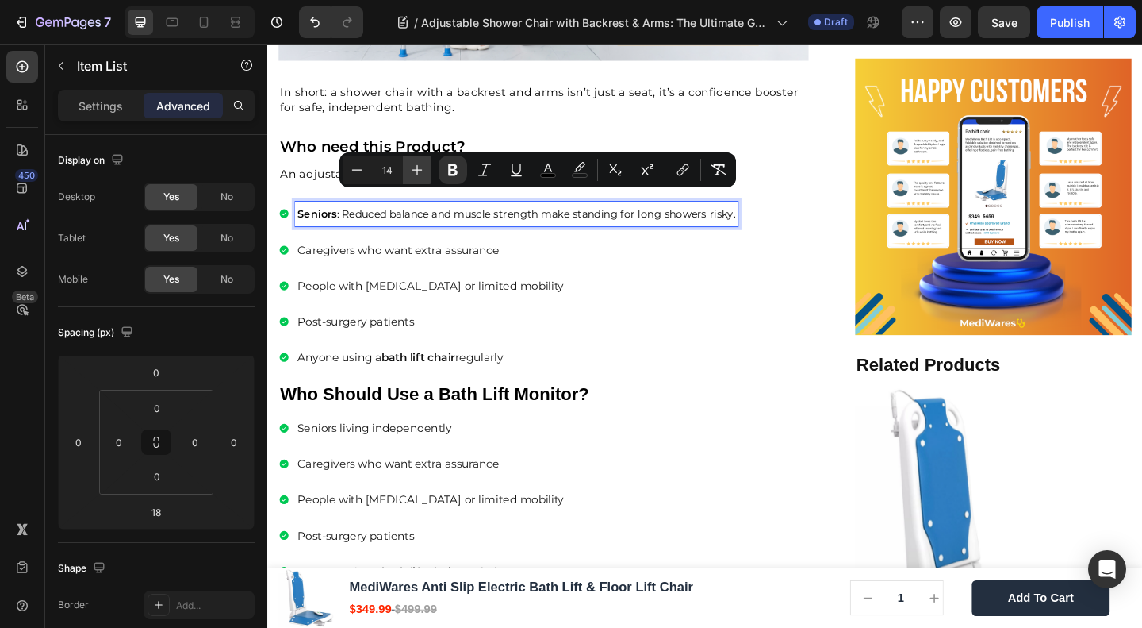
click at [409, 174] on icon "Editor contextual toolbar" at bounding box center [417, 170] width 16 height 16
type input "15"
click at [446, 254] on div "Caregivers who want extra assurance" at bounding box center [551, 267] width 509 height 26
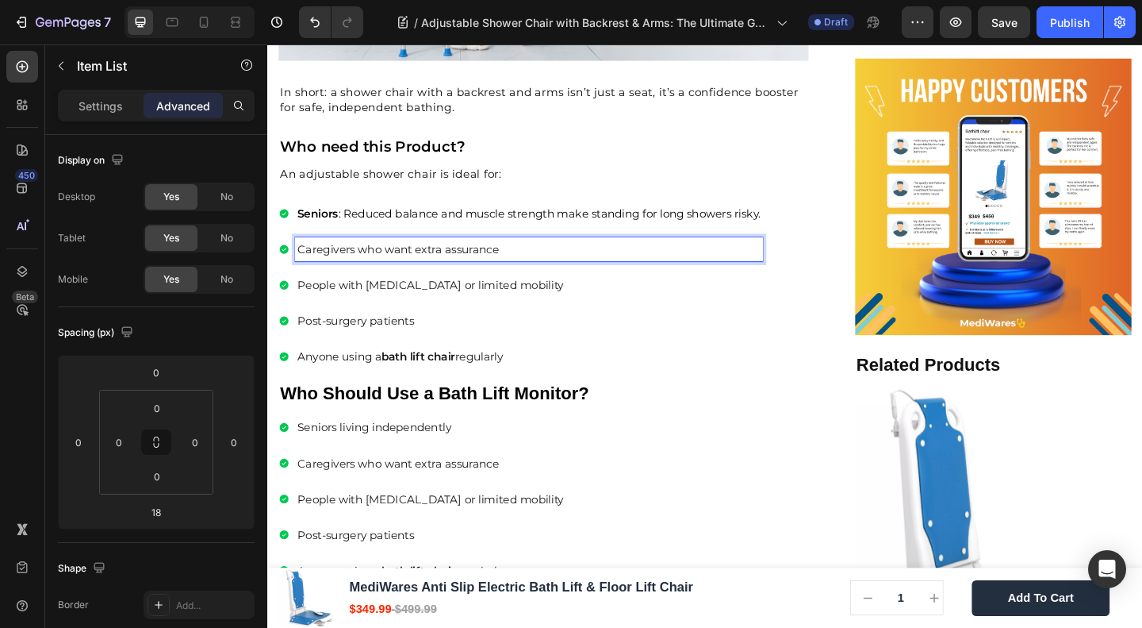
click at [372, 256] on p "Caregivers who want extra assurance" at bounding box center [552, 266] width 504 height 21
click at [372, 259] on strong "People with disabilities" at bounding box center [383, 267] width 166 height 17
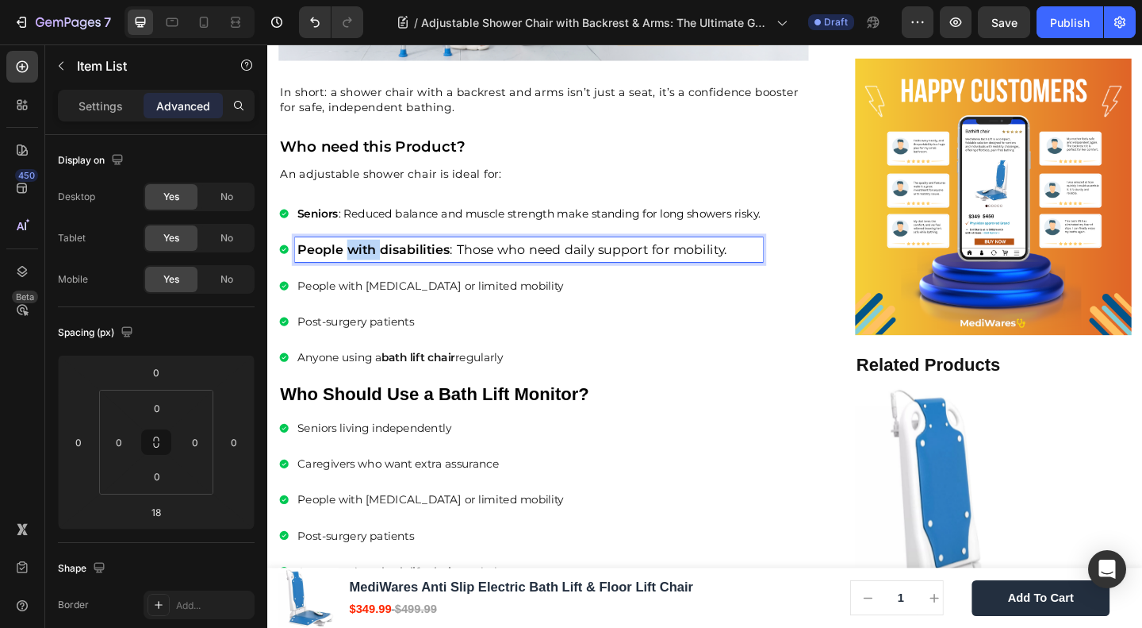
click at [372, 259] on strong "People with disabilities" at bounding box center [383, 267] width 166 height 17
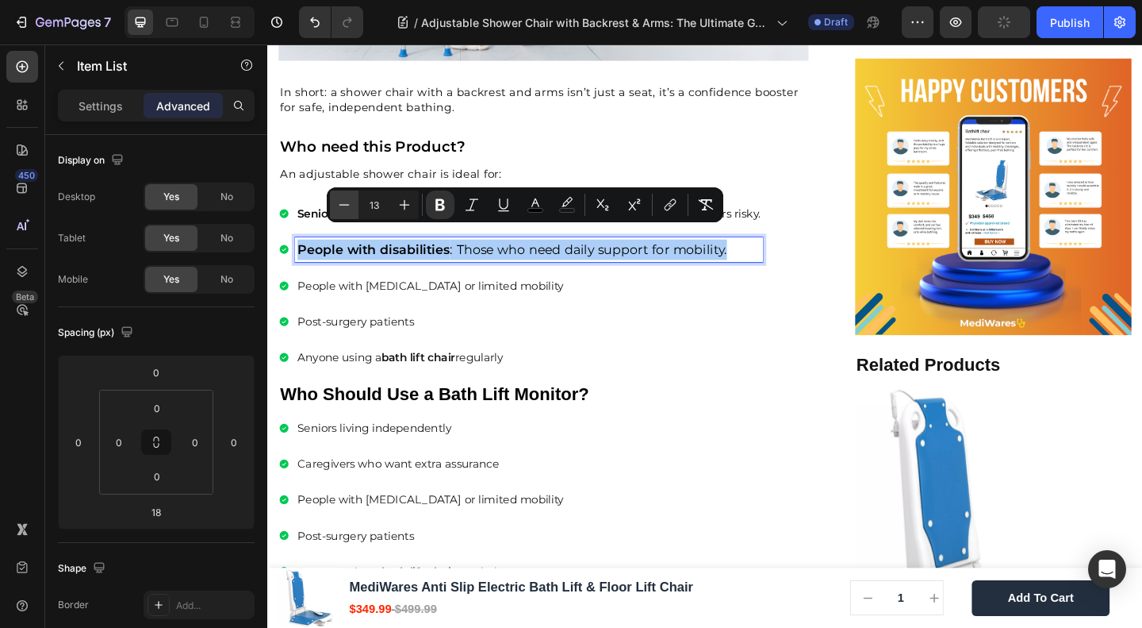
click at [344, 202] on icon "Editor contextual toolbar" at bounding box center [344, 205] width 16 height 16
click at [344, 203] on icon "Editor contextual toolbar" at bounding box center [344, 205] width 16 height 16
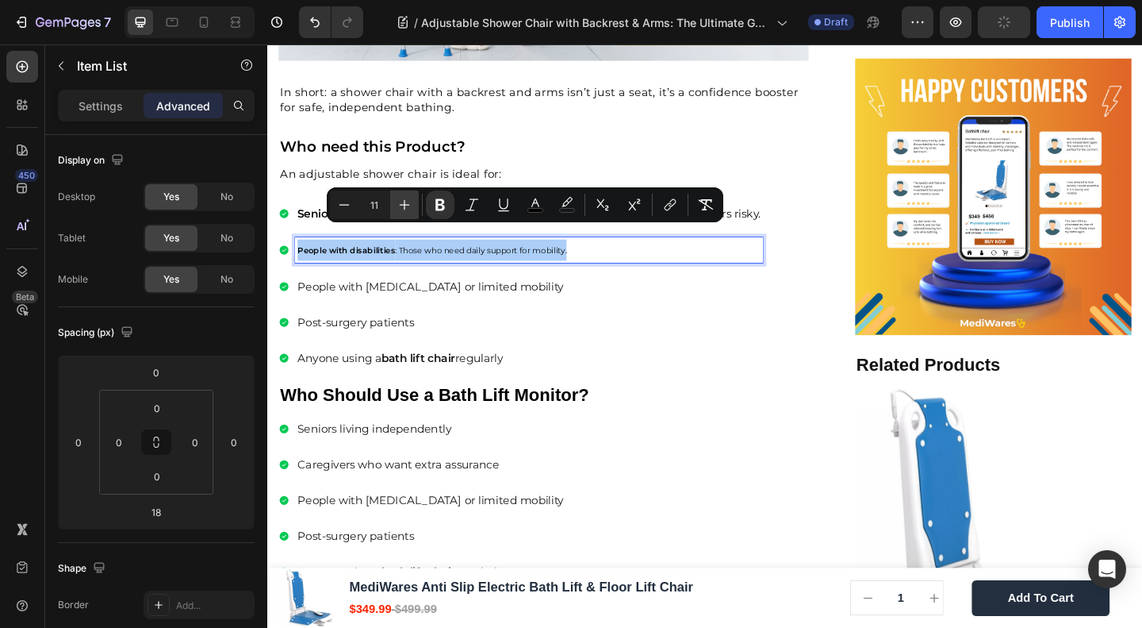
click at [408, 209] on icon "Editor contextual toolbar" at bounding box center [405, 205] width 16 height 16
type input "15"
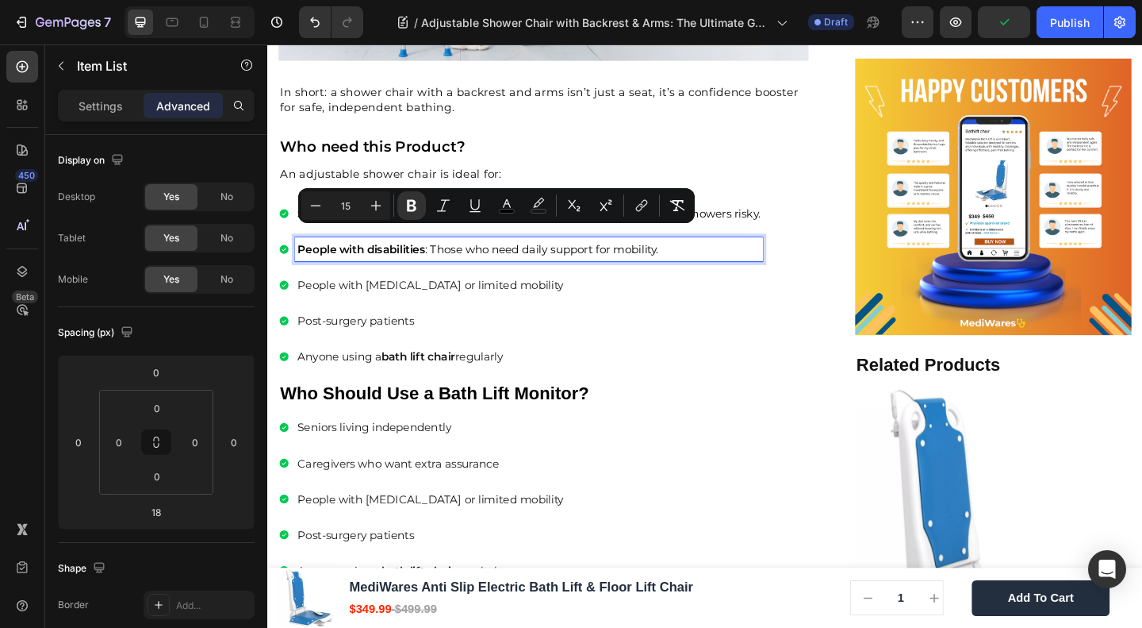
click at [380, 295] on p "People with arthritis or limited mobility" at bounding box center [552, 305] width 504 height 21
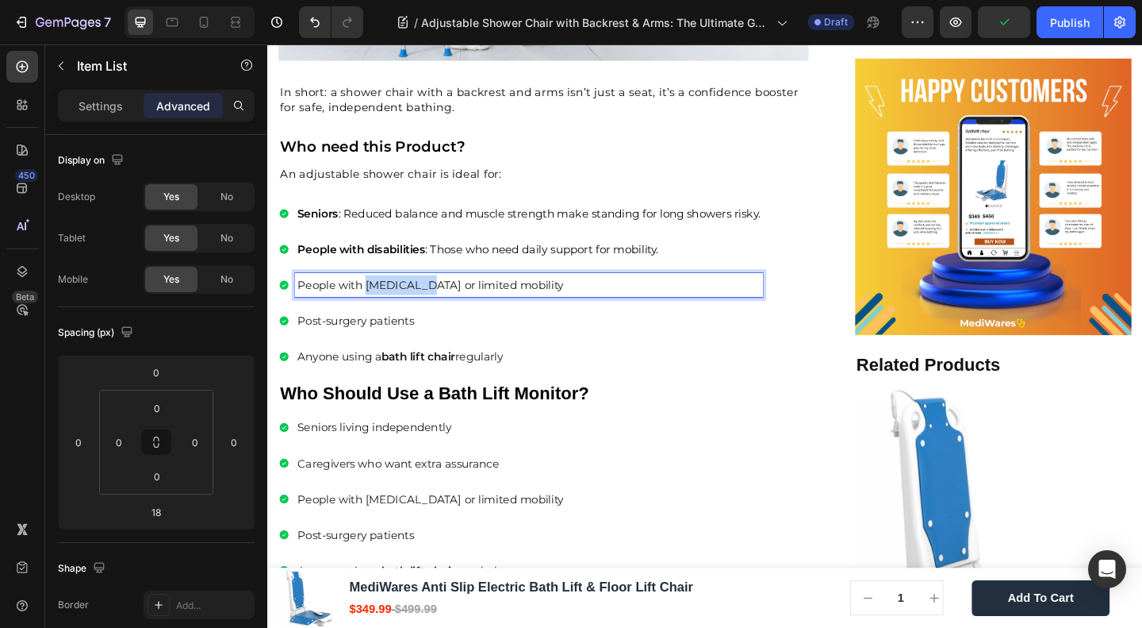
click at [380, 295] on p "People with arthritis or limited mobility" at bounding box center [552, 305] width 504 height 21
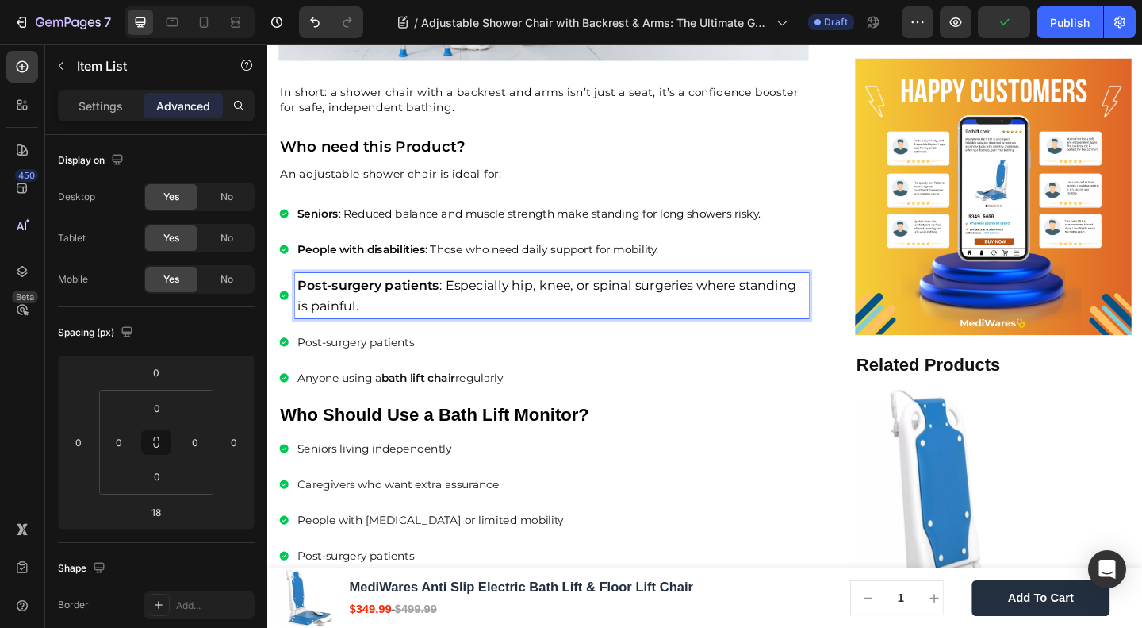
click at [379, 297] on strong "Post-surgery patients" at bounding box center [377, 305] width 154 height 17
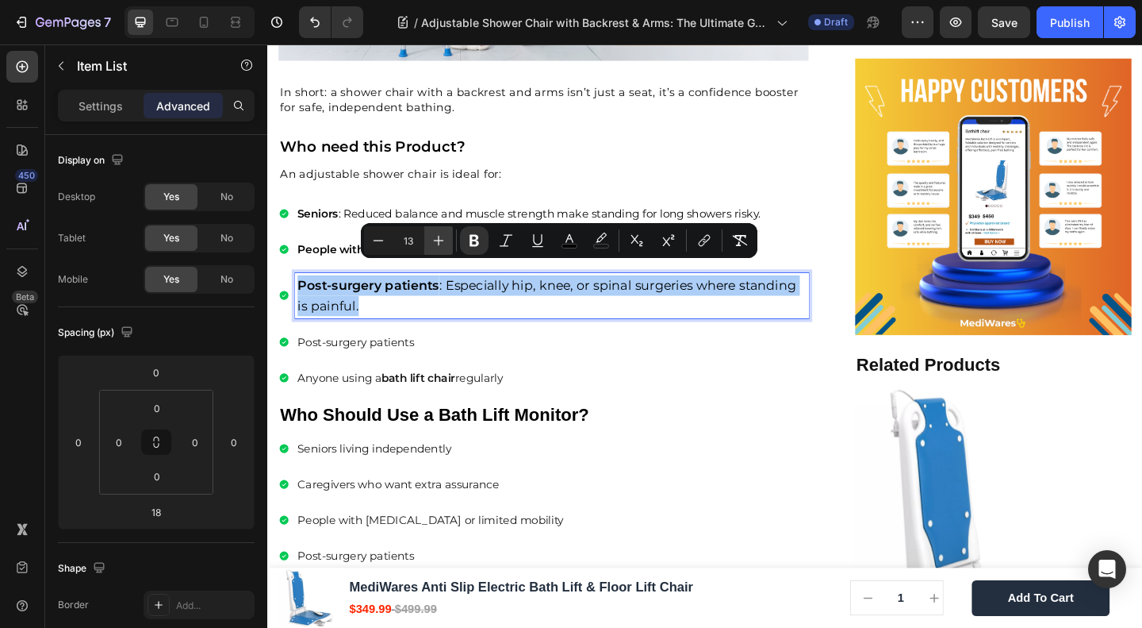
click at [436, 245] on icon "Editor contextual toolbar" at bounding box center [439, 240] width 16 height 16
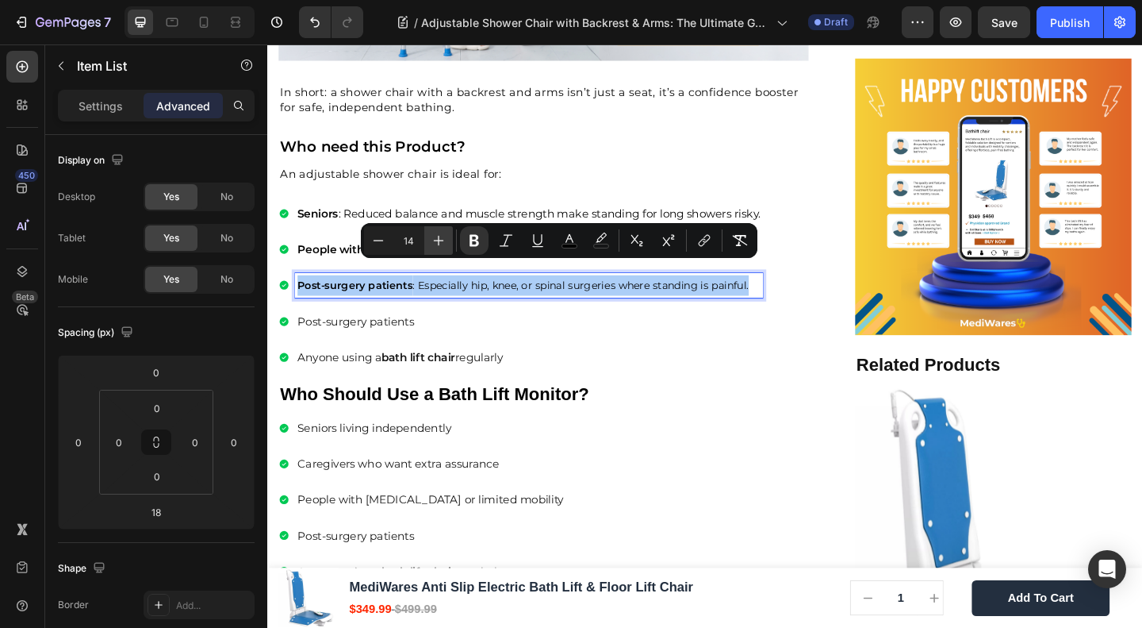
click at [436, 245] on icon "Editor contextual toolbar" at bounding box center [439, 240] width 16 height 16
type input "15"
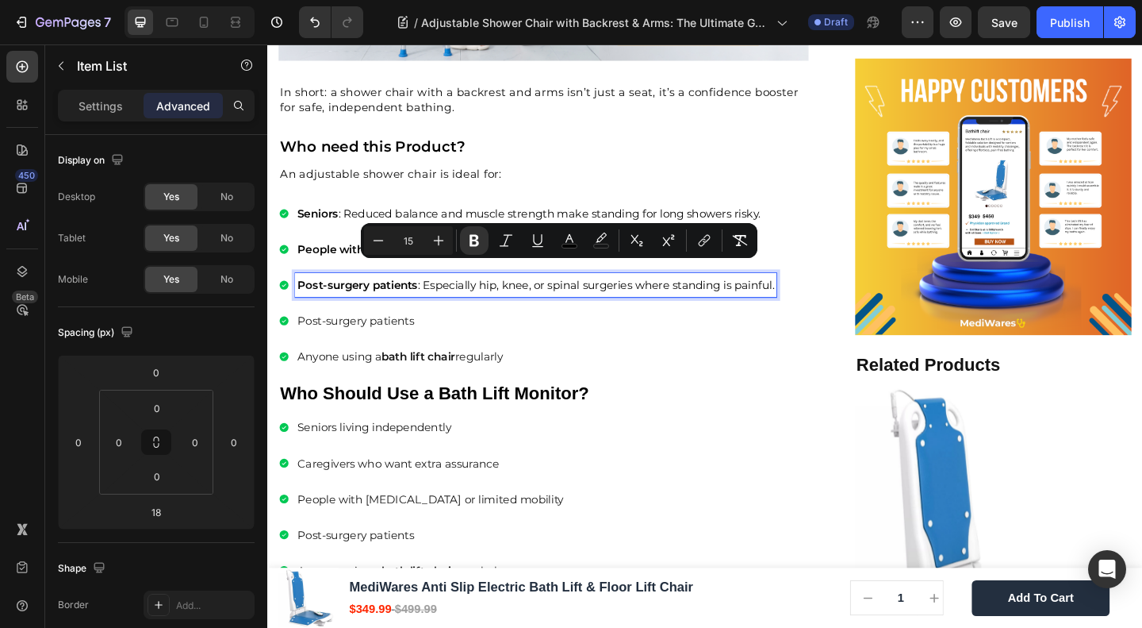
click at [370, 334] on p "Post-surgery patients" at bounding box center [559, 344] width 519 height 21
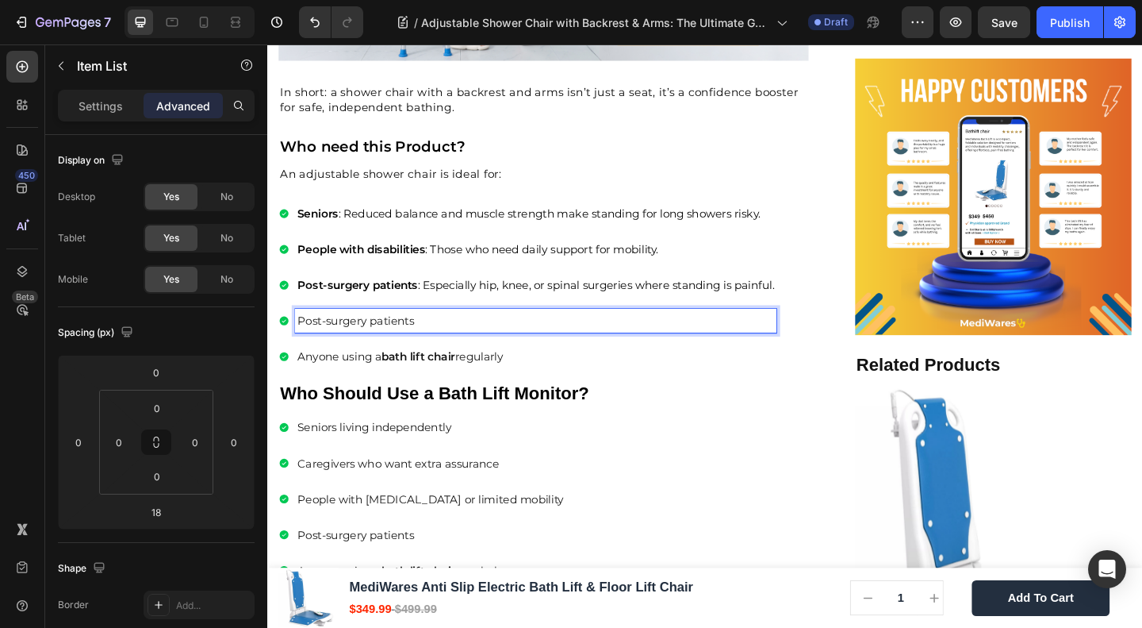
click at [366, 334] on p "Post-surgery patients" at bounding box center [559, 344] width 519 height 21
click at [372, 334] on p "Pregnant women : When balance is affected, sitting provides security." at bounding box center [559, 345] width 519 height 22
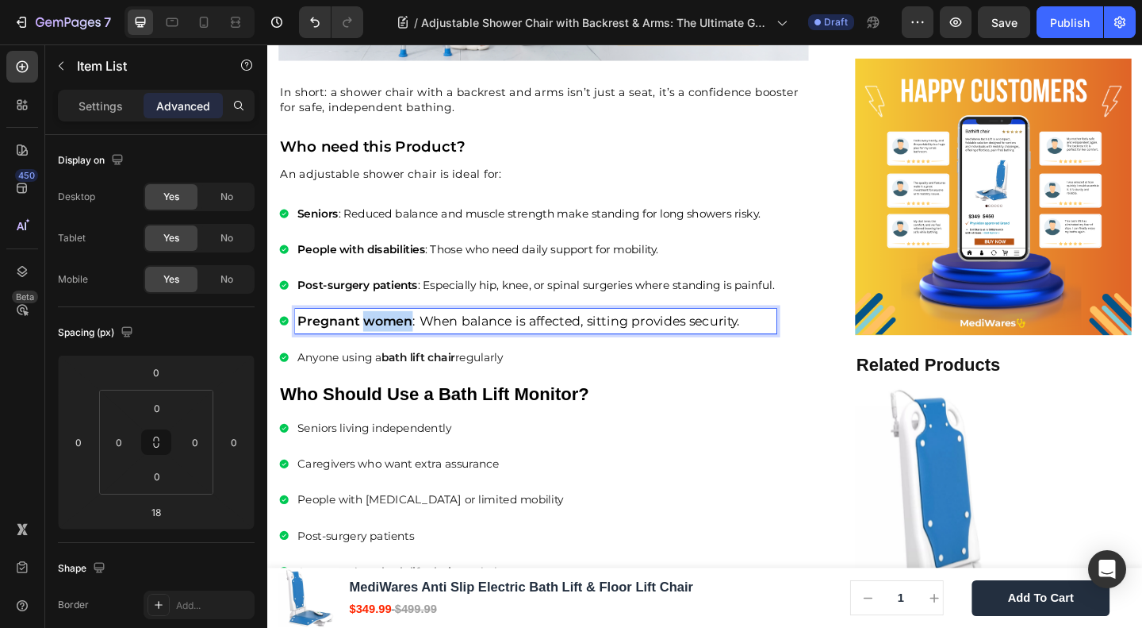
click at [372, 334] on p "Pregnant women : When balance is affected, sitting provides security." at bounding box center [559, 345] width 519 height 22
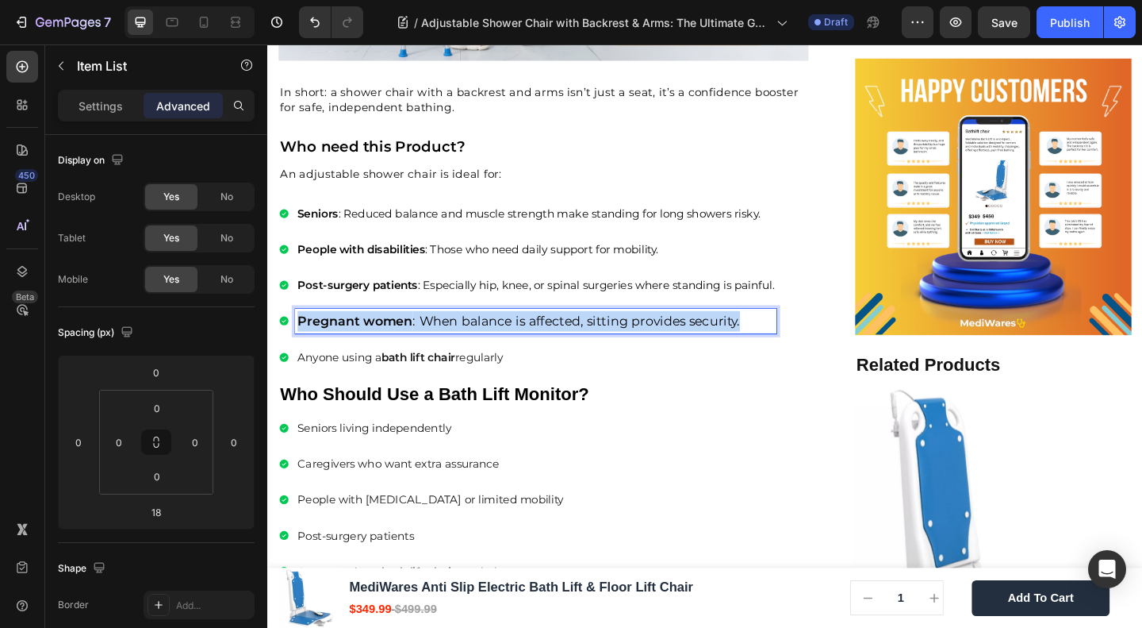
click at [372, 334] on p "Pregnant women : When balance is affected, sitting provides security." at bounding box center [559, 345] width 519 height 22
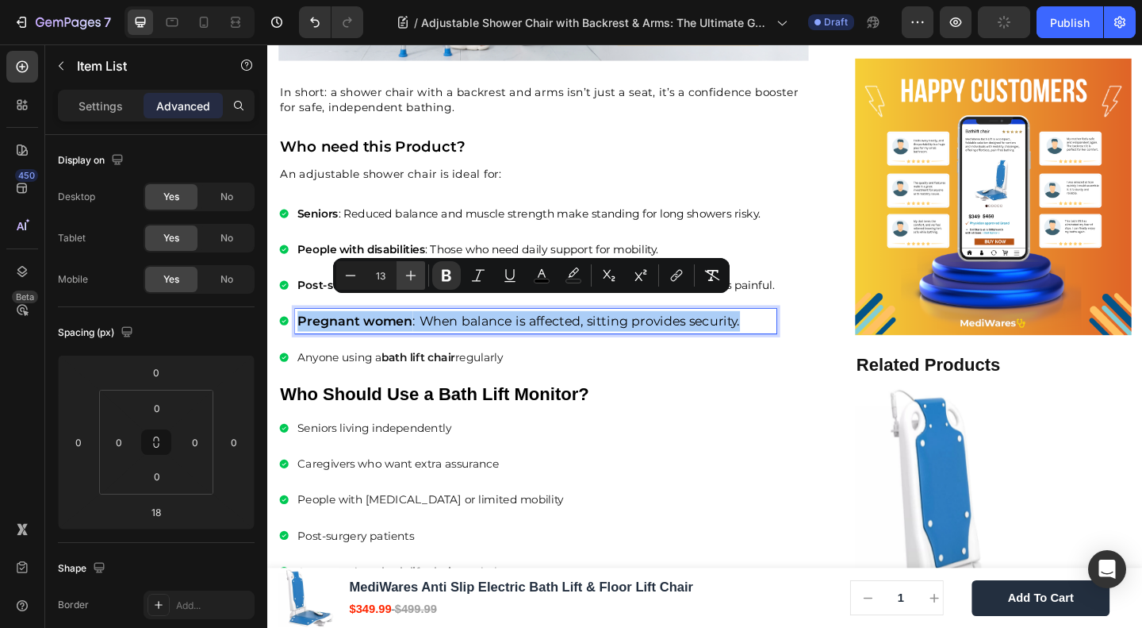
click at [409, 272] on icon "Editor contextual toolbar" at bounding box center [411, 275] width 16 height 16
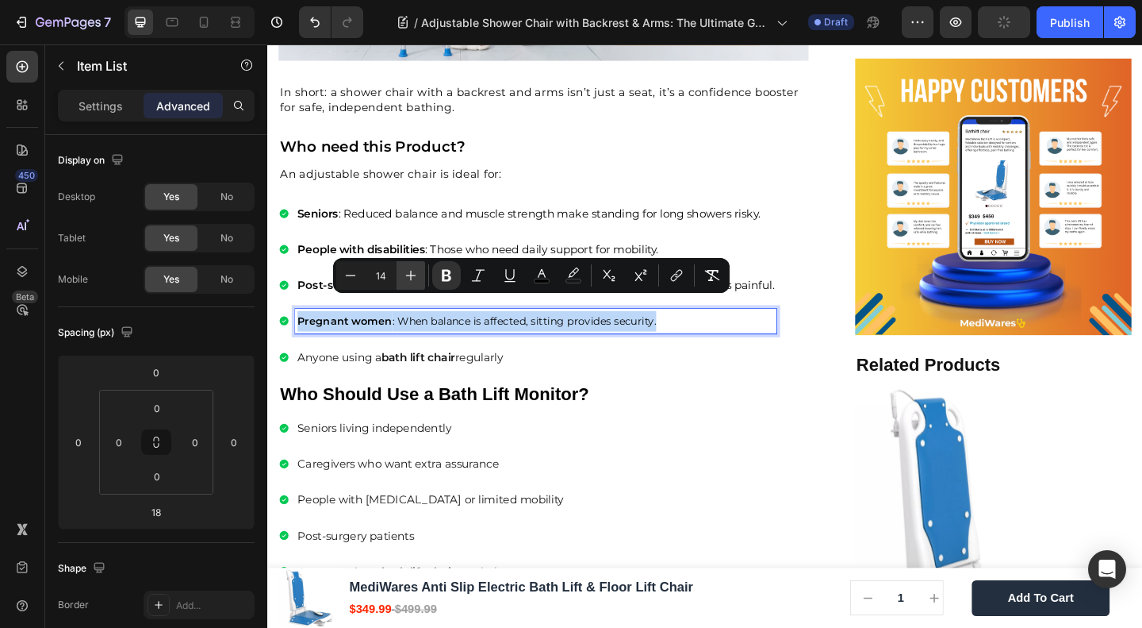
type input "15"
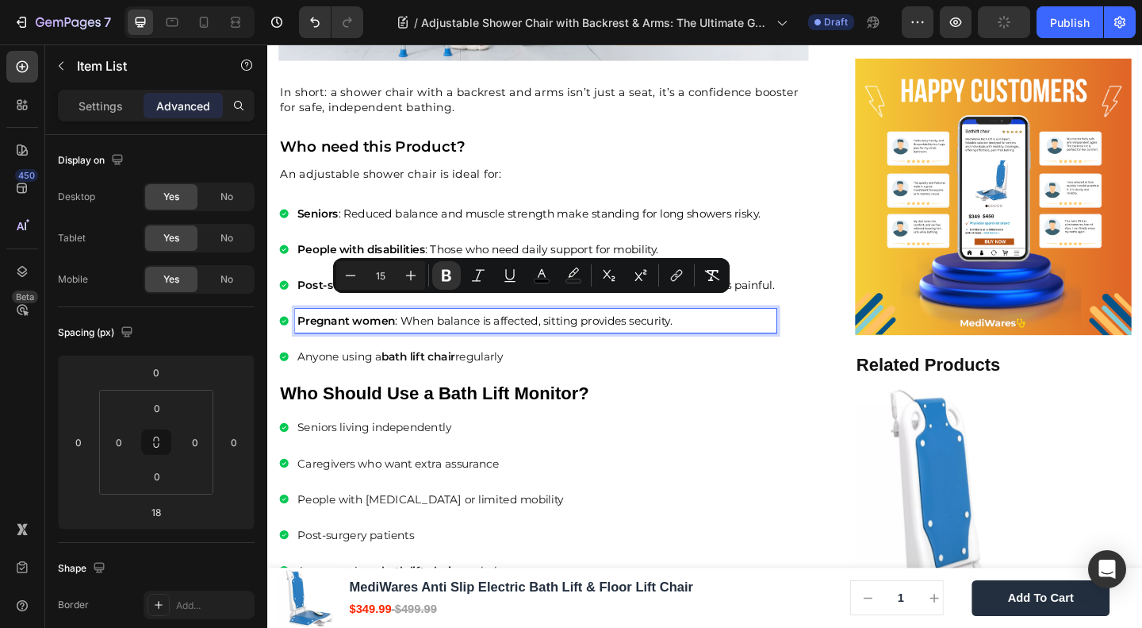
click at [464, 233] on div "Seniors : Reduced balance and muscle strength make standing for long showers ri…" at bounding box center [550, 306] width 542 height 182
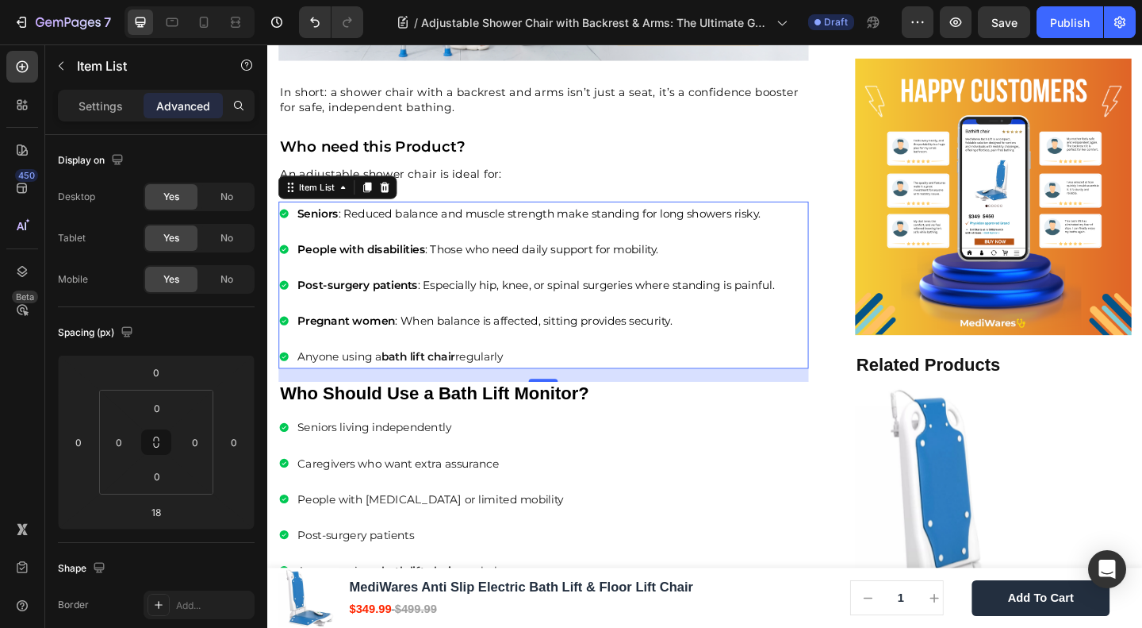
click at [356, 373] on p "Anyone using a bath lift chair regularly" at bounding box center [559, 383] width 519 height 21
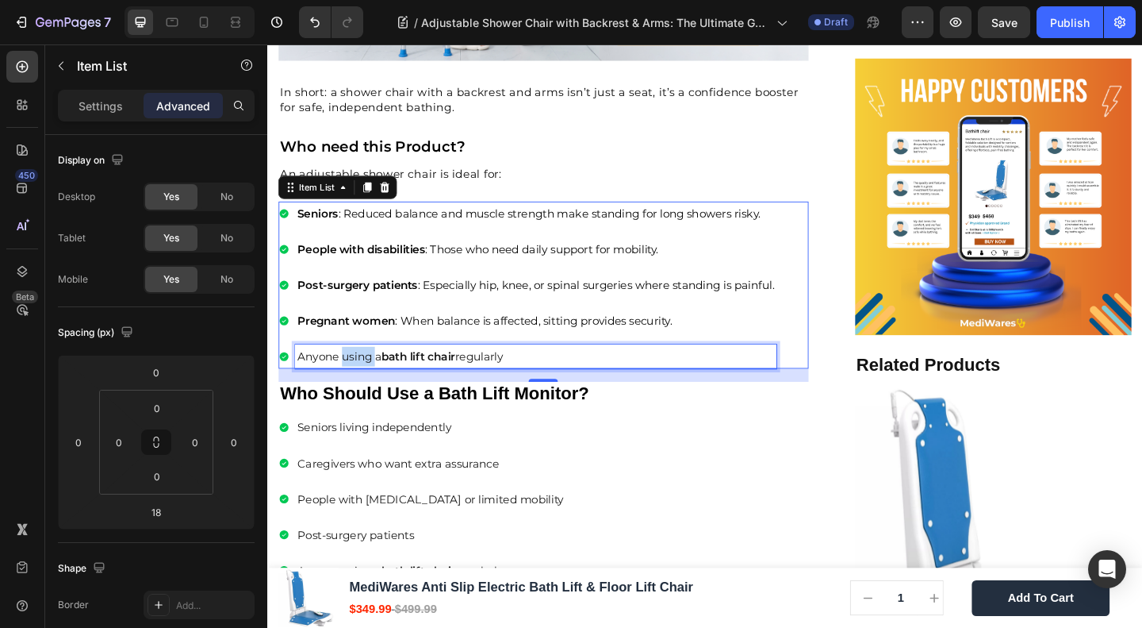
click at [356, 373] on p "Anyone using a bath lift chair regularly" at bounding box center [559, 383] width 519 height 21
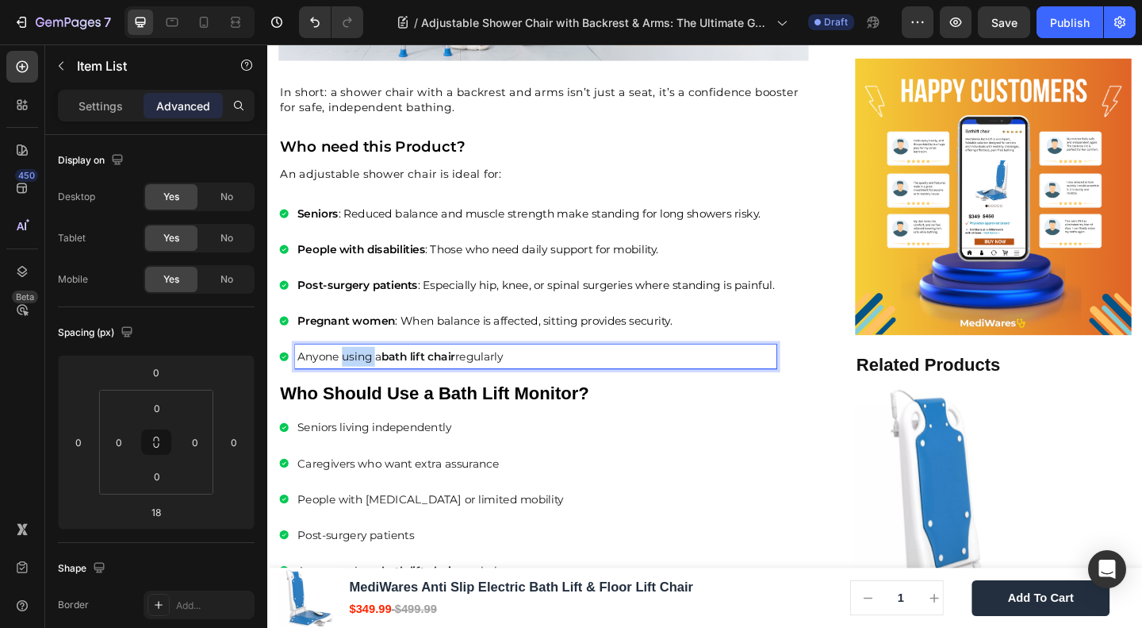
click at [356, 373] on p "Anyone using a bath lift chair regularly" at bounding box center [559, 383] width 519 height 21
click at [359, 375] on strong "Caregivers" at bounding box center [337, 383] width 75 height 17
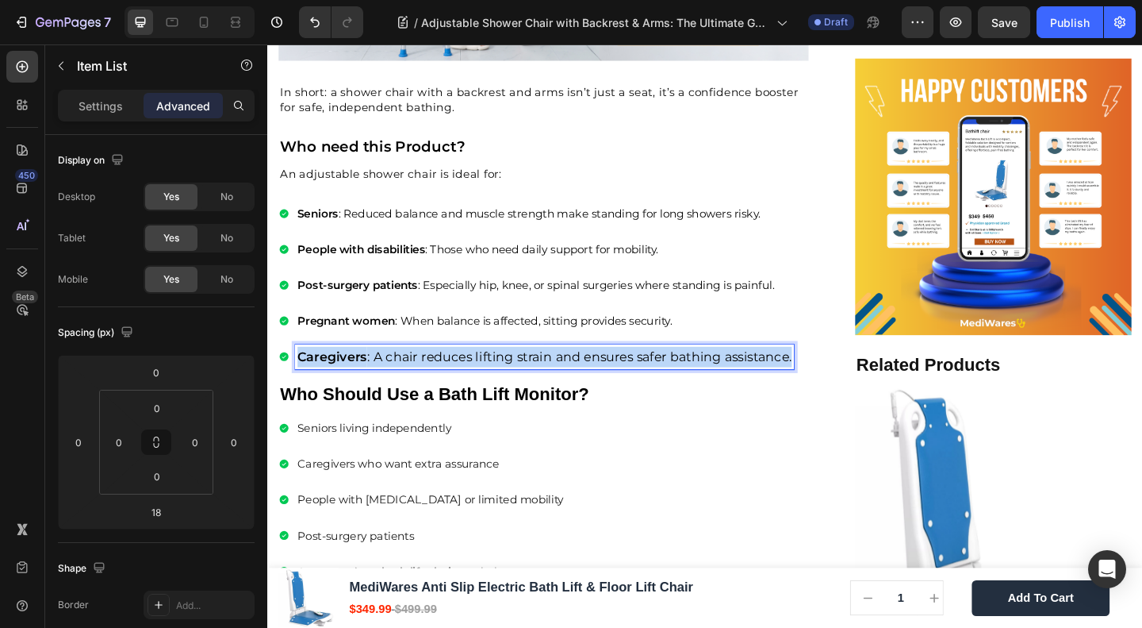
click at [359, 375] on strong "Caregivers" at bounding box center [337, 383] width 75 height 17
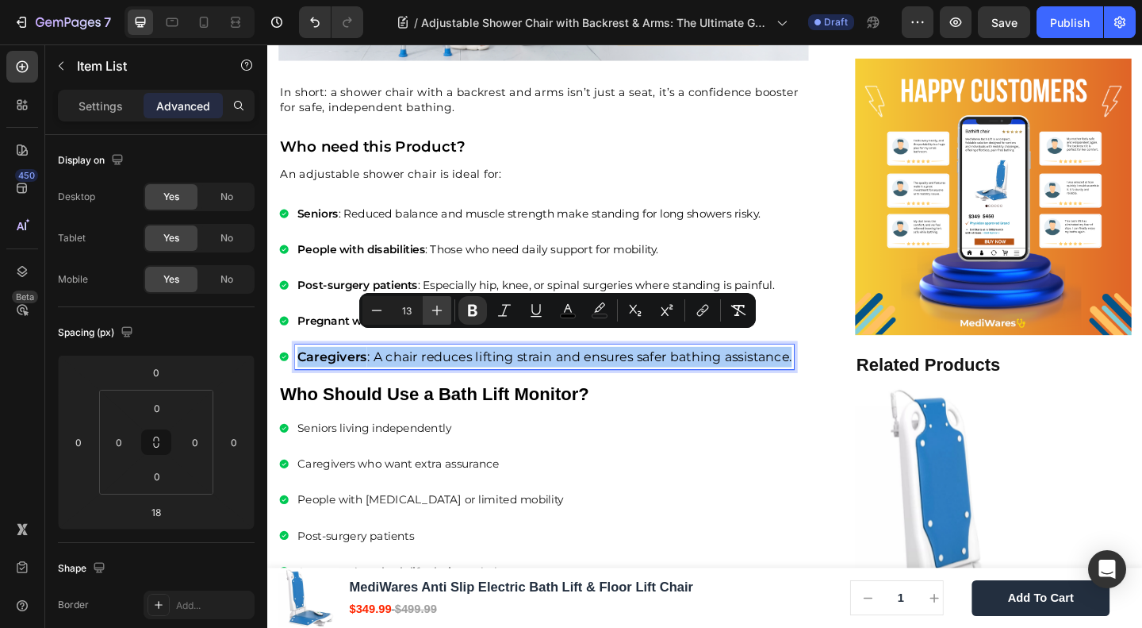
click at [443, 309] on icon "Editor contextual toolbar" at bounding box center [437, 310] width 16 height 16
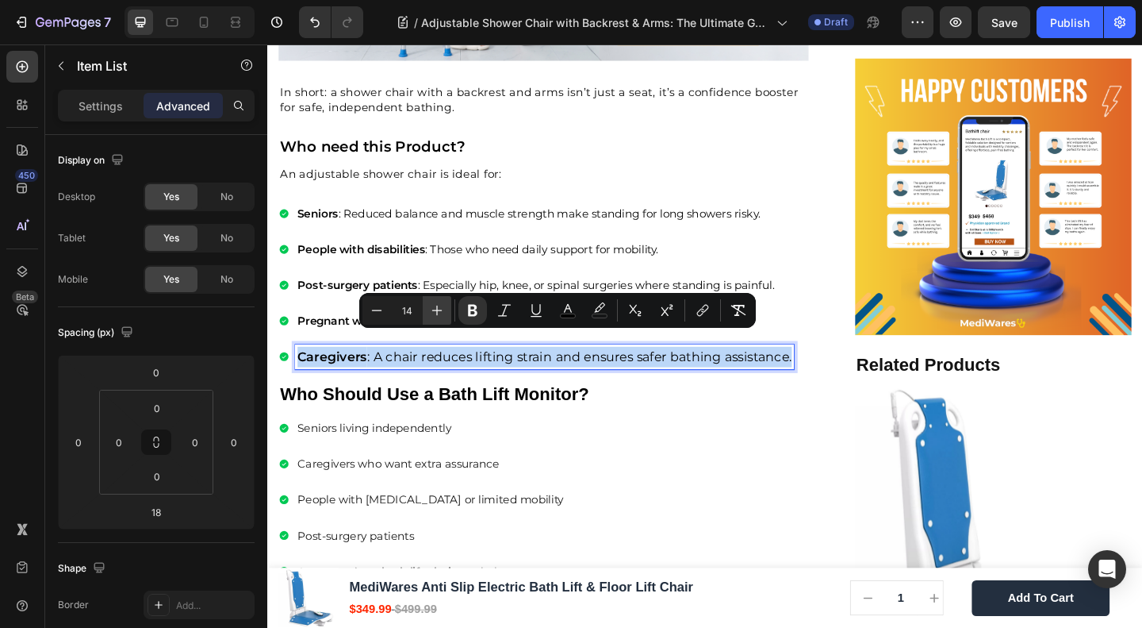
type input "15"
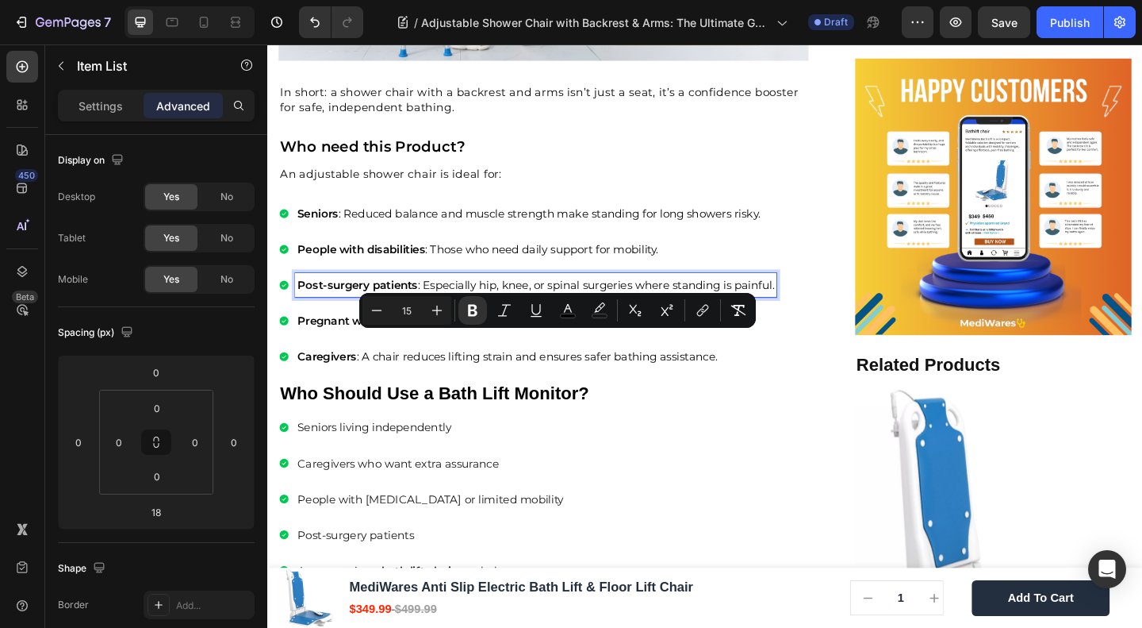
click at [502, 298] on span "Post-surgery patients : Especially hip, knee, or spinal surgeries where standin…" at bounding box center [559, 305] width 519 height 15
